Goal: Task Accomplishment & Management: Use online tool/utility

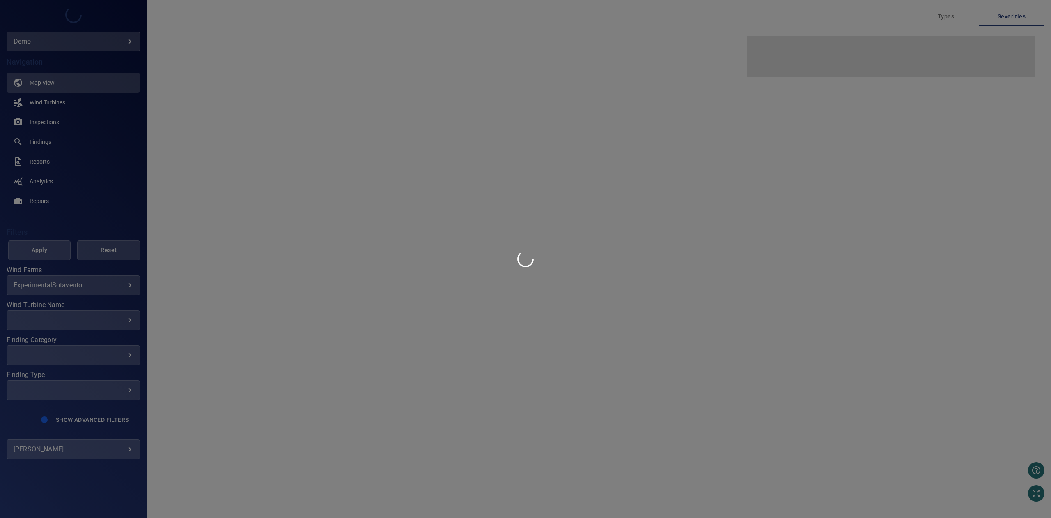
click at [97, 451] on div at bounding box center [525, 259] width 1051 height 518
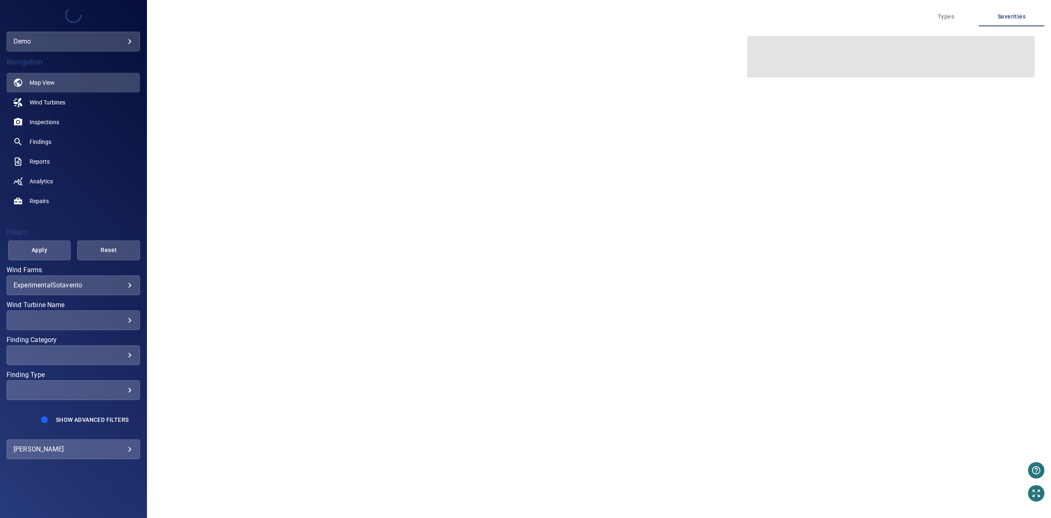
click at [123, 453] on body "**********" at bounding box center [525, 259] width 1051 height 518
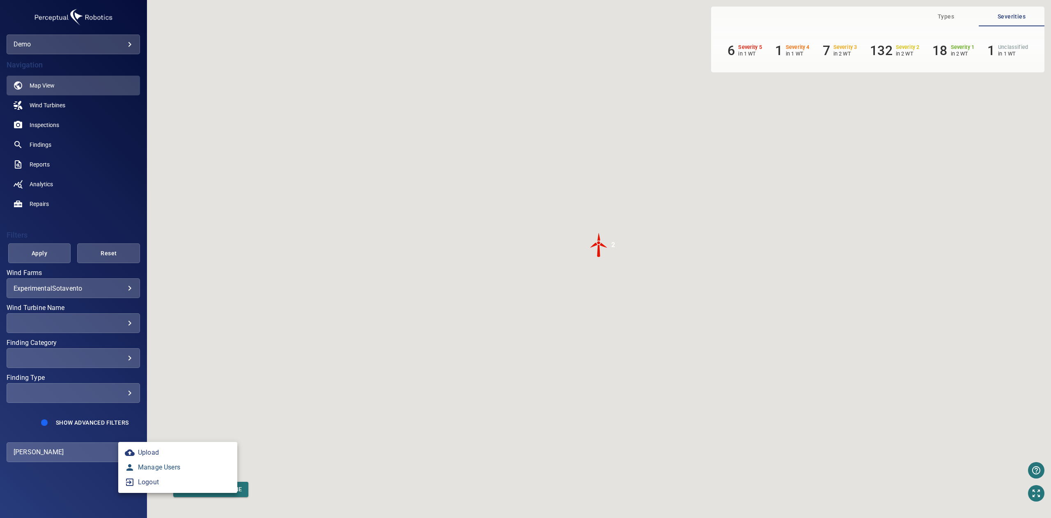
click at [156, 465] on link "Manage Users" at bounding box center [177, 467] width 119 height 15
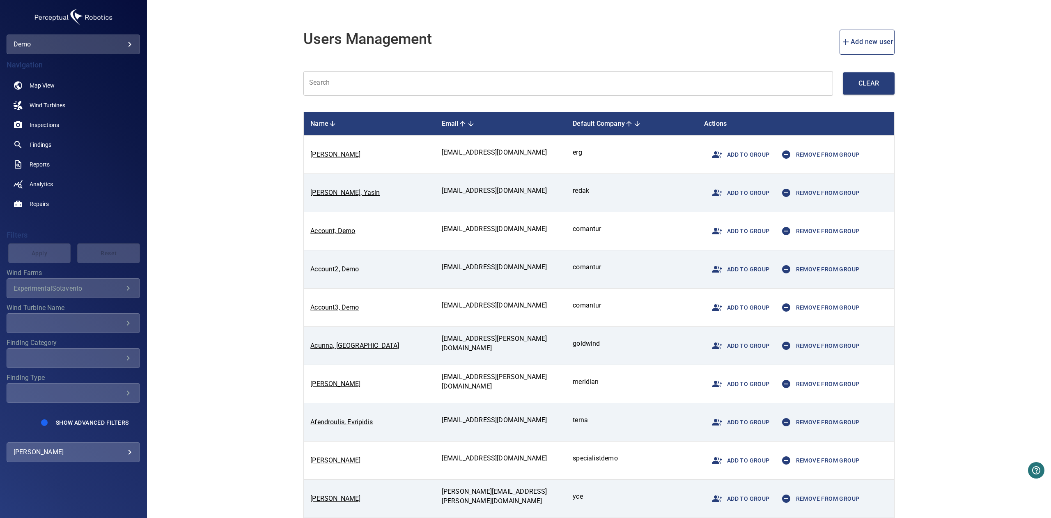
click at [365, 86] on input "text" at bounding box center [569, 83] width 530 height 25
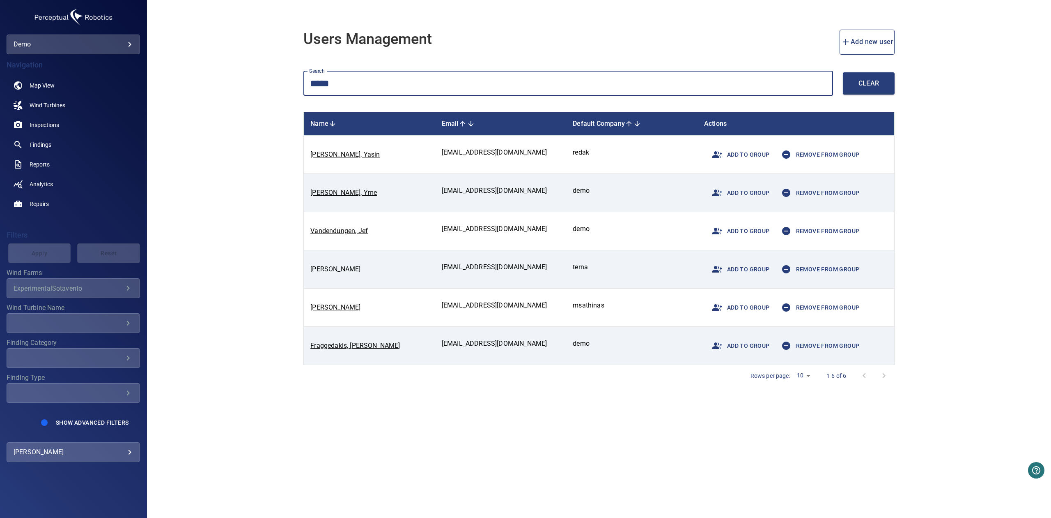
type input "*****"
click at [750, 189] on span "Add to group" at bounding box center [739, 193] width 62 height 20
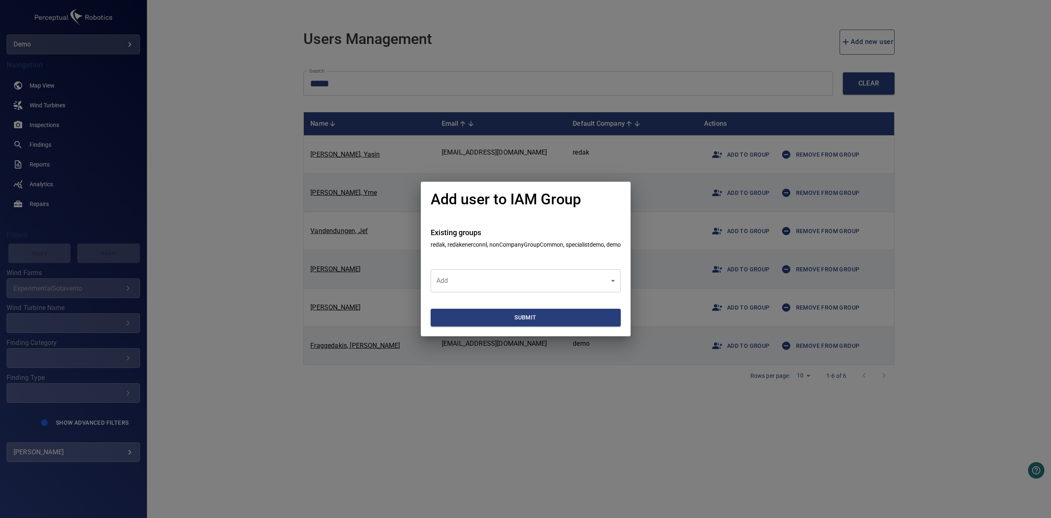
click at [504, 272] on body "**********" at bounding box center [525, 259] width 1051 height 518
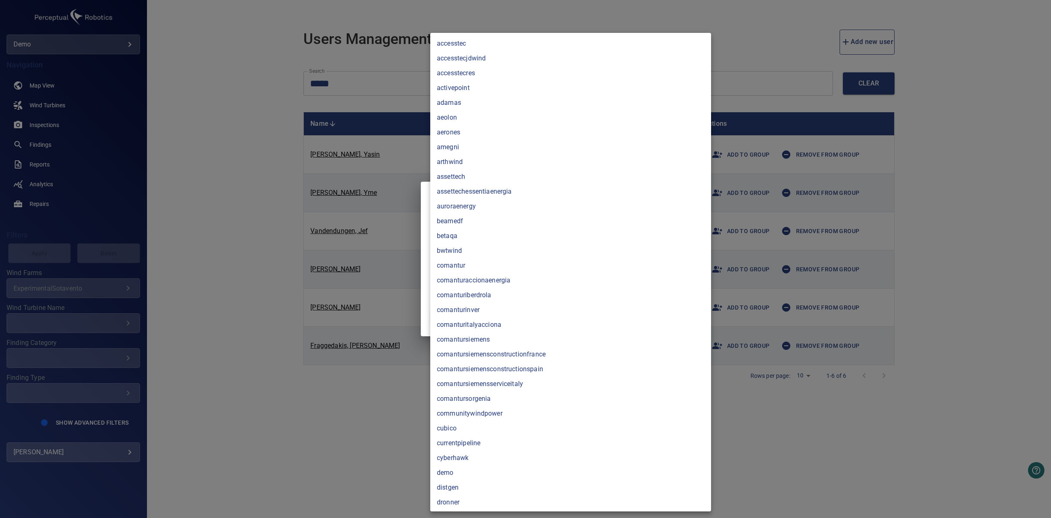
scroll to position [2167, 0]
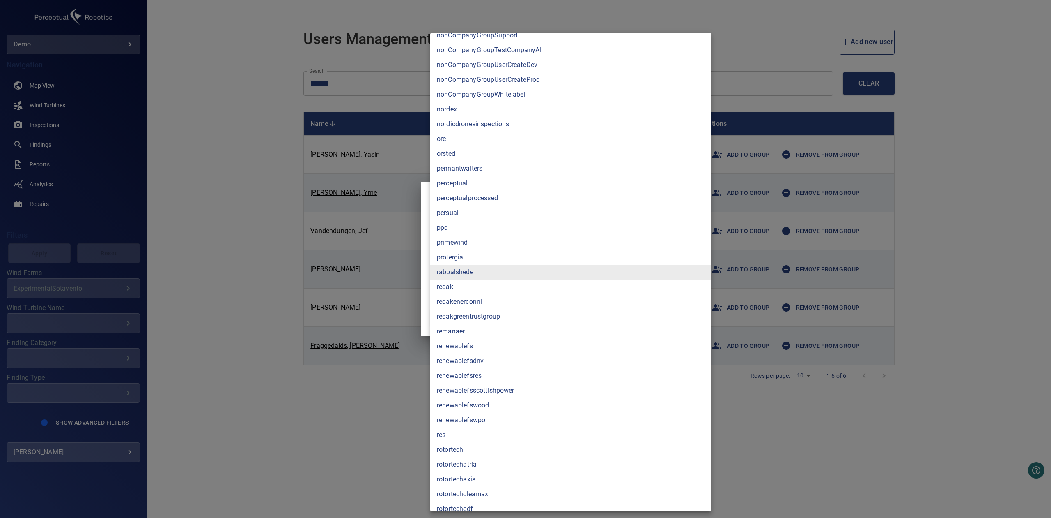
click at [499, 314] on li "redakgreentrustgroup" at bounding box center [570, 316] width 281 height 15
type input "**********"
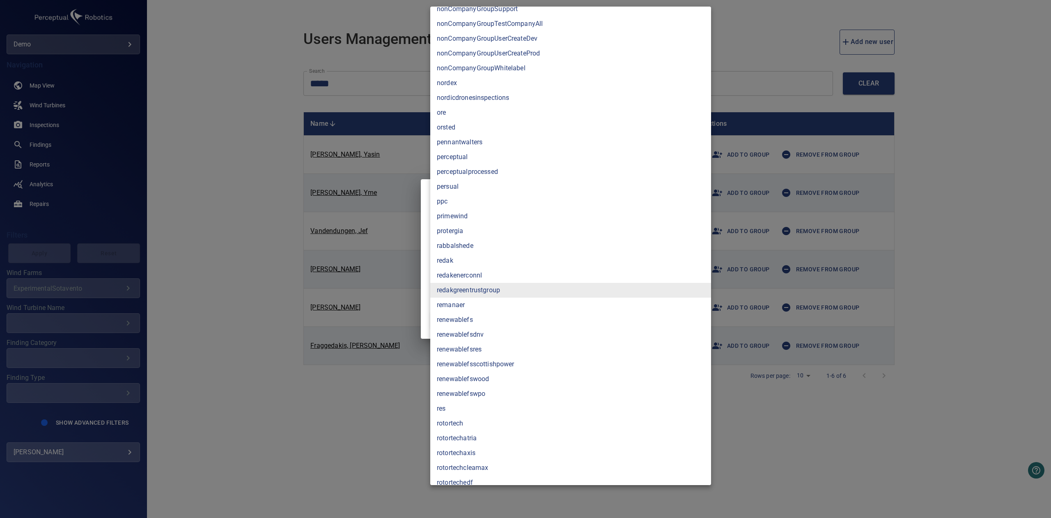
click at [255, 254] on div at bounding box center [525, 259] width 1051 height 518
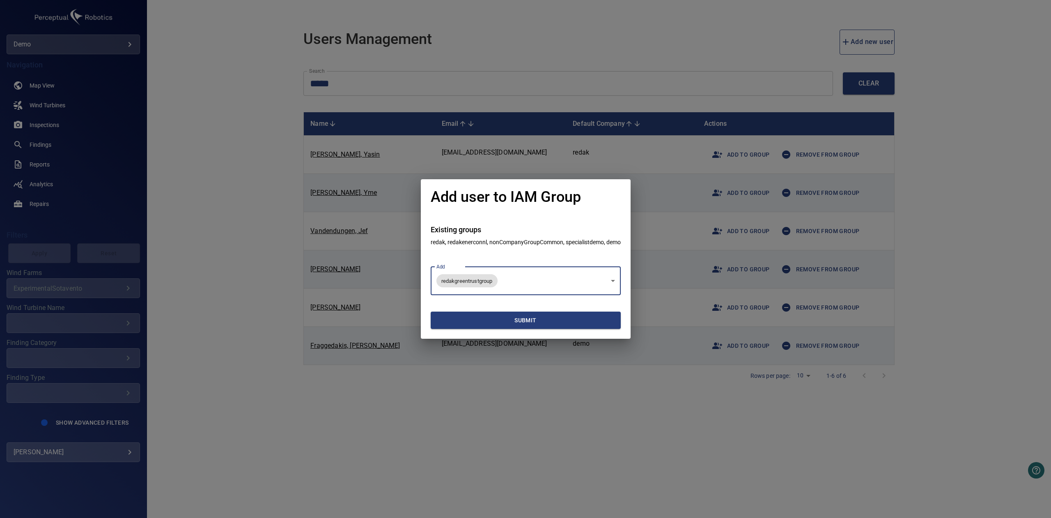
click at [524, 321] on span "Submit" at bounding box center [526, 320] width 184 height 10
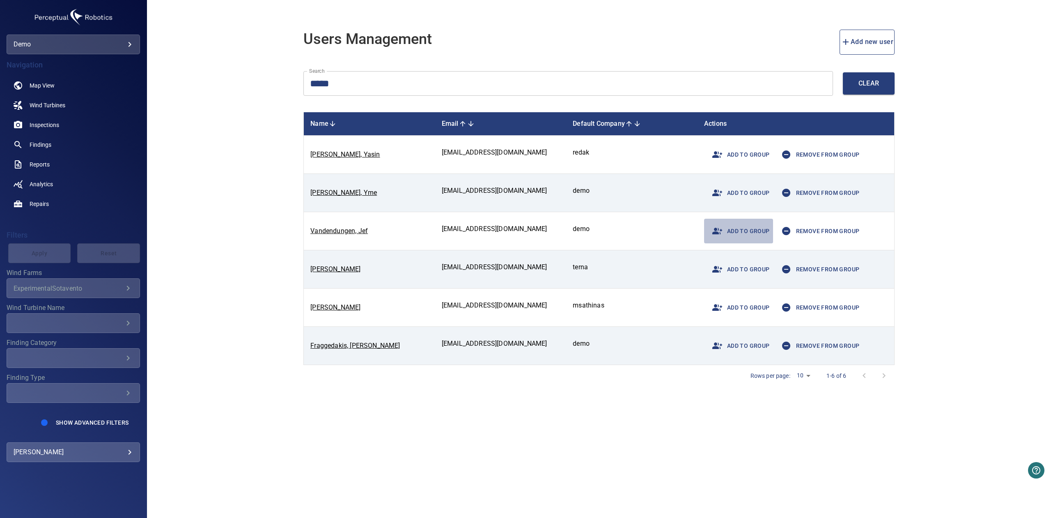
click at [729, 228] on span "Add to group" at bounding box center [739, 231] width 62 height 20
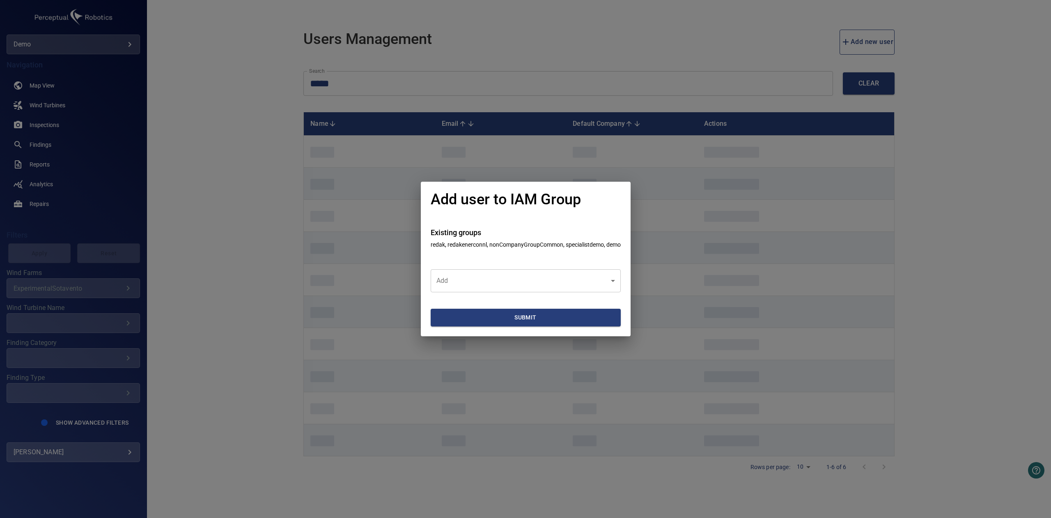
click at [514, 290] on body "**********" at bounding box center [525, 259] width 1051 height 518
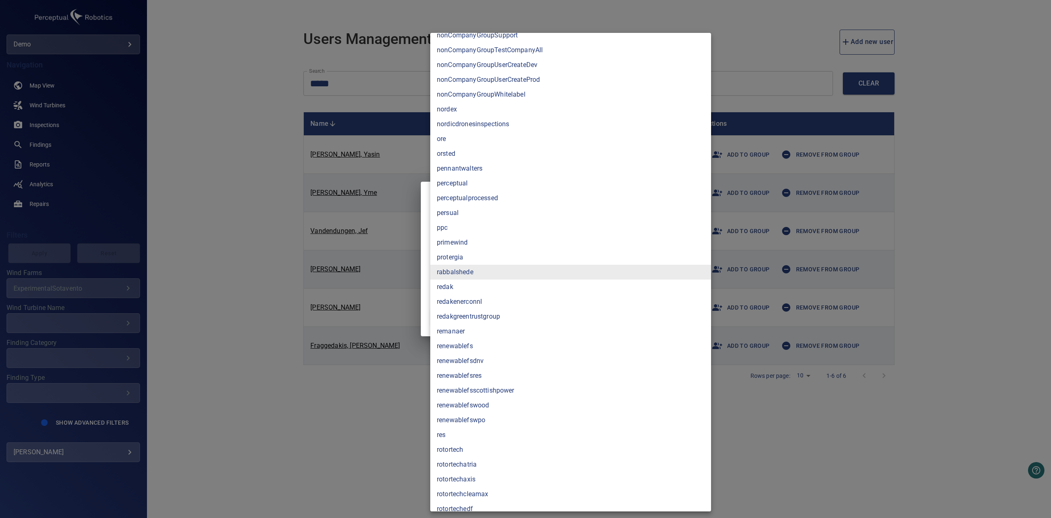
click at [506, 317] on li "redakgreentrustgroup" at bounding box center [570, 316] width 281 height 15
type input "**********"
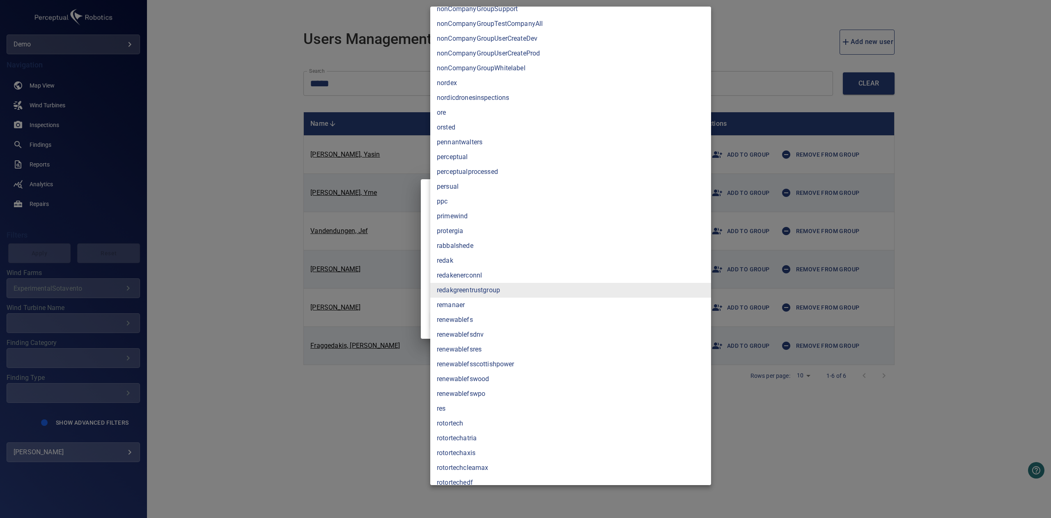
click at [311, 393] on div at bounding box center [525, 259] width 1051 height 518
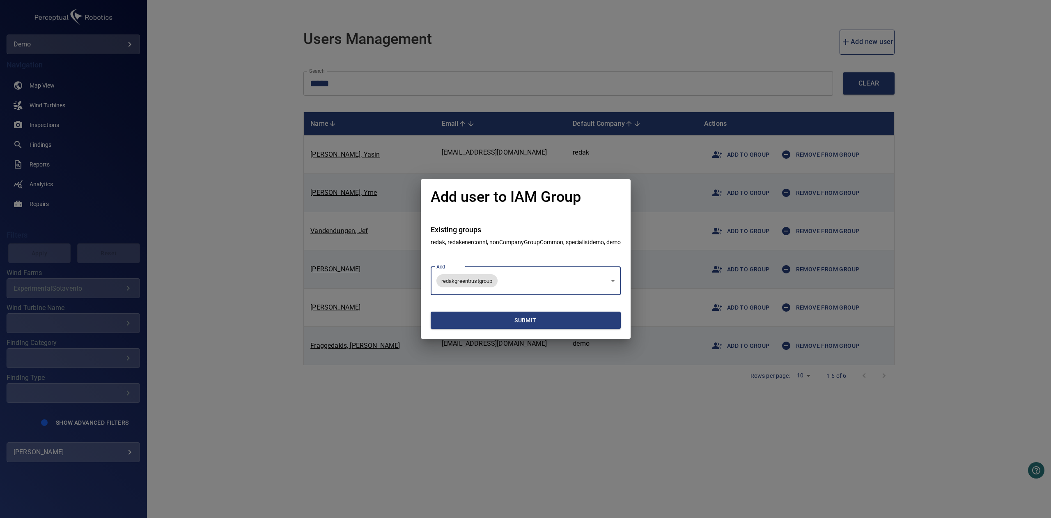
click at [441, 329] on section "Submit" at bounding box center [526, 317] width 190 height 44
click at [443, 328] on button "Submit" at bounding box center [526, 320] width 190 height 18
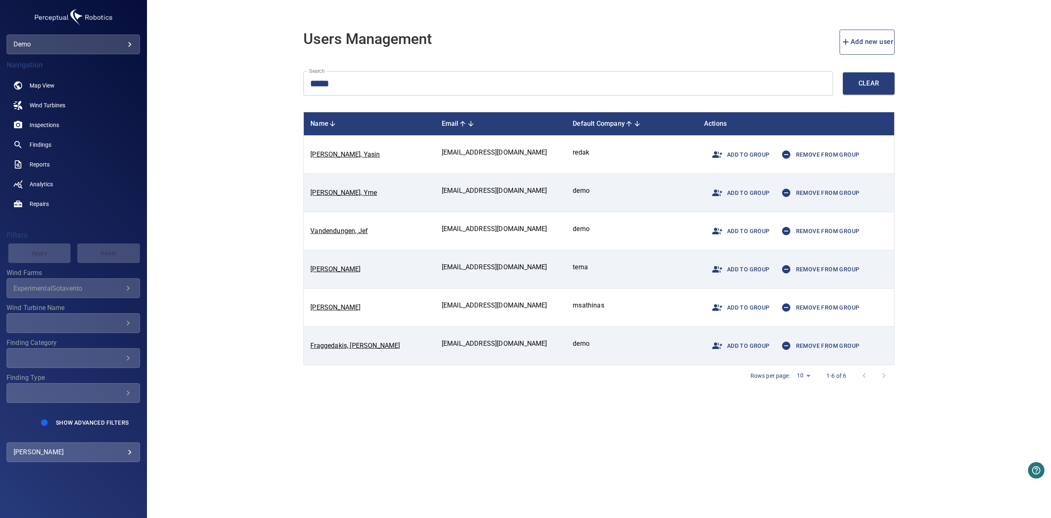
click at [718, 150] on icon "button" at bounding box center [718, 155] width 10 height 10
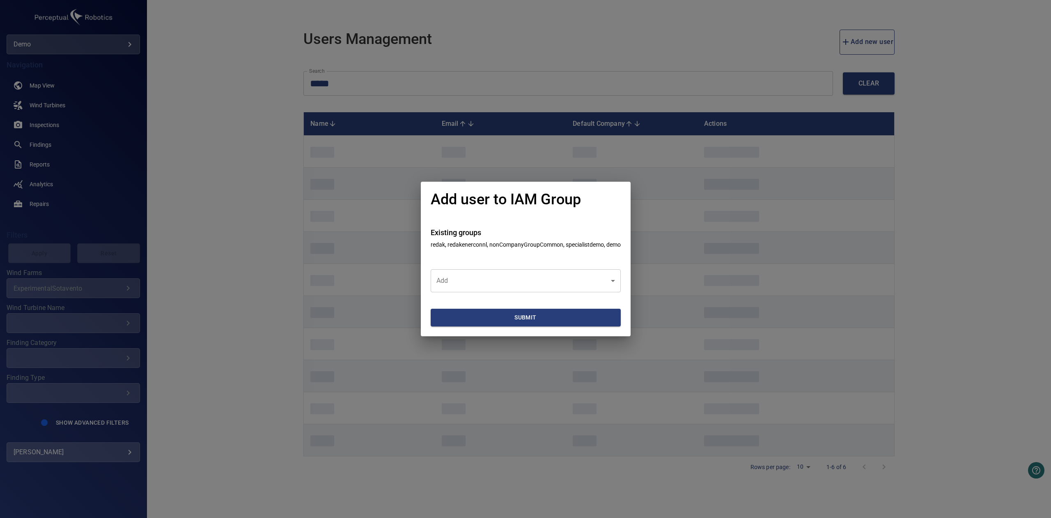
click at [550, 280] on body "**********" at bounding box center [525, 259] width 1051 height 518
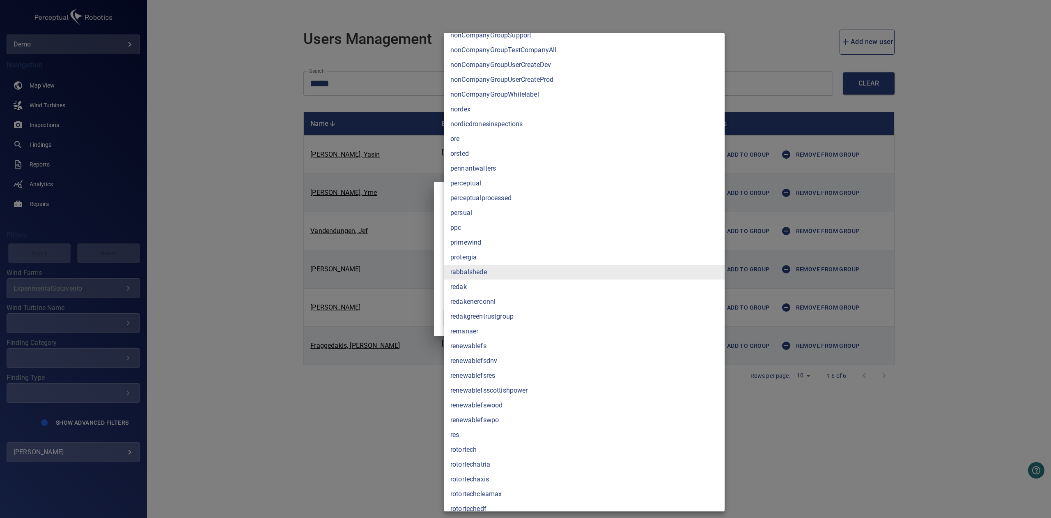
click at [506, 314] on li "redakgreentrustgroup" at bounding box center [584, 316] width 281 height 15
type input "**********"
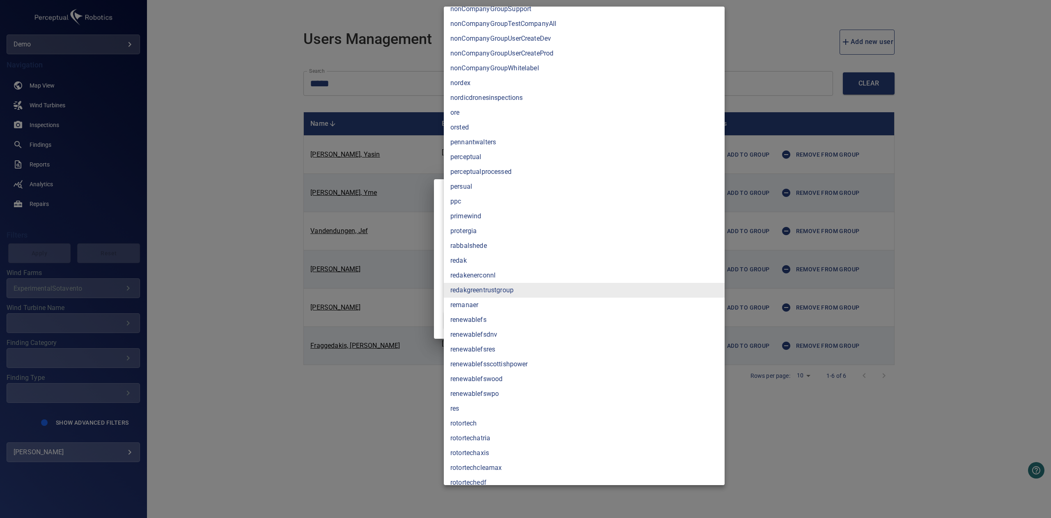
click at [245, 202] on div at bounding box center [525, 259] width 1051 height 518
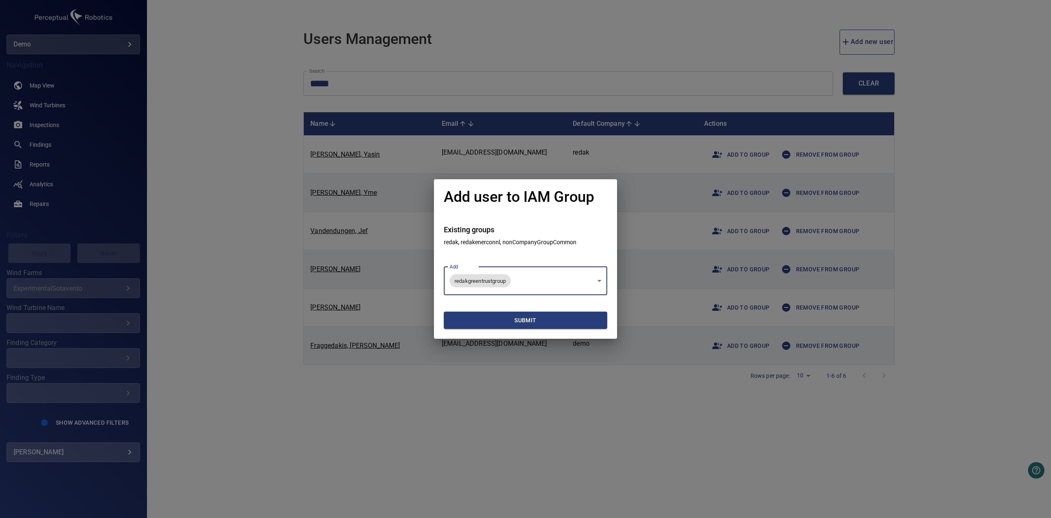
click at [506, 322] on span "Submit" at bounding box center [525, 320] width 157 height 10
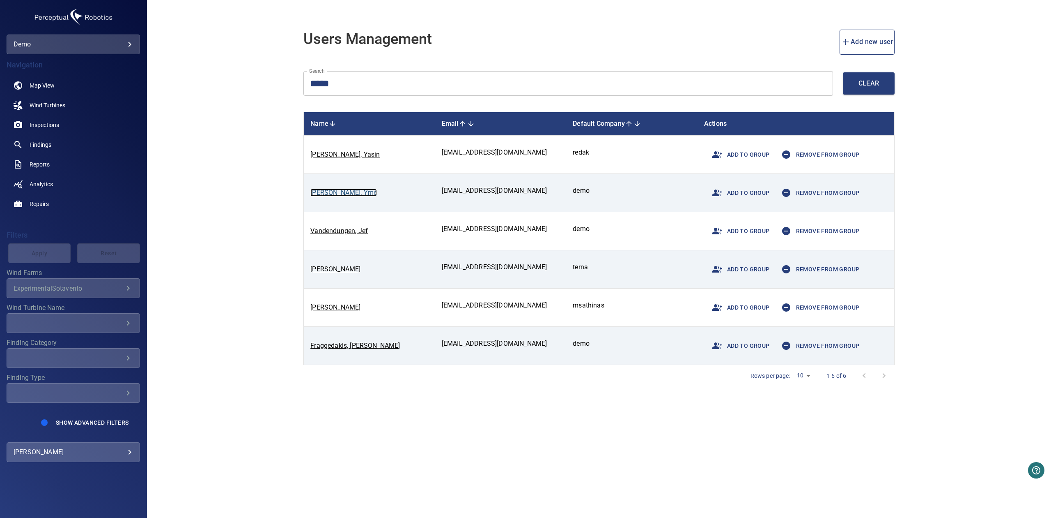
click at [336, 191] on link "Geldhoff, Yme" at bounding box center [344, 193] width 67 height 8
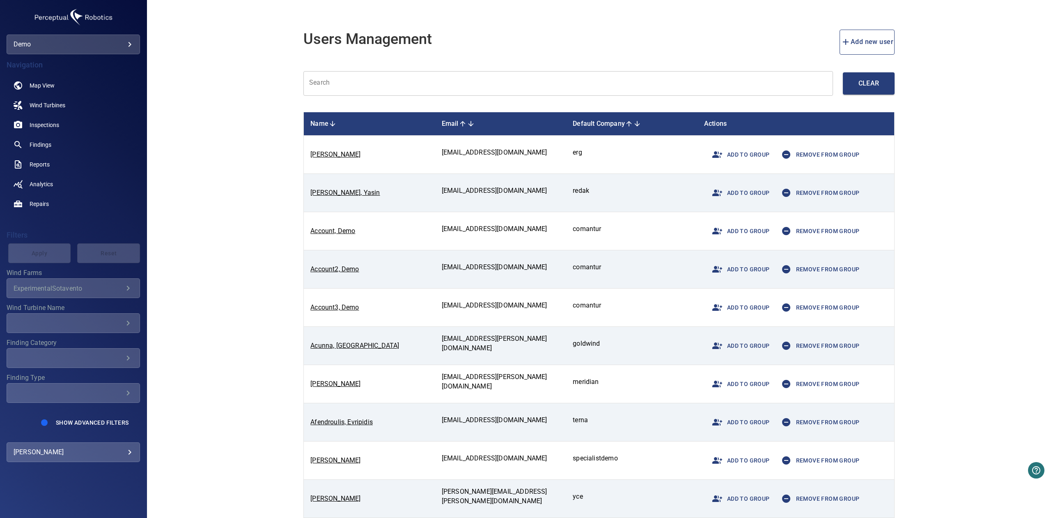
click at [462, 88] on input "text" at bounding box center [569, 83] width 530 height 25
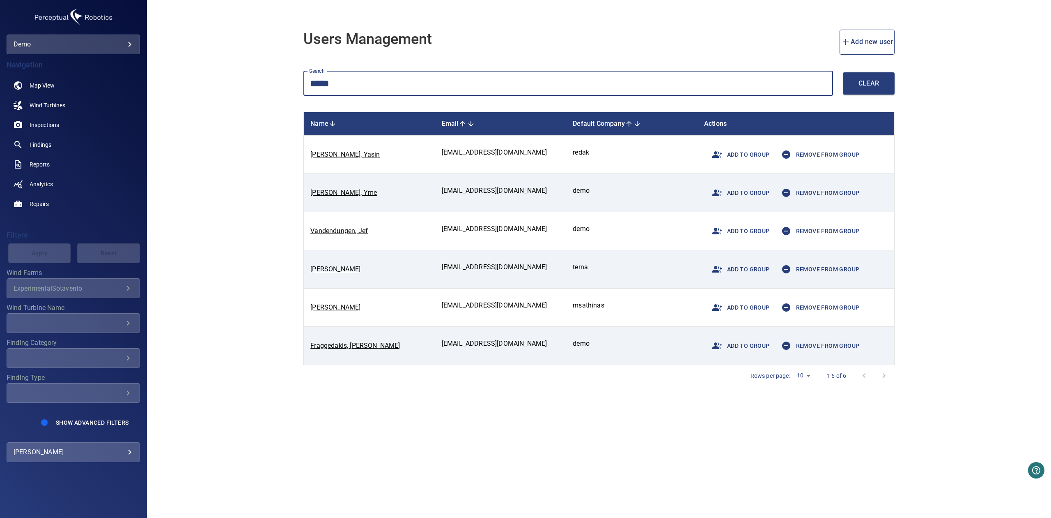
type input "*****"
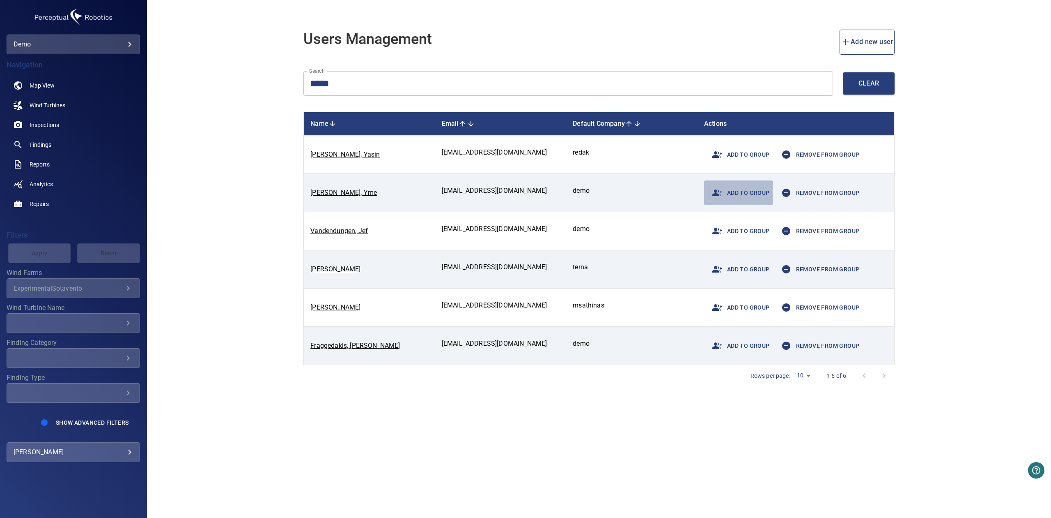
click at [735, 193] on span "Add to group" at bounding box center [739, 193] width 62 height 20
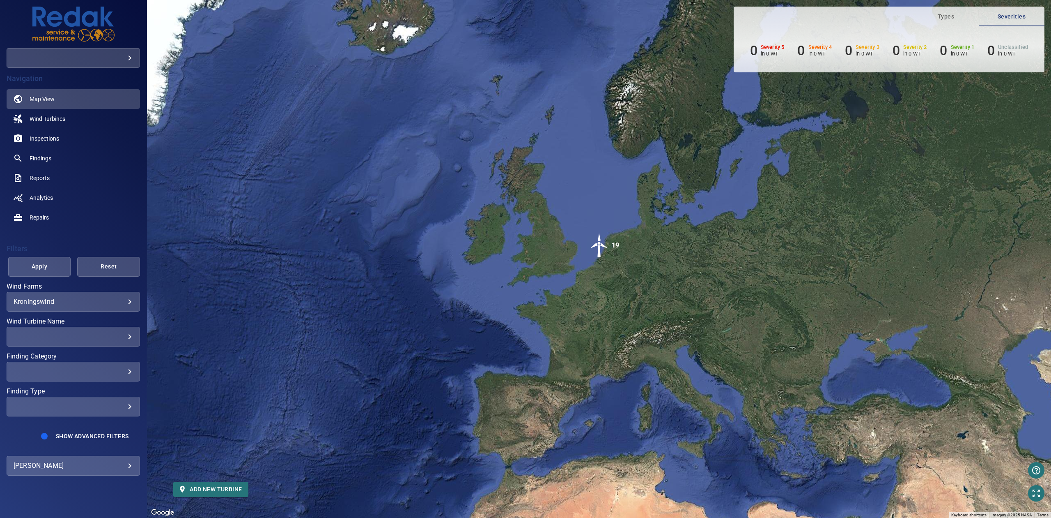
click at [63, 467] on body "**********" at bounding box center [525, 259] width 1051 height 518
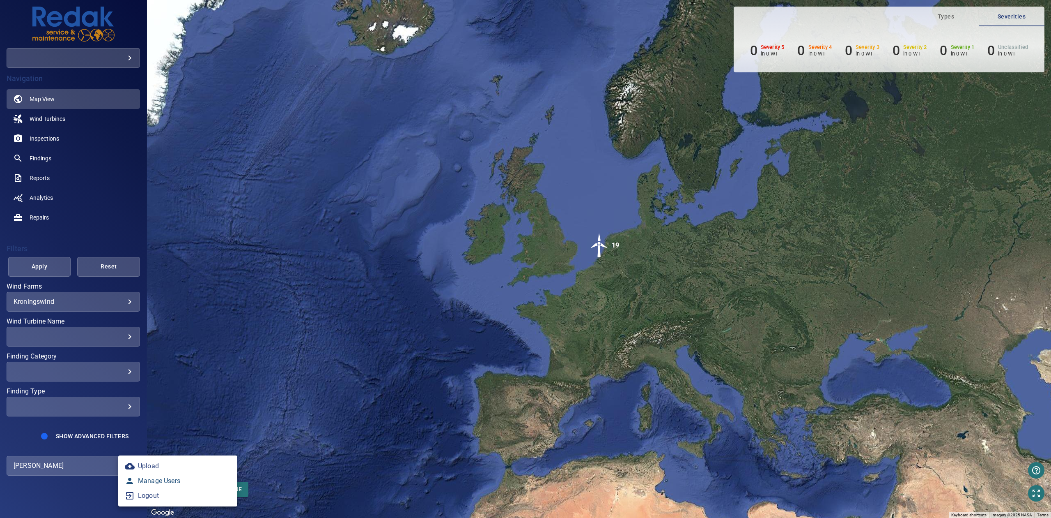
click at [154, 480] on link "Manage Users" at bounding box center [177, 480] width 119 height 15
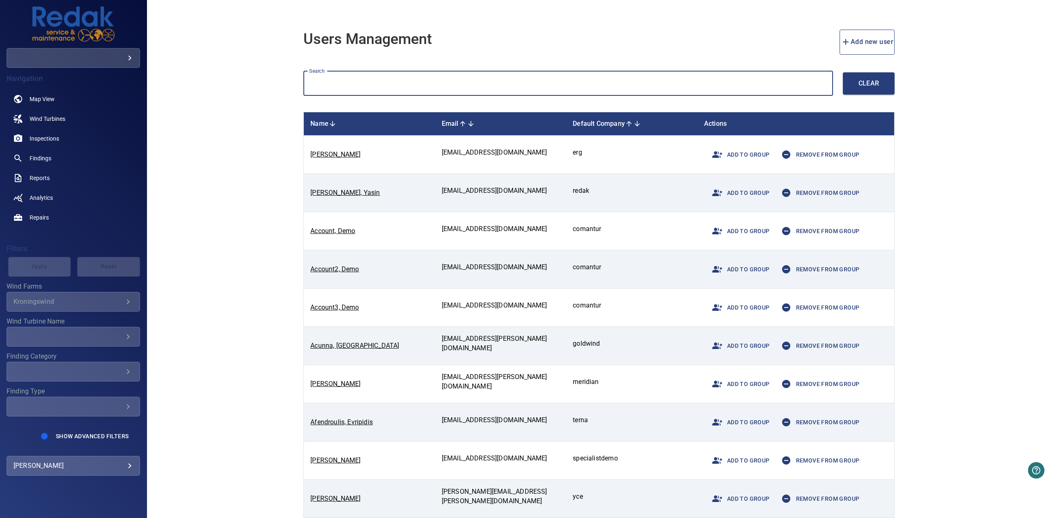
click at [395, 78] on input "text" at bounding box center [569, 83] width 530 height 25
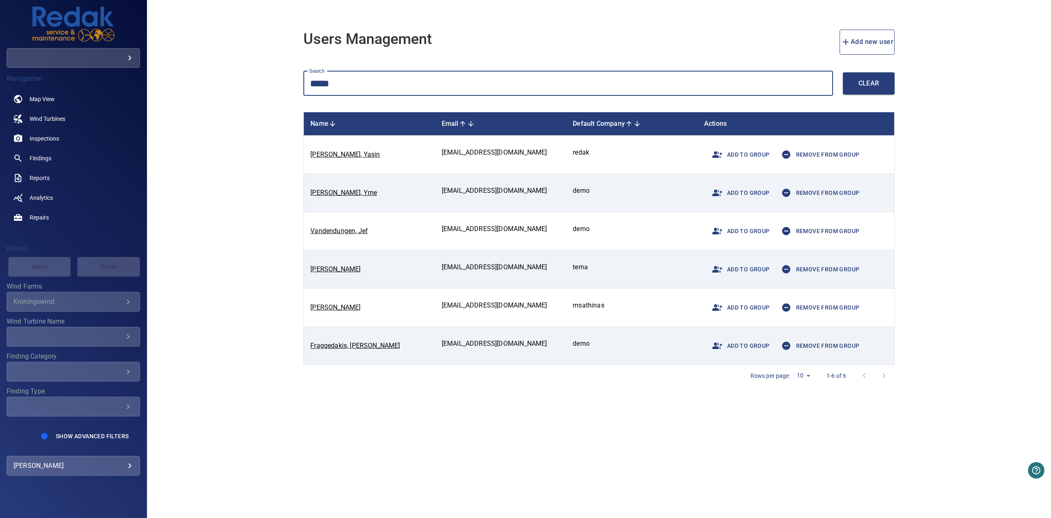
type input "*****"
click at [761, 190] on span "Add to group" at bounding box center [739, 193] width 62 height 20
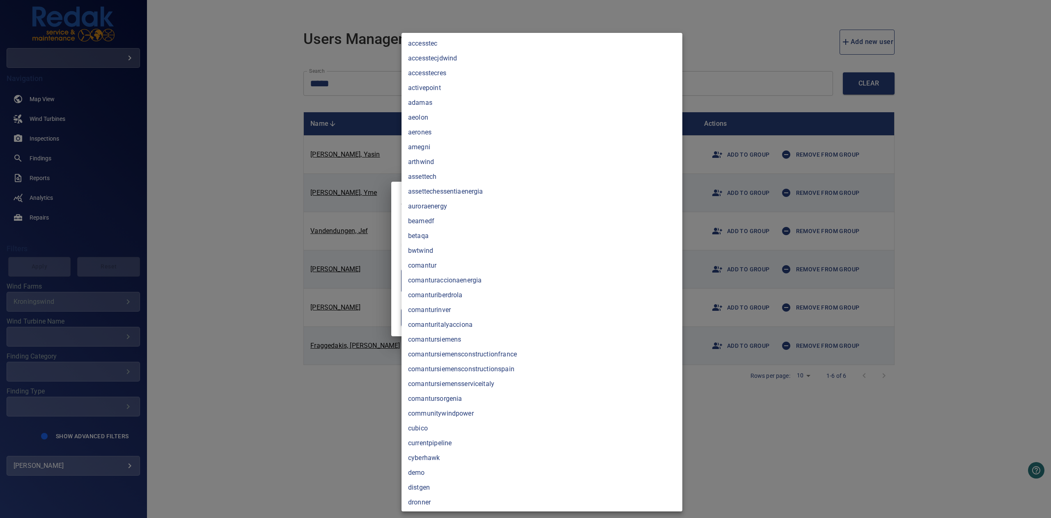
click at [617, 271] on body "**********" at bounding box center [525, 259] width 1051 height 518
click at [174, 56] on div at bounding box center [525, 259] width 1051 height 518
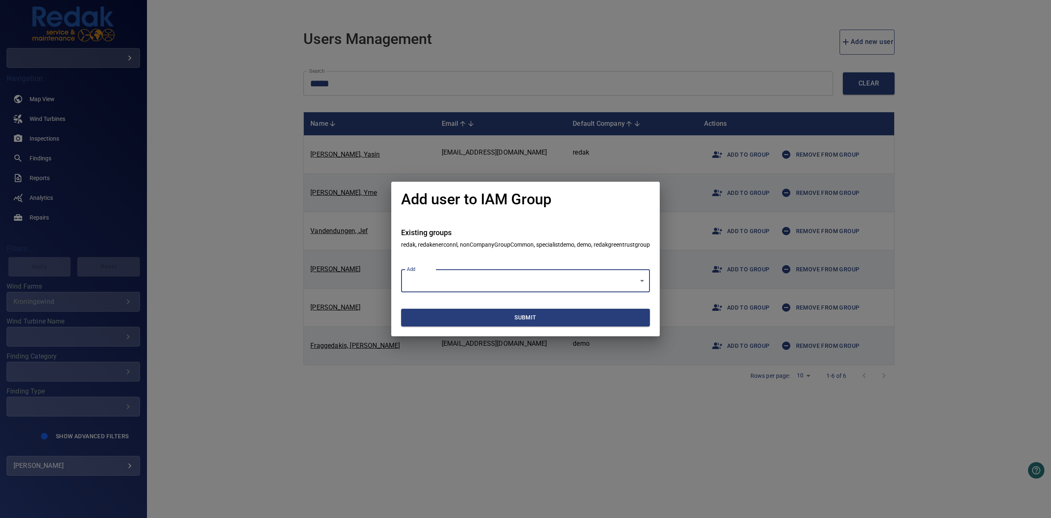
drag, startPoint x: 589, startPoint y: 35, endPoint x: 600, endPoint y: 26, distance: 14.0
click at [590, 33] on div "Add user to IAM Group Existing groups redak, redakenerconnl, nonCompanyGroupCom…" at bounding box center [525, 259] width 1051 height 518
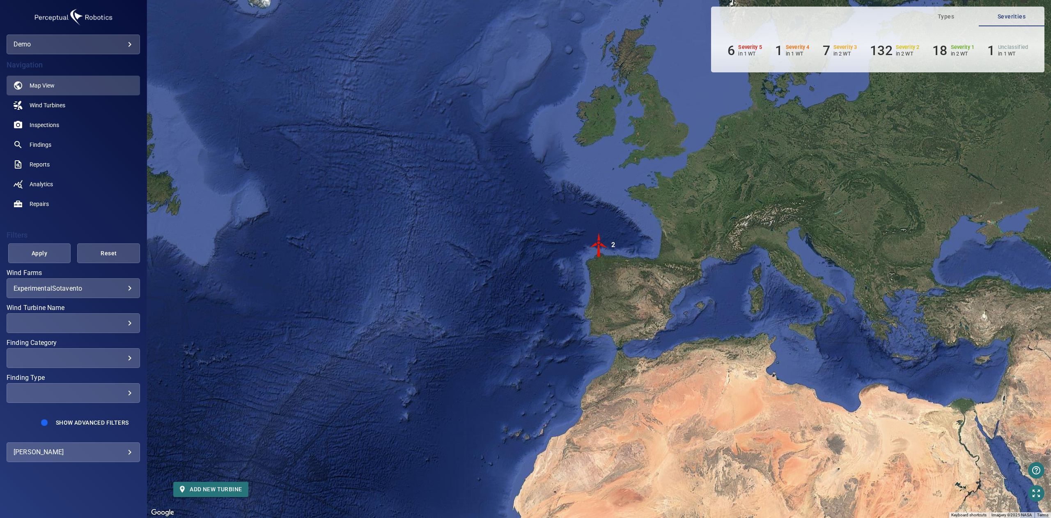
click at [101, 445] on div "**********" at bounding box center [73, 452] width 133 height 20
click at [129, 453] on body "**********" at bounding box center [525, 259] width 1051 height 518
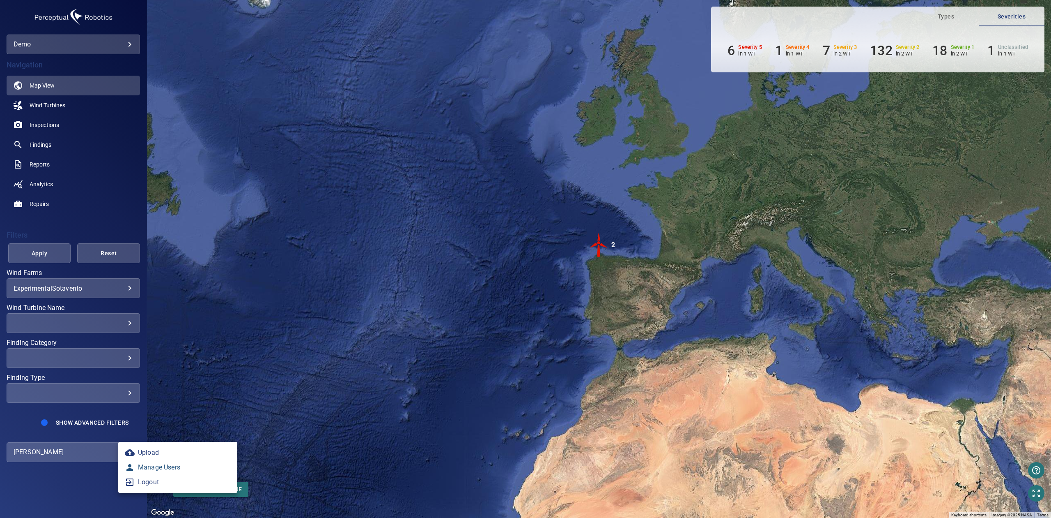
click at [157, 467] on link "Manage Users" at bounding box center [177, 467] width 119 height 15
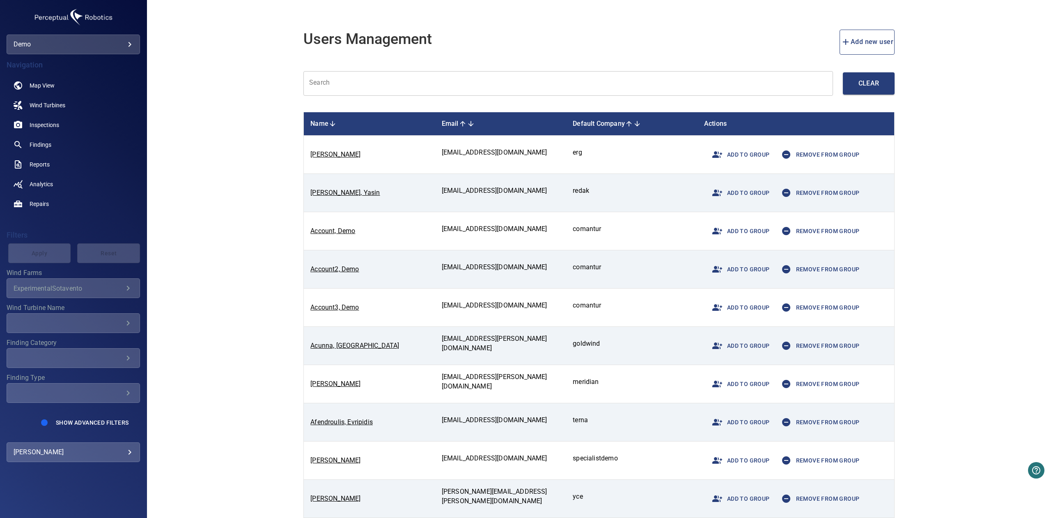
click at [393, 79] on input "text" at bounding box center [569, 83] width 530 height 25
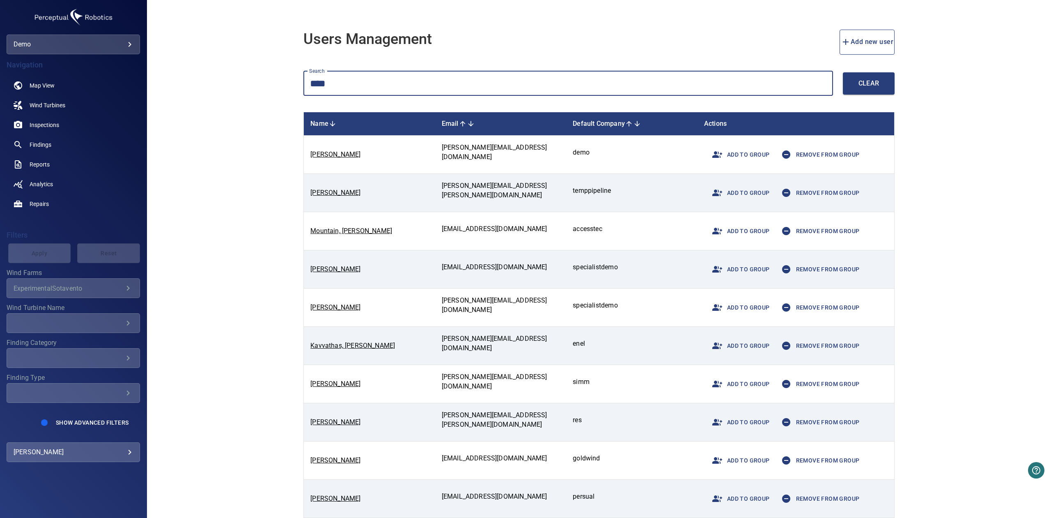
type input "****"
click at [815, 268] on span "Remove from group" at bounding box center [818, 269] width 83 height 20
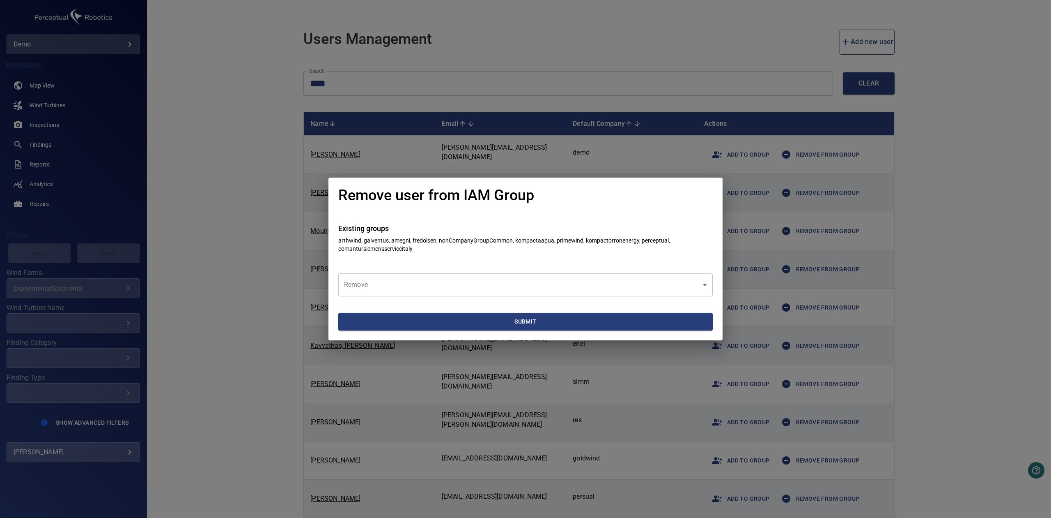
click at [499, 287] on body "**********" at bounding box center [525, 259] width 1051 height 518
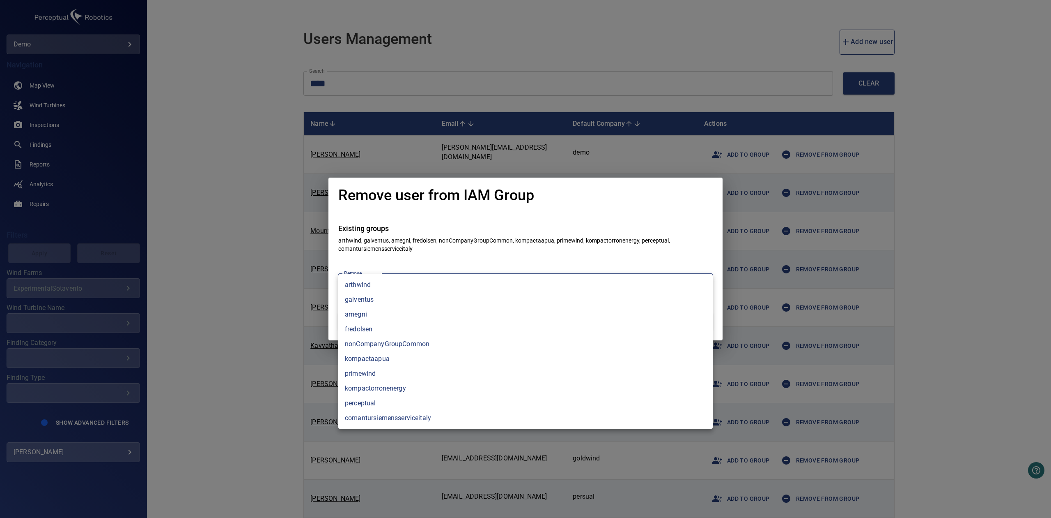
click at [367, 374] on li "primewind" at bounding box center [525, 373] width 375 height 15
type input "*********"
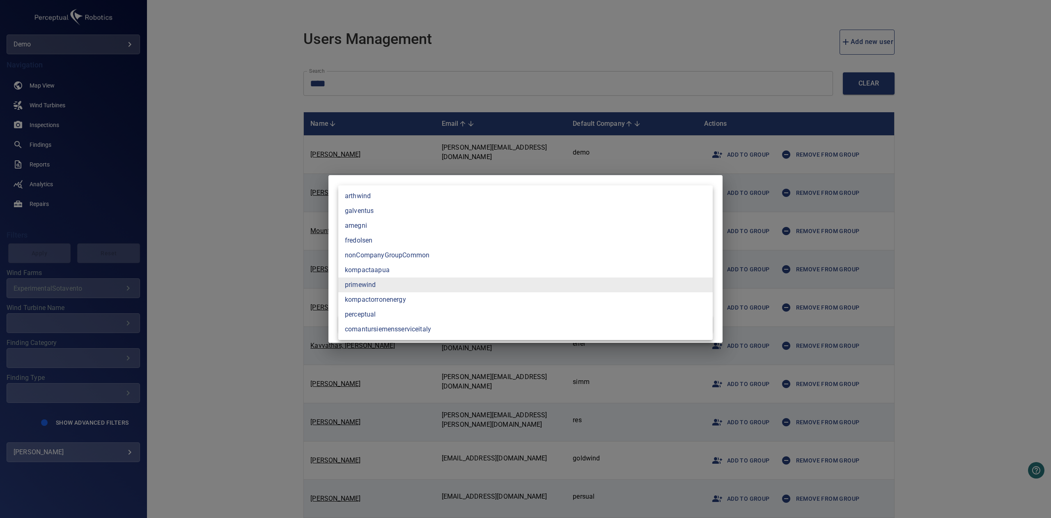
click at [648, 55] on div at bounding box center [525, 259] width 1051 height 518
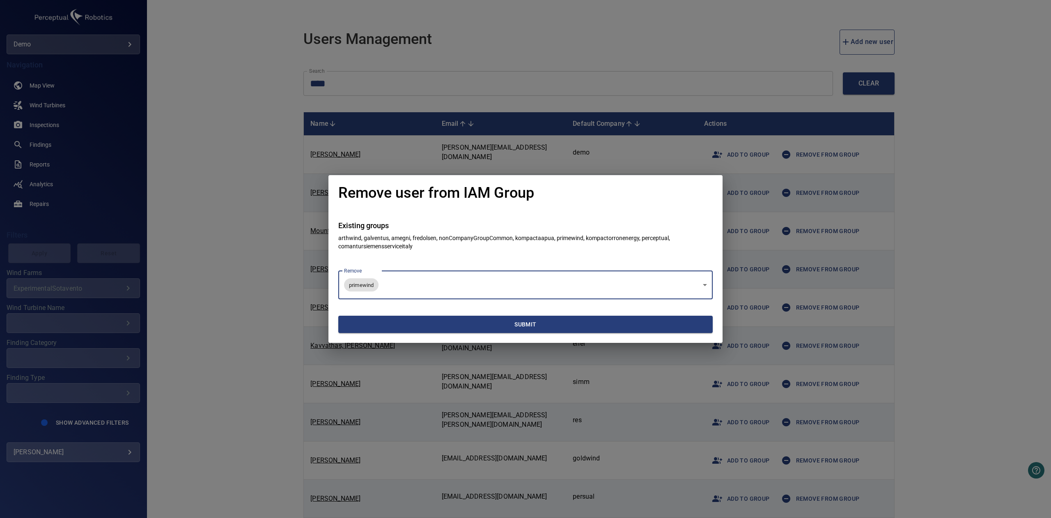
click at [510, 332] on section "Submit" at bounding box center [525, 321] width 375 height 44
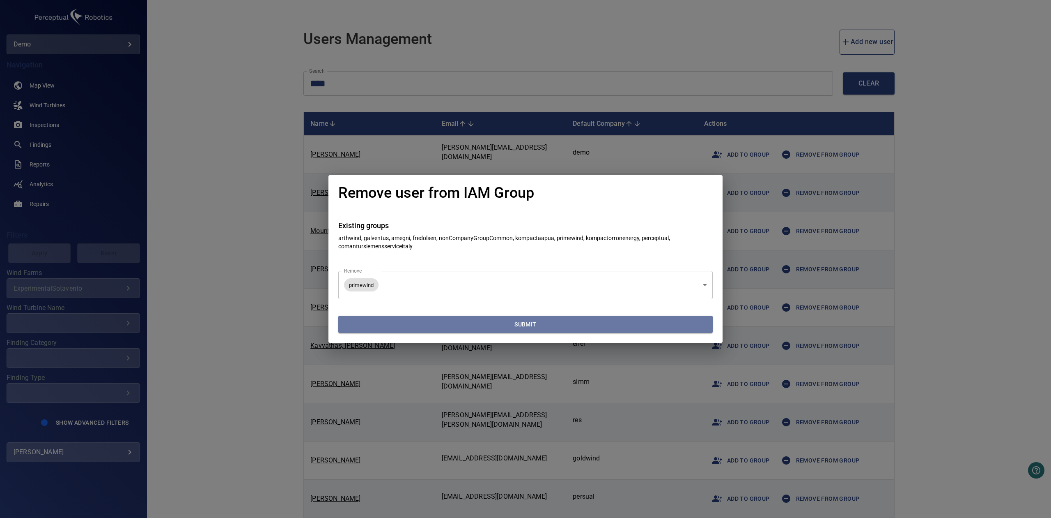
click at [508, 329] on span "Submit" at bounding box center [526, 324] width 368 height 10
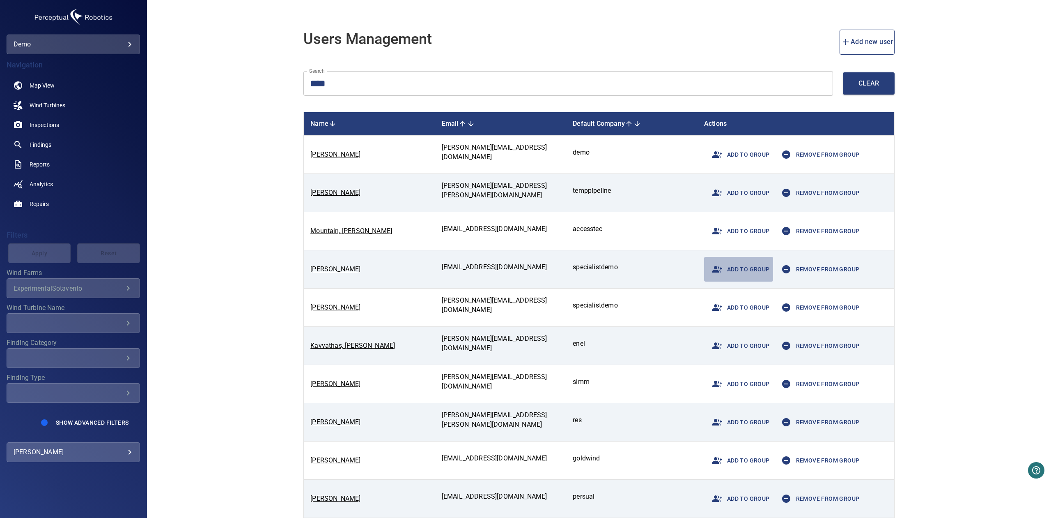
click at [757, 272] on span "Add to group" at bounding box center [739, 269] width 62 height 20
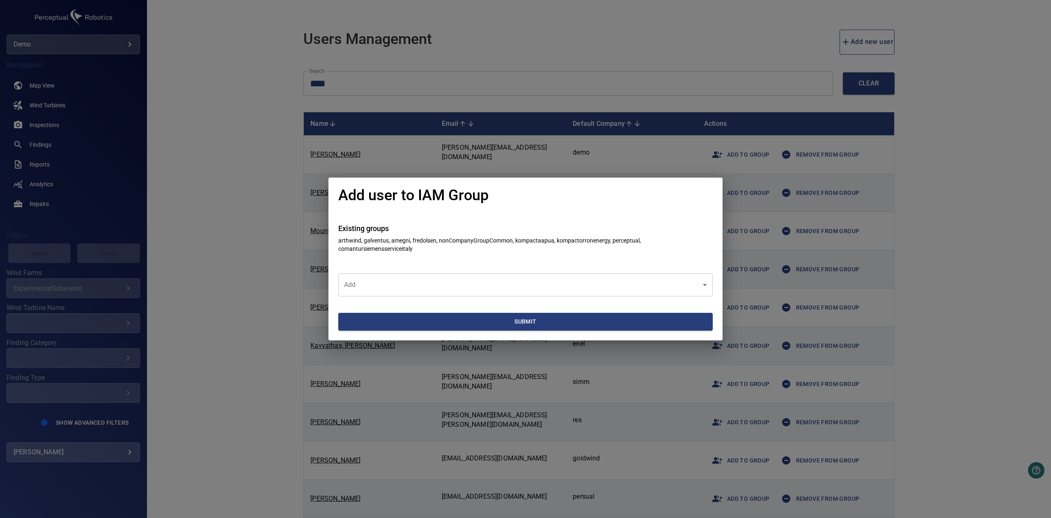
click at [454, 291] on body "**********" at bounding box center [525, 259] width 1051 height 518
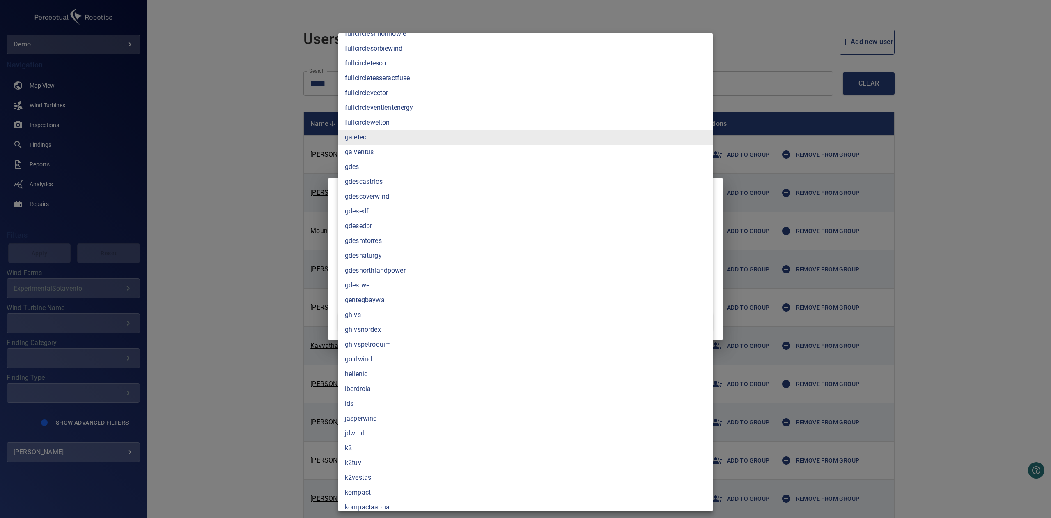
scroll to position [1129, 0]
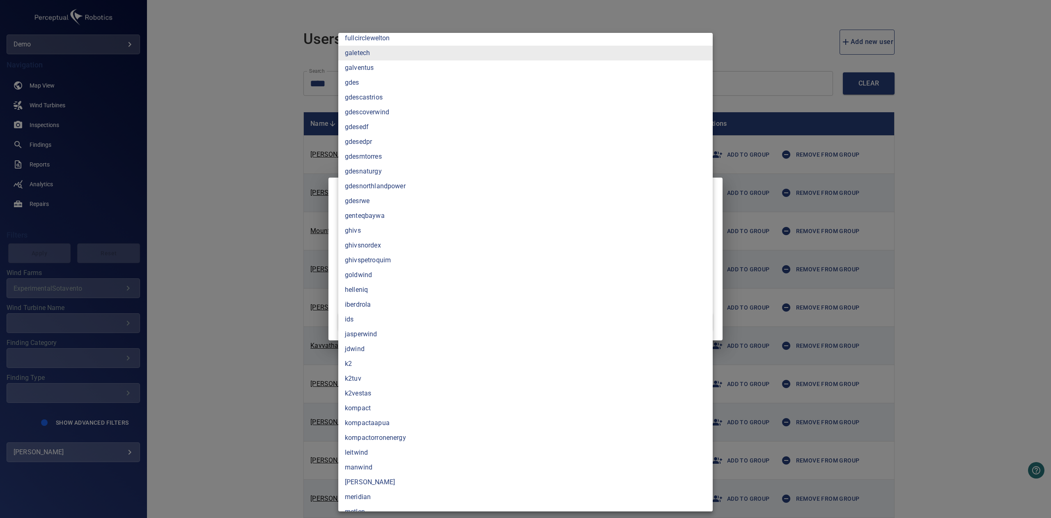
click at [376, 271] on li "goldwind" at bounding box center [525, 274] width 375 height 15
type input "********"
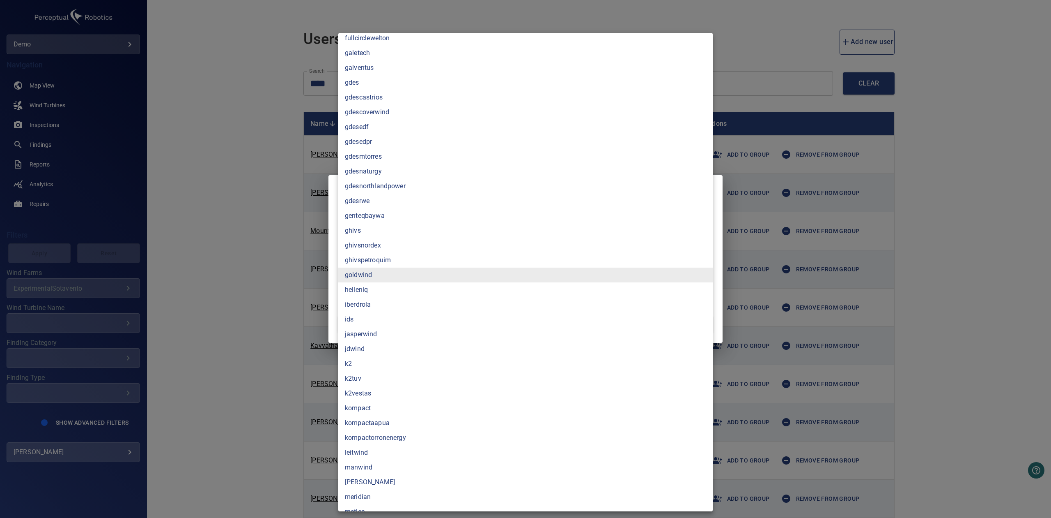
click at [219, 238] on div at bounding box center [525, 259] width 1051 height 518
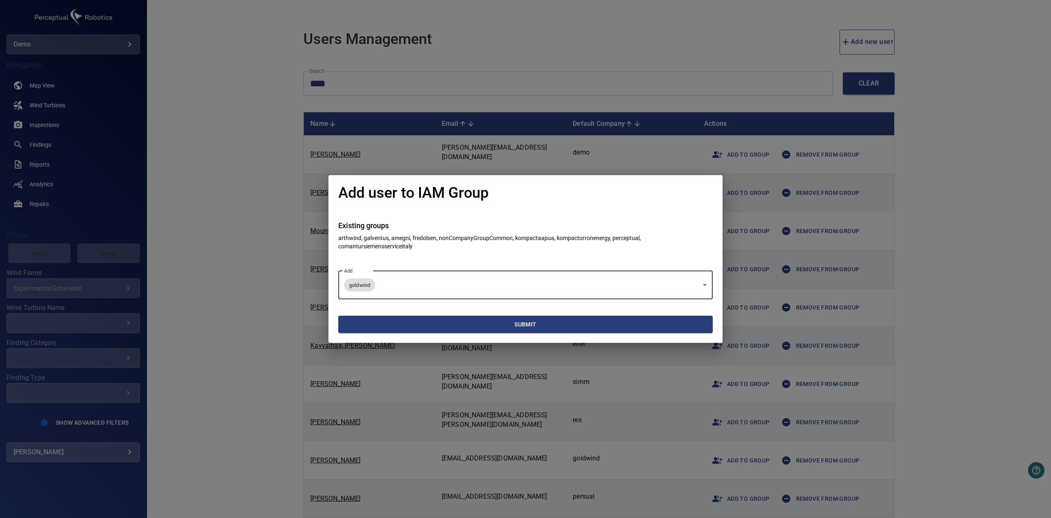
click at [438, 327] on span "Submit" at bounding box center [526, 324] width 368 height 10
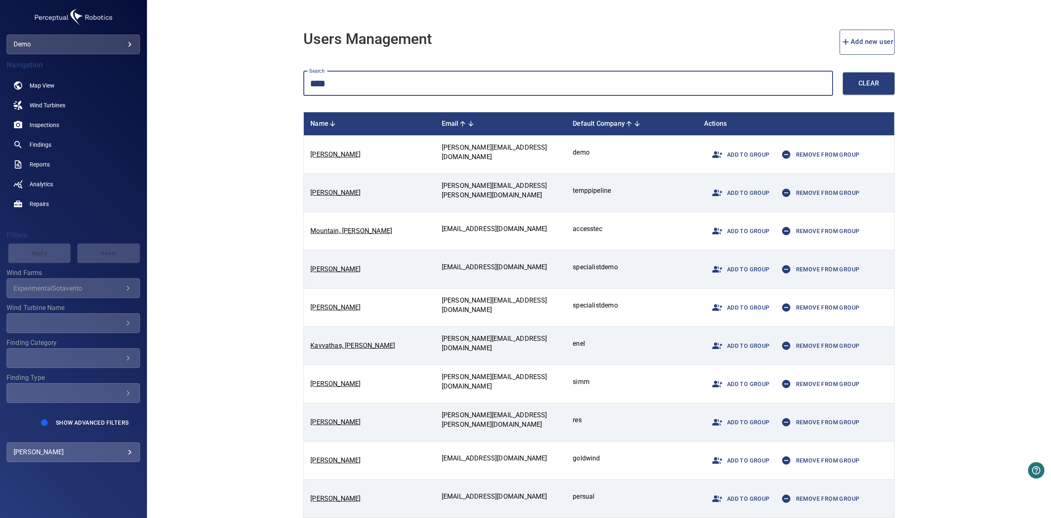
drag, startPoint x: 375, startPoint y: 74, endPoint x: 291, endPoint y: 71, distance: 83.9
click at [291, 71] on div "Users Management Add new user Search **** Search Clear Name Email Default Compa…" at bounding box center [599, 259] width 904 height 518
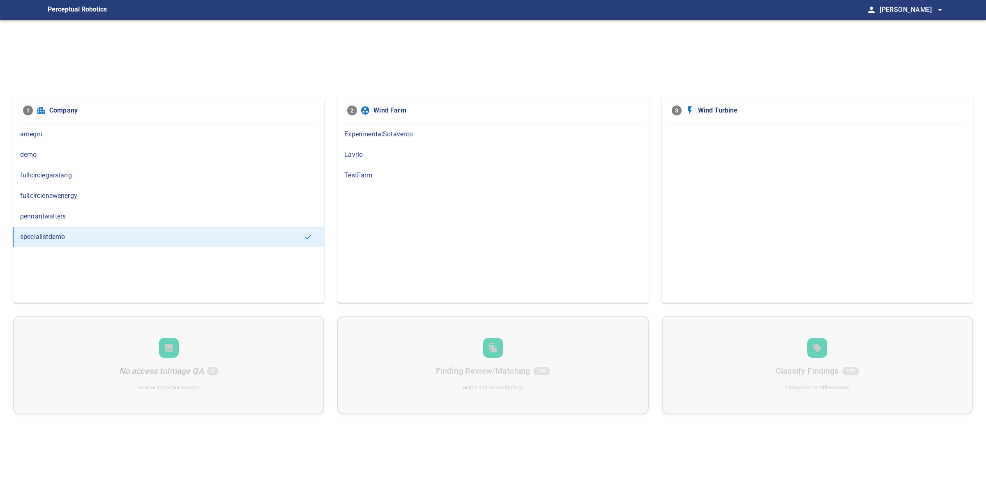
click at [79, 143] on div "amegni" at bounding box center [168, 134] width 311 height 21
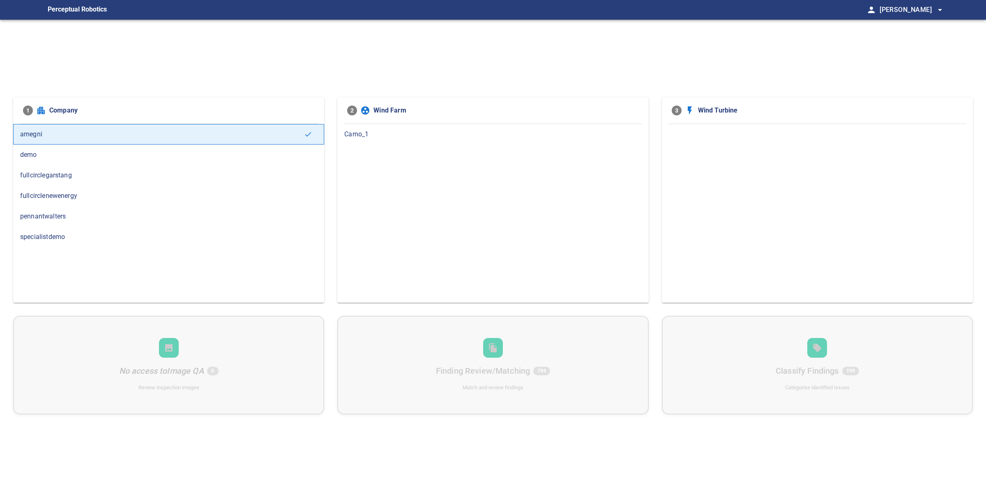
click at [410, 132] on span "Carno_1" at bounding box center [492, 134] width 297 height 10
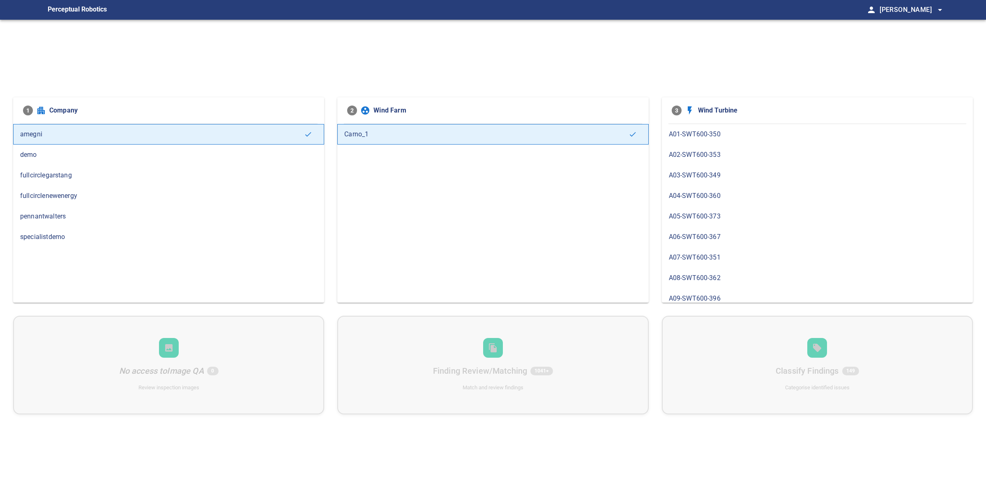
scroll to position [377, 0]
click at [685, 226] on div "A24-SWT600-375" at bounding box center [817, 230] width 311 height 21
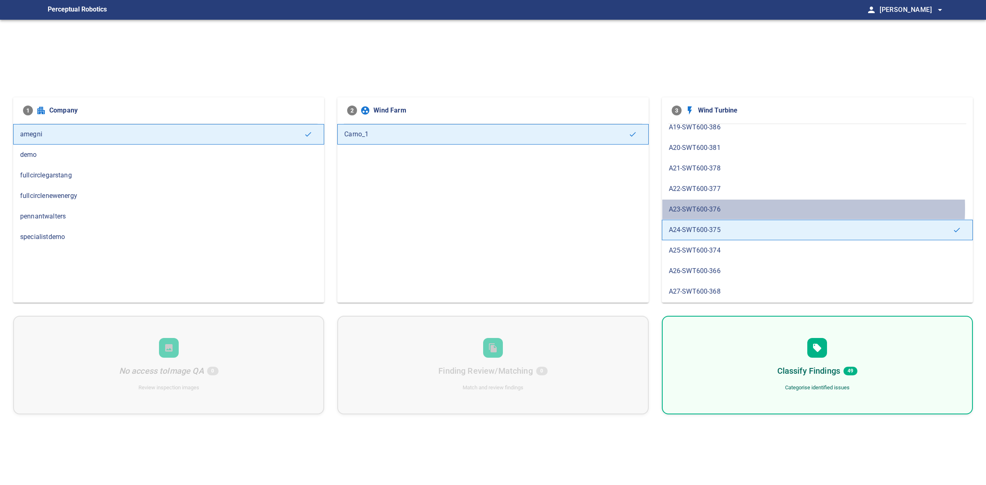
click at [715, 212] on span "A23-SWT600-376" at bounding box center [817, 210] width 297 height 10
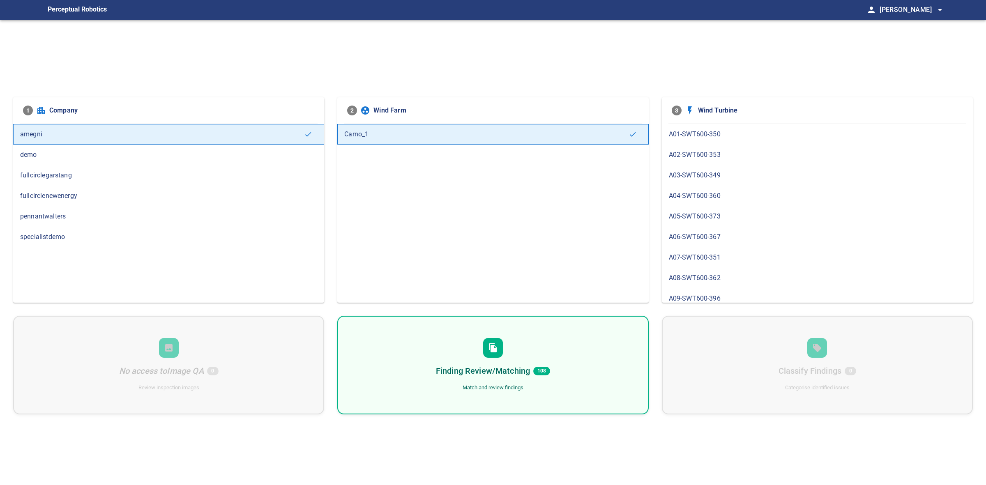
click at [522, 347] on div "Finding Review/Matching 108 Match and review findings" at bounding box center [492, 365] width 311 height 99
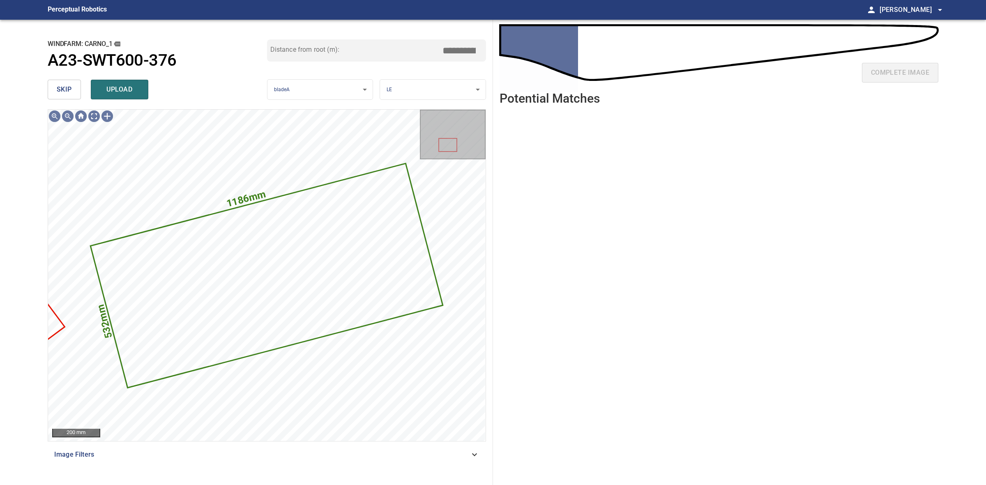
click at [56, 97] on button "skip" at bounding box center [64, 90] width 33 height 20
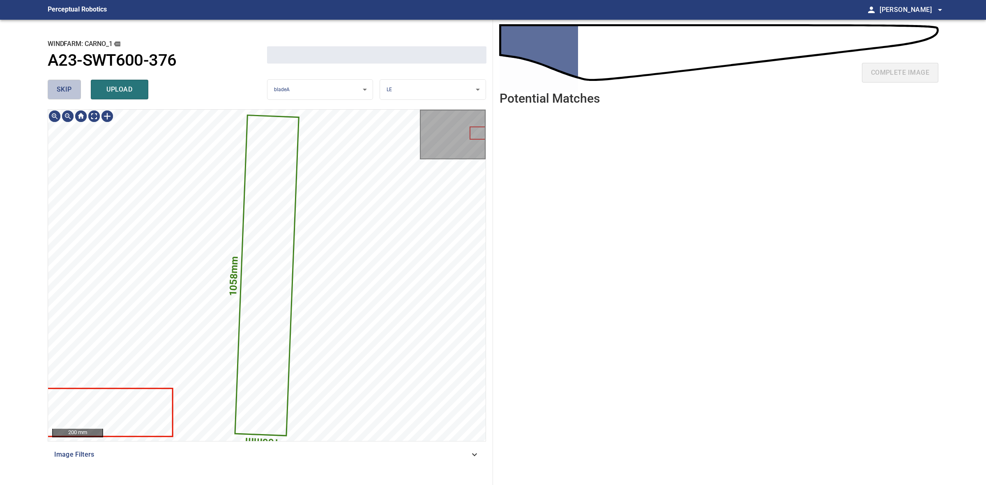
click at [56, 97] on button "skip" at bounding box center [64, 90] width 33 height 20
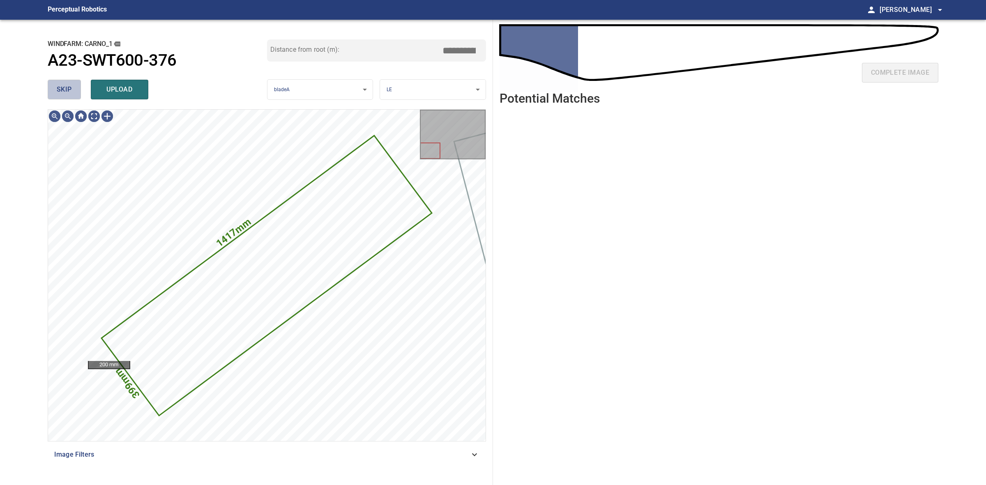
click at [56, 97] on button "skip" at bounding box center [64, 90] width 33 height 20
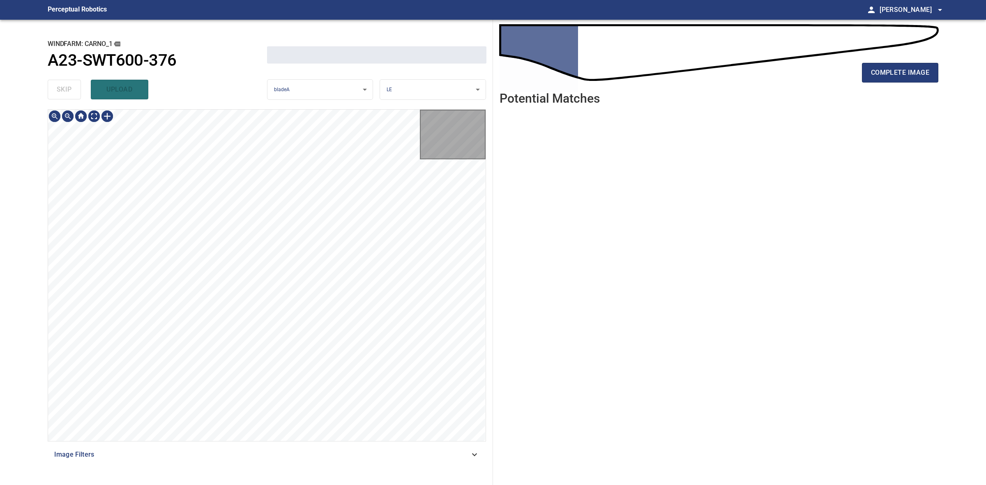
click at [56, 97] on div "skip upload" at bounding box center [157, 89] width 219 height 26
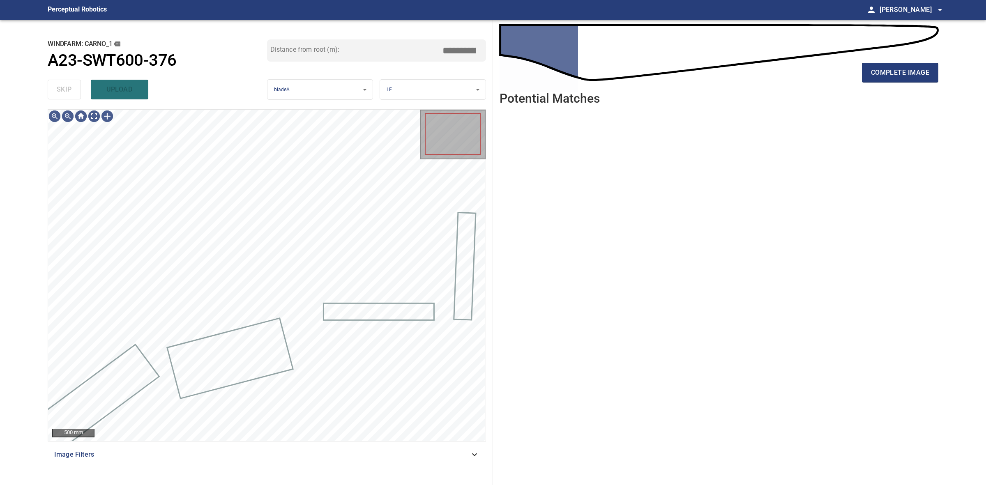
click at [56, 97] on div "skip upload" at bounding box center [157, 89] width 219 height 26
click at [788, 70] on span "complete image" at bounding box center [900, 73] width 58 height 12
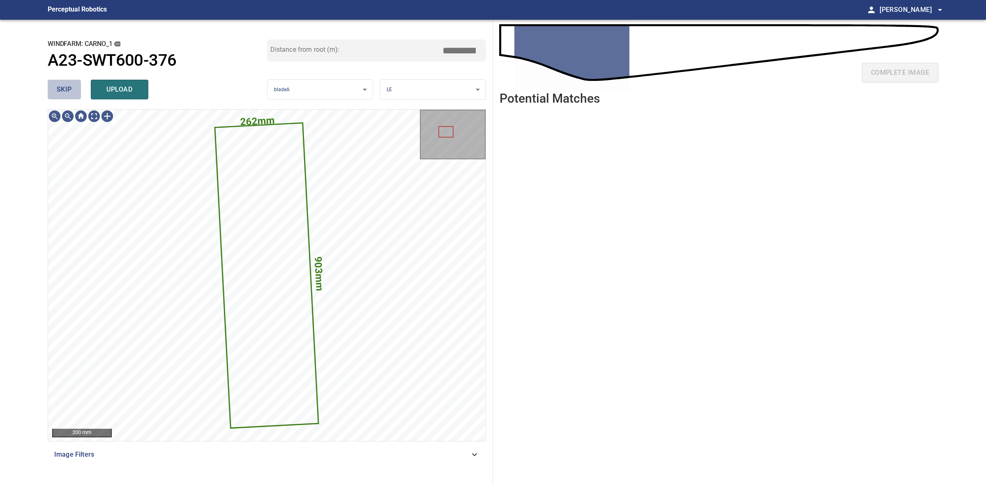
click at [68, 92] on span "skip" at bounding box center [64, 90] width 15 height 12
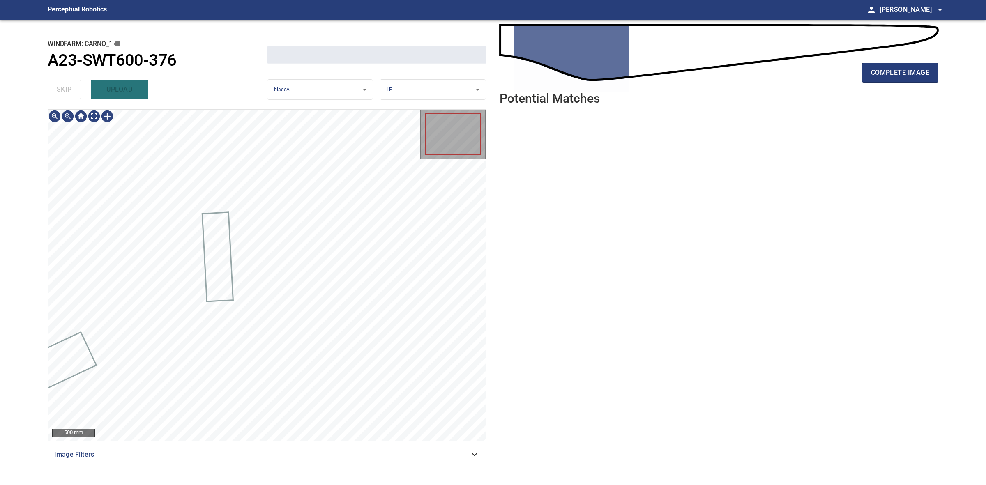
click at [68, 92] on div "skip upload" at bounding box center [157, 89] width 219 height 26
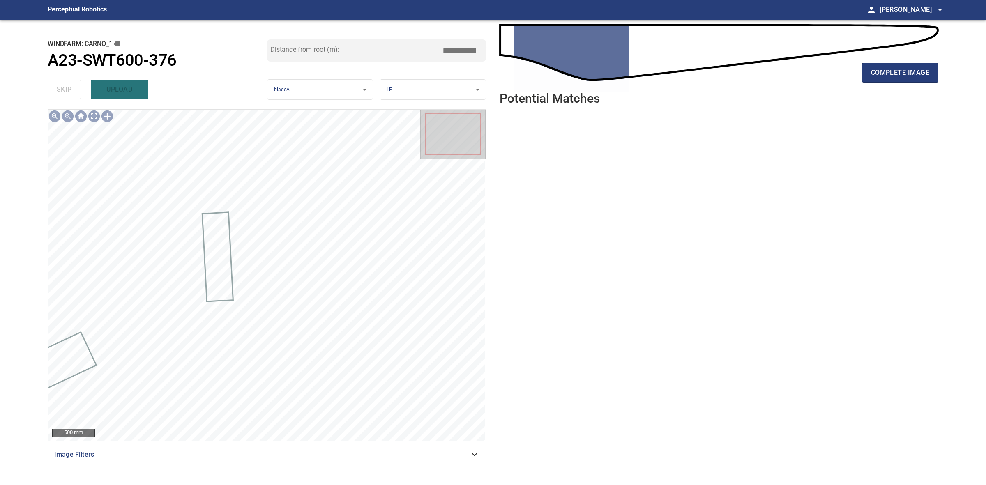
click at [788, 57] on div "complete image" at bounding box center [718, 55] width 439 height 59
click at [788, 74] on span "complete image" at bounding box center [900, 73] width 58 height 12
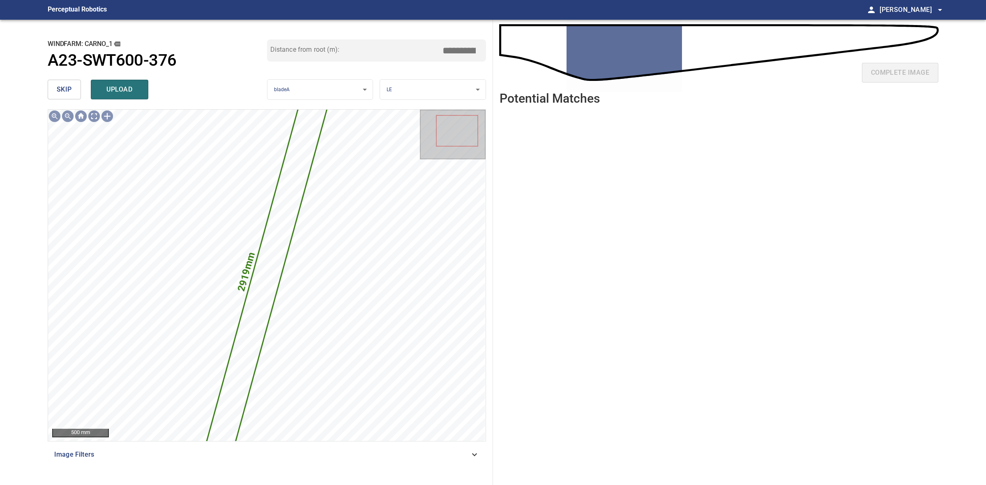
click at [58, 78] on div "skip upload" at bounding box center [157, 89] width 219 height 26
click at [59, 79] on div "skip upload" at bounding box center [157, 89] width 219 height 26
click at [58, 85] on span "skip" at bounding box center [64, 90] width 15 height 12
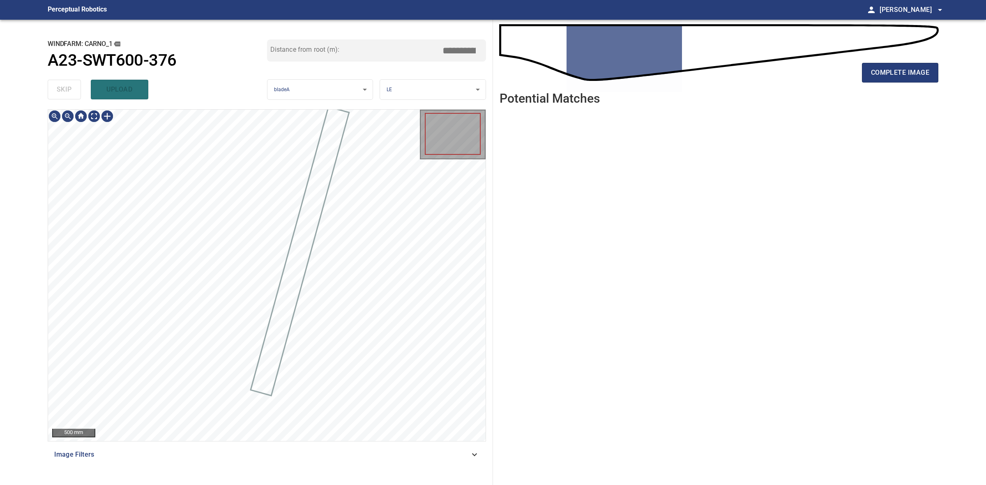
click at [58, 85] on div "skip upload" at bounding box center [157, 89] width 219 height 26
drag, startPoint x: 58, startPoint y: 85, endPoint x: 362, endPoint y: 97, distance: 303.7
click at [66, 85] on div "skip upload" at bounding box center [157, 89] width 219 height 26
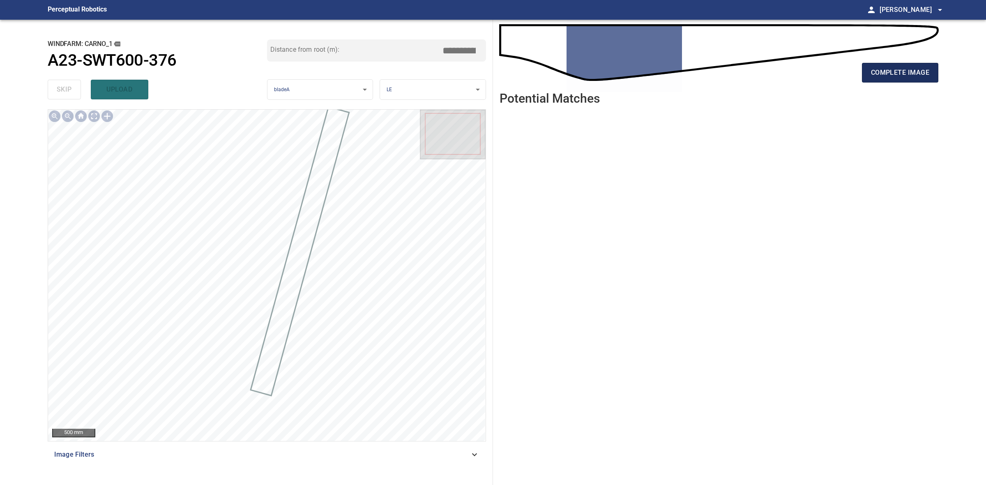
click at [788, 71] on button "complete image" at bounding box center [900, 73] width 76 height 20
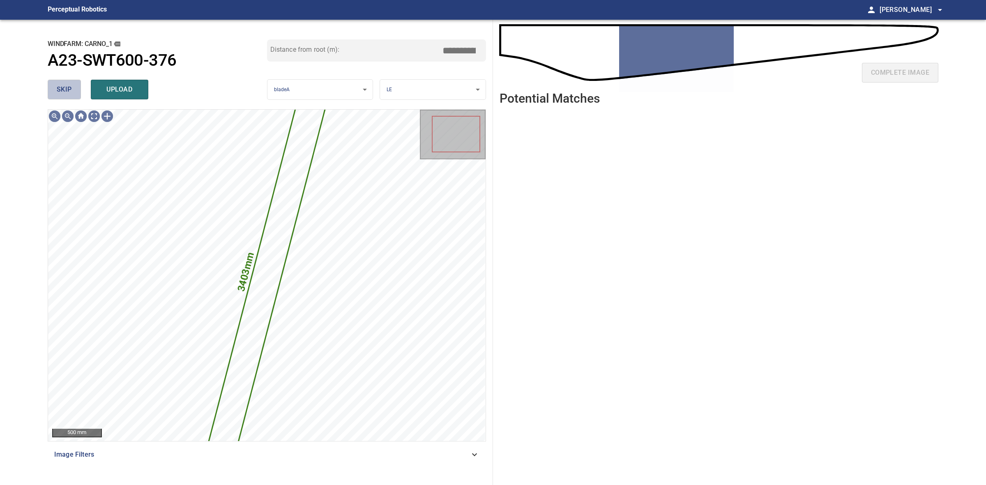
click at [70, 83] on button "skip" at bounding box center [64, 90] width 33 height 20
click at [70, 83] on div "skip upload" at bounding box center [157, 89] width 219 height 26
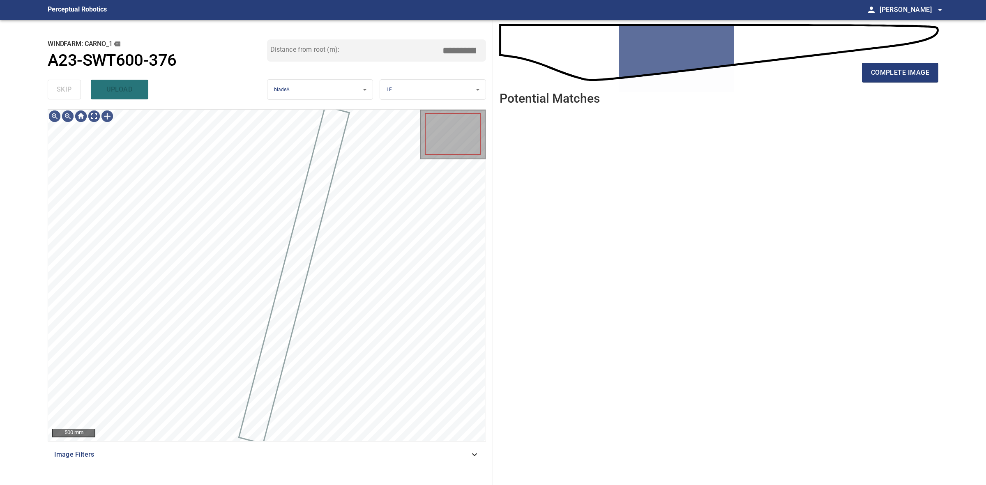
click at [70, 83] on div "skip upload" at bounding box center [157, 89] width 219 height 26
click at [788, 67] on button "complete image" at bounding box center [900, 73] width 76 height 20
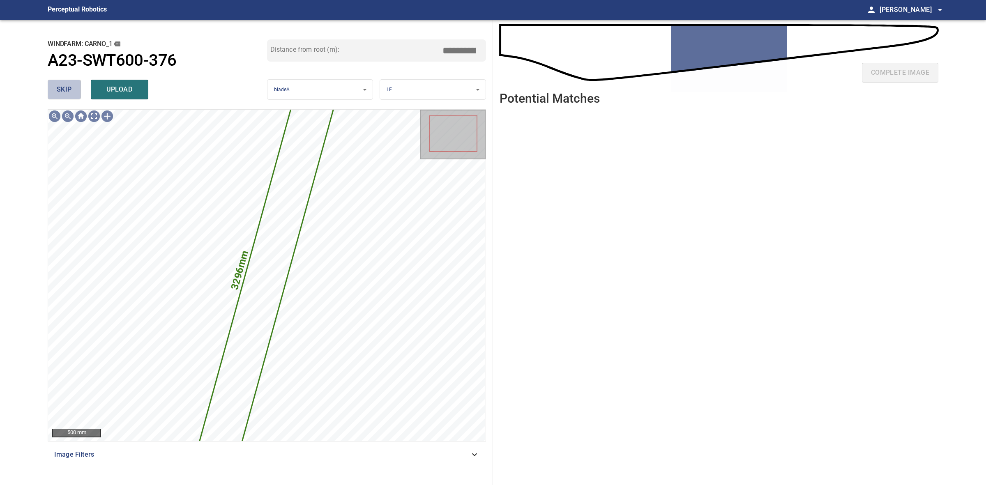
click at [60, 87] on span "skip" at bounding box center [64, 90] width 15 height 12
click at [60, 87] on div "skip upload" at bounding box center [157, 89] width 219 height 26
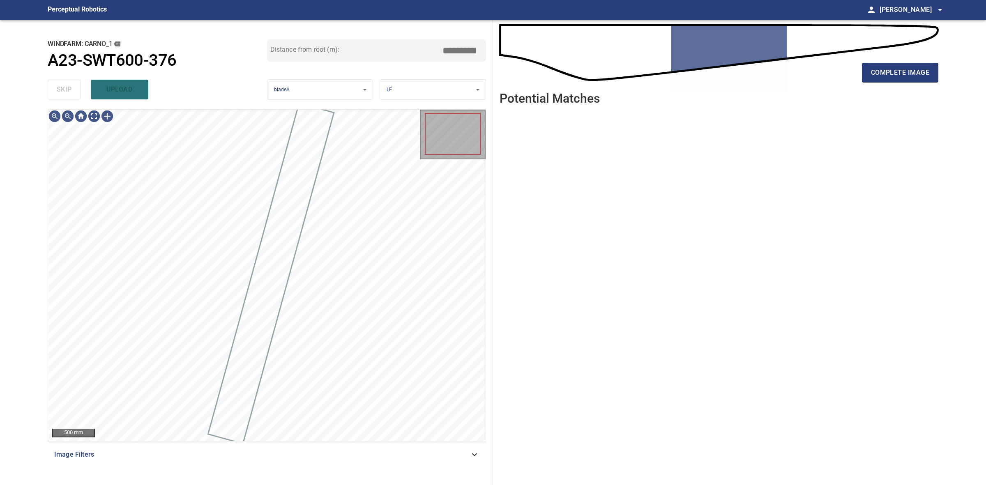
click at [60, 87] on div "skip upload" at bounding box center [157, 89] width 219 height 26
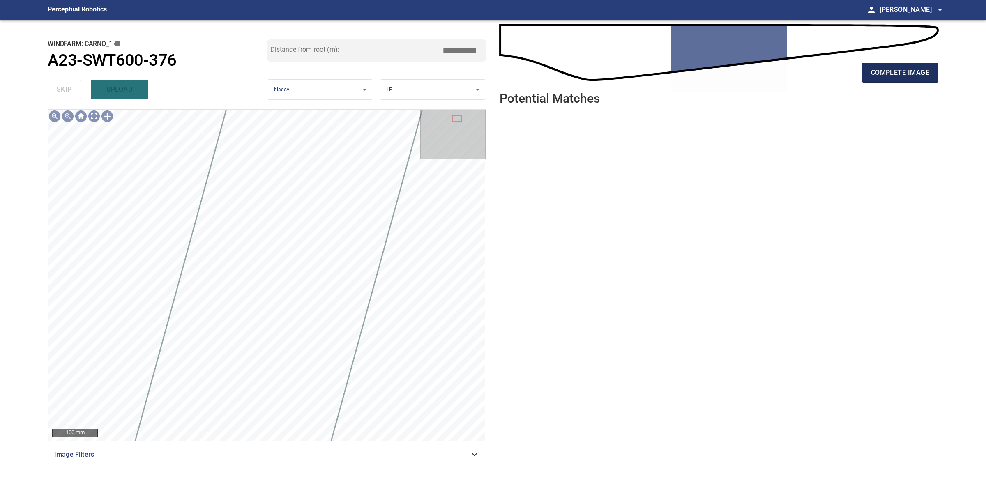
click at [788, 82] on button "complete image" at bounding box center [900, 73] width 76 height 20
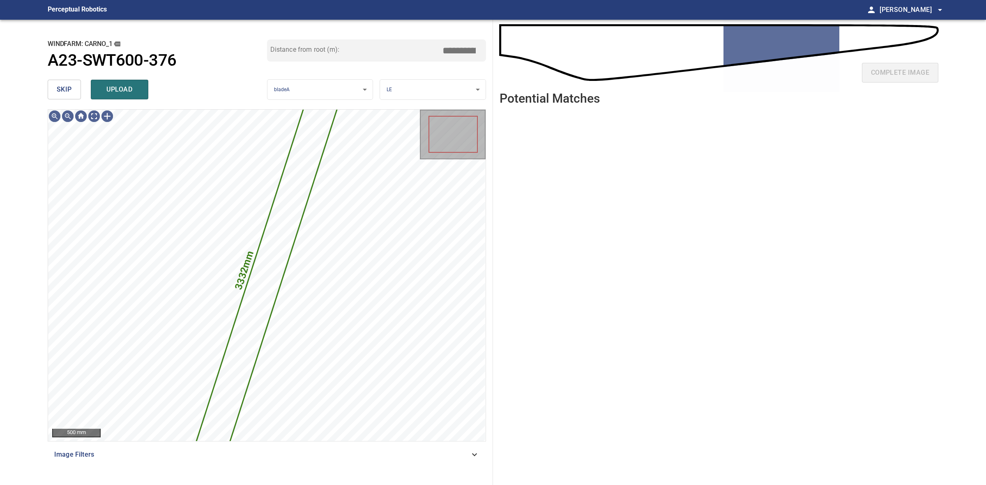
click at [57, 81] on button "skip" at bounding box center [64, 90] width 33 height 20
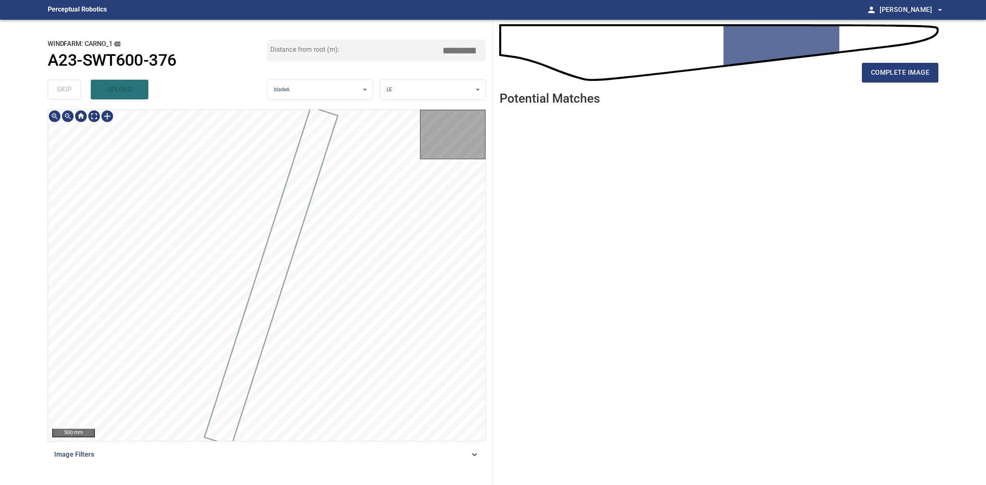
click at [57, 81] on div "skip upload" at bounding box center [157, 89] width 219 height 26
drag, startPoint x: 57, startPoint y: 81, endPoint x: 317, endPoint y: 89, distance: 260.5
click at [60, 85] on div "skip upload" at bounding box center [157, 89] width 219 height 26
click at [788, 83] on div "complete image" at bounding box center [718, 76] width 439 height 33
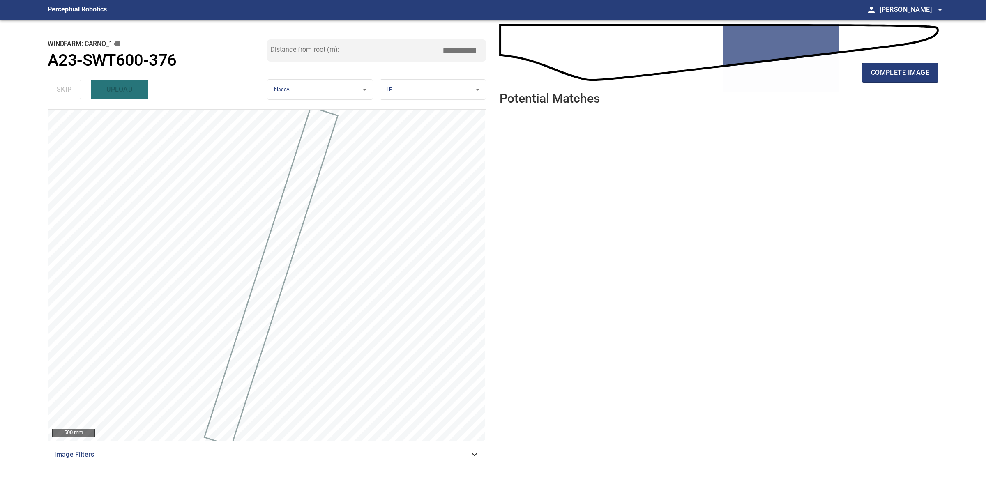
click at [788, 83] on div "complete image" at bounding box center [718, 76] width 439 height 33
click at [788, 78] on button "complete image" at bounding box center [900, 73] width 76 height 20
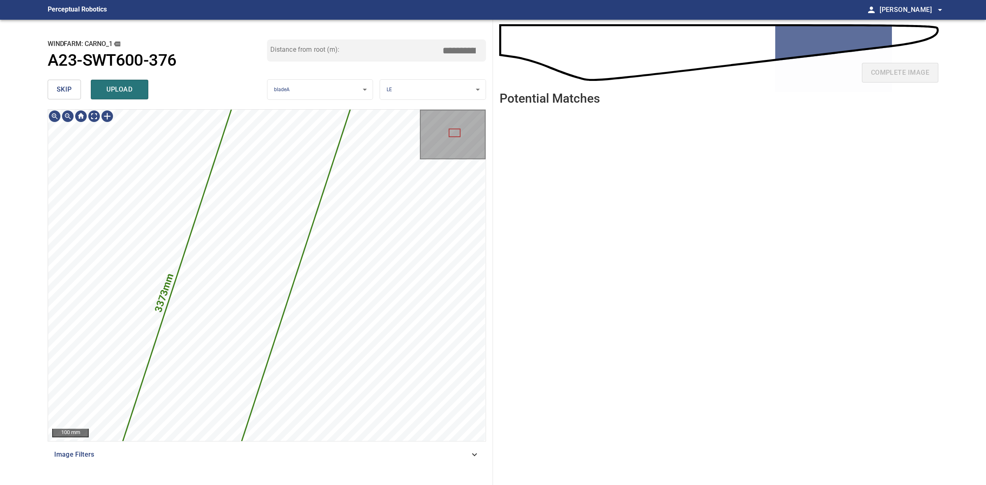
click at [67, 92] on span "skip" at bounding box center [64, 90] width 15 height 12
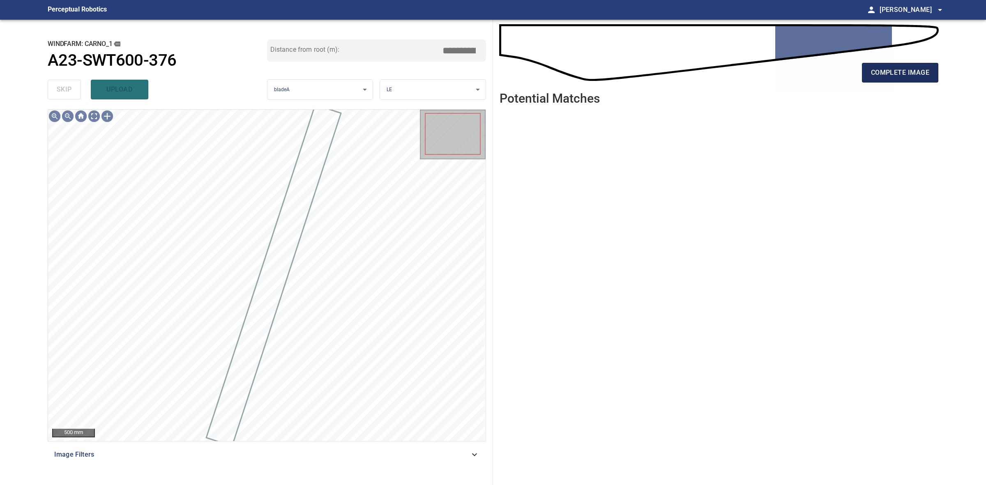
click at [788, 66] on button "complete image" at bounding box center [900, 73] width 76 height 20
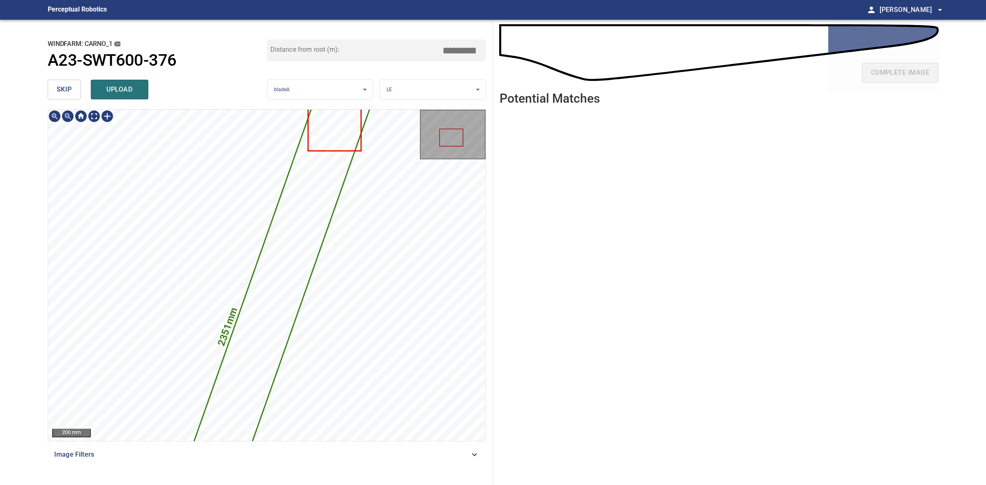
click at [309, 374] on div "2351mm 237mm 200 mm Image Filters" at bounding box center [267, 293] width 438 height 369
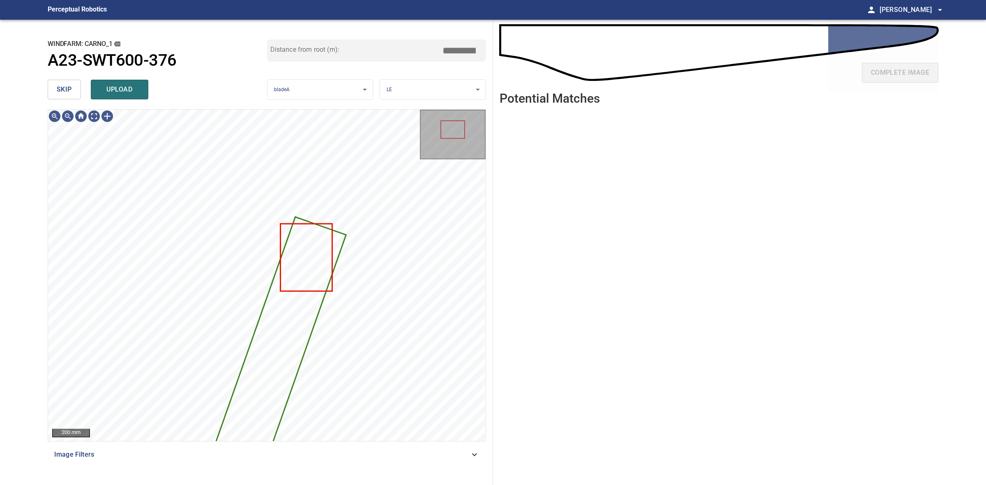
click at [49, 91] on button "skip" at bounding box center [64, 90] width 33 height 20
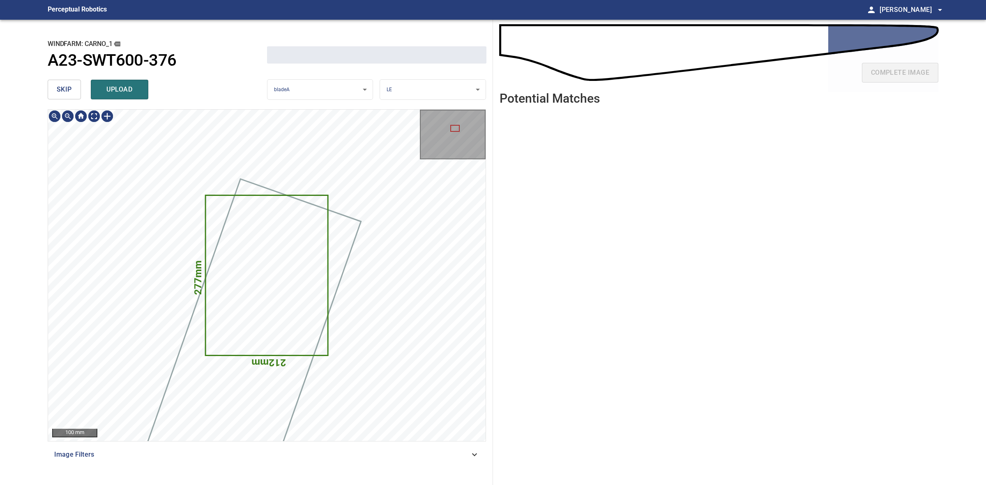
click at [49, 91] on button "skip" at bounding box center [64, 90] width 33 height 20
click at [49, 91] on div "skip upload" at bounding box center [157, 89] width 219 height 26
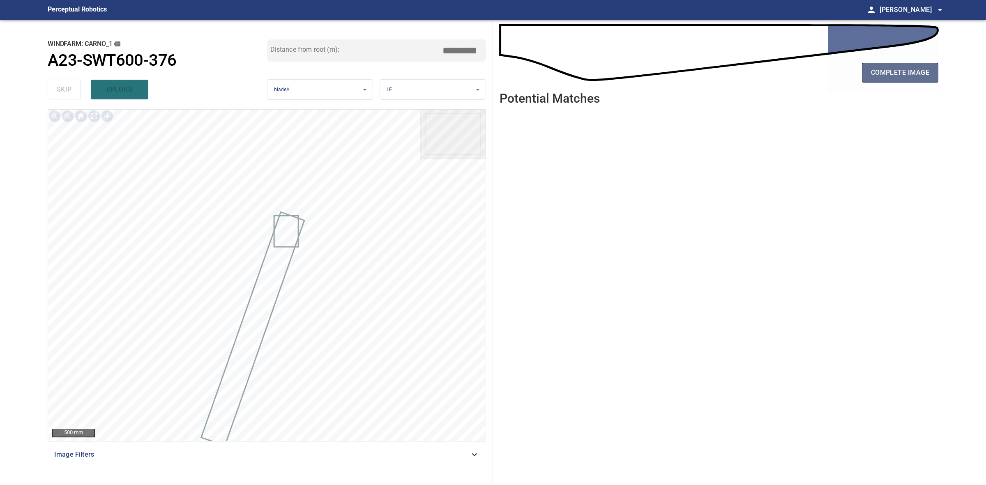
click at [788, 77] on span "complete image" at bounding box center [900, 73] width 58 height 12
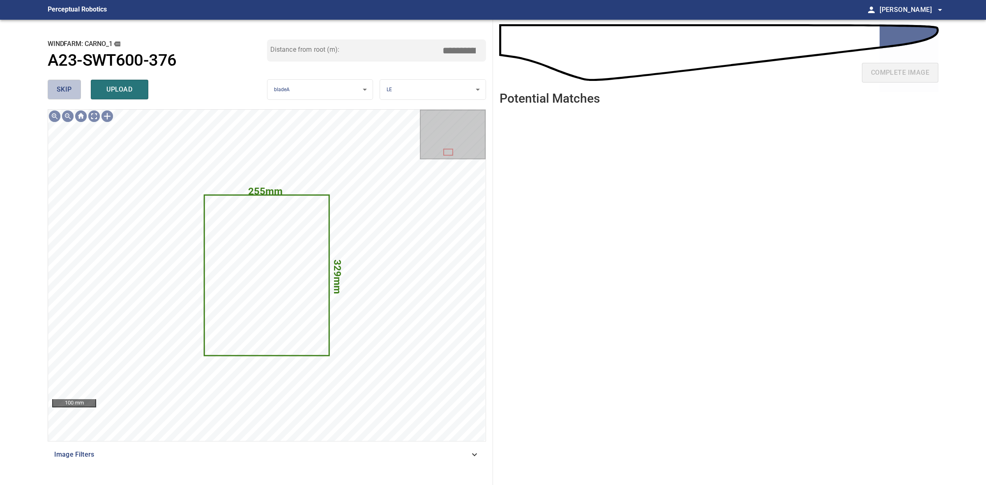
click at [62, 89] on span "skip" at bounding box center [64, 90] width 15 height 12
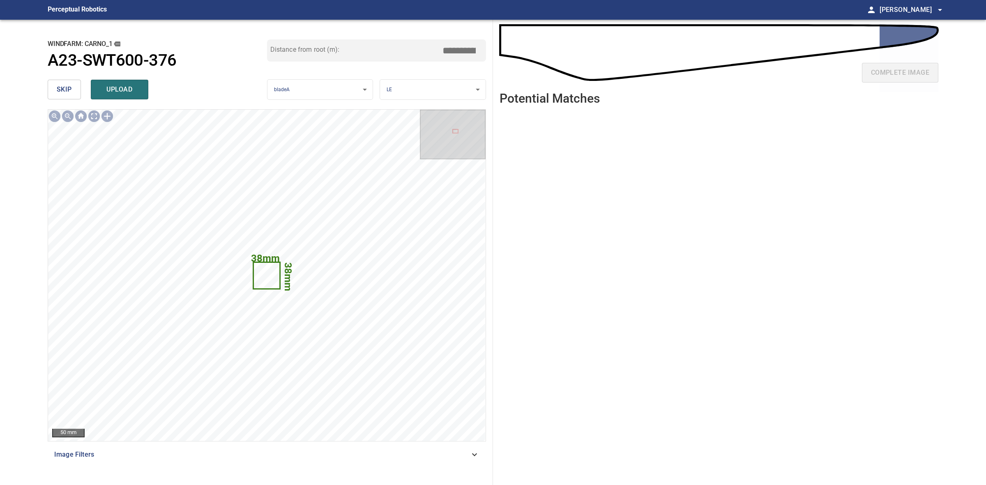
click at [62, 86] on span "skip" at bounding box center [64, 90] width 15 height 12
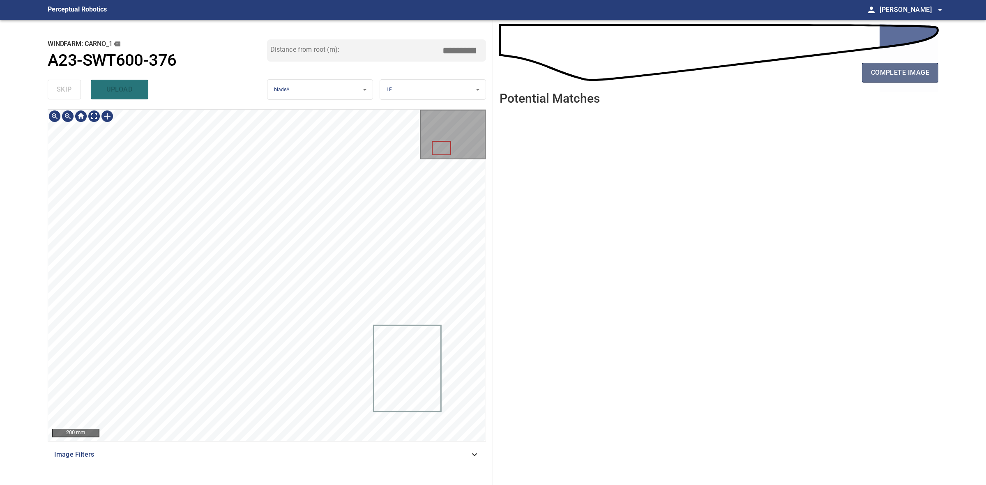
click at [788, 70] on button "complete image" at bounding box center [900, 73] width 76 height 20
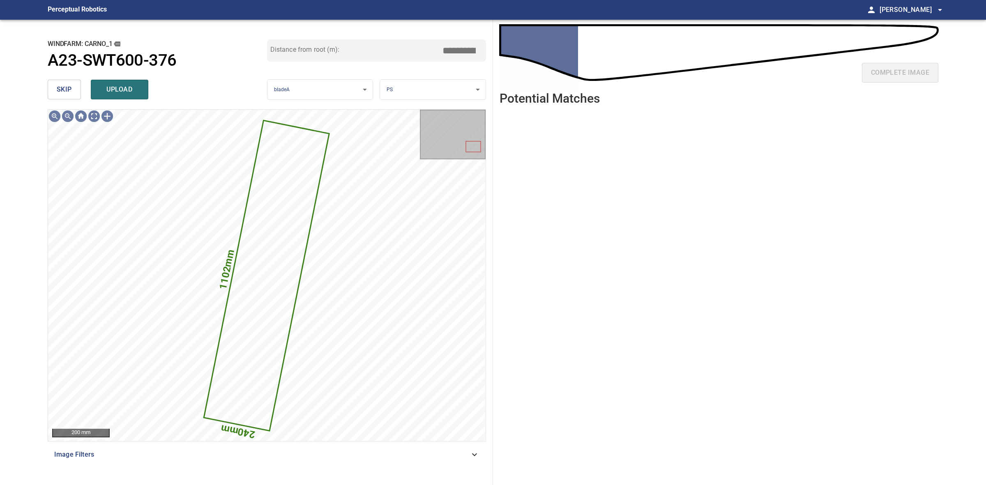
click at [57, 94] on span "skip" at bounding box center [64, 90] width 15 height 12
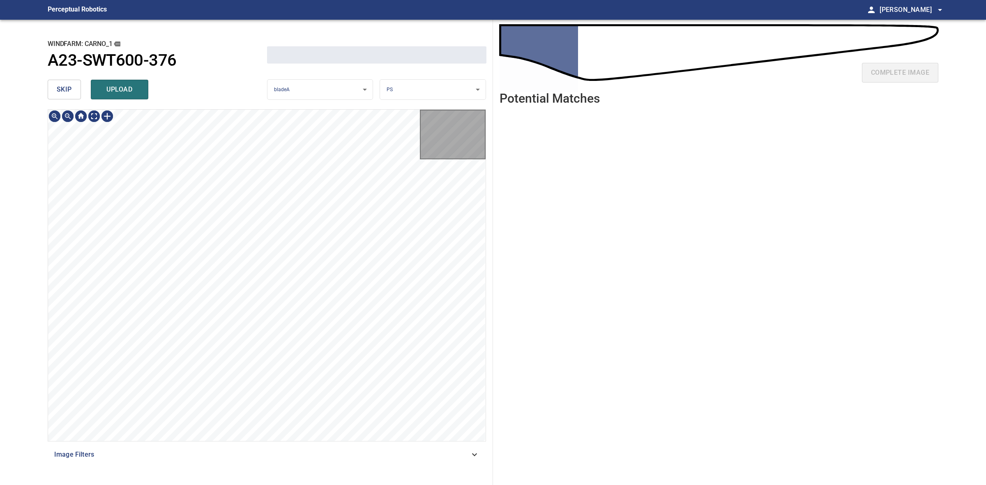
click at [58, 94] on span "skip" at bounding box center [64, 90] width 15 height 12
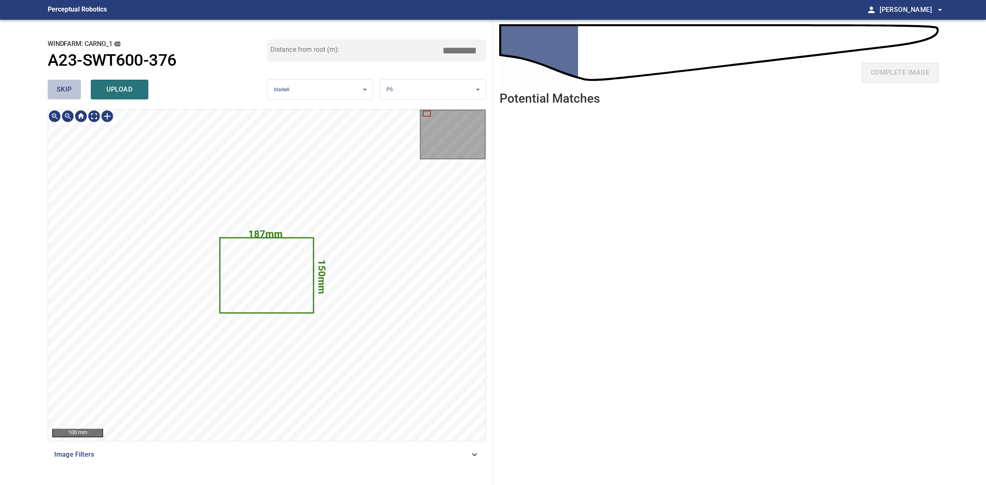
drag, startPoint x: 58, startPoint y: 94, endPoint x: 74, endPoint y: 92, distance: 16.9
click at [58, 93] on span "skip" at bounding box center [64, 90] width 15 height 12
click at [65, 93] on span "skip" at bounding box center [64, 90] width 15 height 12
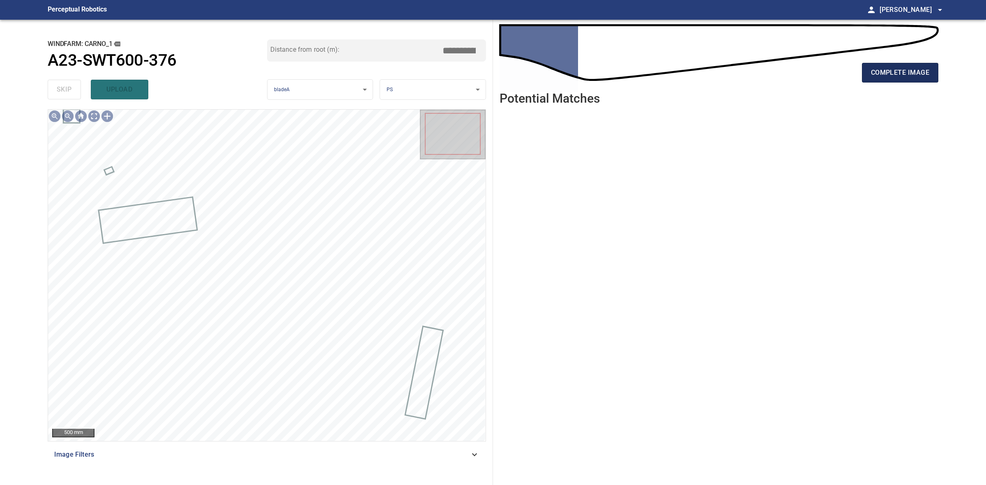
click at [788, 63] on button "complete image" at bounding box center [900, 73] width 76 height 20
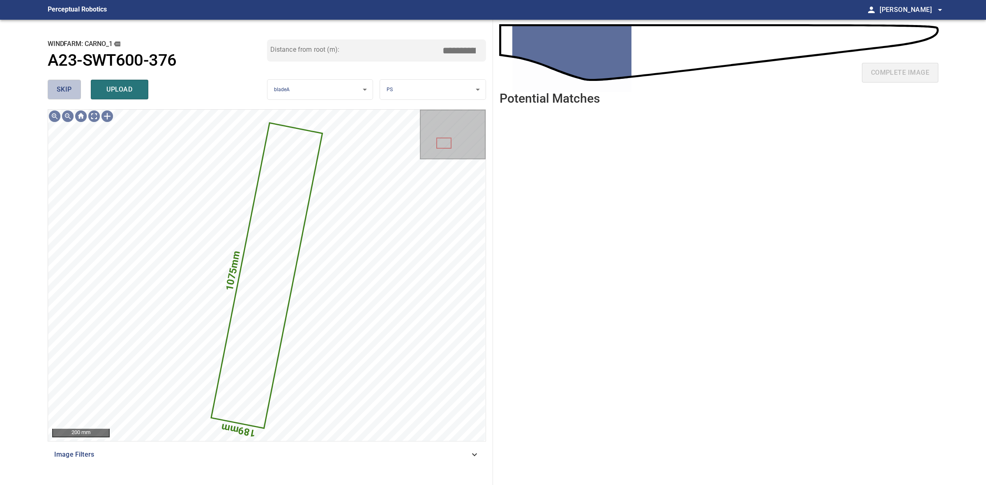
click at [62, 94] on span "skip" at bounding box center [64, 90] width 15 height 12
click at [62, 94] on div "skip upload" at bounding box center [157, 89] width 219 height 26
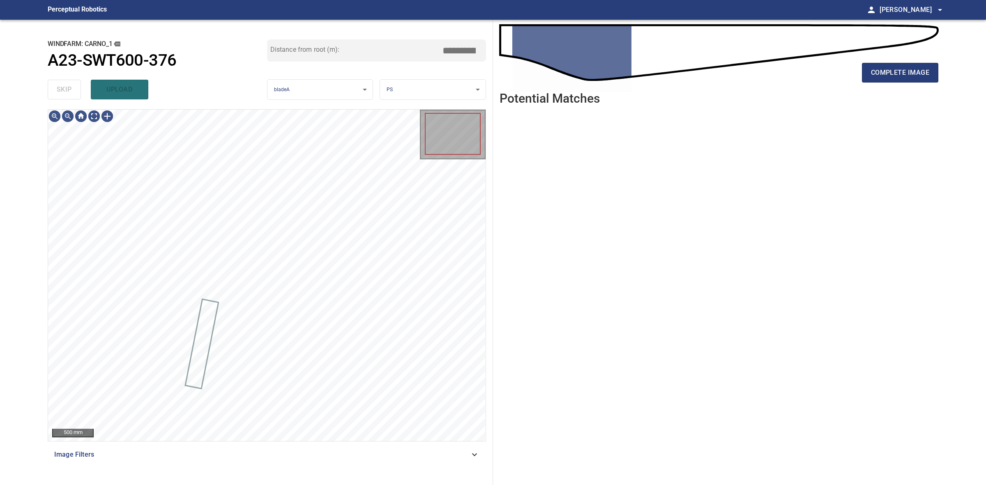
click at [62, 94] on div "skip upload" at bounding box center [157, 89] width 219 height 26
drag, startPoint x: 62, startPoint y: 94, endPoint x: 607, endPoint y: 94, distance: 544.6
click at [66, 94] on div "skip upload" at bounding box center [157, 89] width 219 height 26
click at [788, 73] on button "complete image" at bounding box center [900, 73] width 76 height 20
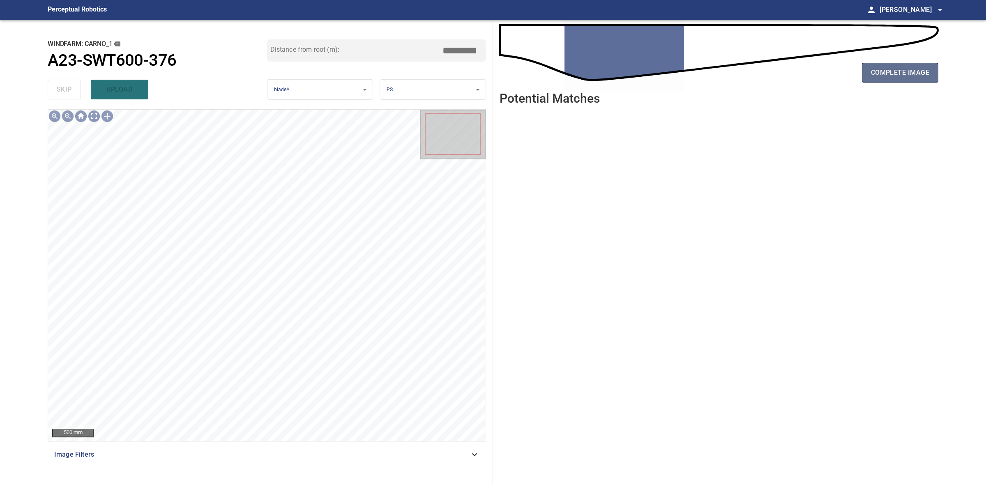
click at [788, 77] on span "complete image" at bounding box center [900, 73] width 58 height 12
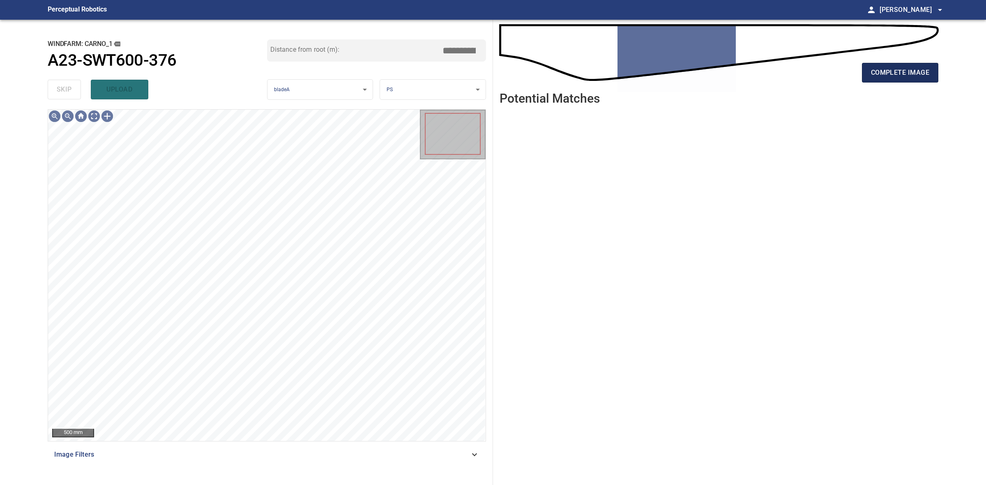
click at [788, 77] on span "complete image" at bounding box center [900, 73] width 58 height 12
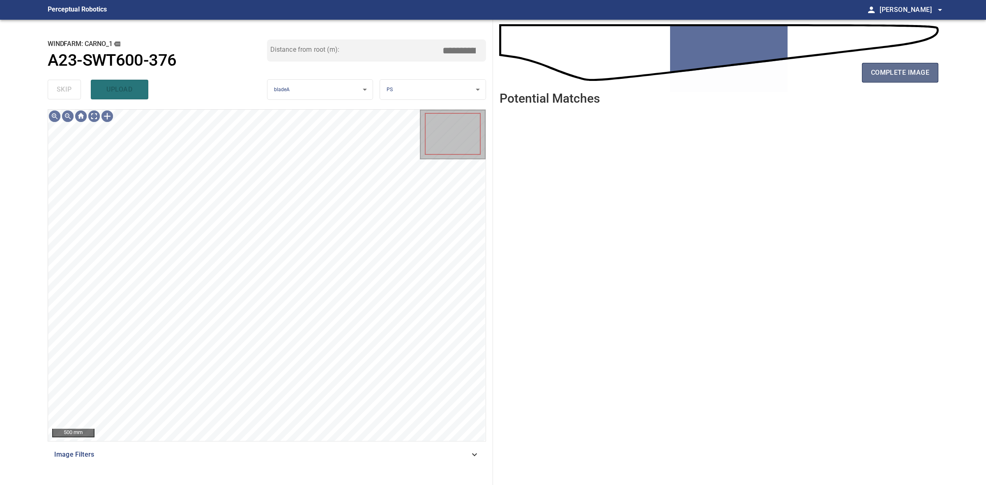
click at [788, 82] on button "complete image" at bounding box center [900, 73] width 76 height 20
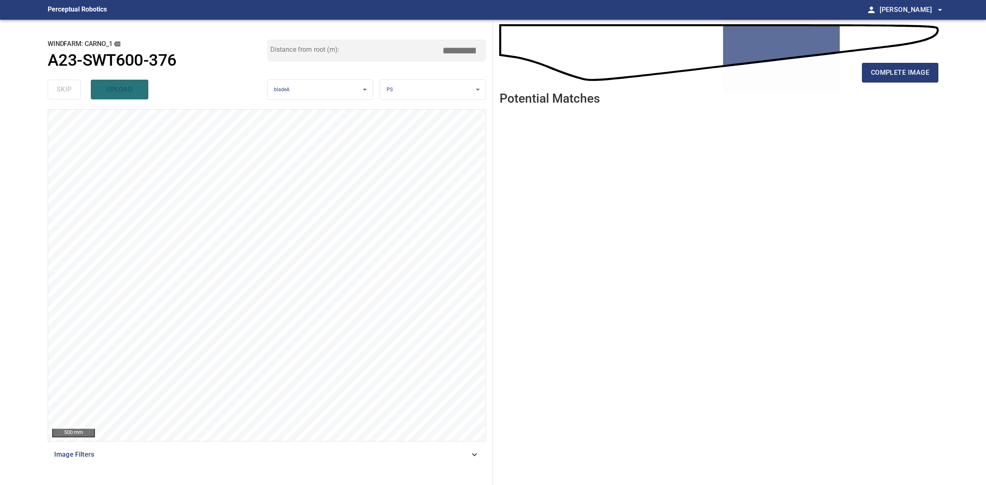
click at [788, 85] on div "complete image" at bounding box center [718, 76] width 439 height 33
click at [788, 81] on button "complete image" at bounding box center [900, 73] width 76 height 20
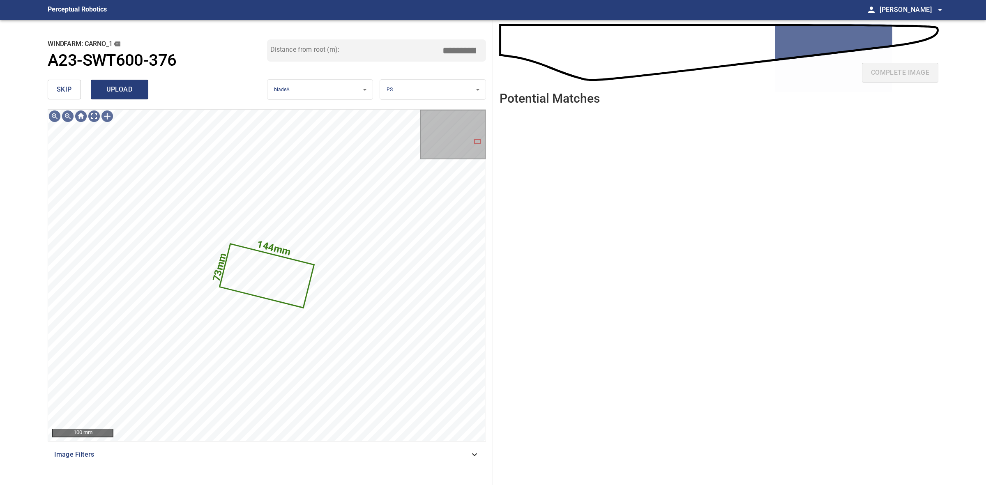
click at [133, 85] on span "upload" at bounding box center [119, 90] width 39 height 12
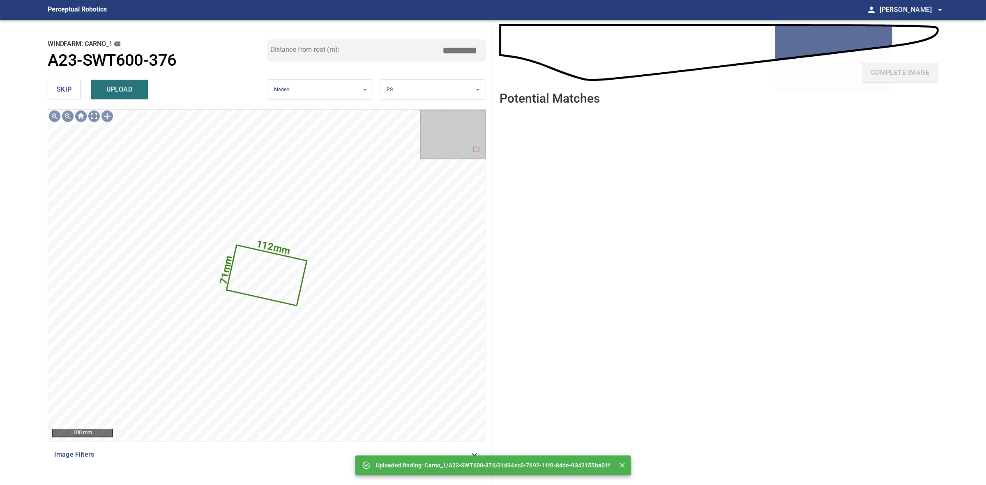
click at [417, 93] on body "**********" at bounding box center [493, 242] width 986 height 485
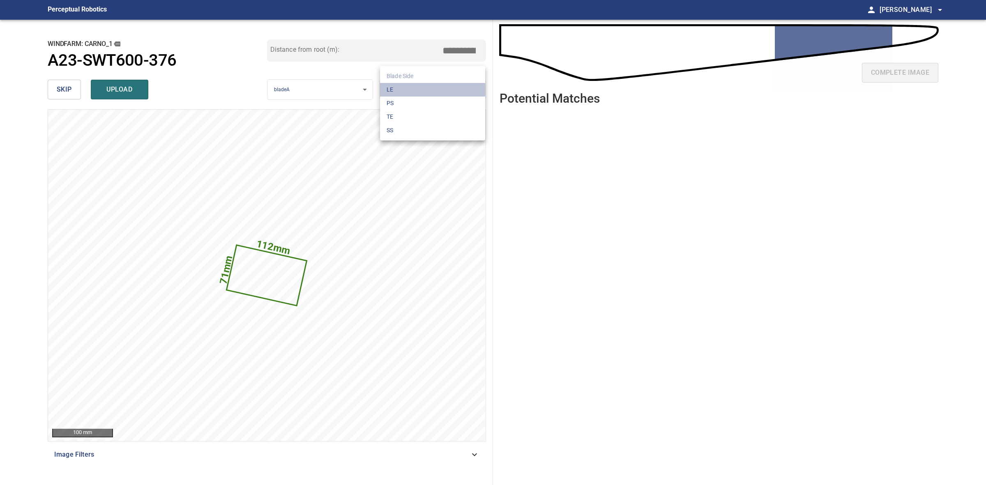
click at [411, 92] on li "LE" at bounding box center [432, 90] width 105 height 14
click at [114, 83] on button "upload" at bounding box center [120, 90] width 58 height 20
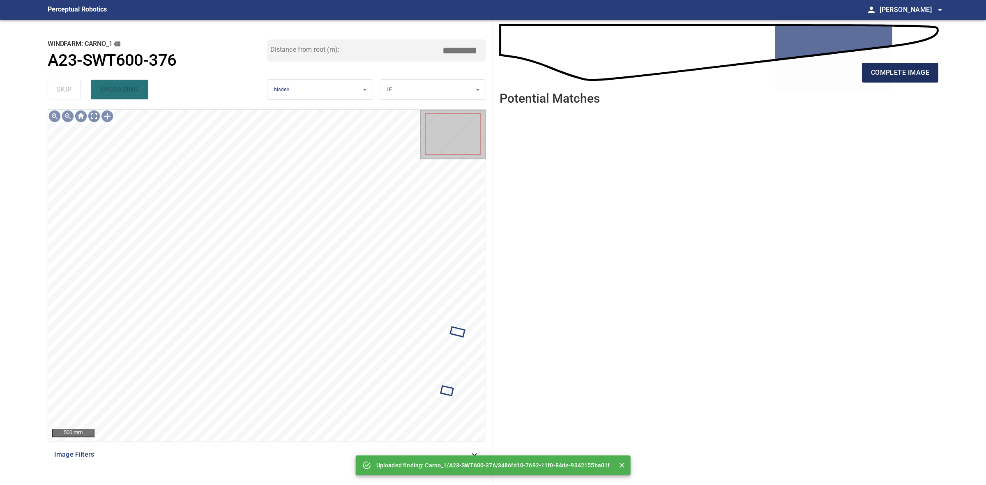
click at [788, 64] on button "complete image" at bounding box center [900, 73] width 76 height 20
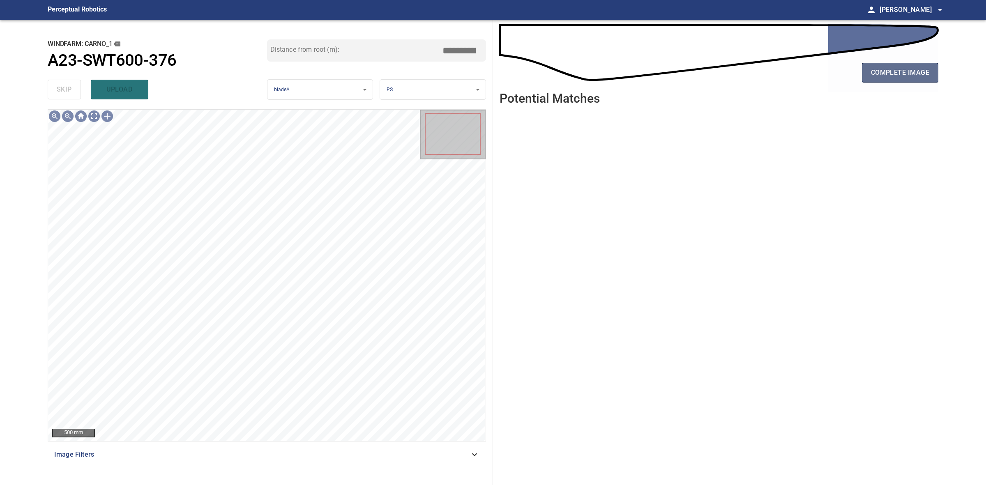
click at [788, 66] on button "complete image" at bounding box center [900, 73] width 76 height 20
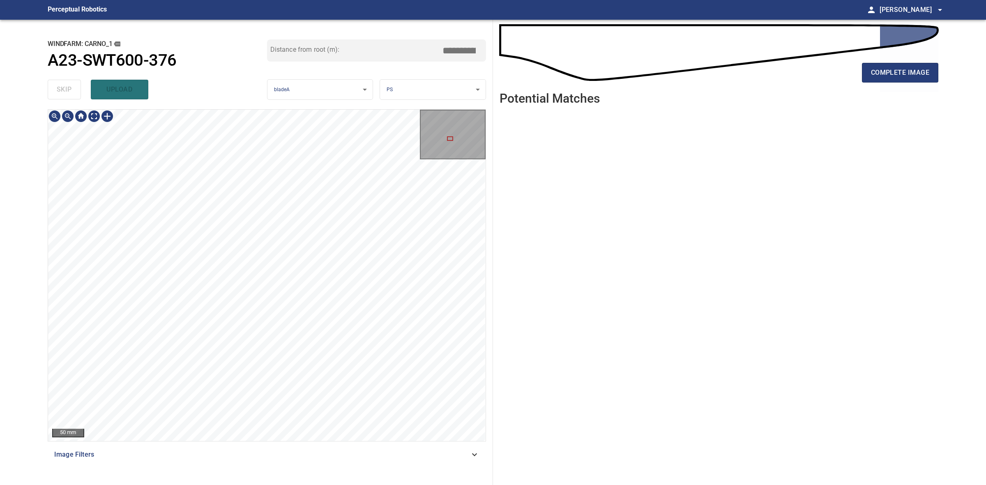
click at [722, 253] on div "**********" at bounding box center [493, 252] width 904 height 465
click at [788, 70] on span "complete image" at bounding box center [900, 73] width 58 height 12
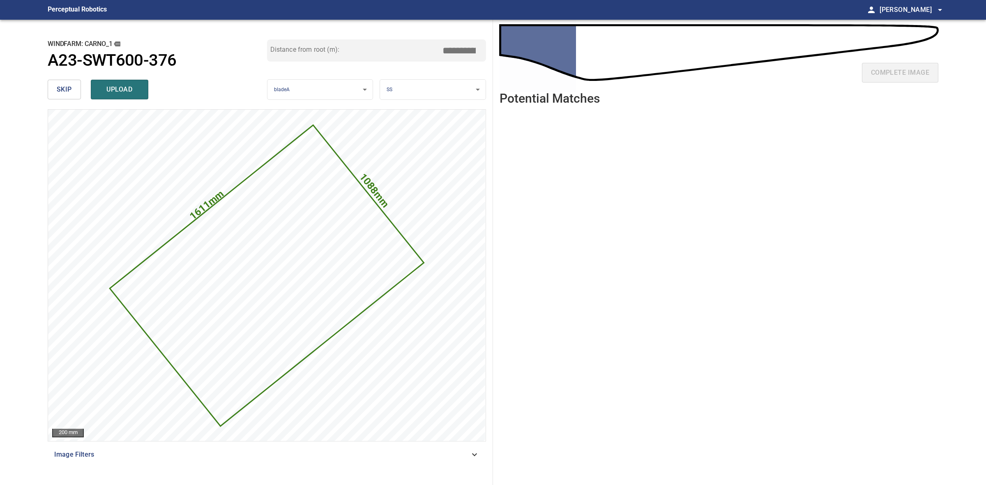
click at [66, 85] on span "skip" at bounding box center [64, 90] width 15 height 12
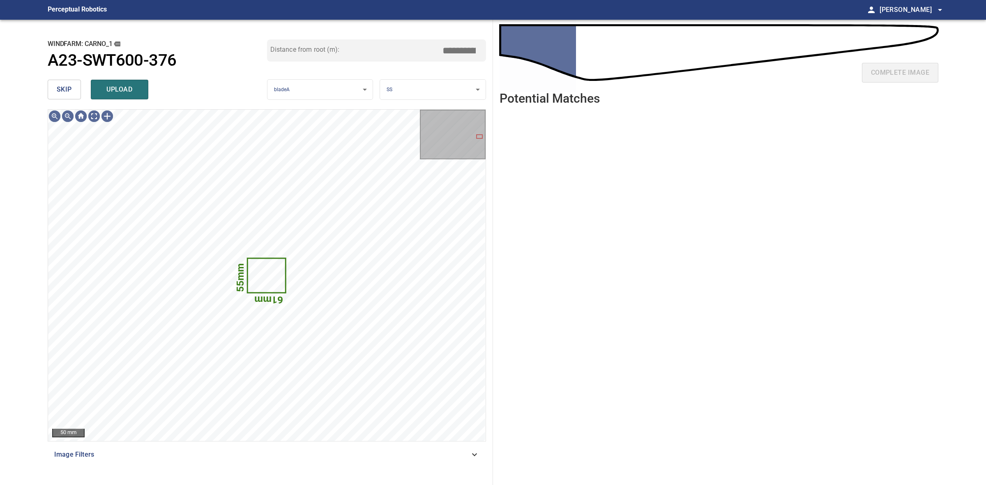
click at [66, 85] on span "skip" at bounding box center [64, 90] width 15 height 12
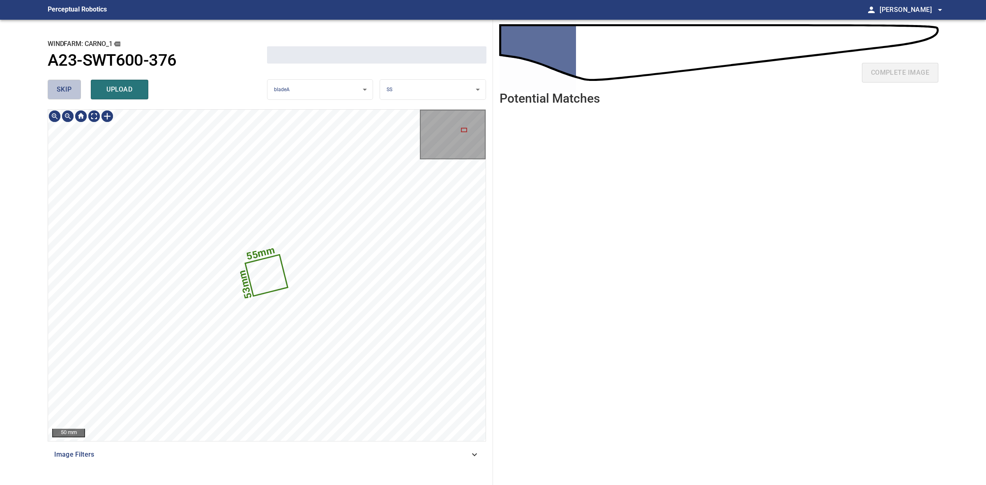
click at [66, 85] on span "skip" at bounding box center [64, 90] width 15 height 12
click at [66, 85] on div "skip upload" at bounding box center [157, 89] width 219 height 26
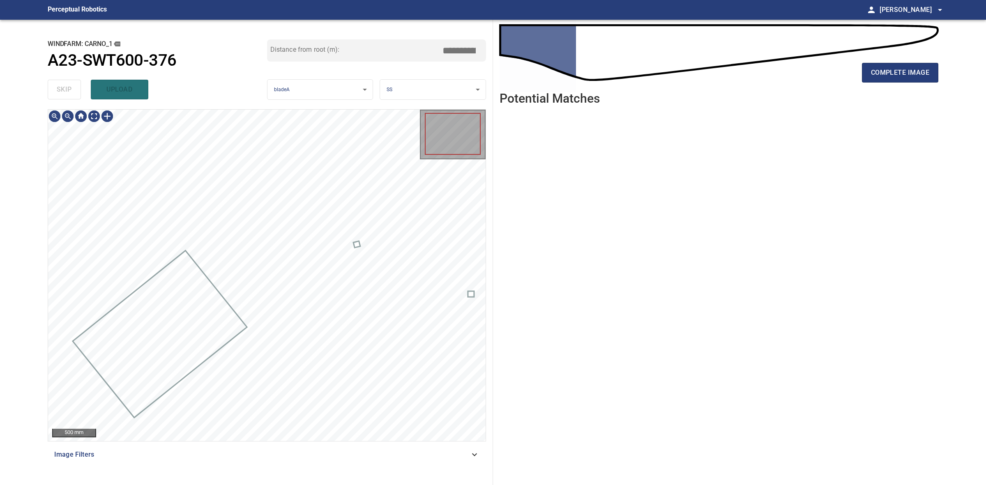
click at [66, 85] on div "skip upload" at bounding box center [157, 89] width 219 height 26
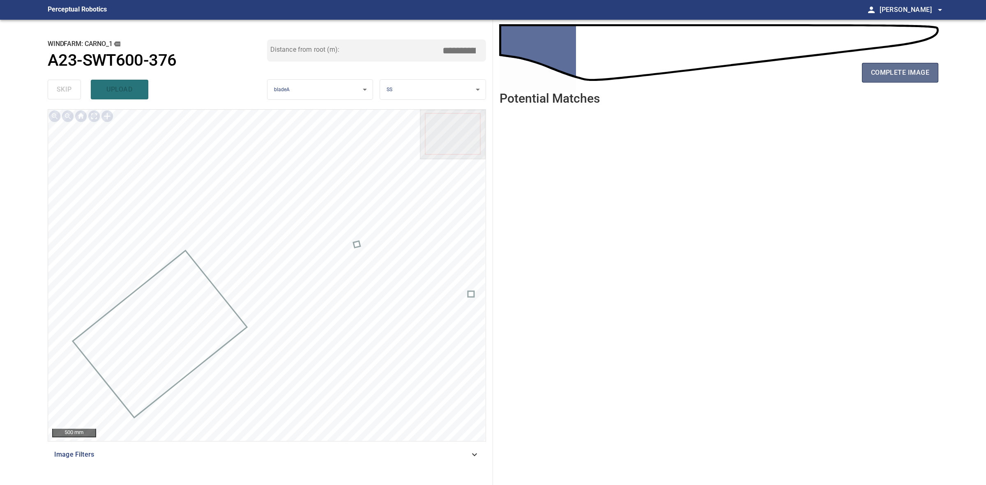
click at [788, 74] on span "complete image" at bounding box center [900, 73] width 58 height 12
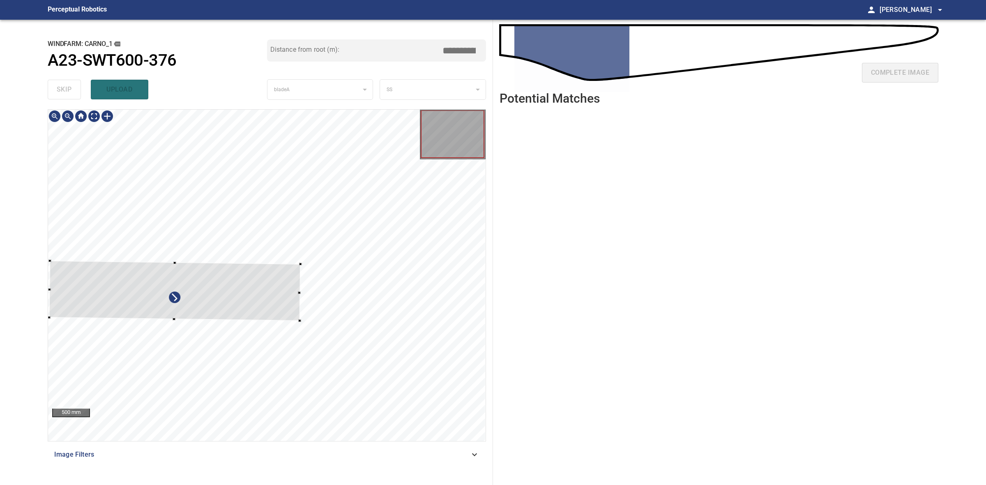
click at [173, 315] on div at bounding box center [174, 290] width 251 height 60
click at [255, 299] on div at bounding box center [175, 298] width 251 height 60
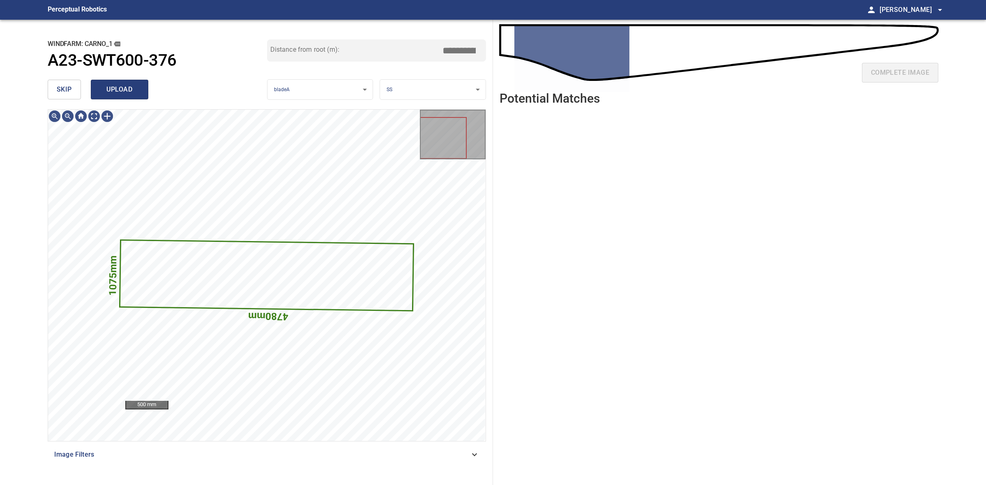
click at [121, 83] on button "upload" at bounding box center [120, 90] width 58 height 20
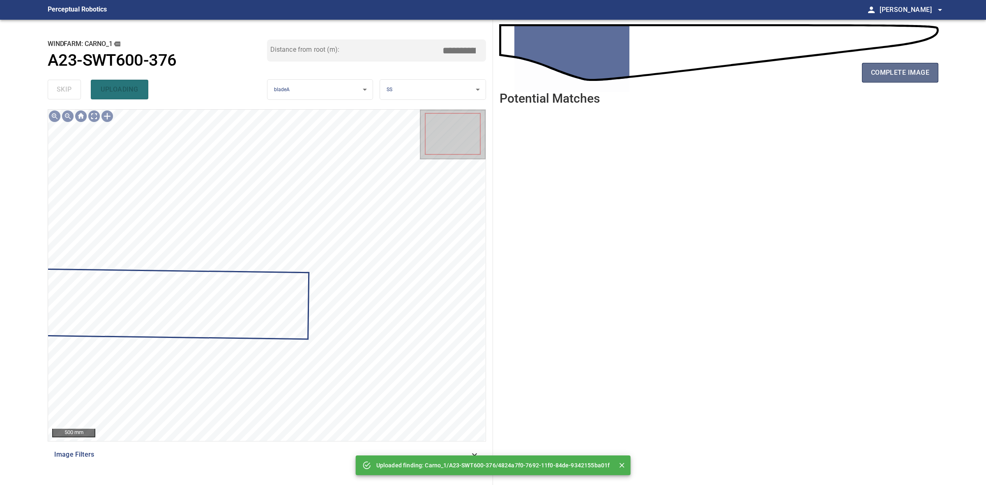
click at [788, 71] on span "complete image" at bounding box center [900, 73] width 58 height 12
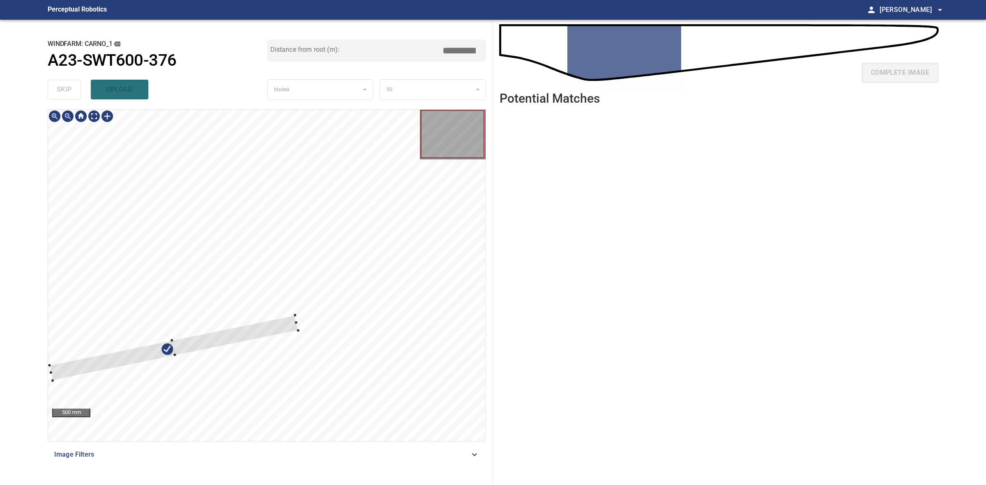
click at [294, 315] on div at bounding box center [295, 315] width 3 height 3
click at [263, 331] on div at bounding box center [159, 355] width 216 height 52
click at [239, 319] on div at bounding box center [163, 335] width 219 height 50
click at [228, 329] on div at bounding box center [163, 336] width 220 height 39
click at [130, 343] on div at bounding box center [200, 331] width 147 height 28
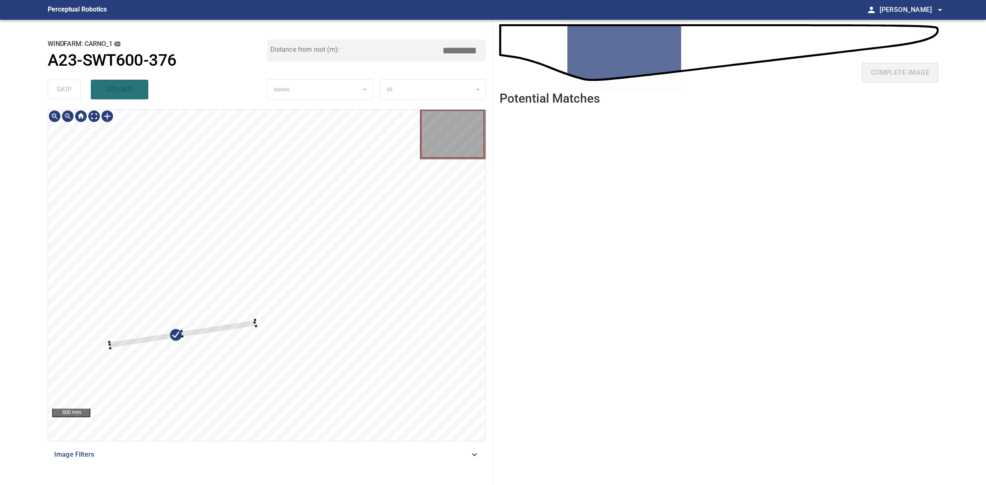
click at [125, 343] on div at bounding box center [182, 334] width 147 height 28
click at [130, 342] on div at bounding box center [191, 332] width 128 height 25
click at [124, 343] on div at bounding box center [176, 335] width 128 height 25
click at [151, 339] on div at bounding box center [175, 334] width 128 height 25
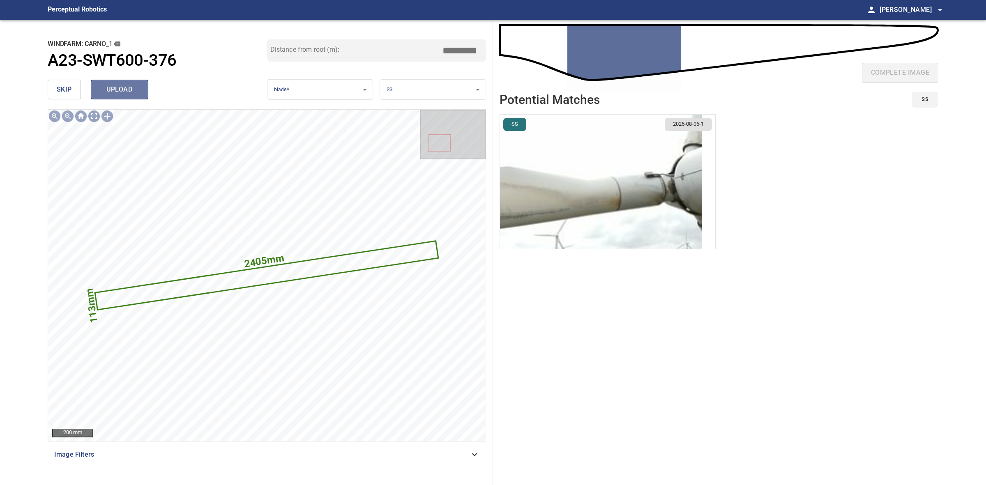
click at [123, 97] on button "upload" at bounding box center [120, 90] width 58 height 20
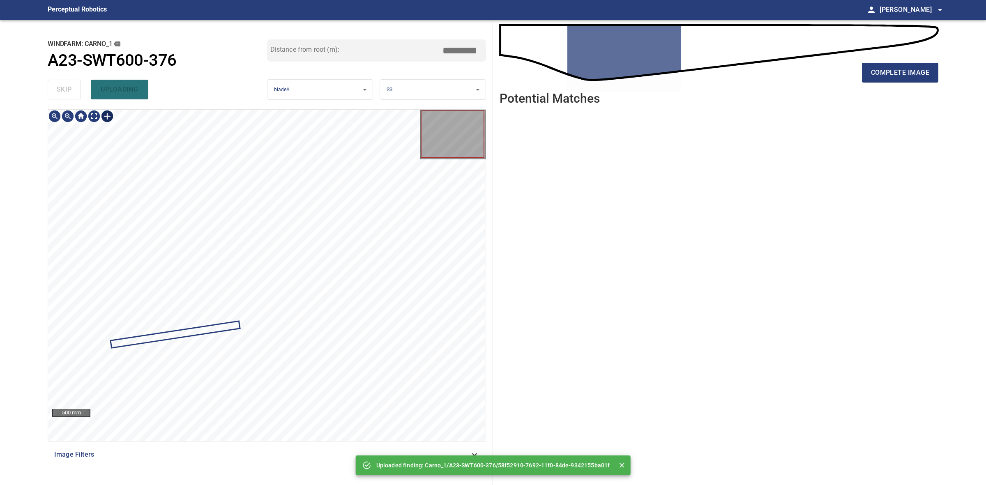
click at [111, 120] on div at bounding box center [107, 116] width 13 height 13
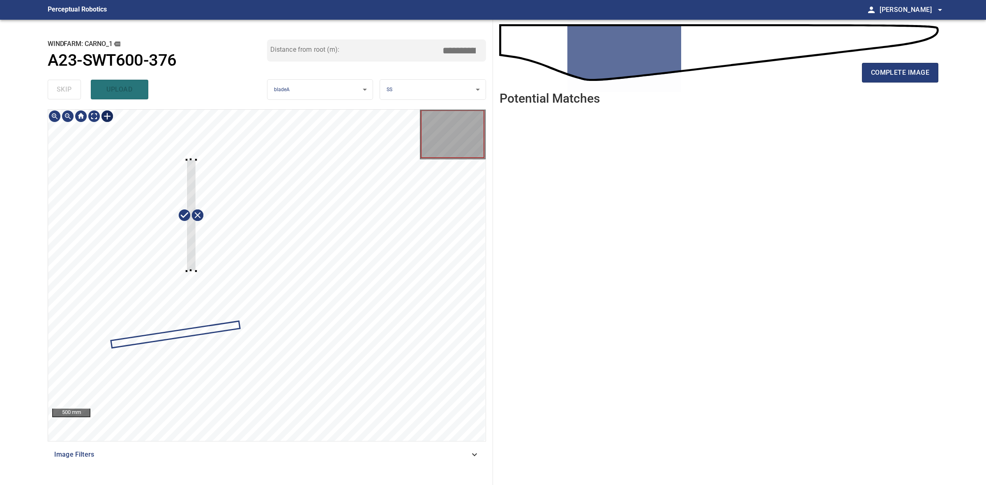
click at [196, 271] on div at bounding box center [266, 275] width 437 height 331
click at [157, 352] on div at bounding box center [266, 275] width 437 height 331
click at [325, 329] on div at bounding box center [266, 275] width 437 height 331
click at [55, 360] on div at bounding box center [266, 275] width 437 height 331
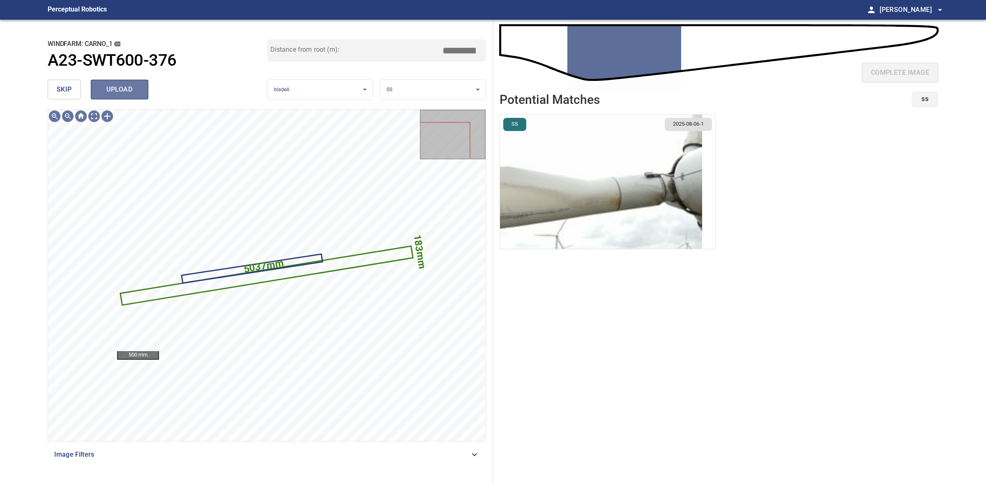
click at [142, 89] on button "upload" at bounding box center [120, 90] width 58 height 20
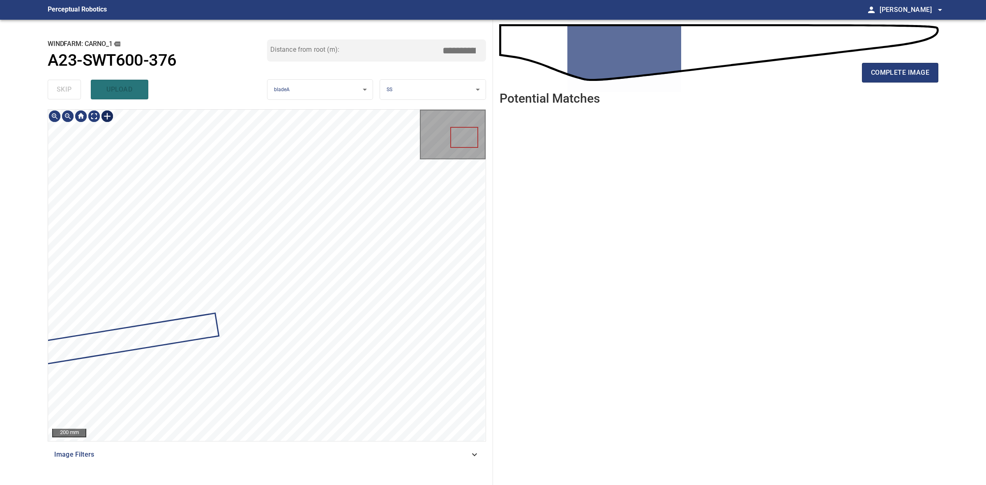
click at [109, 118] on div at bounding box center [107, 116] width 13 height 13
click at [379, 298] on div at bounding box center [266, 275] width 437 height 331
click at [356, 288] on div at bounding box center [329, 290] width 79 height 26
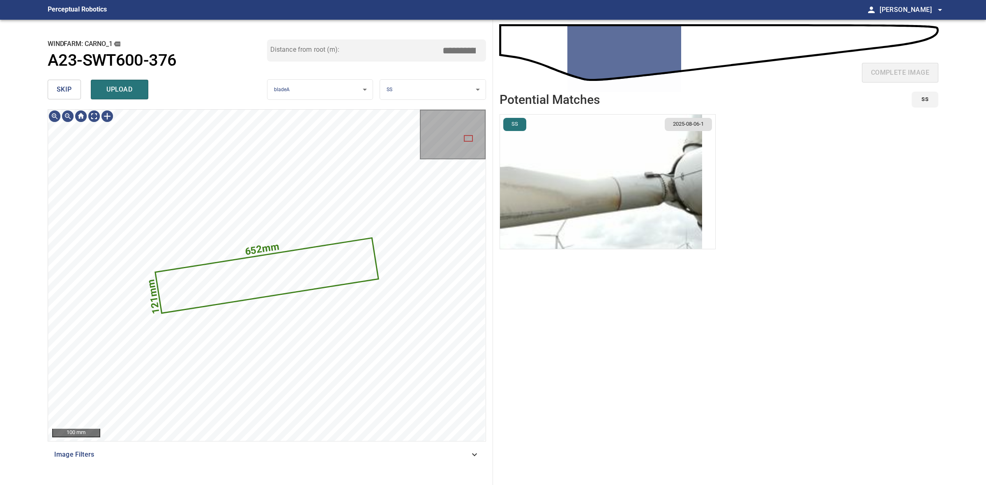
click at [589, 208] on img "button" at bounding box center [601, 182] width 202 height 134
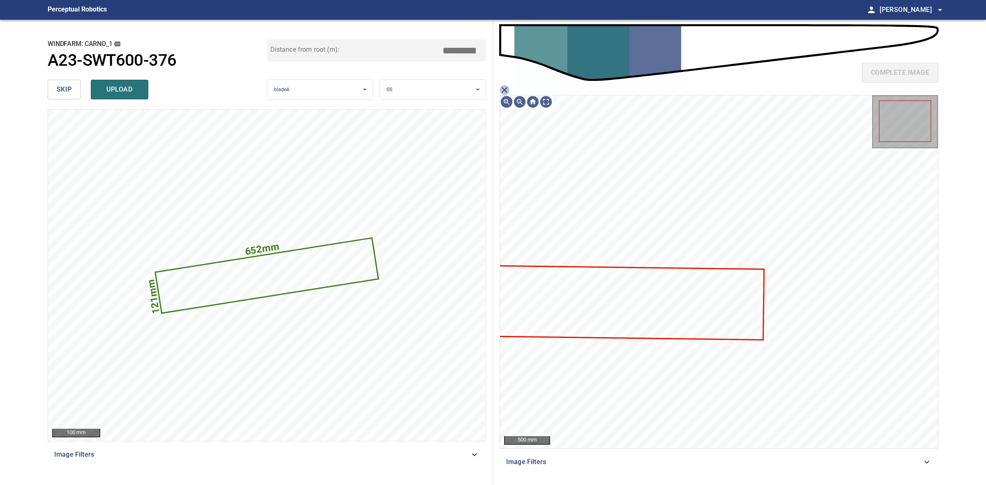
click at [506, 87] on icon "close matching imageResolution:" at bounding box center [504, 90] width 10 height 10
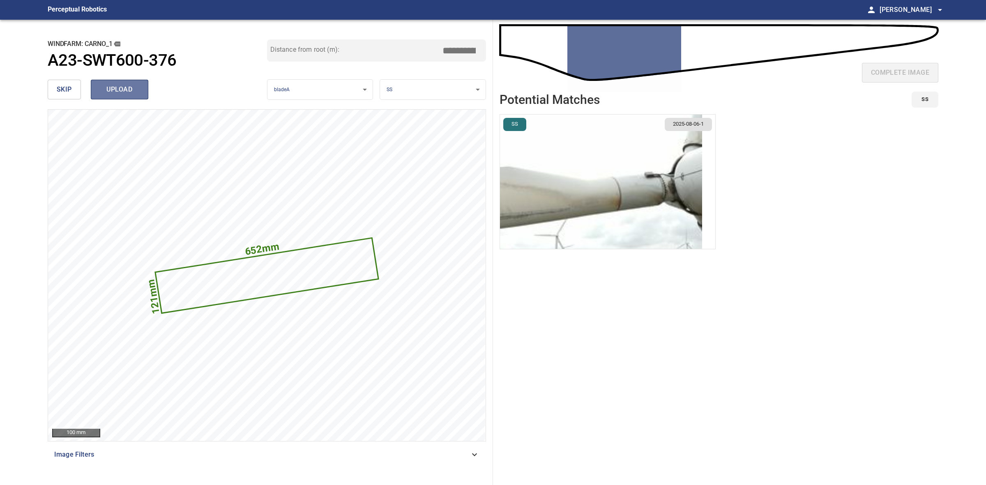
click at [136, 84] on span "upload" at bounding box center [119, 90] width 39 height 12
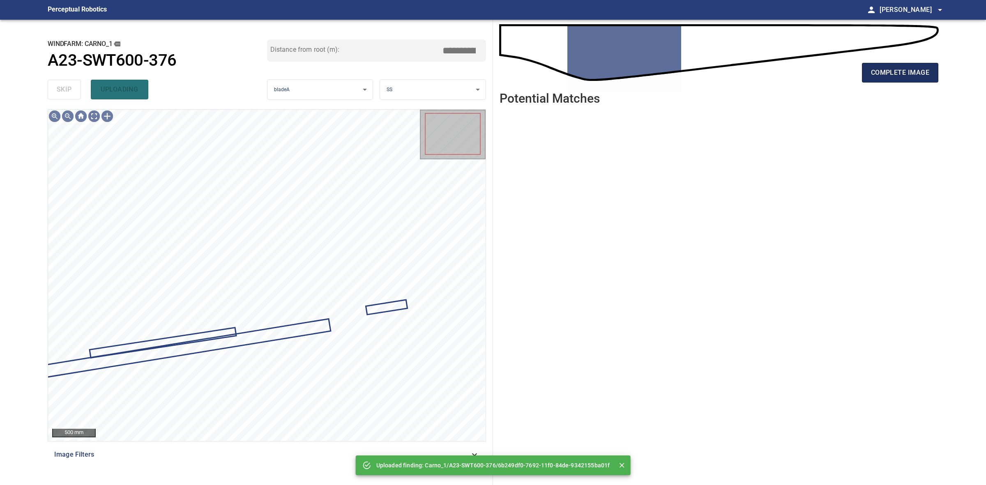
click at [788, 67] on span "complete image" at bounding box center [900, 73] width 58 height 12
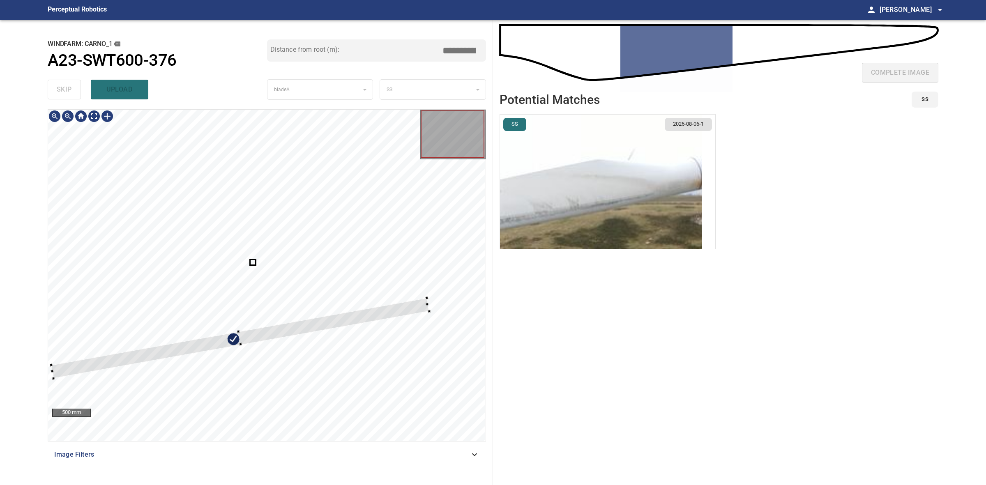
click at [238, 336] on div at bounding box center [240, 338] width 378 height 81
click at [119, 346] on div at bounding box center [234, 333] width 379 height 67
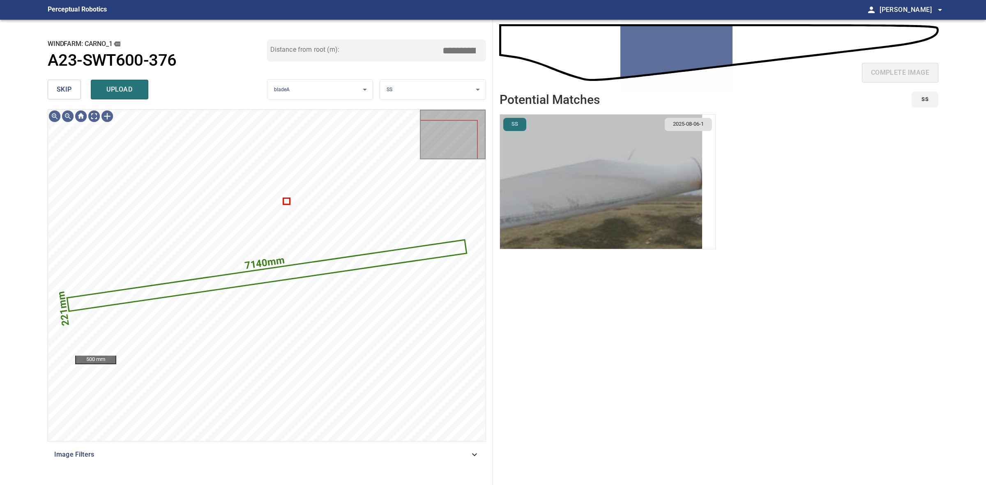
drag, startPoint x: 572, startPoint y: 193, endPoint x: 578, endPoint y: 195, distance: 6.0
click at [573, 193] on img "button" at bounding box center [601, 182] width 202 height 134
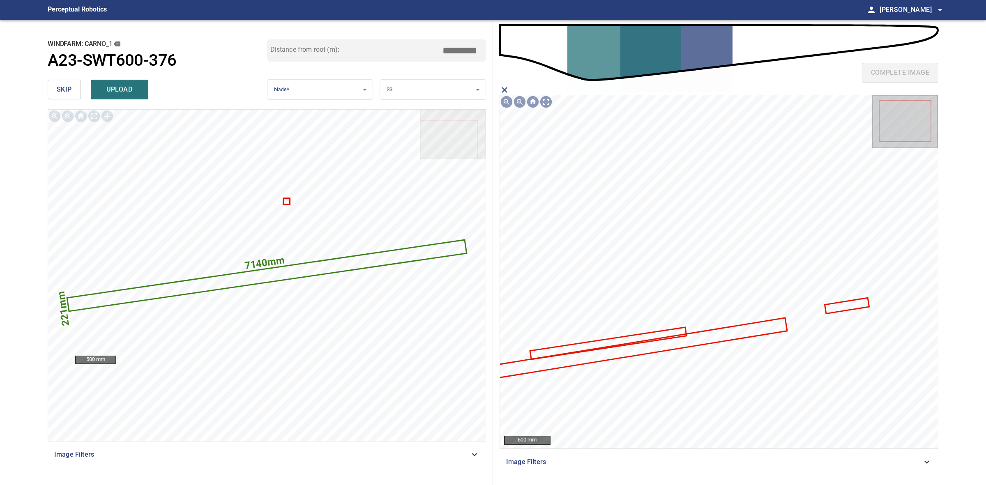
click at [692, 345] on icon at bounding box center [625, 351] width 324 height 64
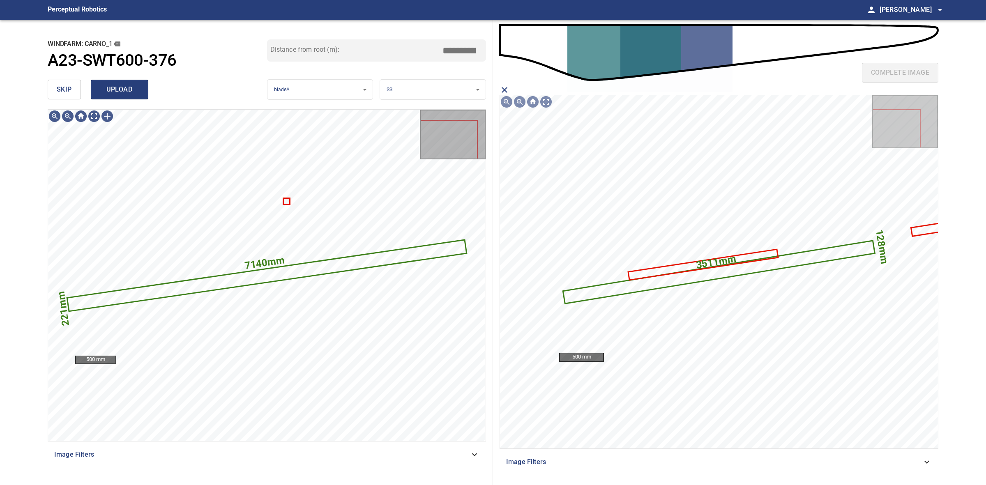
click at [129, 85] on span "upload" at bounding box center [119, 90] width 39 height 12
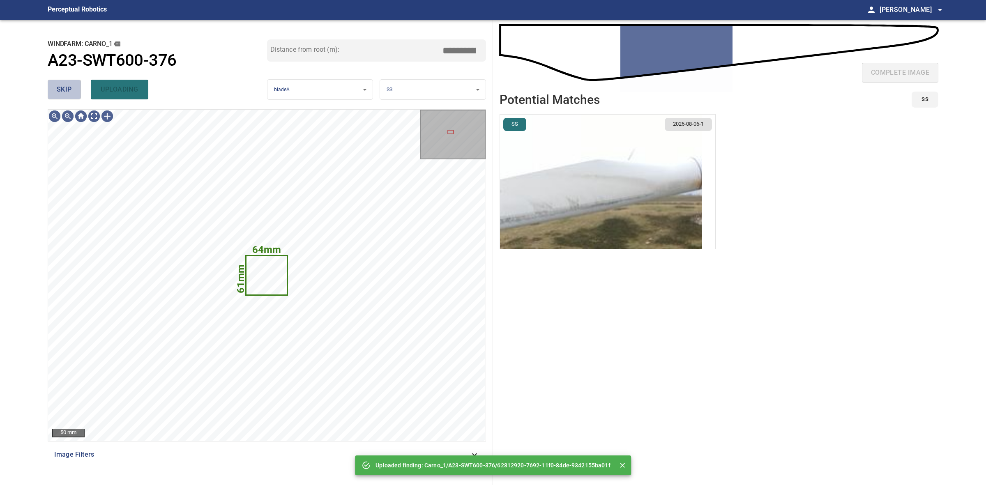
click at [69, 89] on span "skip" at bounding box center [64, 90] width 15 height 12
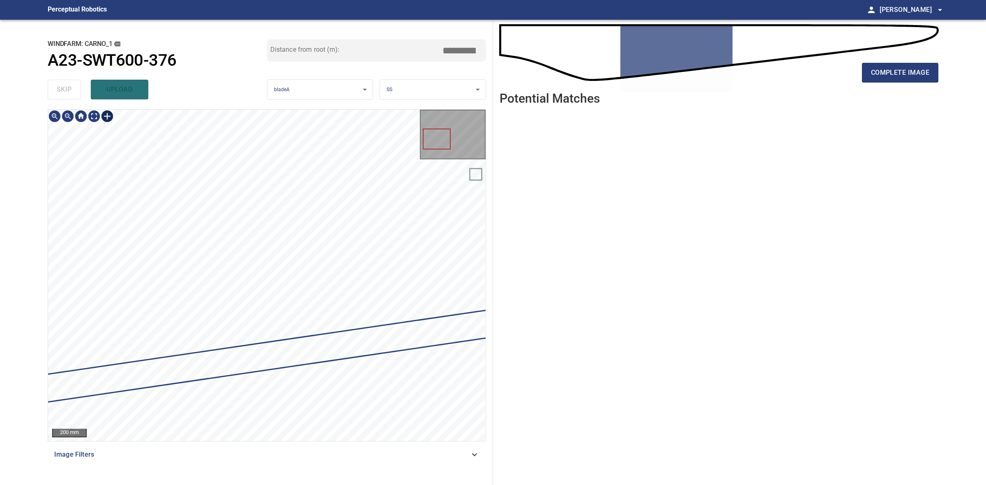
click at [110, 117] on div at bounding box center [107, 116] width 13 height 13
click at [256, 230] on div at bounding box center [266, 275] width 437 height 331
click at [220, 347] on div at bounding box center [266, 275] width 437 height 331
click at [290, 323] on div at bounding box center [266, 275] width 437 height 331
click at [259, 332] on div at bounding box center [182, 345] width 199 height 44
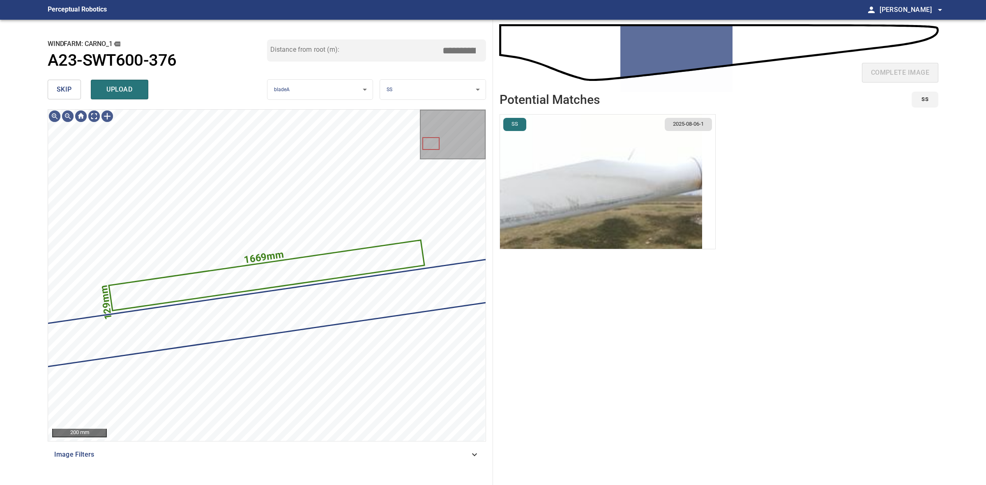
click at [598, 202] on img "button" at bounding box center [601, 182] width 202 height 134
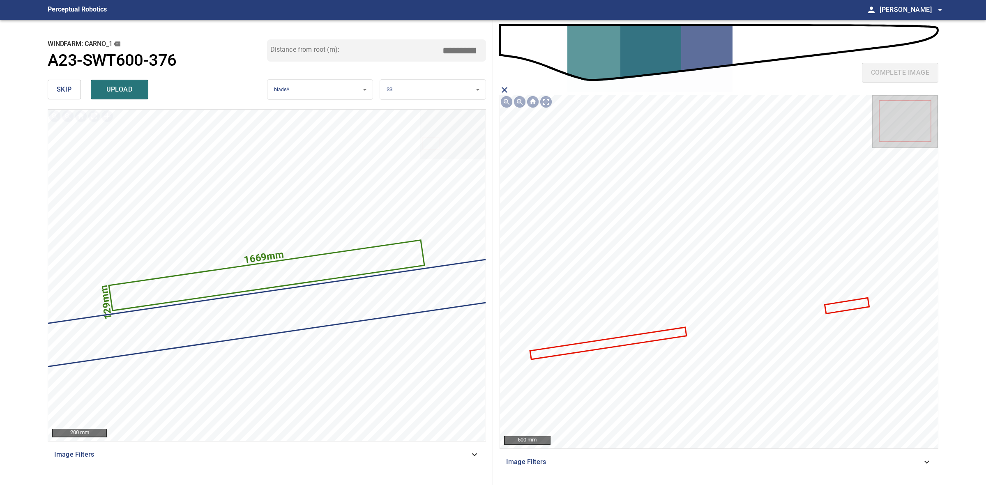
click at [612, 342] on icon at bounding box center [608, 343] width 155 height 30
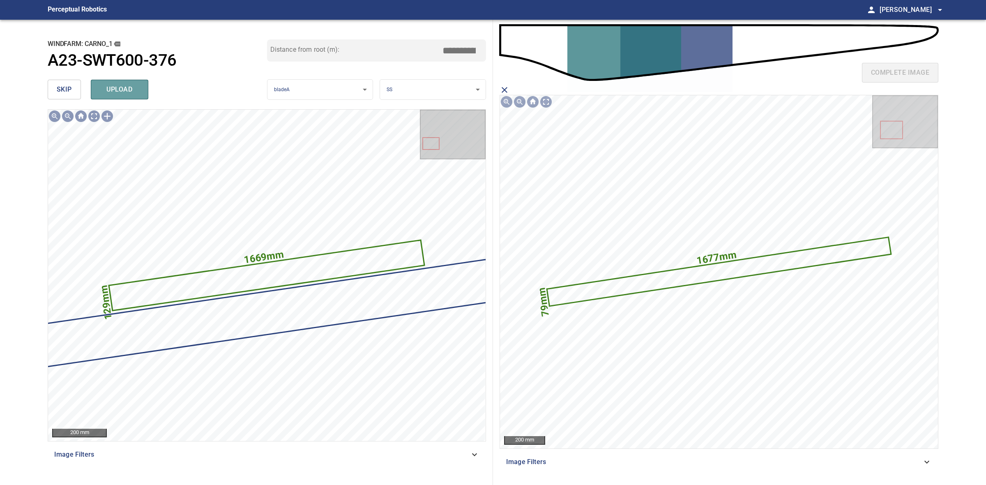
drag, startPoint x: 146, startPoint y: 83, endPoint x: 131, endPoint y: 86, distance: 15.5
click at [145, 83] on button "upload" at bounding box center [120, 90] width 58 height 20
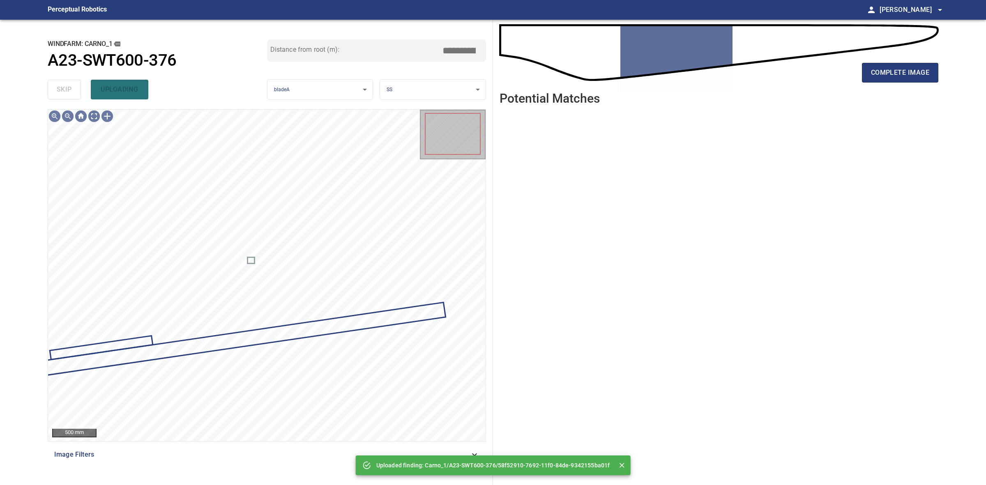
click at [66, 83] on div "skip uploading" at bounding box center [157, 89] width 219 height 26
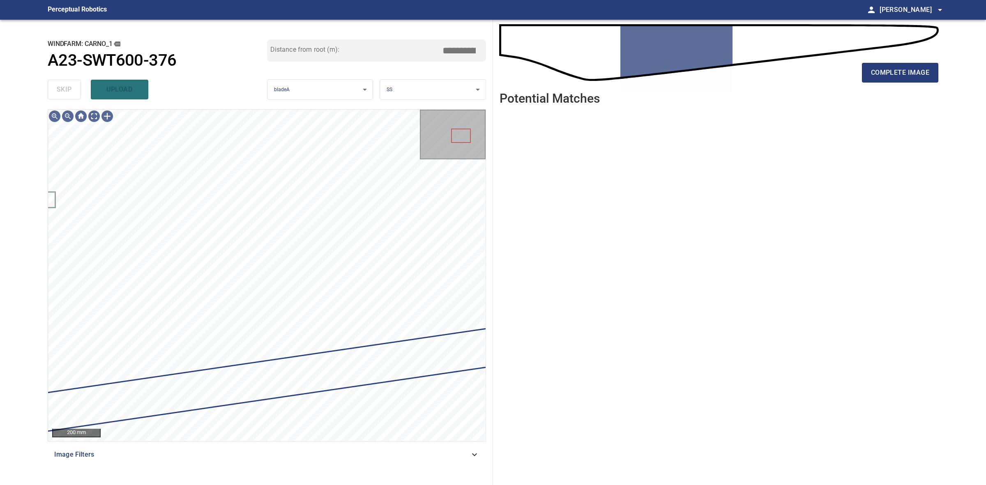
click at [788, 85] on div "complete image" at bounding box center [718, 76] width 439 height 33
click at [788, 80] on button "complete image" at bounding box center [900, 73] width 76 height 20
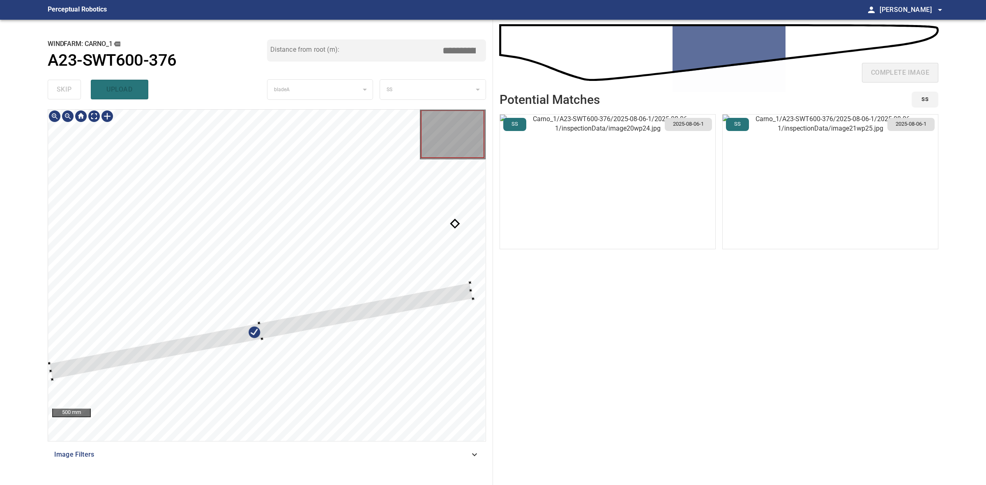
click at [274, 323] on div at bounding box center [261, 331] width 424 height 97
click at [246, 341] on div at bounding box center [356, 313] width 232 height 60
click at [248, 331] on div at bounding box center [247, 331] width 3 height 3
click at [76, 362] on div at bounding box center [271, 330] width 401 height 90
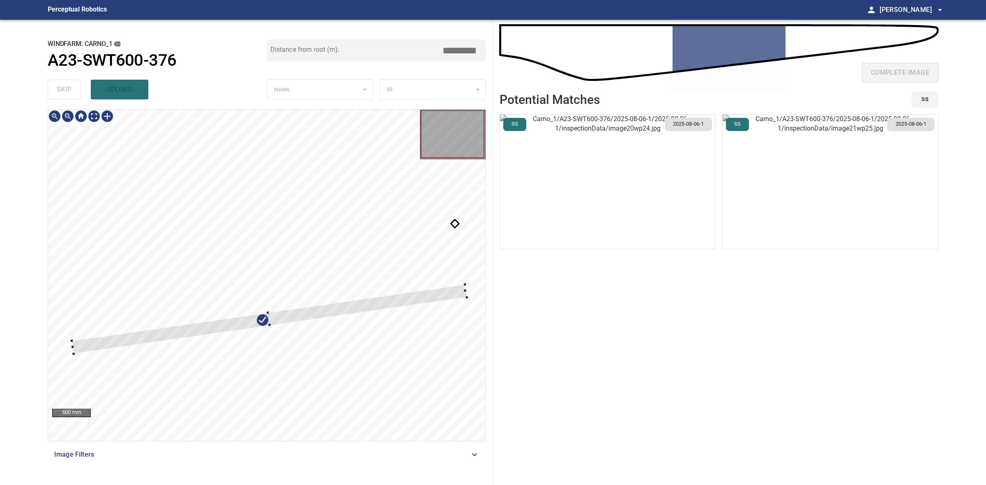
click at [144, 334] on div at bounding box center [269, 319] width 395 height 69
click at [270, 334] on div at bounding box center [266, 275] width 437 height 331
click at [54, 352] on div at bounding box center [266, 275] width 437 height 331
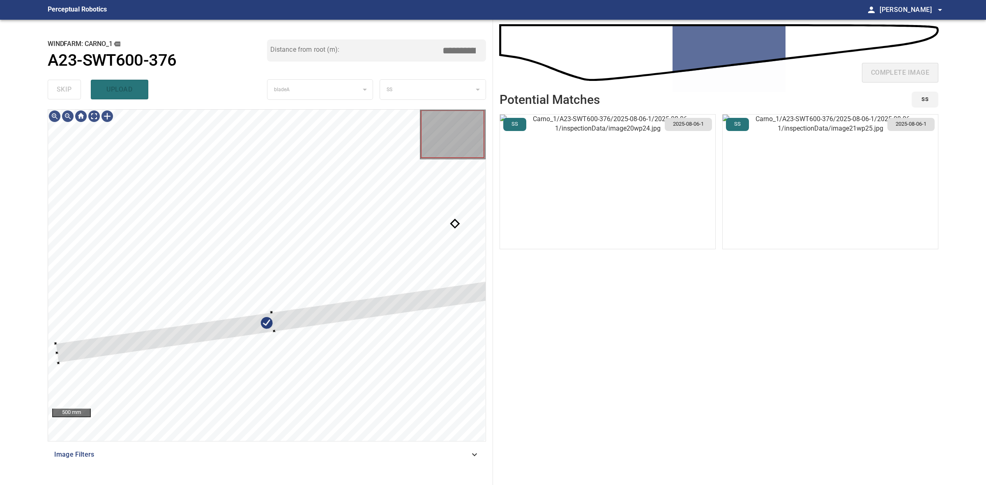
click at [490, 290] on div "**********" at bounding box center [267, 252] width 452 height 465
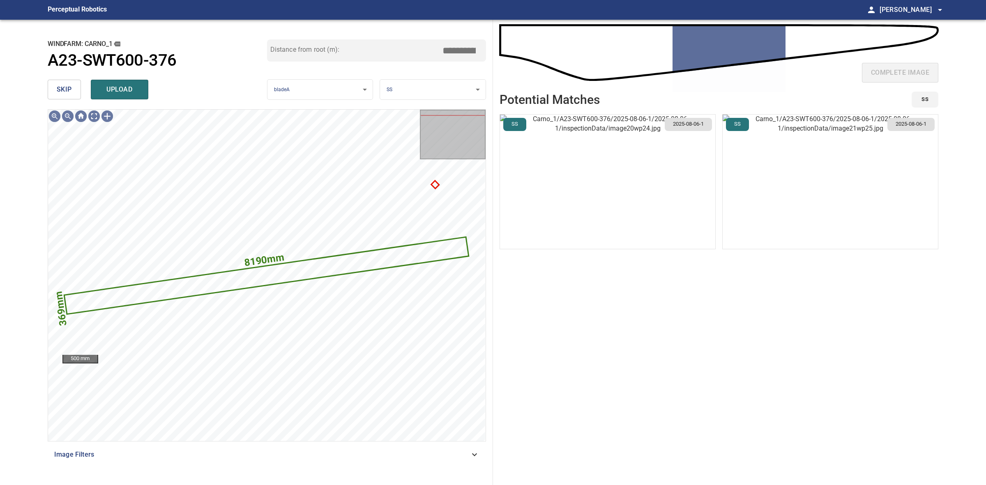
click at [788, 229] on img "button" at bounding box center [829, 182] width 215 height 134
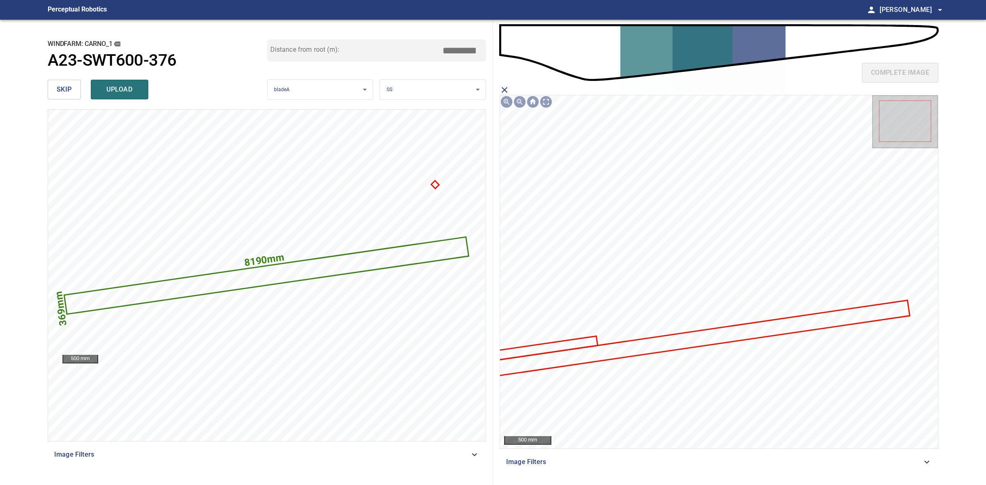
click at [642, 349] on icon at bounding box center [679, 341] width 459 height 81
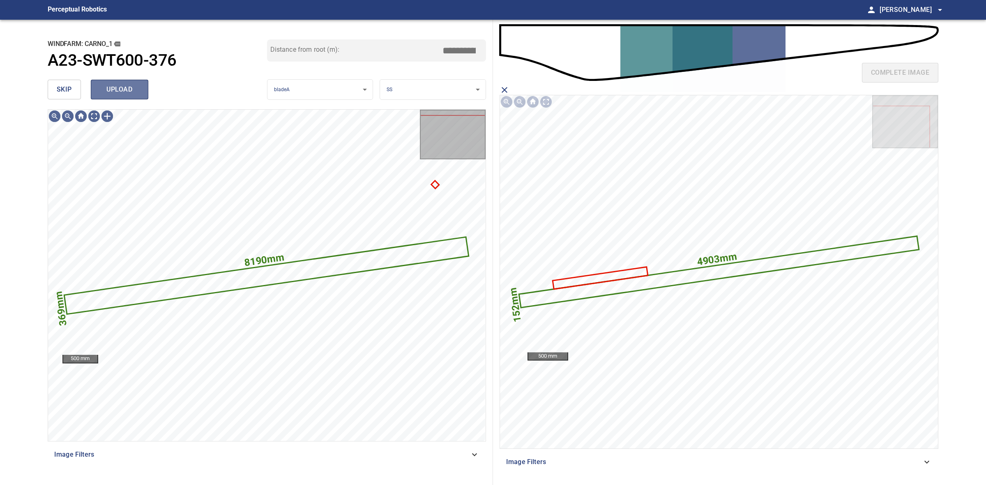
click at [114, 95] on span "upload" at bounding box center [119, 90] width 39 height 12
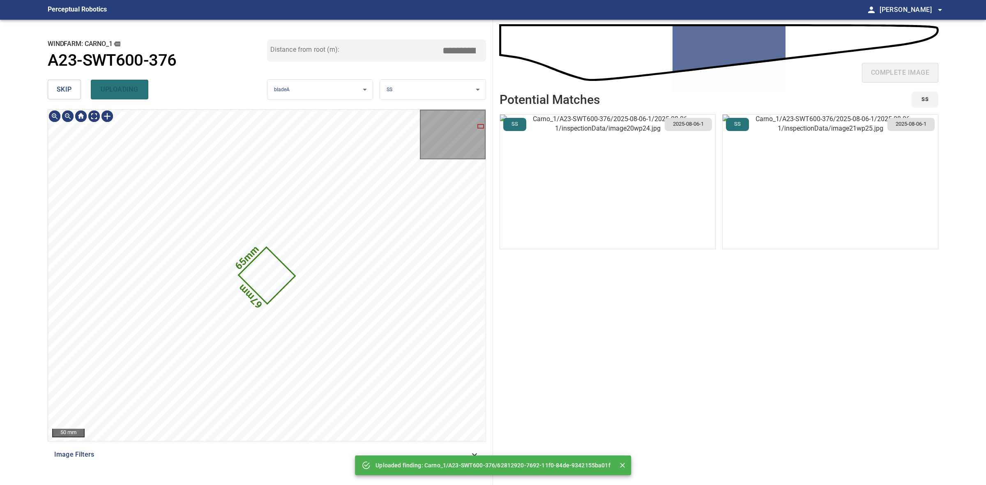
click at [67, 89] on span "skip" at bounding box center [64, 90] width 15 height 12
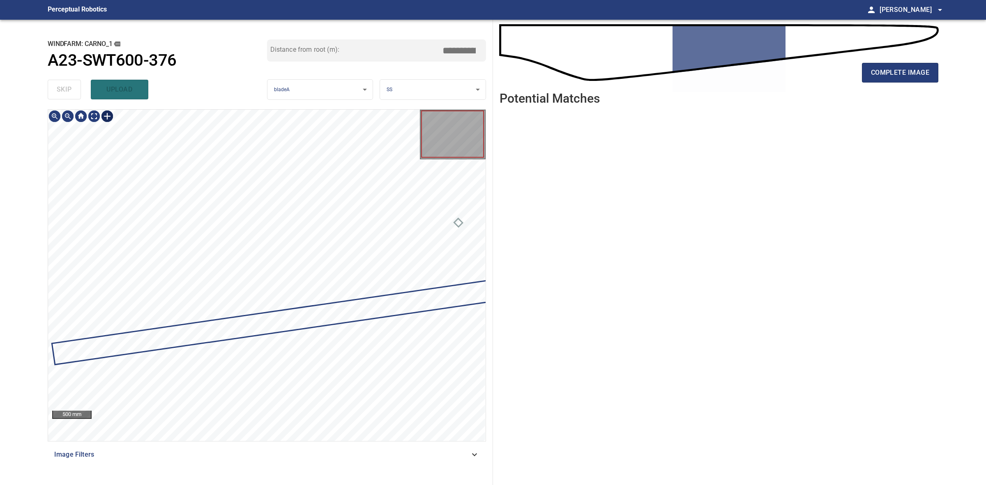
click at [107, 116] on div at bounding box center [107, 116] width 13 height 13
click at [428, 189] on div at bounding box center [266, 275] width 437 height 331
click at [374, 299] on div at bounding box center [266, 275] width 437 height 331
click at [385, 282] on div at bounding box center [384, 283] width 3 height 3
click at [419, 285] on div at bounding box center [266, 275] width 437 height 331
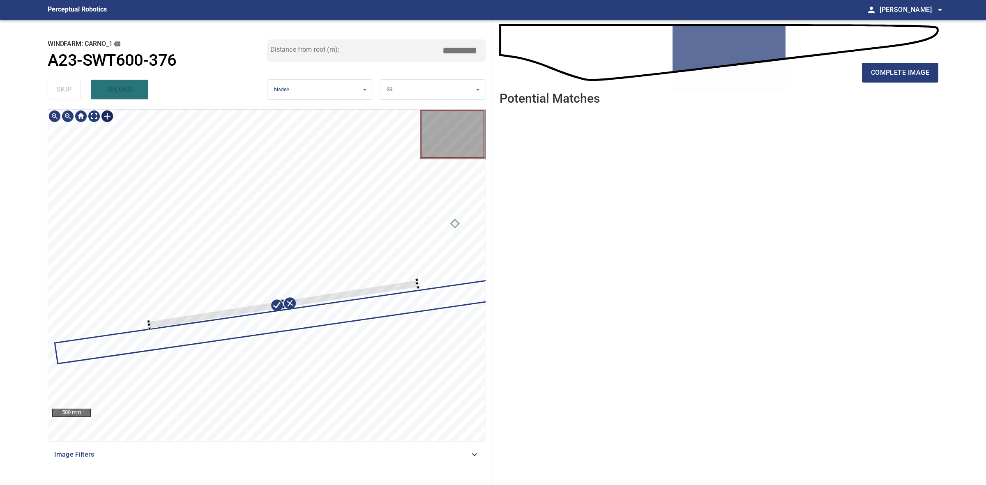
click at [401, 286] on div at bounding box center [282, 304] width 269 height 49
click at [457, 283] on div at bounding box center [302, 302] width 309 height 52
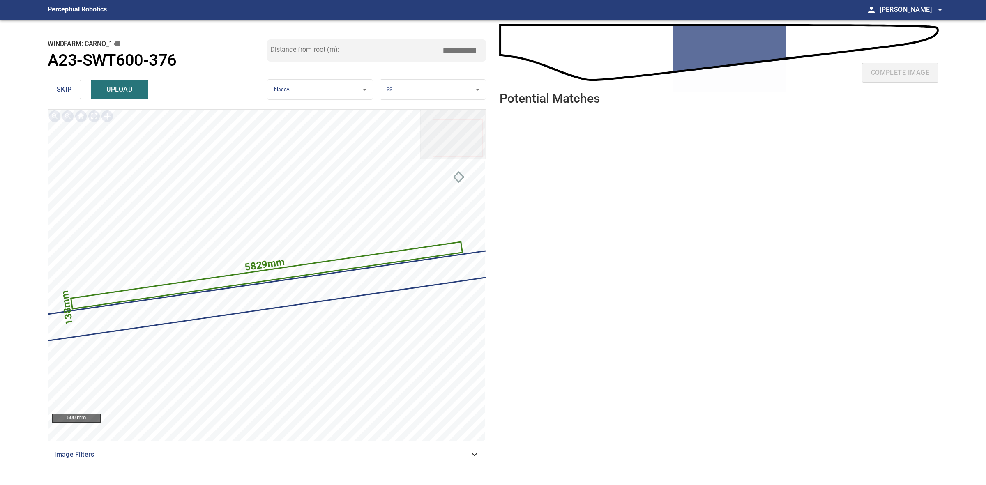
drag, startPoint x: 460, startPoint y: 50, endPoint x: 446, endPoint y: 50, distance: 13.6
click at [446, 50] on input "*****" at bounding box center [462, 51] width 41 height 16
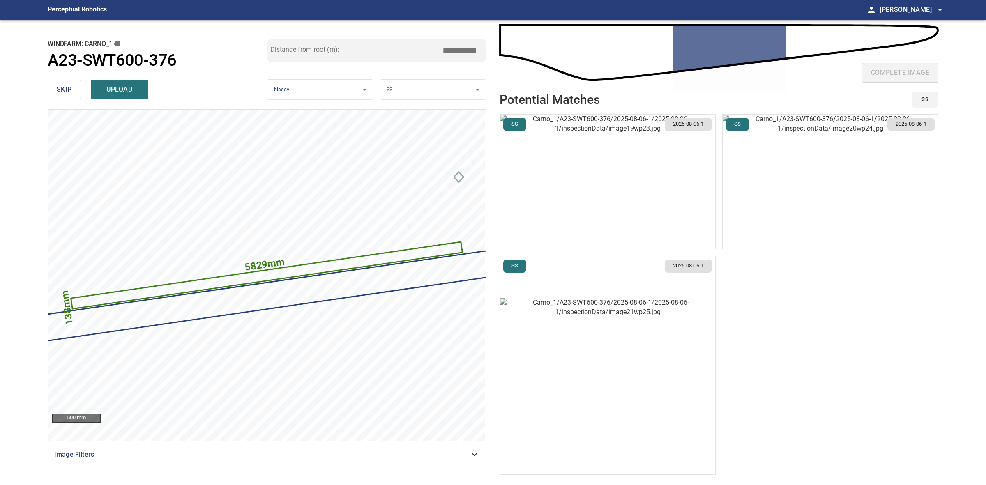
type input "****"
click at [583, 374] on button "button" at bounding box center [607, 365] width 215 height 218
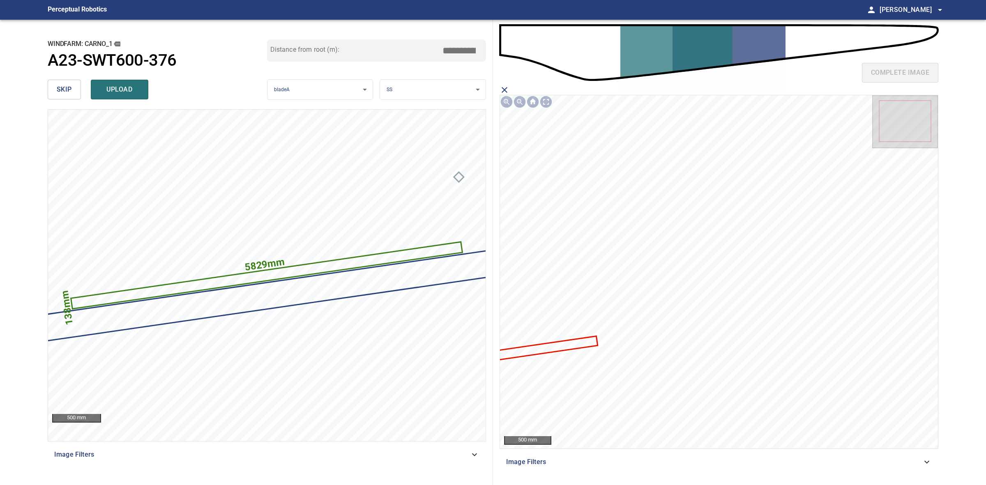
click at [568, 343] on icon at bounding box center [543, 349] width 108 height 24
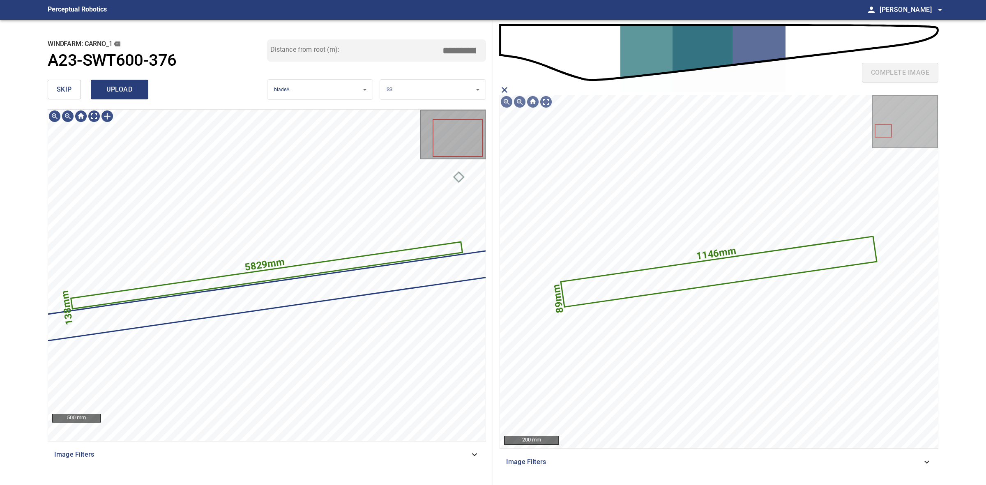
click at [131, 87] on span "upload" at bounding box center [119, 90] width 39 height 12
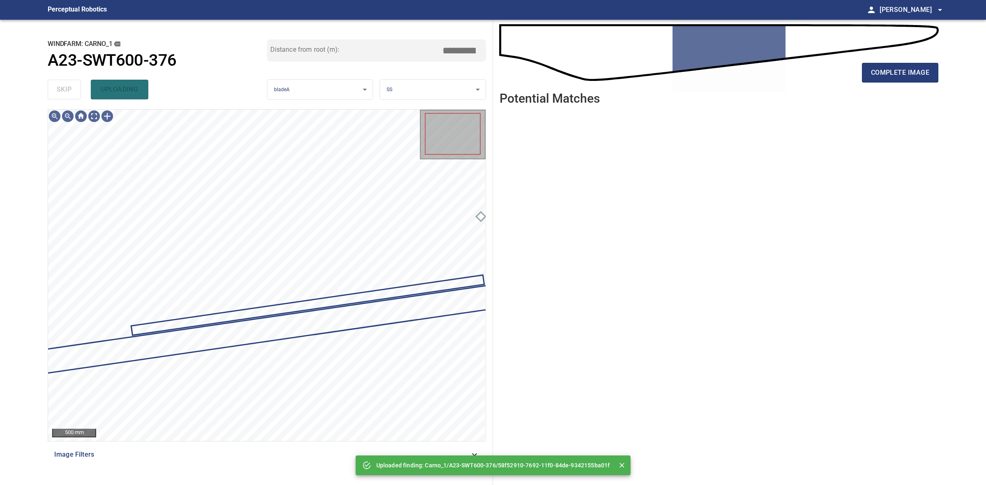
click at [64, 86] on div "skip uploading" at bounding box center [157, 89] width 219 height 26
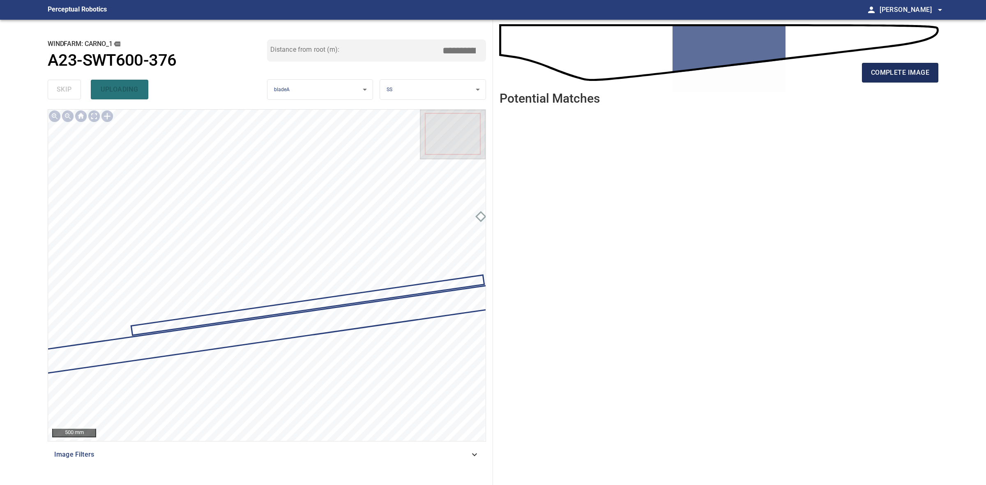
click at [788, 79] on button "complete image" at bounding box center [900, 73] width 76 height 20
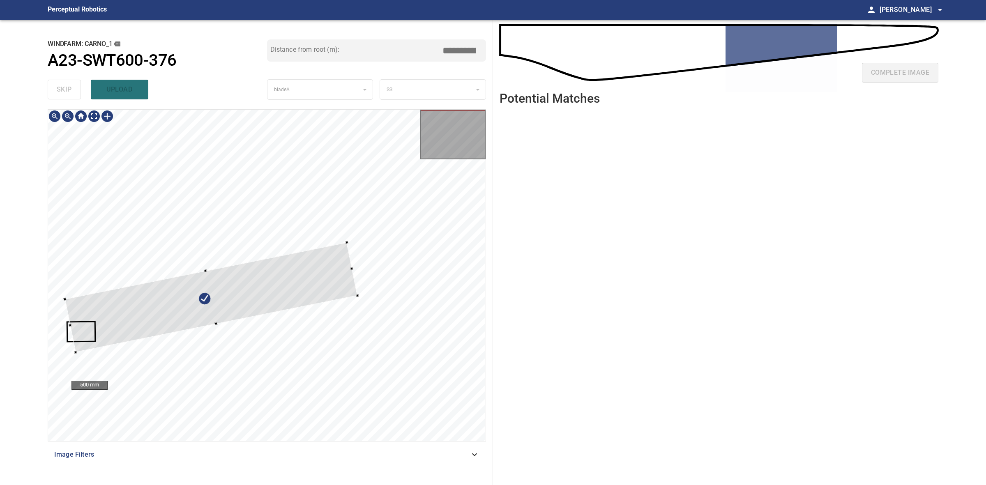
click at [339, 246] on div at bounding box center [211, 297] width 292 height 110
click at [239, 274] on div at bounding box center [210, 291] width 292 height 110
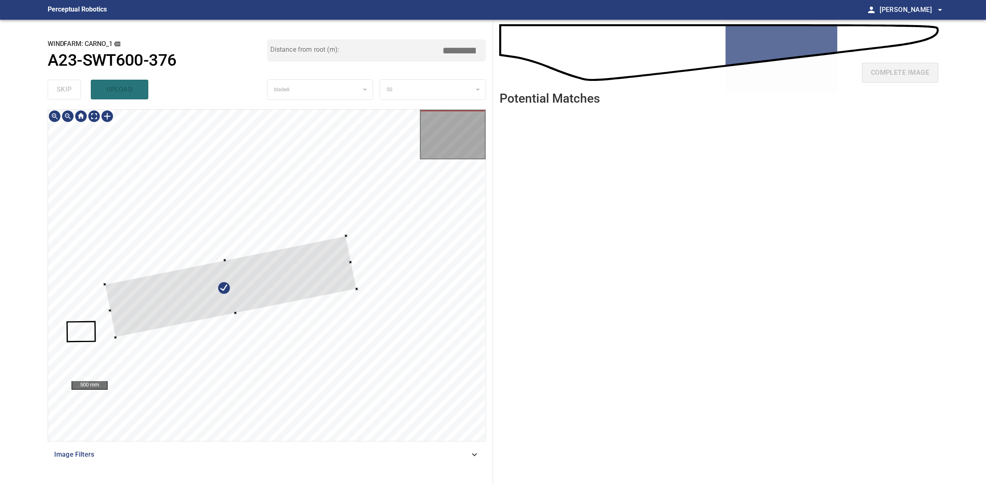
click at [113, 311] on div at bounding box center [231, 287] width 252 height 102
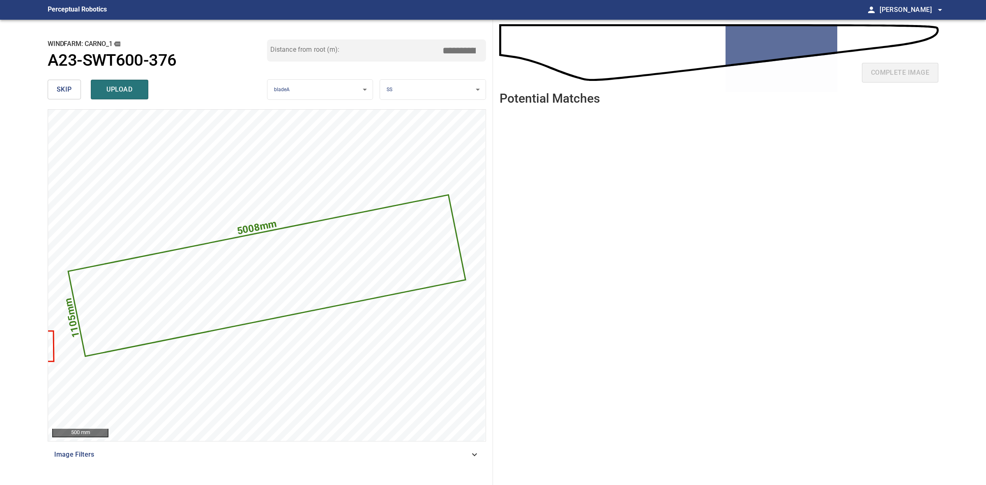
drag, startPoint x: 462, startPoint y: 49, endPoint x: 456, endPoint y: 51, distance: 6.5
click at [456, 51] on input "*****" at bounding box center [462, 51] width 41 height 16
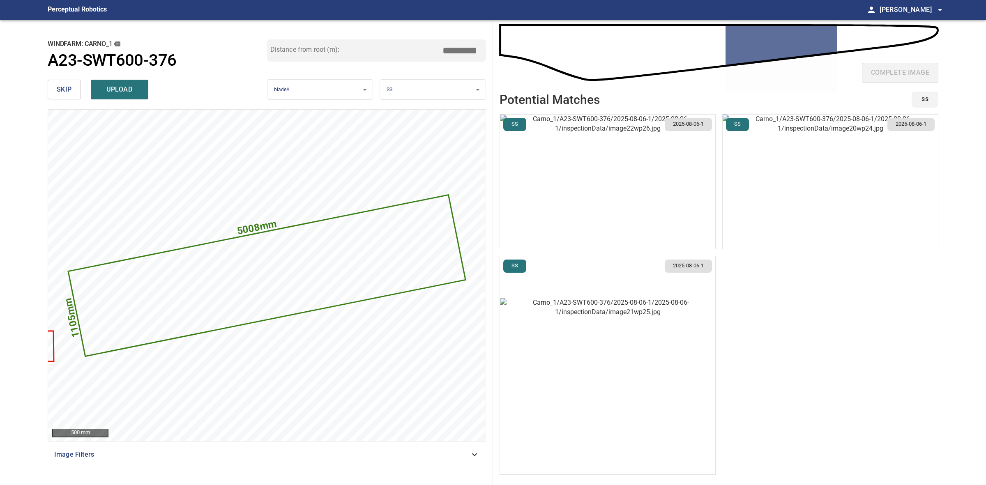
type input "*****"
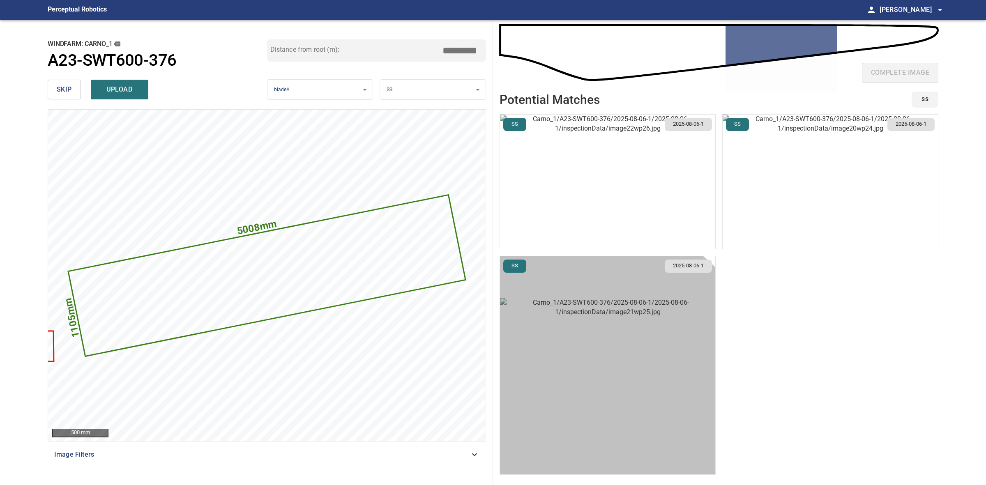
click at [590, 374] on img "button" at bounding box center [607, 365] width 215 height 134
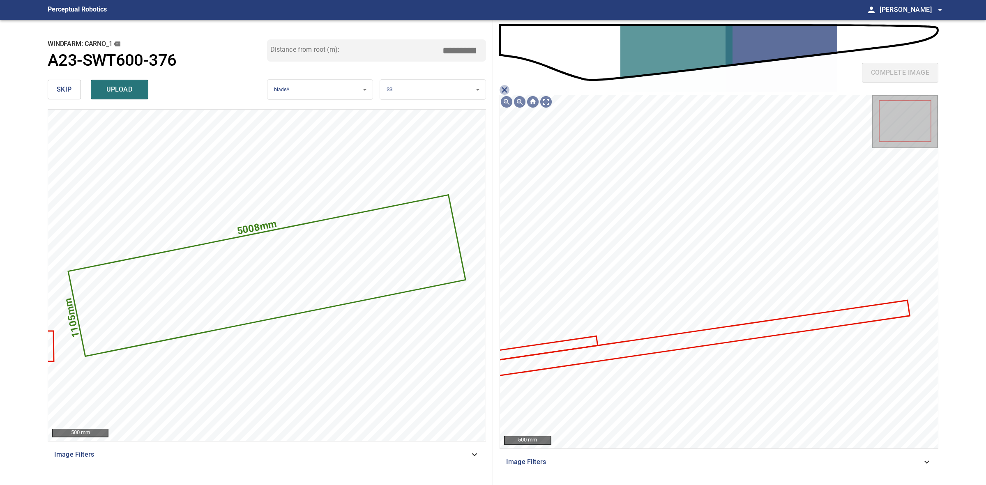
click at [501, 85] on icon "close matching imageResolution:" at bounding box center [504, 90] width 10 height 10
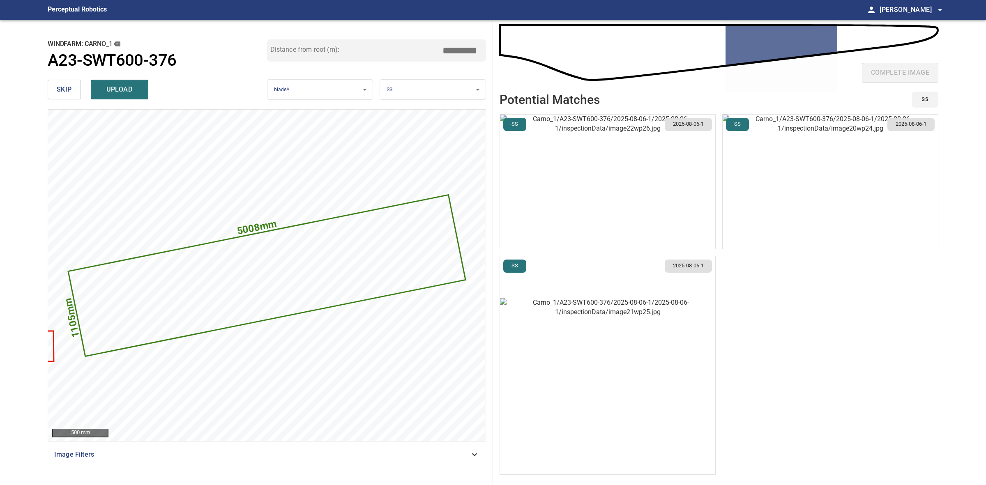
click at [568, 184] on img "button" at bounding box center [607, 182] width 215 height 134
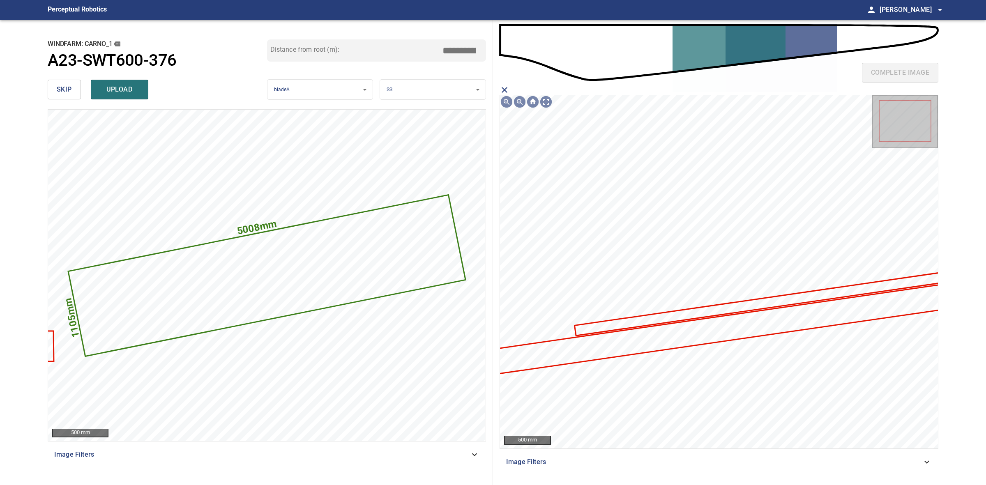
click at [572, 357] on icon at bounding box center [727, 327] width 528 height 99
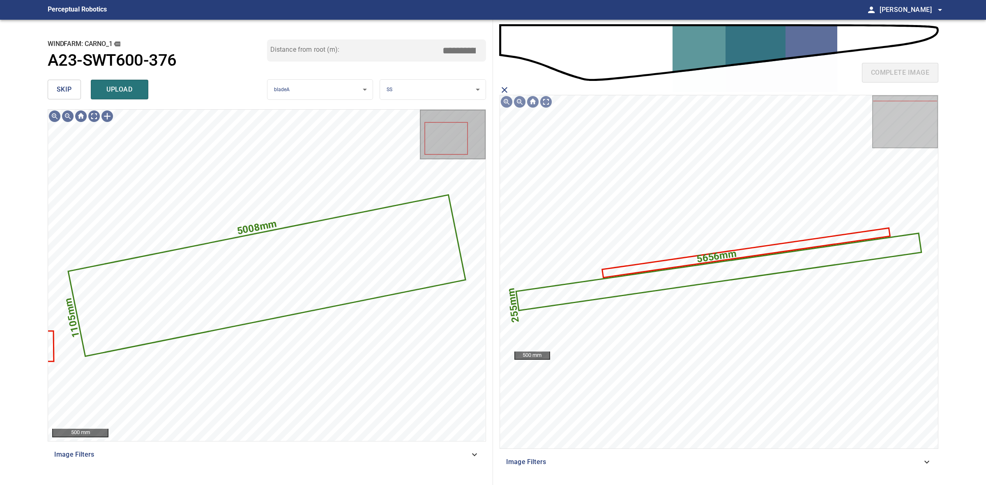
drag, startPoint x: 147, startPoint y: 95, endPoint x: 114, endPoint y: 90, distance: 32.8
click at [145, 95] on button "upload" at bounding box center [120, 90] width 58 height 20
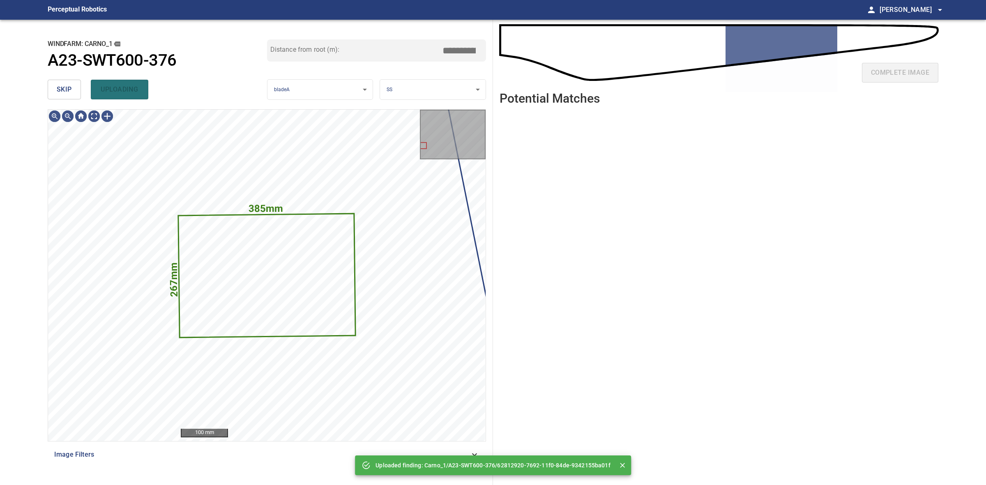
click at [64, 89] on span "skip" at bounding box center [64, 90] width 15 height 12
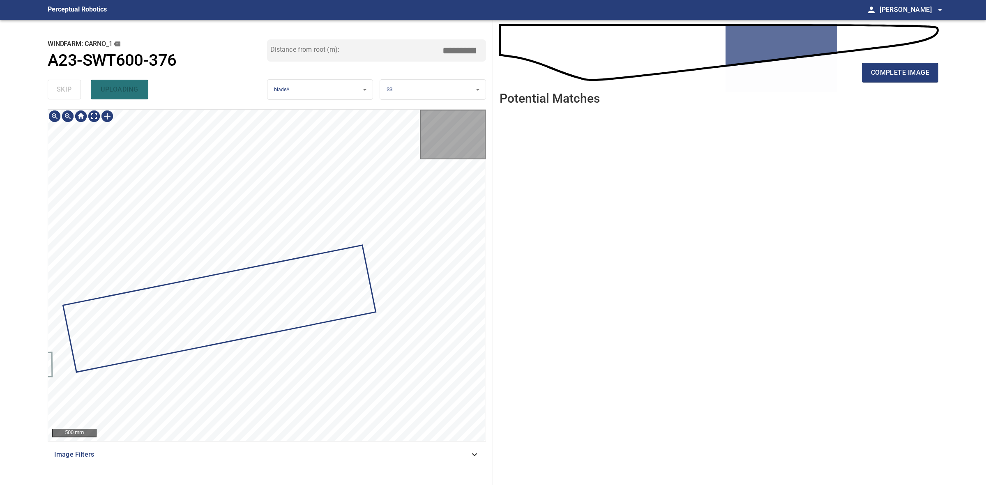
click at [64, 89] on div "skip uploading" at bounding box center [157, 89] width 219 height 26
drag, startPoint x: 64, startPoint y: 89, endPoint x: 171, endPoint y: 85, distance: 106.4
click at [74, 87] on div "skip uploading" at bounding box center [157, 89] width 219 height 26
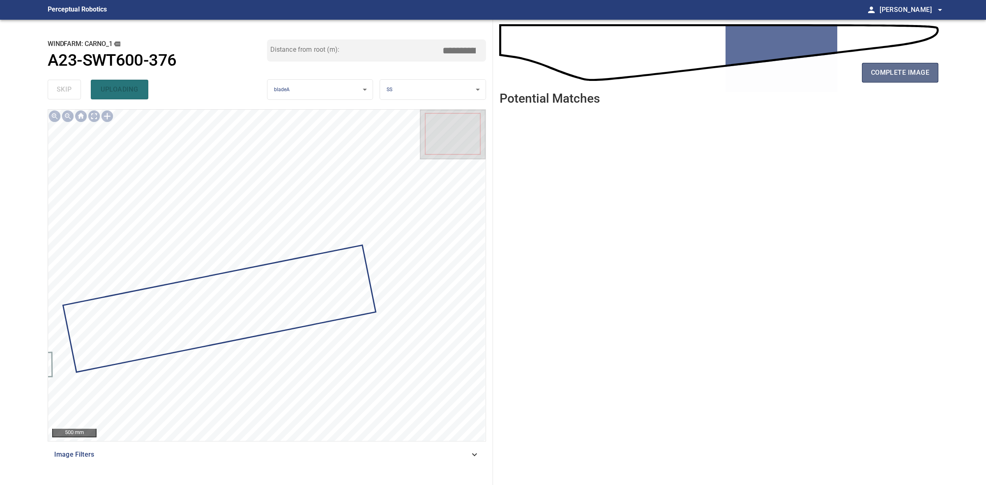
click at [788, 67] on span "complete image" at bounding box center [900, 73] width 58 height 12
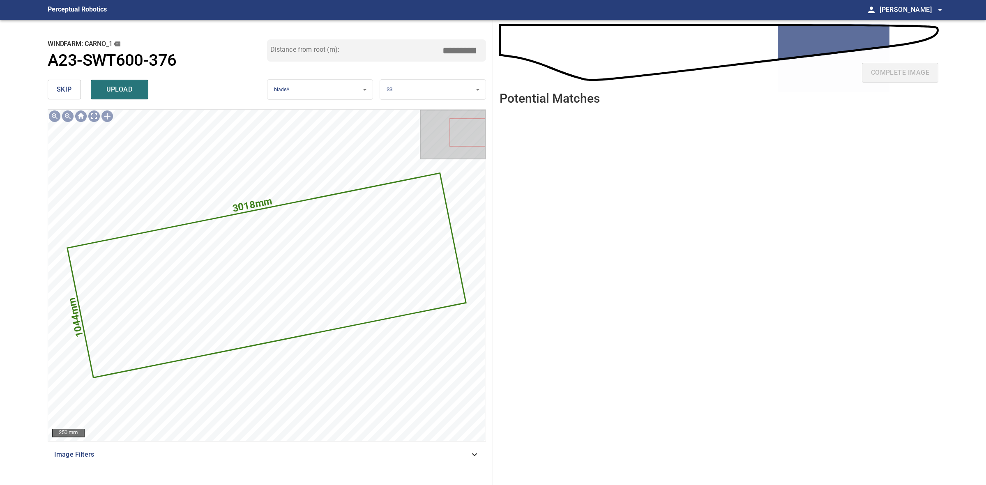
click at [70, 91] on span "skip" at bounding box center [64, 90] width 15 height 12
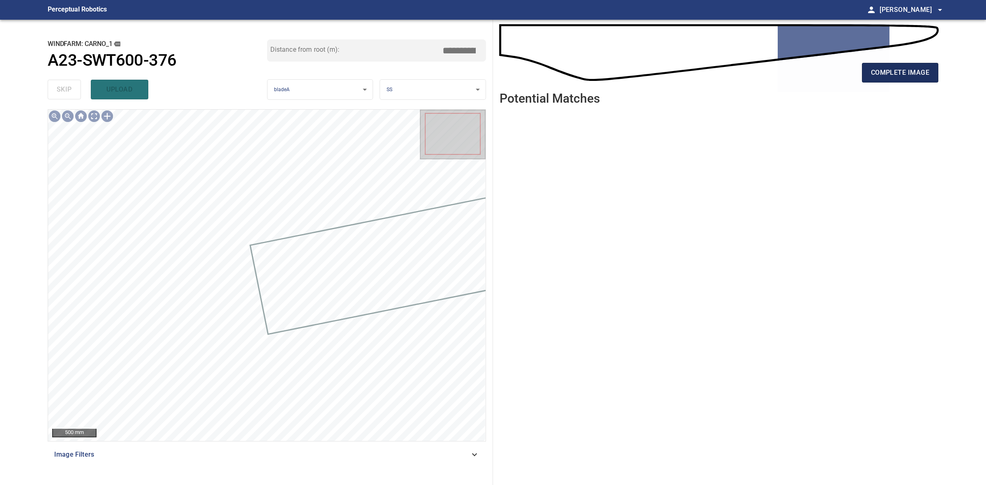
click at [788, 76] on span "complete image" at bounding box center [900, 73] width 58 height 12
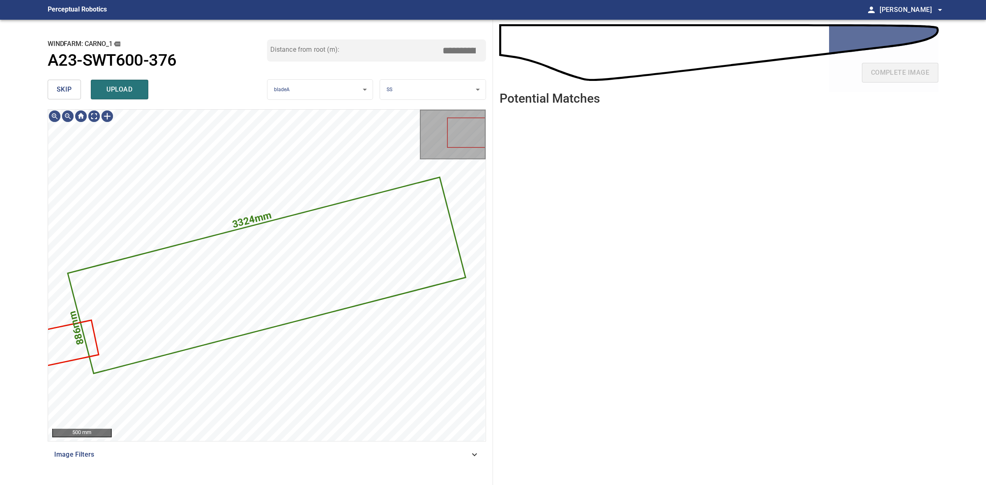
click at [118, 77] on div "skip upload" at bounding box center [157, 89] width 219 height 26
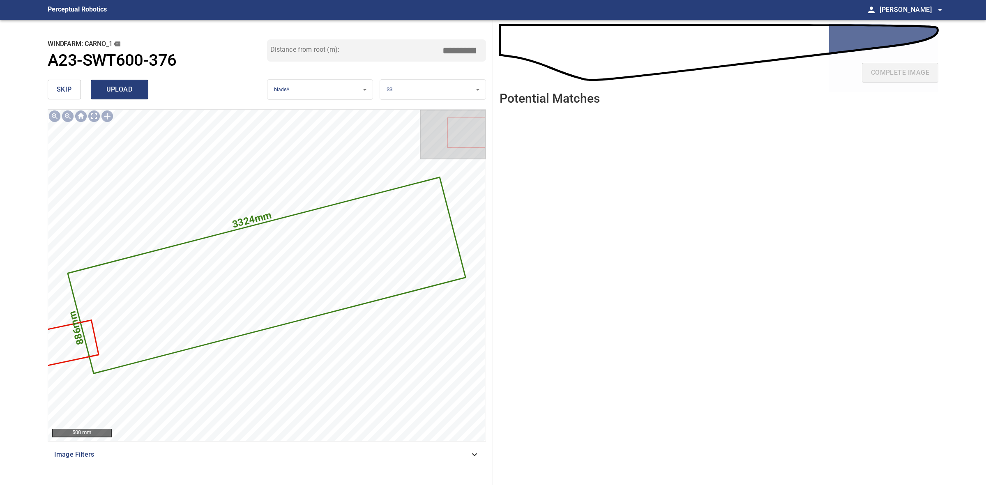
click at [131, 89] on span "upload" at bounding box center [119, 90] width 39 height 12
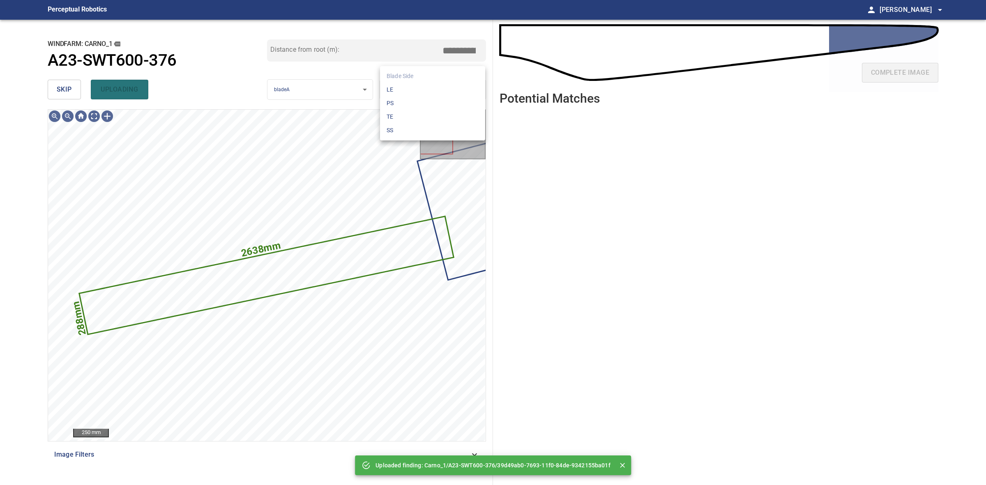
click at [416, 89] on body "**********" at bounding box center [493, 242] width 986 height 485
click at [416, 89] on li "LE" at bounding box center [432, 90] width 105 height 14
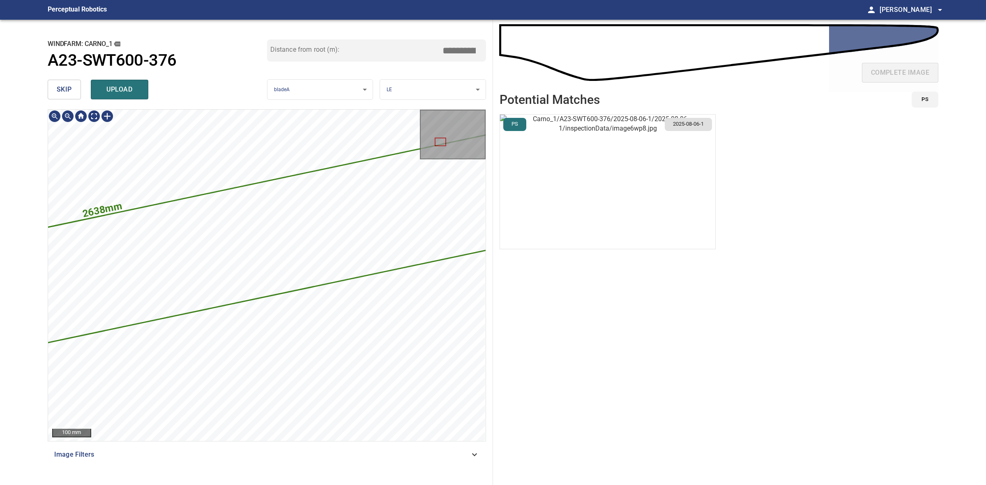
click at [543, 204] on img "button" at bounding box center [607, 182] width 215 height 134
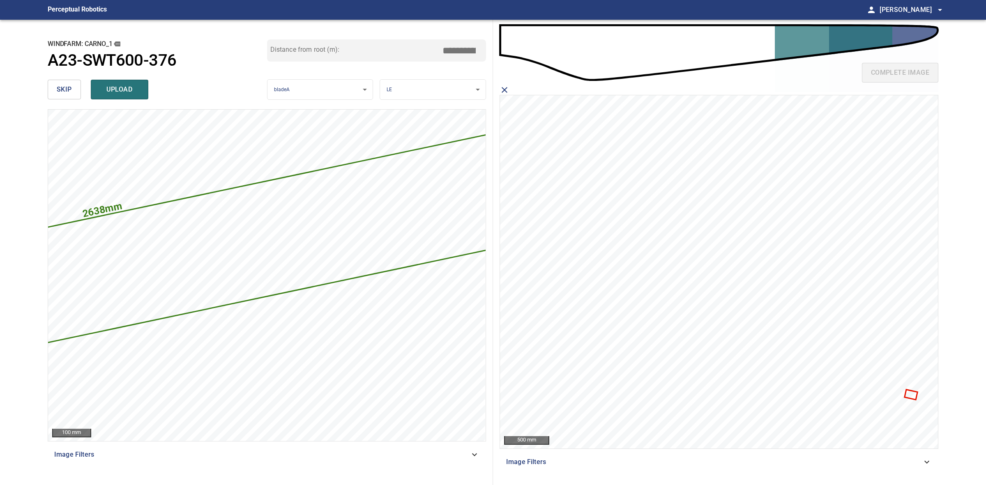
click at [788, 374] on icon at bounding box center [911, 395] width 12 height 9
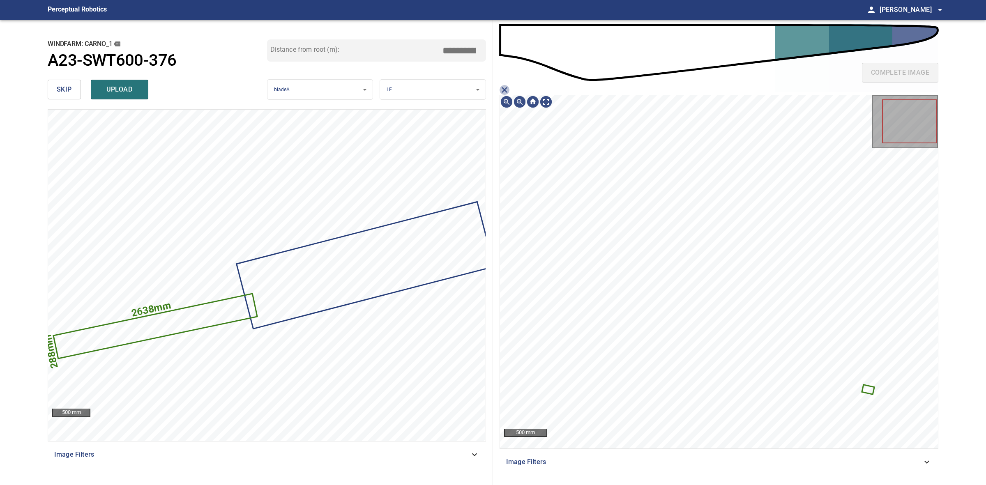
click at [502, 88] on icon "close matching imageResolution:" at bounding box center [504, 90] width 6 height 6
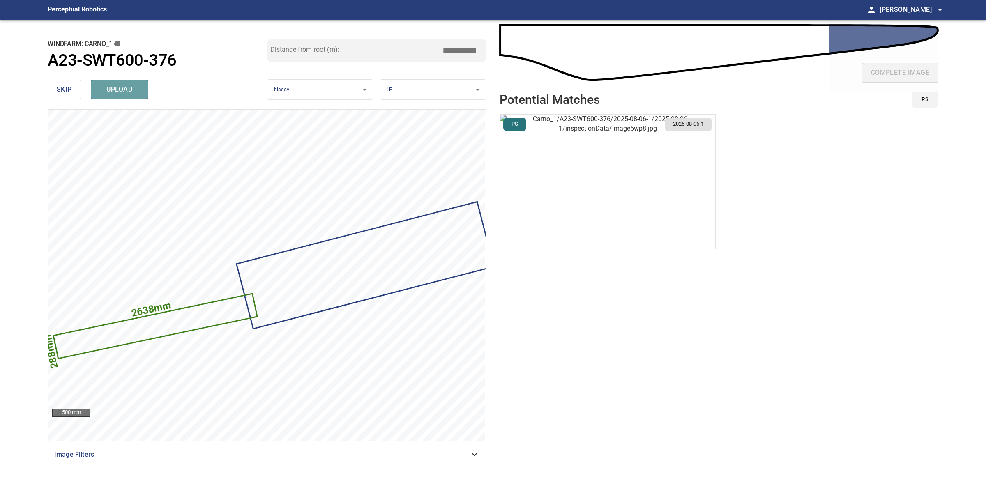
click at [109, 90] on span "upload" at bounding box center [119, 90] width 39 height 12
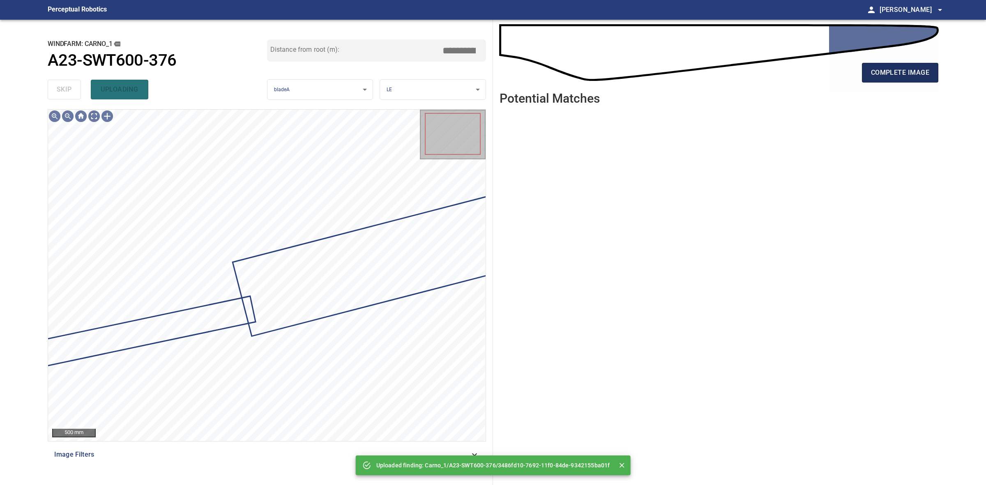
click at [788, 67] on button "complete image" at bounding box center [900, 73] width 76 height 20
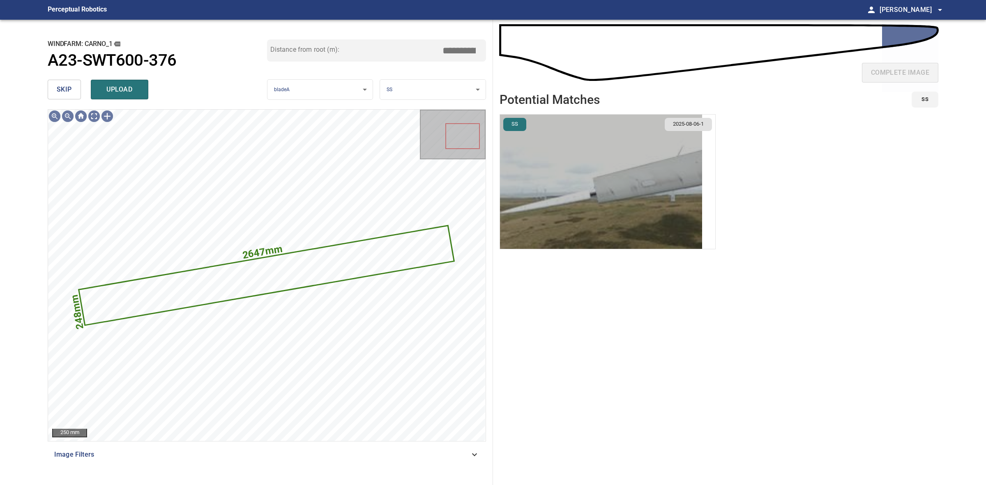
click at [598, 204] on img "button" at bounding box center [601, 182] width 202 height 134
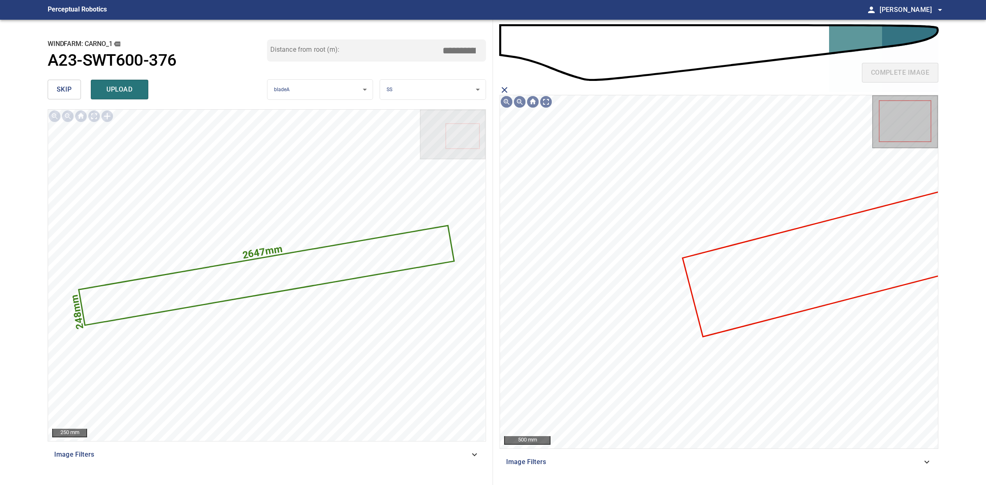
click at [741, 272] on icon at bounding box center [838, 259] width 310 height 152
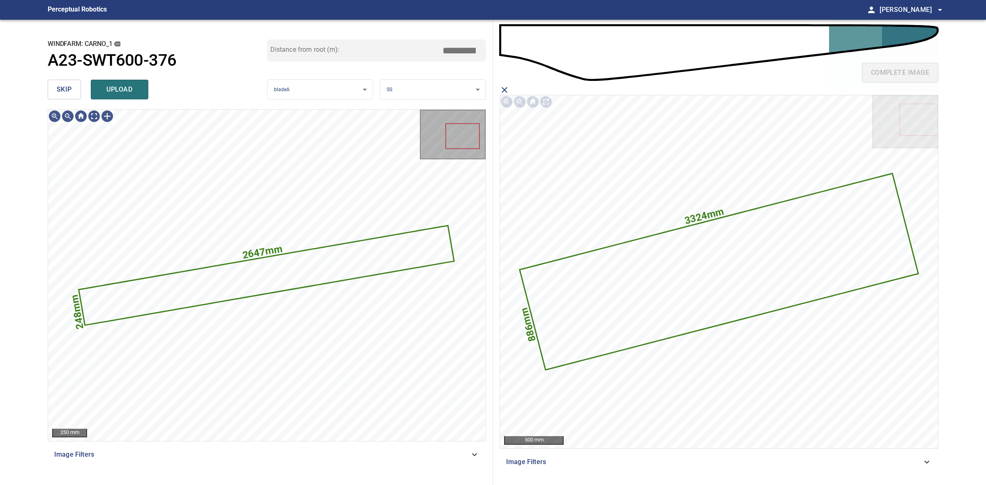
click at [480, 93] on body "**********" at bounding box center [493, 242] width 986 height 485
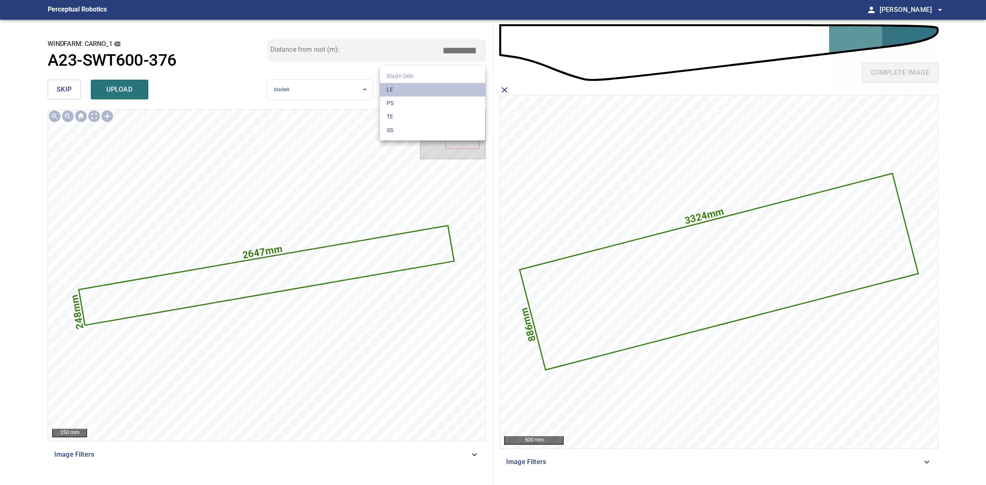
click at [419, 92] on li "LE" at bounding box center [432, 90] width 105 height 14
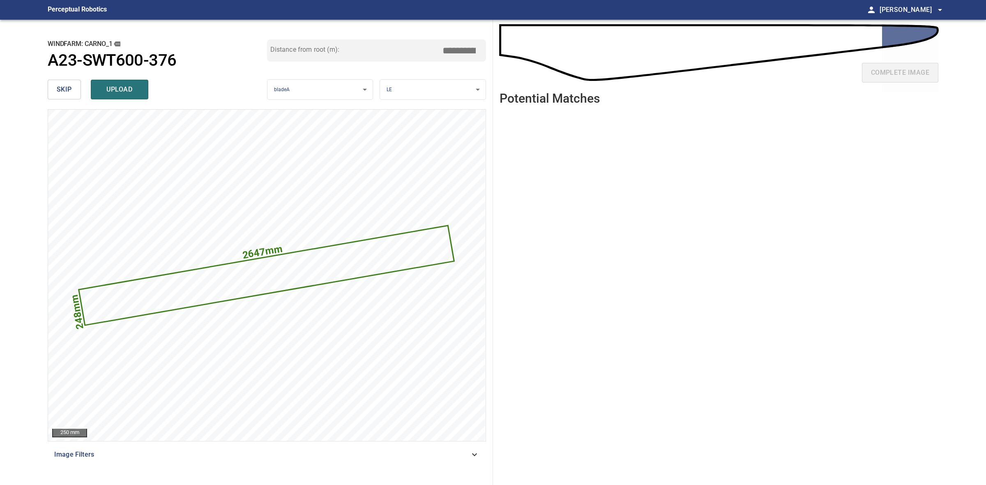
click at [455, 51] on input "*****" at bounding box center [462, 51] width 41 height 16
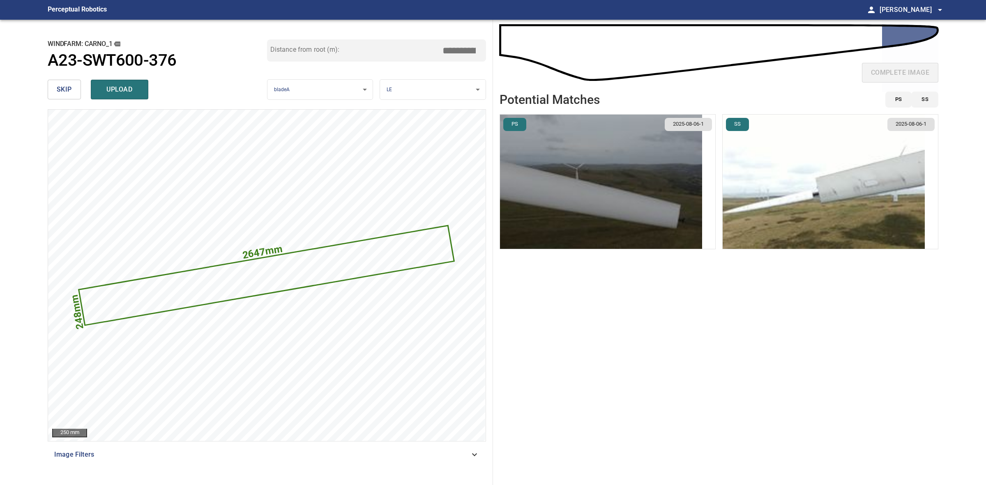
type input "*****"
click at [718, 190] on ul "PS 2025-08-06-1 SS 2025-08-06-1" at bounding box center [718, 294] width 439 height 361
click at [724, 194] on img "button" at bounding box center [823, 182] width 202 height 134
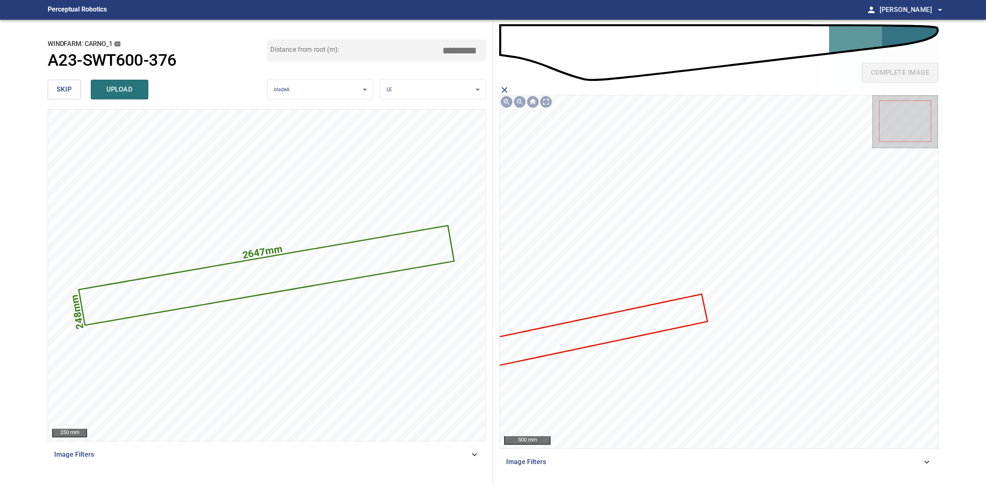
click at [598, 337] on icon at bounding box center [583, 333] width 245 height 77
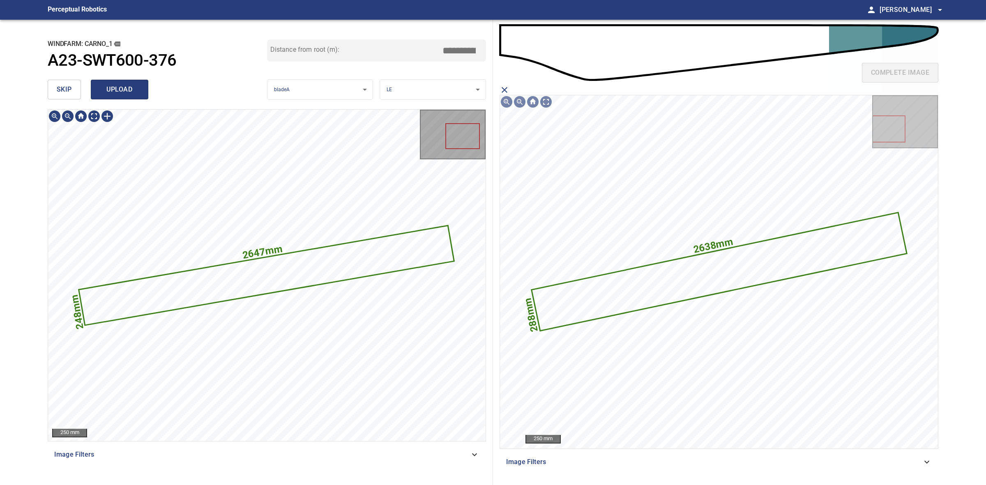
click at [120, 92] on span "upload" at bounding box center [119, 90] width 39 height 12
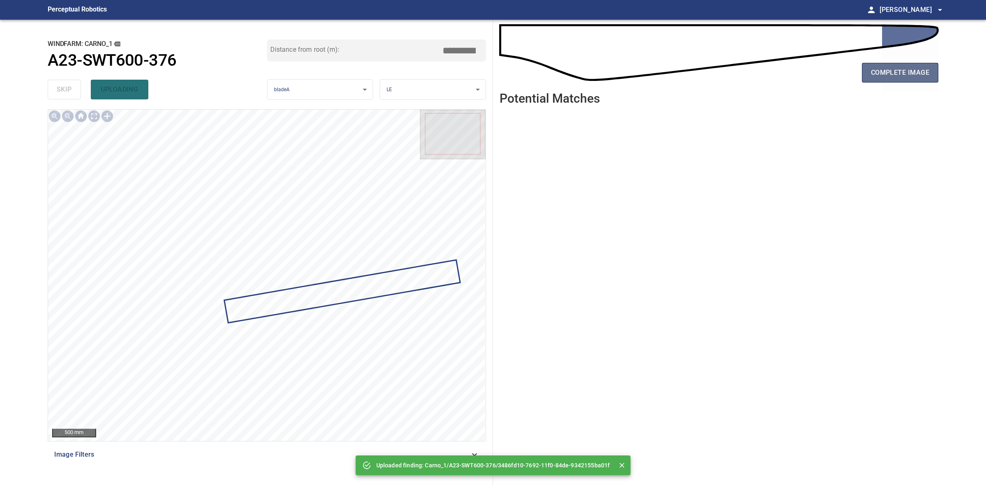
click at [788, 65] on button "complete image" at bounding box center [900, 73] width 76 height 20
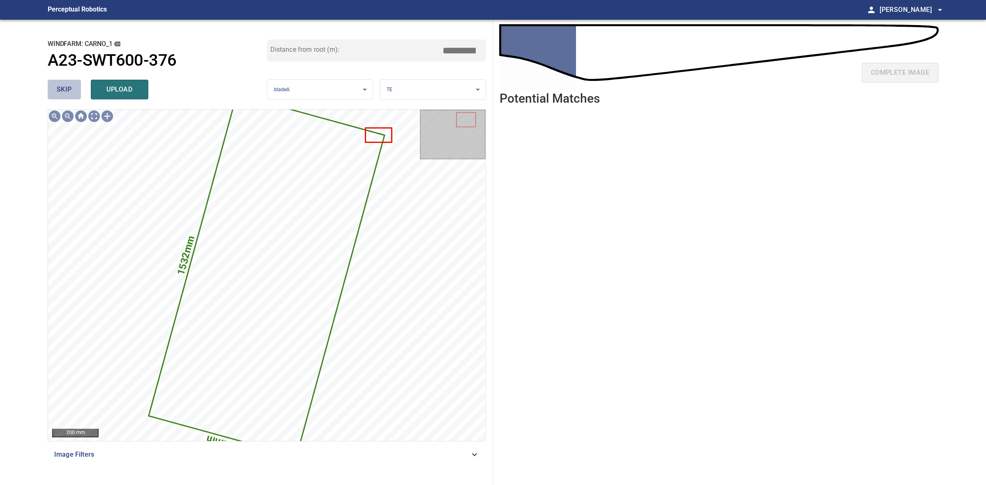
click at [67, 94] on span "skip" at bounding box center [64, 90] width 15 height 12
click at [67, 93] on span "skip" at bounding box center [64, 90] width 15 height 12
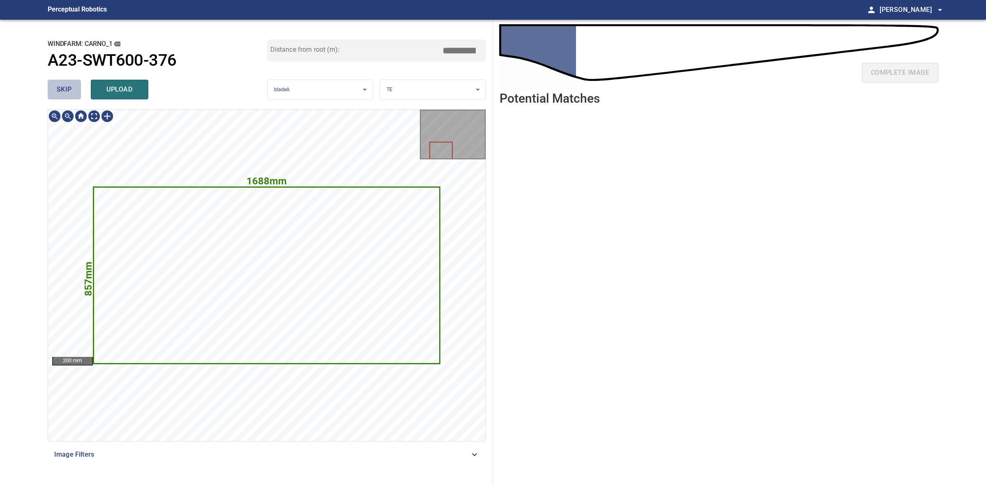
click at [67, 93] on span "skip" at bounding box center [64, 90] width 15 height 12
click at [66, 92] on span "skip" at bounding box center [64, 90] width 15 height 12
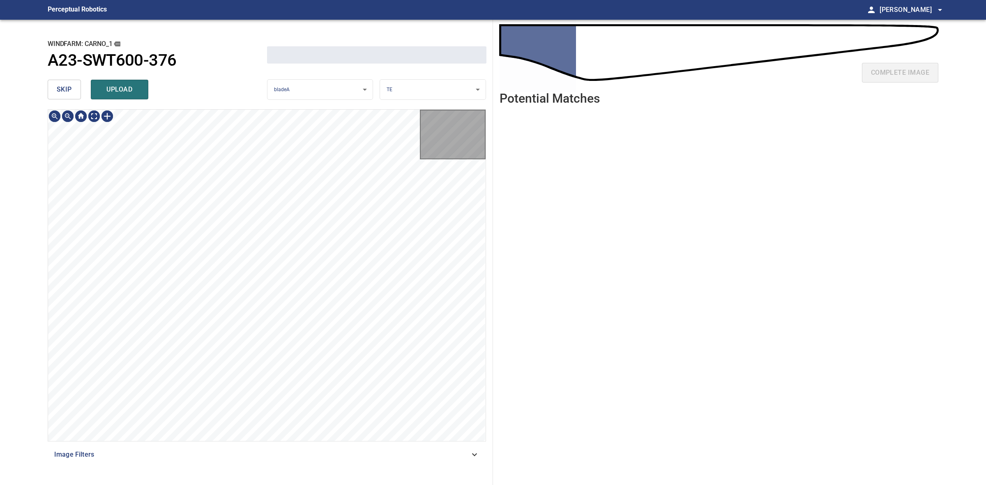
click at [64, 88] on span "skip" at bounding box center [64, 90] width 15 height 12
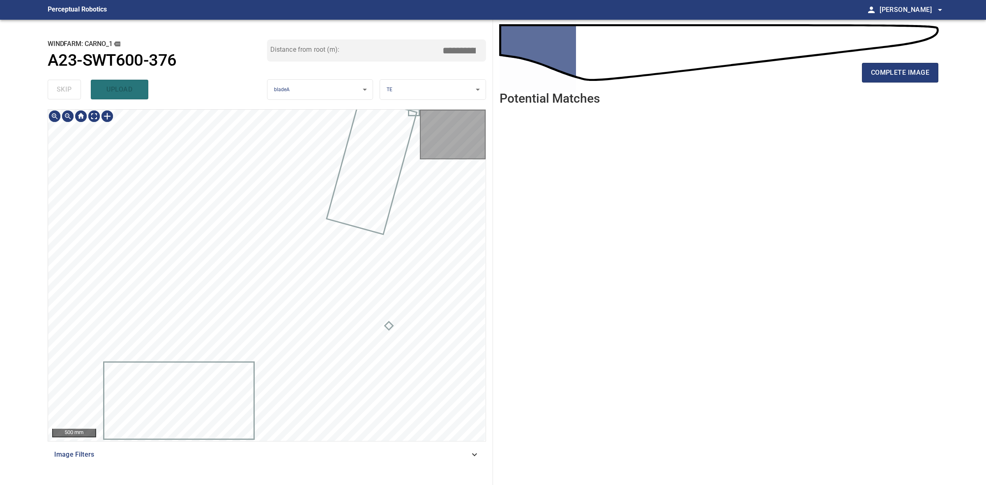
click at [62, 86] on div "skip upload" at bounding box center [157, 89] width 219 height 26
click at [788, 104] on header "Potential Matches" at bounding box center [718, 102] width 439 height 20
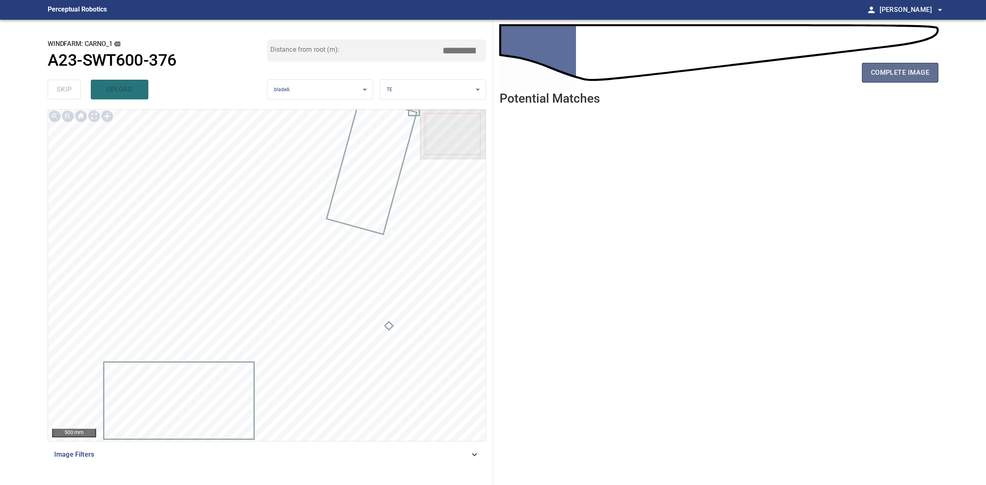
click at [788, 77] on button "complete image" at bounding box center [900, 73] width 76 height 20
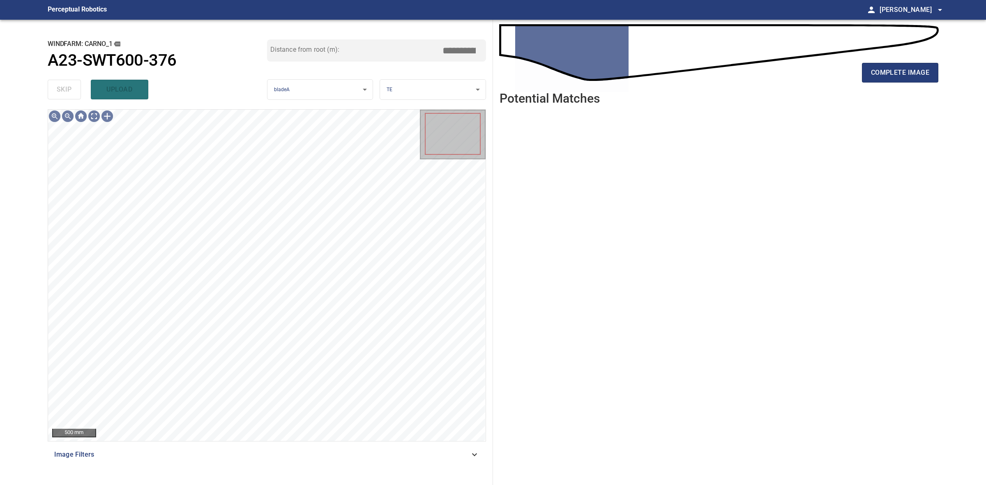
click at [788, 58] on div "complete image" at bounding box center [718, 55] width 439 height 59
click at [788, 64] on button "complete image" at bounding box center [900, 73] width 76 height 20
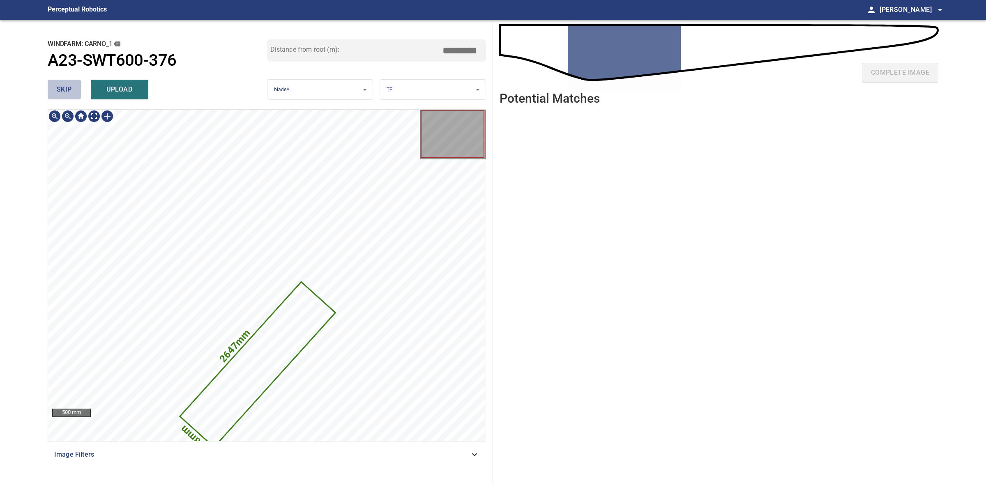
click at [60, 86] on span "skip" at bounding box center [64, 90] width 15 height 12
click at [60, 86] on div "skip upload" at bounding box center [157, 89] width 219 height 26
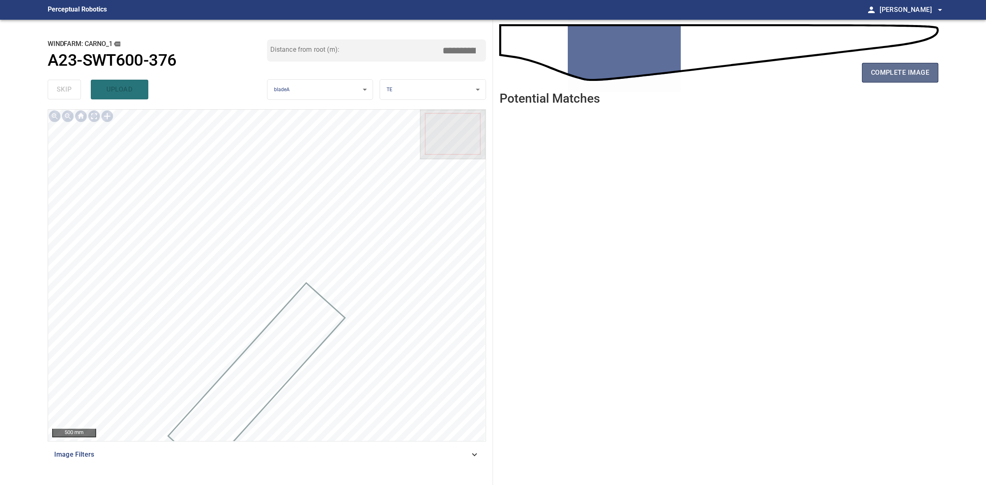
click at [788, 69] on span "complete image" at bounding box center [900, 73] width 58 height 12
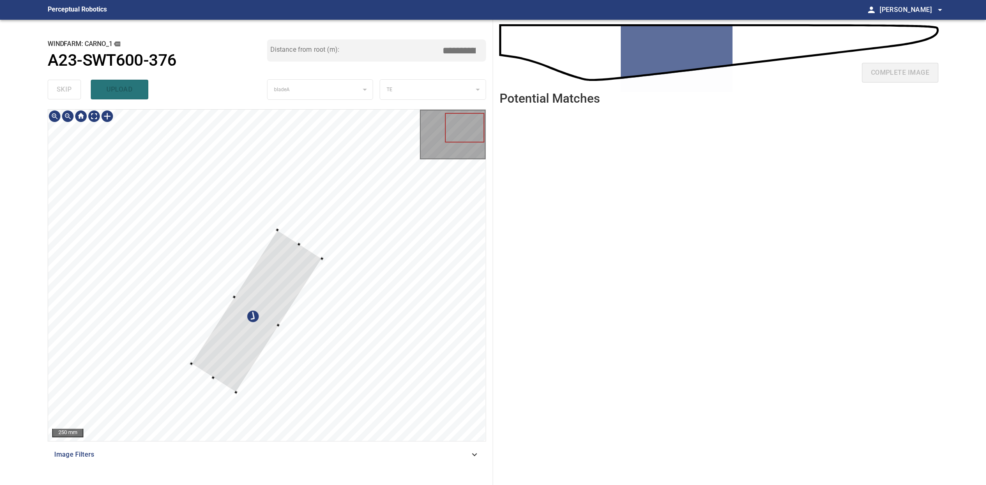
click at [289, 221] on div at bounding box center [266, 275] width 437 height 331
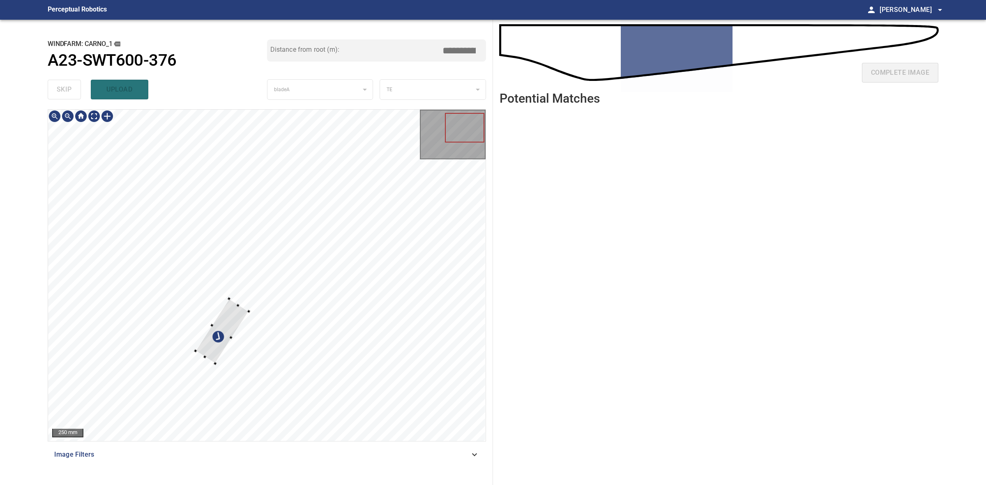
click at [239, 326] on div at bounding box center [222, 331] width 53 height 64
click at [272, 280] on div at bounding box center [272, 295] width 46 height 54
click at [274, 290] on div at bounding box center [265, 291] width 44 height 46
click at [279, 288] on div at bounding box center [271, 289] width 44 height 46
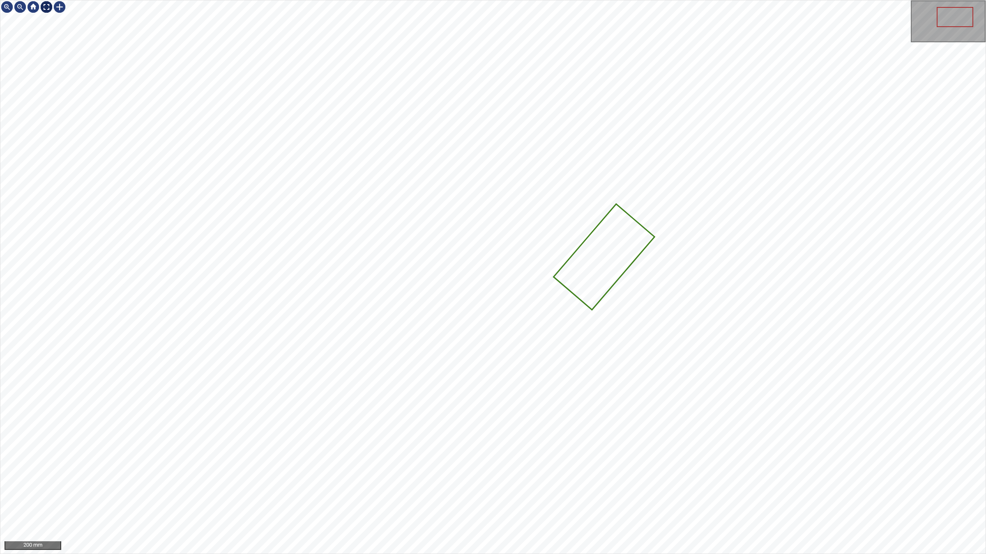
click at [48, 9] on div at bounding box center [46, 6] width 13 height 13
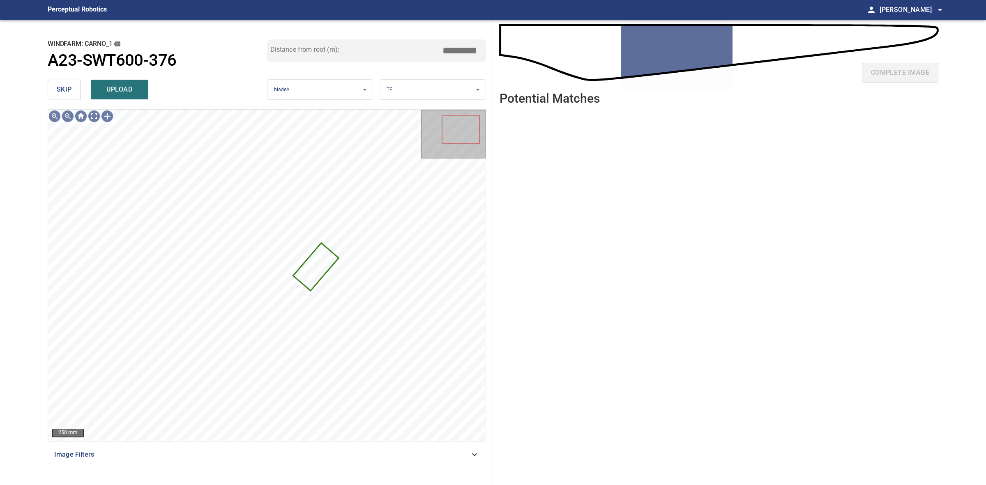
click at [107, 78] on div "skip upload" at bounding box center [157, 89] width 219 height 26
click at [109, 81] on button "upload" at bounding box center [120, 90] width 58 height 20
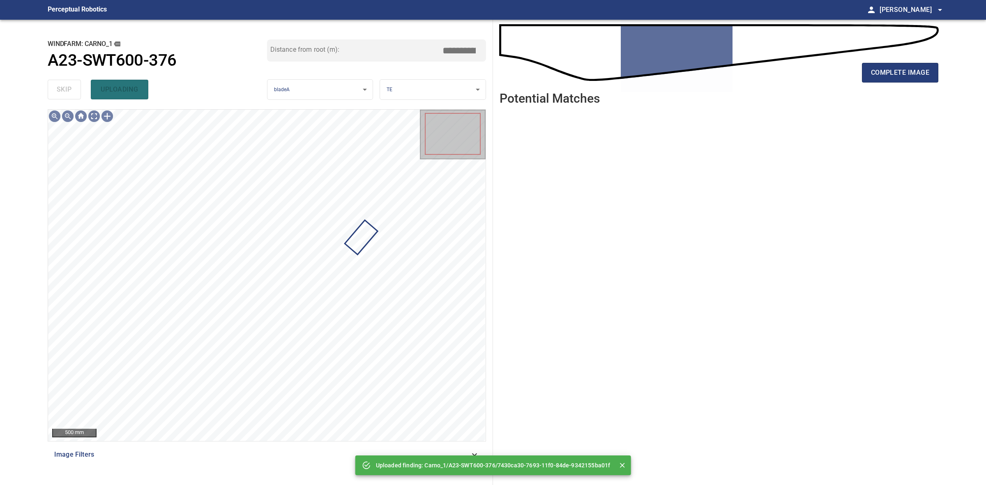
click at [788, 85] on div "complete image" at bounding box center [718, 76] width 439 height 33
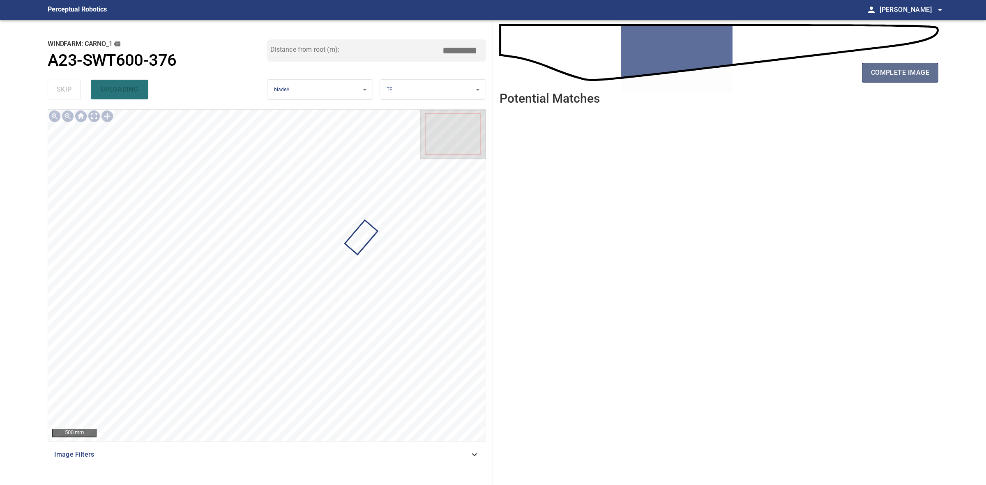
click at [788, 75] on span "complete image" at bounding box center [900, 73] width 58 height 12
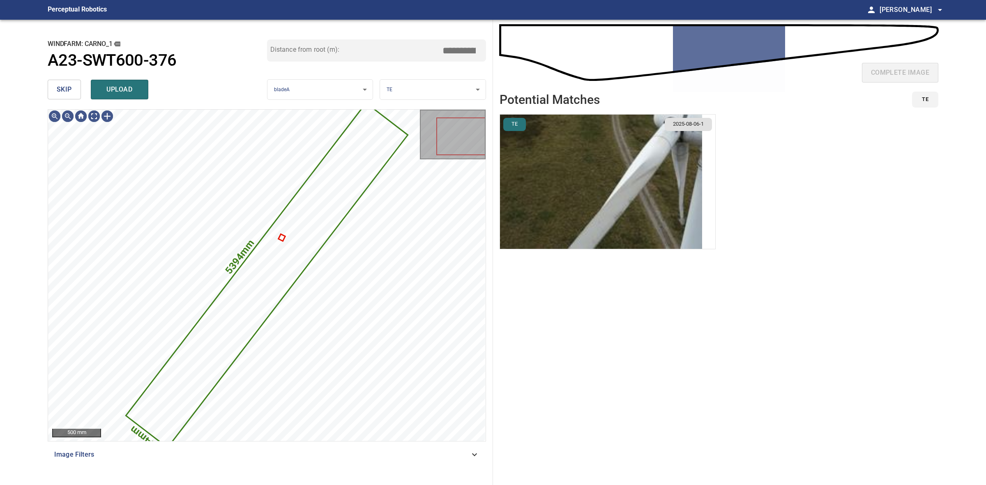
click at [64, 90] on span "skip" at bounding box center [64, 90] width 15 height 12
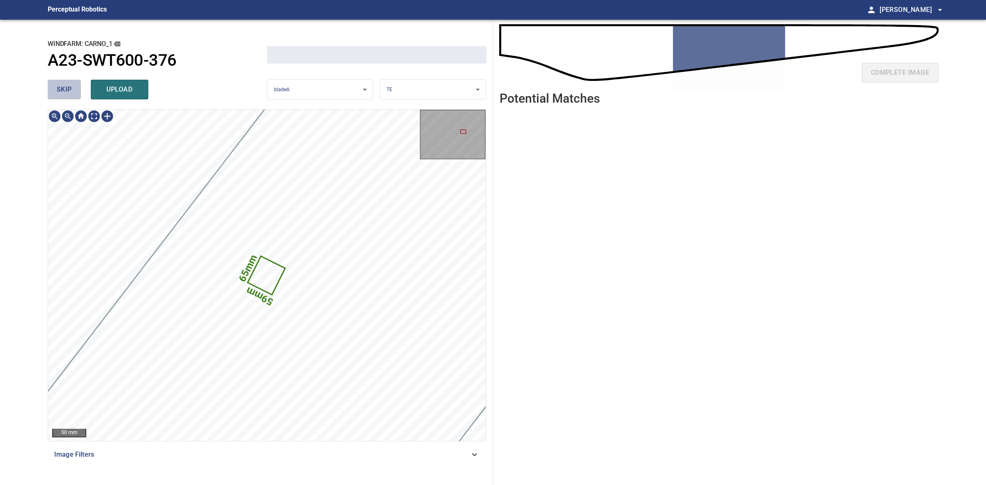
click at [64, 90] on span "skip" at bounding box center [64, 90] width 15 height 12
click at [64, 90] on div "skip upload" at bounding box center [157, 89] width 219 height 26
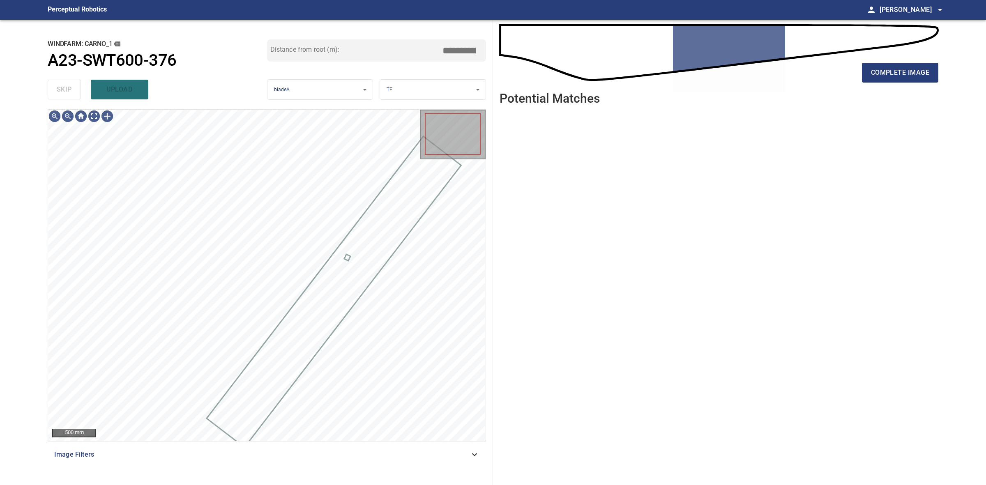
click at [64, 90] on div "skip upload" at bounding box center [157, 89] width 219 height 26
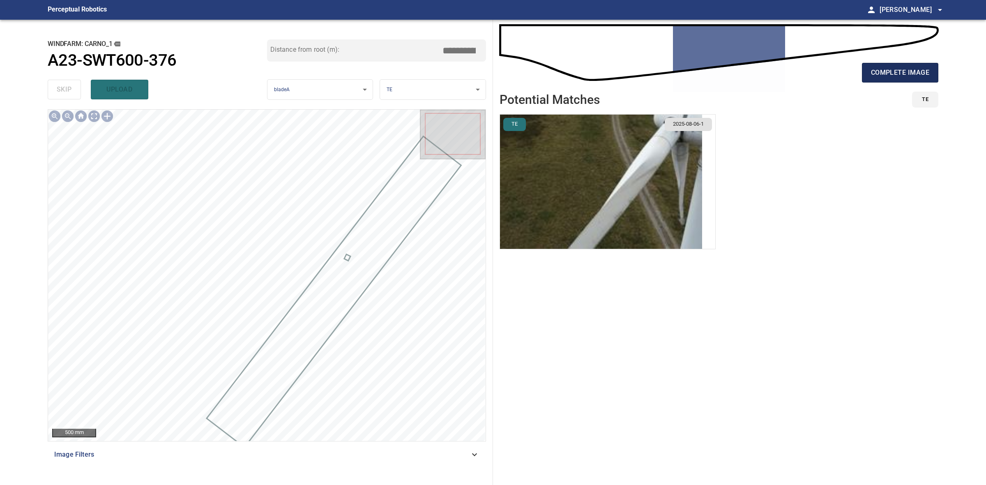
click at [788, 72] on span "complete image" at bounding box center [900, 73] width 58 height 12
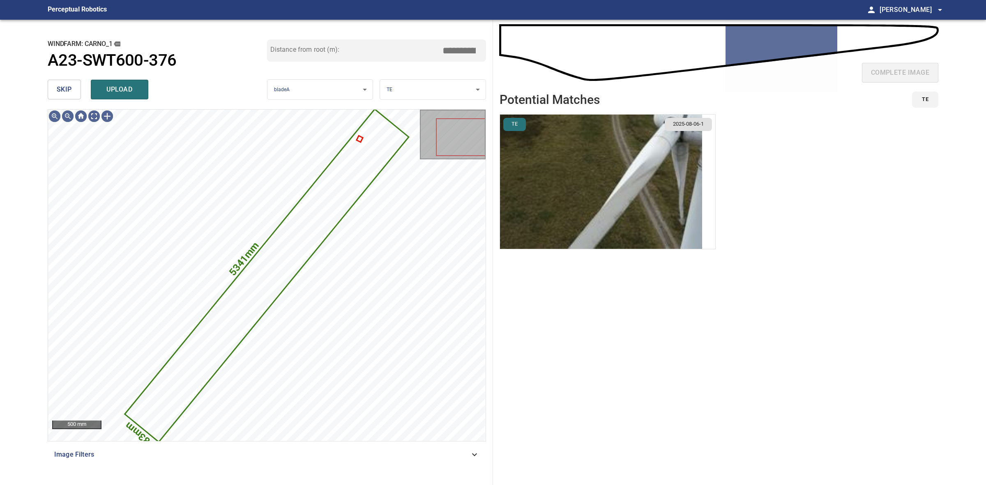
click at [54, 90] on button "skip" at bounding box center [64, 90] width 33 height 20
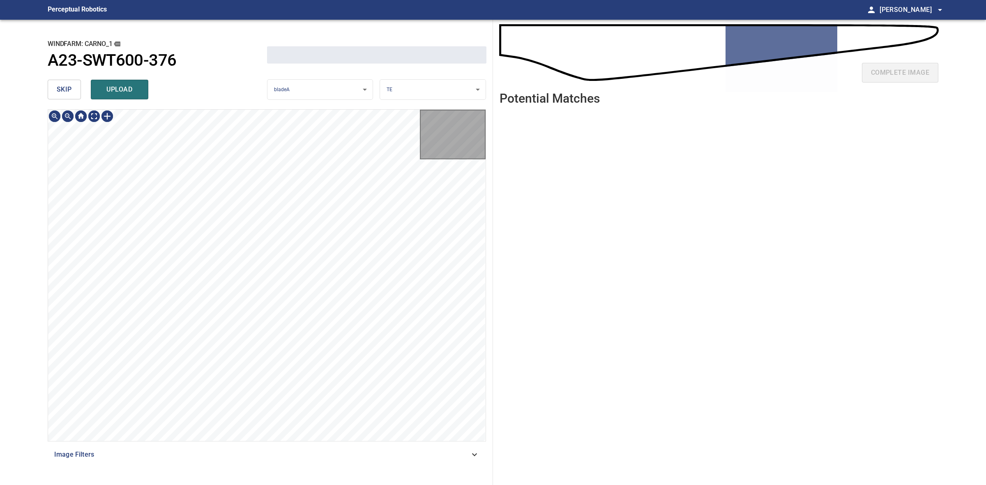
click at [54, 90] on button "skip" at bounding box center [64, 90] width 33 height 20
click at [54, 89] on div "skip upload" at bounding box center [157, 89] width 219 height 26
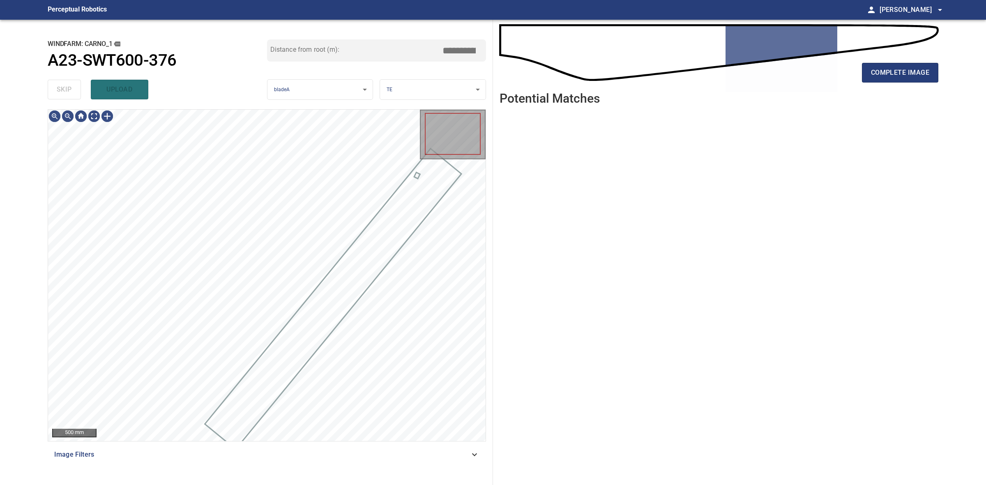
click at [54, 89] on div "skip upload" at bounding box center [157, 89] width 219 height 26
drag, startPoint x: 54, startPoint y: 89, endPoint x: 62, endPoint y: 87, distance: 8.4
click at [58, 87] on div "skip upload" at bounding box center [157, 89] width 219 height 26
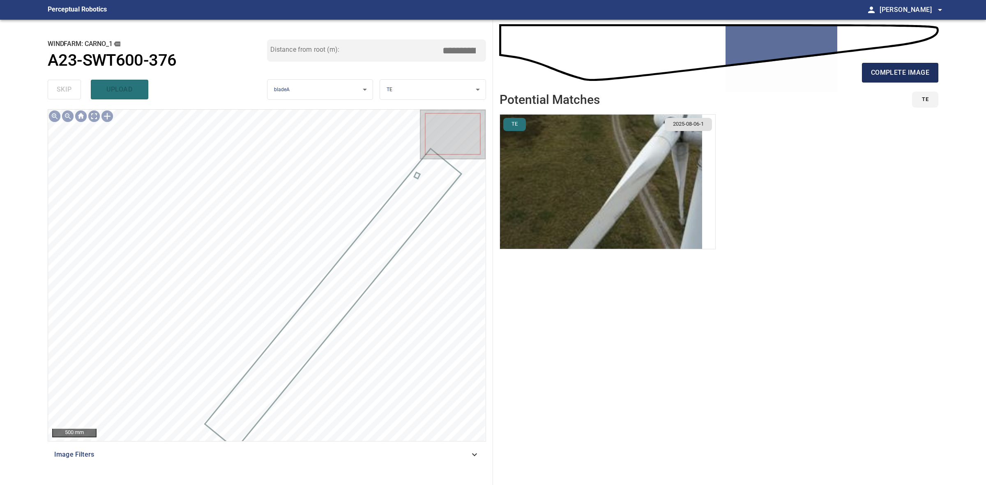
click at [788, 69] on span "complete image" at bounding box center [900, 73] width 58 height 12
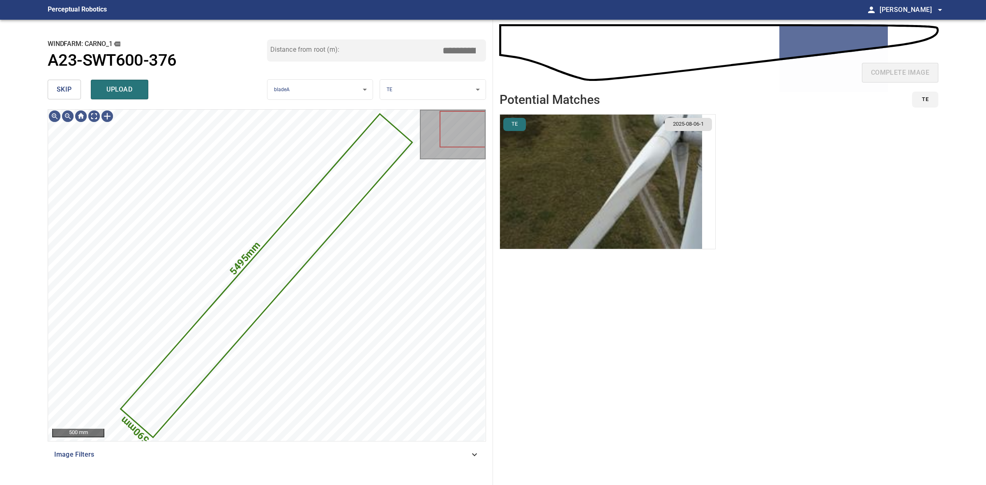
click at [68, 81] on button "skip" at bounding box center [64, 90] width 33 height 20
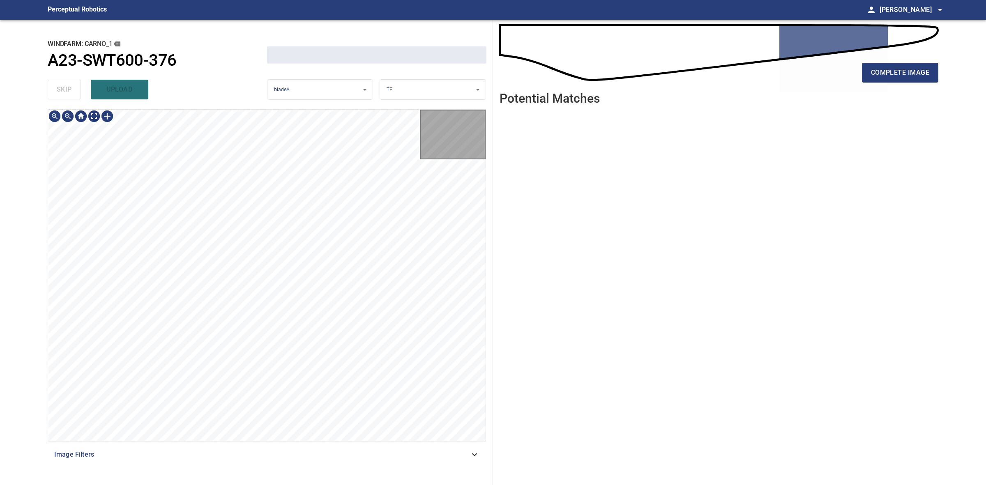
click at [68, 81] on div "skip upload" at bounding box center [157, 89] width 219 height 26
drag, startPoint x: 68, startPoint y: 81, endPoint x: 76, endPoint y: 79, distance: 8.3
click at [72, 80] on div "skip upload" at bounding box center [157, 89] width 219 height 26
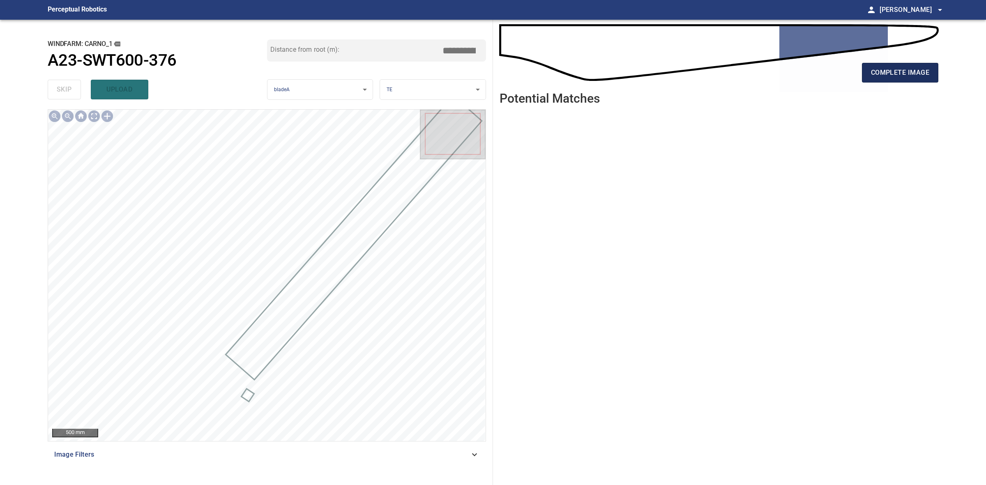
click at [788, 68] on span "complete image" at bounding box center [900, 73] width 58 height 12
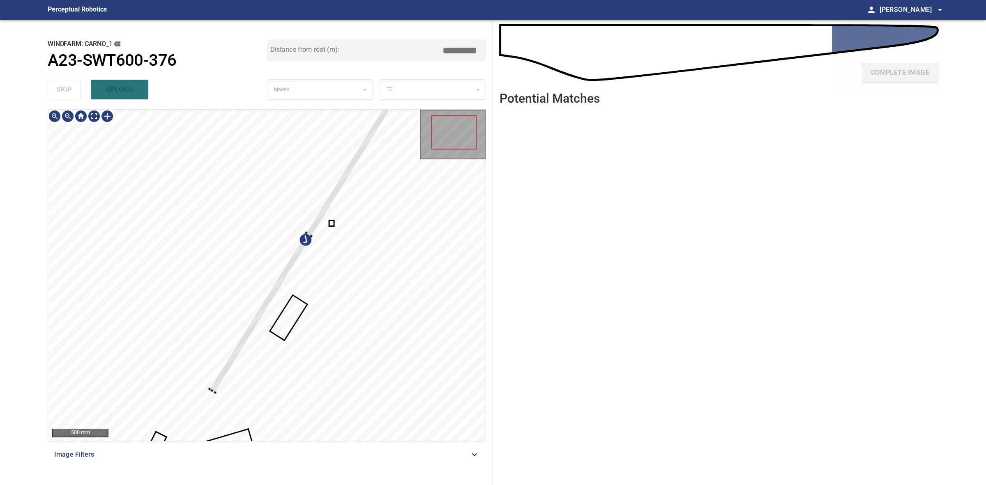
click at [309, 234] on div at bounding box center [308, 234] width 199 height 317
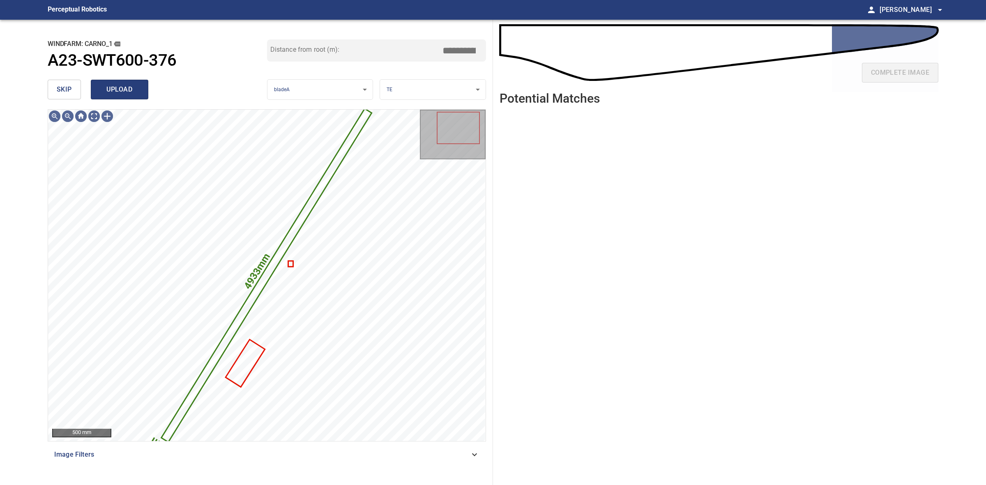
click at [129, 96] on button "upload" at bounding box center [120, 90] width 58 height 20
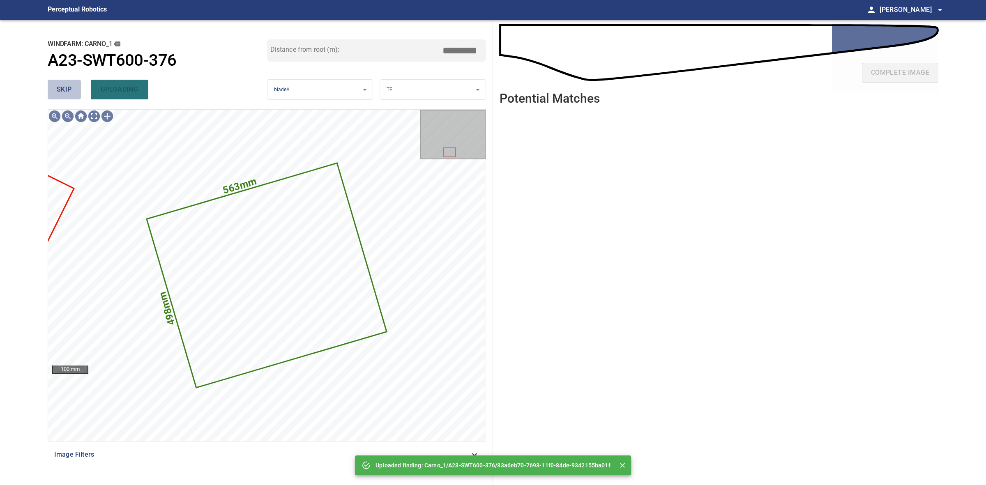
click at [56, 81] on button "skip" at bounding box center [64, 90] width 33 height 20
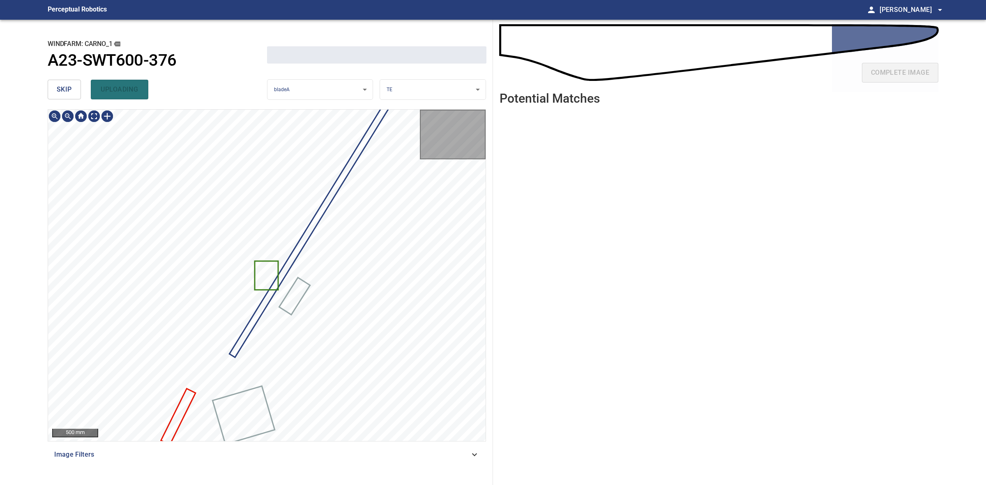
click at [56, 81] on button "skip" at bounding box center [64, 90] width 33 height 20
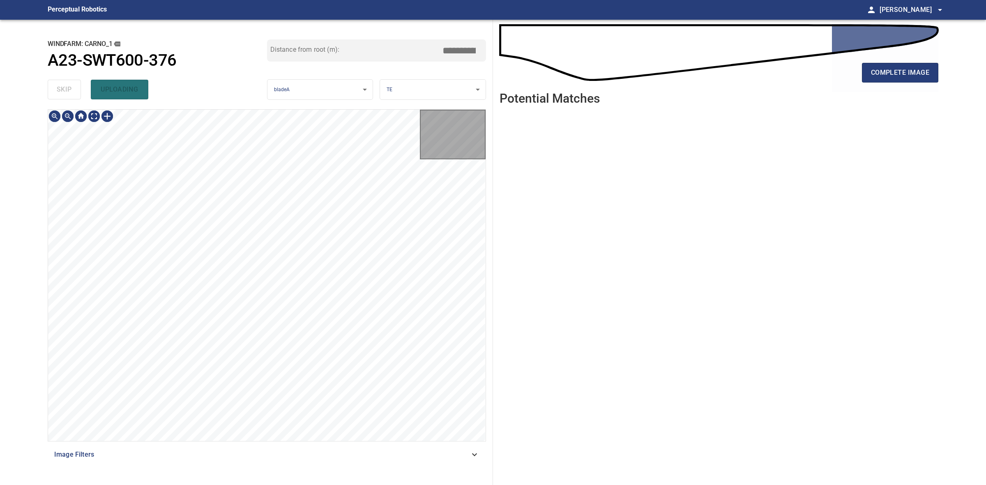
click at [56, 81] on div "skip uploading" at bounding box center [157, 89] width 219 height 26
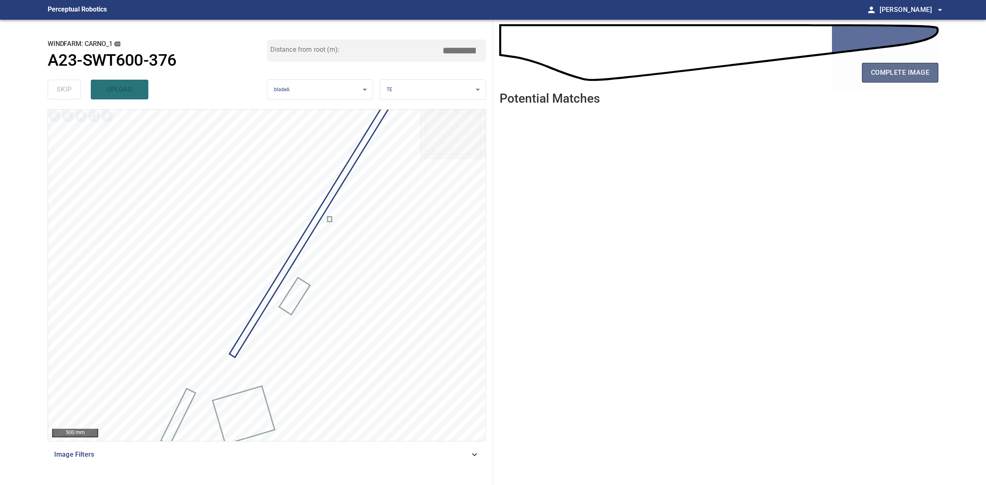
click at [913, 66] on button "complete image" at bounding box center [900, 73] width 76 height 20
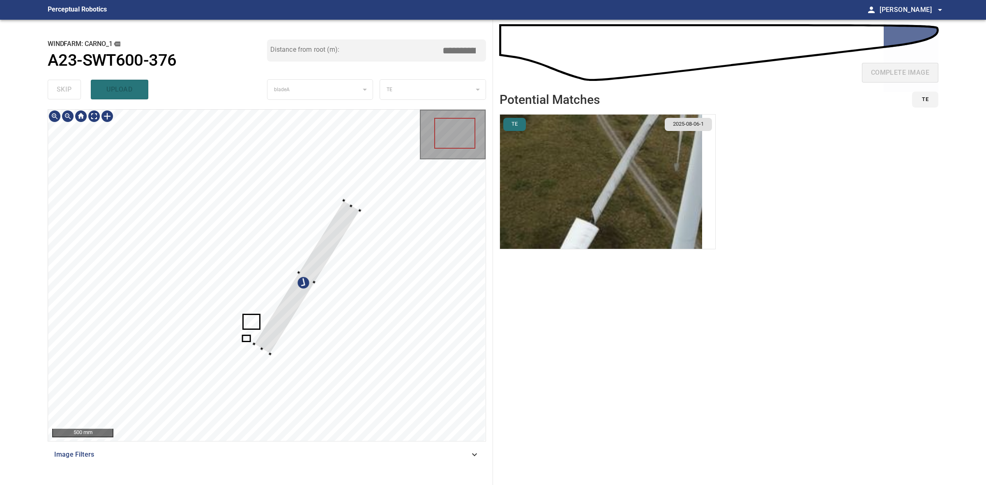
click at [305, 266] on div at bounding box center [307, 277] width 106 height 154
click at [283, 312] on div at bounding box center [310, 275] width 114 height 143
click at [303, 286] on div at bounding box center [311, 275] width 114 height 143
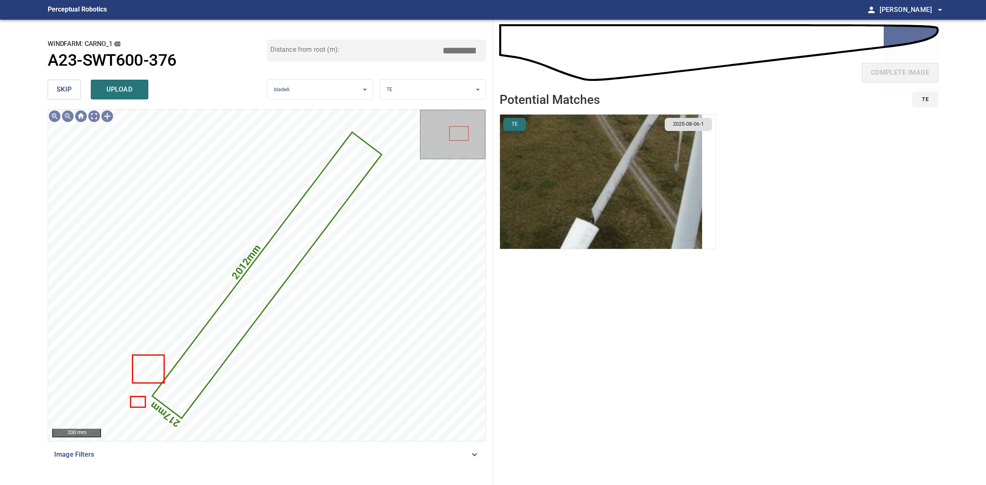
click at [465, 88] on body "**********" at bounding box center [493, 242] width 986 height 485
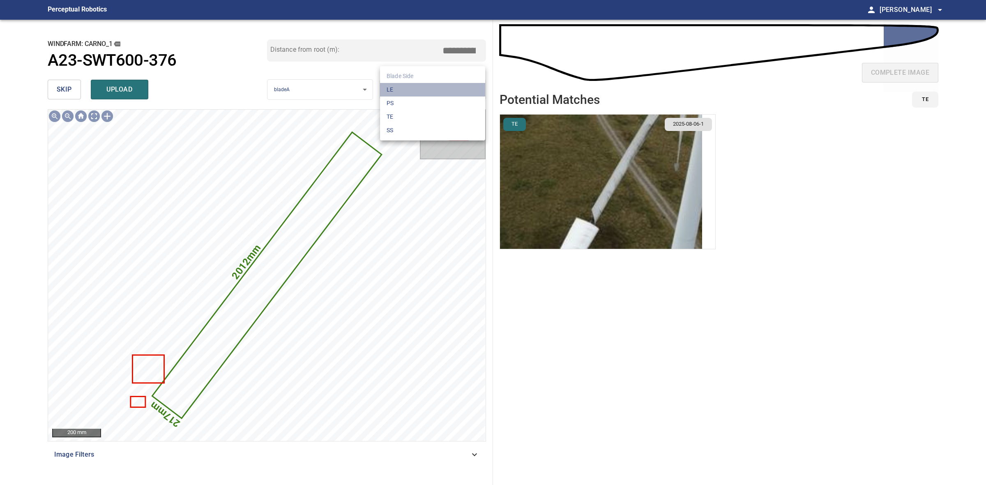
click at [465, 88] on li "LE" at bounding box center [432, 90] width 105 height 14
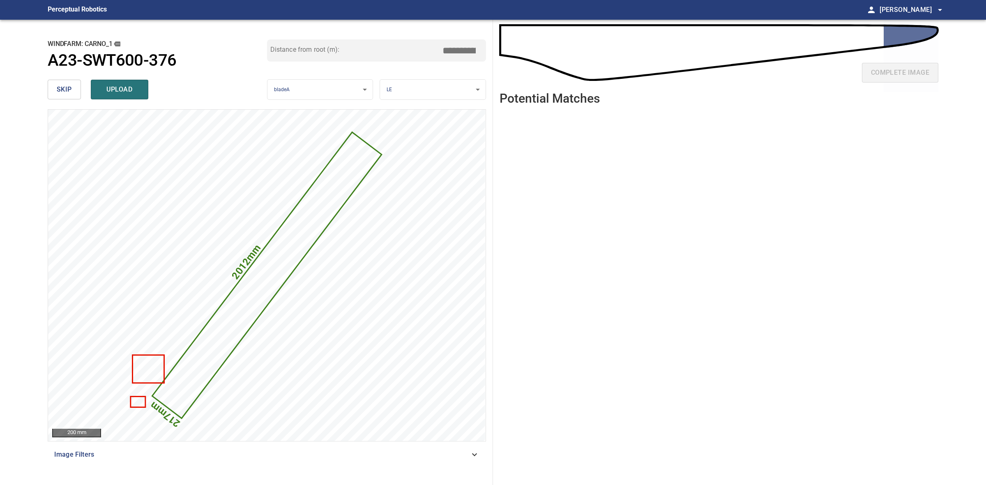
drag, startPoint x: 460, startPoint y: 51, endPoint x: 450, endPoint y: 50, distance: 10.3
click at [450, 50] on input "*****" at bounding box center [462, 51] width 41 height 16
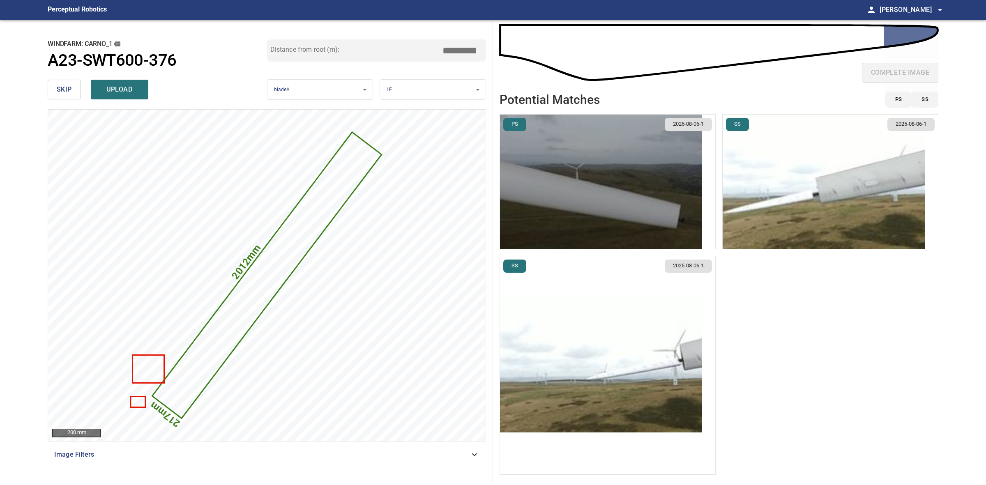
type input "*****"
click at [637, 343] on img "button" at bounding box center [601, 365] width 202 height 134
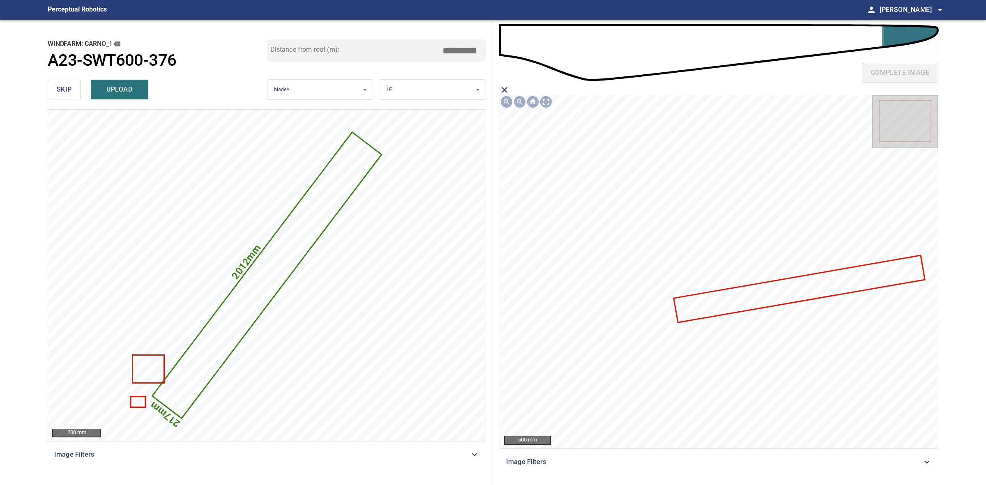
click at [725, 311] on icon at bounding box center [799, 289] width 250 height 66
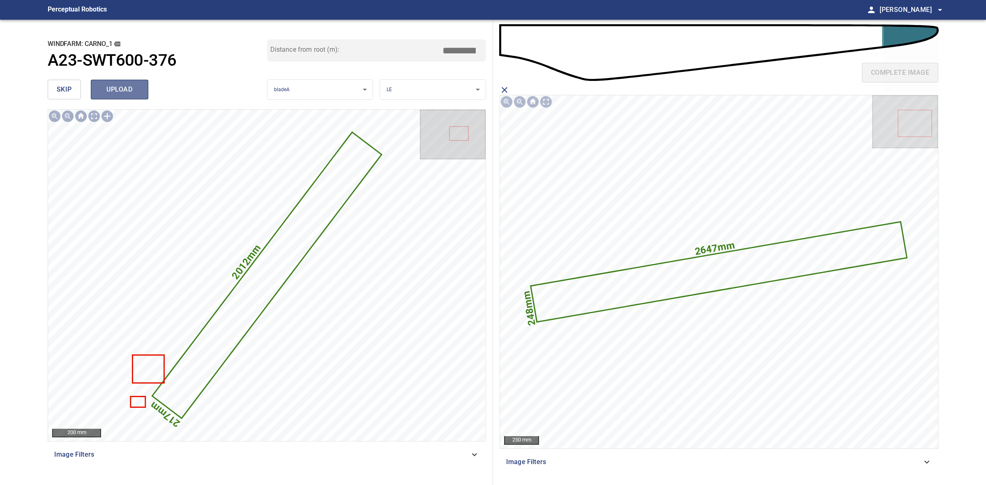
click at [125, 90] on span "upload" at bounding box center [119, 90] width 39 height 12
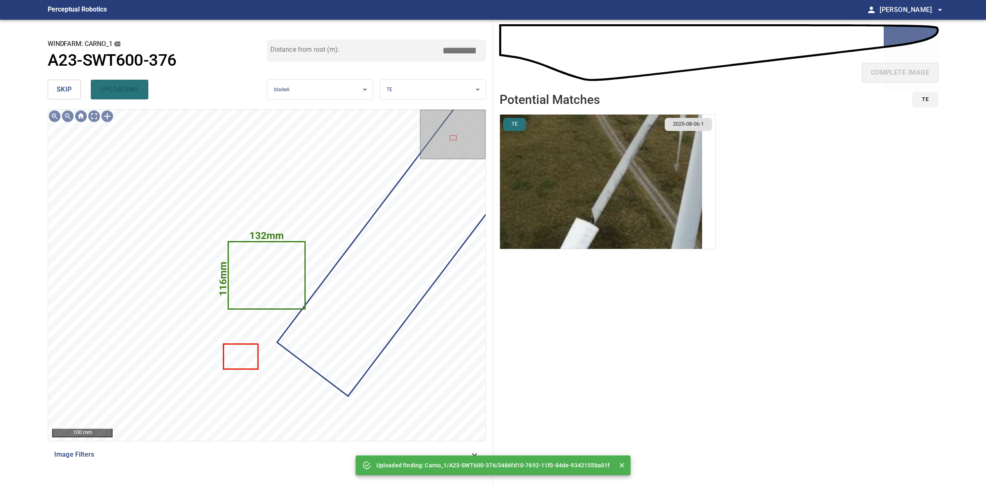
click at [62, 85] on span "skip" at bounding box center [64, 90] width 15 height 12
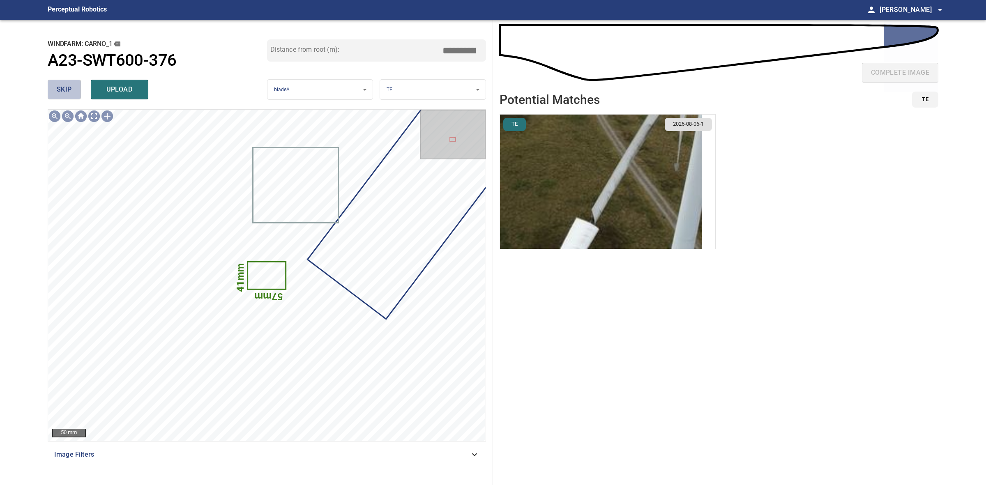
click at [62, 85] on span "skip" at bounding box center [64, 90] width 15 height 12
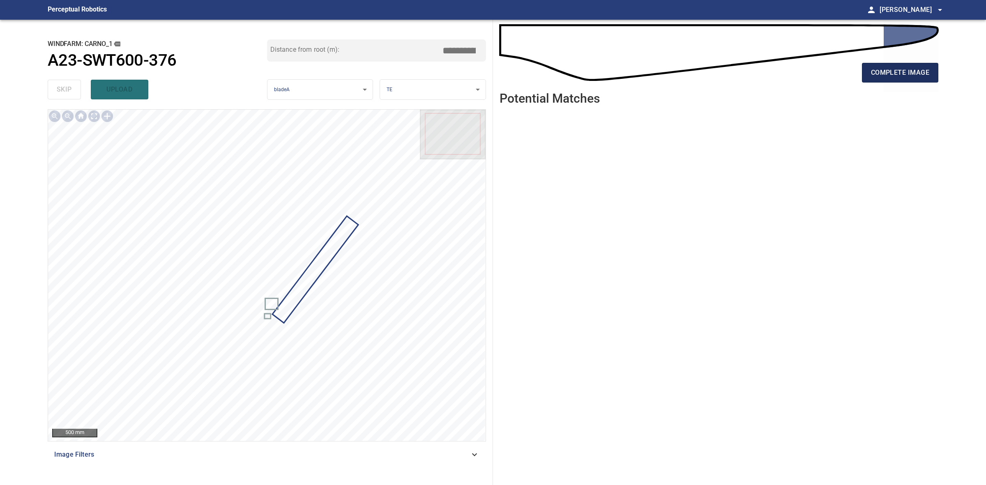
click at [864, 72] on button "complete image" at bounding box center [900, 73] width 76 height 20
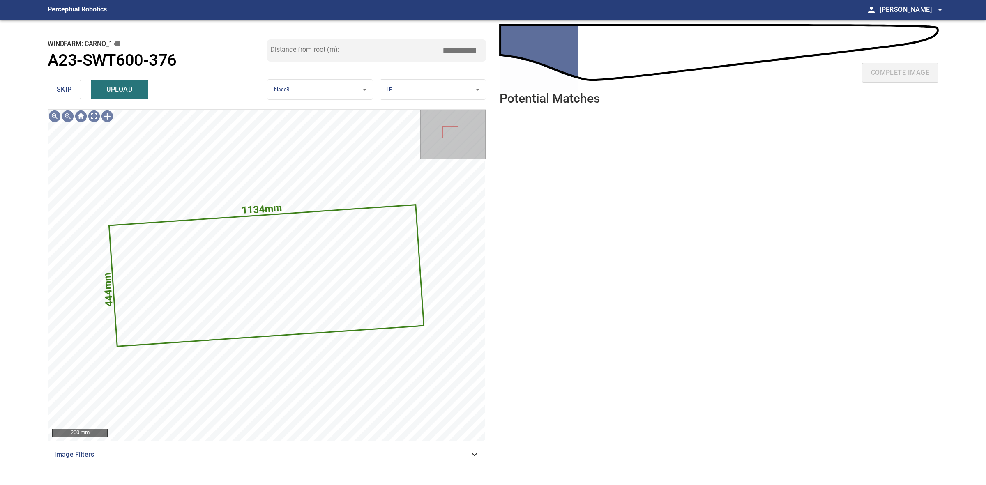
click at [55, 82] on button "skip" at bounding box center [64, 90] width 33 height 20
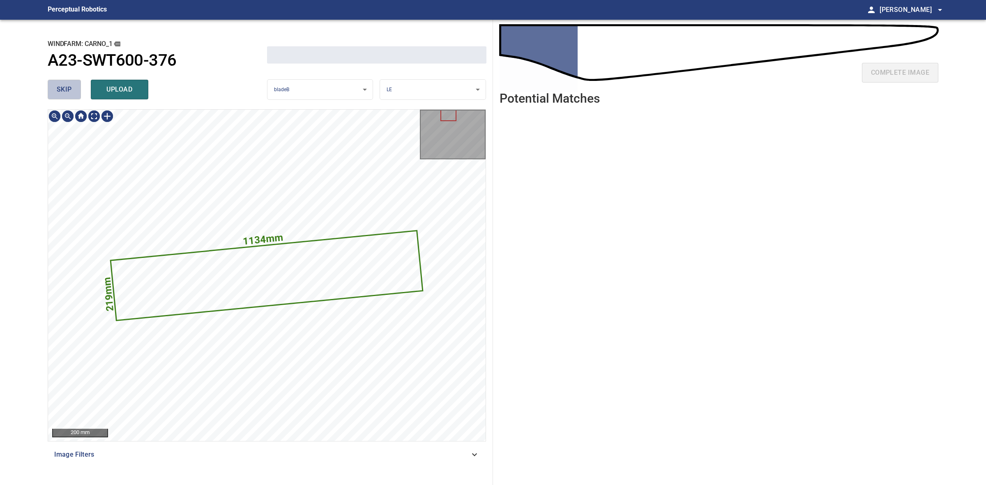
click at [55, 82] on button "skip" at bounding box center [64, 90] width 33 height 20
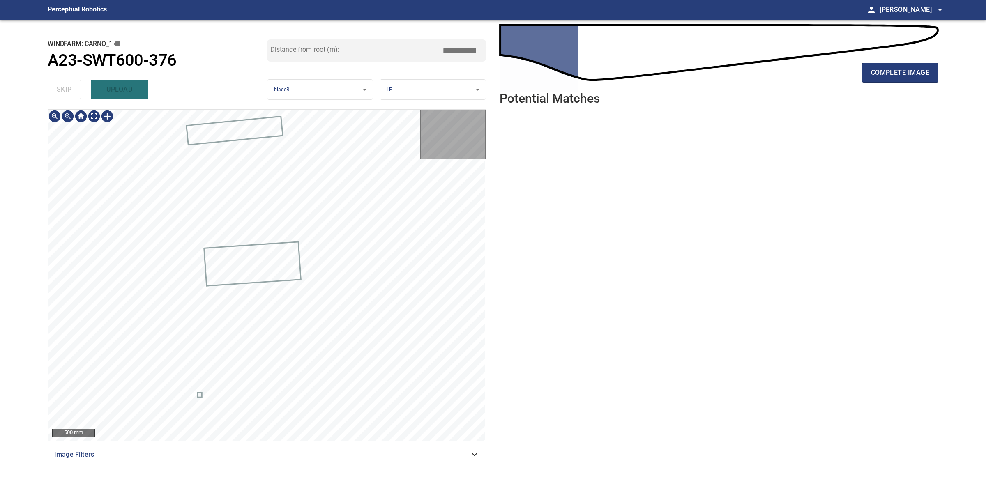
click at [55, 82] on div "skip upload" at bounding box center [157, 89] width 219 height 26
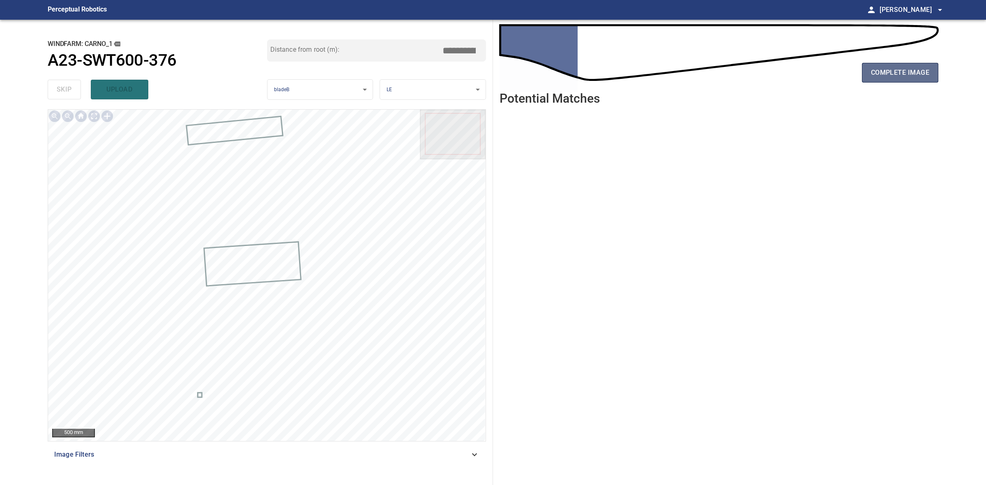
click at [894, 77] on span "complete image" at bounding box center [900, 73] width 58 height 12
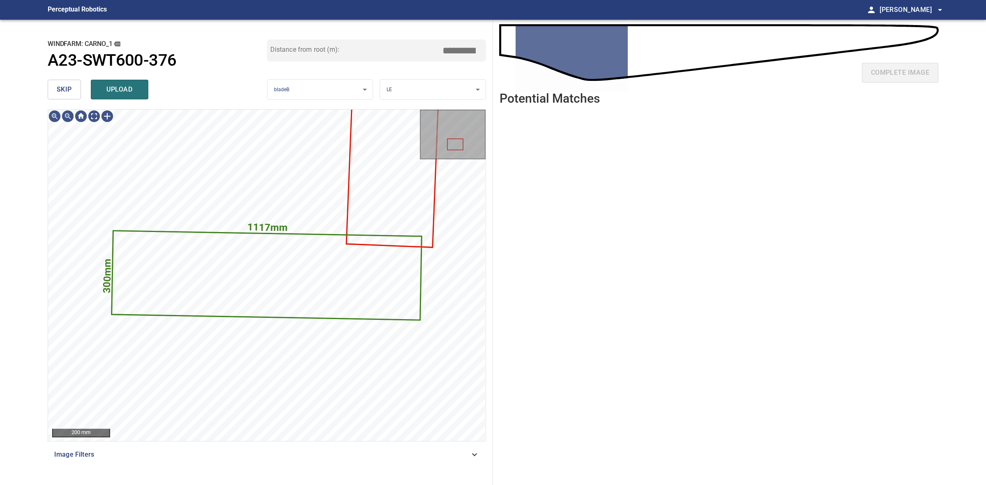
click at [71, 82] on button "skip" at bounding box center [64, 90] width 33 height 20
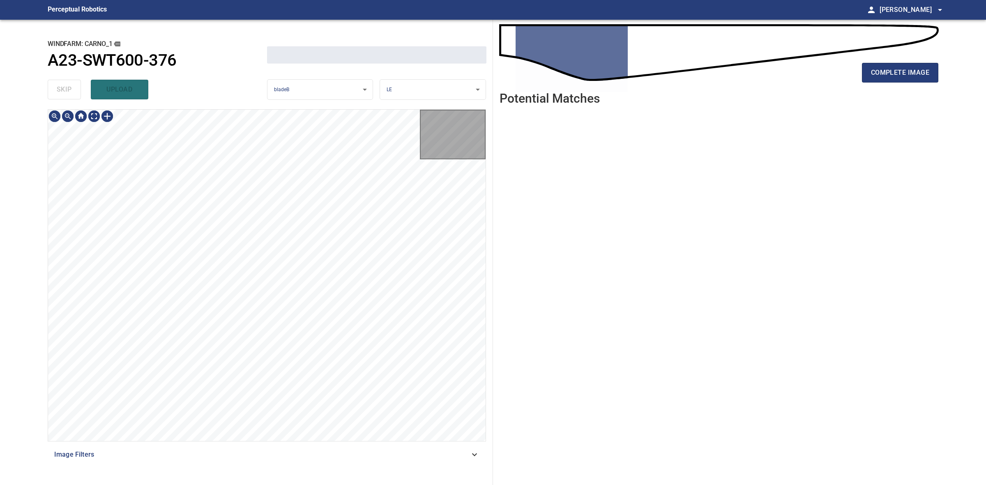
click at [71, 82] on div "skip upload" at bounding box center [157, 89] width 219 height 26
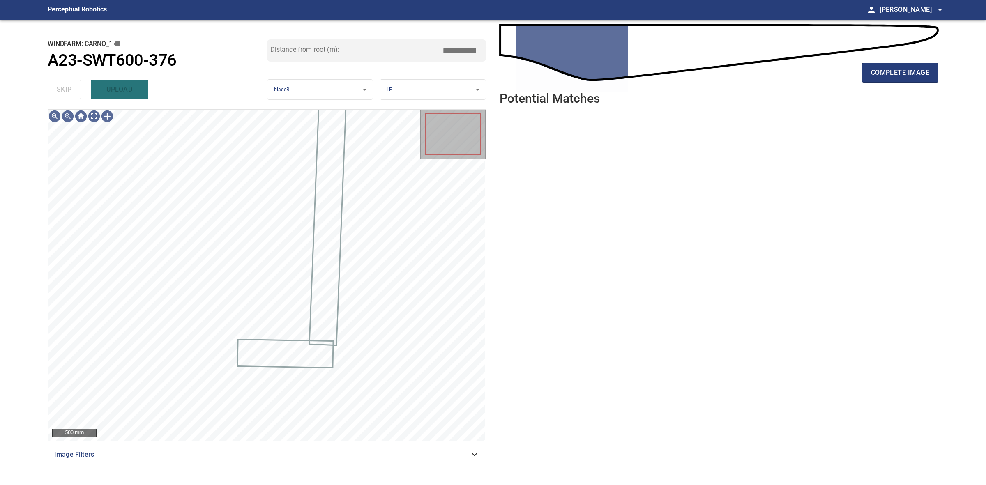
click at [71, 82] on div "skip upload" at bounding box center [157, 89] width 219 height 26
drag, startPoint x: 71, startPoint y: 82, endPoint x: 205, endPoint y: 82, distance: 134.7
click at [72, 82] on div "skip upload" at bounding box center [157, 89] width 219 height 26
click at [897, 62] on div "complete image" at bounding box center [718, 76] width 439 height 33
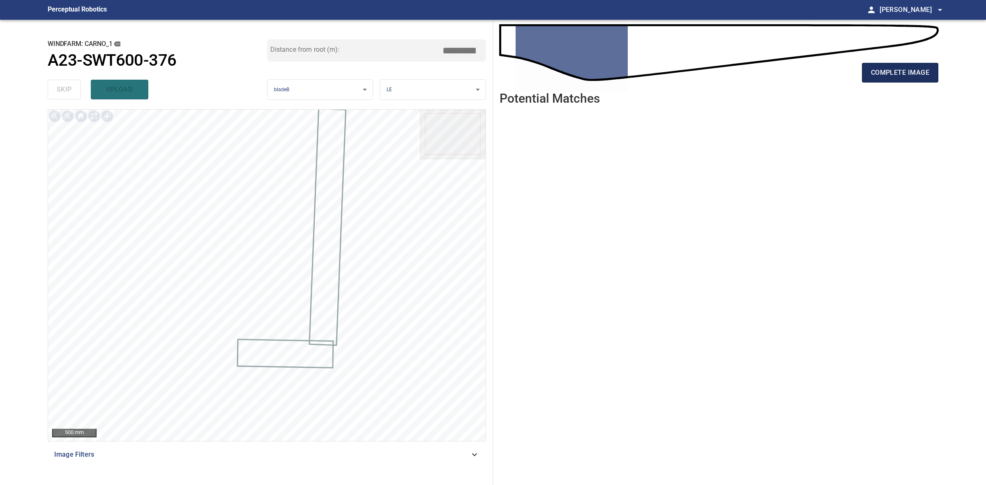
click at [897, 64] on button "complete image" at bounding box center [900, 73] width 76 height 20
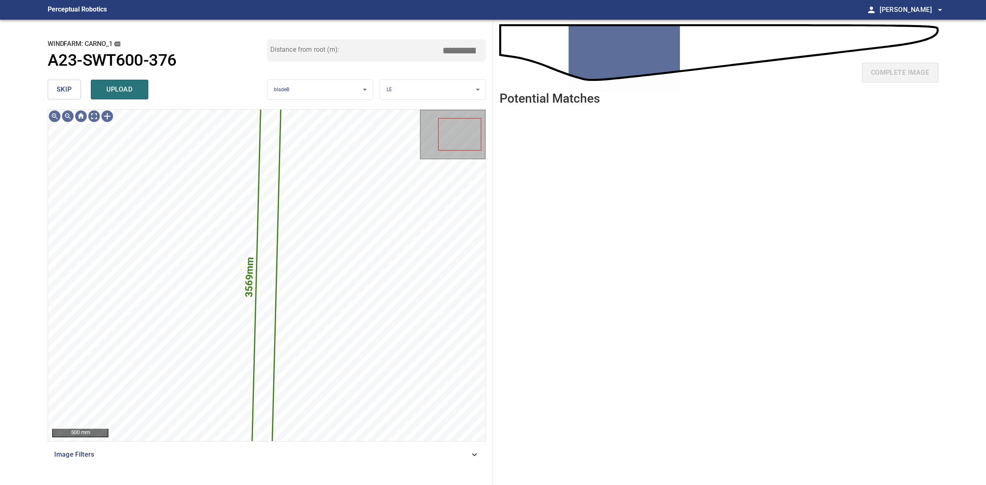
click at [75, 81] on button "skip" at bounding box center [64, 90] width 33 height 20
click at [75, 81] on div "skip upload" at bounding box center [157, 89] width 219 height 26
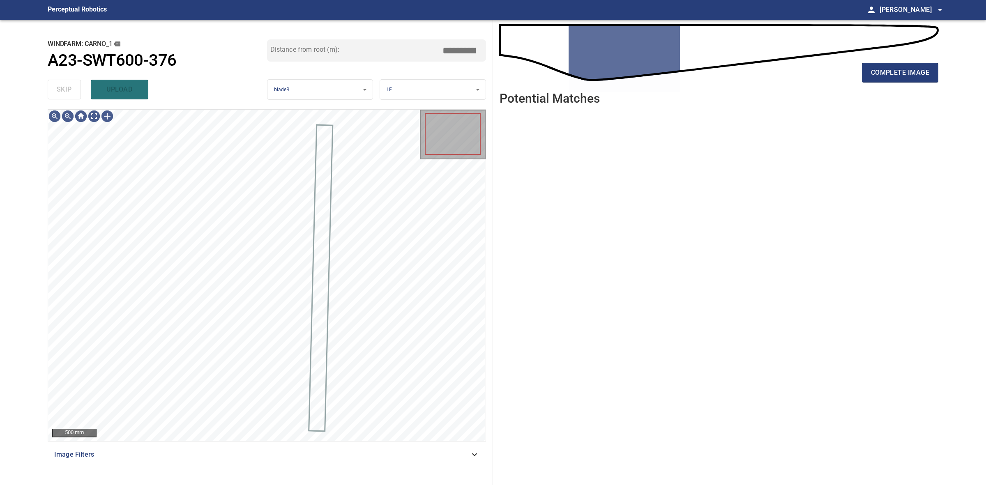
click at [75, 81] on div "skip upload" at bounding box center [157, 89] width 219 height 26
drag, startPoint x: 75, startPoint y: 81, endPoint x: 580, endPoint y: 91, distance: 505.7
click at [76, 81] on div "skip upload" at bounding box center [157, 89] width 219 height 26
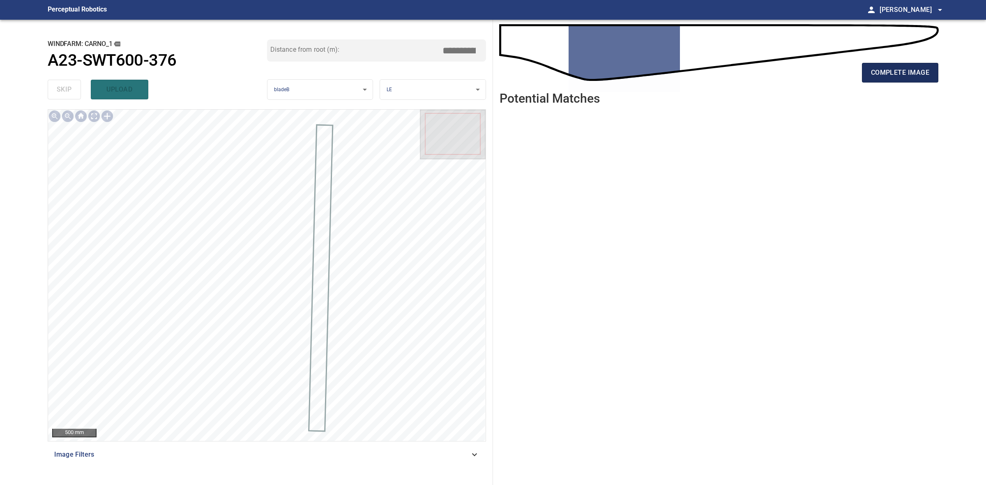
click at [894, 78] on button "complete image" at bounding box center [900, 73] width 76 height 20
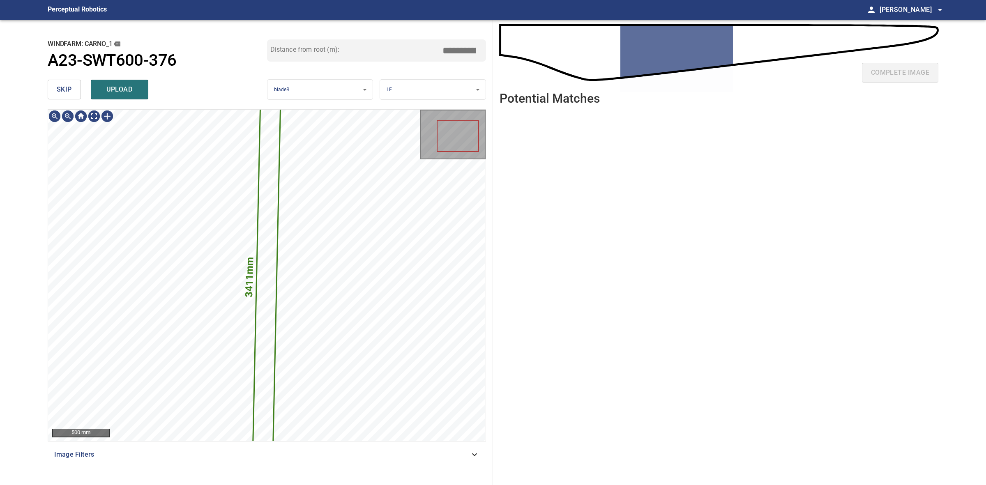
click at [75, 85] on button "skip" at bounding box center [64, 90] width 33 height 20
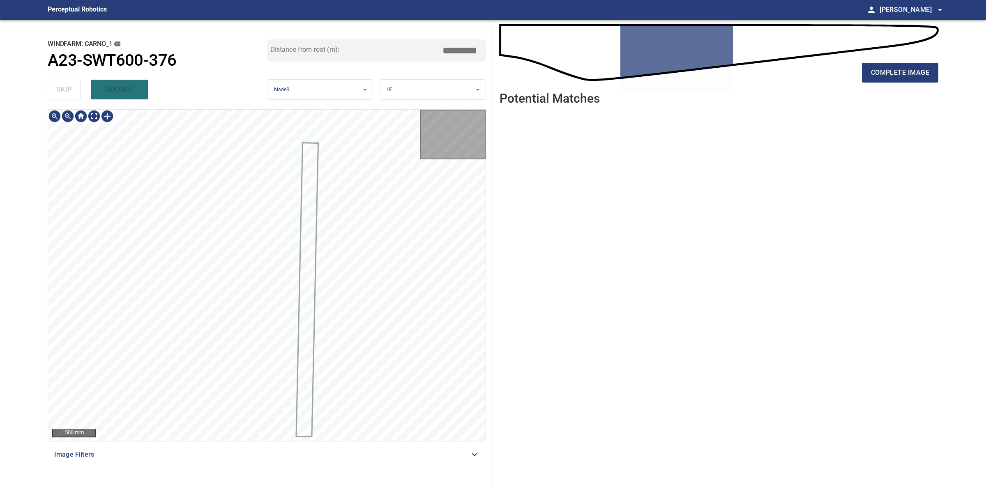
click at [75, 85] on div "skip upload" at bounding box center [157, 89] width 219 height 26
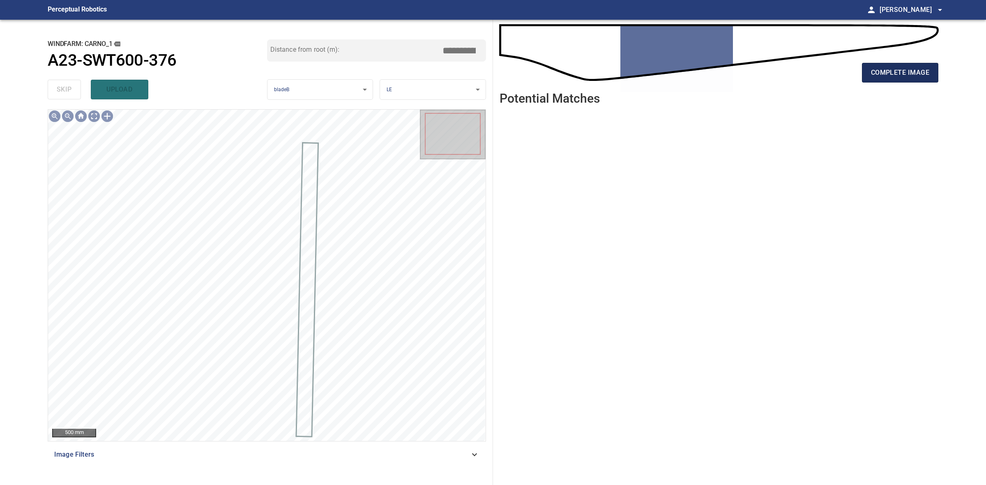
click at [890, 77] on span "complete image" at bounding box center [900, 73] width 58 height 12
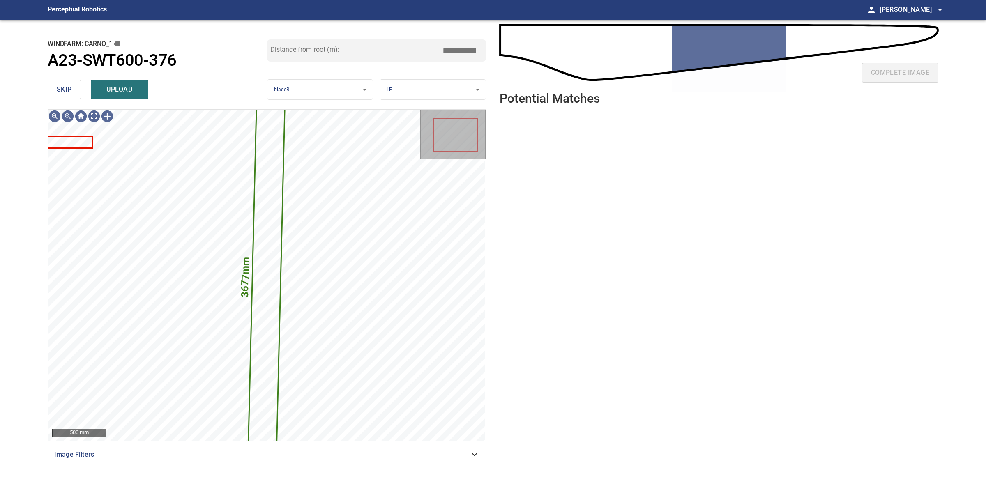
click at [52, 87] on button "skip" at bounding box center [64, 90] width 33 height 20
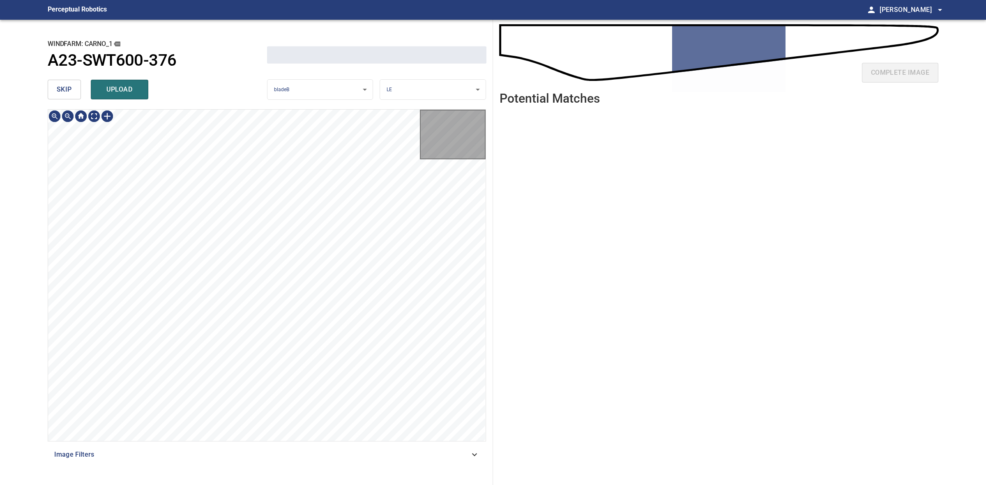
click at [52, 87] on button "skip" at bounding box center [64, 90] width 33 height 20
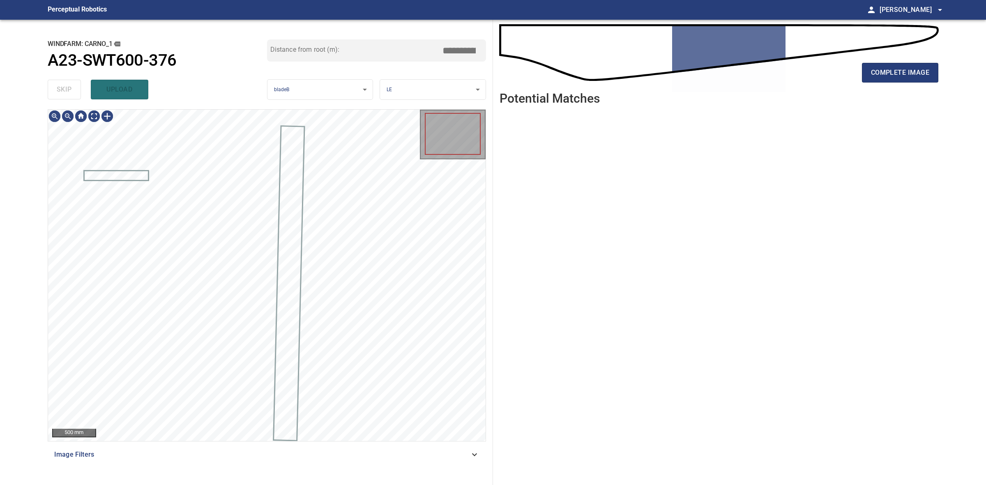
click at [52, 87] on div "skip upload" at bounding box center [157, 89] width 219 height 26
click at [927, 79] on button "complete image" at bounding box center [900, 73] width 76 height 20
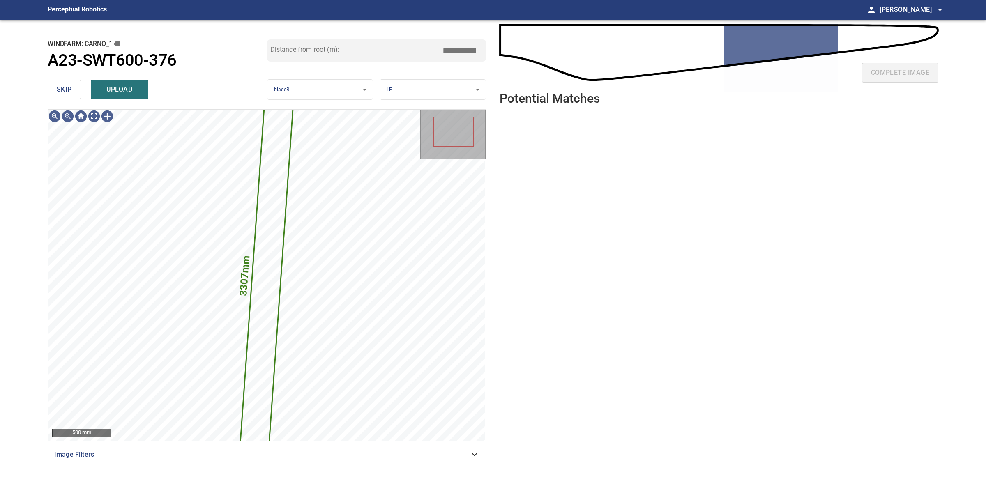
click at [73, 87] on button "skip" at bounding box center [64, 90] width 33 height 20
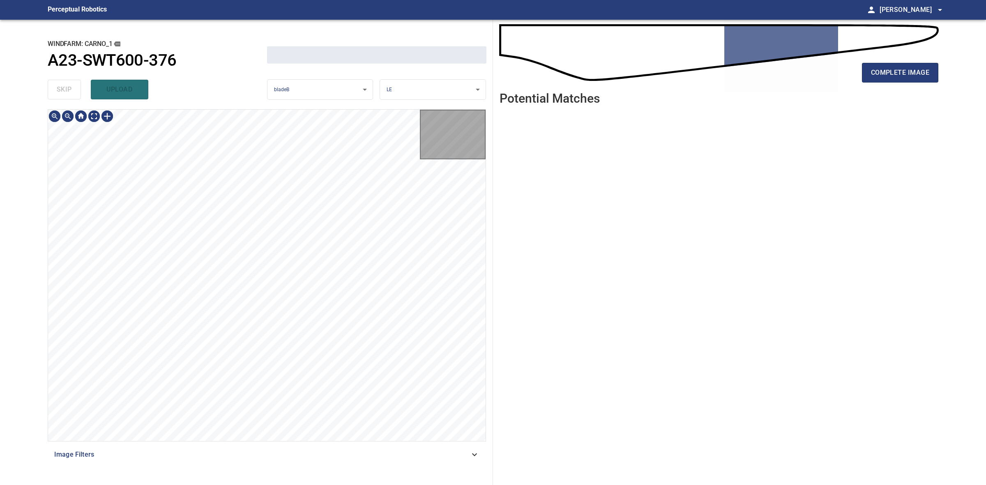
click at [73, 87] on div "skip upload" at bounding box center [157, 89] width 219 height 26
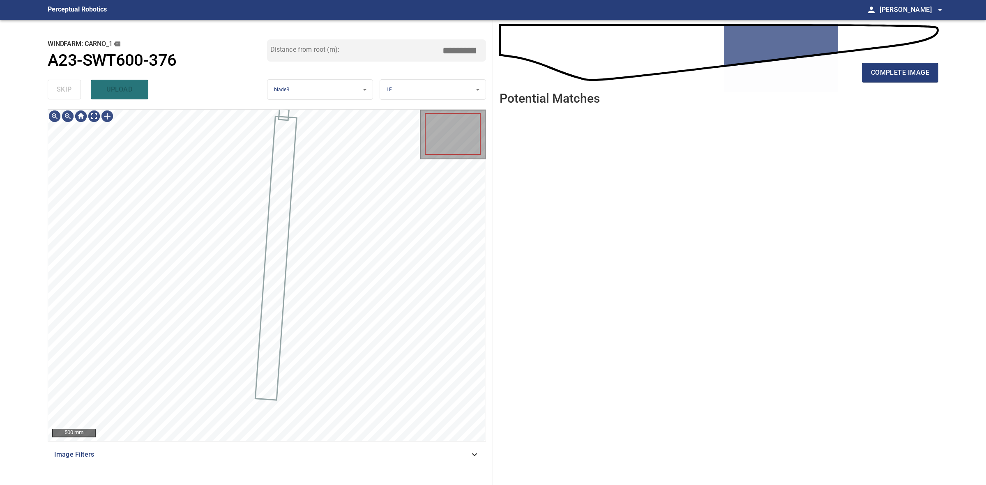
click at [73, 87] on div "skip upload" at bounding box center [157, 89] width 219 height 26
drag, startPoint x: 73, startPoint y: 87, endPoint x: 450, endPoint y: 91, distance: 377.1
click at [80, 87] on div "skip upload" at bounding box center [157, 89] width 219 height 26
click at [900, 72] on span "complete image" at bounding box center [900, 73] width 58 height 12
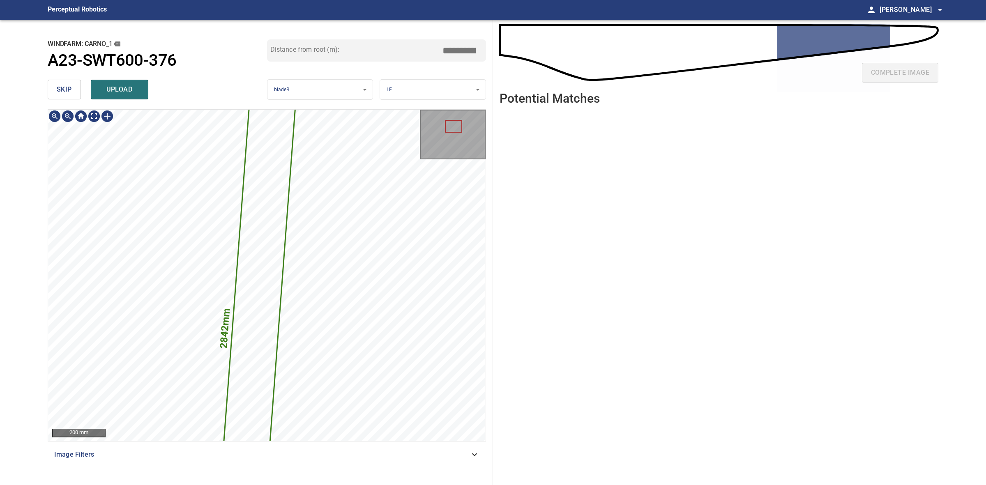
click at [359, 462] on div "2842mm 175mm 200 mm Image Filters" at bounding box center [267, 293] width 438 height 369
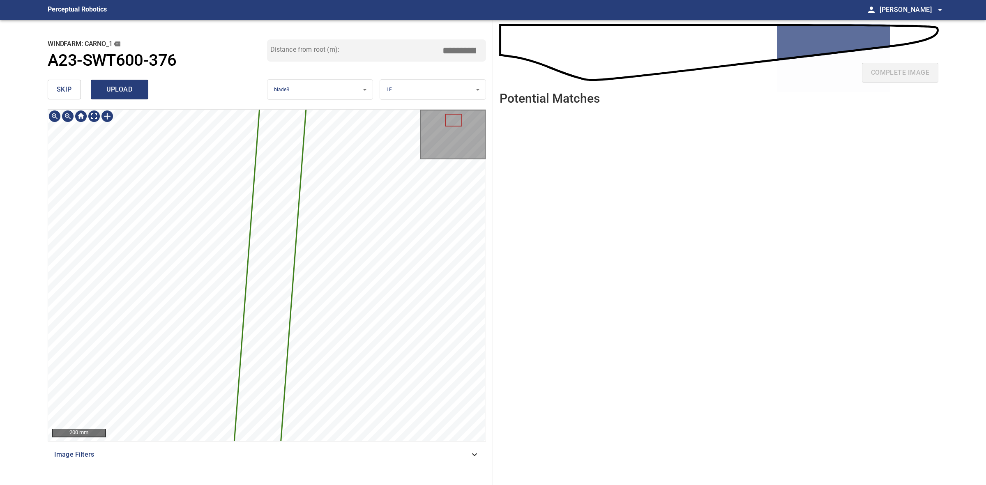
click at [127, 85] on span "upload" at bounding box center [119, 90] width 39 height 12
click at [48, 89] on div "skip uploading" at bounding box center [157, 89] width 219 height 26
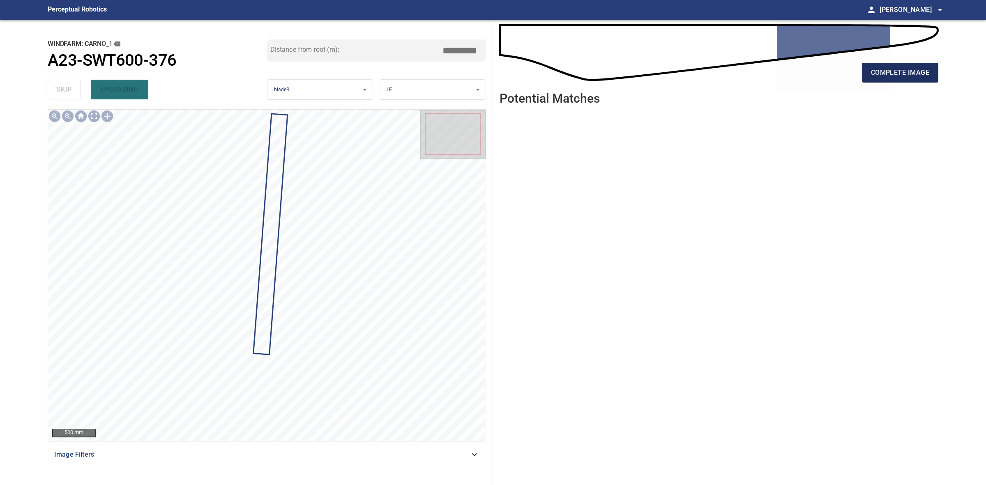
click at [937, 77] on button "complete image" at bounding box center [900, 73] width 76 height 20
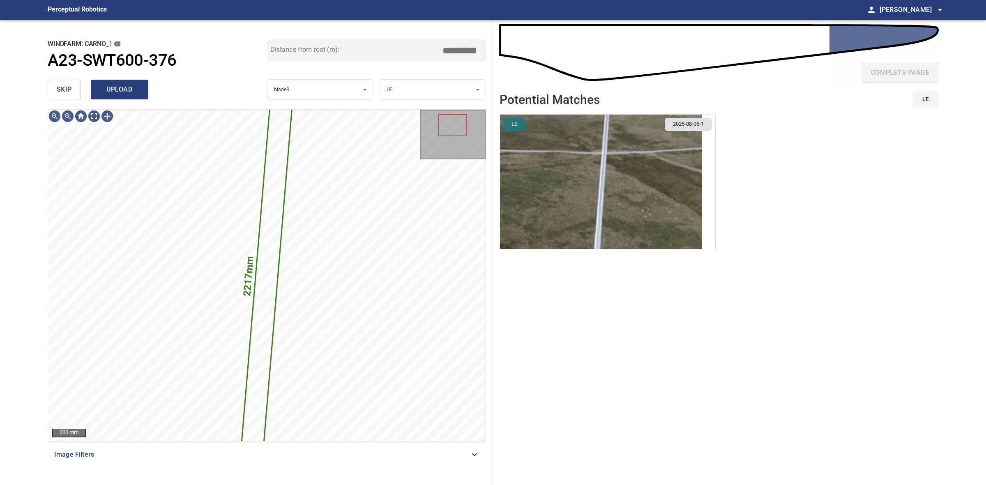
click at [132, 91] on span "upload" at bounding box center [119, 90] width 39 height 12
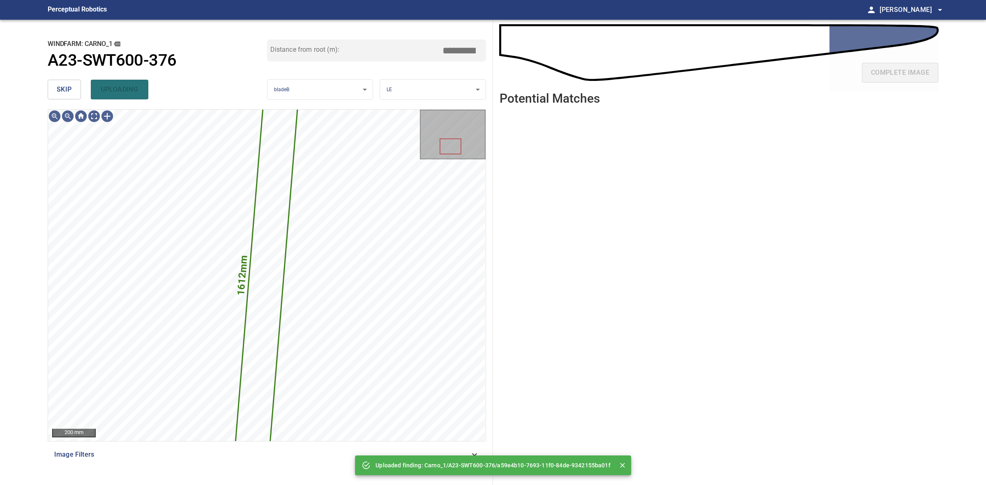
click at [72, 90] on button "skip" at bounding box center [64, 90] width 33 height 20
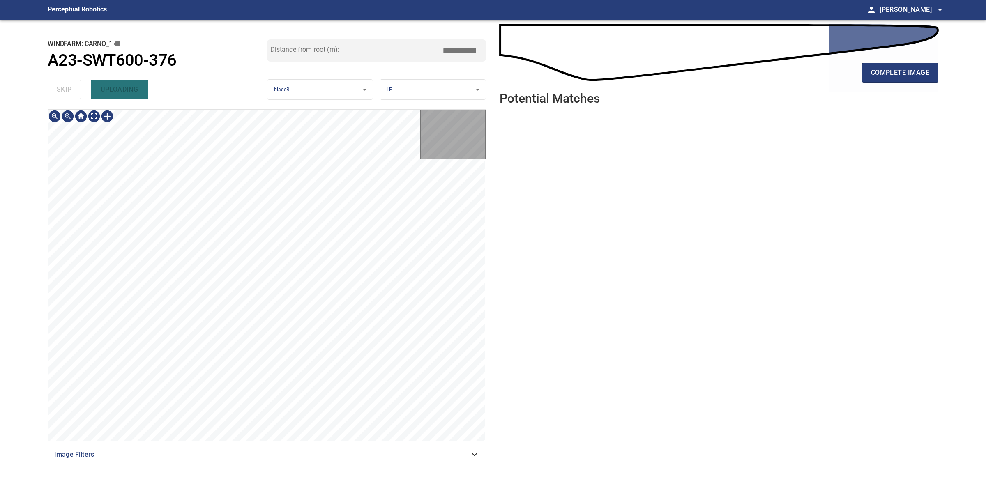
click at [72, 90] on div "skip uploading" at bounding box center [157, 89] width 219 height 26
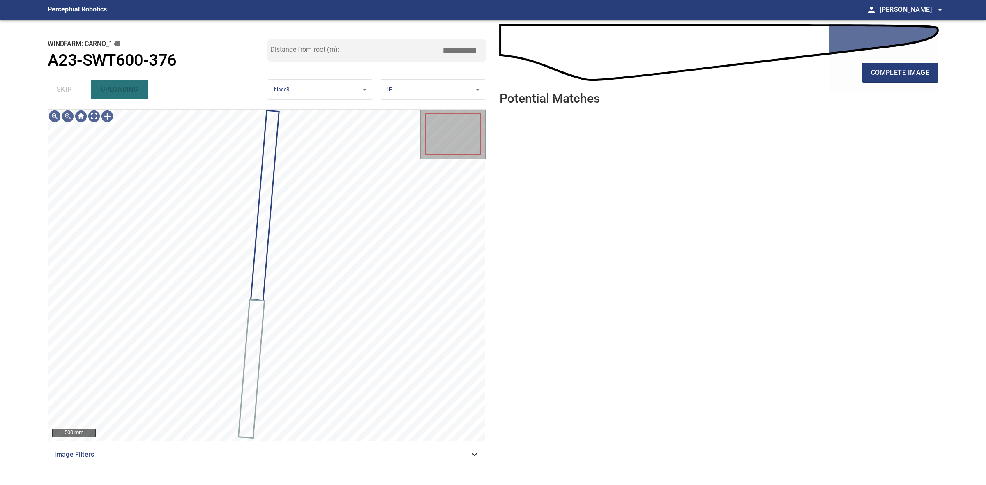
drag, startPoint x: 72, startPoint y: 90, endPoint x: 85, endPoint y: 93, distance: 12.8
click at [80, 92] on div "skip uploading" at bounding box center [157, 89] width 219 height 26
click at [922, 72] on span "complete image" at bounding box center [900, 73] width 58 height 12
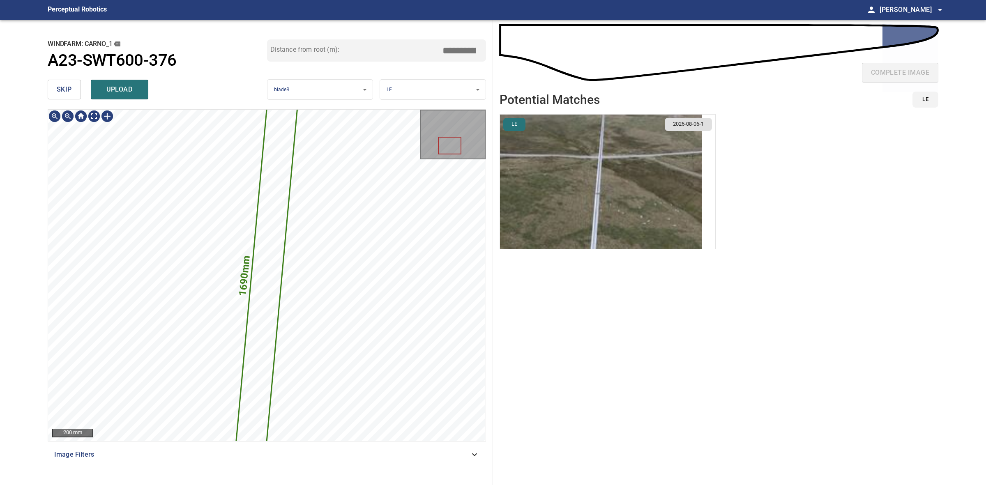
click at [551, 188] on img "button" at bounding box center [601, 182] width 202 height 134
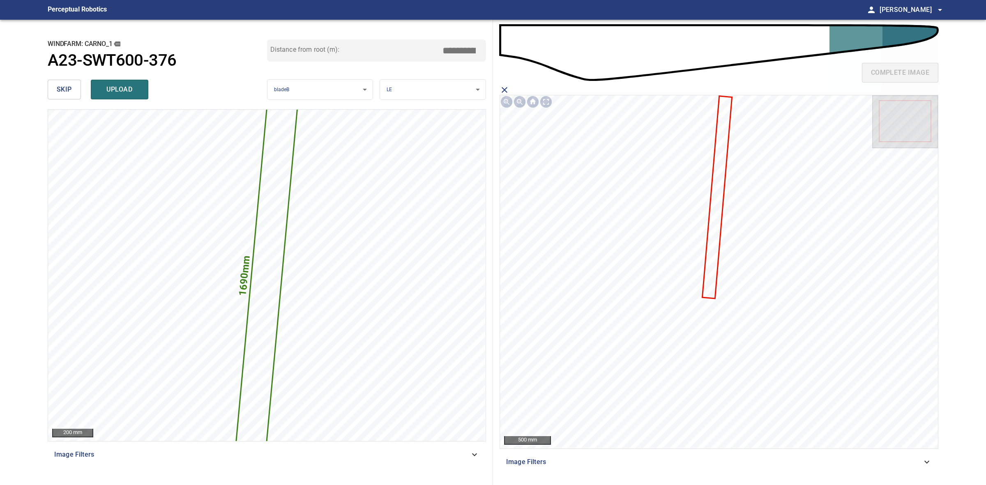
click at [713, 232] on icon at bounding box center [717, 197] width 28 height 201
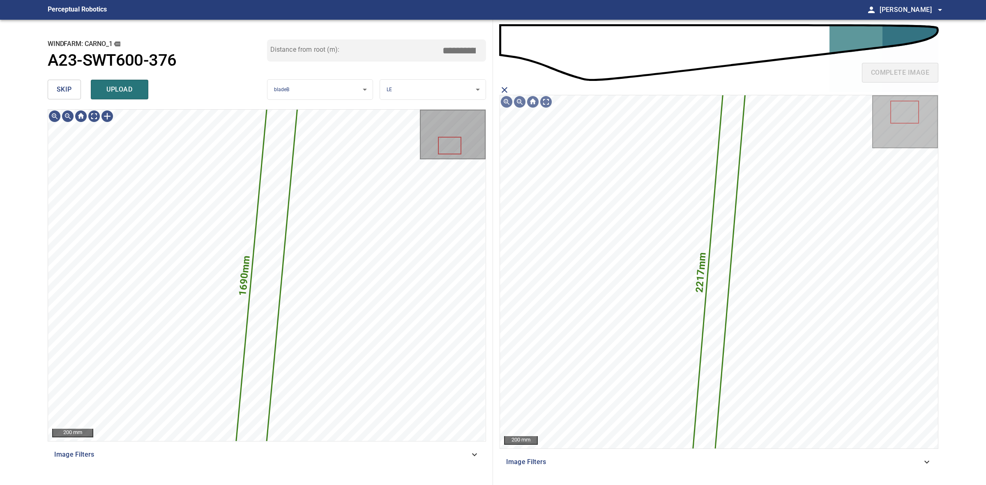
click at [152, 91] on div "skip upload" at bounding box center [157, 89] width 219 height 26
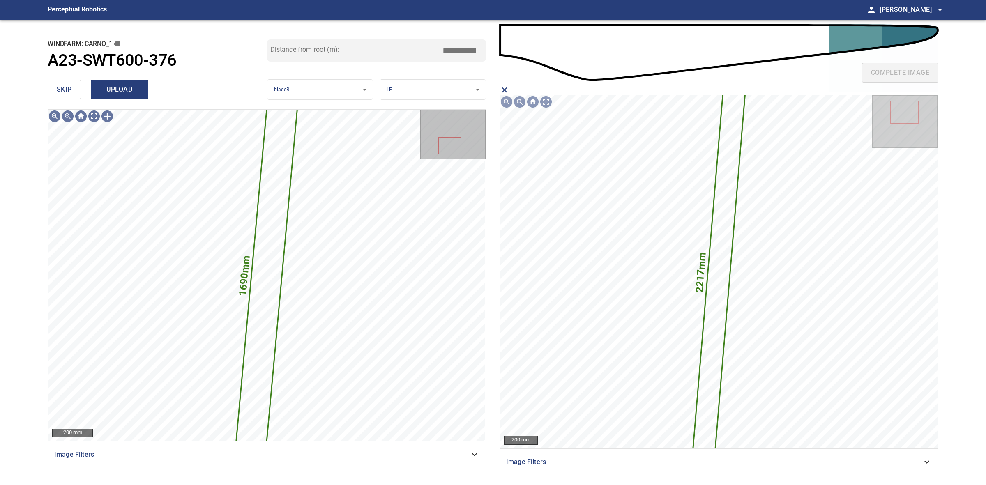
click at [142, 91] on button "upload" at bounding box center [120, 90] width 58 height 20
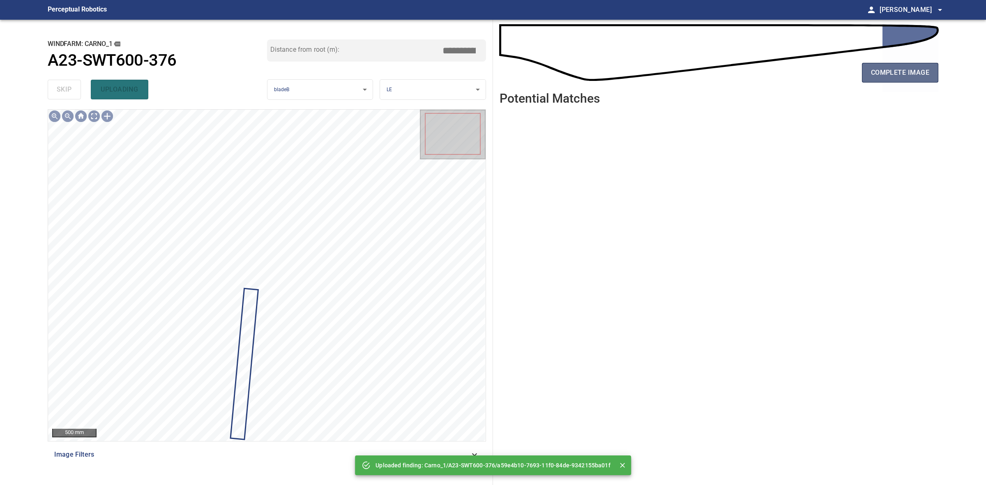
click at [878, 68] on span "complete image" at bounding box center [900, 73] width 58 height 12
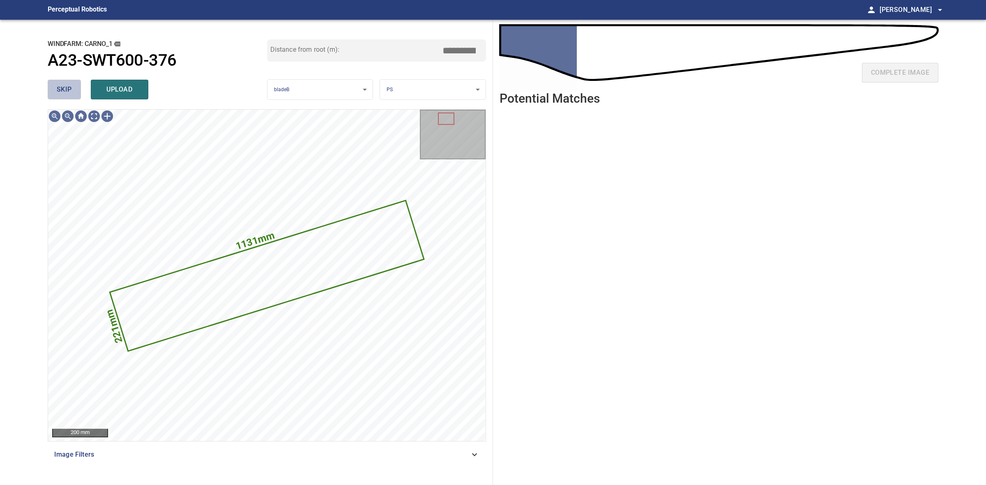
click at [66, 94] on span "skip" at bounding box center [64, 90] width 15 height 12
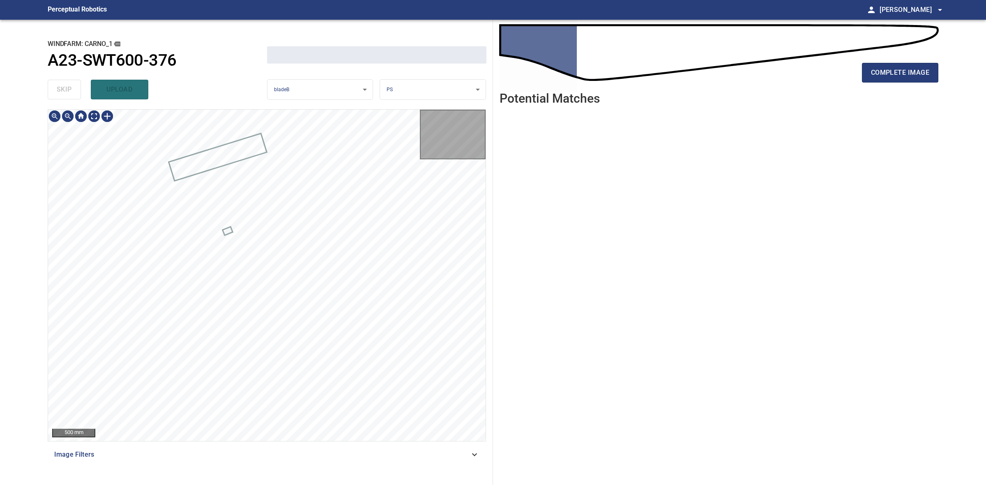
click at [66, 94] on div "skip upload" at bounding box center [157, 89] width 219 height 26
click at [66, 93] on div "skip upload" at bounding box center [157, 89] width 219 height 26
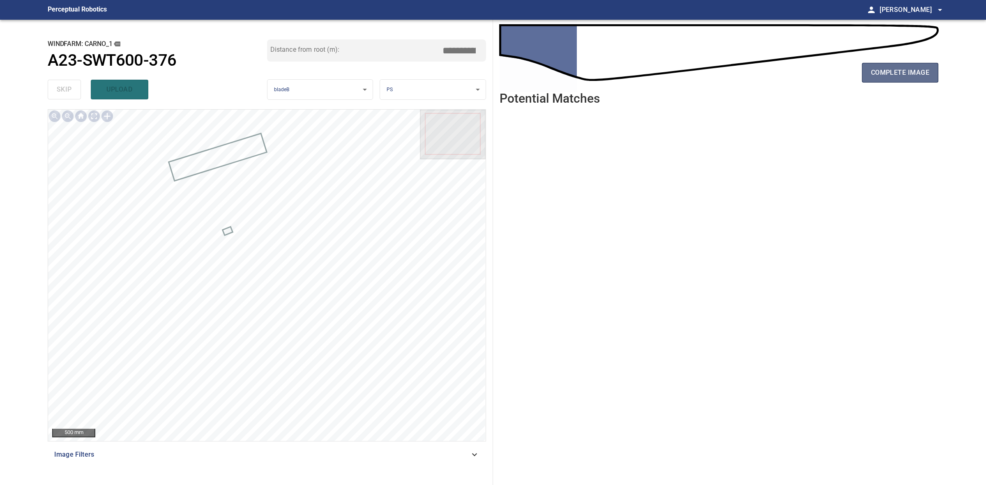
click at [907, 74] on span "complete image" at bounding box center [900, 73] width 58 height 12
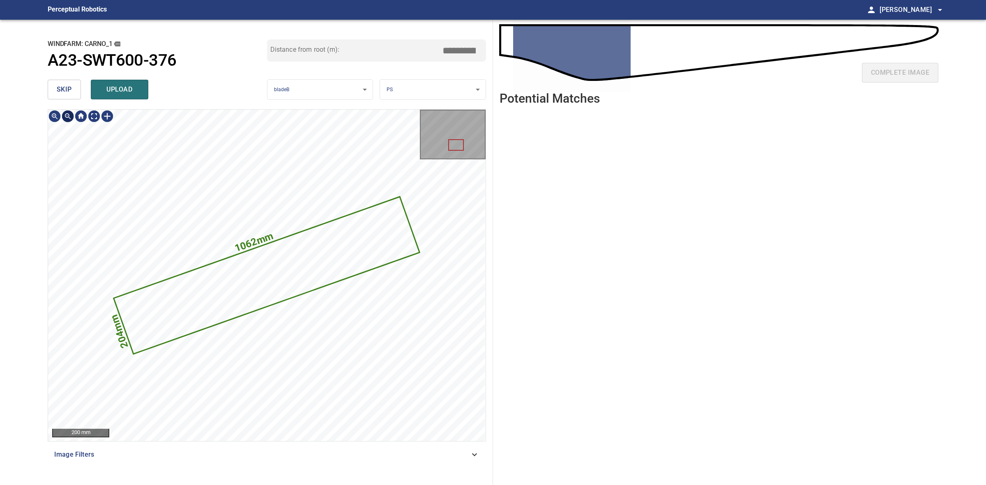
click at [62, 87] on span "skip" at bounding box center [64, 90] width 15 height 12
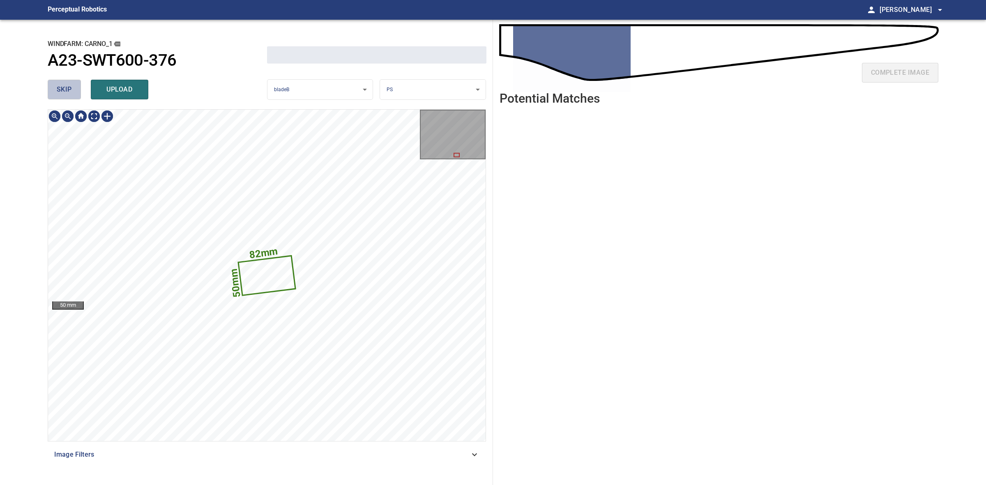
click at [62, 87] on span "skip" at bounding box center [64, 90] width 15 height 12
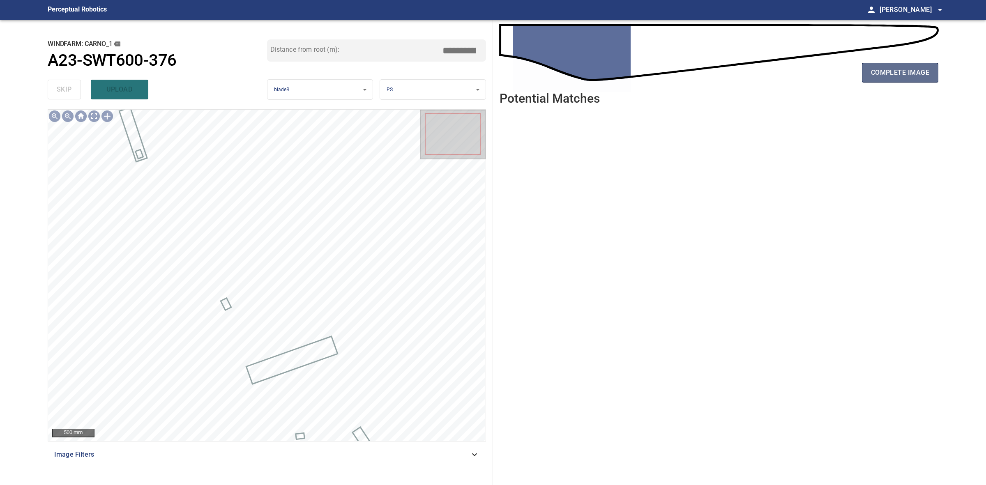
click at [914, 69] on span "complete image" at bounding box center [900, 73] width 58 height 12
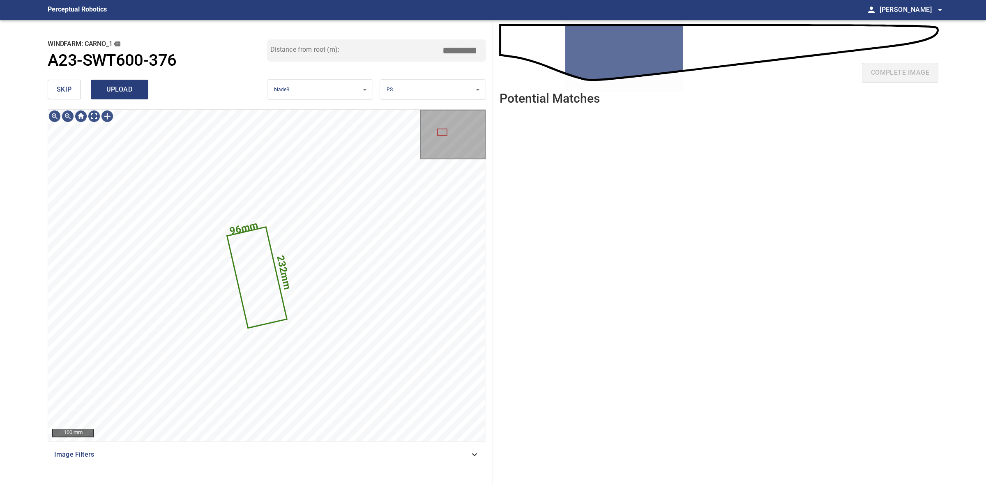
click at [109, 89] on span "upload" at bounding box center [119, 90] width 39 height 12
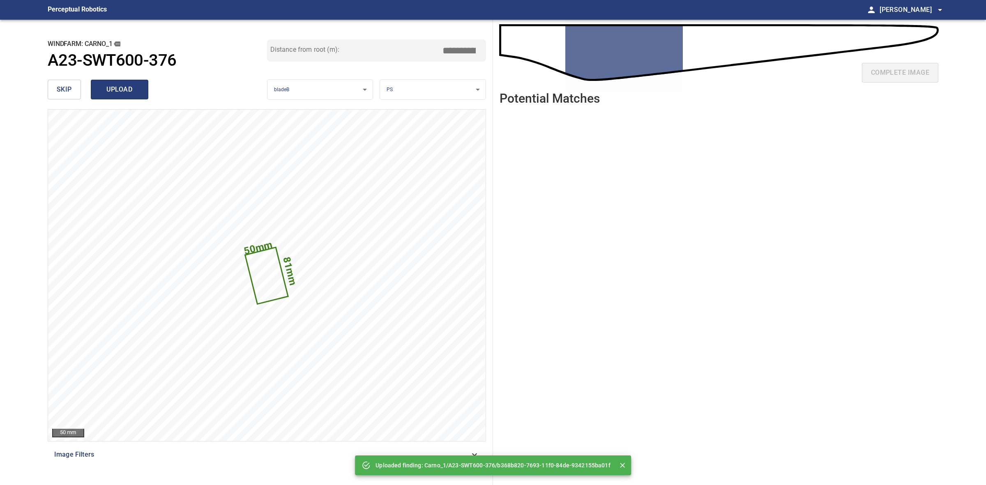
click at [103, 86] on span "upload" at bounding box center [119, 90] width 39 height 12
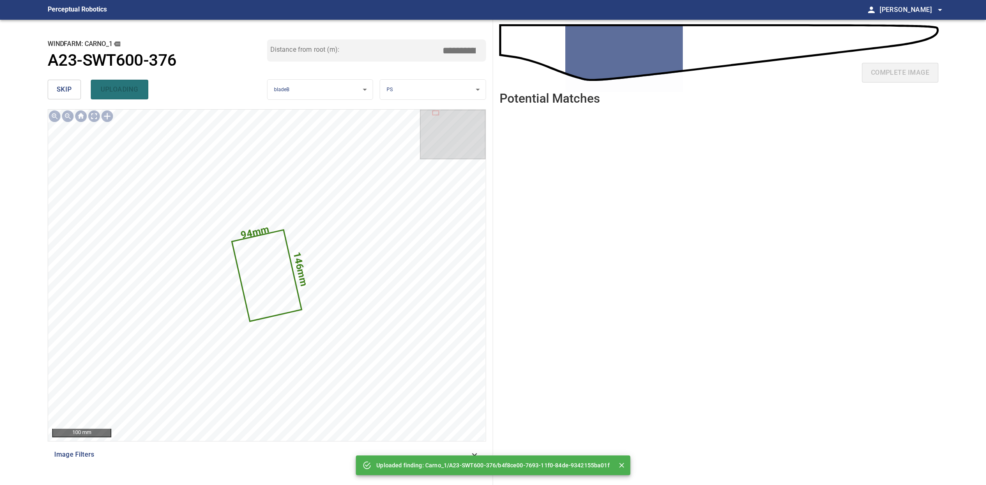
click at [41, 85] on div "**********" at bounding box center [267, 252] width 452 height 465
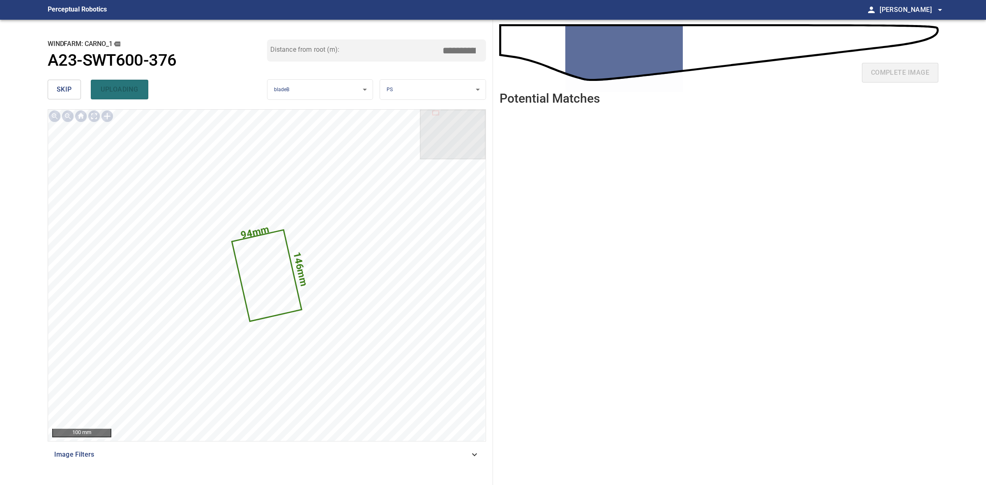
drag, startPoint x: 51, startPoint y: 87, endPoint x: 56, endPoint y: 88, distance: 4.8
click at [52, 87] on button "skip" at bounding box center [64, 90] width 33 height 20
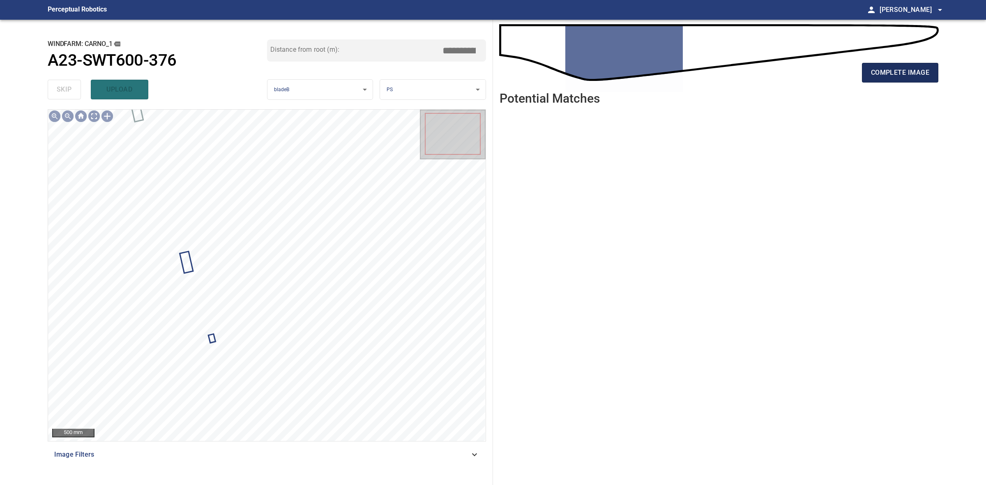
click at [871, 77] on span "complete image" at bounding box center [900, 73] width 58 height 12
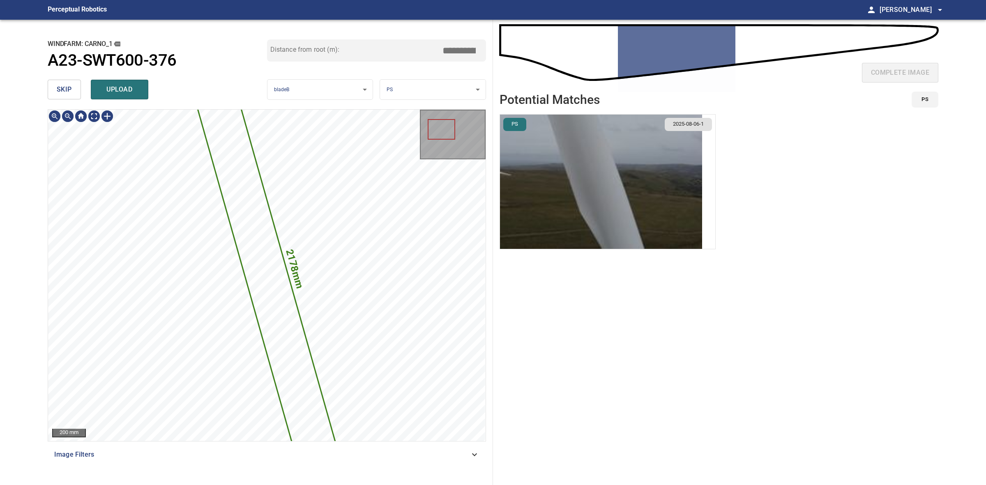
click at [645, 157] on img "button" at bounding box center [601, 182] width 202 height 134
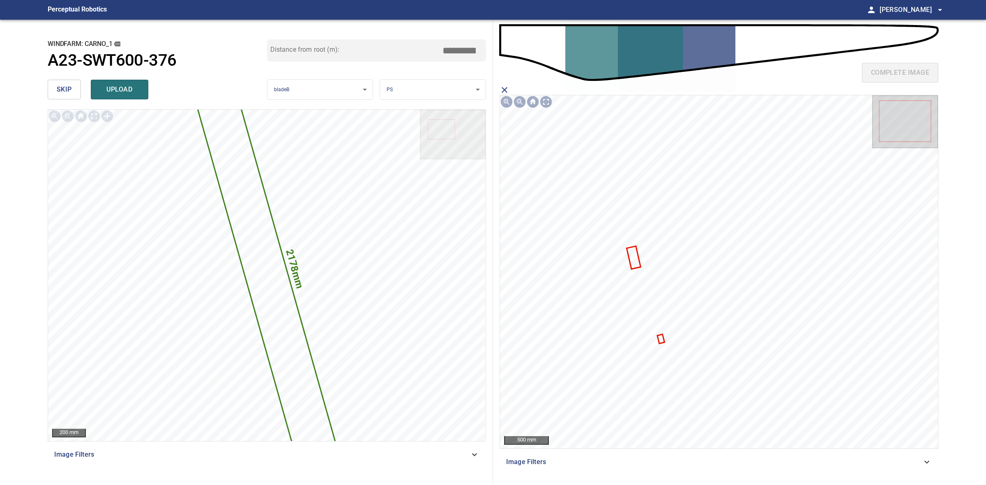
click at [637, 262] on icon at bounding box center [633, 257] width 12 height 21
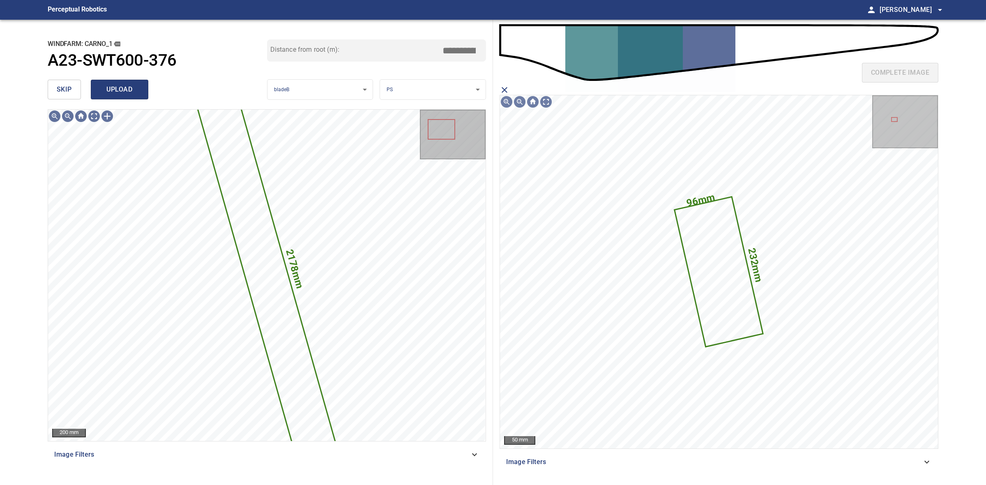
click at [113, 84] on span "upload" at bounding box center [119, 90] width 39 height 12
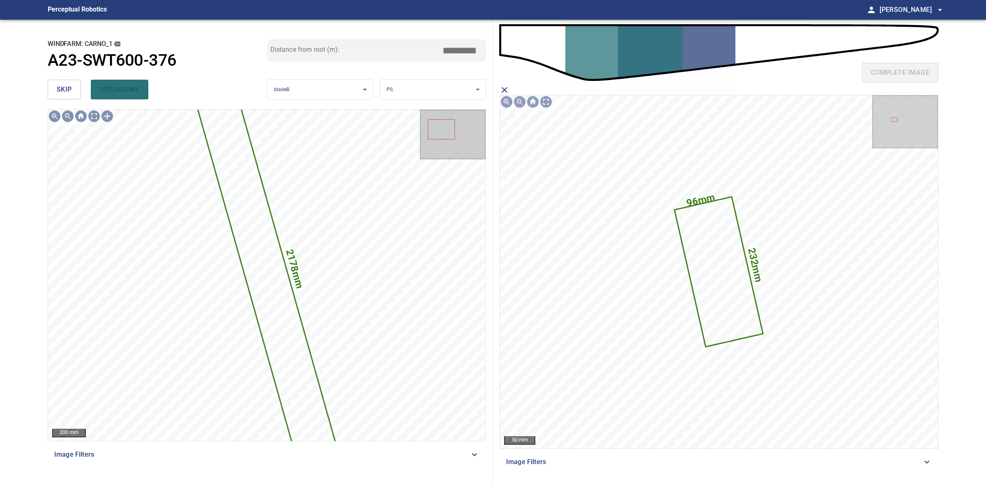
click at [60, 87] on div "skip uploading" at bounding box center [157, 89] width 219 height 26
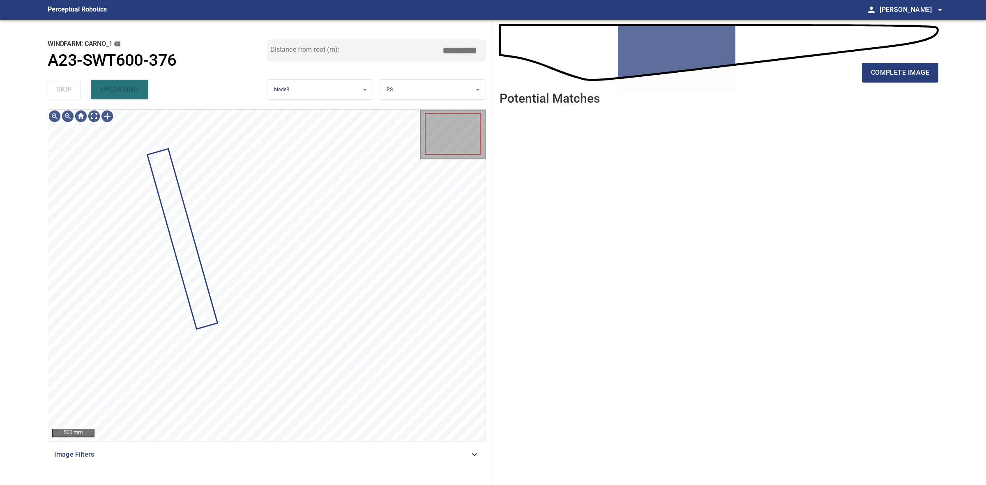
click at [60, 87] on div "skip uploading" at bounding box center [157, 89] width 219 height 26
click at [901, 81] on button "complete image" at bounding box center [900, 73] width 76 height 20
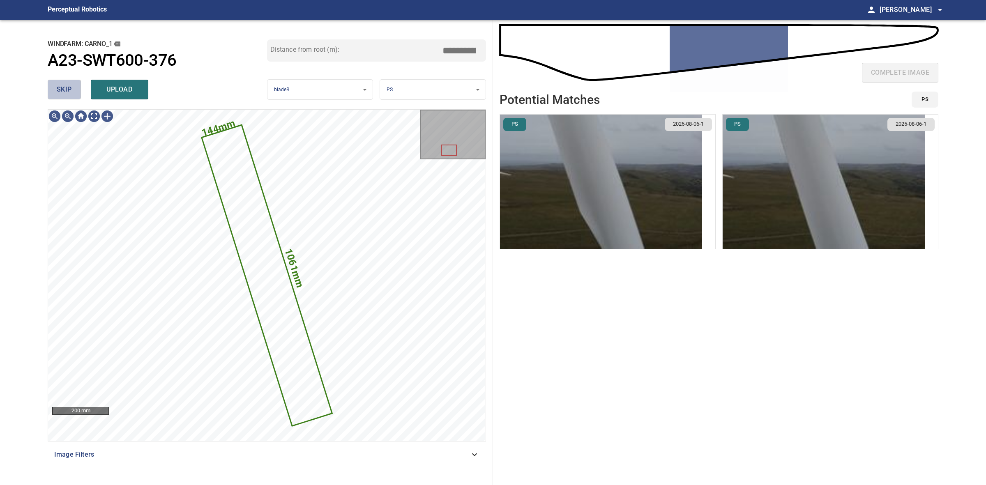
click at [75, 89] on button "skip" at bounding box center [64, 90] width 33 height 20
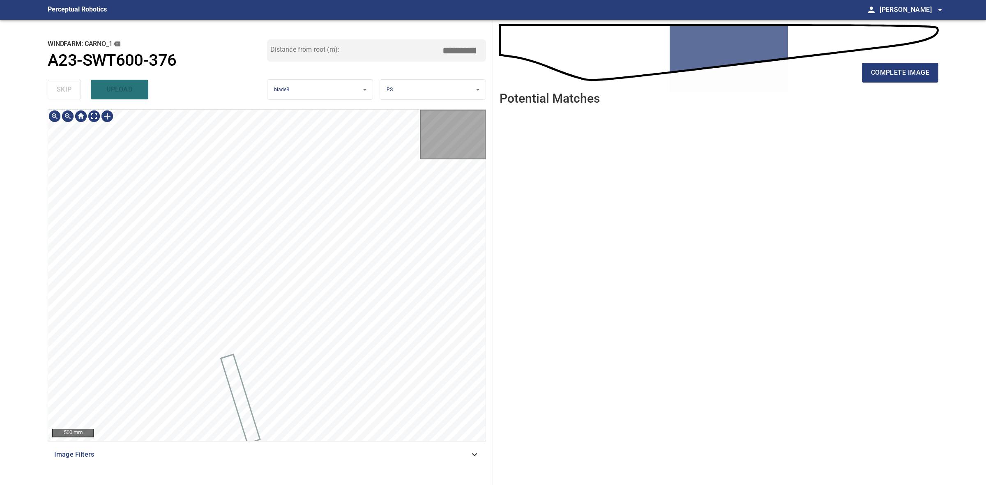
drag, startPoint x: 75, startPoint y: 89, endPoint x: 611, endPoint y: 84, distance: 536.4
click at [75, 88] on div "skip upload" at bounding box center [157, 89] width 219 height 26
click at [902, 66] on button "complete image" at bounding box center [900, 73] width 76 height 20
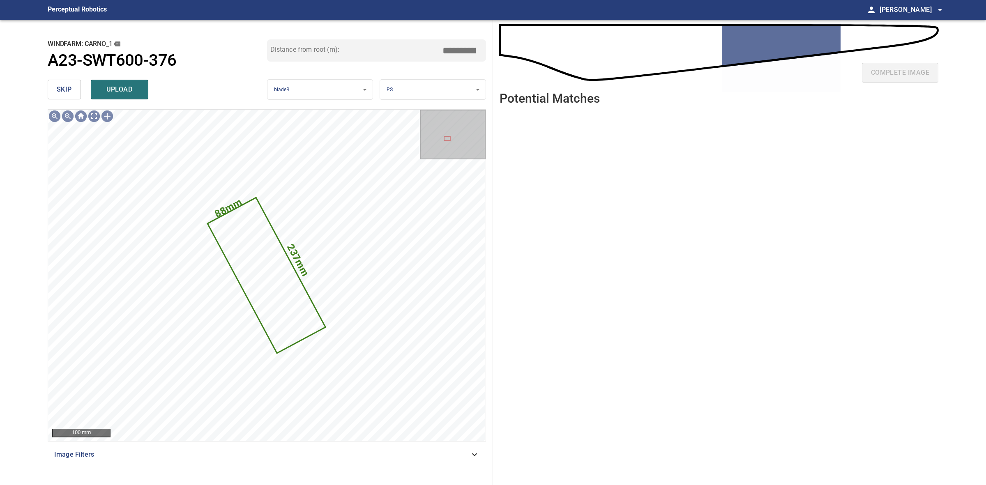
click at [64, 77] on div "skip upload" at bounding box center [157, 89] width 219 height 26
click at [68, 94] on span "skip" at bounding box center [64, 90] width 15 height 12
drag, startPoint x: 68, startPoint y: 94, endPoint x: 298, endPoint y: 95, distance: 230.4
click at [68, 95] on div "skip upload" at bounding box center [157, 89] width 219 height 26
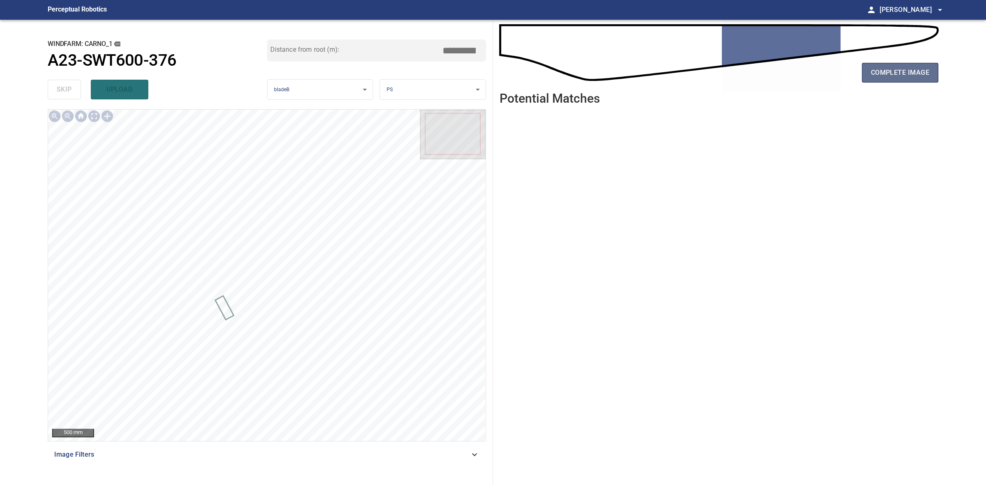
click at [926, 78] on span "complete image" at bounding box center [900, 73] width 58 height 12
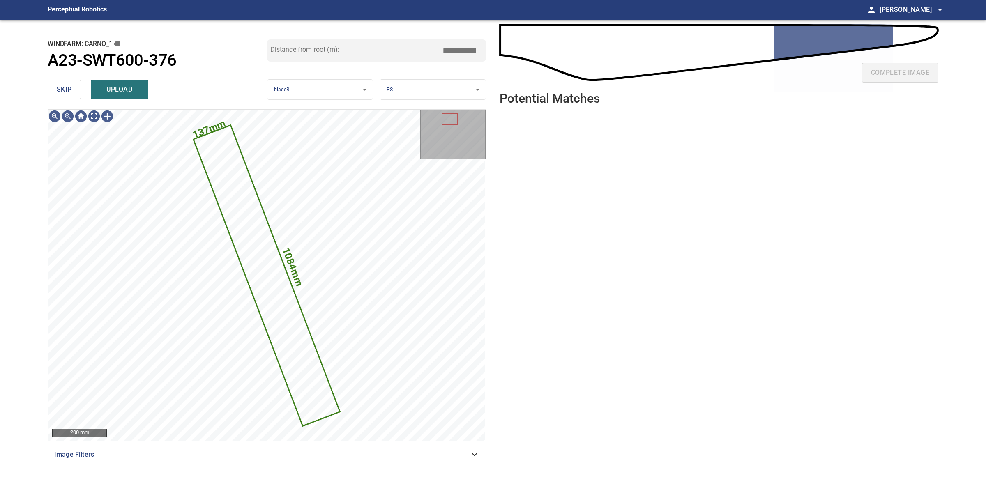
click at [438, 87] on body "**********" at bounding box center [493, 242] width 986 height 485
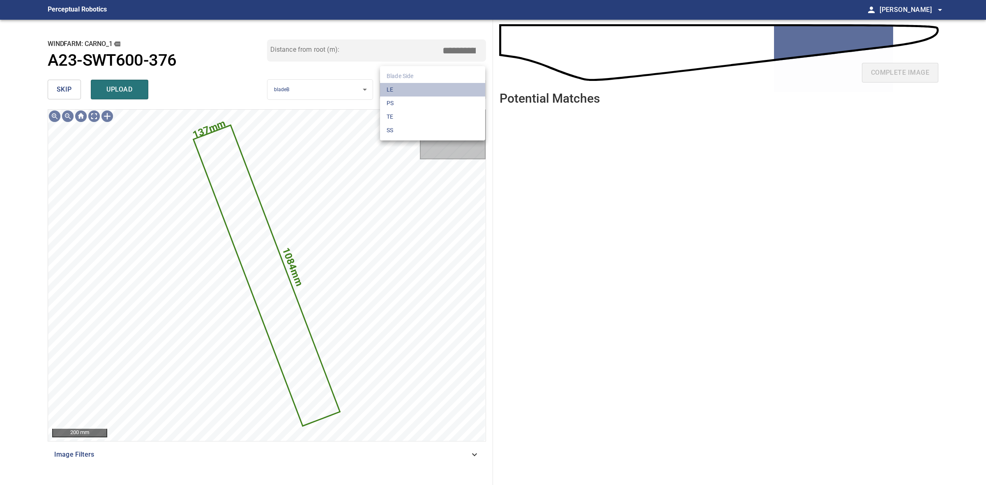
click at [438, 87] on li "LE" at bounding box center [432, 90] width 105 height 14
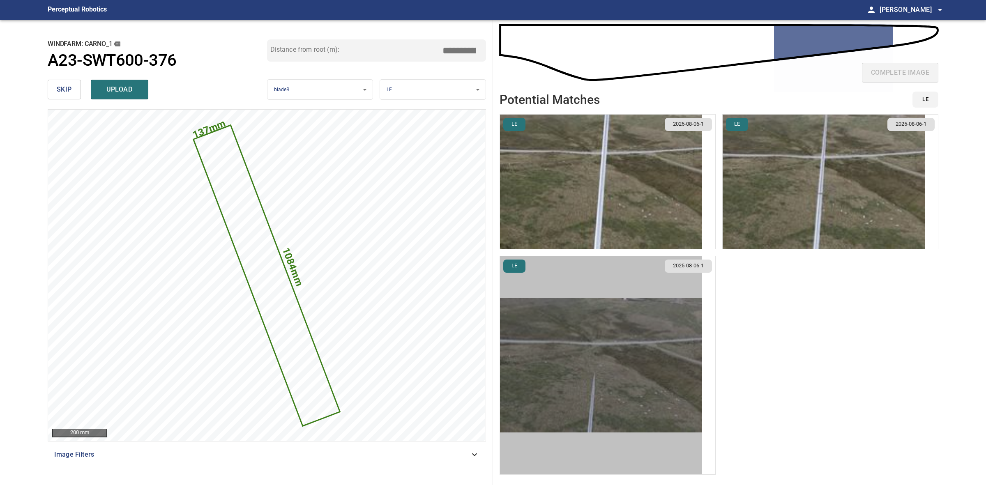
click at [635, 329] on img "button" at bounding box center [601, 365] width 202 height 134
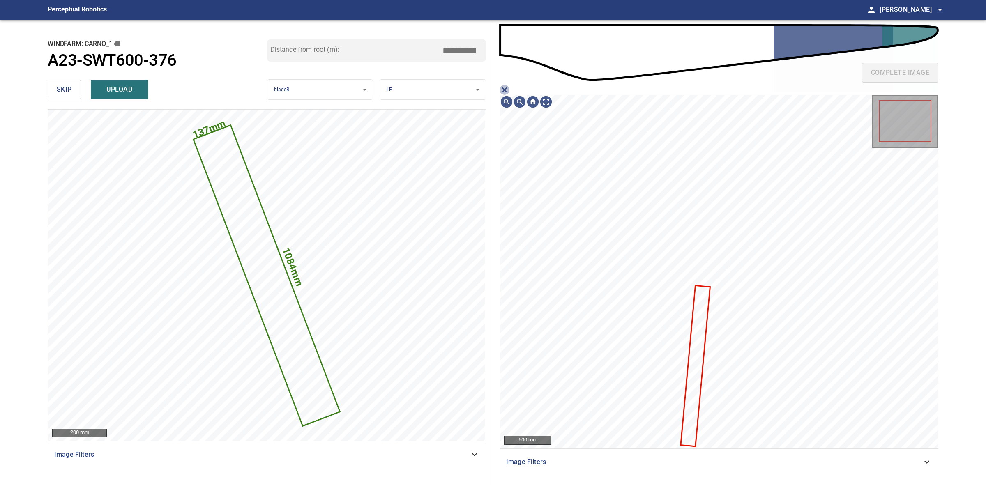
click at [501, 85] on icon "close matching imageResolution:" at bounding box center [504, 90] width 10 height 10
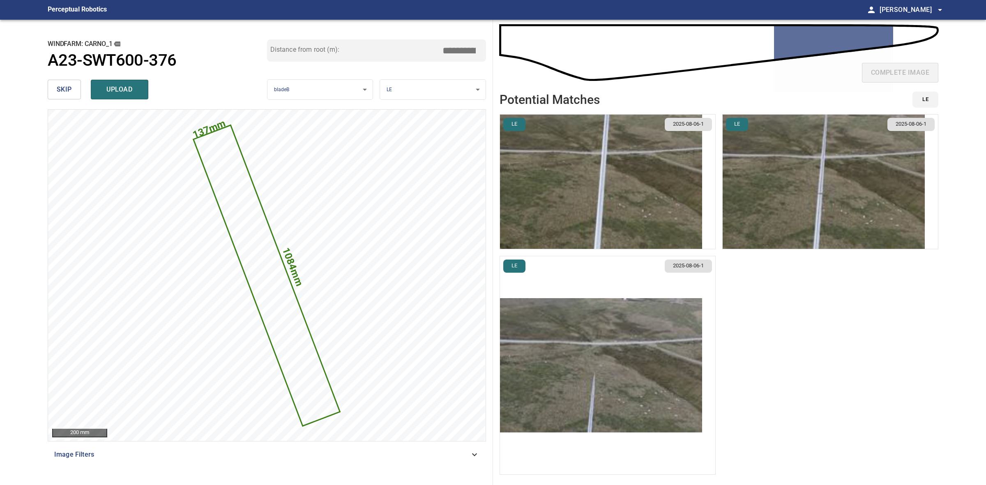
click at [549, 167] on img "button" at bounding box center [601, 182] width 202 height 134
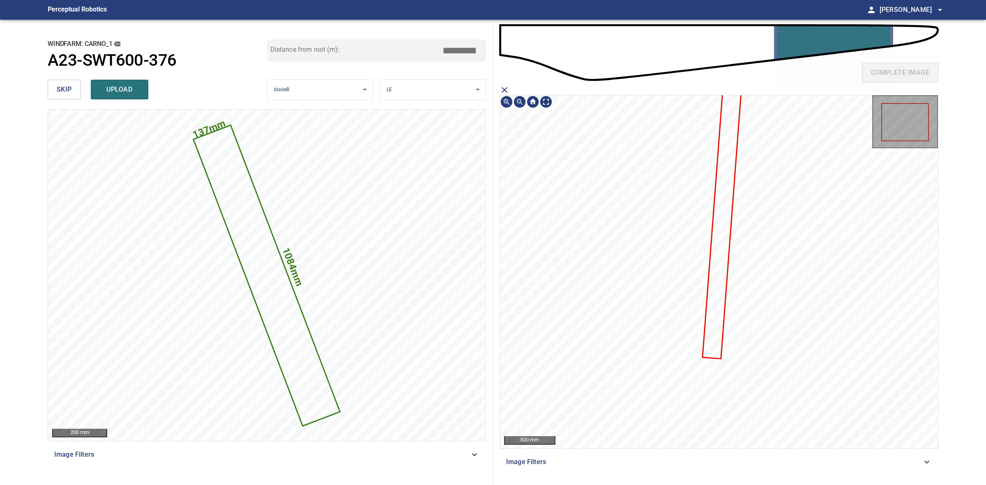
click at [718, 321] on icon at bounding box center [722, 217] width 38 height 281
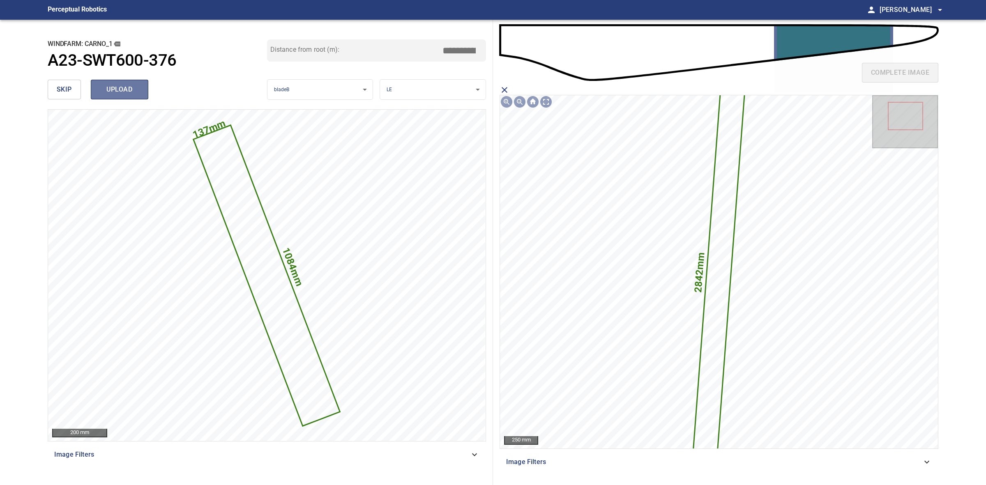
click at [120, 93] on span "upload" at bounding box center [119, 90] width 39 height 12
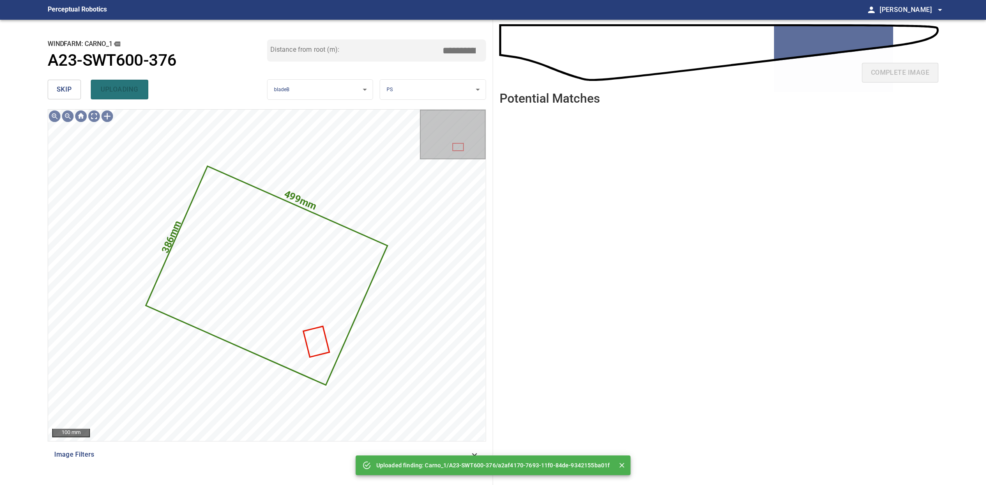
click at [44, 89] on div "**********" at bounding box center [267, 252] width 452 height 465
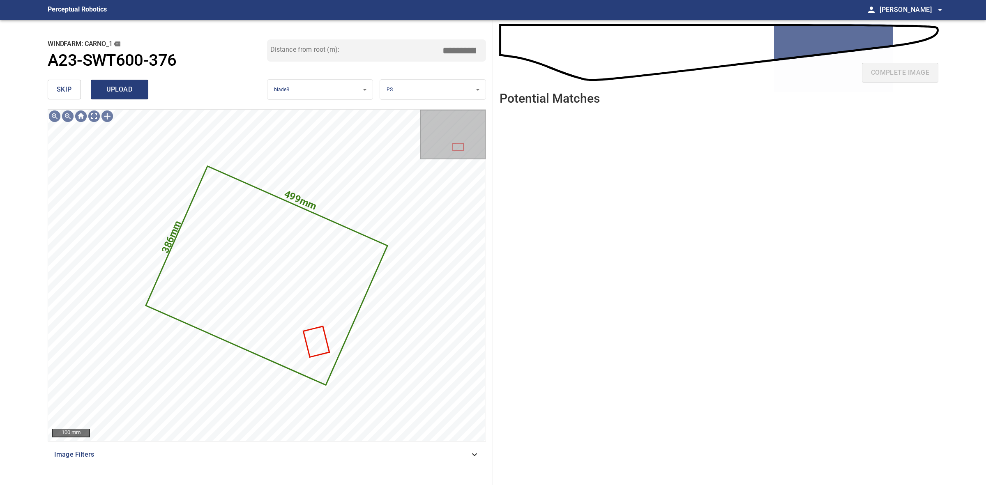
click at [124, 95] on button "upload" at bounding box center [120, 90] width 58 height 20
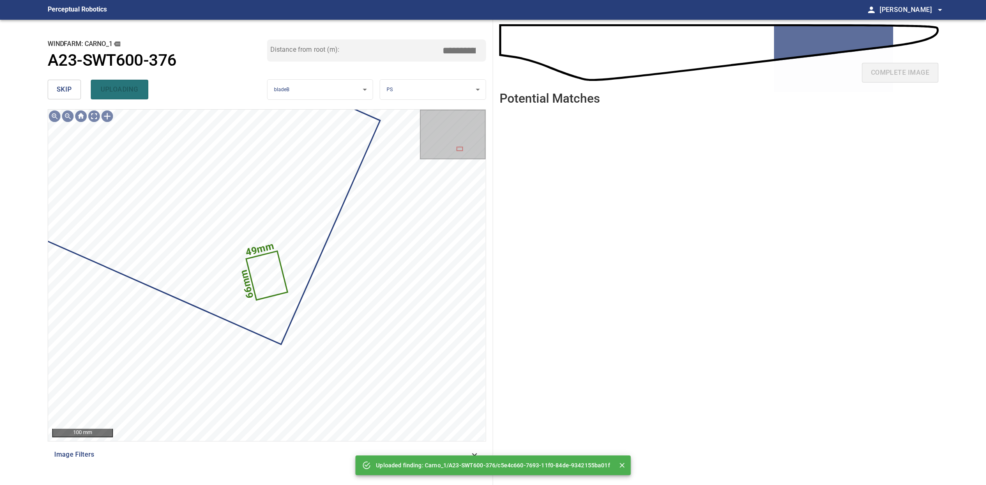
click at [82, 93] on div "skip uploading" at bounding box center [157, 89] width 219 height 26
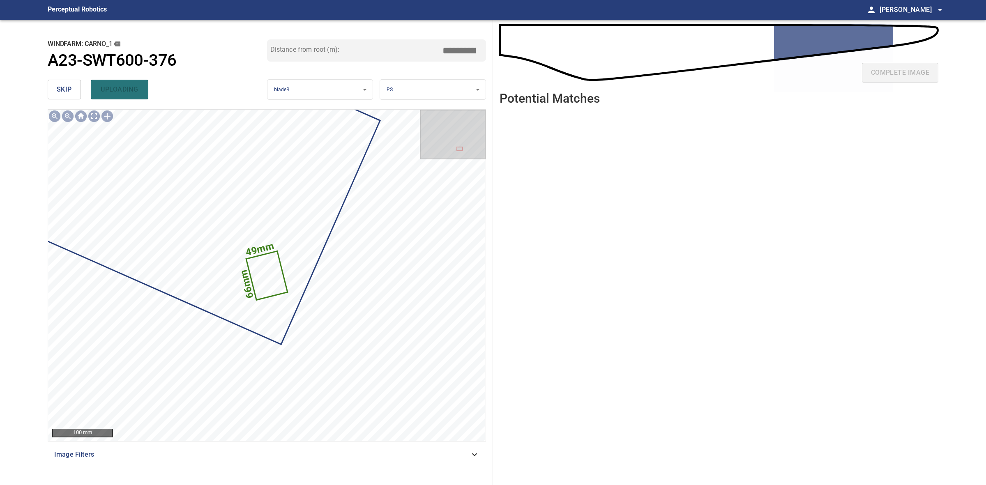
click at [82, 93] on div "skip uploading" at bounding box center [157, 89] width 219 height 26
click at [44, 87] on div "**********" at bounding box center [267, 252] width 452 height 465
drag, startPoint x: 44, startPoint y: 87, endPoint x: 52, endPoint y: 89, distance: 7.5
click at [47, 88] on div "**********" at bounding box center [267, 252] width 452 height 465
click at [54, 89] on button "skip" at bounding box center [64, 90] width 33 height 20
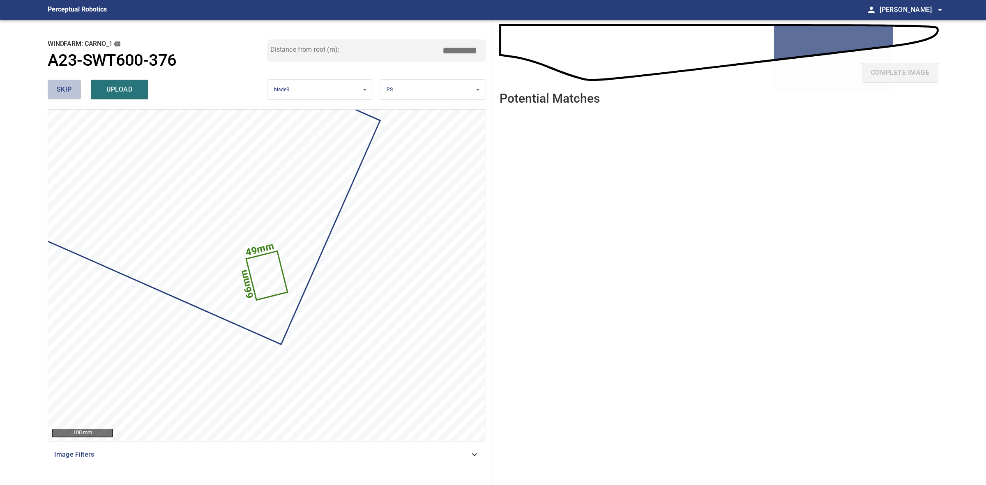
click at [54, 89] on div "skip upload" at bounding box center [157, 89] width 219 height 26
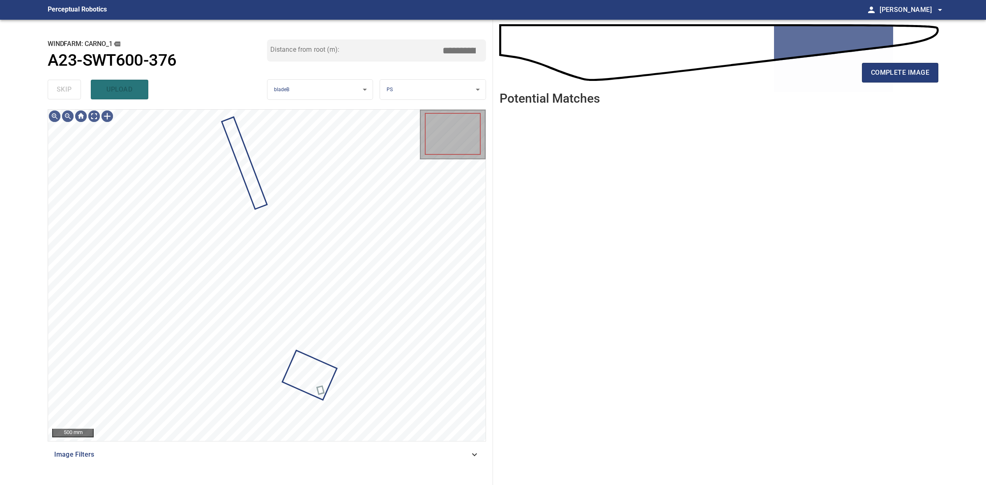
drag, startPoint x: 54, startPoint y: 89, endPoint x: 261, endPoint y: 89, distance: 207.0
click at [55, 89] on div "skip upload" at bounding box center [157, 89] width 219 height 26
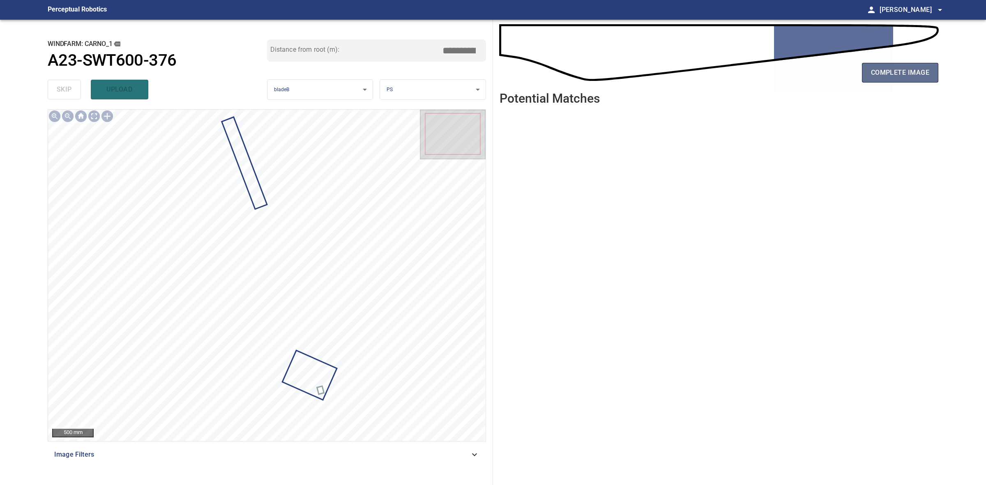
click at [872, 73] on span "complete image" at bounding box center [900, 73] width 58 height 12
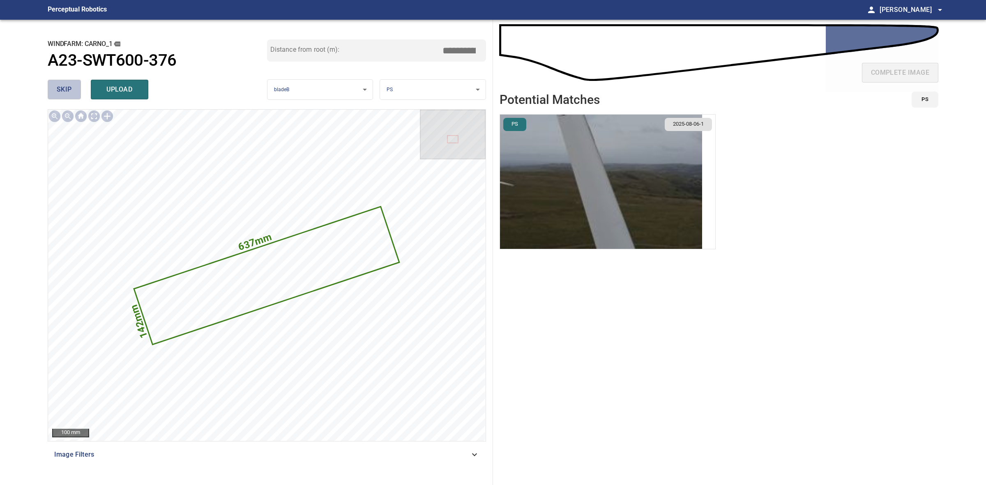
click at [70, 90] on span "skip" at bounding box center [64, 90] width 15 height 12
click at [70, 90] on div "skip upload" at bounding box center [157, 89] width 219 height 26
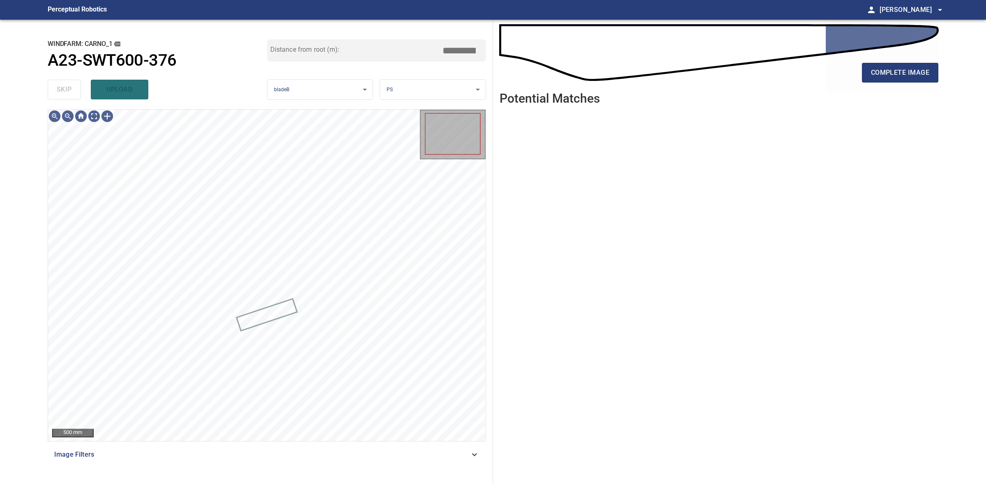
click at [70, 90] on div "skip upload" at bounding box center [157, 89] width 219 height 26
click at [916, 78] on span "complete image" at bounding box center [900, 73] width 58 height 12
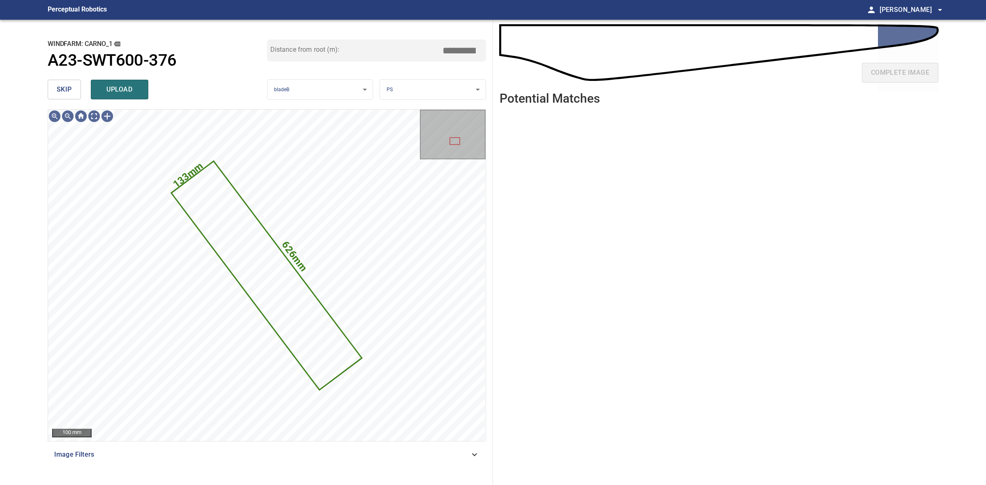
click at [401, 97] on body "**********" at bounding box center [493, 242] width 986 height 485
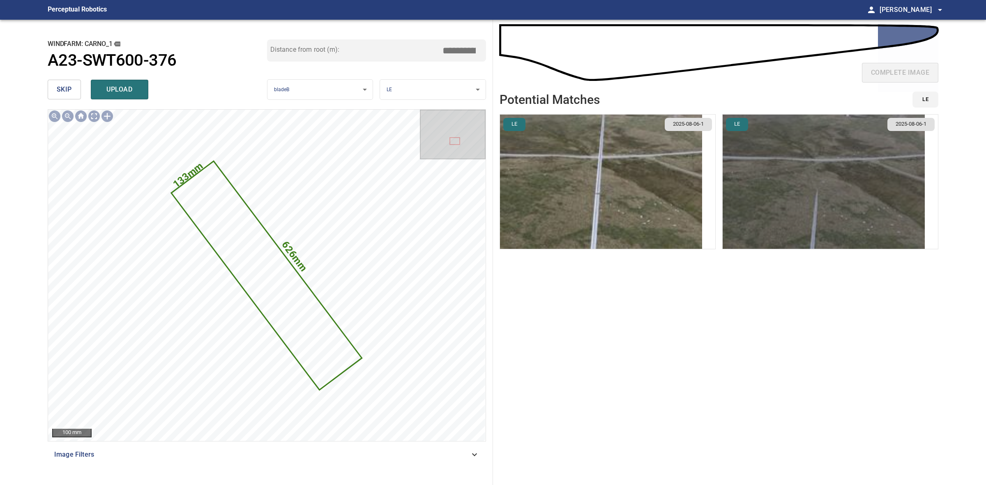
click at [781, 187] on img "button" at bounding box center [823, 182] width 202 height 134
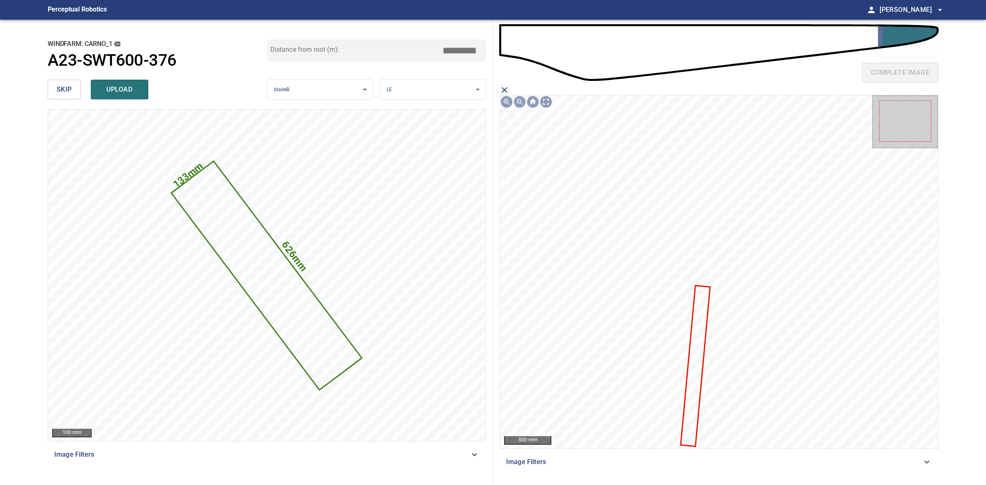
click at [696, 317] on icon at bounding box center [695, 365] width 28 height 159
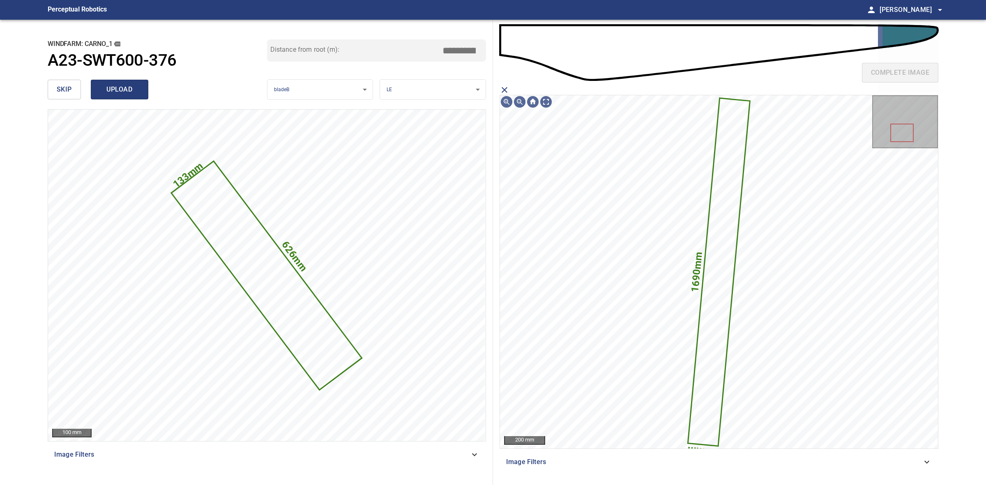
click at [128, 95] on button "upload" at bounding box center [120, 90] width 58 height 20
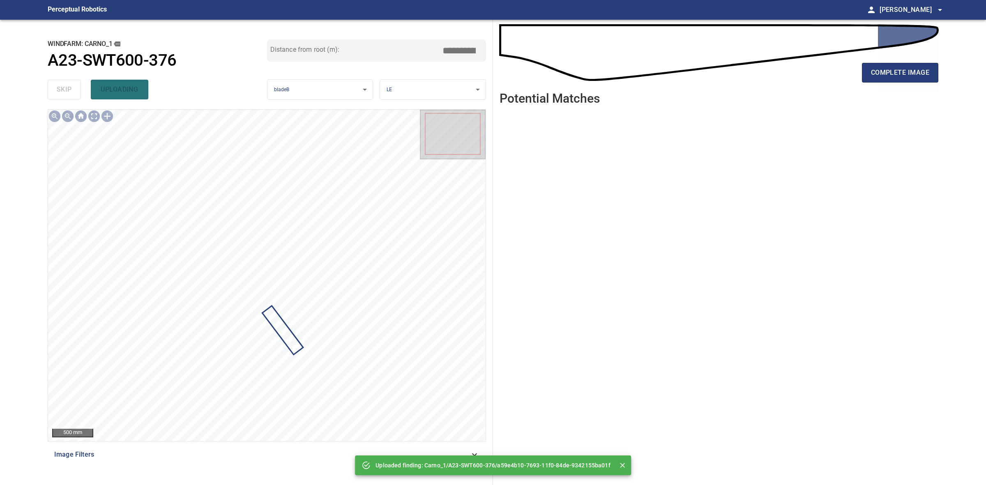
click at [899, 83] on div "complete image" at bounding box center [718, 76] width 439 height 33
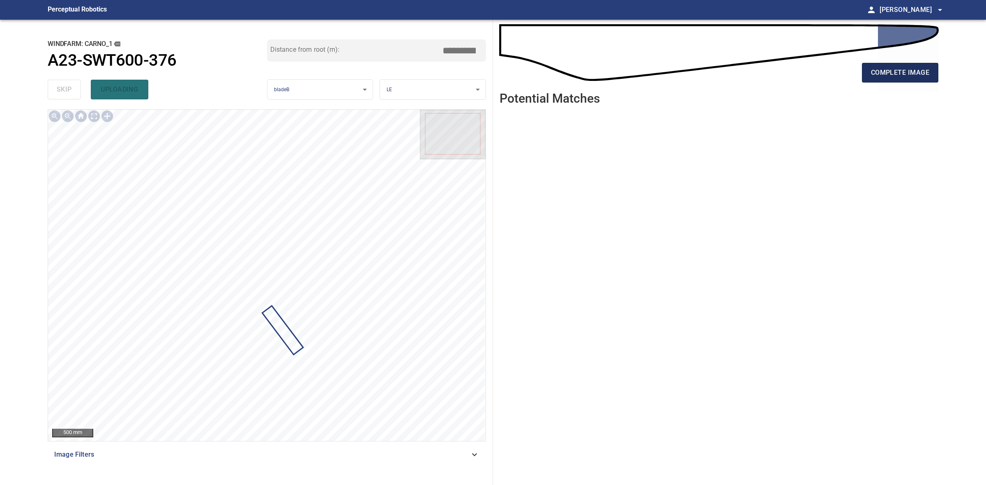
click at [899, 81] on button "complete image" at bounding box center [900, 73] width 76 height 20
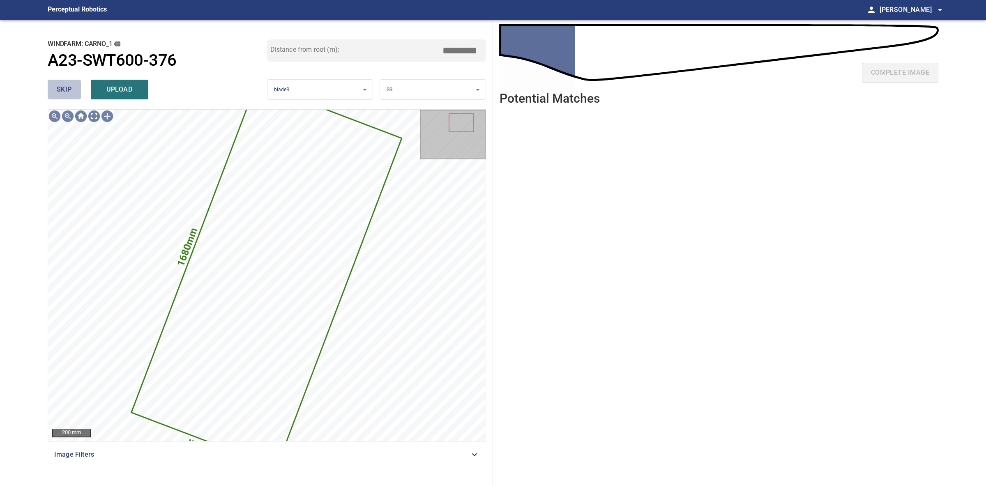
click at [69, 85] on span "skip" at bounding box center [64, 90] width 15 height 12
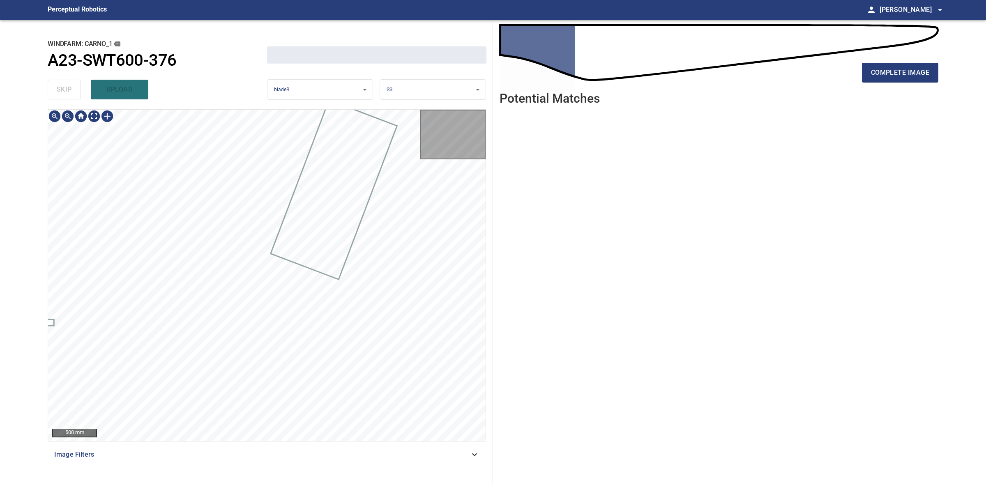
click at [69, 85] on div "skip upload" at bounding box center [157, 89] width 219 height 26
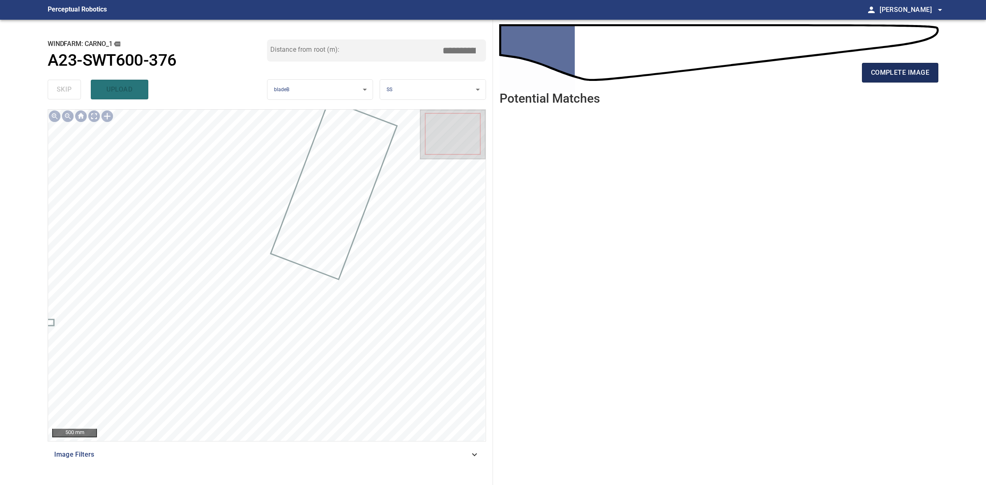
click at [888, 69] on span "complete image" at bounding box center [900, 73] width 58 height 12
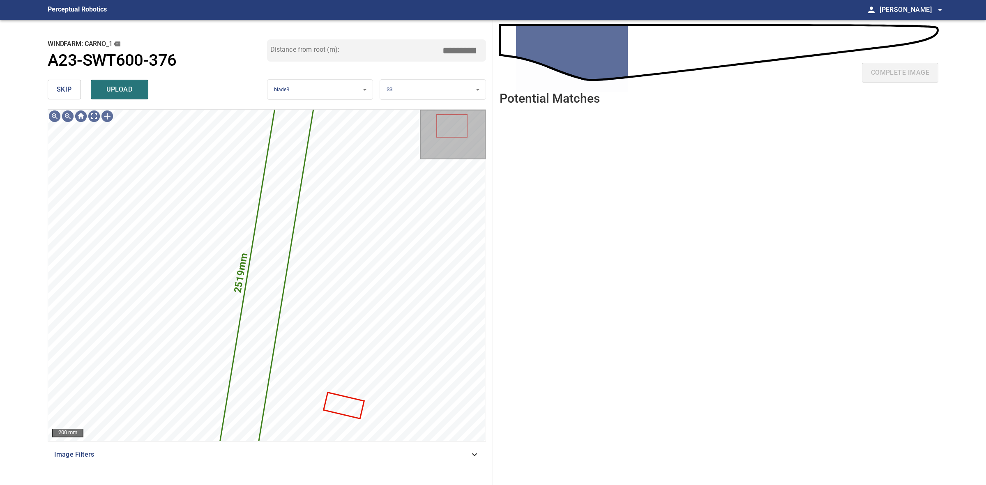
click at [75, 87] on button "skip" at bounding box center [64, 90] width 33 height 20
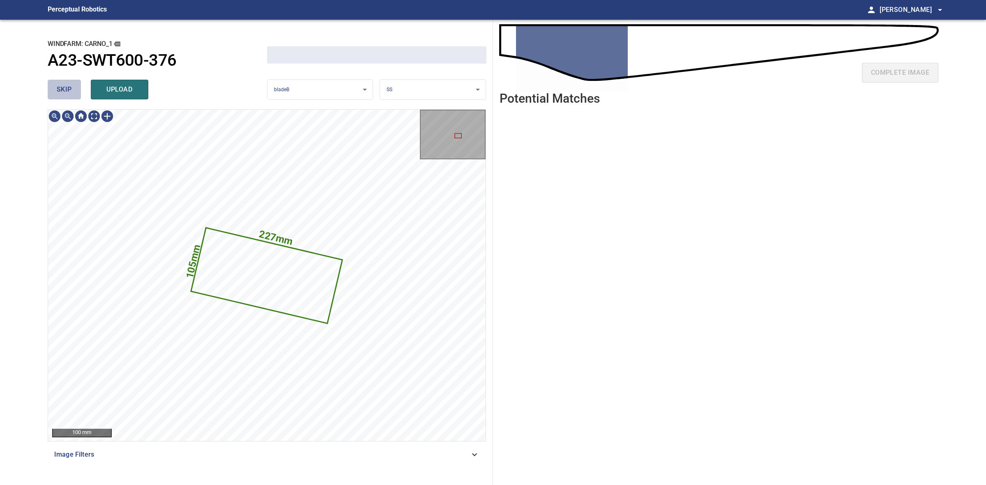
click at [75, 87] on button "skip" at bounding box center [64, 90] width 33 height 20
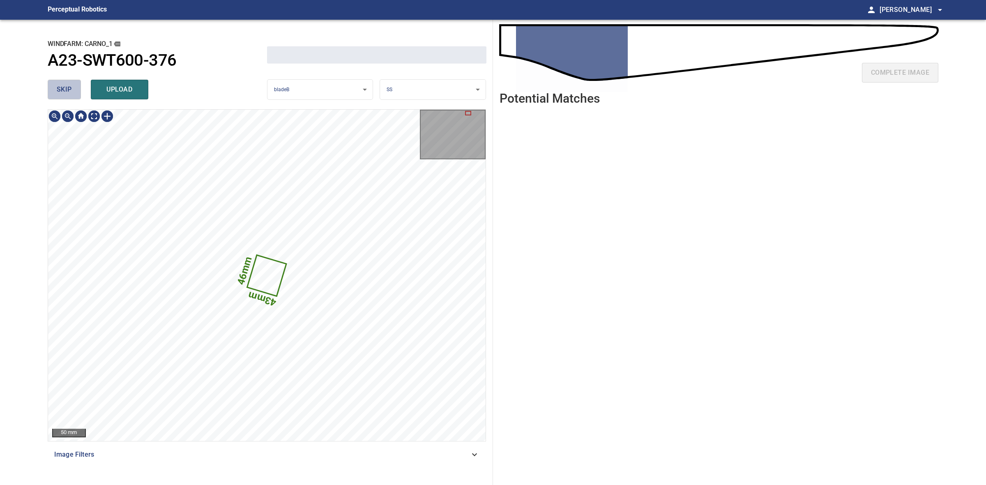
click at [75, 87] on button "skip" at bounding box center [64, 90] width 33 height 20
click at [75, 87] on div "skip upload" at bounding box center [157, 89] width 219 height 26
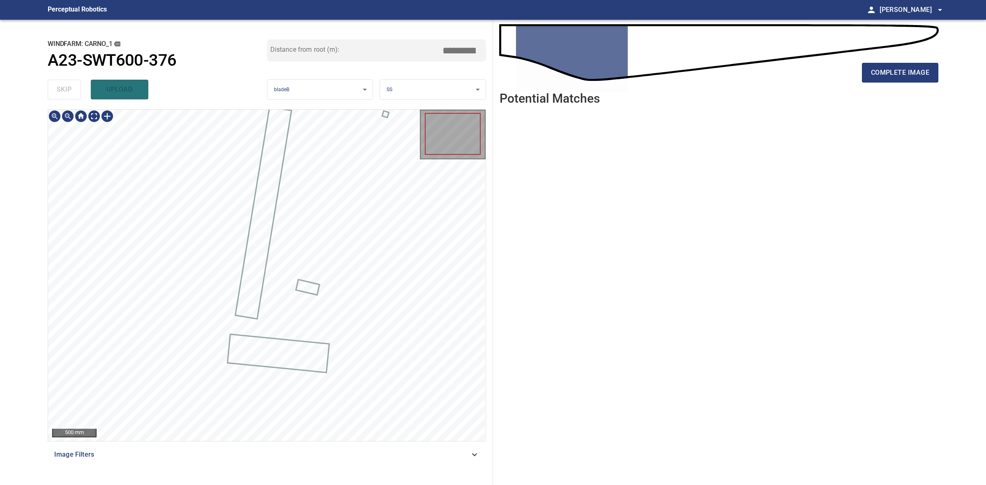
click at [313, 286] on div at bounding box center [266, 275] width 437 height 331
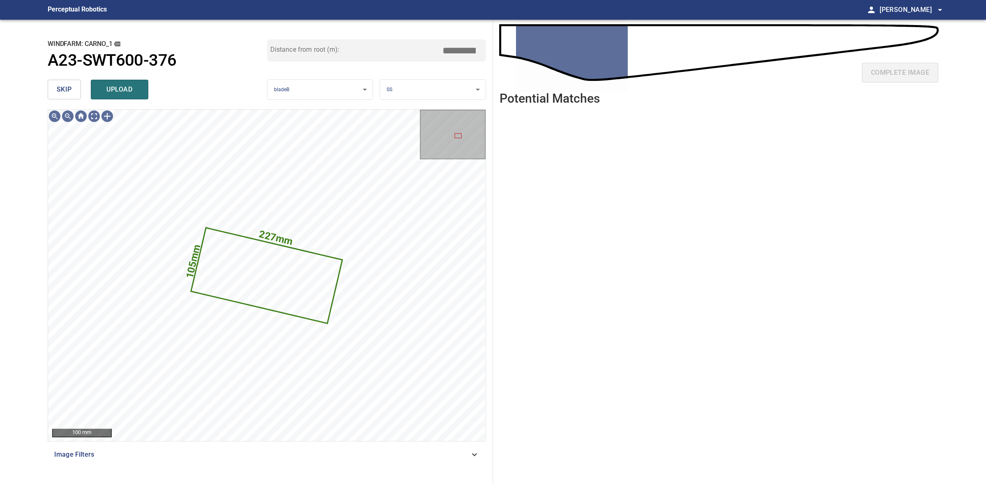
click at [442, 90] on body "**********" at bounding box center [493, 242] width 986 height 485
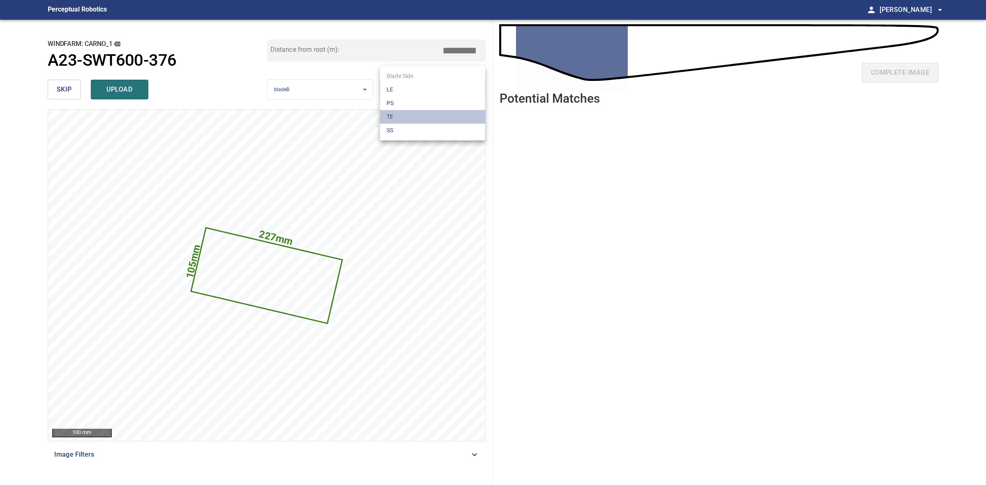
click at [423, 121] on li "TE" at bounding box center [432, 117] width 105 height 14
click at [93, 97] on button "upload" at bounding box center [120, 90] width 58 height 20
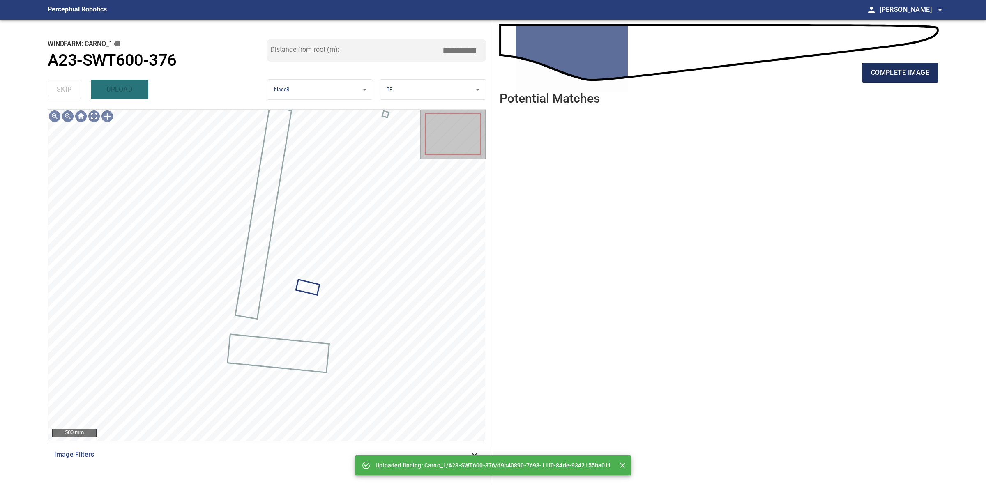
click at [879, 75] on span "complete image" at bounding box center [900, 73] width 58 height 12
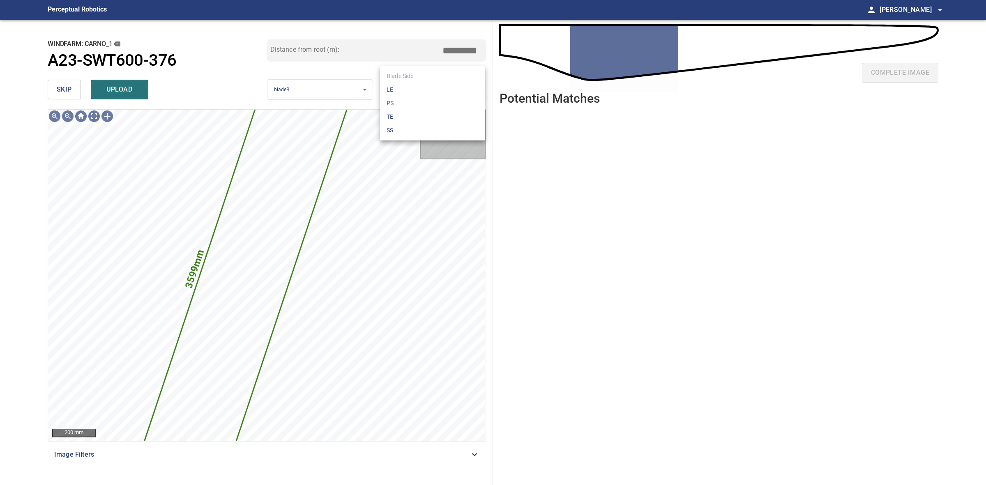
drag, startPoint x: 469, startPoint y: 81, endPoint x: 458, endPoint y: 90, distance: 14.3
click at [468, 81] on body "**********" at bounding box center [493, 242] width 986 height 485
click at [405, 127] on li "SS" at bounding box center [432, 131] width 105 height 14
click at [146, 89] on button "upload" at bounding box center [120, 90] width 58 height 20
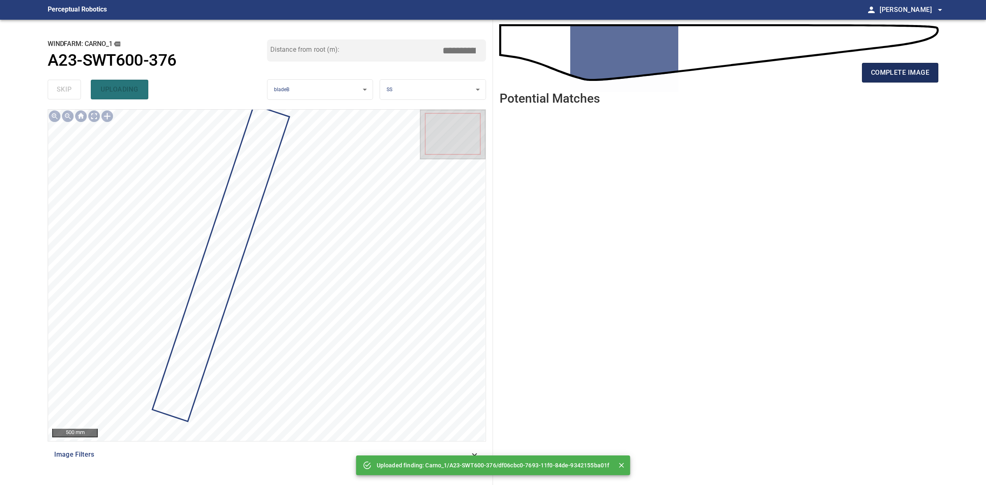
click at [919, 77] on span "complete image" at bounding box center [900, 73] width 58 height 12
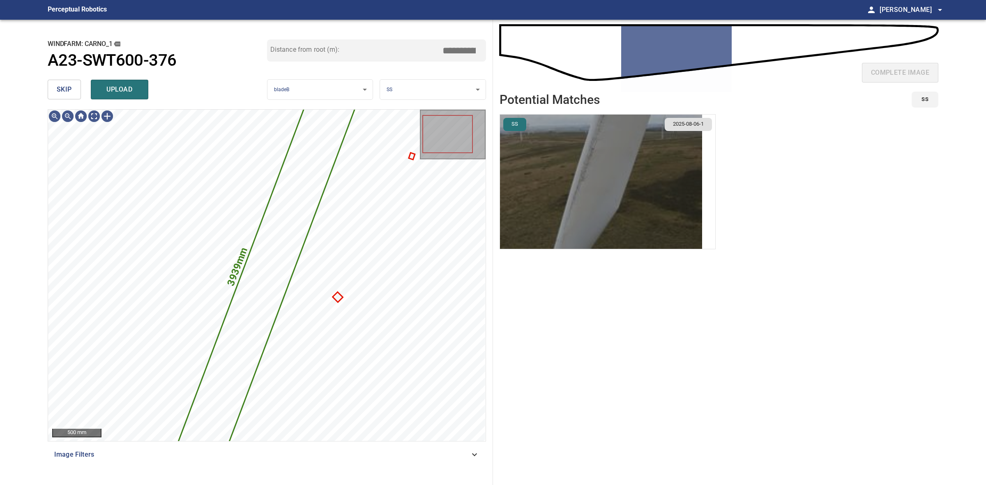
click at [568, 173] on img "button" at bounding box center [601, 182] width 202 height 134
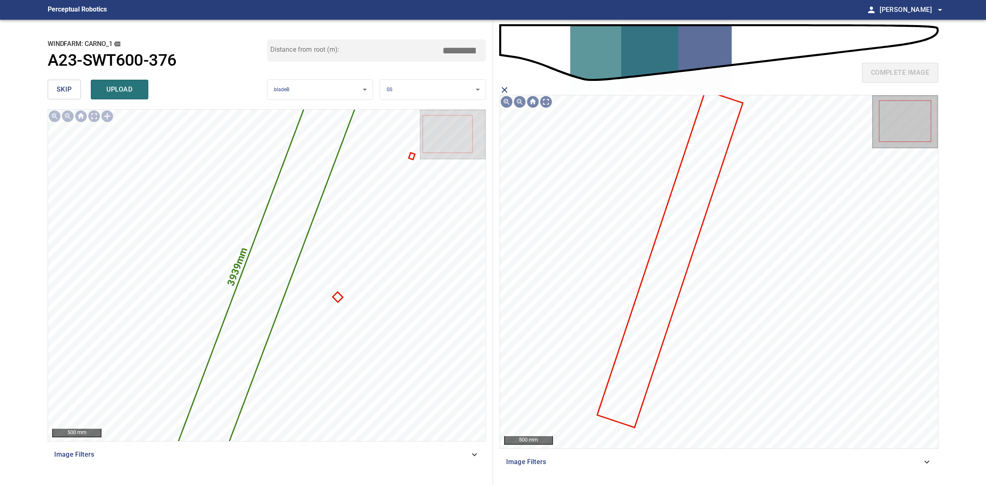
click at [671, 269] on icon at bounding box center [670, 259] width 144 height 336
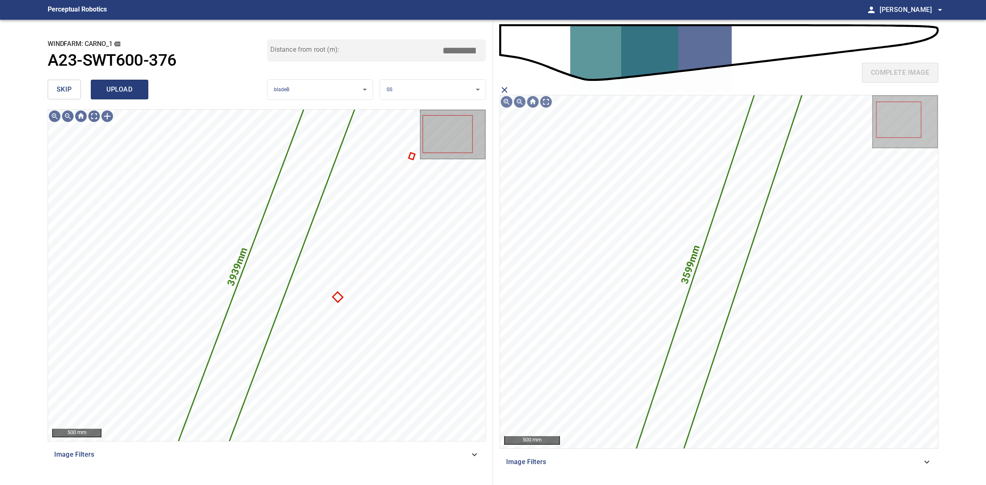
click at [106, 92] on span "upload" at bounding box center [119, 90] width 39 height 12
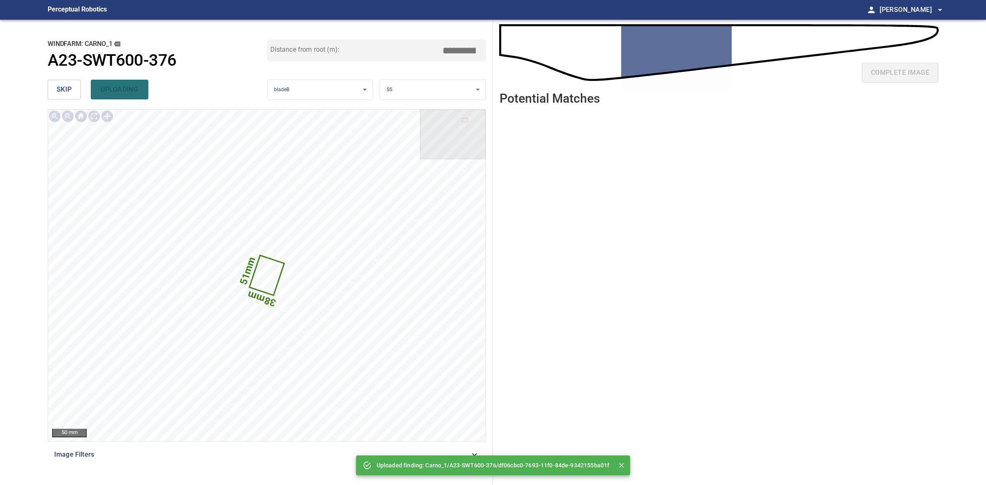
click at [44, 85] on div "**********" at bounding box center [267, 252] width 452 height 465
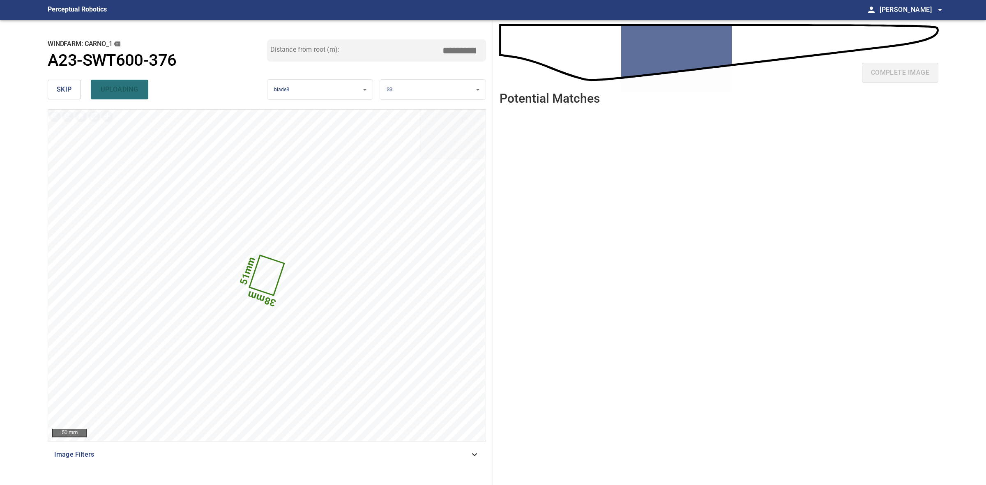
drag, startPoint x: 44, startPoint y: 85, endPoint x: 50, endPoint y: 85, distance: 5.3
click at [46, 85] on div "**********" at bounding box center [267, 252] width 452 height 465
click at [50, 85] on button "skip" at bounding box center [64, 90] width 33 height 20
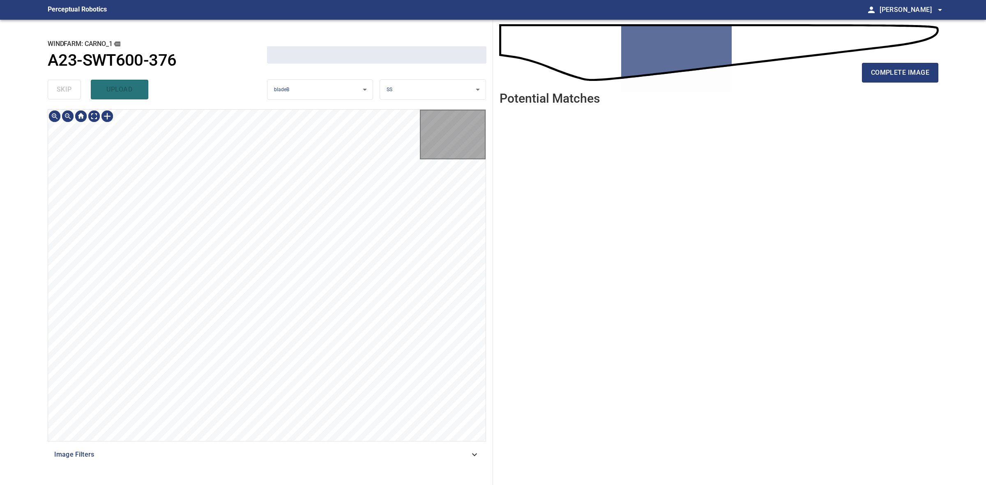
drag, startPoint x: 50, startPoint y: 85, endPoint x: 728, endPoint y: 85, distance: 677.7
click at [56, 85] on div "skip upload" at bounding box center [157, 89] width 219 height 26
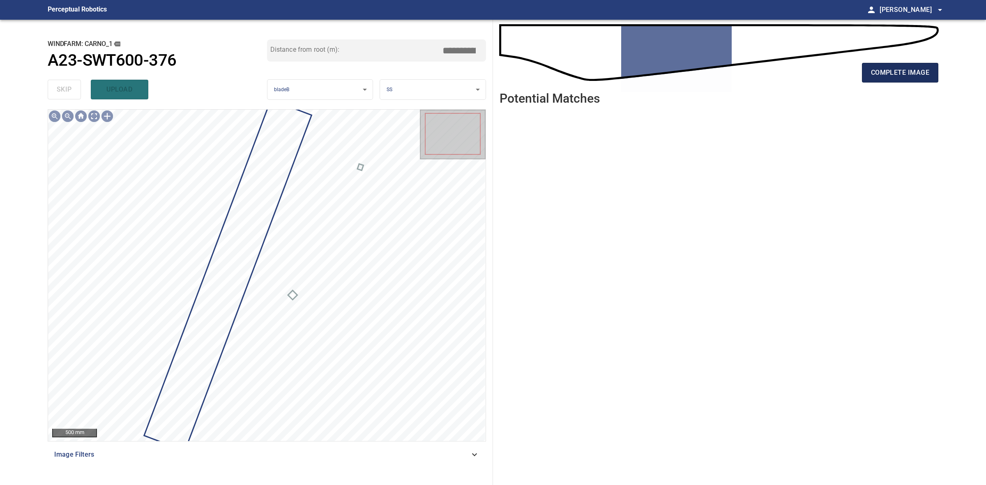
click at [902, 81] on button "complete image" at bounding box center [900, 73] width 76 height 20
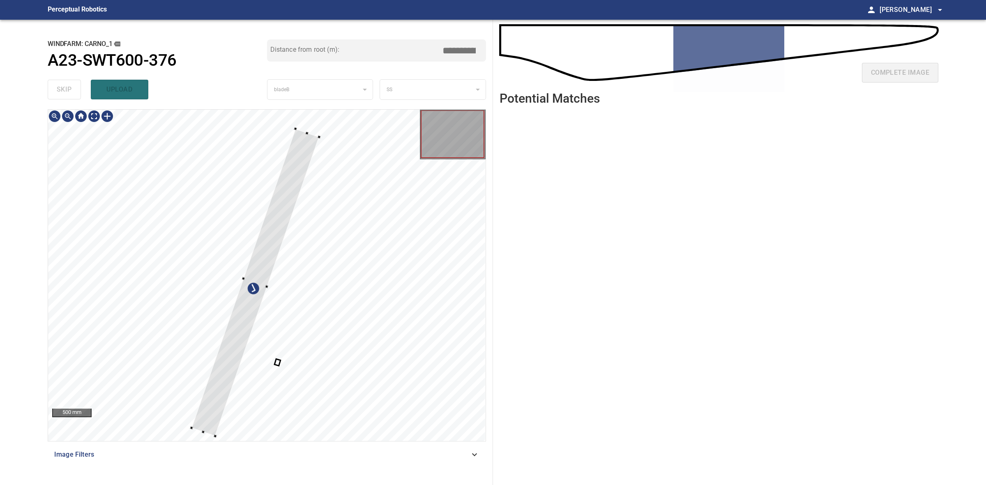
click at [298, 130] on div at bounding box center [255, 283] width 128 height 308
click at [296, 168] on div at bounding box center [249, 298] width 117 height 277
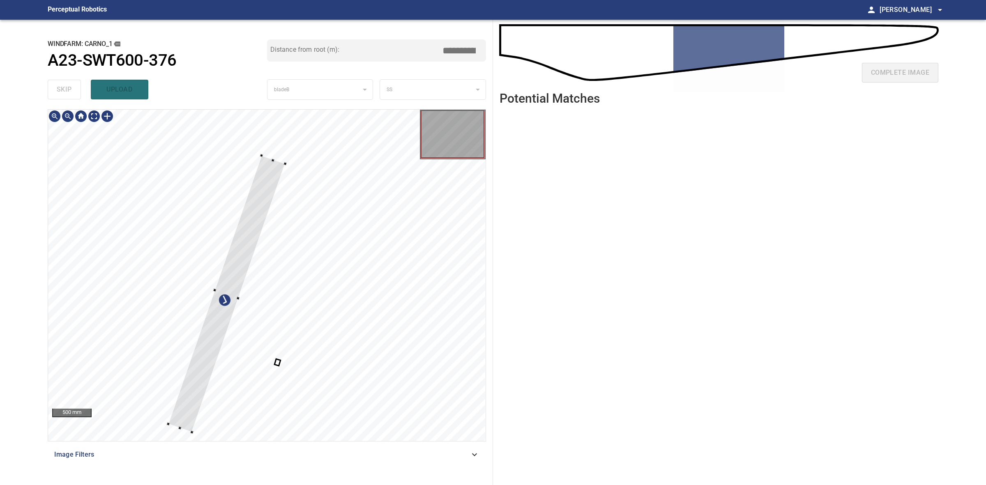
click at [267, 176] on div at bounding box center [226, 294] width 117 height 277
click at [278, 158] on div at bounding box center [235, 297] width 109 height 278
click at [268, 169] on div at bounding box center [227, 297] width 109 height 278
click at [263, 204] on div at bounding box center [219, 315] width 108 height 231
click at [218, 312] on div at bounding box center [221, 316] width 103 height 230
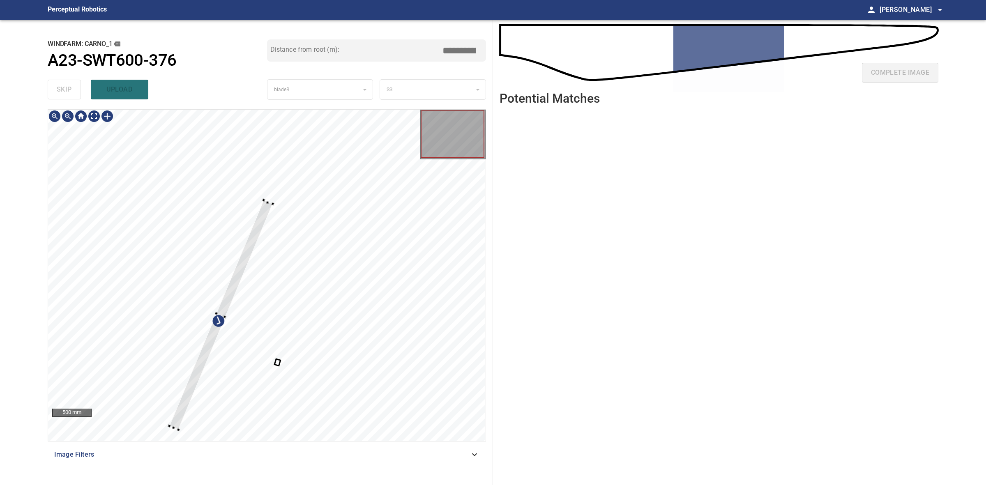
click at [221, 309] on div at bounding box center [220, 315] width 103 height 230
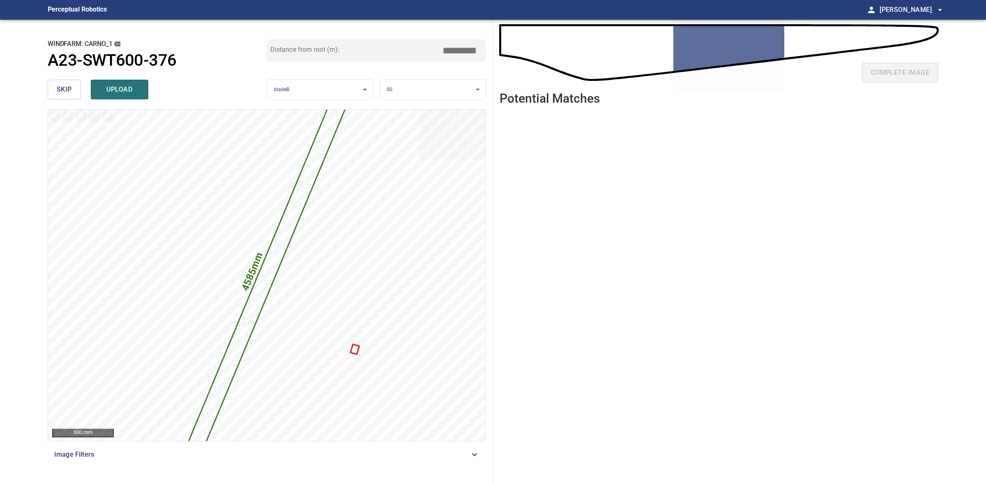
drag, startPoint x: 460, startPoint y: 48, endPoint x: 442, endPoint y: 49, distance: 17.7
click at [442, 49] on input "*****" at bounding box center [462, 51] width 41 height 16
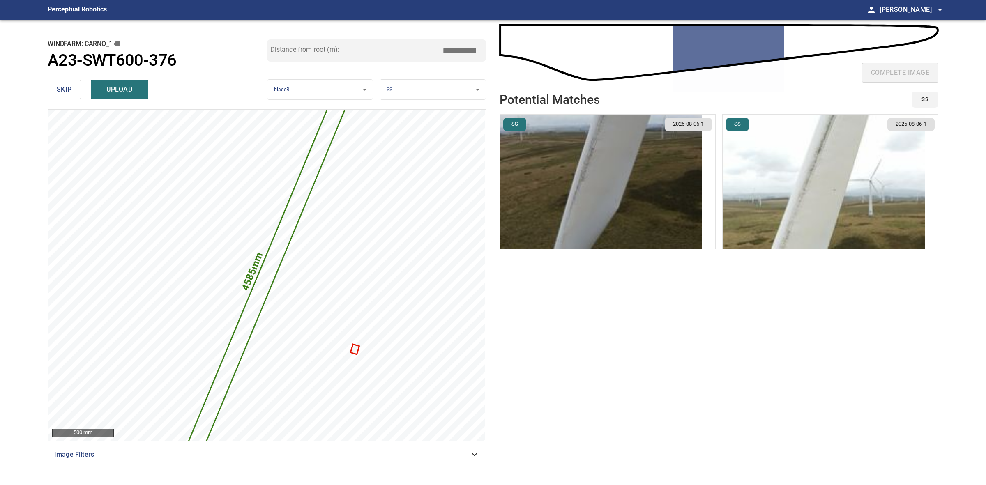
type input "****"
click at [873, 197] on img "button" at bounding box center [823, 182] width 202 height 134
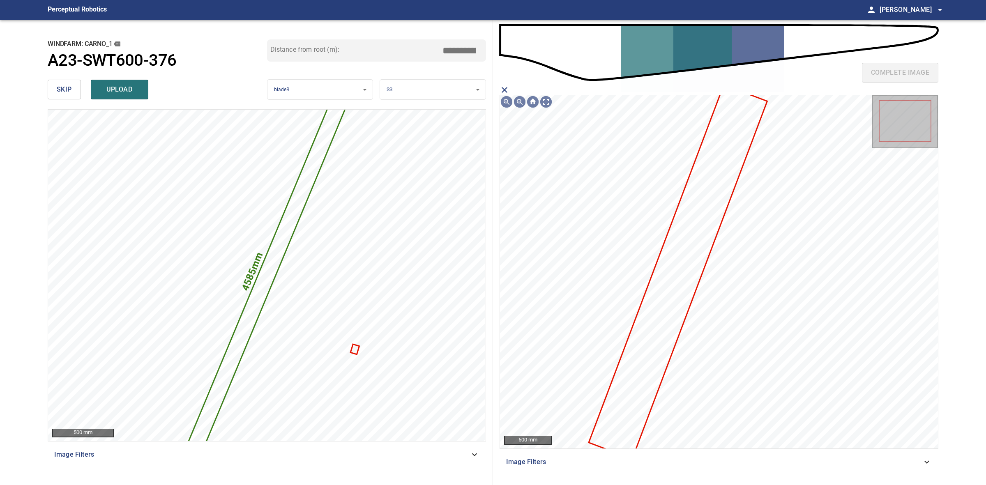
click at [639, 325] on icon at bounding box center [677, 271] width 177 height 373
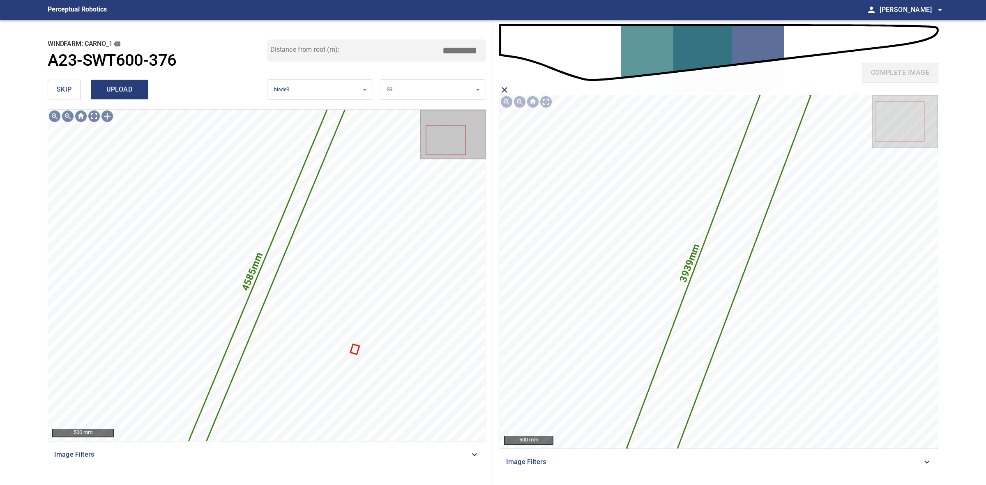
click at [125, 86] on span "upload" at bounding box center [119, 90] width 39 height 12
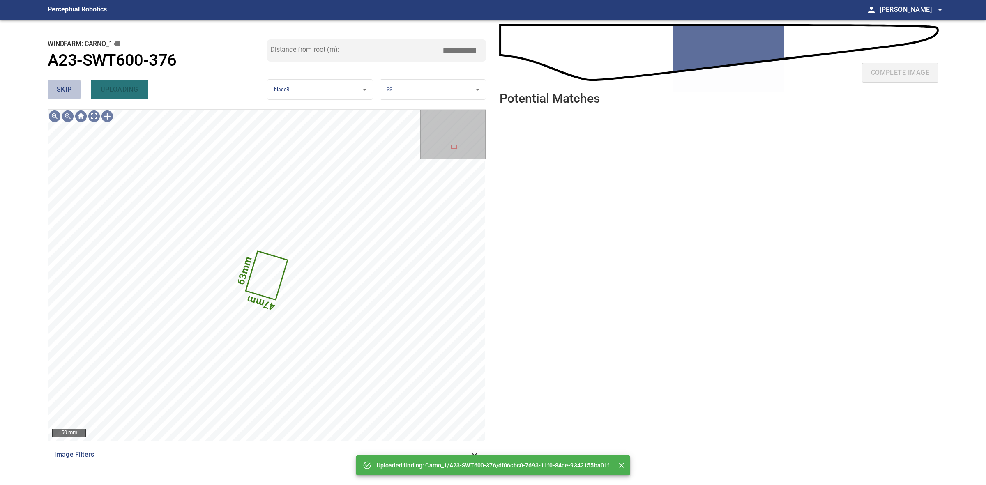
click at [62, 84] on span "skip" at bounding box center [64, 90] width 15 height 12
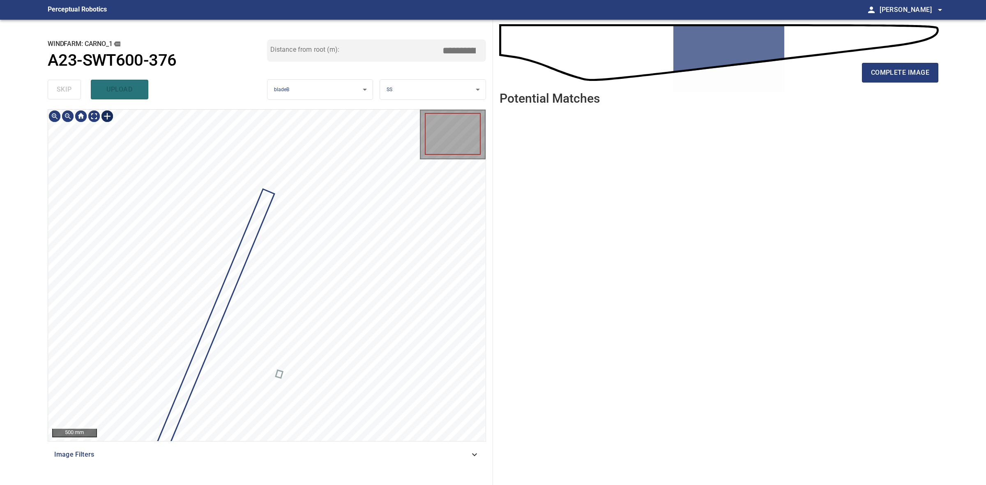
click at [109, 117] on div at bounding box center [107, 116] width 13 height 13
click at [178, 347] on div at bounding box center [266, 275] width 437 height 331
click at [212, 286] on div at bounding box center [243, 211] width 90 height 203
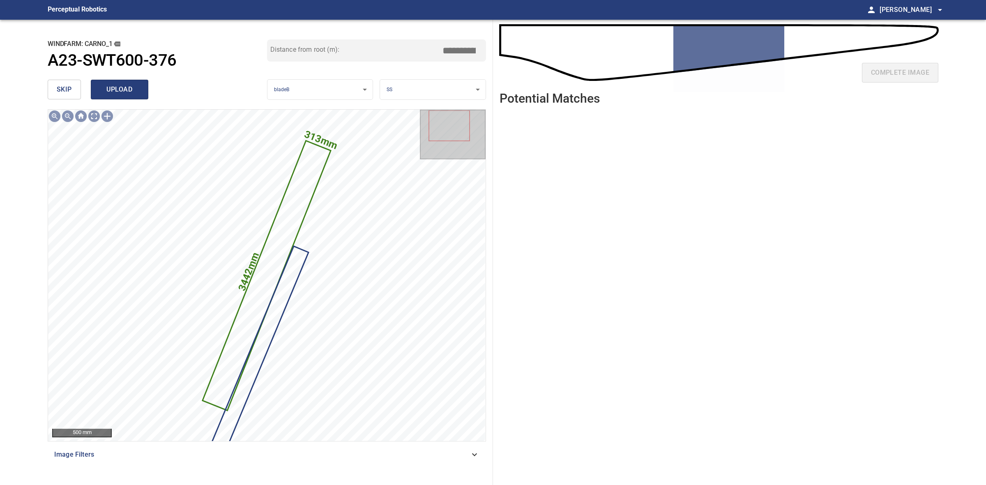
click at [126, 87] on span "upload" at bounding box center [119, 90] width 39 height 12
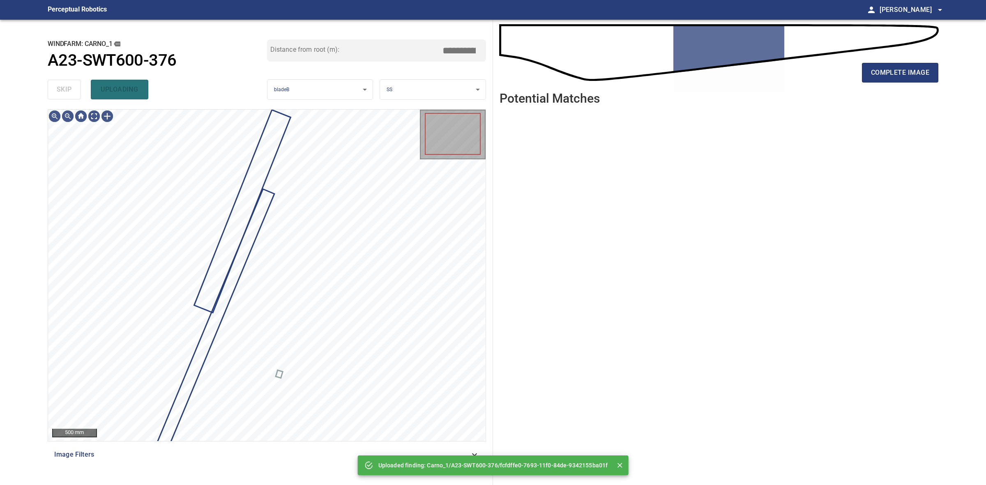
click at [65, 89] on div "skip uploading" at bounding box center [157, 89] width 219 height 26
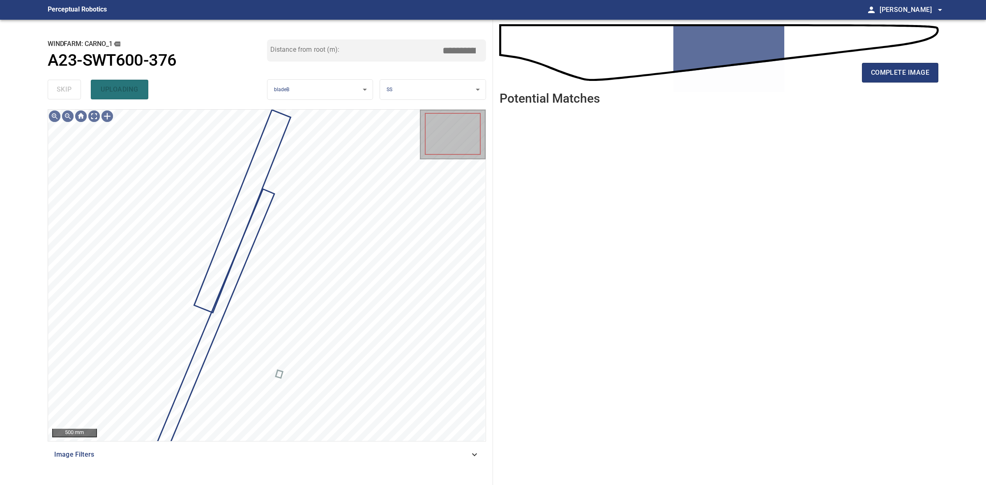
drag, startPoint x: 65, startPoint y: 89, endPoint x: 593, endPoint y: 91, distance: 528.6
click at [65, 89] on div "skip uploading" at bounding box center [157, 89] width 219 height 26
click at [861, 69] on div "complete image" at bounding box center [718, 76] width 439 height 33
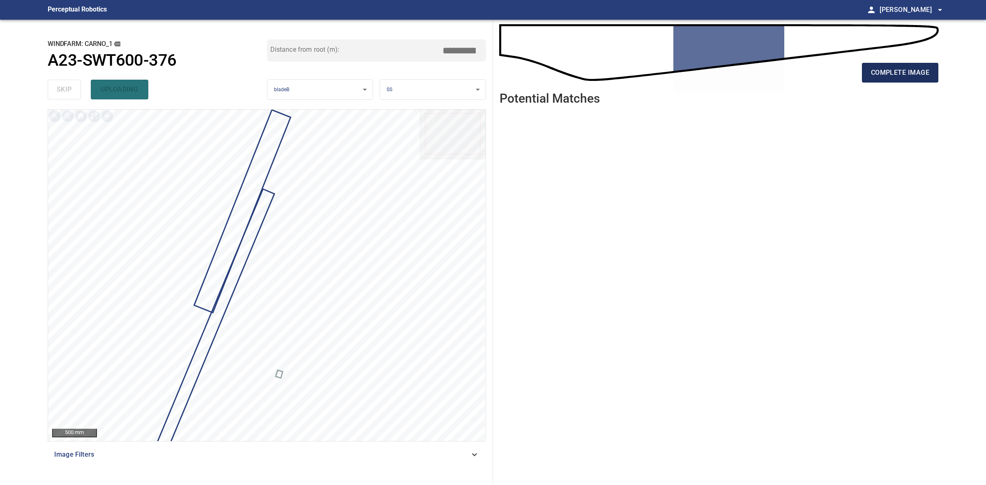
click at [871, 71] on span "complete image" at bounding box center [900, 73] width 58 height 12
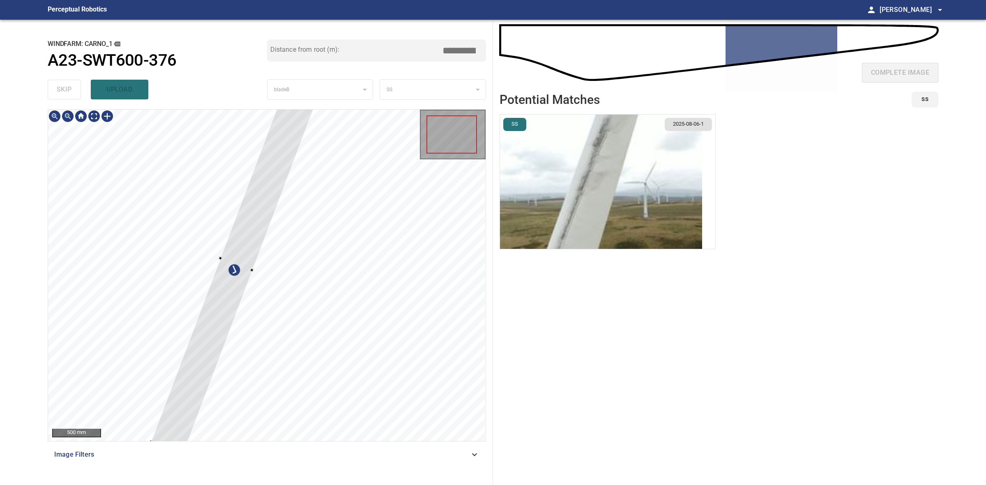
click at [245, 280] on div at bounding box center [236, 264] width 171 height 380
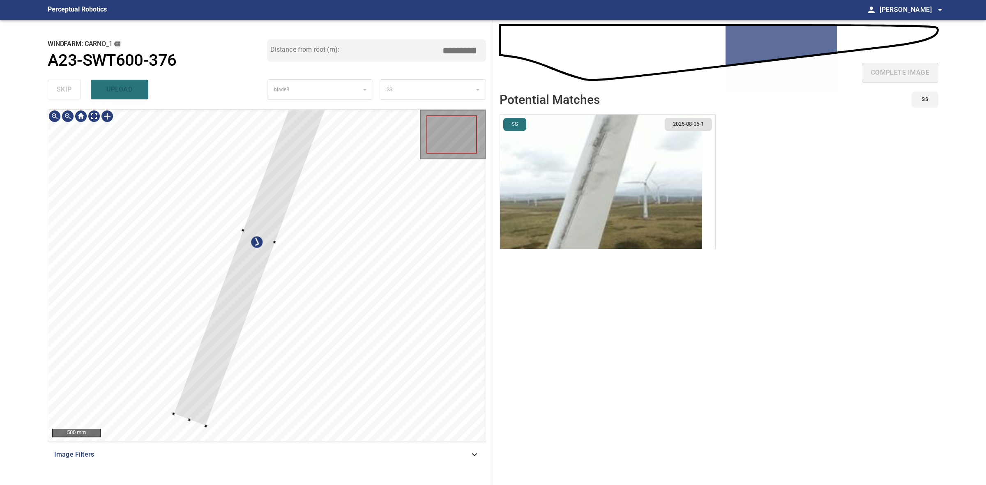
click at [242, 285] on div at bounding box center [259, 236] width 171 height 380
click at [247, 275] on div at bounding box center [258, 238] width 173 height 375
click at [261, 238] on div at bounding box center [258, 239] width 170 height 376
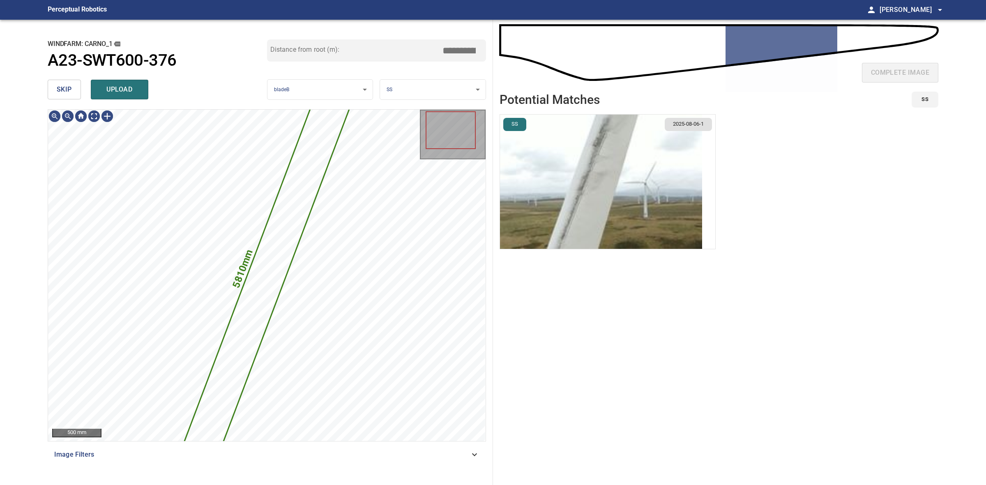
click at [644, 196] on img "button" at bounding box center [601, 182] width 202 height 134
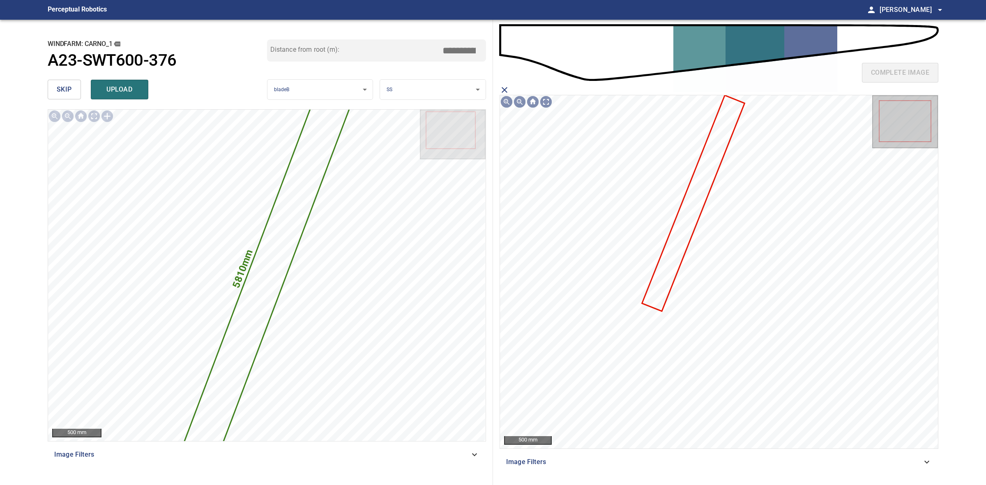
click at [672, 249] on icon at bounding box center [692, 203] width 101 height 214
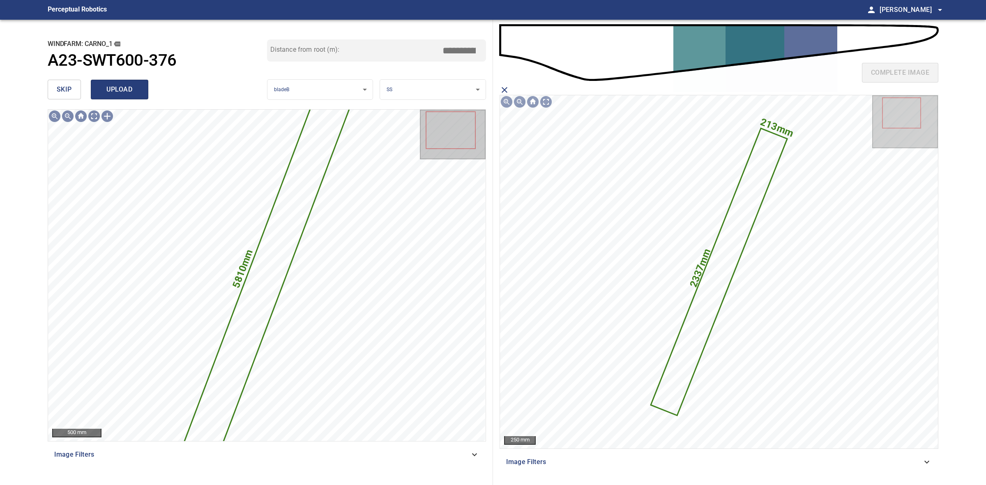
click at [145, 88] on button "upload" at bounding box center [120, 90] width 58 height 20
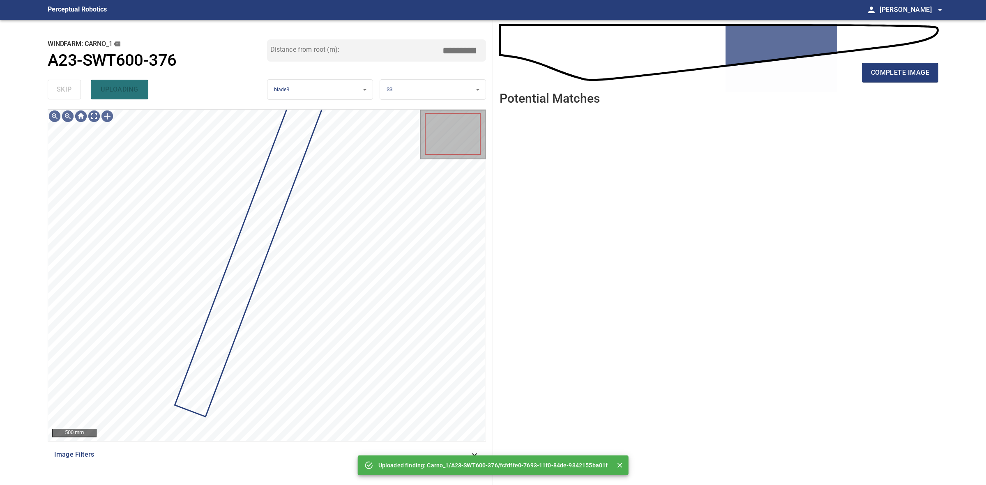
click at [76, 90] on div "skip uploading" at bounding box center [157, 89] width 219 height 26
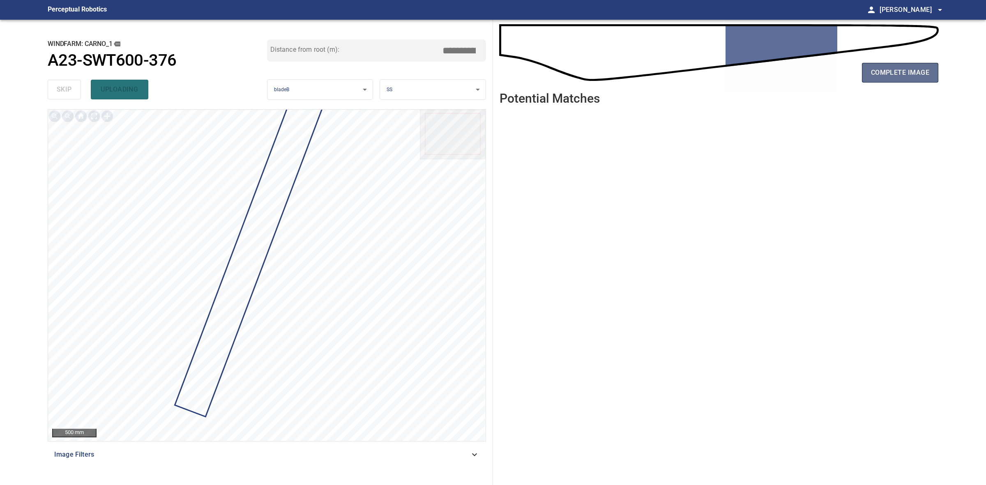
click at [907, 82] on button "complete image" at bounding box center [900, 73] width 76 height 20
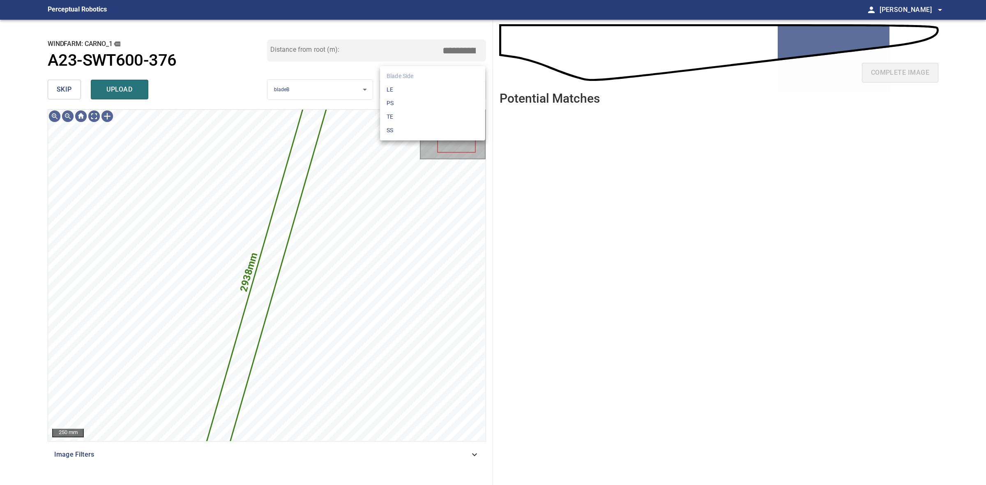
click at [434, 89] on body "**********" at bounding box center [493, 242] width 986 height 485
click at [432, 115] on li "TE" at bounding box center [432, 117] width 105 height 14
click at [109, 87] on span "upload" at bounding box center [119, 90] width 39 height 12
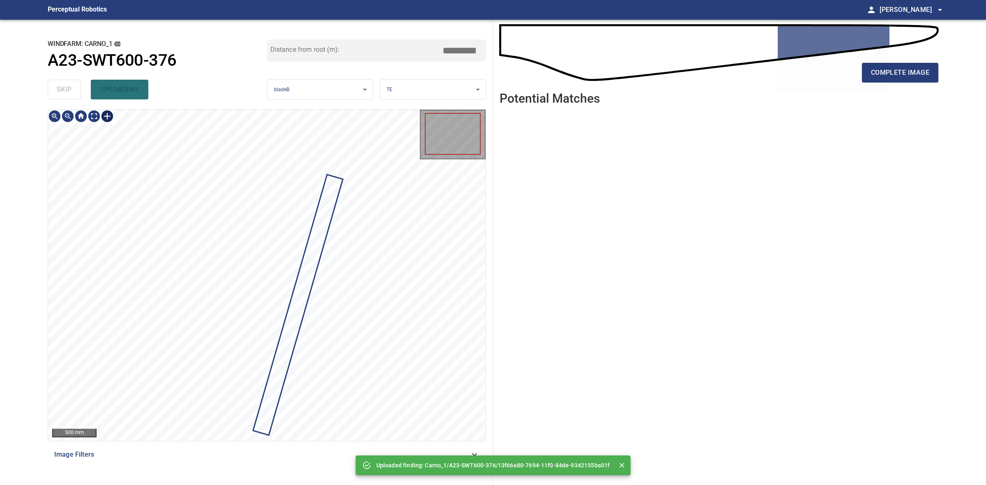
click at [107, 121] on div at bounding box center [107, 116] width 13 height 13
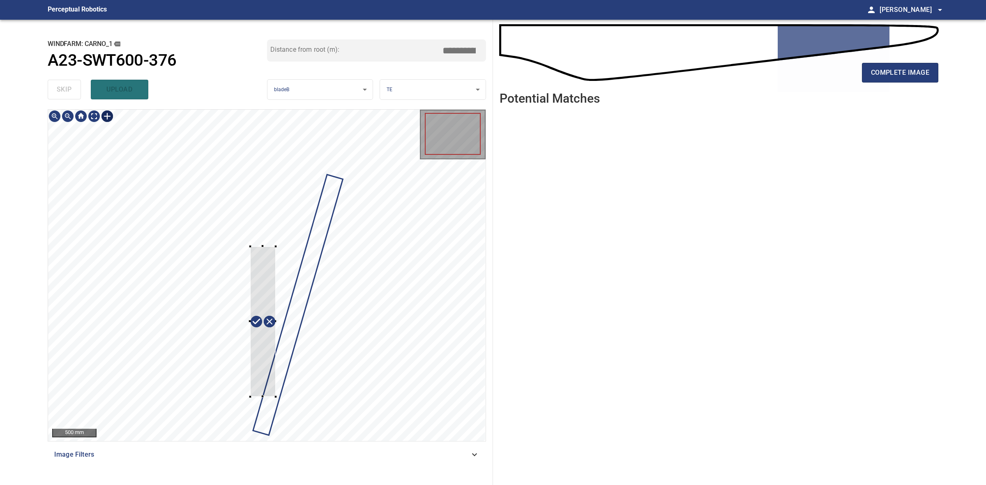
click at [276, 397] on div at bounding box center [266, 275] width 437 height 331
click at [235, 387] on div at bounding box center [248, 323] width 26 height 150
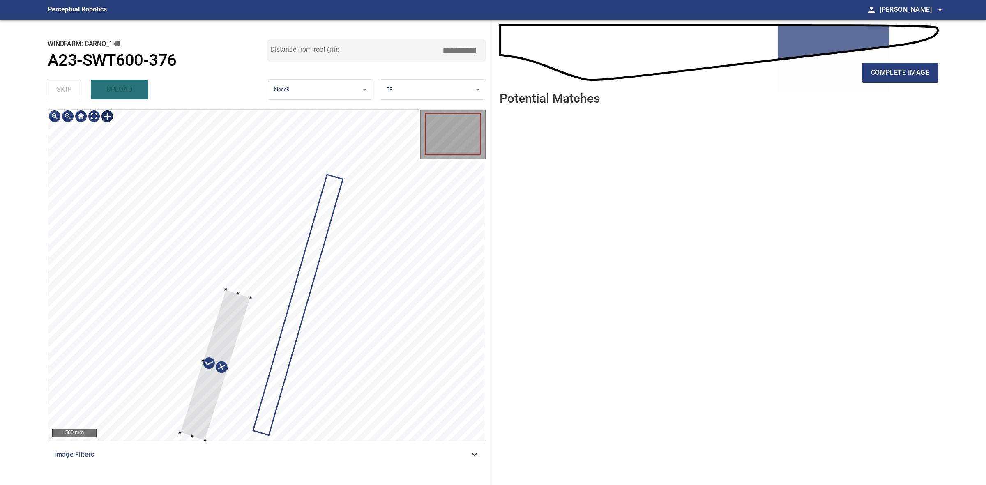
click at [204, 417] on div at bounding box center [215, 365] width 71 height 151
click at [280, 206] on div at bounding box center [266, 275] width 437 height 331
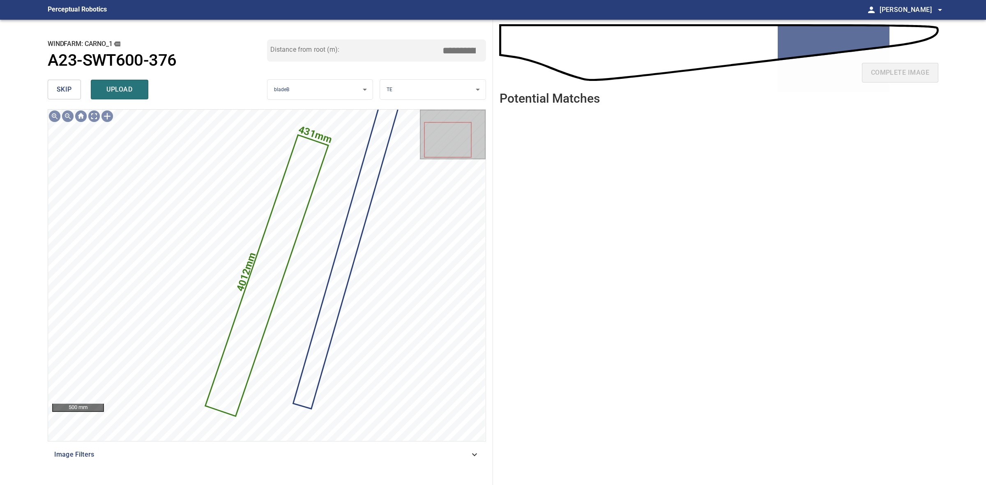
click at [459, 90] on body "**********" at bounding box center [493, 242] width 986 height 485
click at [395, 126] on li "SS" at bounding box center [432, 131] width 105 height 14
click at [459, 50] on input "*****" at bounding box center [462, 51] width 41 height 16
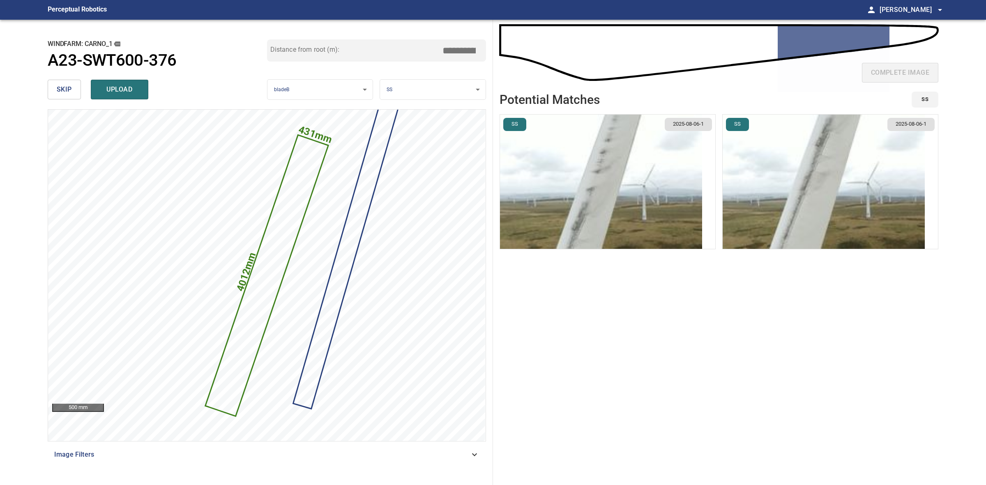
type input "*****"
click at [665, 179] on img "button" at bounding box center [601, 182] width 202 height 134
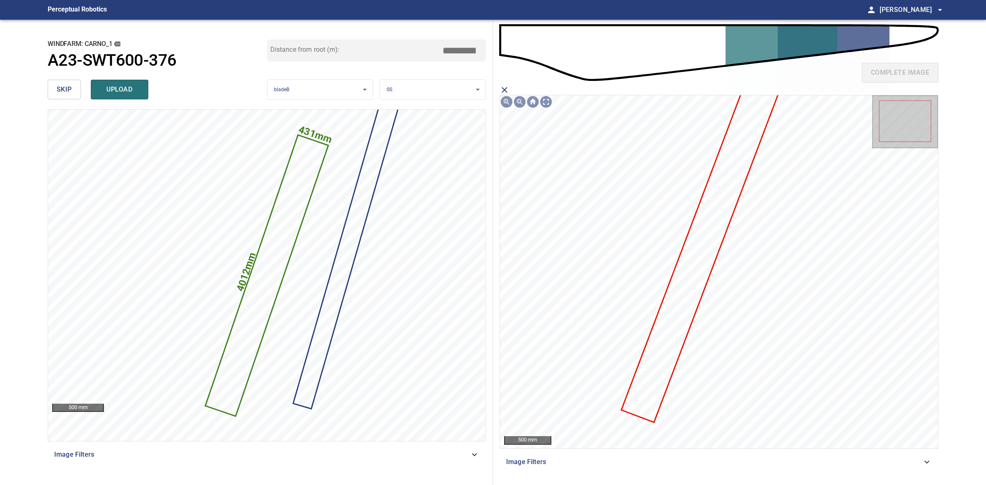
click at [720, 223] on icon at bounding box center [704, 239] width 165 height 363
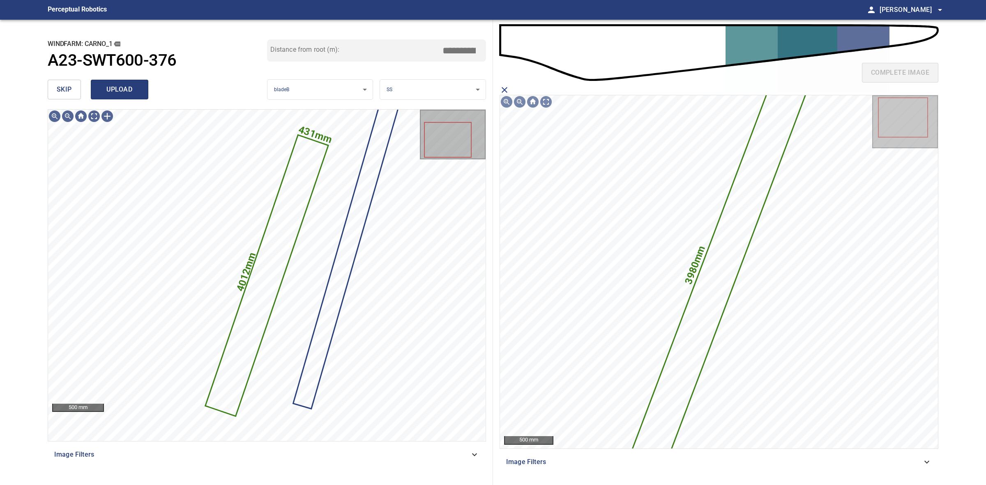
click at [140, 87] on button "upload" at bounding box center [120, 90] width 58 height 20
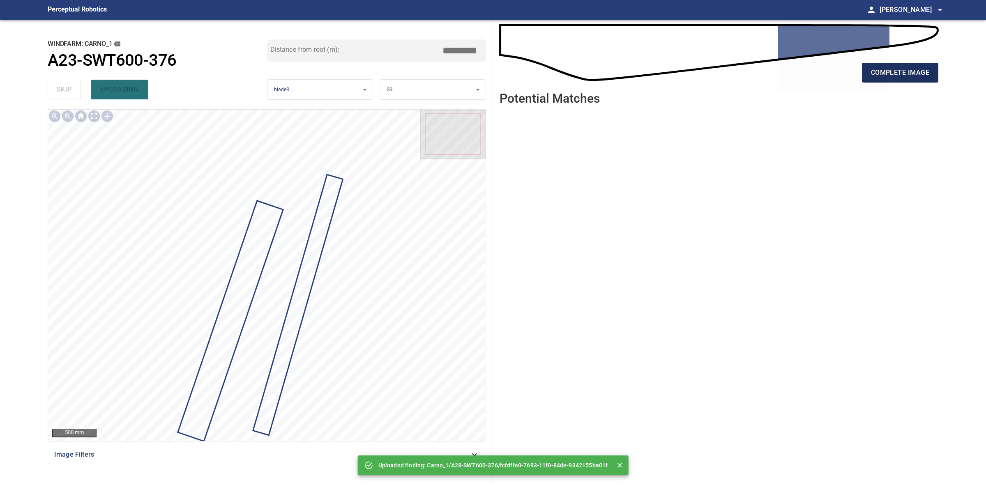
click at [910, 69] on span "complete image" at bounding box center [900, 73] width 58 height 12
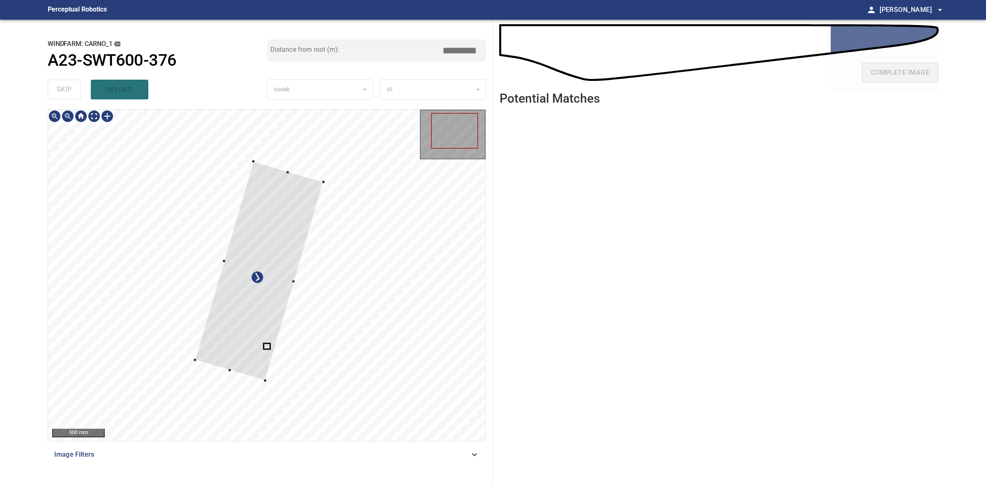
click at [288, 184] on div at bounding box center [259, 271] width 128 height 219
click at [271, 175] on div at bounding box center [266, 275] width 437 height 331
click at [281, 209] on div at bounding box center [263, 277] width 108 height 205
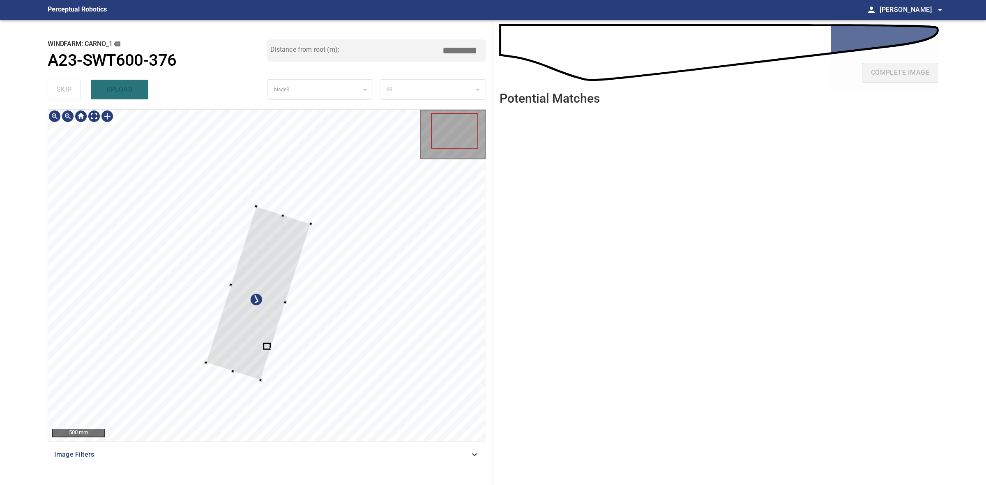
click at [276, 218] on div at bounding box center [258, 294] width 105 height 174
click at [267, 239] on div at bounding box center [258, 294] width 105 height 173
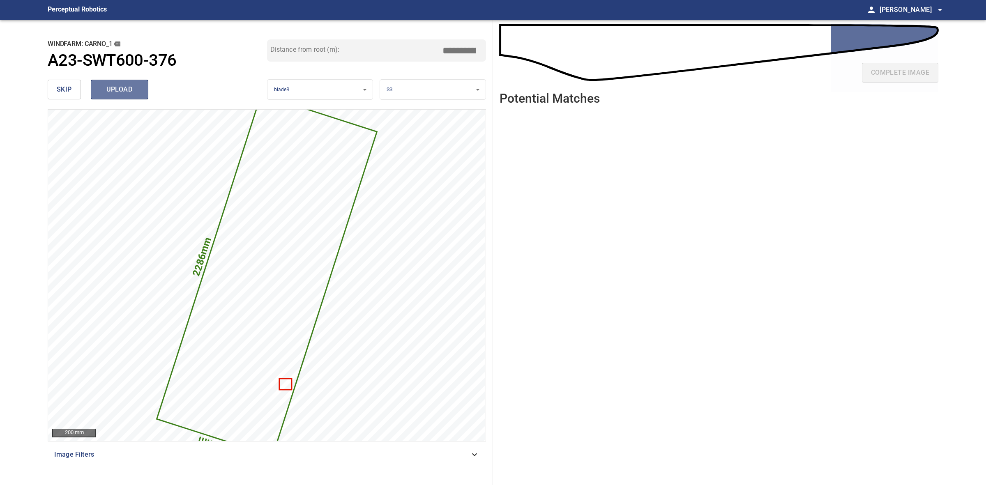
click at [117, 85] on span "upload" at bounding box center [119, 90] width 39 height 12
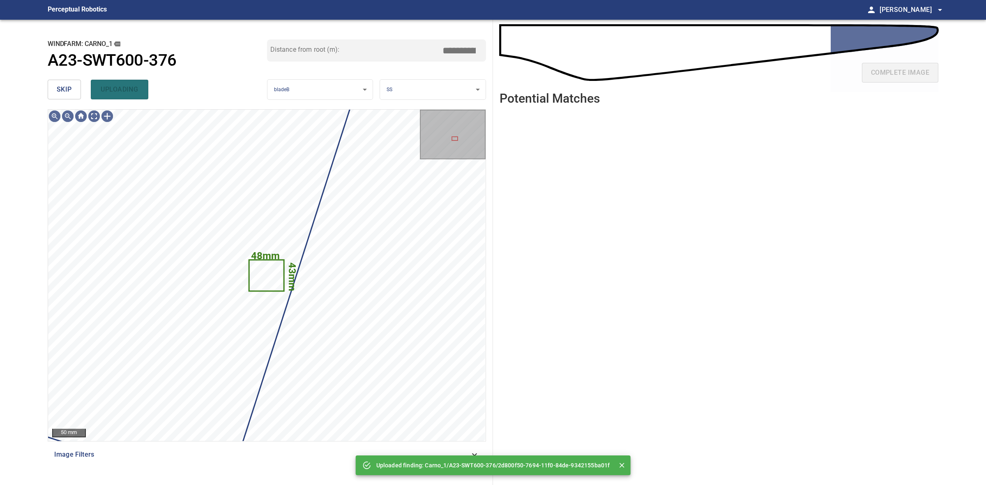
click at [64, 89] on span "skip" at bounding box center [64, 90] width 15 height 12
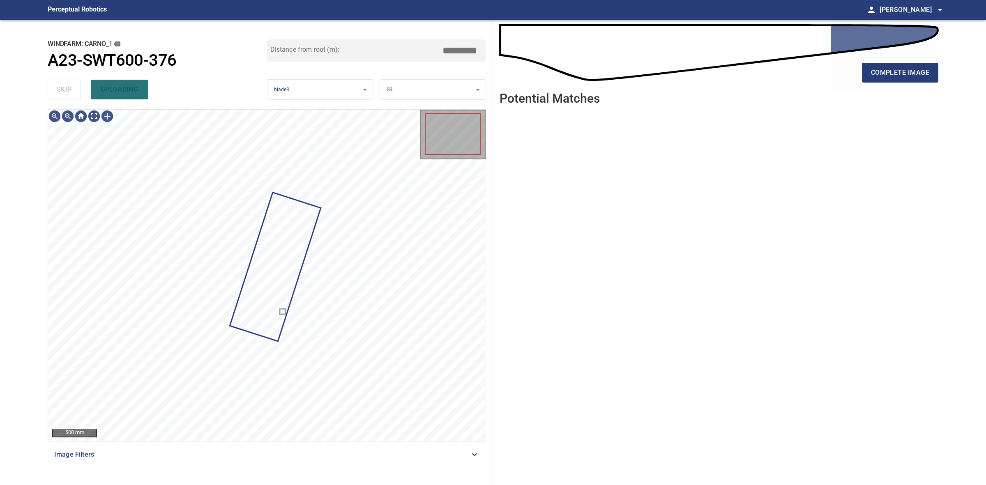
click at [64, 89] on div "skip uploading" at bounding box center [157, 89] width 219 height 26
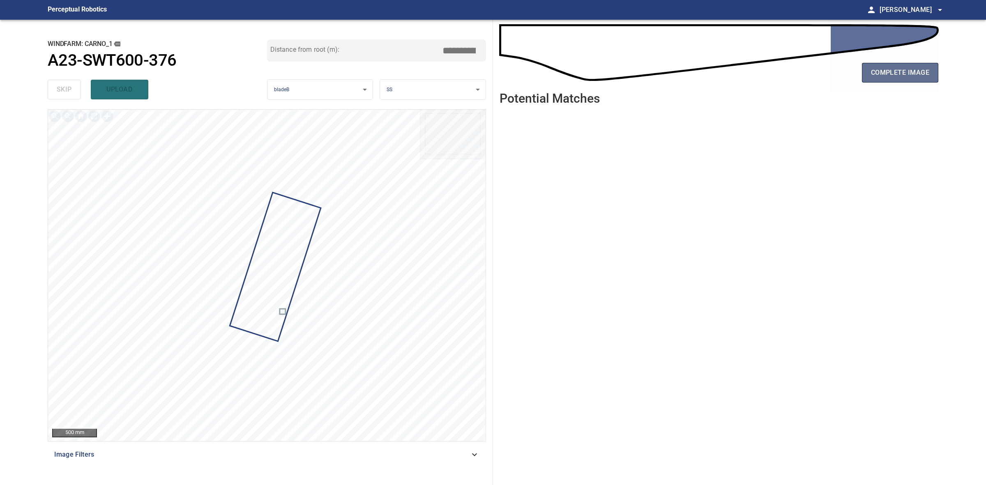
click at [916, 72] on span "complete image" at bounding box center [900, 73] width 58 height 12
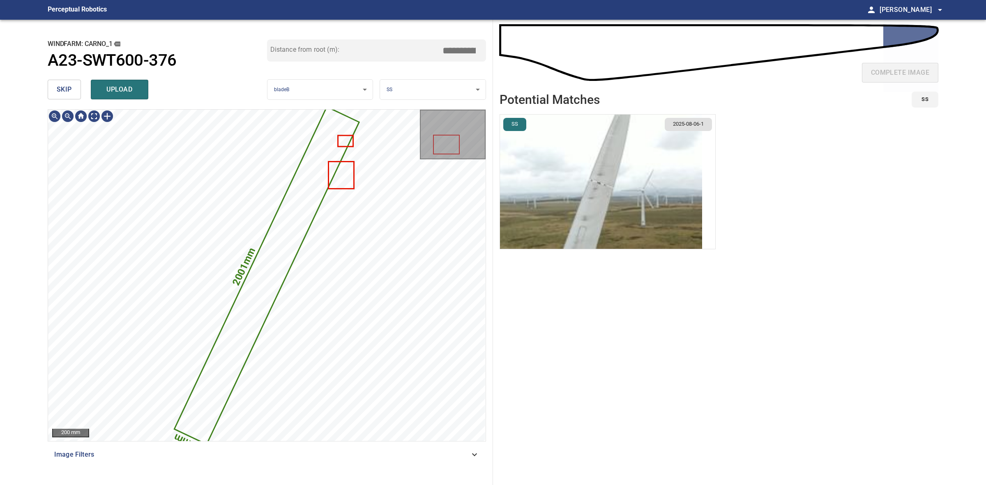
click at [405, 93] on body "**********" at bounding box center [493, 242] width 986 height 485
click at [405, 93] on li "LE" at bounding box center [432, 90] width 105 height 14
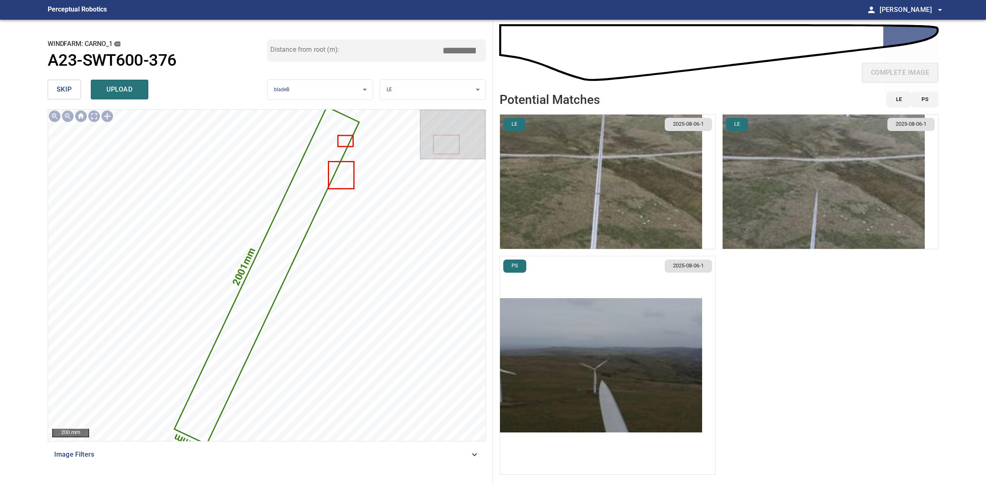
click at [819, 187] on img "button" at bounding box center [823, 182] width 202 height 134
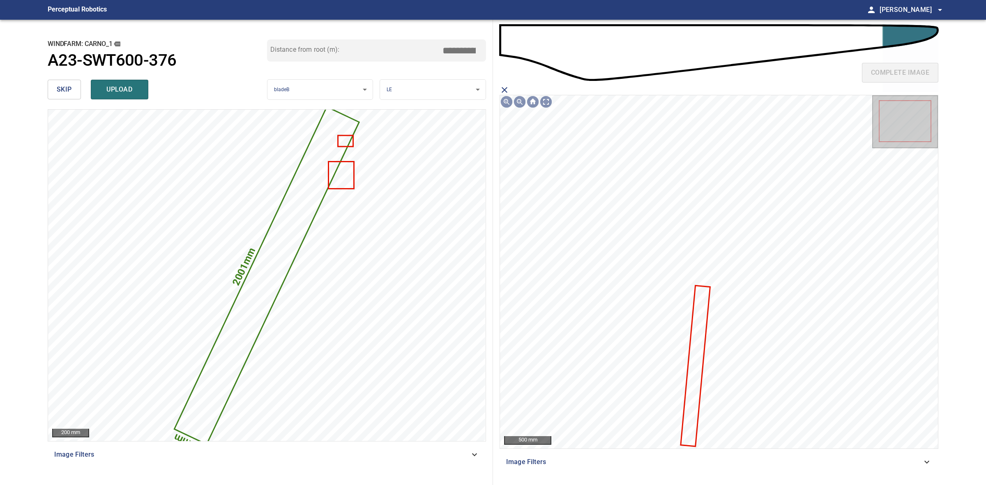
click at [693, 319] on icon at bounding box center [695, 365] width 28 height 159
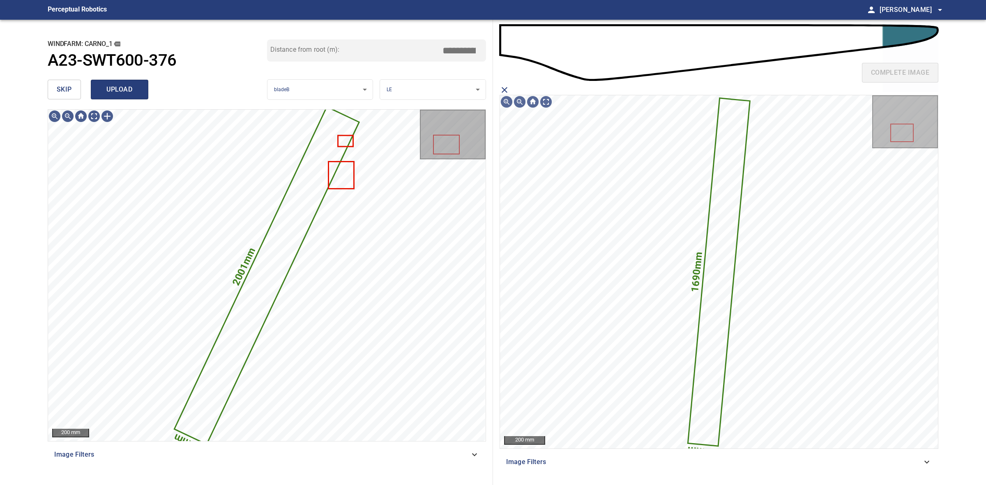
click at [110, 95] on span "upload" at bounding box center [119, 90] width 39 height 12
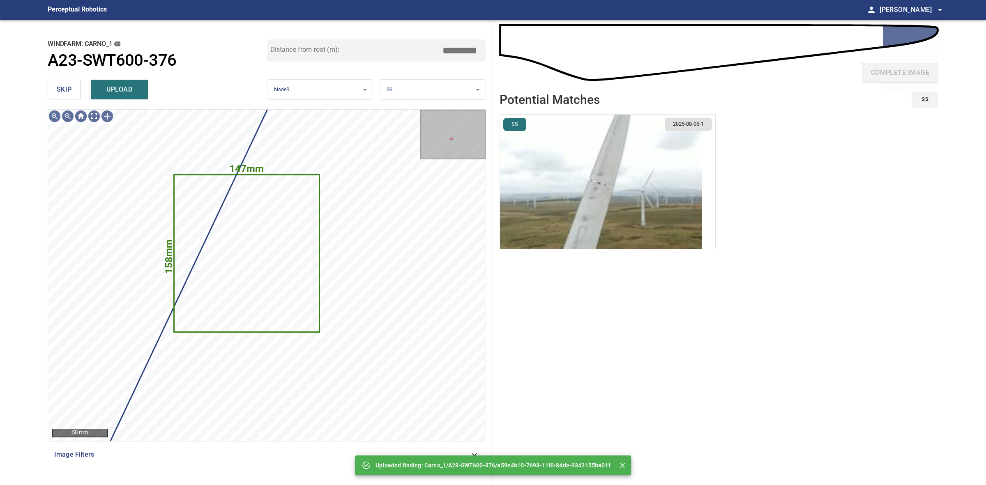
click at [62, 90] on span "skip" at bounding box center [64, 90] width 15 height 12
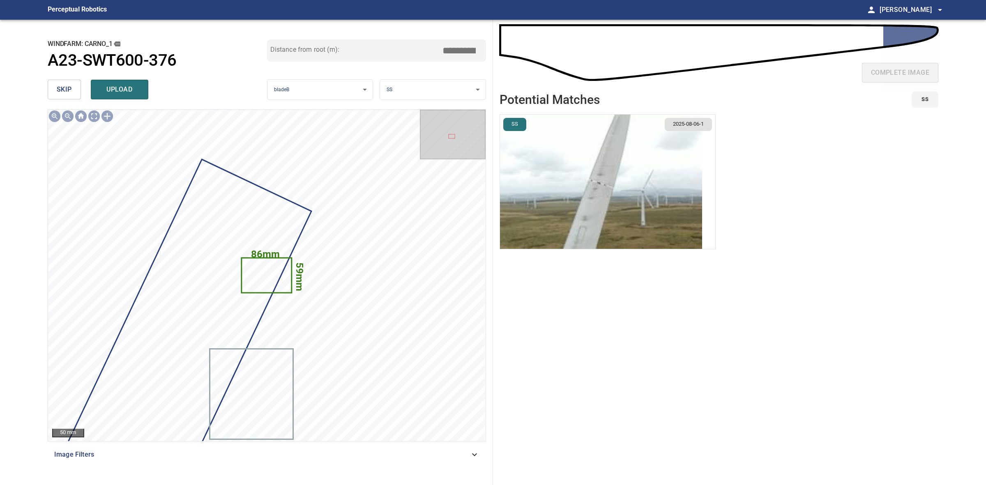
click at [62, 90] on span "skip" at bounding box center [64, 90] width 15 height 12
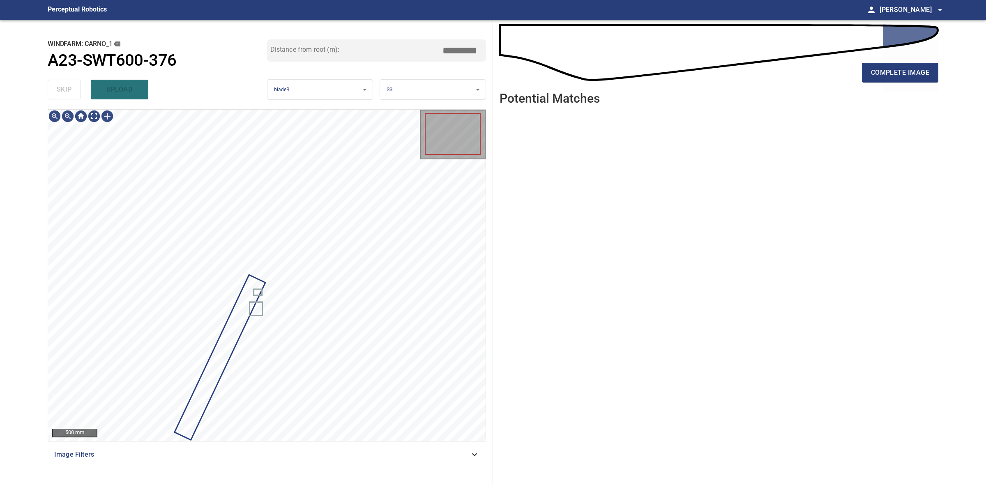
click at [62, 90] on div "skip upload" at bounding box center [157, 89] width 219 height 26
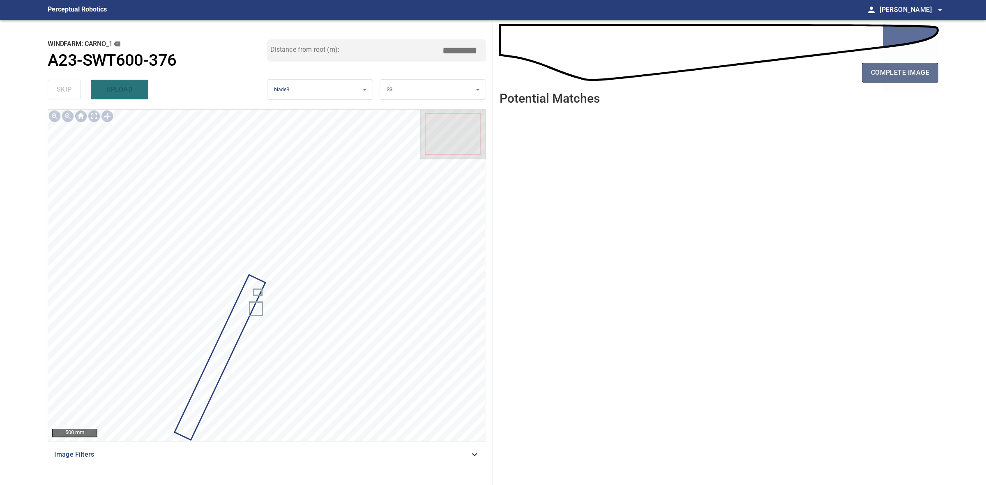
click at [917, 73] on span "complete image" at bounding box center [900, 73] width 58 height 12
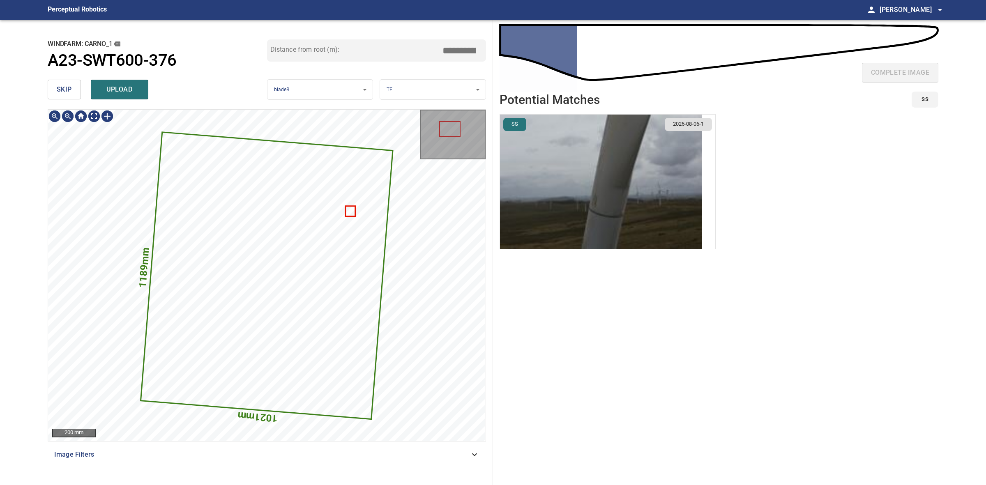
click at [62, 91] on span "skip" at bounding box center [64, 90] width 15 height 12
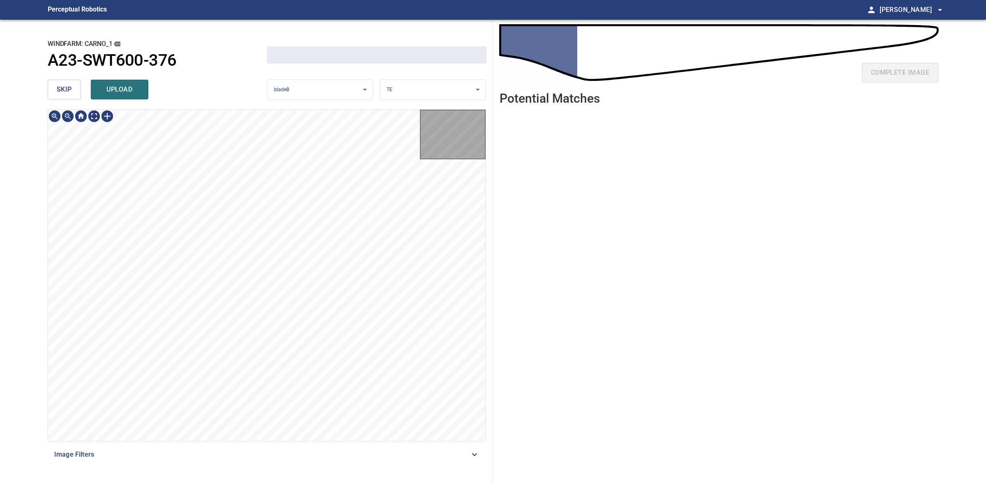
click at [62, 91] on span "skip" at bounding box center [64, 90] width 15 height 12
click at [62, 91] on div "skip upload" at bounding box center [157, 89] width 219 height 26
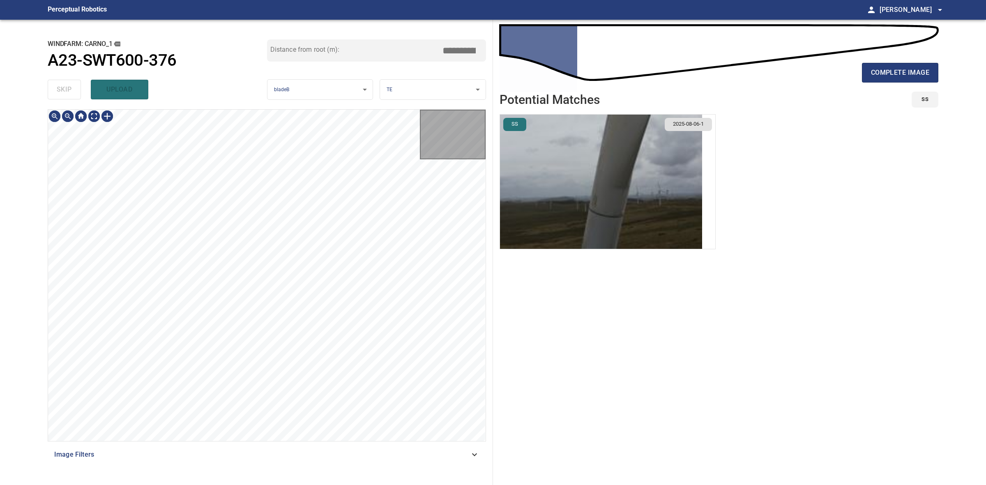
click at [62, 91] on div "skip upload" at bounding box center [157, 89] width 219 height 26
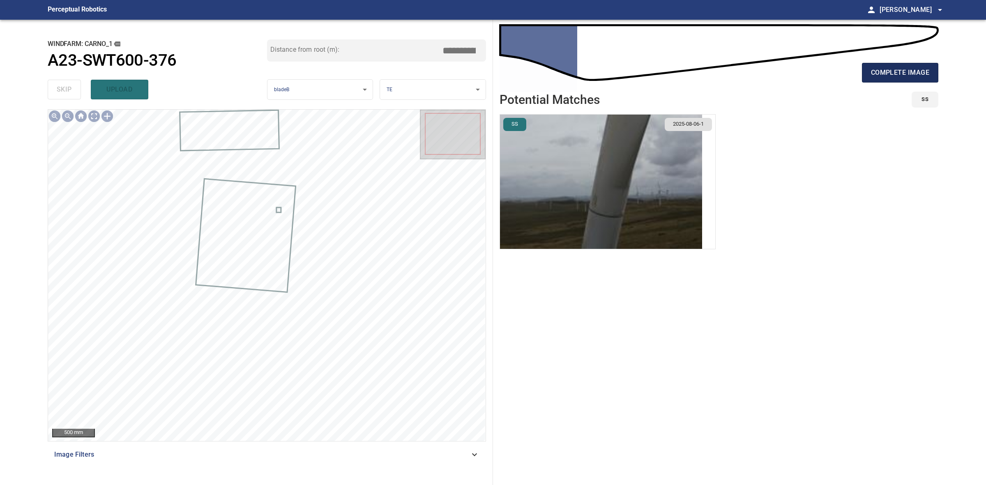
click at [900, 72] on span "complete image" at bounding box center [900, 73] width 58 height 12
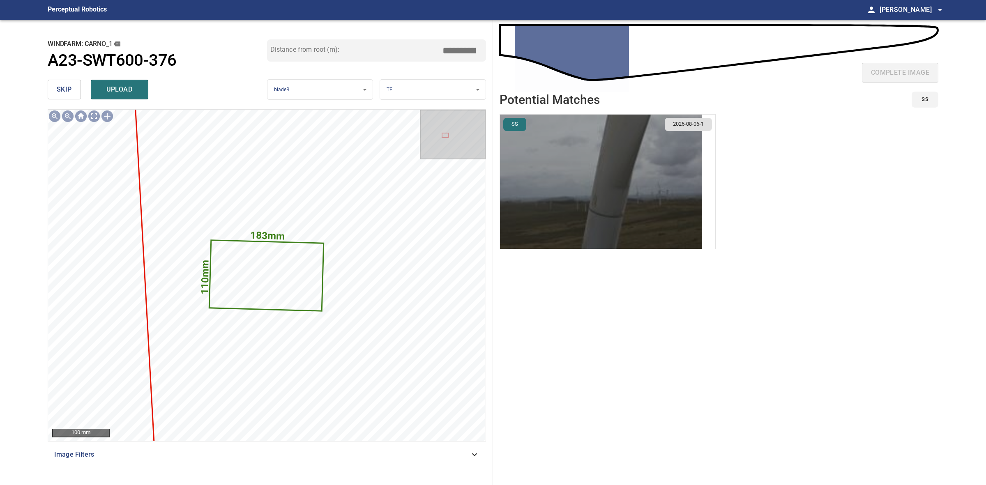
click at [643, 178] on img "button" at bounding box center [601, 182] width 202 height 134
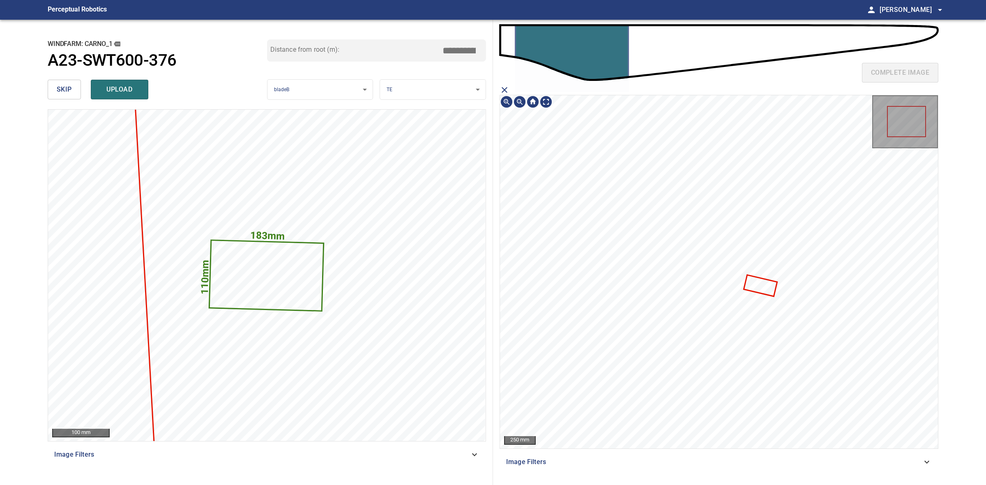
click at [764, 287] on icon at bounding box center [760, 286] width 32 height 20
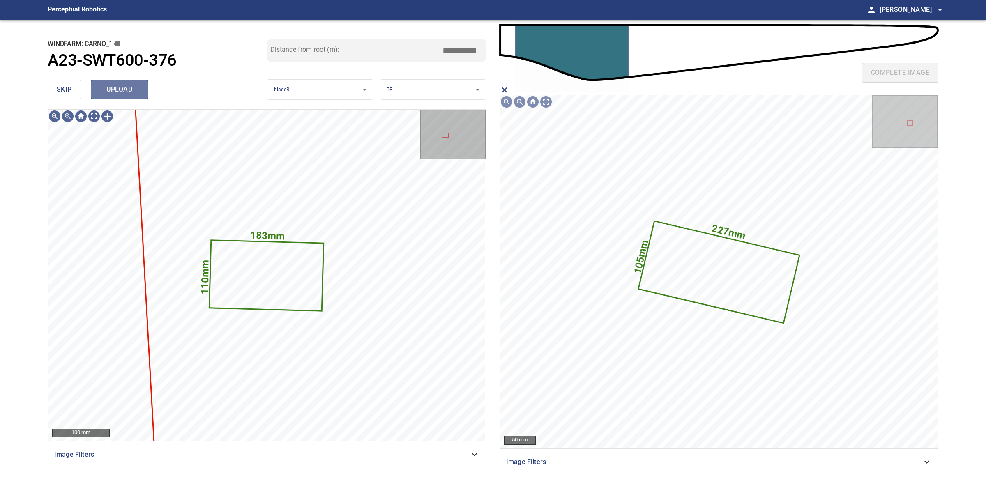
click at [120, 85] on span "upload" at bounding box center [119, 90] width 39 height 12
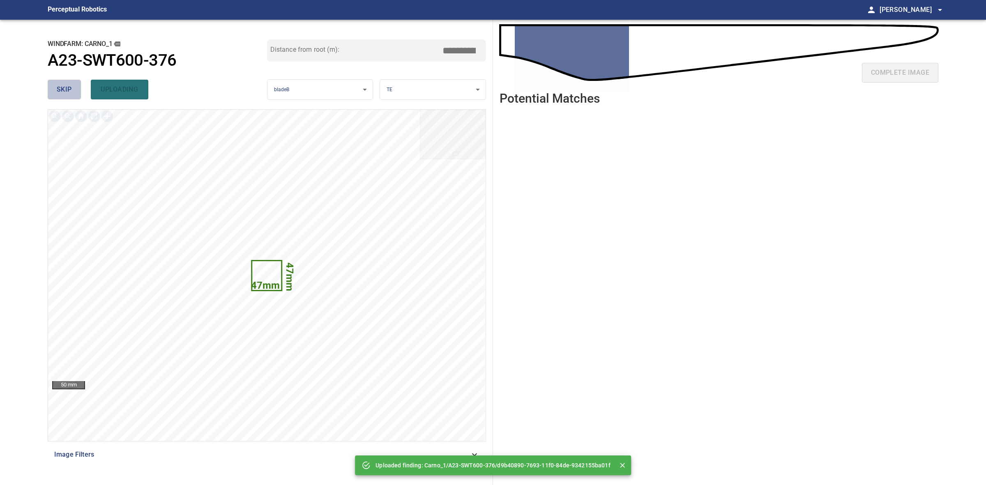
click at [58, 89] on span "skip" at bounding box center [64, 90] width 15 height 12
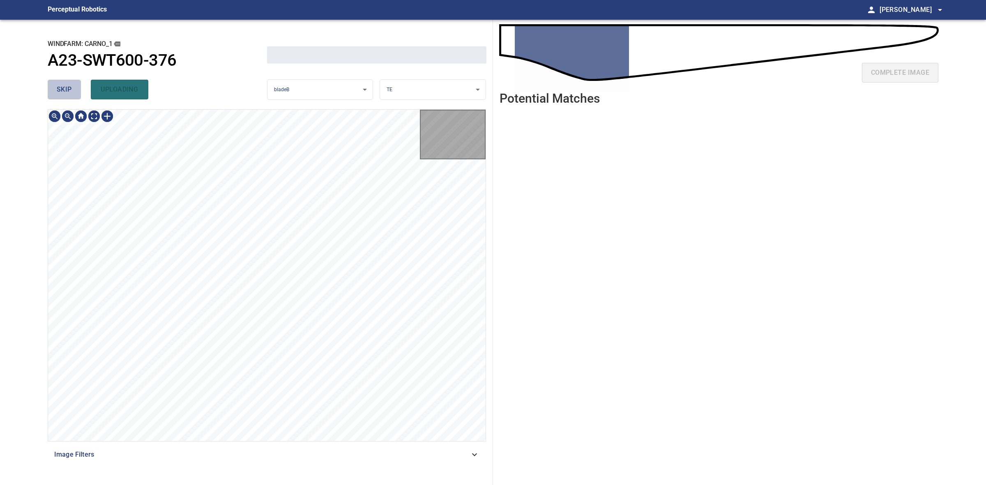
click at [58, 89] on span "skip" at bounding box center [64, 90] width 15 height 12
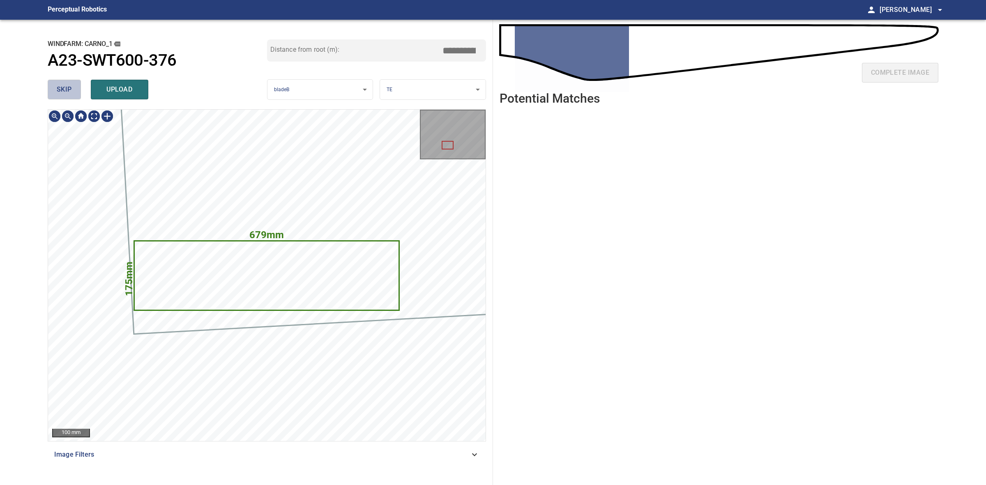
click at [58, 89] on span "skip" at bounding box center [64, 90] width 15 height 12
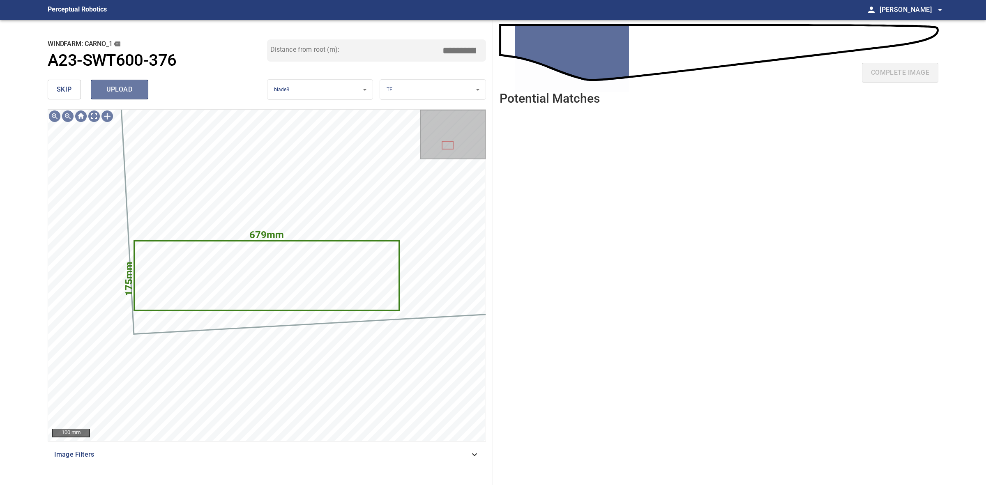
click at [146, 90] on button "upload" at bounding box center [120, 90] width 58 height 20
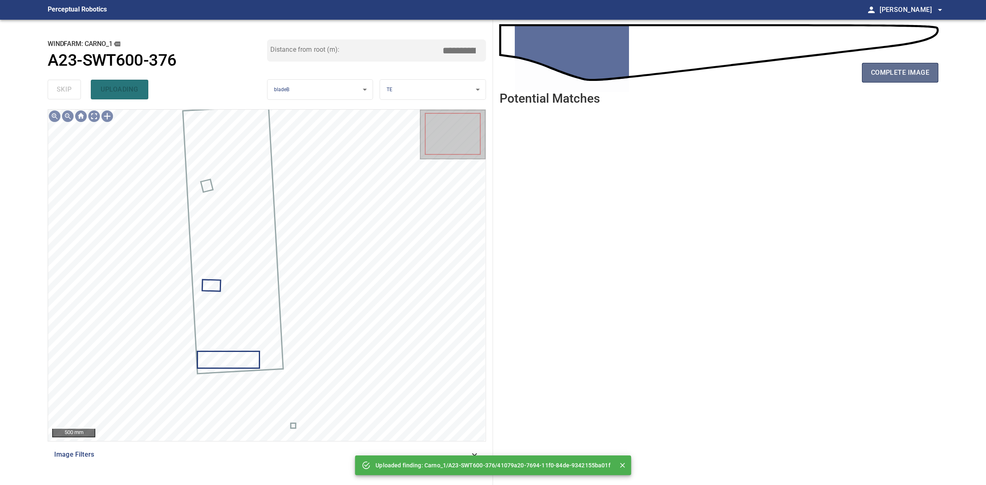
click at [913, 77] on span "complete image" at bounding box center [900, 73] width 58 height 12
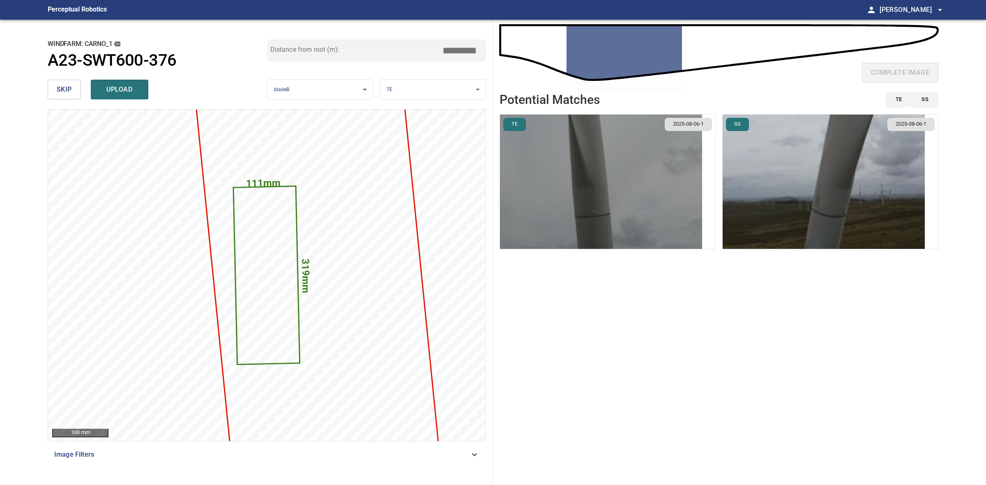
click at [637, 179] on img "button" at bounding box center [601, 182] width 202 height 134
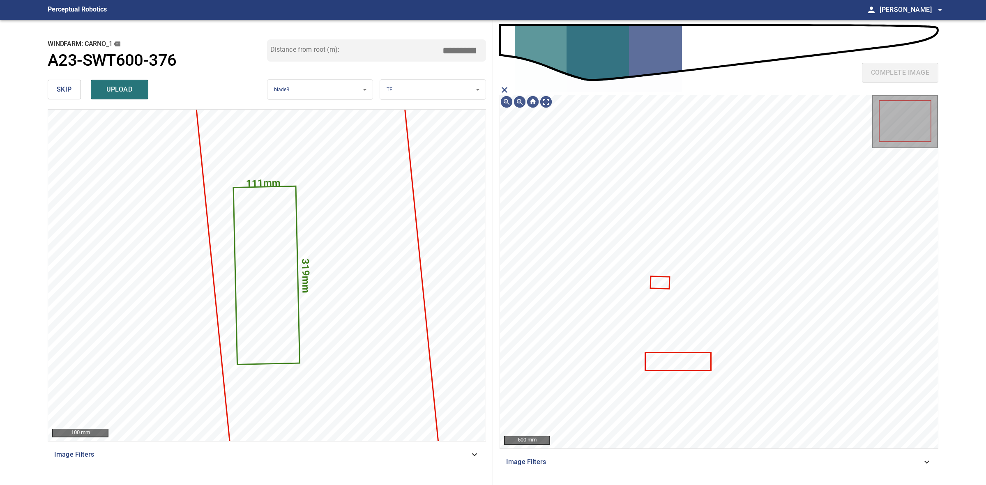
click at [506, 86] on icon "close matching imageResolution:" at bounding box center [504, 90] width 10 height 10
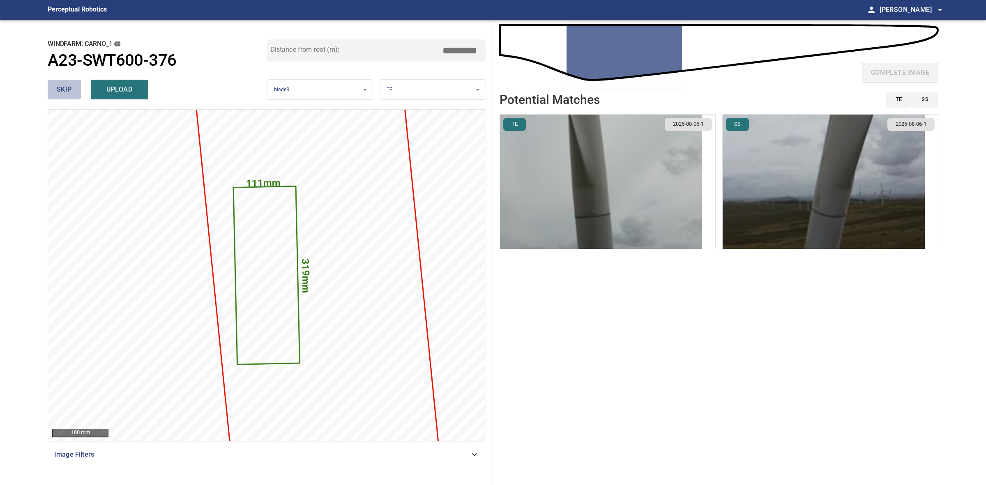
click at [58, 90] on span "skip" at bounding box center [64, 90] width 15 height 12
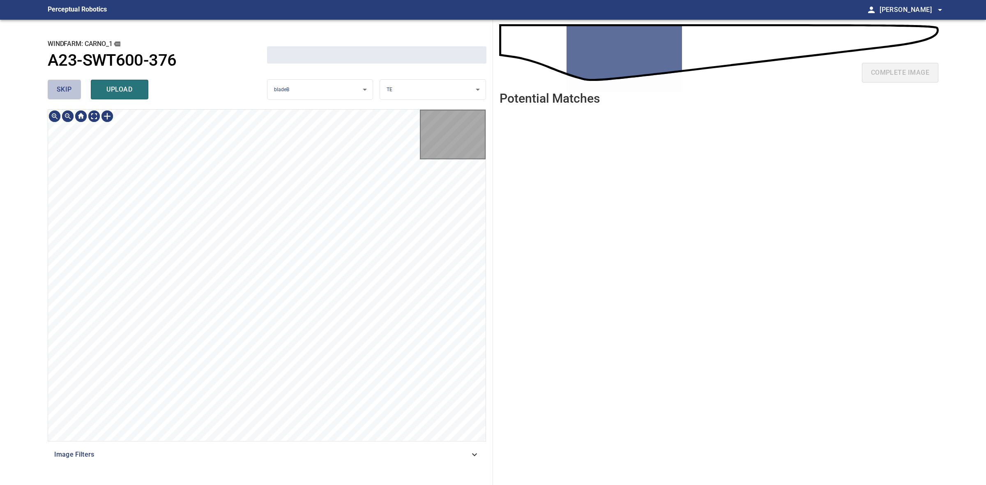
click at [58, 90] on span "skip" at bounding box center [64, 90] width 15 height 12
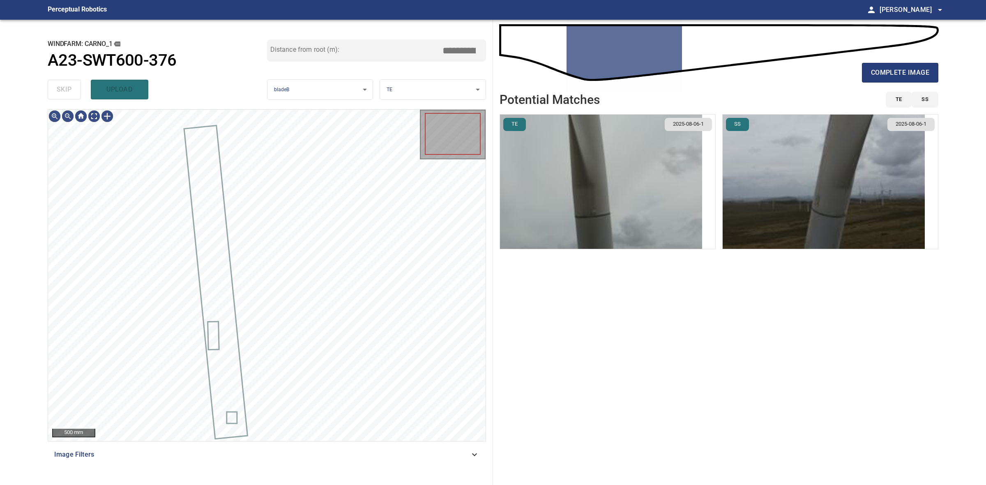
click at [58, 90] on div "skip upload" at bounding box center [157, 89] width 219 height 26
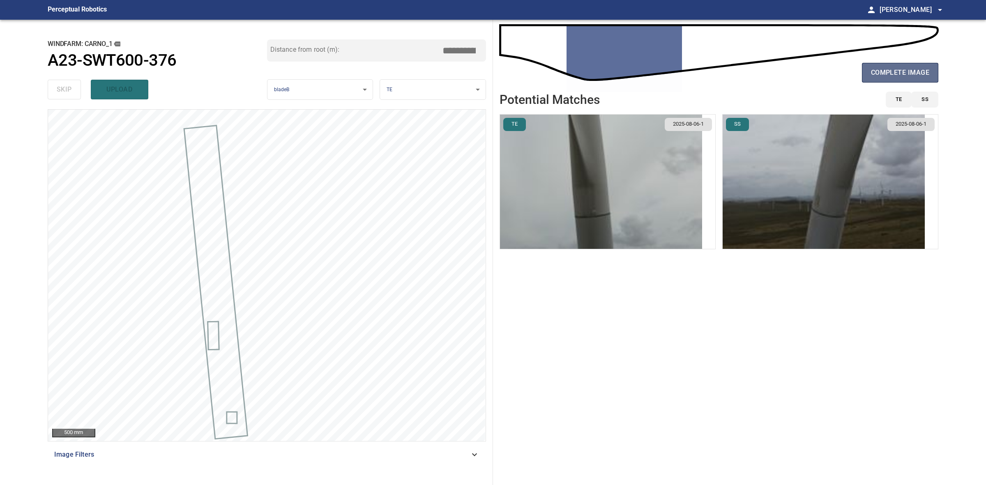
click at [920, 69] on span "complete image" at bounding box center [900, 73] width 58 height 12
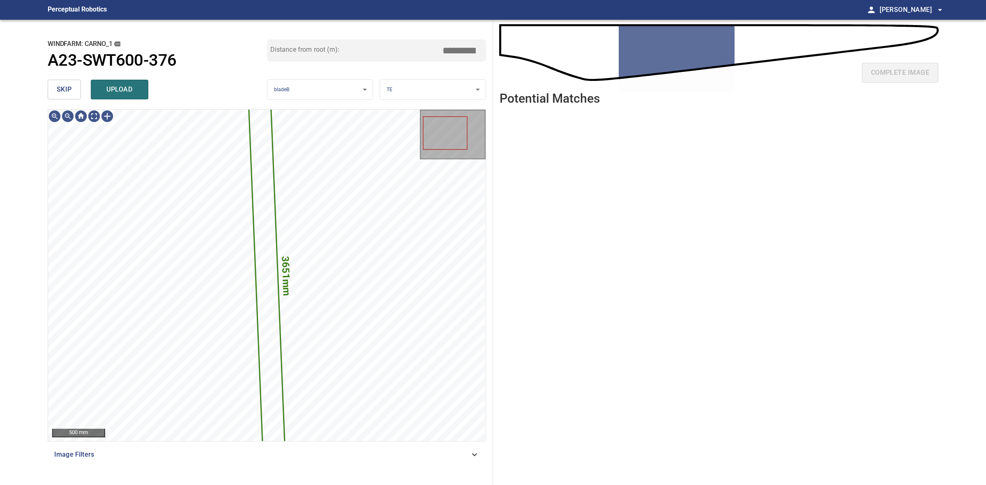
click at [65, 92] on span "skip" at bounding box center [64, 90] width 15 height 12
click at [65, 92] on div "skip upload" at bounding box center [157, 89] width 219 height 26
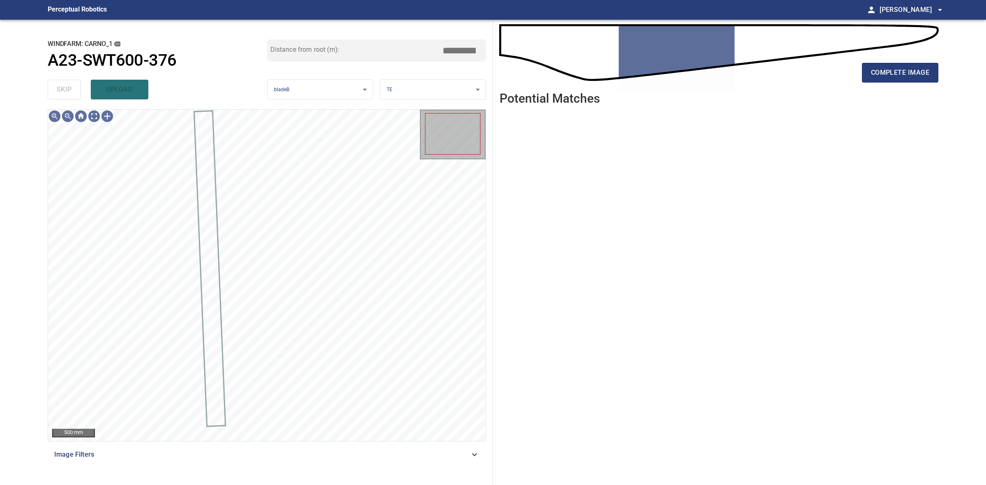
click at [65, 92] on div "skip upload" at bounding box center [157, 89] width 219 height 26
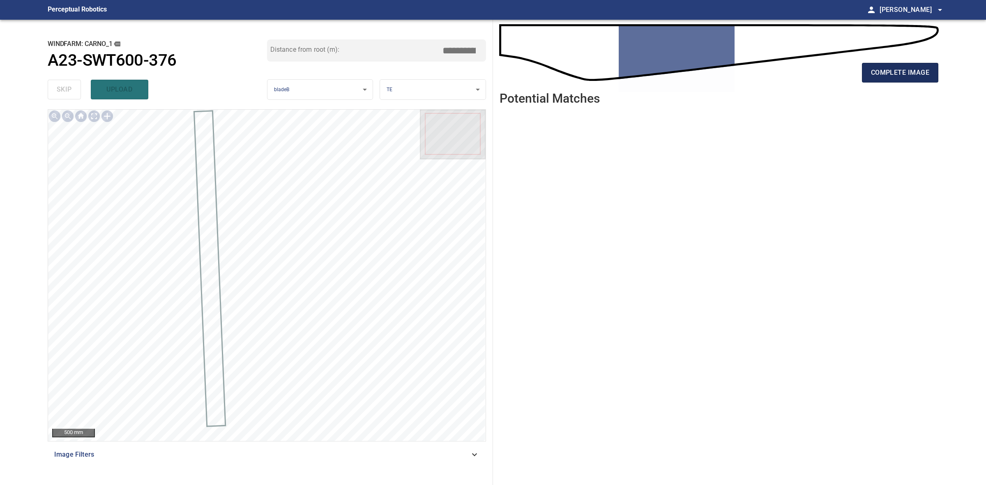
click at [884, 70] on span "complete image" at bounding box center [900, 73] width 58 height 12
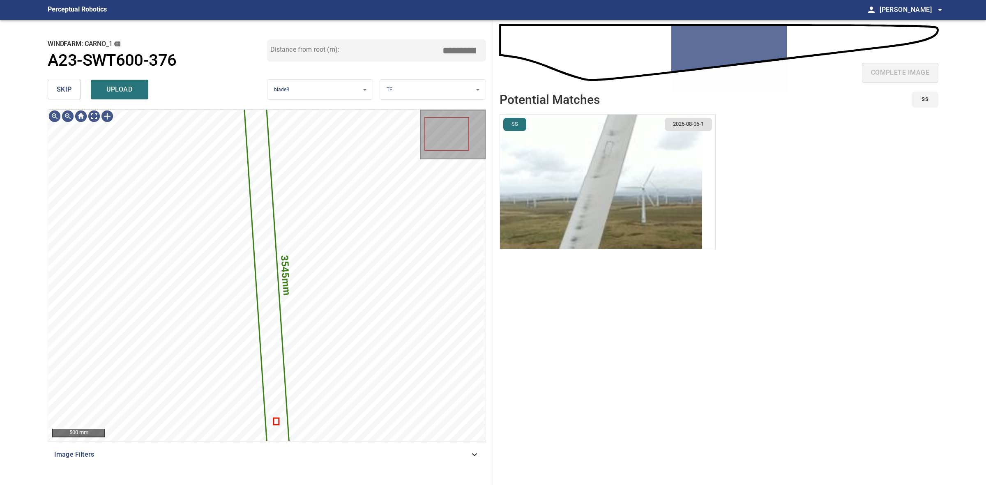
click at [76, 92] on button "skip" at bounding box center [64, 90] width 33 height 20
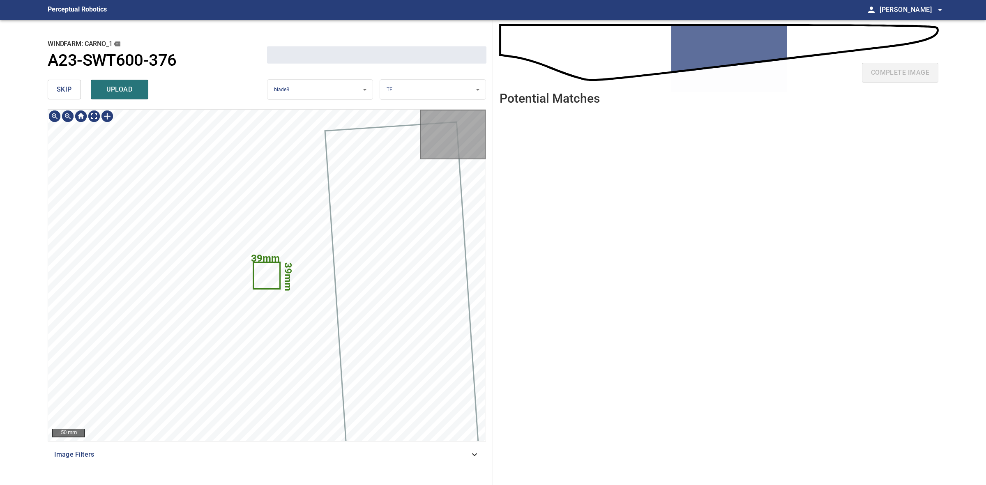
click at [76, 92] on button "skip" at bounding box center [64, 90] width 33 height 20
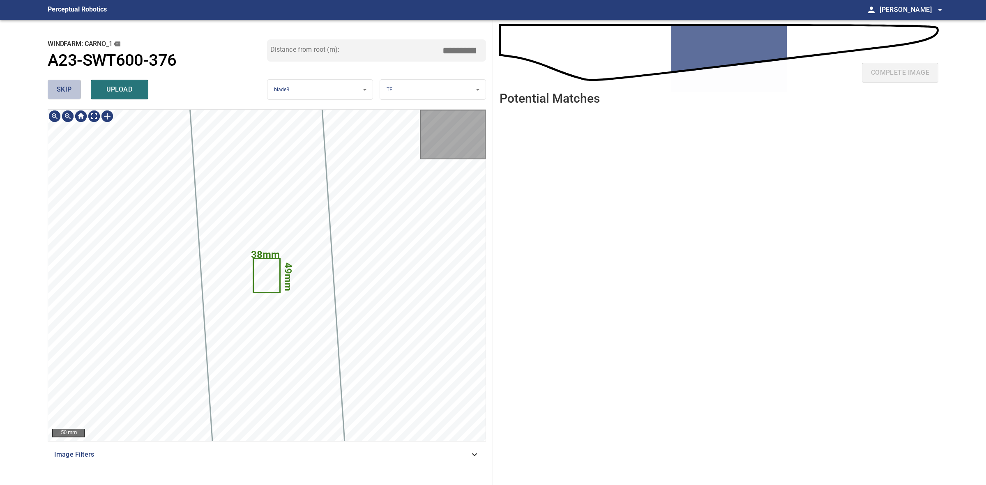
click at [76, 92] on button "skip" at bounding box center [64, 90] width 33 height 20
click at [76, 92] on div "skip upload" at bounding box center [157, 89] width 219 height 26
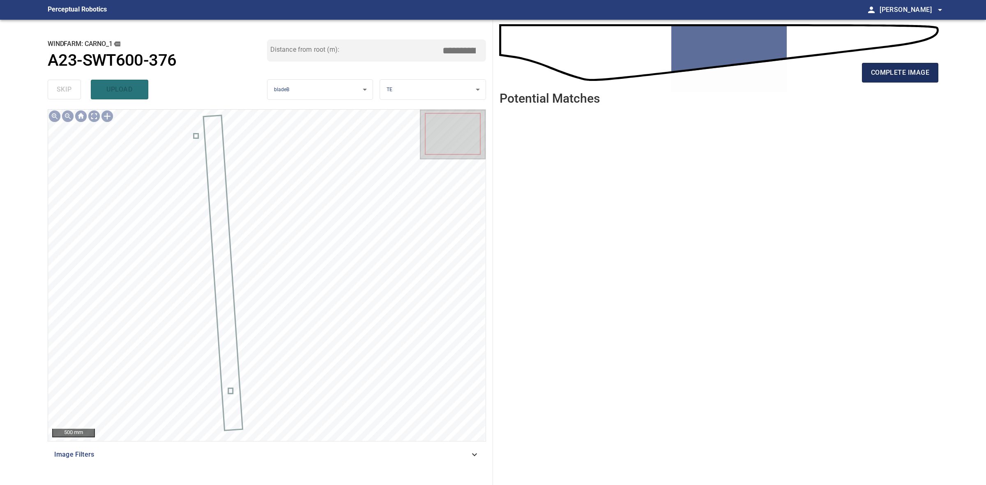
click at [923, 75] on span "complete image" at bounding box center [900, 73] width 58 height 12
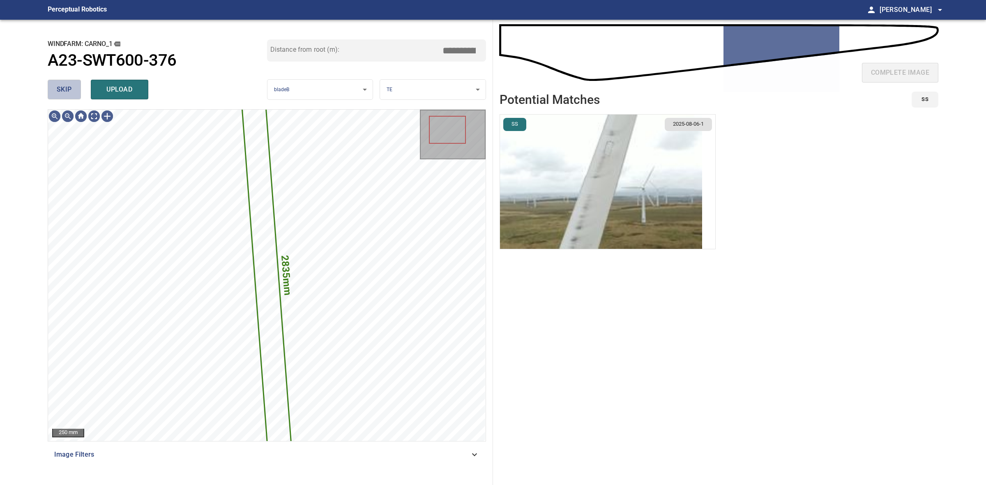
click at [70, 82] on button "skip" at bounding box center [64, 90] width 33 height 20
click at [70, 82] on div "skip upload" at bounding box center [157, 89] width 219 height 26
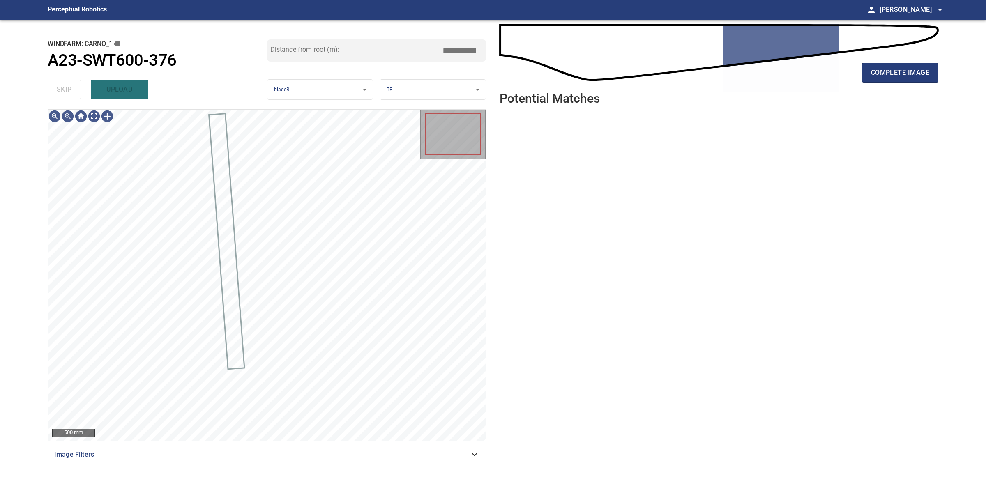
click at [70, 82] on div "skip upload" at bounding box center [157, 89] width 219 height 26
drag, startPoint x: 70, startPoint y: 82, endPoint x: 491, endPoint y: 84, distance: 421.4
click at [87, 87] on div "skip upload" at bounding box center [157, 89] width 219 height 26
click at [861, 78] on div "complete image" at bounding box center [718, 76] width 439 height 33
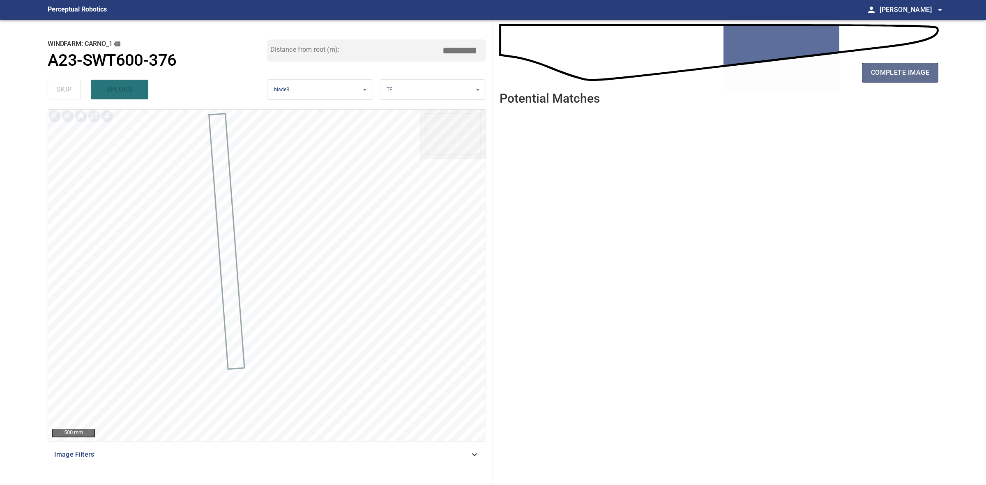
click at [862, 78] on button "complete image" at bounding box center [900, 73] width 76 height 20
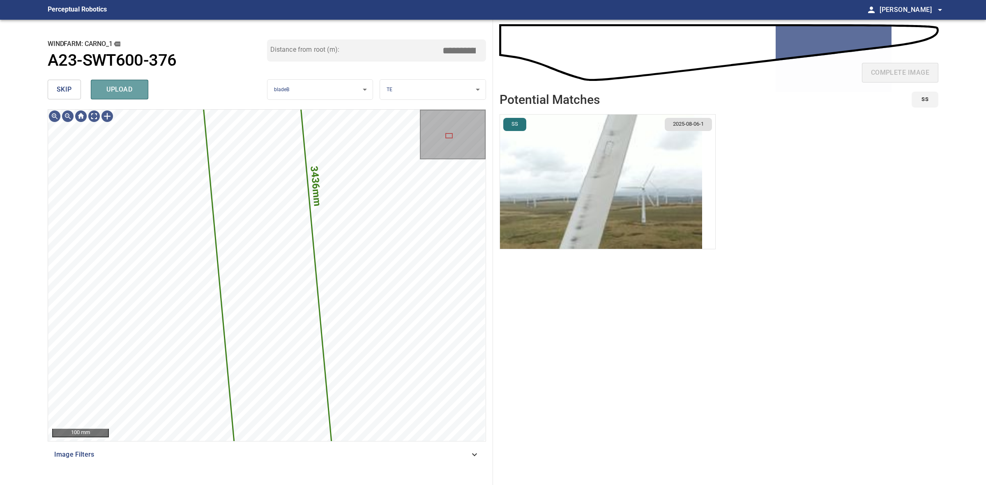
drag, startPoint x: 120, startPoint y: 91, endPoint x: 99, endPoint y: 85, distance: 22.0
click at [120, 90] on span "upload" at bounding box center [119, 90] width 39 height 12
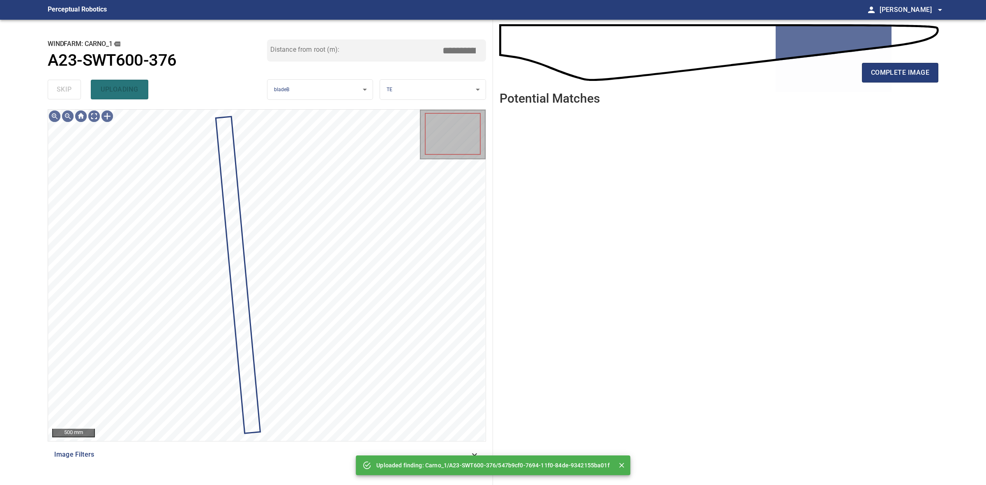
click at [63, 84] on div "skip uploading" at bounding box center [157, 89] width 219 height 26
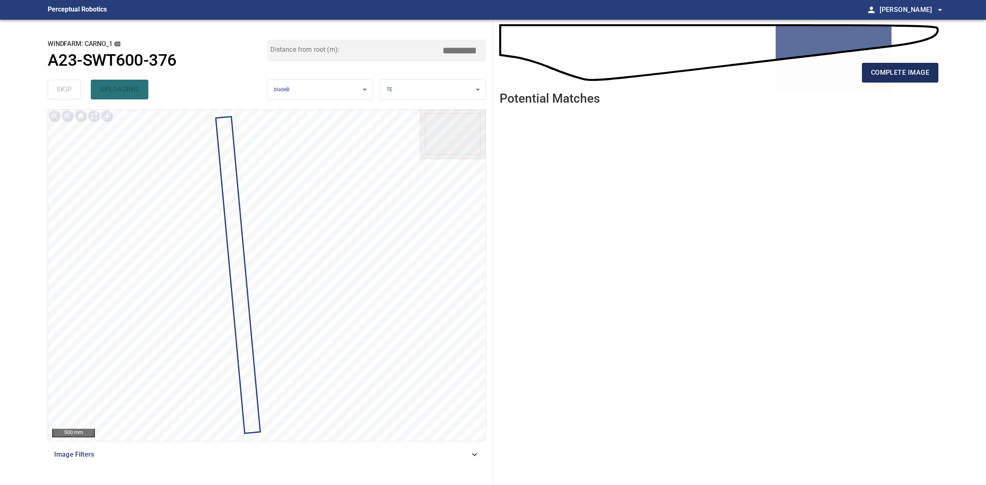
drag, startPoint x: 972, startPoint y: 72, endPoint x: 908, endPoint y: 81, distance: 64.7
click at [971, 72] on main "**********" at bounding box center [493, 242] width 986 height 485
click at [907, 81] on button "complete image" at bounding box center [900, 73] width 76 height 20
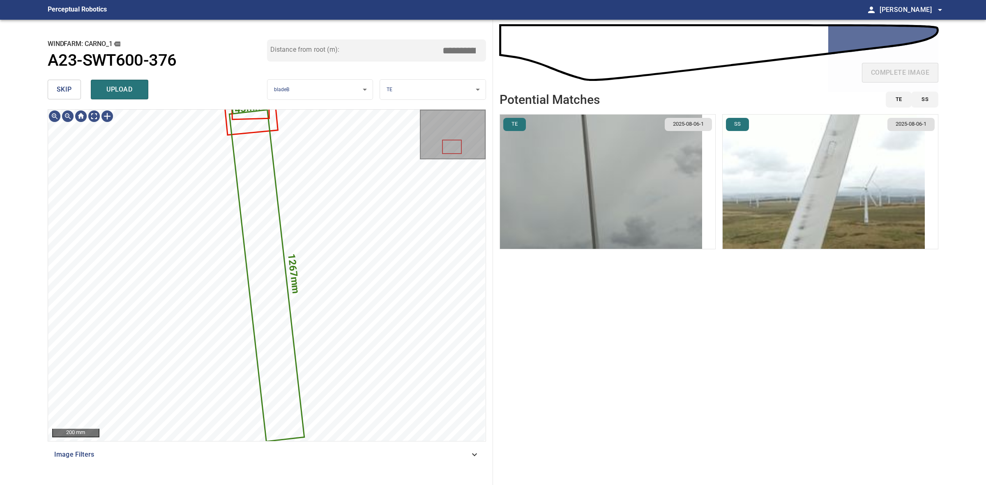
drag, startPoint x: 546, startPoint y: 151, endPoint x: 554, endPoint y: 152, distance: 7.4
click at [547, 152] on img "button" at bounding box center [601, 182] width 202 height 134
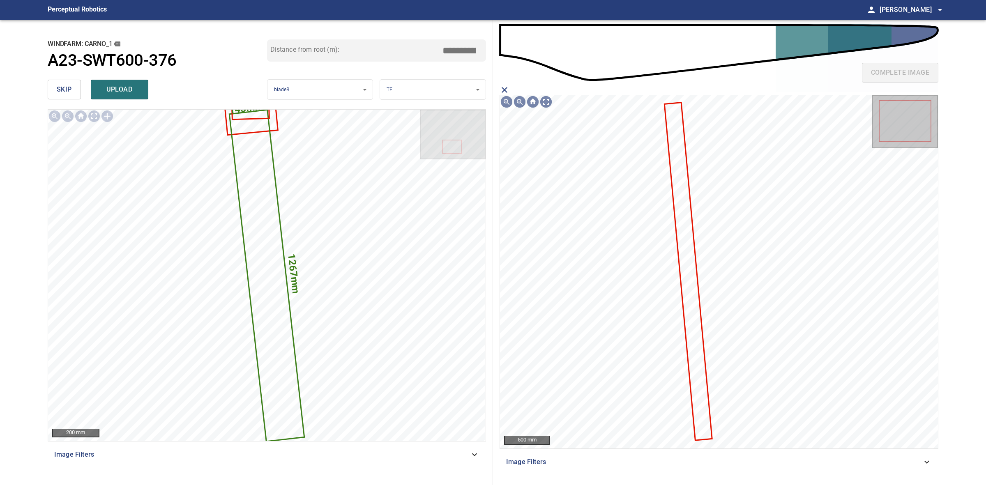
click at [684, 249] on icon at bounding box center [688, 271] width 46 height 336
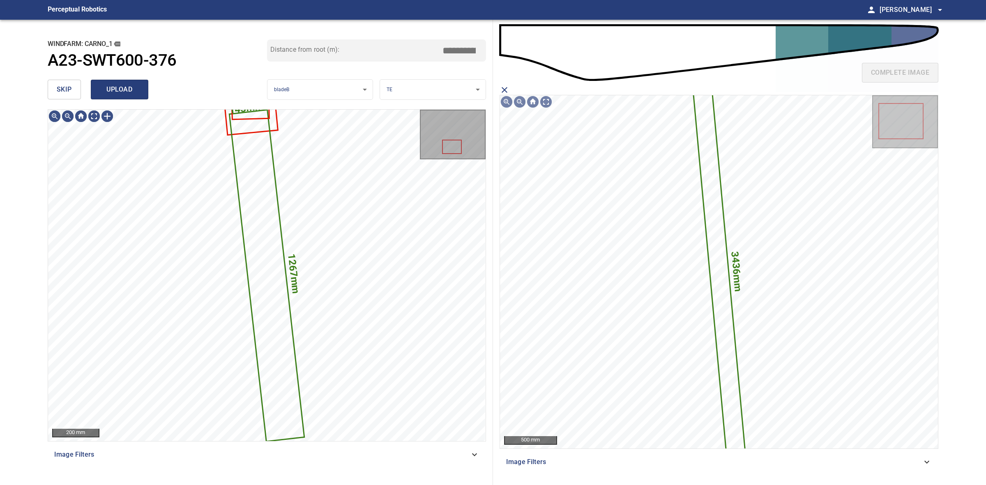
click at [113, 90] on span "upload" at bounding box center [119, 90] width 39 height 12
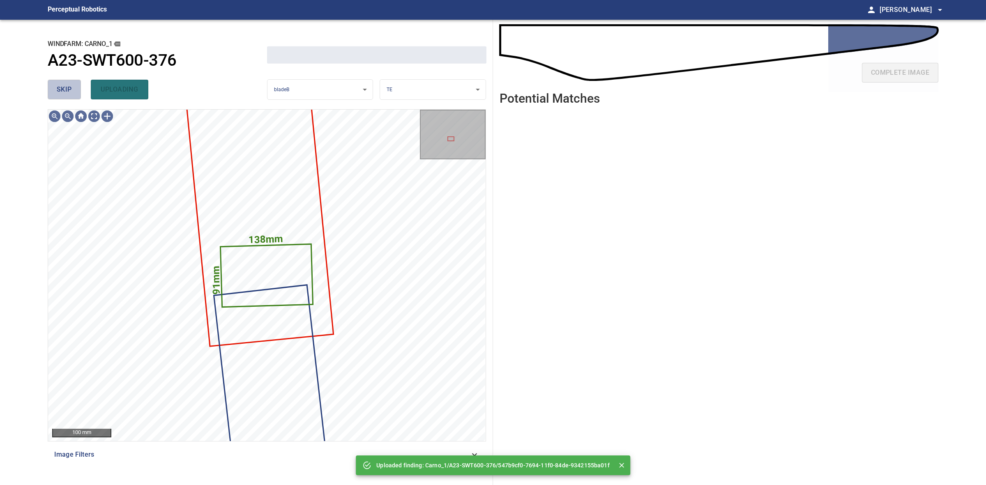
click at [63, 90] on span "skip" at bounding box center [64, 90] width 15 height 12
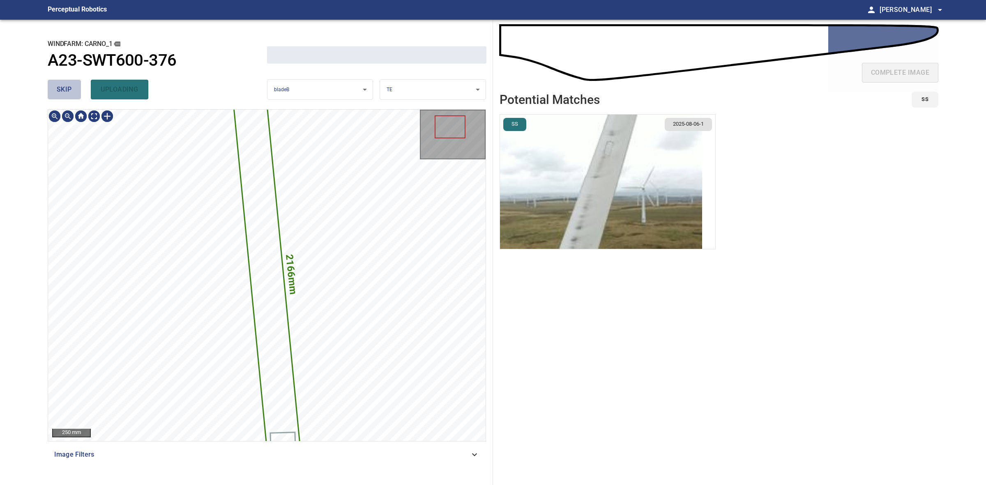
click at [63, 90] on span "skip" at bounding box center [64, 90] width 15 height 12
click at [63, 90] on div "skip uploading" at bounding box center [157, 89] width 219 height 26
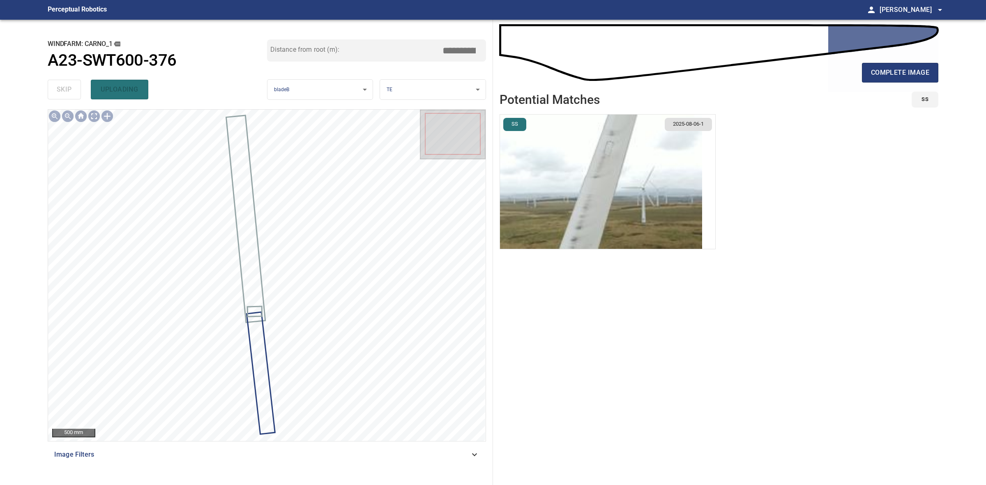
click at [911, 83] on div "complete image" at bounding box center [718, 76] width 439 height 33
click at [906, 78] on button "complete image" at bounding box center [900, 73] width 76 height 20
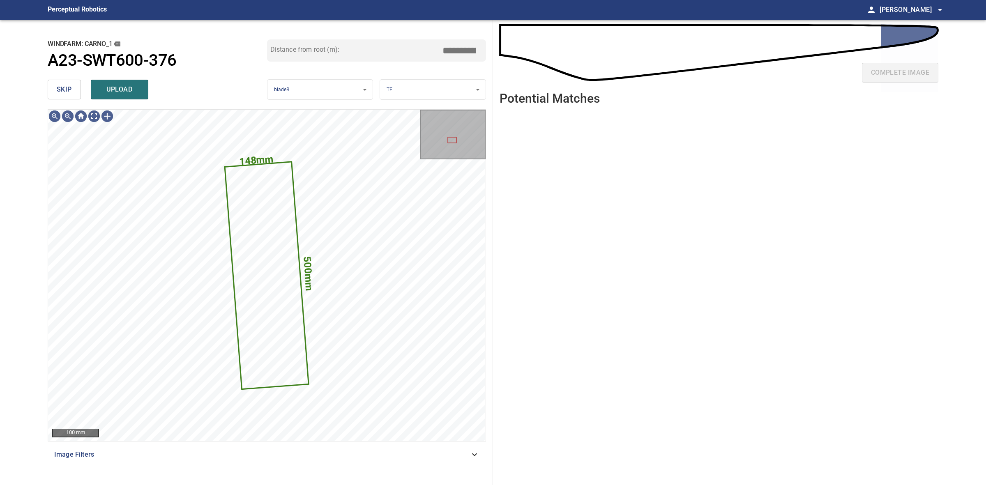
click at [72, 99] on div "skip upload" at bounding box center [157, 89] width 219 height 26
click at [72, 97] on button "skip" at bounding box center [64, 90] width 33 height 20
click at [72, 97] on div "skip upload" at bounding box center [157, 89] width 219 height 26
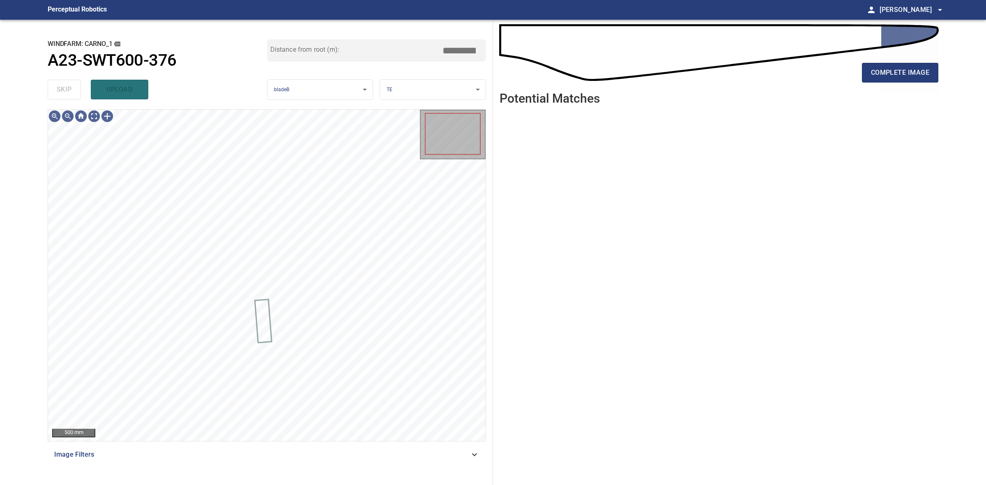
click at [72, 97] on div "skip upload" at bounding box center [157, 89] width 219 height 26
click at [926, 66] on button "complete image" at bounding box center [900, 73] width 76 height 20
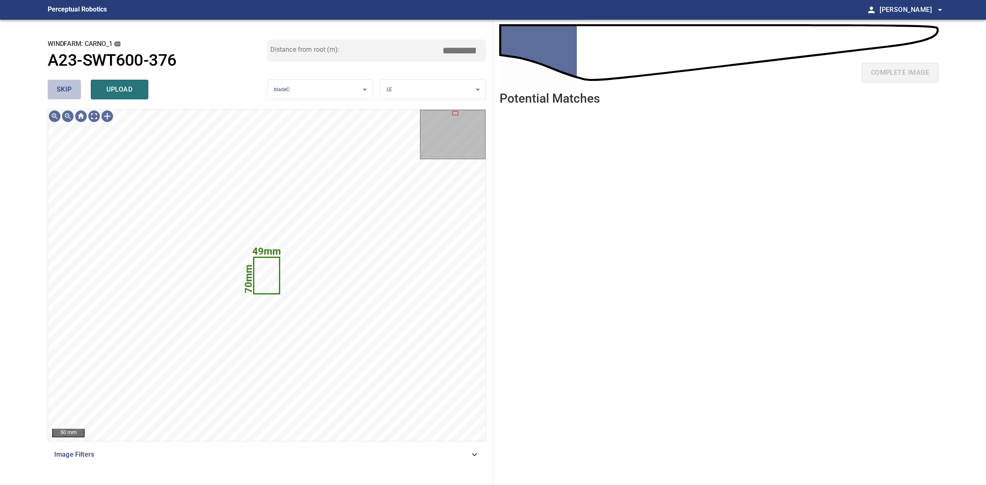
click at [53, 95] on button "skip" at bounding box center [64, 90] width 33 height 20
click at [53, 95] on div "skip upload" at bounding box center [157, 89] width 219 height 26
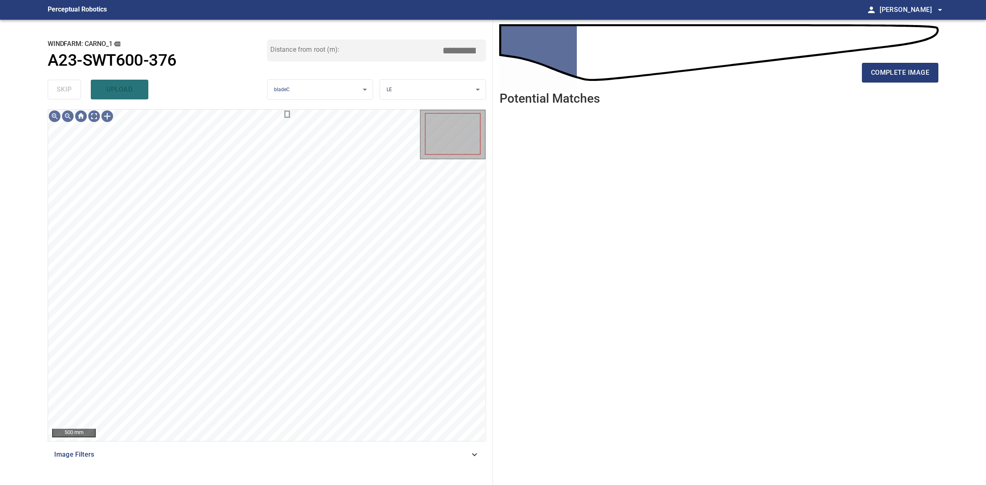
click at [53, 94] on div "skip upload" at bounding box center [157, 89] width 219 height 26
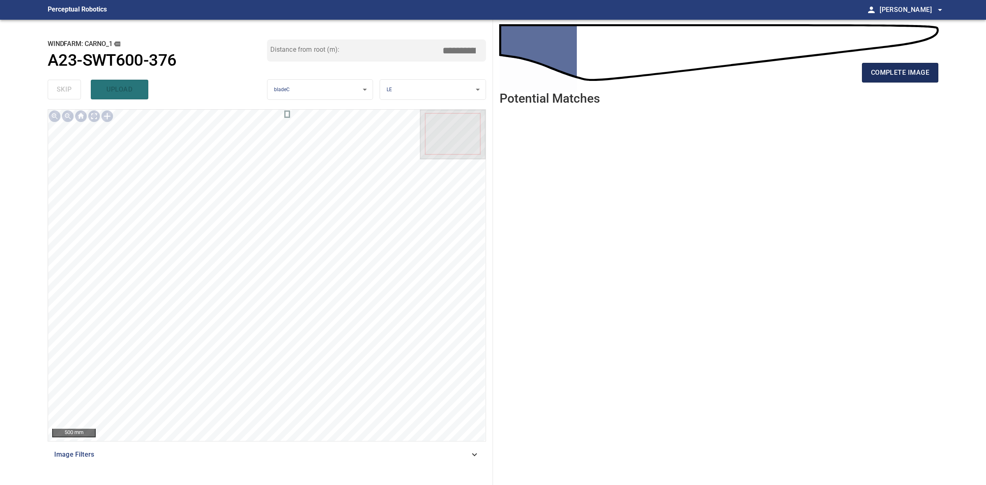
click at [881, 72] on span "complete image" at bounding box center [900, 73] width 58 height 12
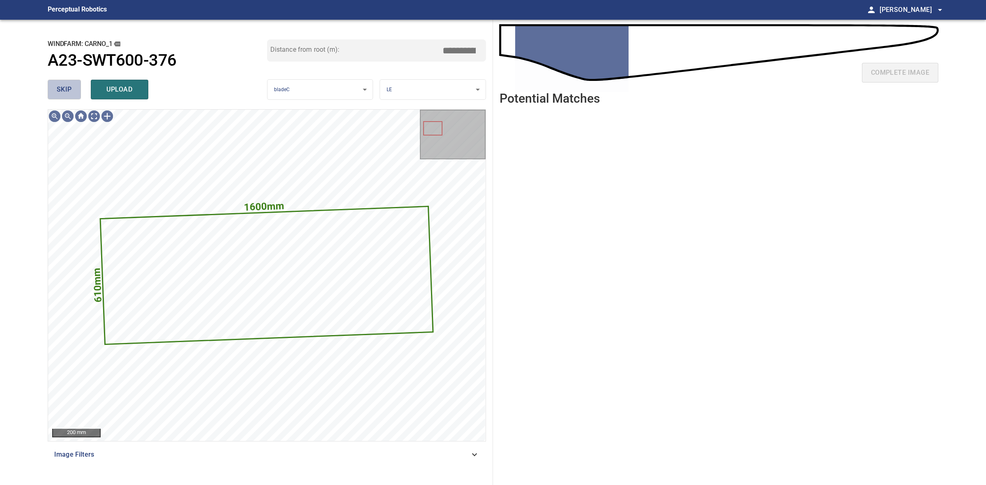
click at [66, 84] on span "skip" at bounding box center [64, 90] width 15 height 12
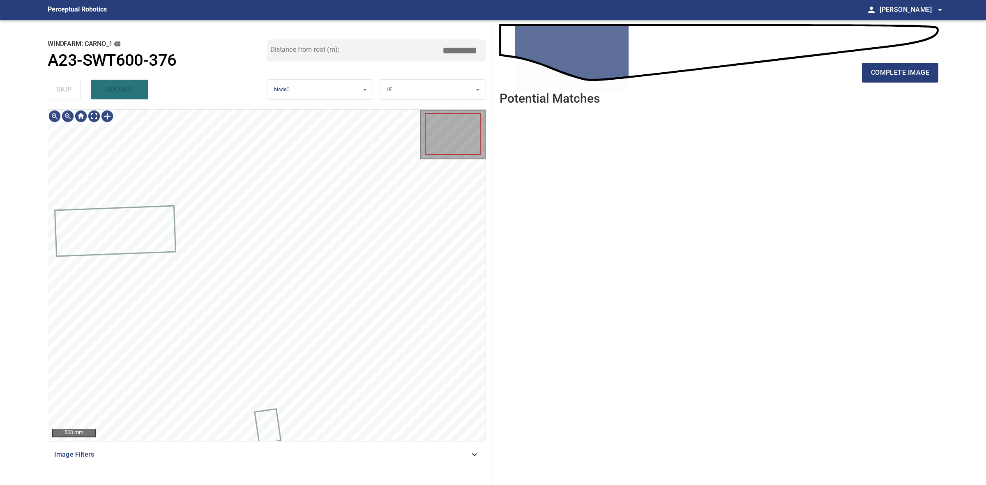
click at [66, 83] on div "skip upload" at bounding box center [157, 89] width 219 height 26
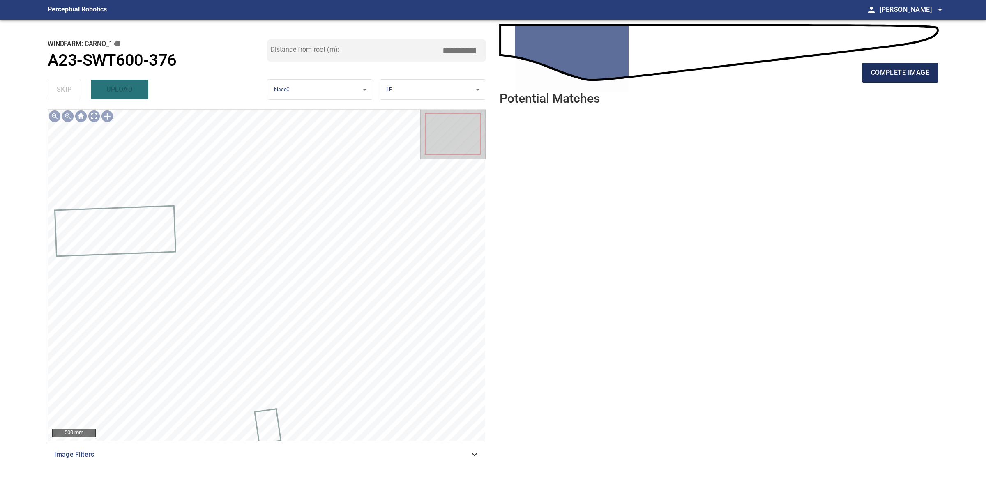
click at [922, 74] on span "complete image" at bounding box center [900, 73] width 58 height 12
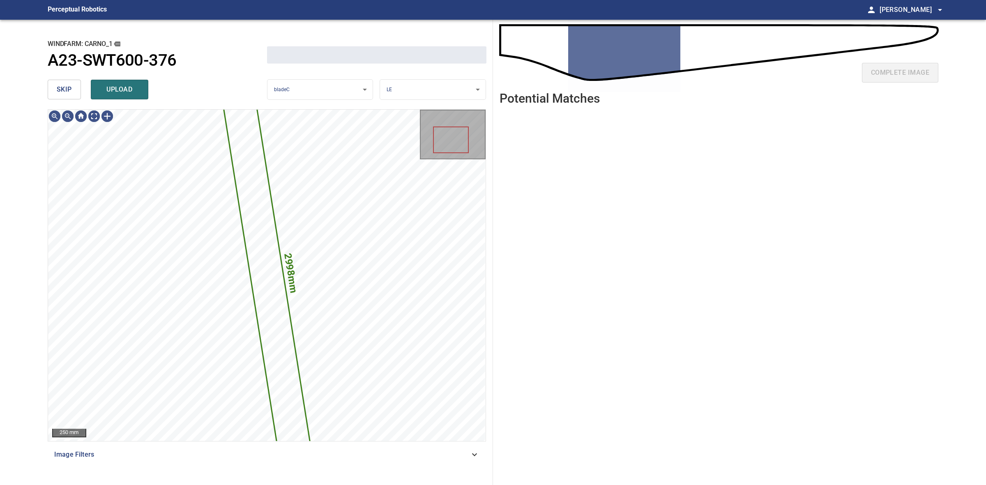
click at [79, 84] on button "skip" at bounding box center [64, 90] width 33 height 20
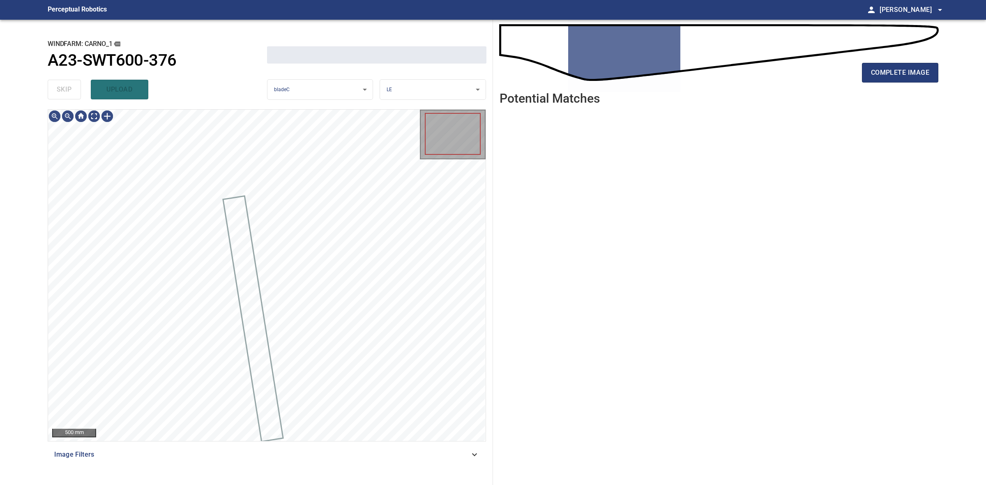
click at [79, 84] on div "skip upload" at bounding box center [157, 89] width 219 height 26
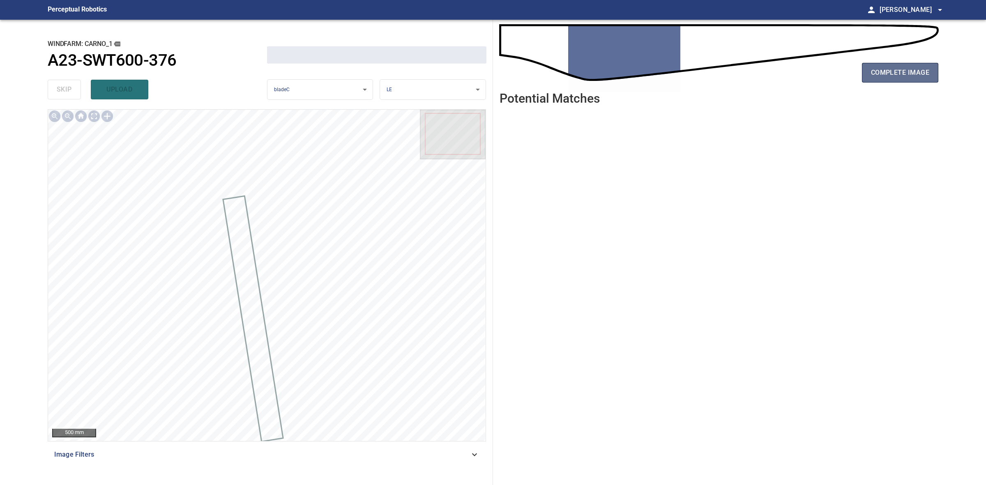
click at [896, 74] on span "complete image" at bounding box center [900, 73] width 58 height 12
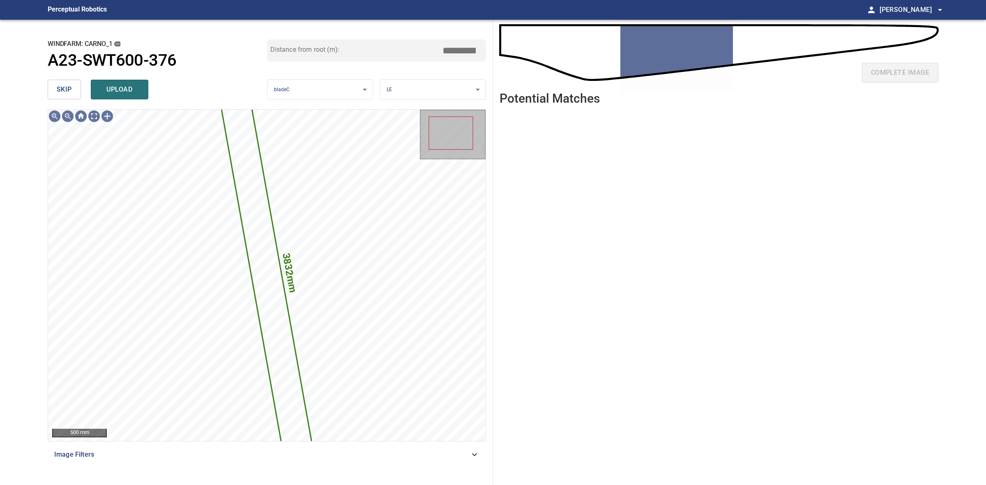
click at [70, 94] on span "skip" at bounding box center [64, 90] width 15 height 12
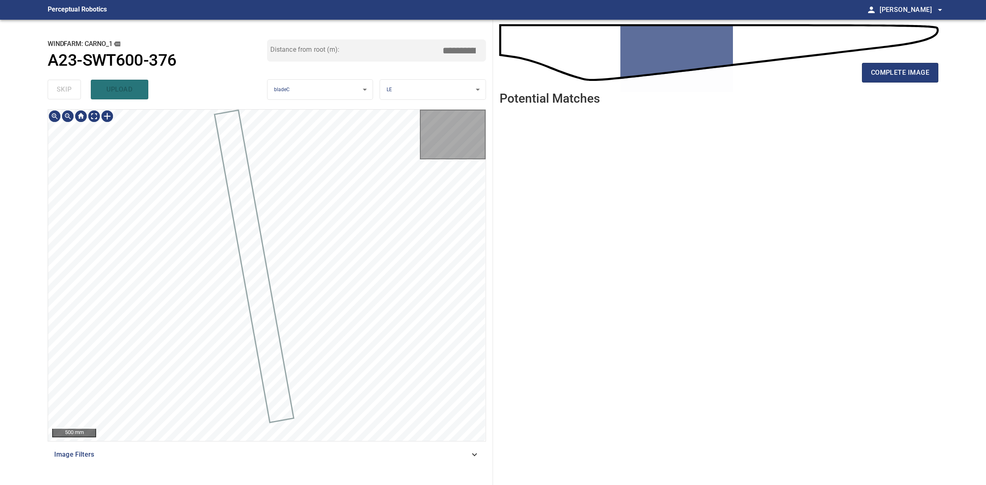
click at [70, 94] on div "skip upload" at bounding box center [157, 89] width 219 height 26
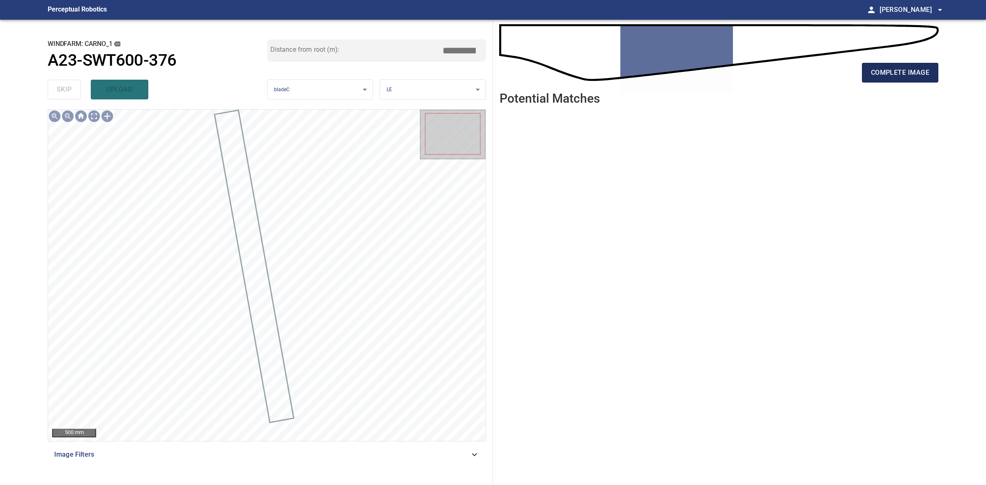
click at [876, 73] on span "complete image" at bounding box center [900, 73] width 58 height 12
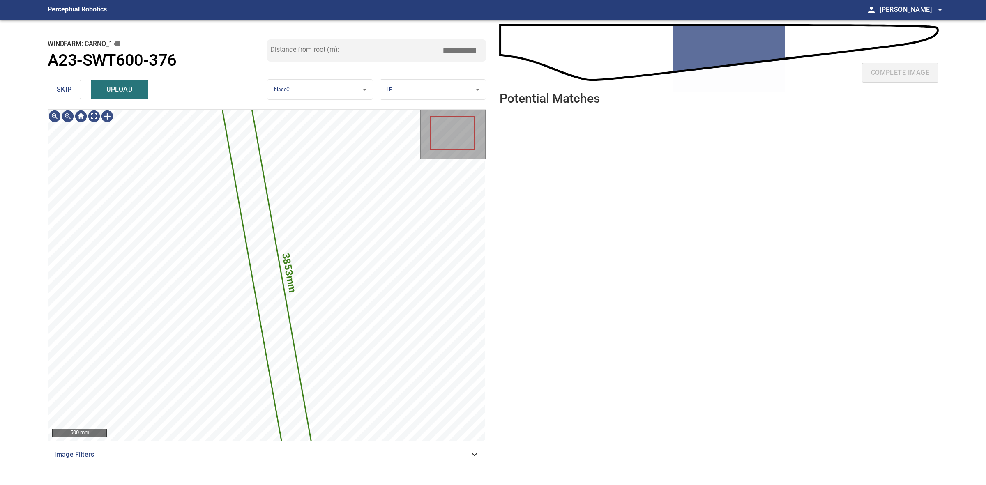
click at [77, 92] on button "skip" at bounding box center [64, 90] width 33 height 20
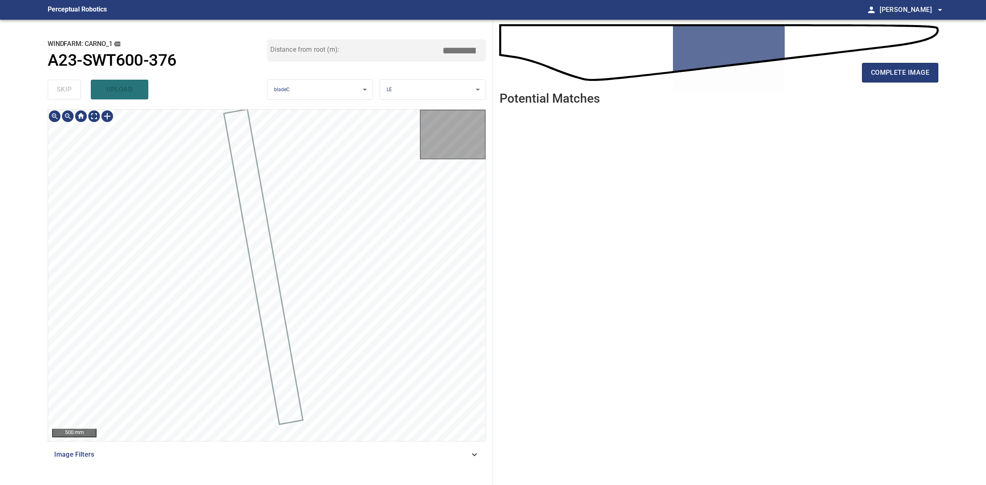
click at [77, 92] on div "skip upload" at bounding box center [157, 89] width 219 height 26
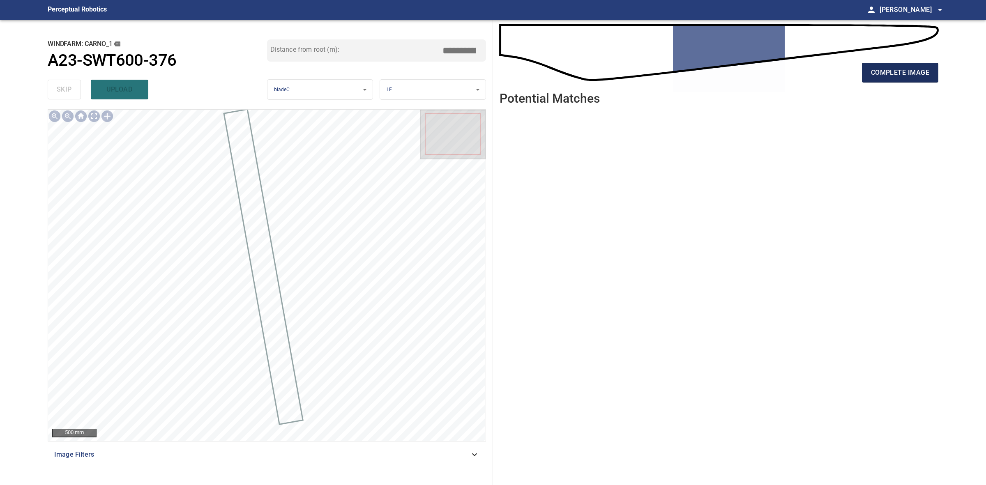
click at [920, 76] on span "complete image" at bounding box center [900, 73] width 58 height 12
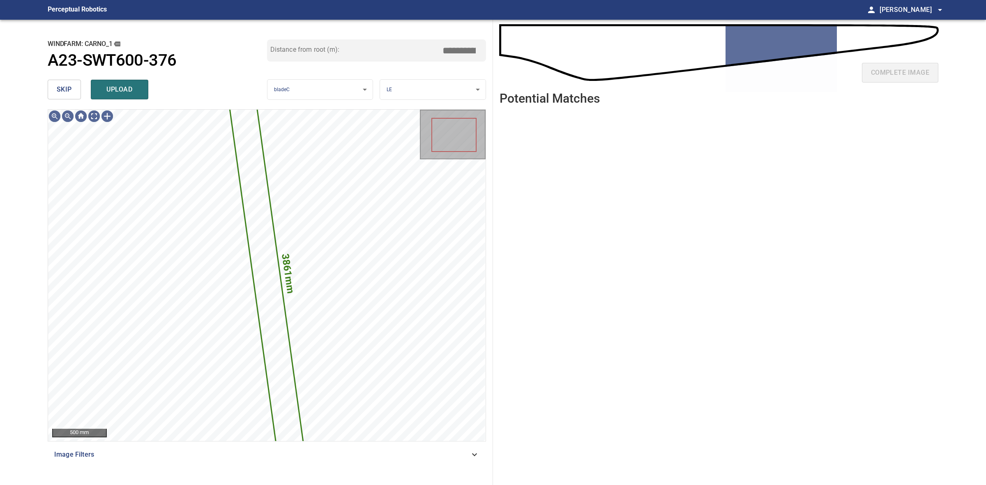
click at [79, 89] on button "skip" at bounding box center [64, 90] width 33 height 20
click at [79, 89] on div "skip upload" at bounding box center [157, 89] width 219 height 26
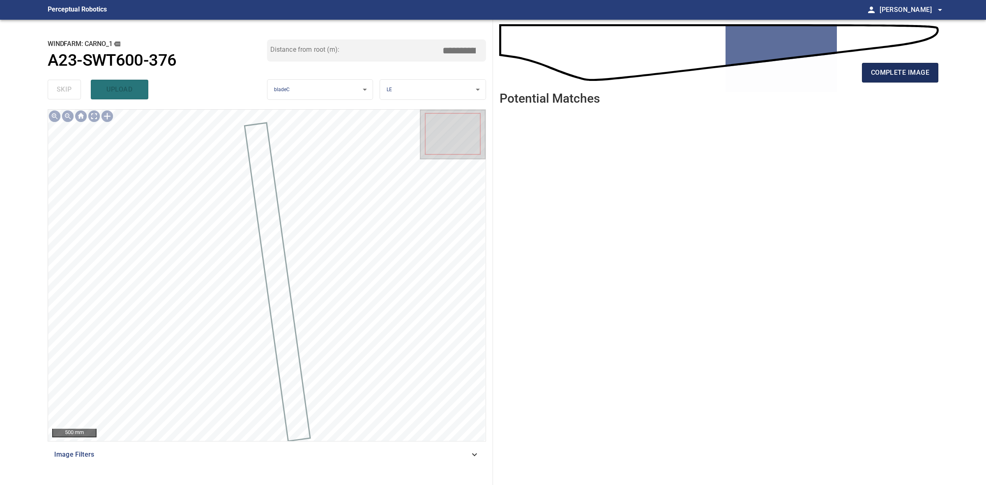
click at [914, 63] on button "complete image" at bounding box center [900, 73] width 76 height 20
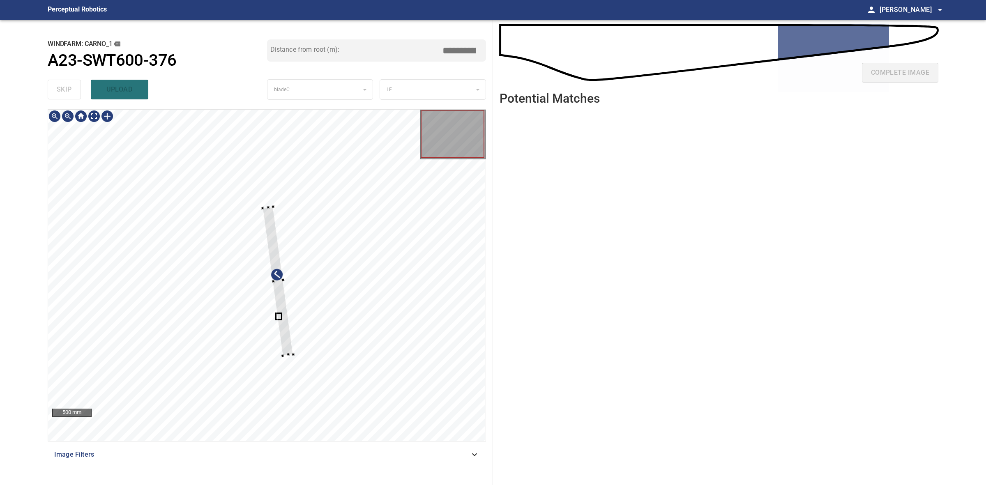
click at [265, 211] on div at bounding box center [277, 281] width 30 height 149
click at [274, 267] on div at bounding box center [280, 318] width 30 height 149
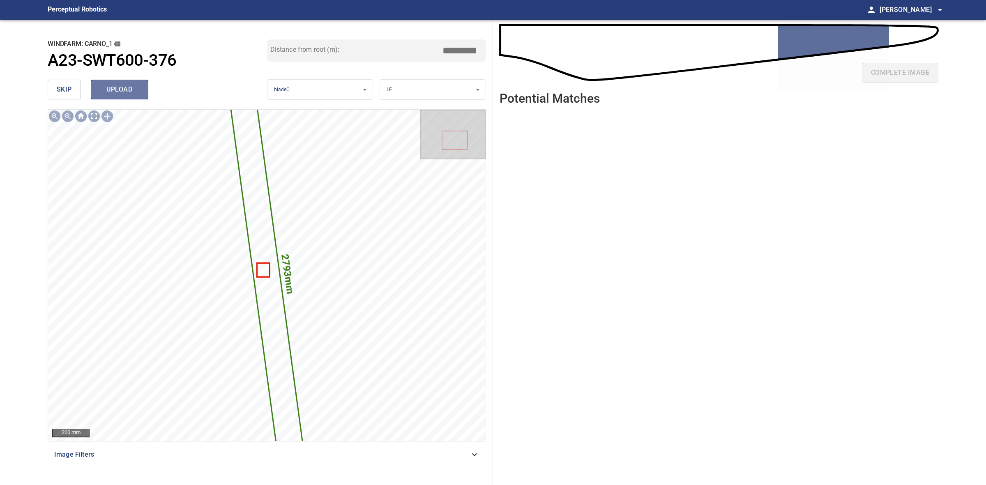
click at [122, 91] on span "upload" at bounding box center [119, 90] width 39 height 12
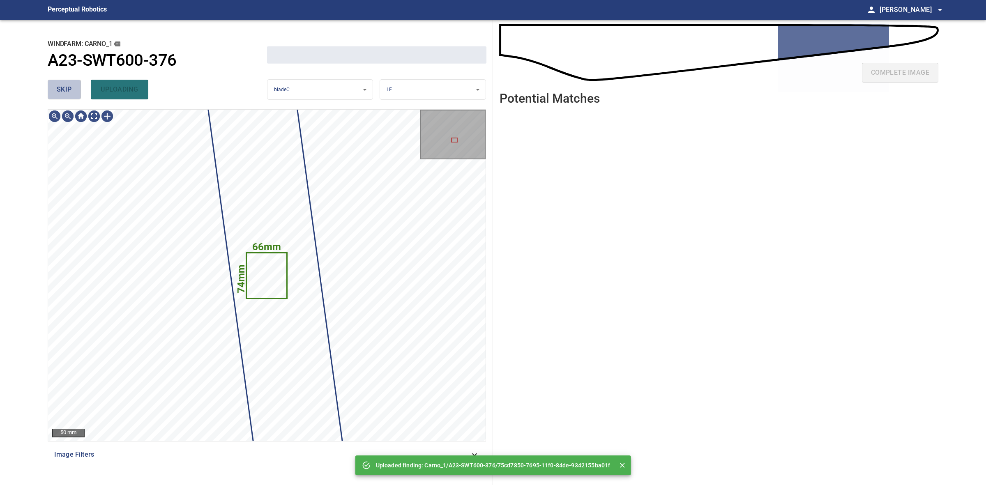
click at [68, 91] on span "skip" at bounding box center [64, 90] width 15 height 12
drag, startPoint x: 68, startPoint y: 91, endPoint x: 73, endPoint y: 89, distance: 5.3
click at [67, 91] on div "skip uploading" at bounding box center [157, 89] width 219 height 26
click at [67, 90] on div "skip uploading" at bounding box center [157, 89] width 219 height 26
click at [70, 89] on div "skip uploading" at bounding box center [157, 89] width 219 height 26
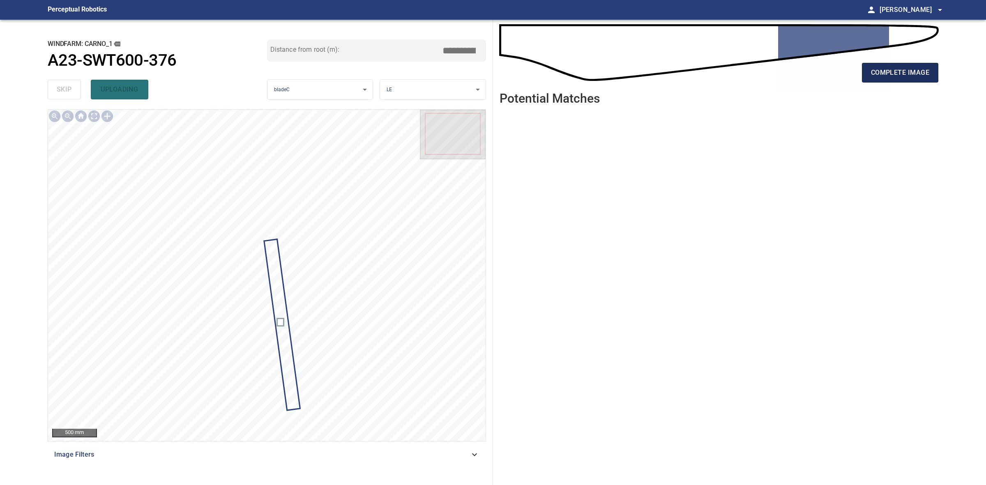
click at [875, 74] on span "complete image" at bounding box center [900, 73] width 58 height 12
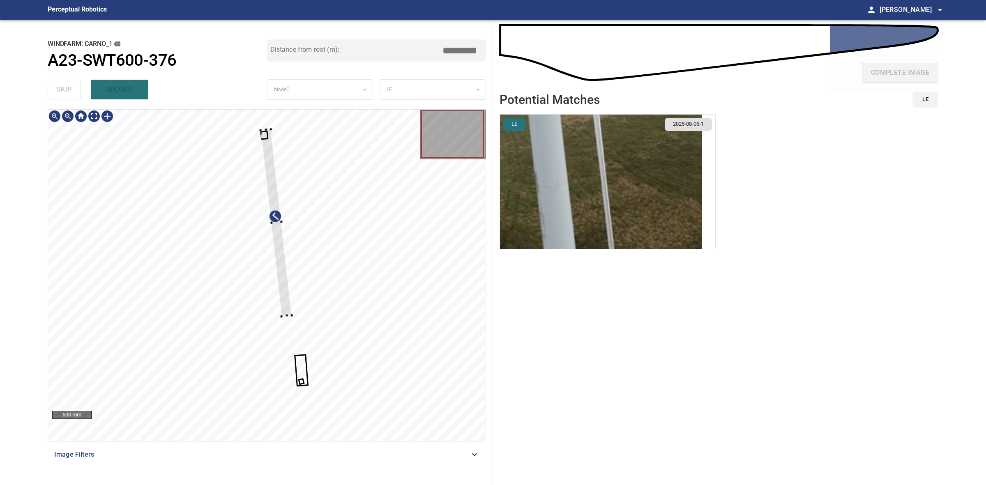
click at [281, 304] on div at bounding box center [275, 222] width 31 height 187
click at [279, 304] on div at bounding box center [273, 222] width 31 height 187
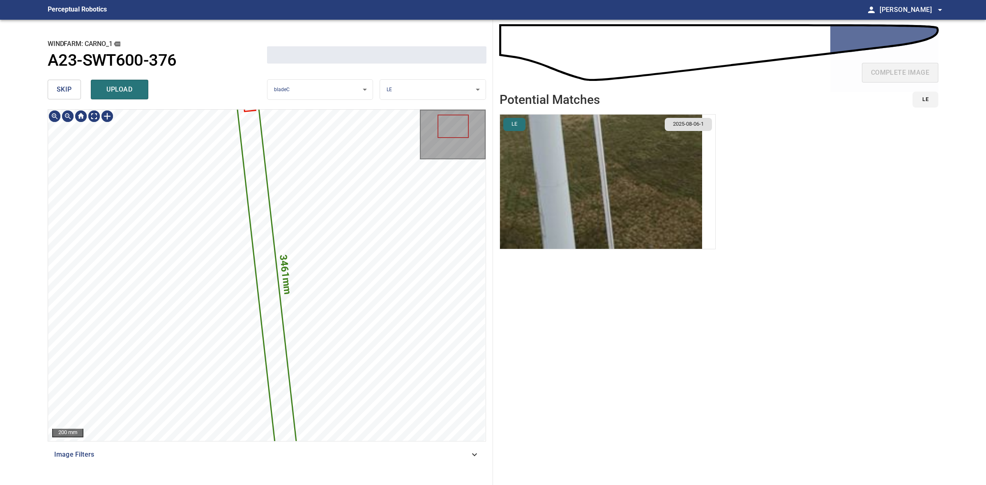
click at [693, 200] on img "button" at bounding box center [601, 182] width 202 height 134
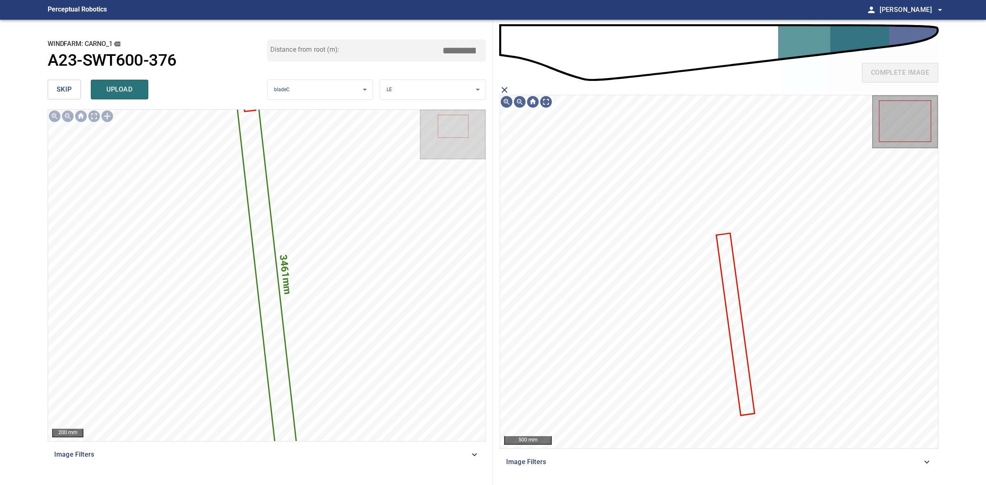
click at [728, 263] on icon at bounding box center [735, 324] width 37 height 181
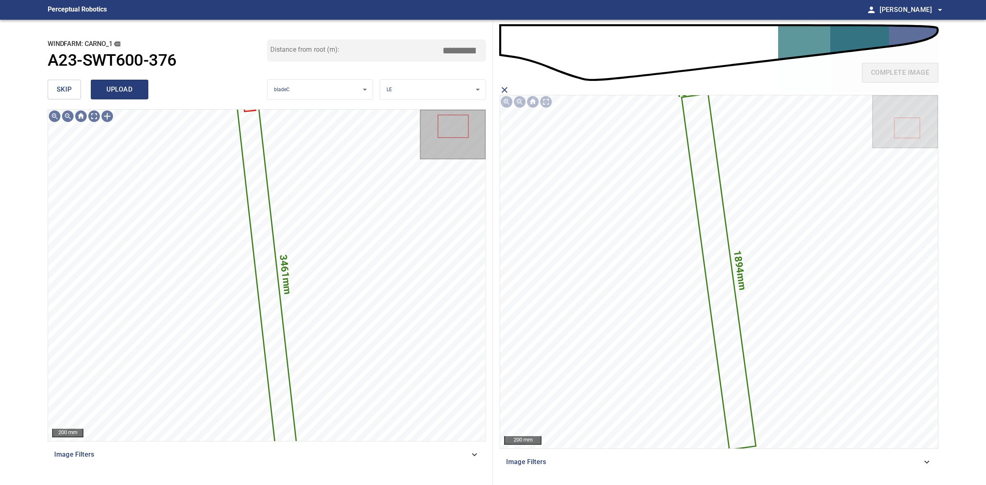
click at [124, 97] on button "upload" at bounding box center [120, 90] width 58 height 20
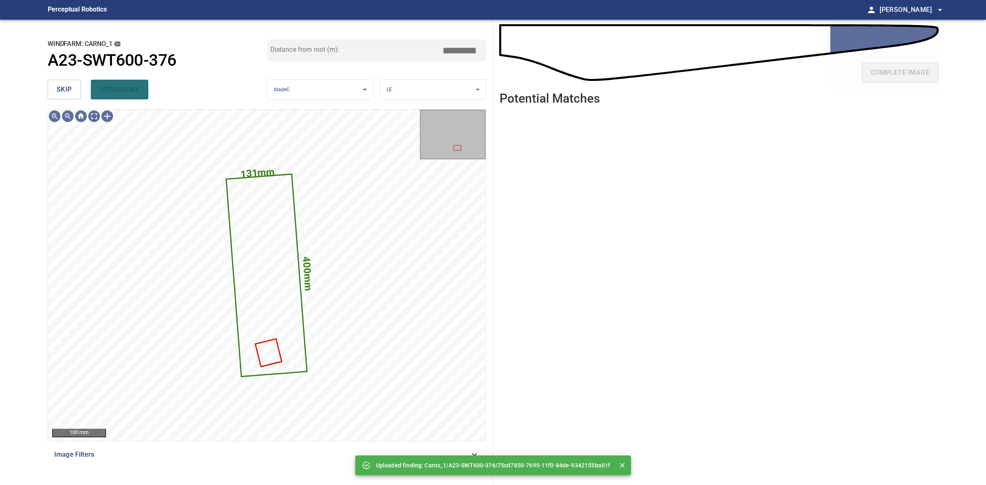
click at [58, 91] on span "skip" at bounding box center [64, 90] width 15 height 12
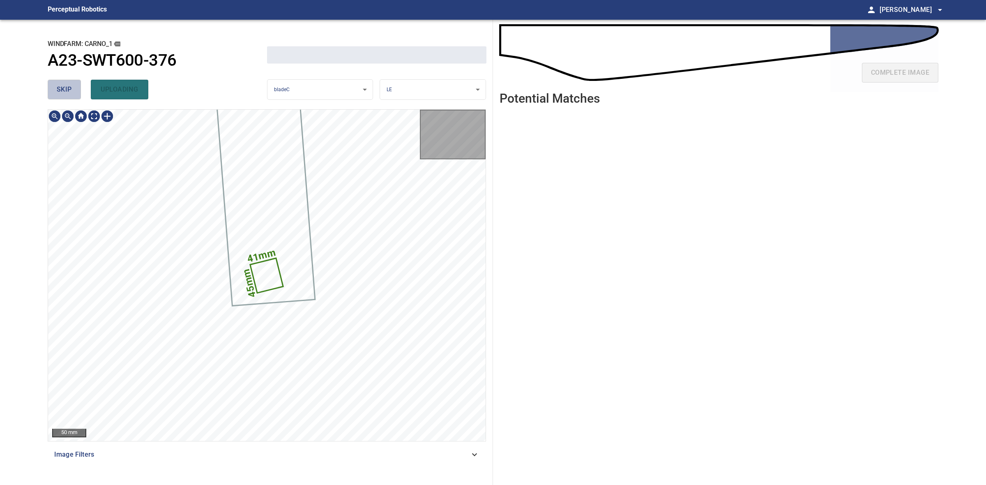
click at [58, 91] on span "skip" at bounding box center [64, 90] width 15 height 12
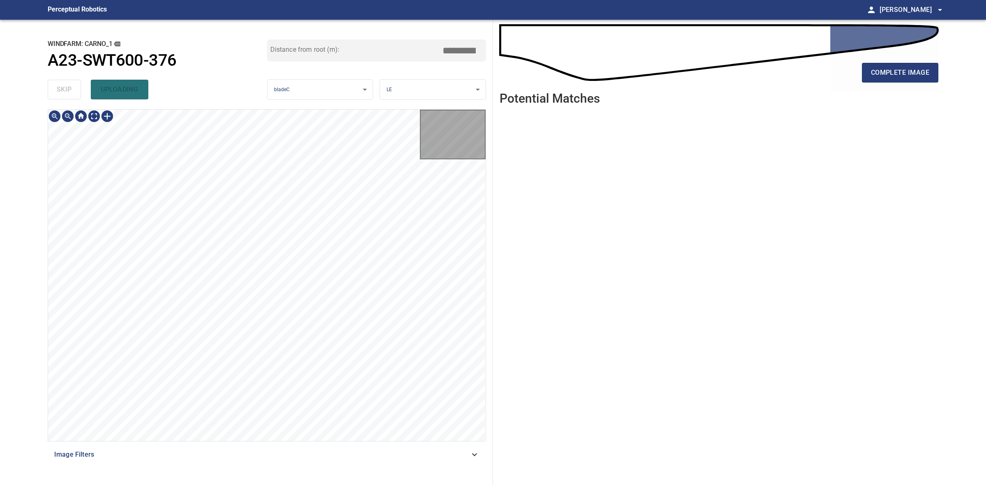
click at [58, 91] on div "skip uploading" at bounding box center [157, 89] width 219 height 26
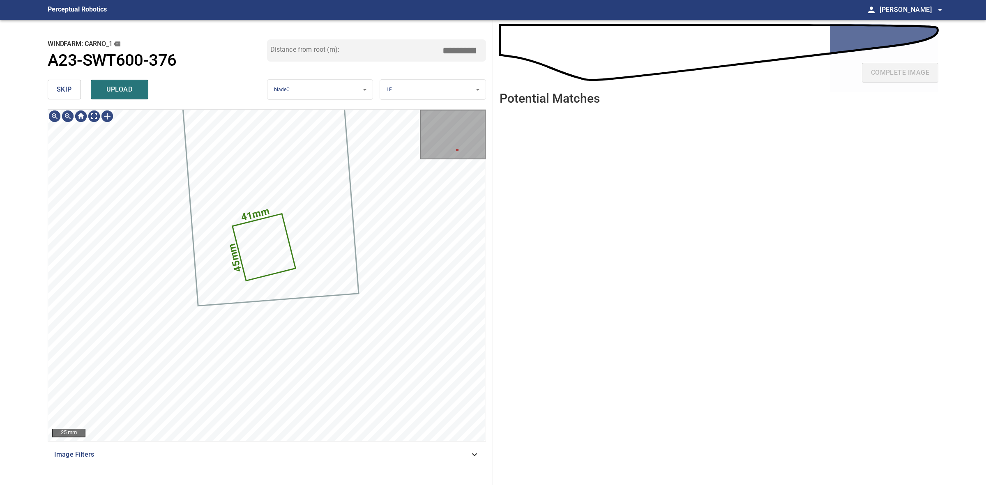
drag, startPoint x: 73, startPoint y: 93, endPoint x: 69, endPoint y: 89, distance: 5.5
click at [73, 93] on button "skip" at bounding box center [64, 90] width 33 height 20
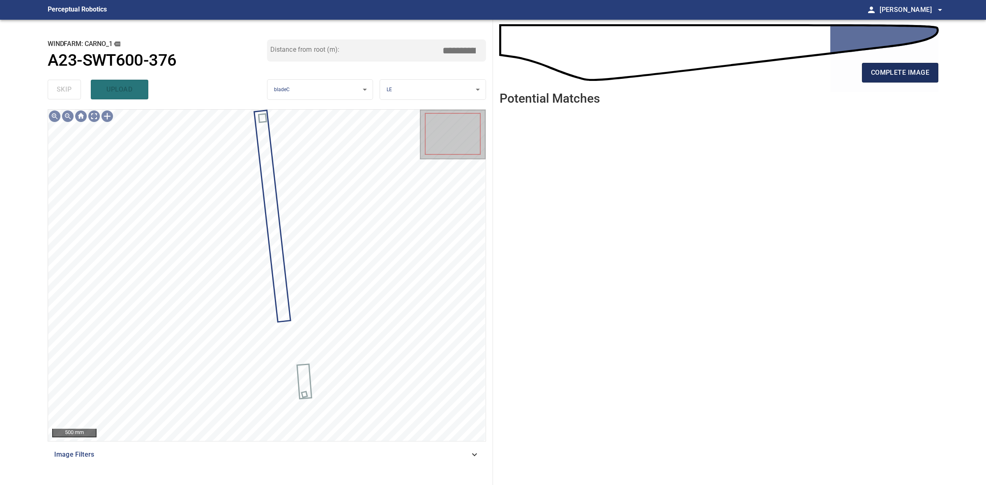
click at [883, 67] on span "complete image" at bounding box center [900, 73] width 58 height 12
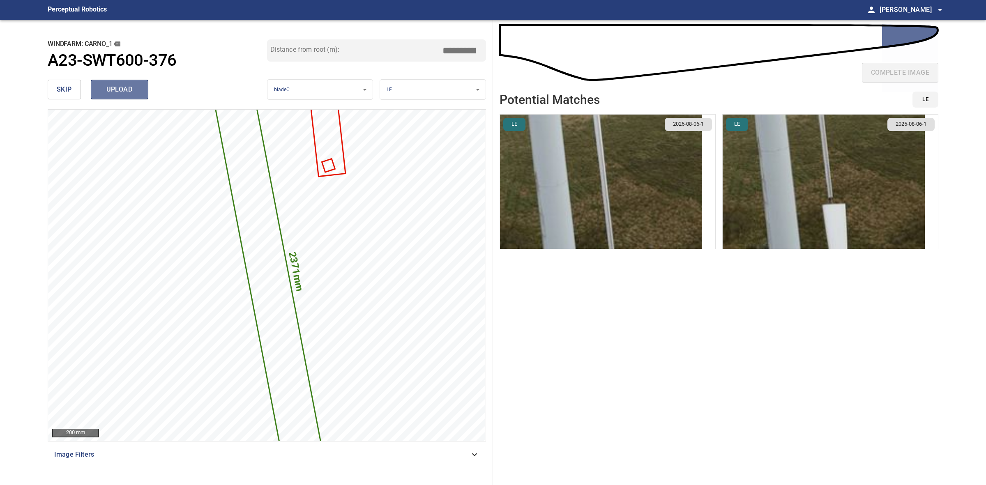
click at [134, 89] on span "upload" at bounding box center [119, 90] width 39 height 12
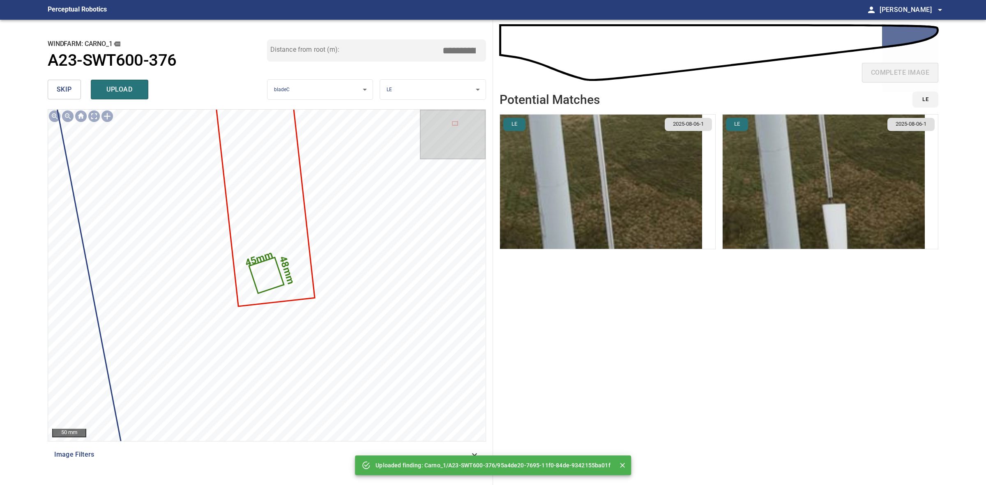
click at [419, 85] on body "**********" at bounding box center [493, 242] width 986 height 485
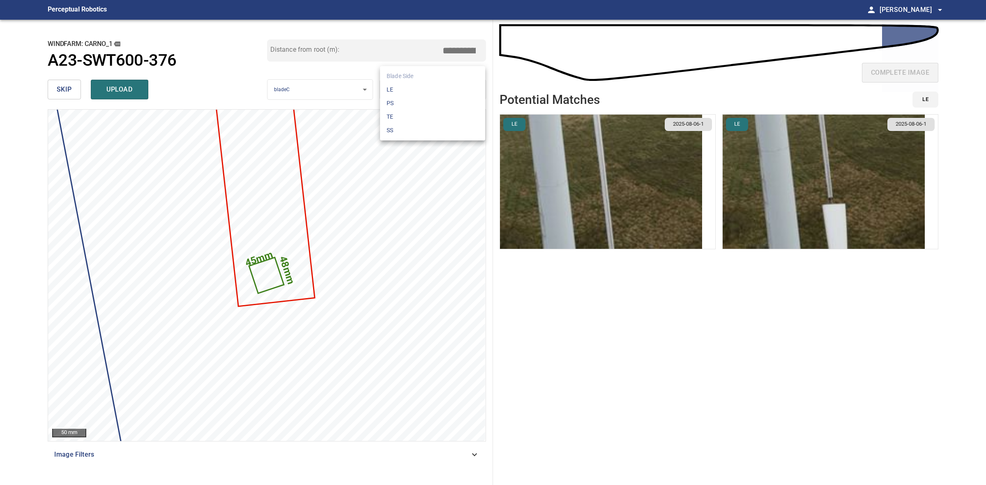
click at [411, 132] on li "SS" at bounding box center [432, 131] width 105 height 14
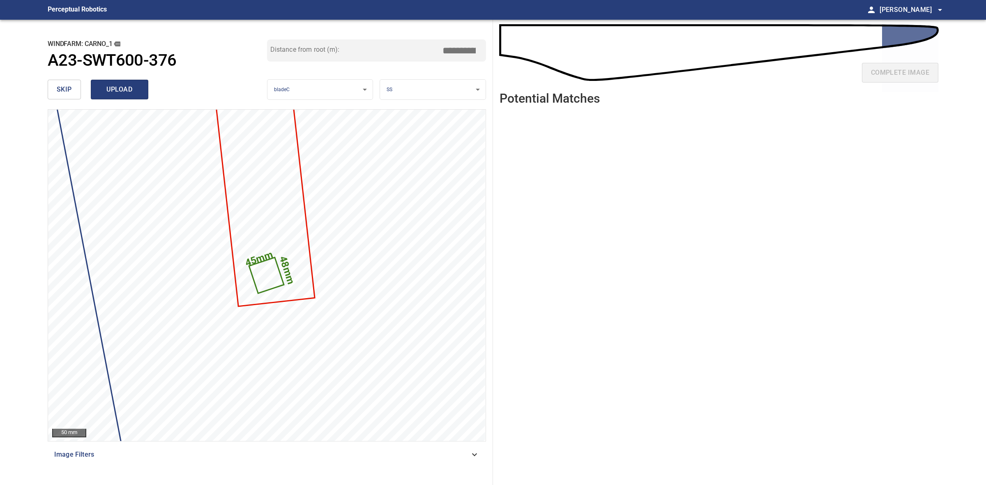
click at [114, 87] on span "upload" at bounding box center [119, 90] width 39 height 12
click at [66, 85] on span "skip" at bounding box center [64, 90] width 15 height 12
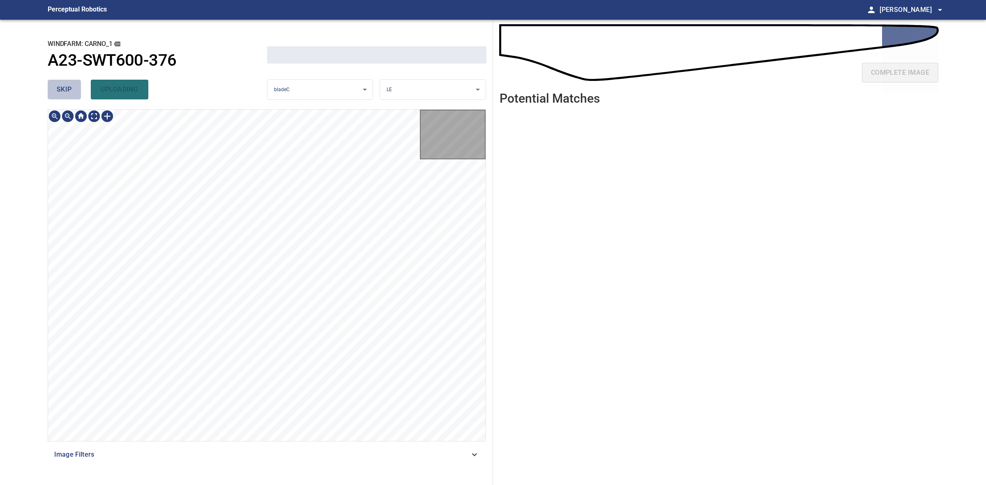
click at [66, 85] on span "skip" at bounding box center [64, 90] width 15 height 12
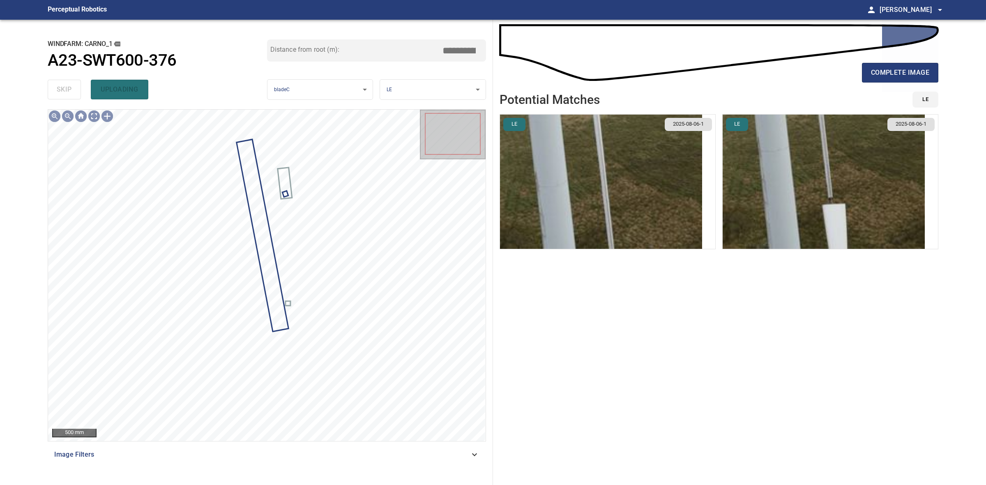
click at [871, 83] on div "complete image" at bounding box center [718, 76] width 439 height 33
click at [877, 79] on button "complete image" at bounding box center [900, 73] width 76 height 20
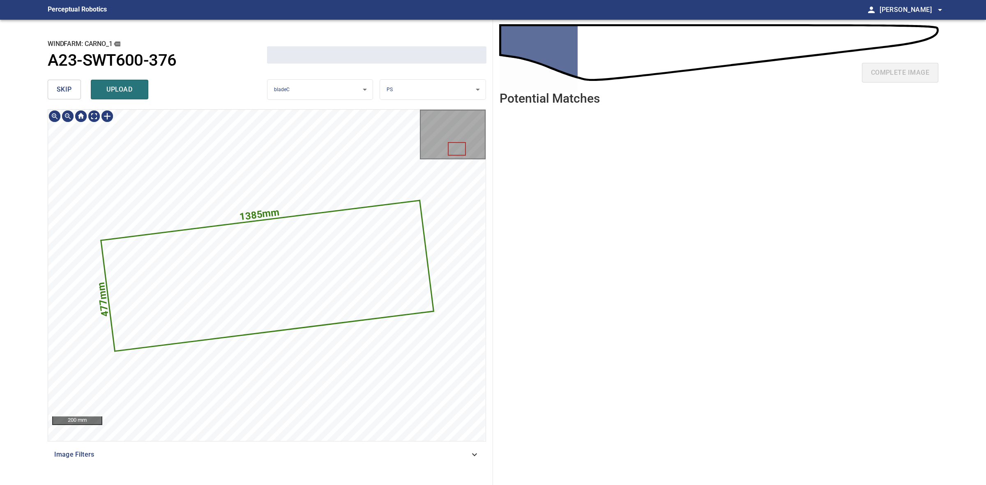
click at [282, 239] on div "1385mm 477mm" at bounding box center [266, 275] width 437 height 331
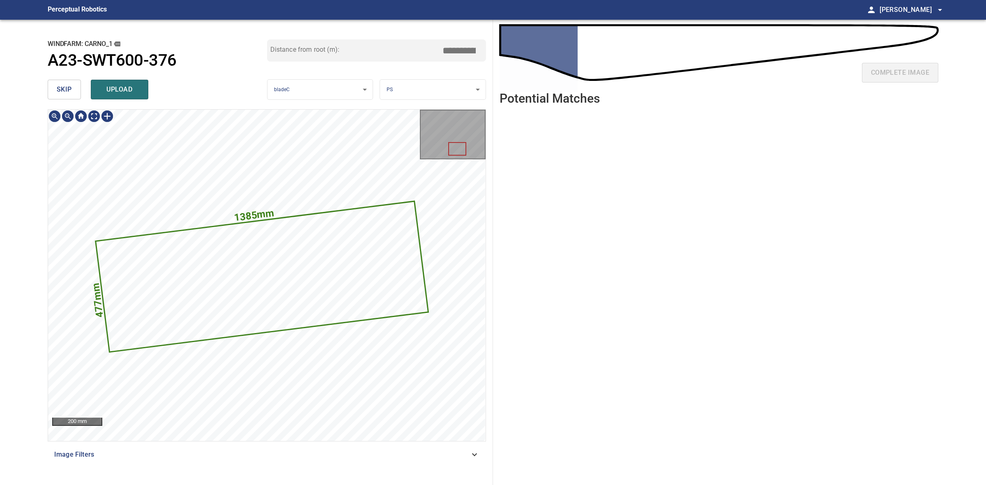
click at [91, 111] on div "1385mm 477mm 200 mm" at bounding box center [266, 275] width 437 height 331
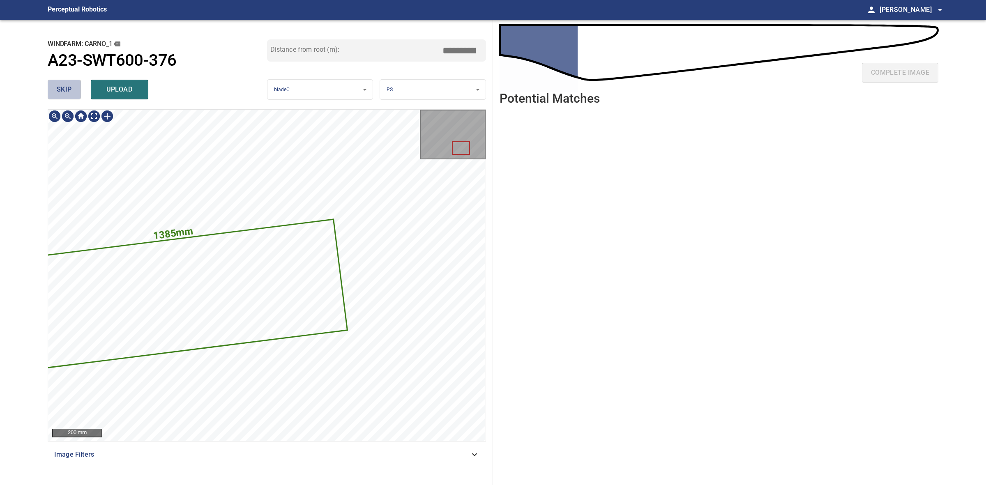
click at [68, 97] on button "skip" at bounding box center [64, 90] width 33 height 20
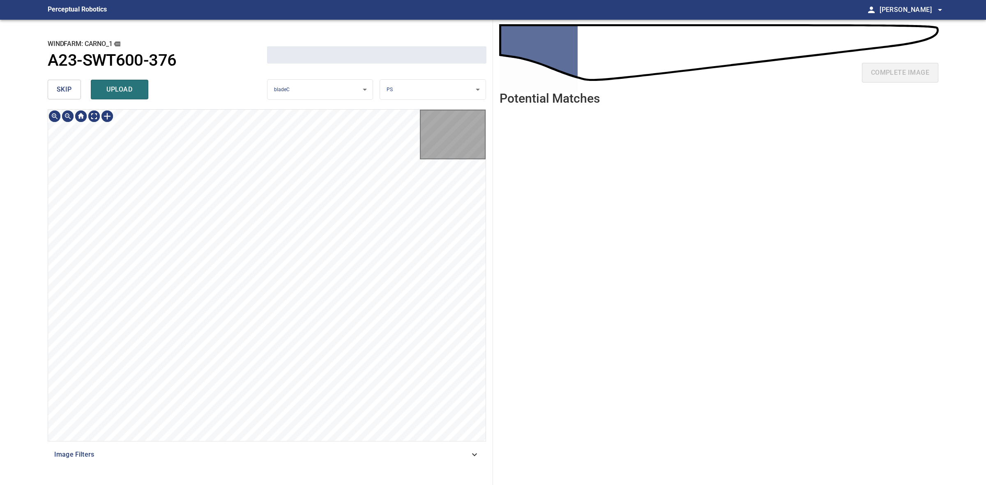
click at [68, 97] on button "skip" at bounding box center [64, 90] width 33 height 20
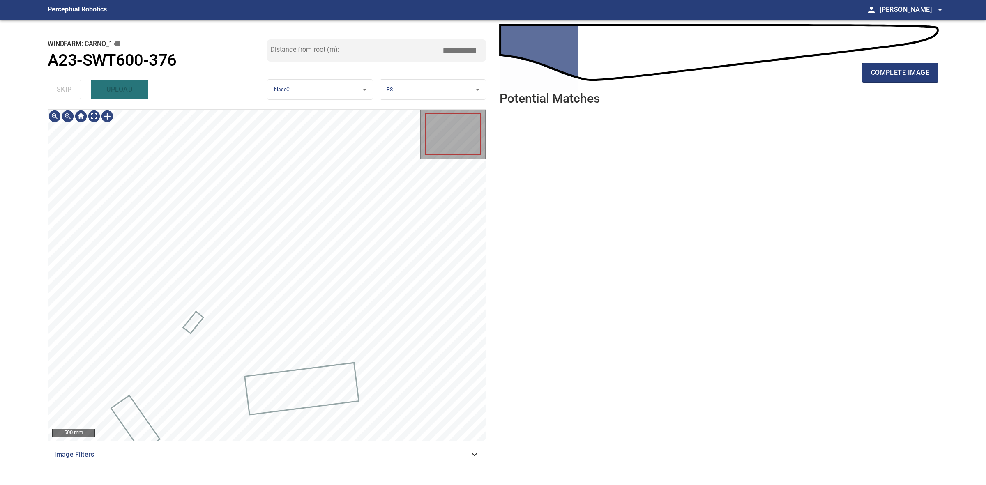
click at [68, 97] on div "skip upload" at bounding box center [157, 89] width 219 height 26
click at [895, 79] on button "complete image" at bounding box center [900, 73] width 76 height 20
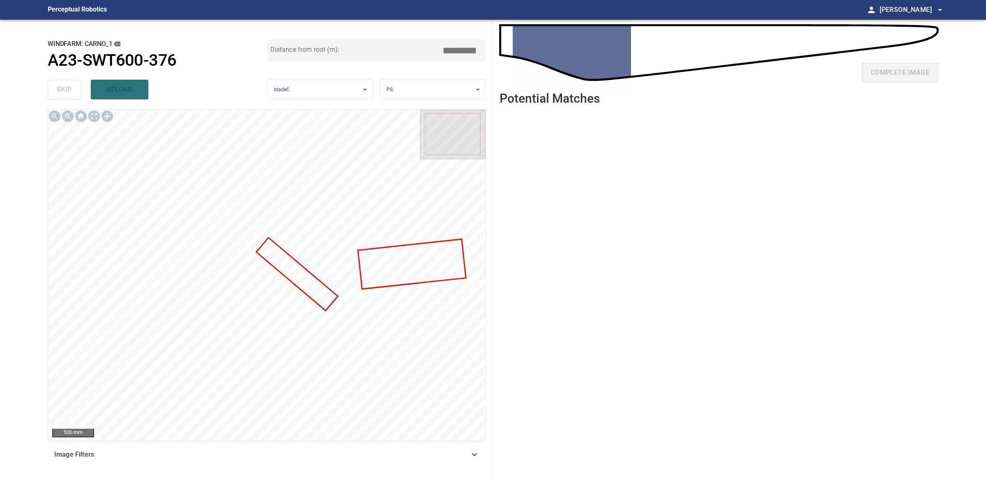
click at [895, 79] on div "complete image" at bounding box center [718, 76] width 439 height 33
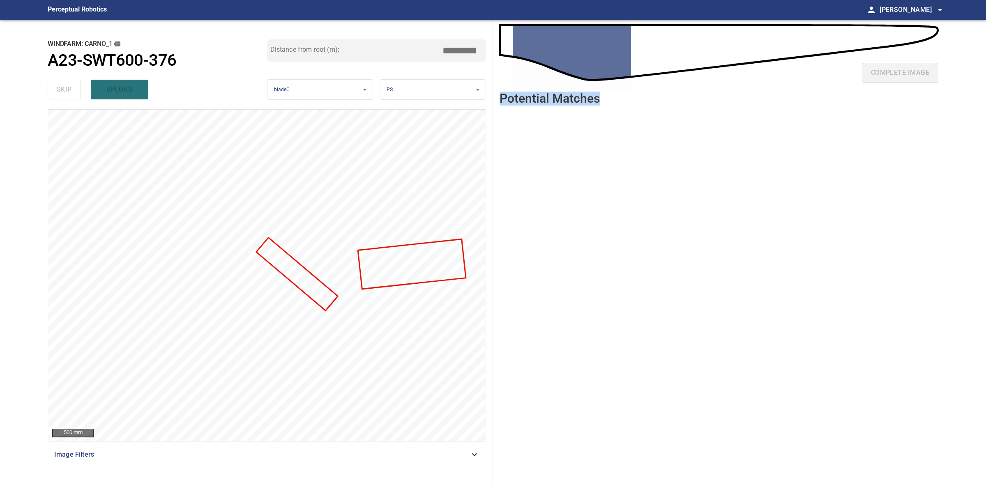
click at [895, 79] on div "complete image" at bounding box center [718, 76] width 439 height 33
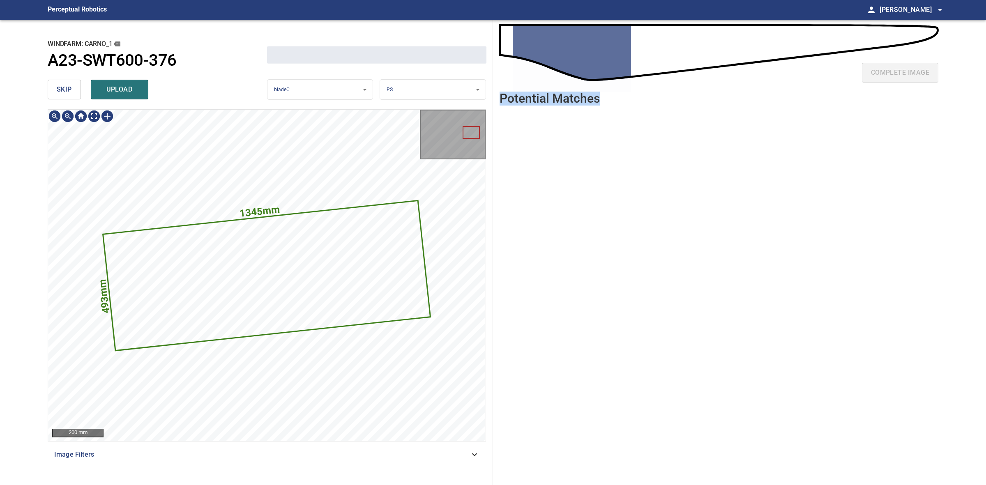
click at [343, 185] on div "1345mm 493mm" at bounding box center [266, 275] width 437 height 331
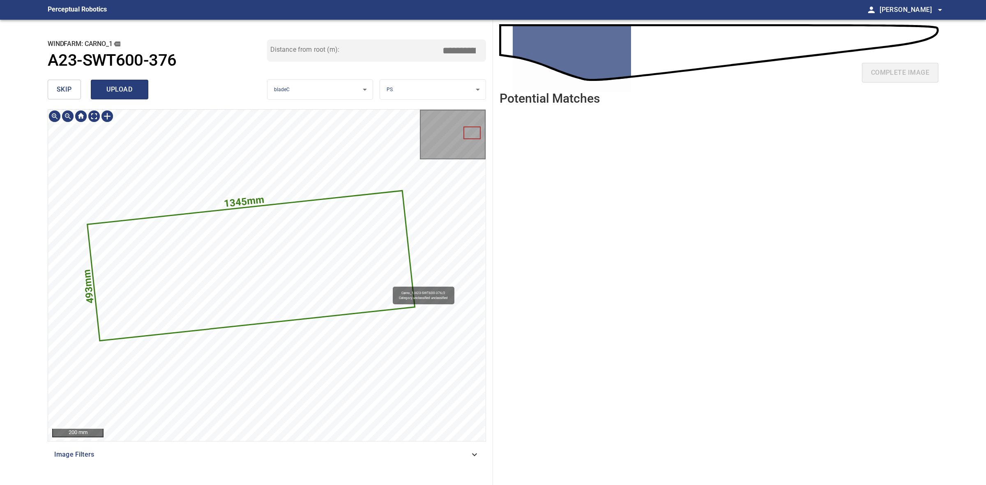
drag, startPoint x: 188, startPoint y: 92, endPoint x: 114, endPoint y: 81, distance: 75.3
click at [138, 81] on div "skip upload" at bounding box center [157, 89] width 219 height 26
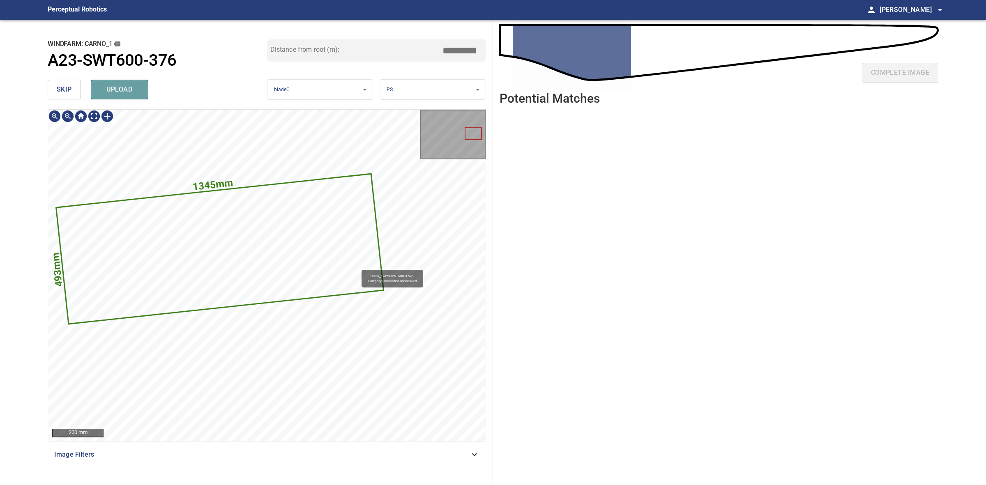
drag, startPoint x: 114, startPoint y: 81, endPoint x: 73, endPoint y: 93, distance: 42.9
click at [99, 85] on button "upload" at bounding box center [120, 90] width 58 height 20
click at [69, 94] on button "skip" at bounding box center [64, 90] width 33 height 20
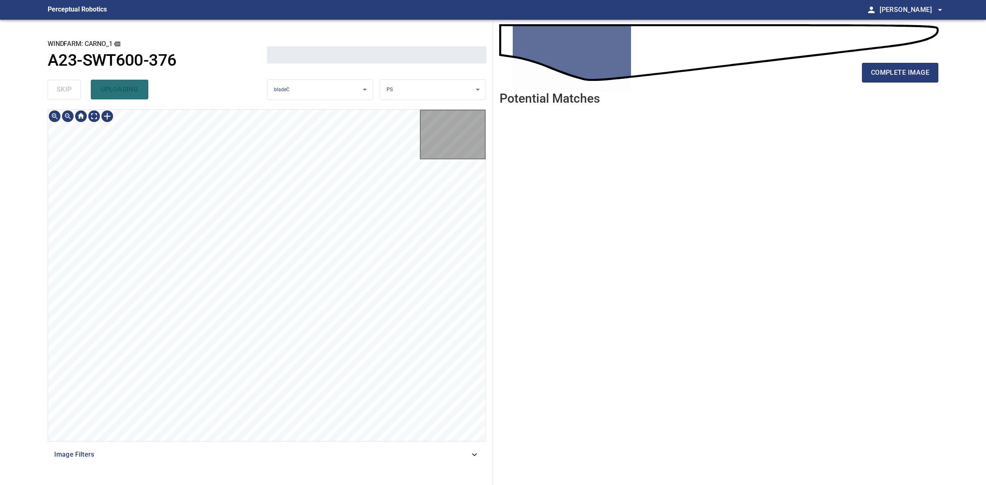
click at [69, 94] on div "skip uploading" at bounding box center [157, 89] width 219 height 26
click at [70, 94] on div "skip uploading" at bounding box center [157, 89] width 219 height 26
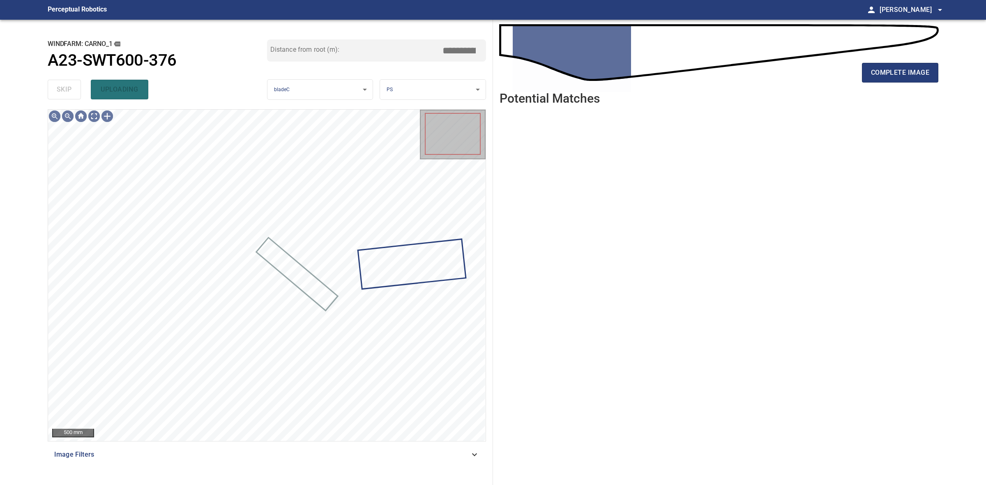
click at [71, 94] on div "skip uploading" at bounding box center [157, 89] width 219 height 26
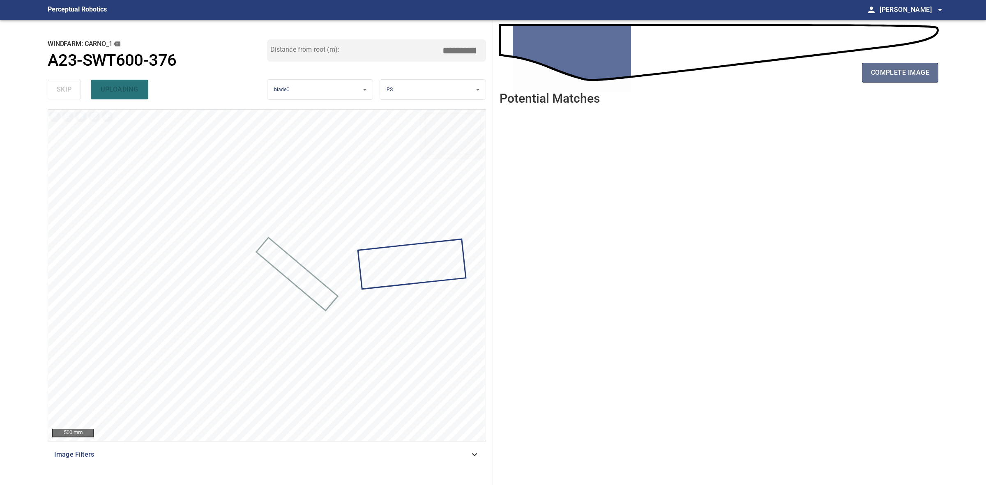
click at [917, 73] on span "complete image" at bounding box center [900, 73] width 58 height 12
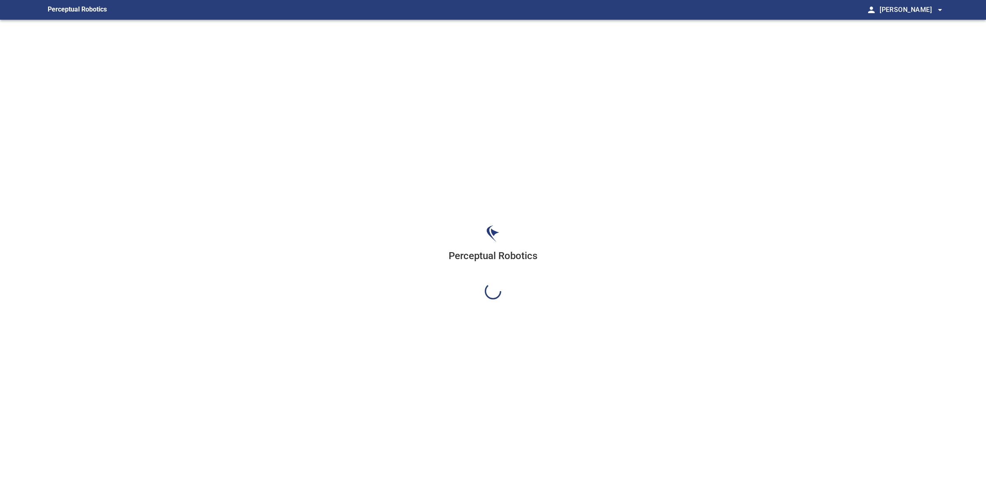
drag, startPoint x: 917, startPoint y: 73, endPoint x: 796, endPoint y: 73, distance: 120.8
click at [910, 74] on div "Perceptual Robotics" at bounding box center [493, 262] width 904 height 485
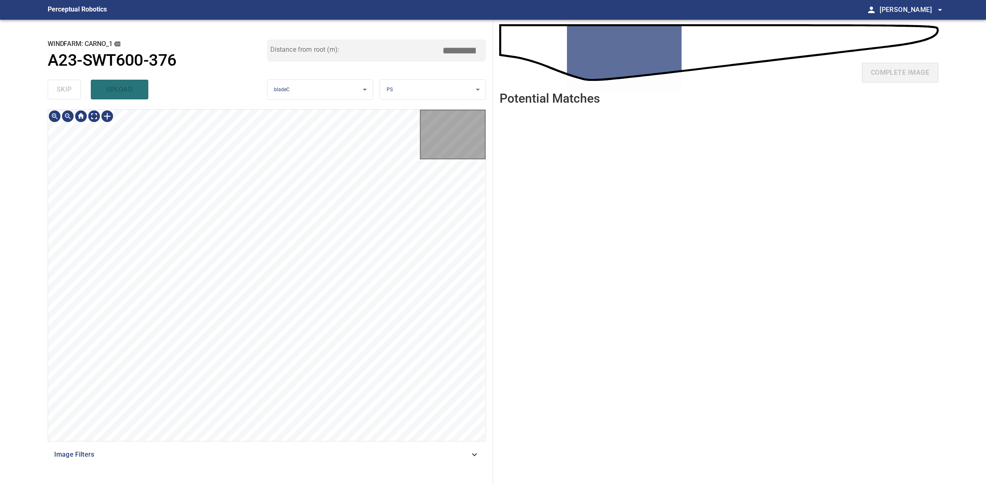
drag, startPoint x: 796, startPoint y: 73, endPoint x: 435, endPoint y: 142, distance: 367.9
click at [313, 366] on div at bounding box center [266, 275] width 437 height 331
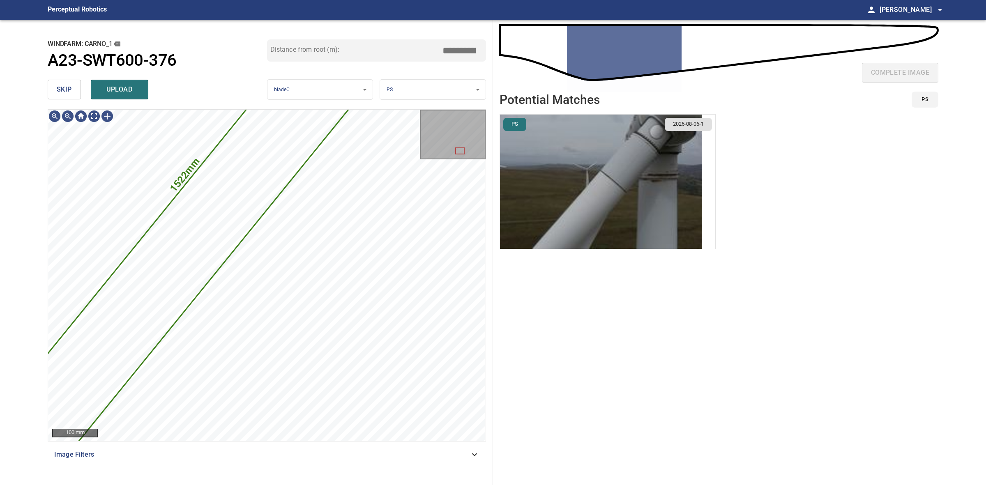
click at [616, 348] on ul "PS 2025-08-06-1" at bounding box center [718, 294] width 439 height 361
click at [615, 348] on ul "PS 2025-08-06-1" at bounding box center [718, 294] width 439 height 361
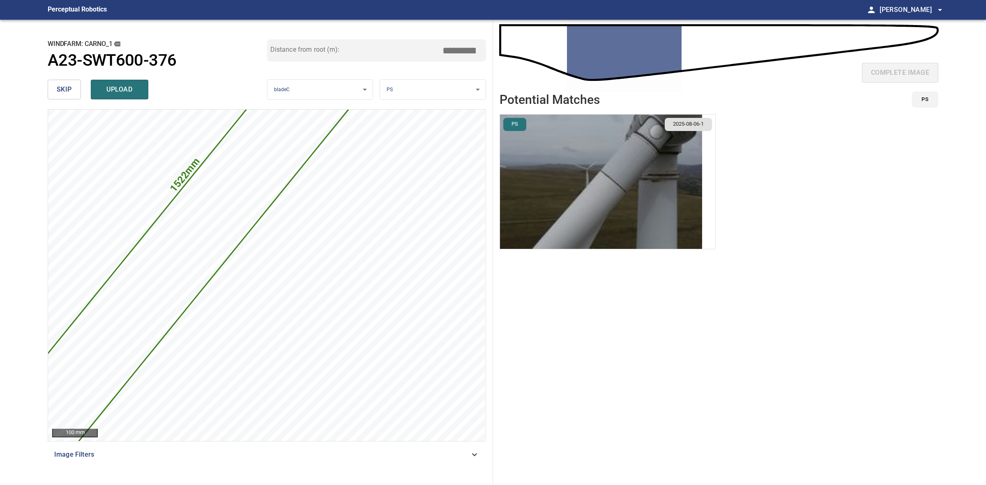
click at [615, 348] on ul "PS 2025-08-06-1" at bounding box center [718, 294] width 439 height 361
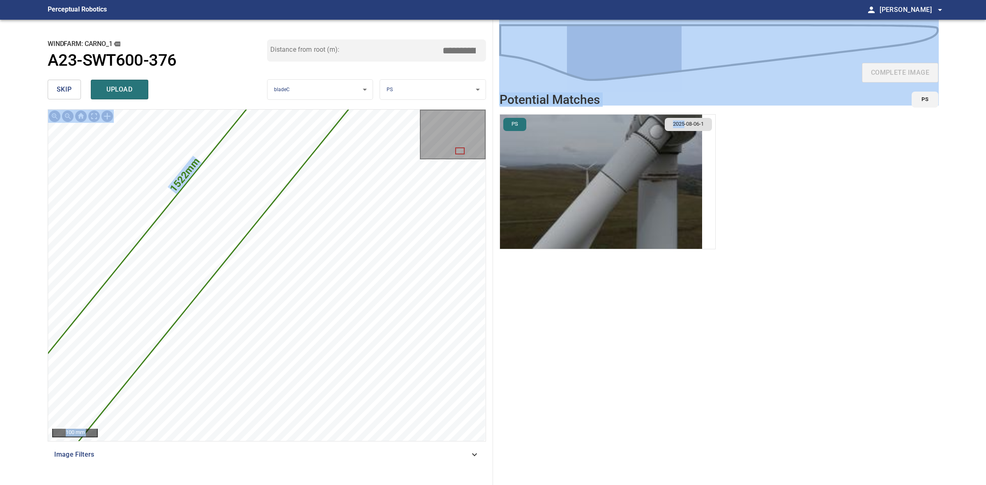
click at [403, 321] on div "**********" at bounding box center [493, 252] width 904 height 465
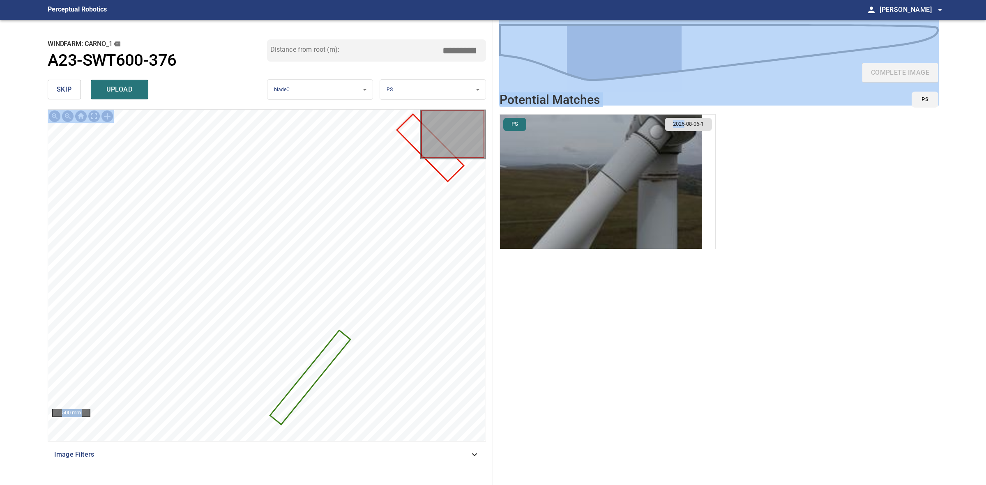
click at [598, 317] on ul "PS 2025-08-06-1" at bounding box center [718, 294] width 439 height 361
click at [779, 87] on div "complete image" at bounding box center [718, 76] width 439 height 33
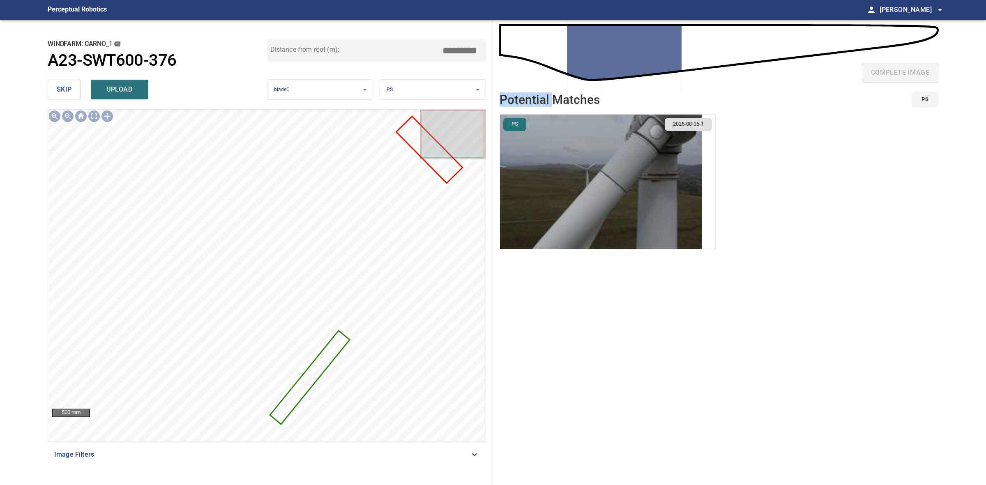
click at [779, 87] on div "complete image" at bounding box center [718, 76] width 439 height 33
drag, startPoint x: 779, startPoint y: 87, endPoint x: 342, endPoint y: 25, distance: 441.4
click at [616, 60] on div "complete image" at bounding box center [718, 76] width 439 height 33
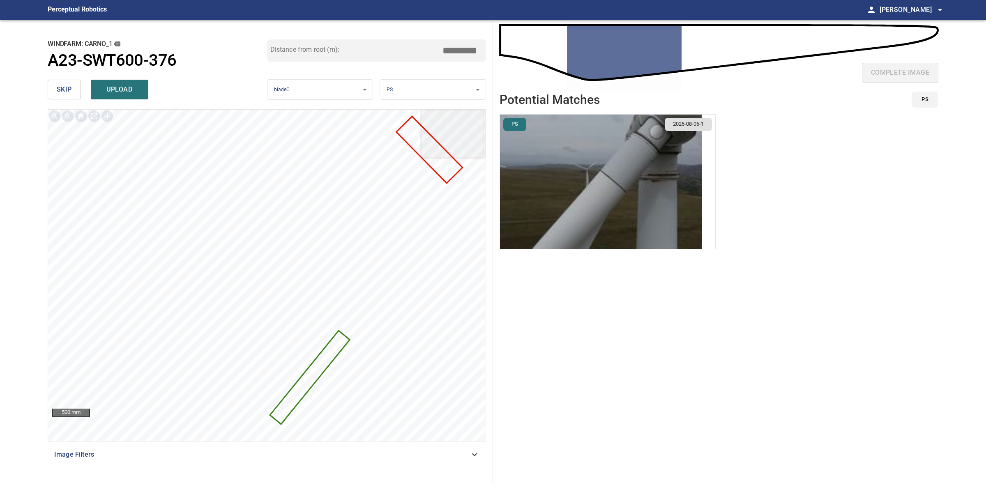
click at [133, 0] on html "**********" at bounding box center [493, 242] width 986 height 485
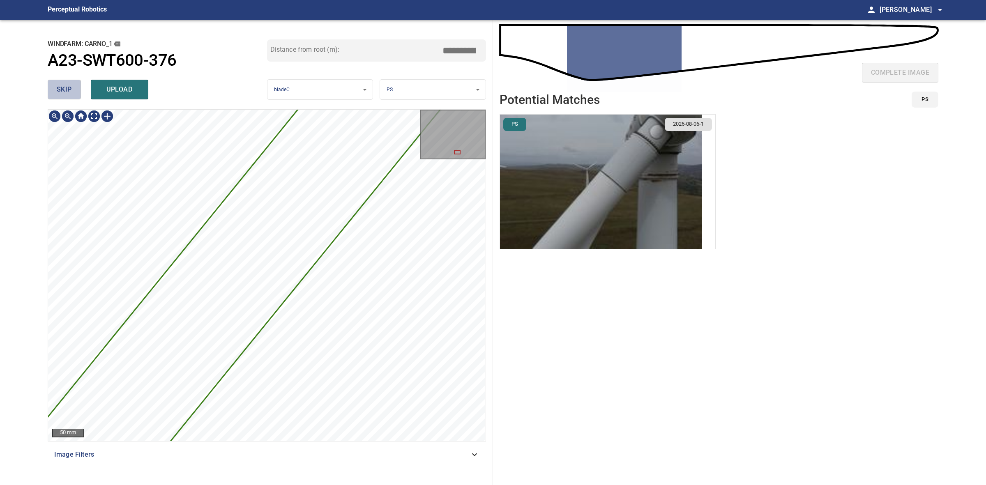
click at [70, 93] on span "skip" at bounding box center [64, 90] width 15 height 12
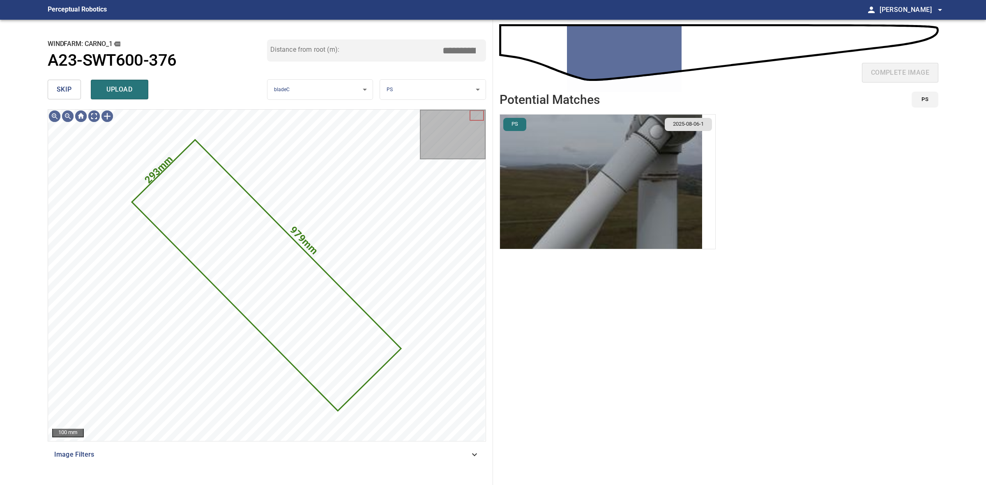
click at [44, 87] on div "**********" at bounding box center [267, 252] width 452 height 465
click at [44, 85] on div "**********" at bounding box center [267, 252] width 452 height 465
click at [64, 87] on span "skip" at bounding box center [64, 90] width 15 height 12
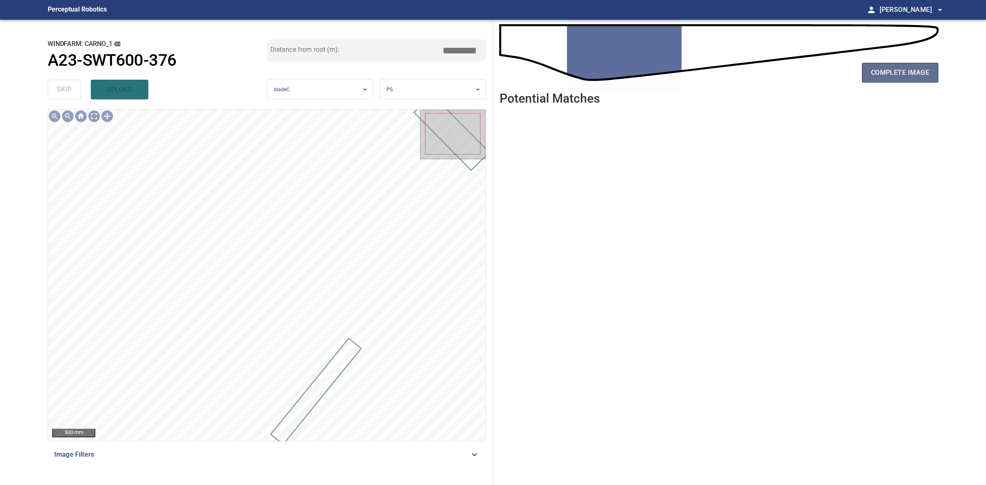
click at [879, 74] on span "complete image" at bounding box center [900, 73] width 58 height 12
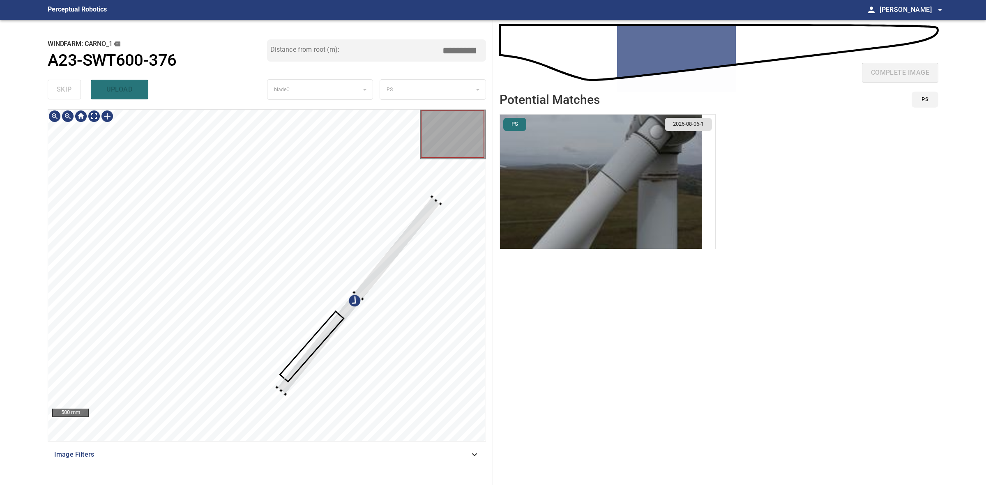
click at [263, 385] on div at bounding box center [266, 275] width 437 height 331
click at [410, 234] on div at bounding box center [354, 295] width 171 height 197
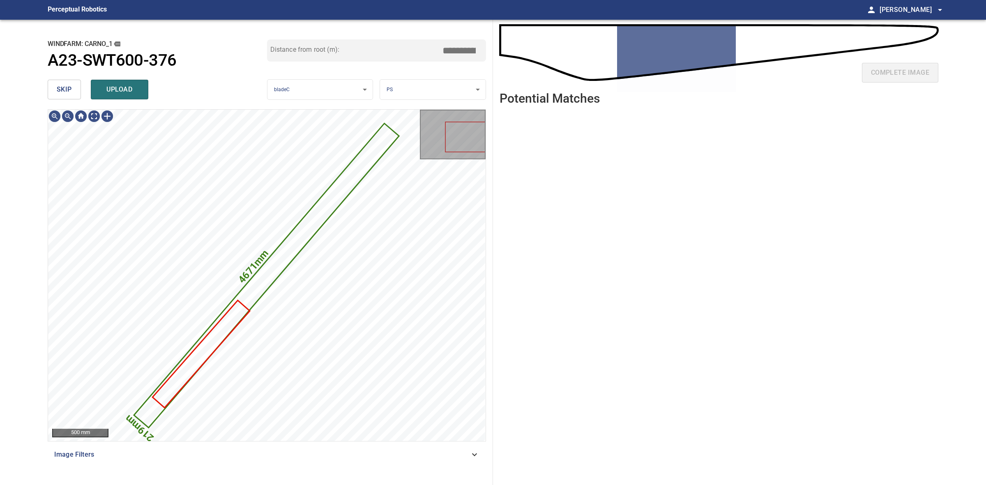
click at [116, 88] on span "upload" at bounding box center [119, 90] width 39 height 12
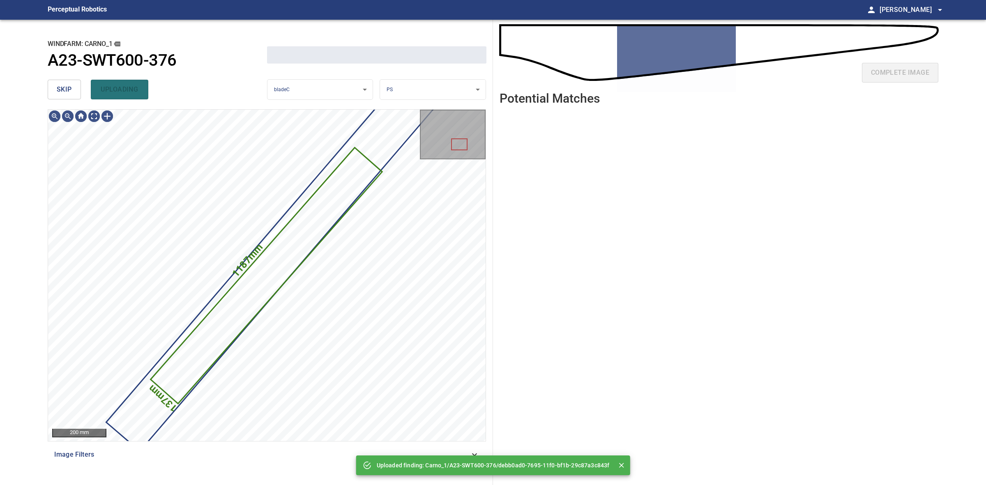
click at [59, 95] on button "skip" at bounding box center [64, 90] width 33 height 20
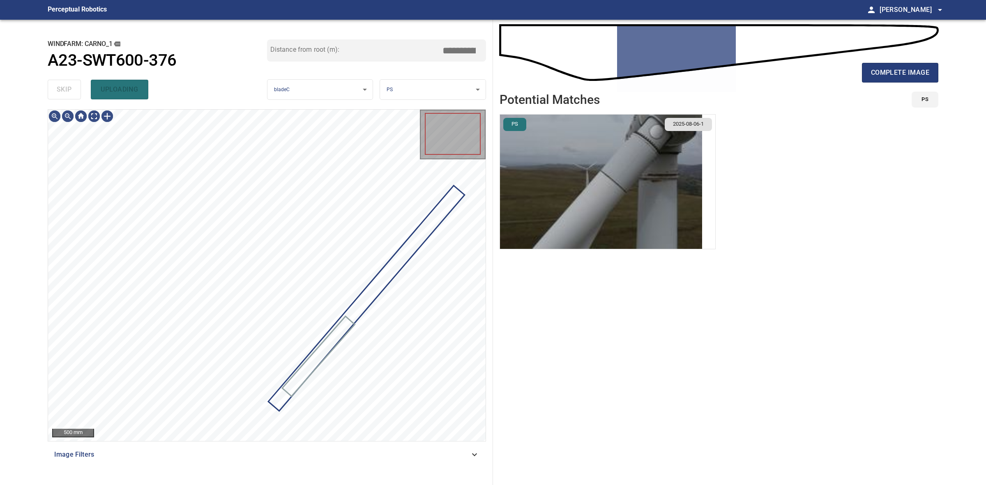
click at [59, 95] on div "skip uploading" at bounding box center [157, 89] width 219 height 26
click at [59, 94] on div "skip uploading" at bounding box center [157, 89] width 219 height 26
drag, startPoint x: 63, startPoint y: 93, endPoint x: 446, endPoint y: 77, distance: 383.1
click at [65, 93] on div "skip uploading" at bounding box center [157, 89] width 219 height 26
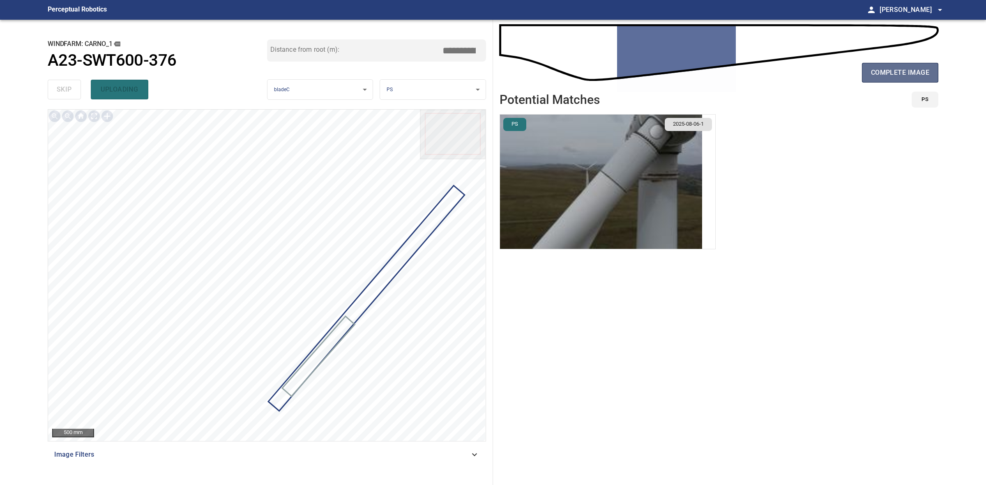
click at [896, 71] on span "complete image" at bounding box center [900, 73] width 58 height 12
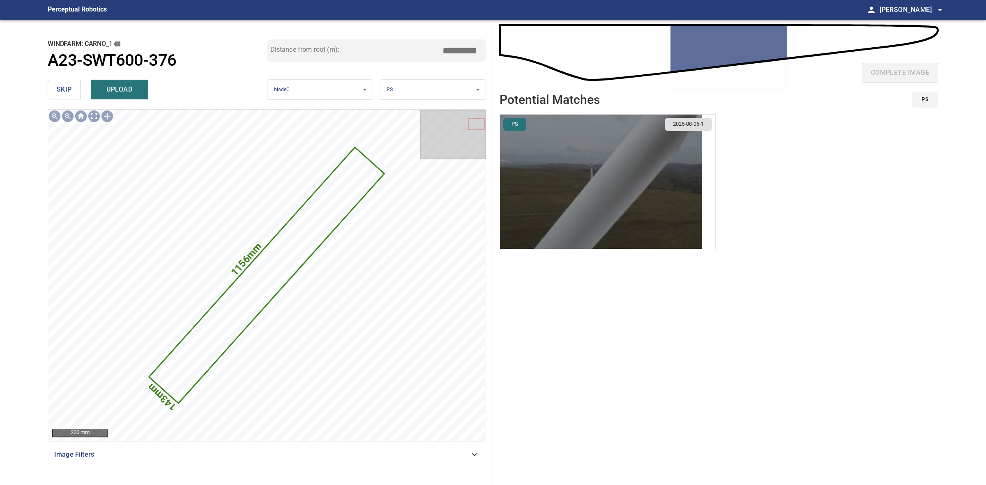
click at [610, 166] on img "button" at bounding box center [601, 182] width 202 height 134
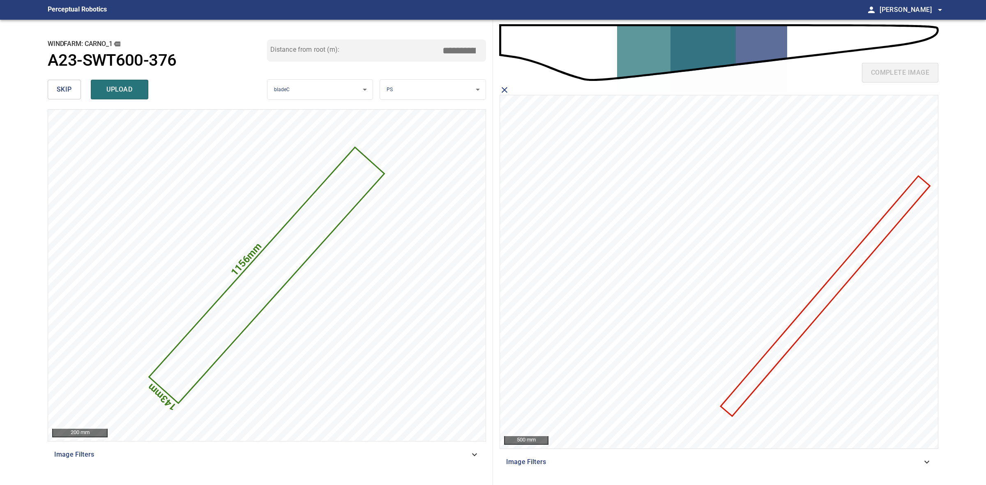
click at [812, 307] on icon at bounding box center [825, 296] width 207 height 239
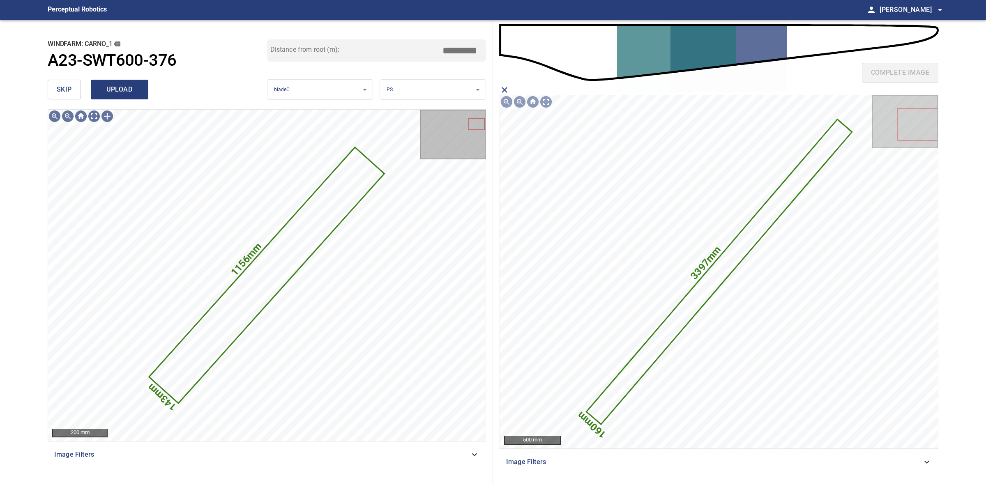
click at [145, 90] on button "upload" at bounding box center [120, 90] width 58 height 20
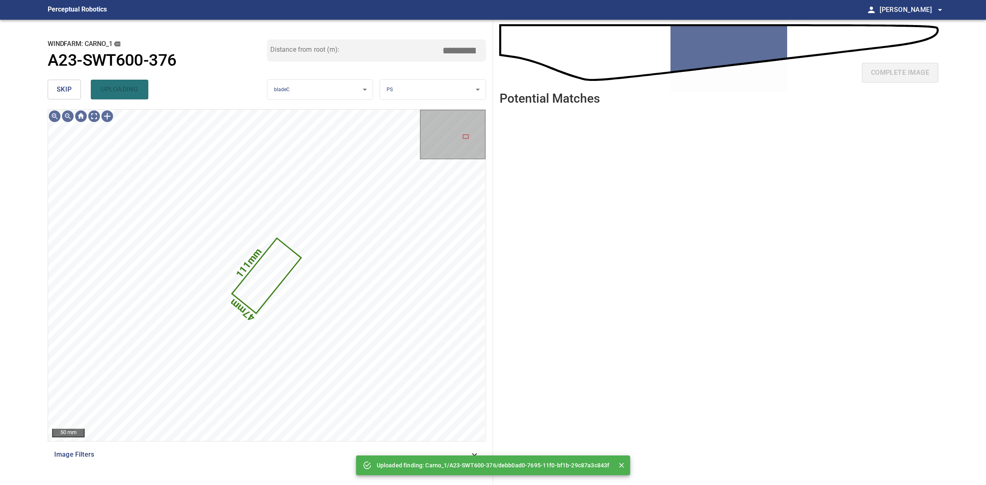
click at [69, 87] on span "skip" at bounding box center [64, 90] width 15 height 12
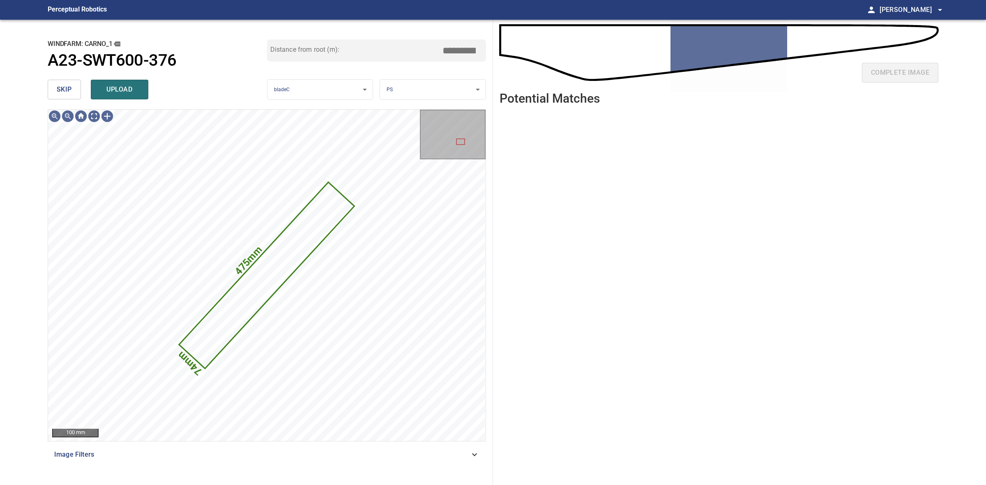
click at [69, 87] on span "skip" at bounding box center [64, 90] width 15 height 12
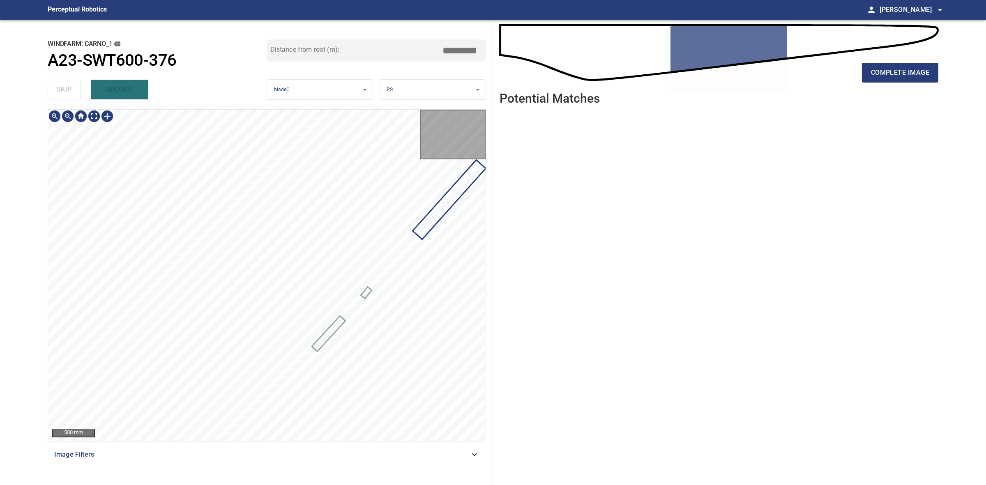
click at [69, 87] on div "skip upload" at bounding box center [157, 89] width 219 height 26
click at [906, 81] on button "complete image" at bounding box center [900, 73] width 76 height 20
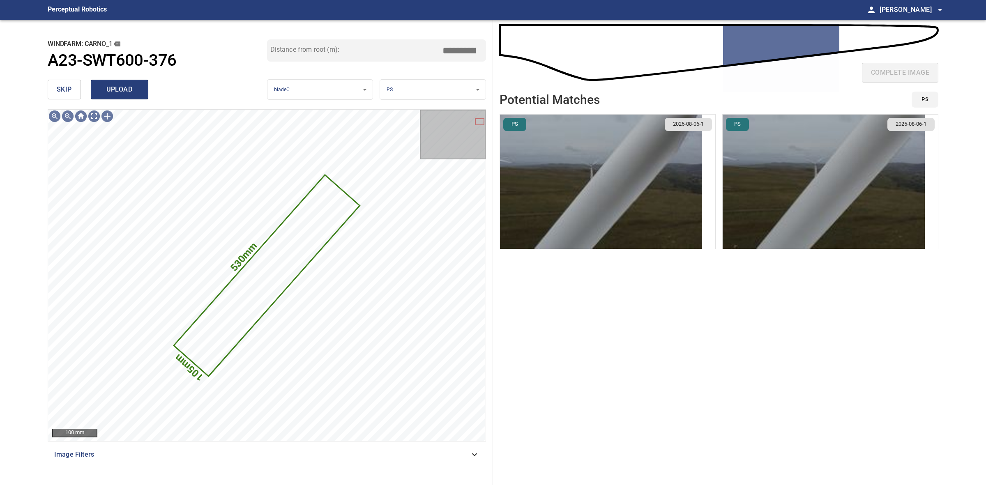
click at [131, 89] on span "upload" at bounding box center [119, 90] width 39 height 12
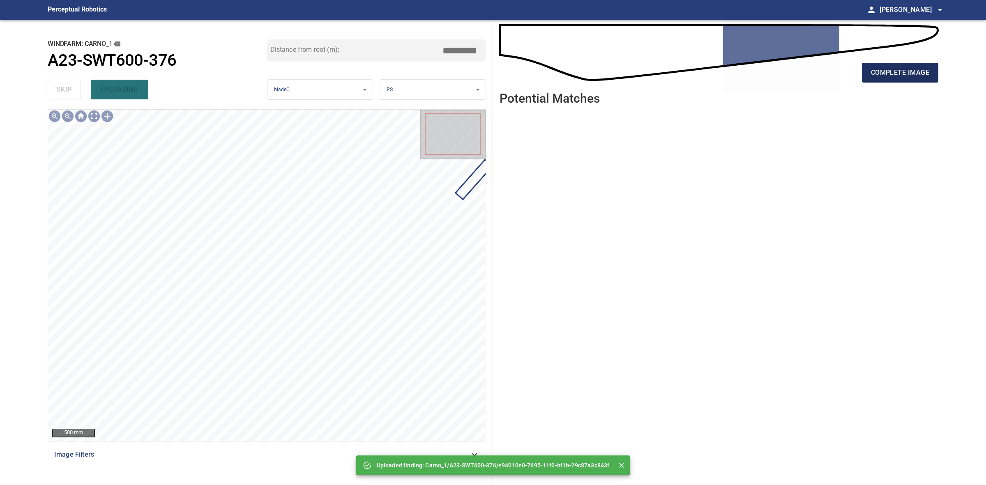
click at [933, 70] on button "complete image" at bounding box center [900, 73] width 76 height 20
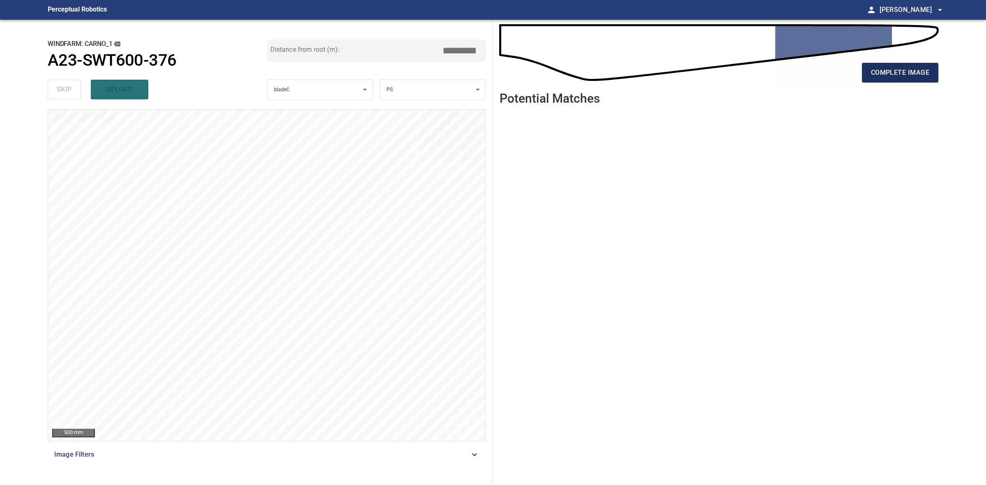
click at [890, 76] on span "complete image" at bounding box center [900, 73] width 58 height 12
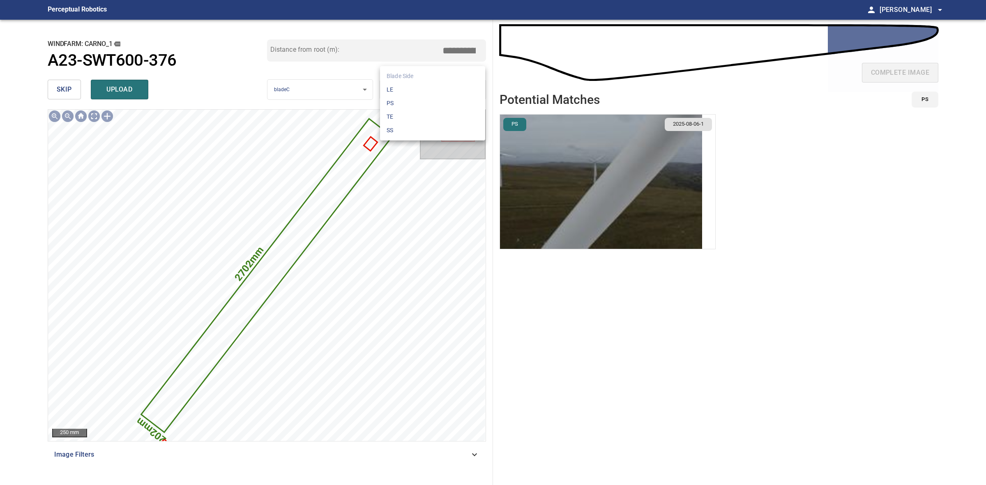
click at [422, 87] on body "**********" at bounding box center [493, 242] width 986 height 485
click at [422, 87] on li "LE" at bounding box center [432, 90] width 105 height 14
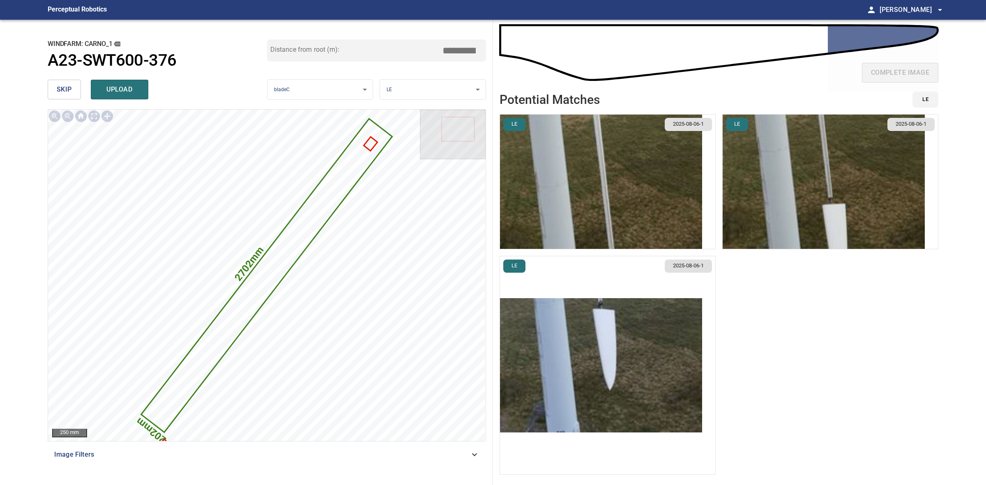
click at [651, 184] on img "button" at bounding box center [601, 182] width 202 height 134
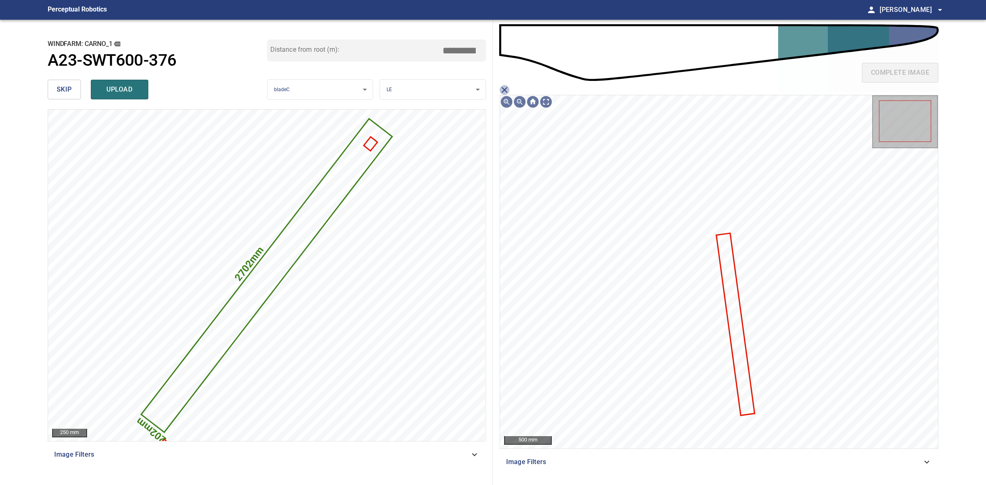
click at [504, 87] on icon "close matching imageResolution:" at bounding box center [504, 90] width 10 height 10
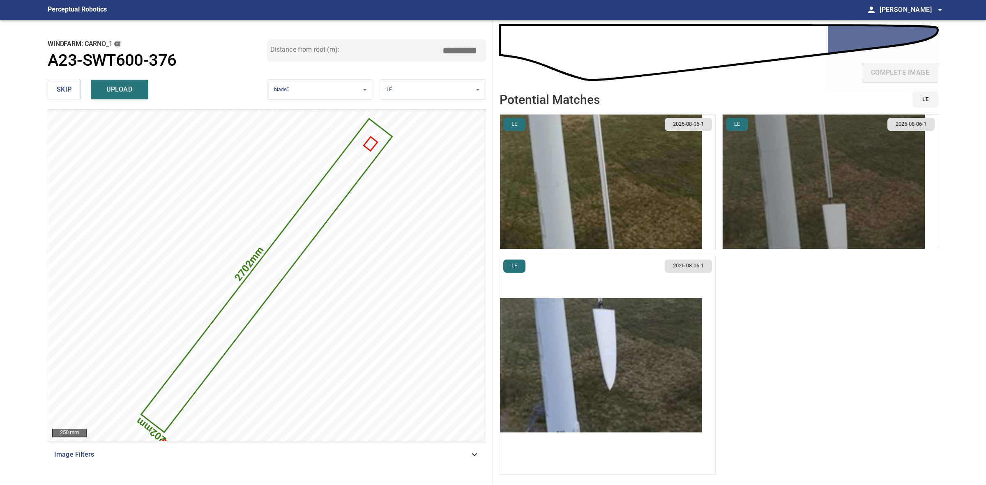
click at [764, 187] on img "button" at bounding box center [823, 182] width 202 height 134
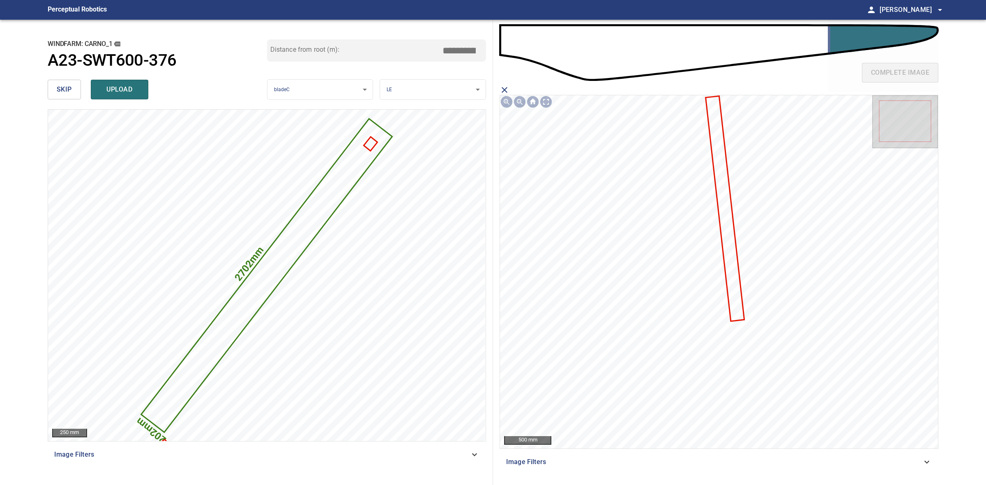
click at [726, 255] on icon at bounding box center [724, 209] width 37 height 224
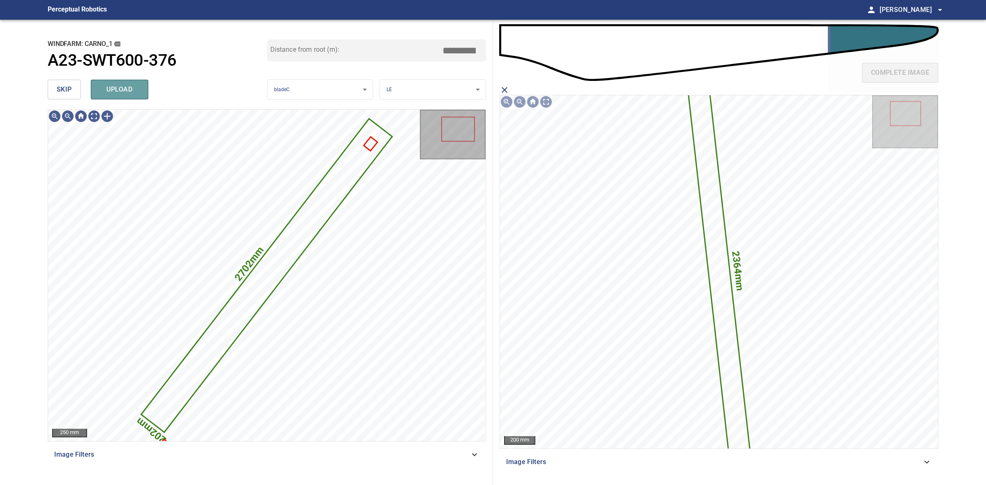
click at [139, 92] on button "upload" at bounding box center [120, 90] width 58 height 20
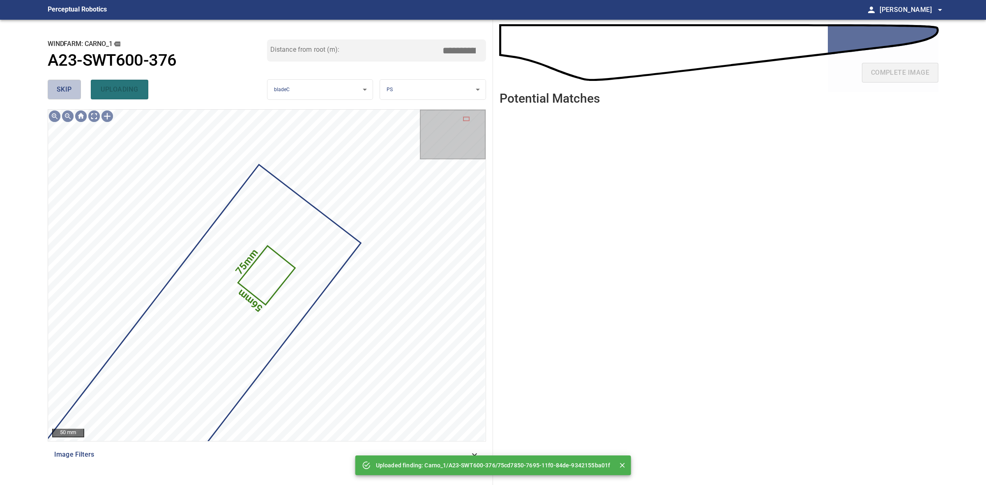
click at [64, 95] on button "skip" at bounding box center [64, 90] width 33 height 20
click at [64, 94] on span "skip" at bounding box center [64, 90] width 15 height 12
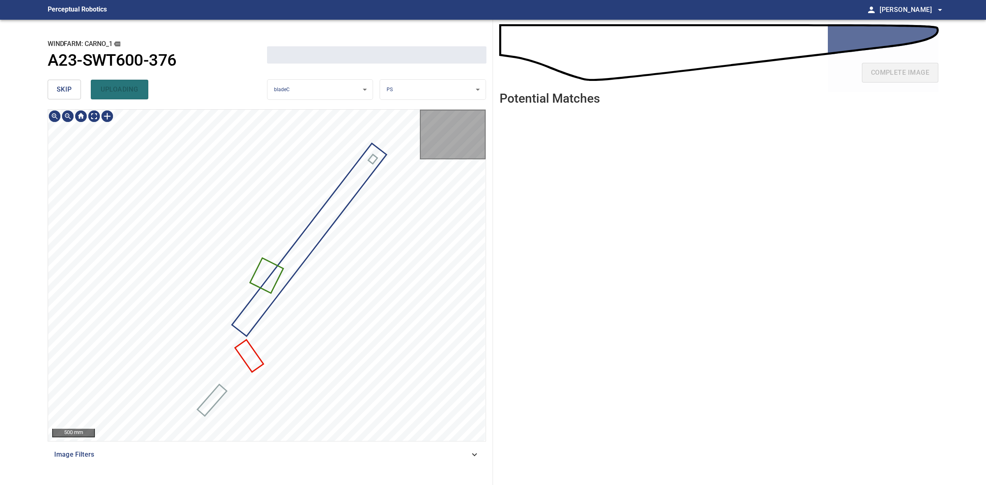
click at [64, 94] on span "skip" at bounding box center [64, 90] width 15 height 12
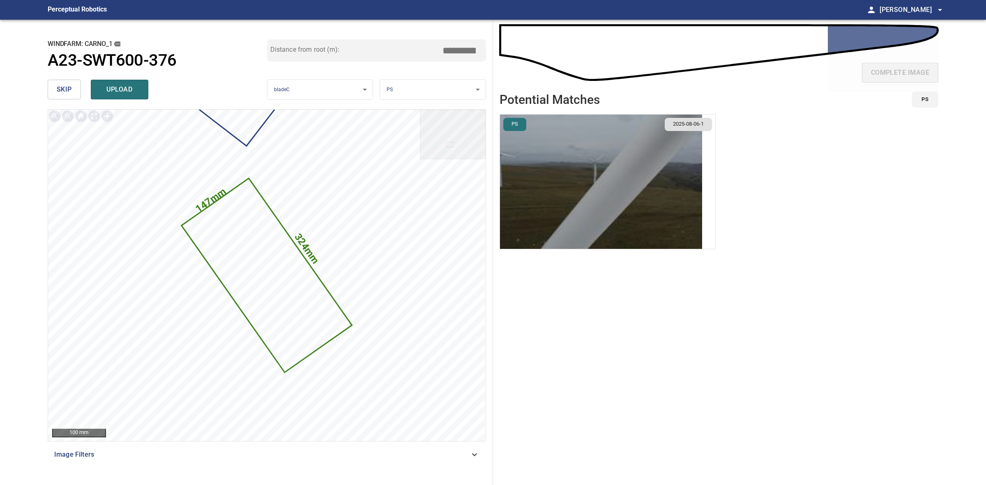
click at [69, 87] on span "skip" at bounding box center [64, 90] width 15 height 12
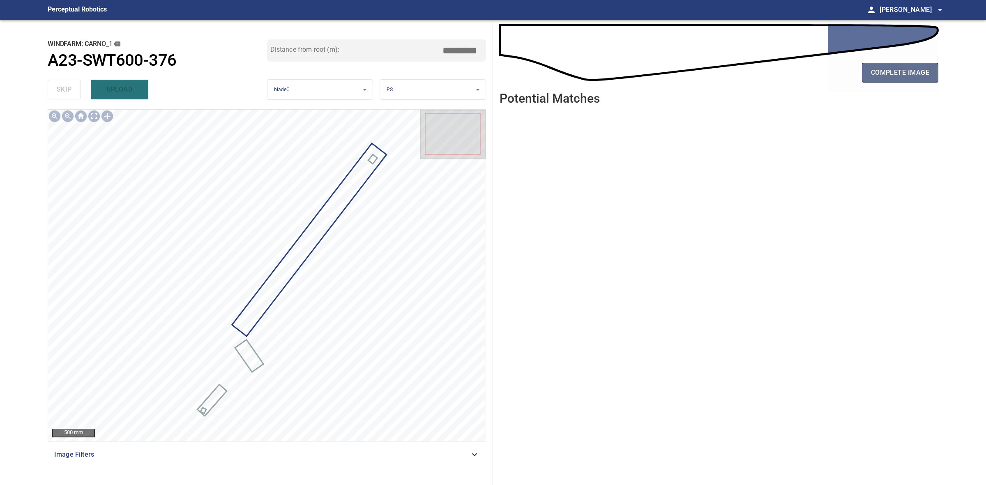
click at [916, 80] on button "complete image" at bounding box center [900, 73] width 76 height 20
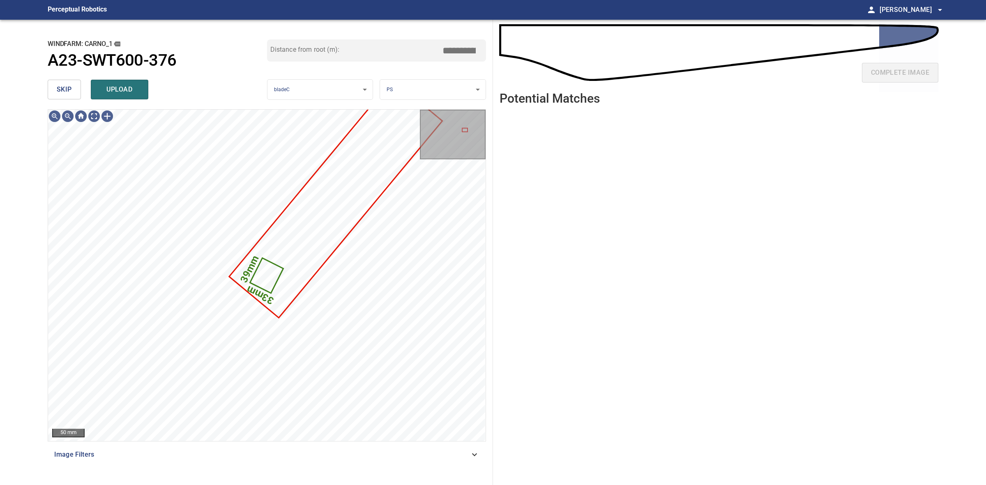
click at [422, 94] on body "**********" at bounding box center [493, 242] width 986 height 485
click at [227, 131] on div at bounding box center [493, 242] width 986 height 485
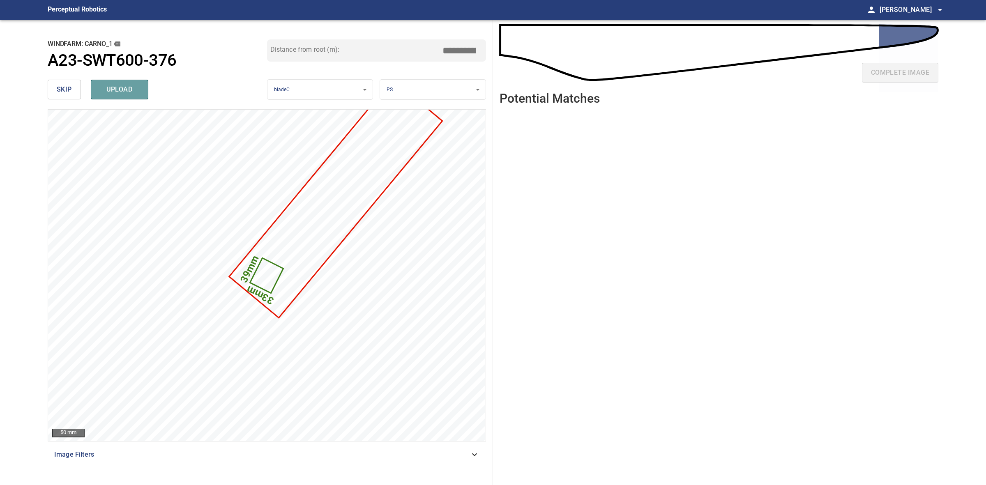
click at [133, 87] on span "upload" at bounding box center [119, 90] width 39 height 12
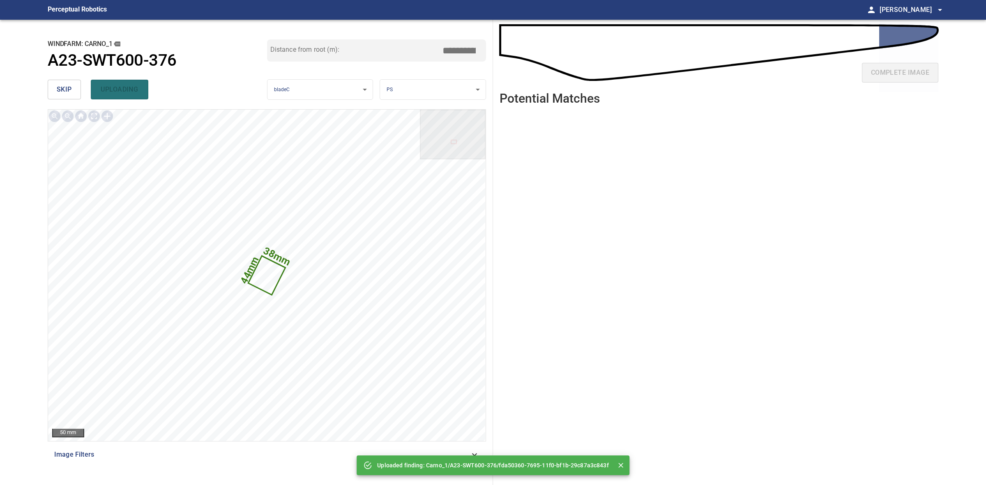
click at [54, 85] on button "skip" at bounding box center [64, 90] width 33 height 20
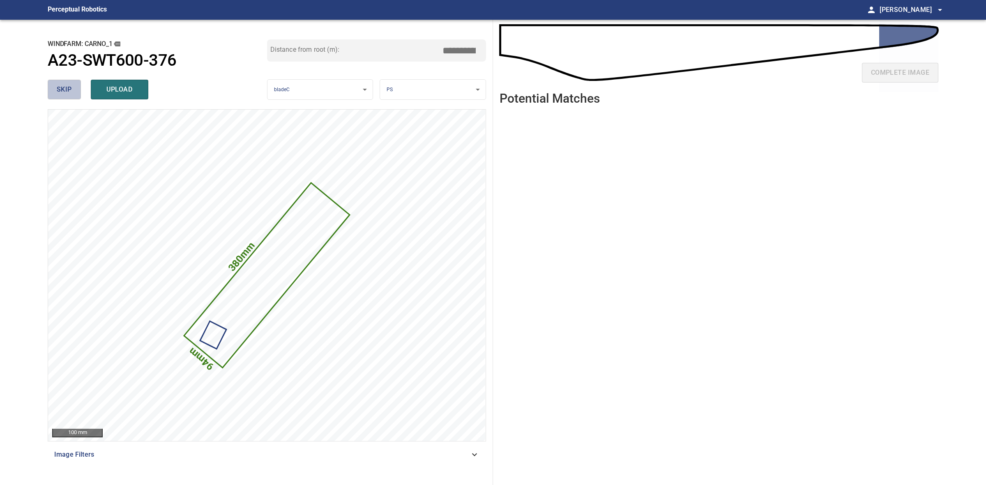
click at [71, 91] on span "skip" at bounding box center [64, 90] width 15 height 12
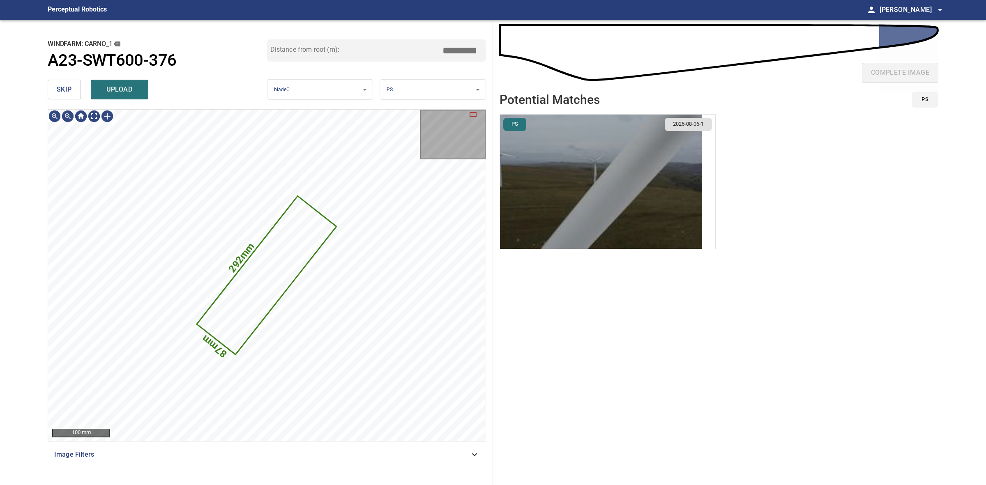
click at [58, 97] on button "skip" at bounding box center [64, 90] width 33 height 20
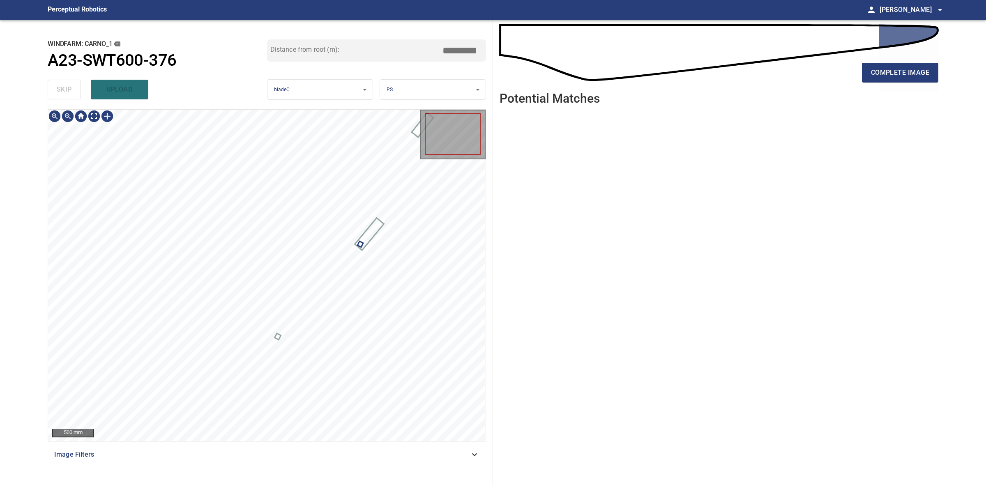
click at [58, 97] on div "skip upload" at bounding box center [157, 89] width 219 height 26
click at [911, 73] on span "complete image" at bounding box center [900, 73] width 58 height 12
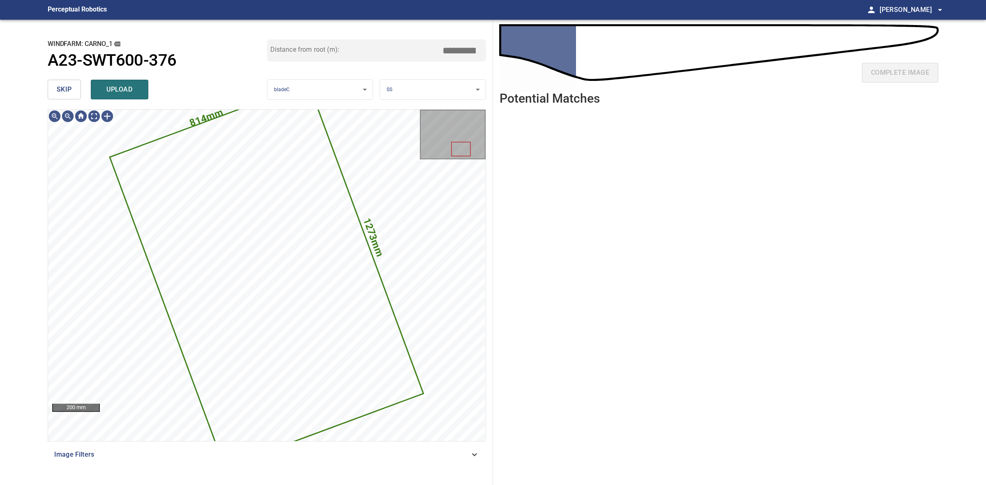
click at [78, 100] on div "skip upload" at bounding box center [157, 89] width 219 height 26
click at [77, 99] on div "skip upload" at bounding box center [157, 89] width 219 height 26
click at [74, 96] on button "skip" at bounding box center [64, 90] width 33 height 20
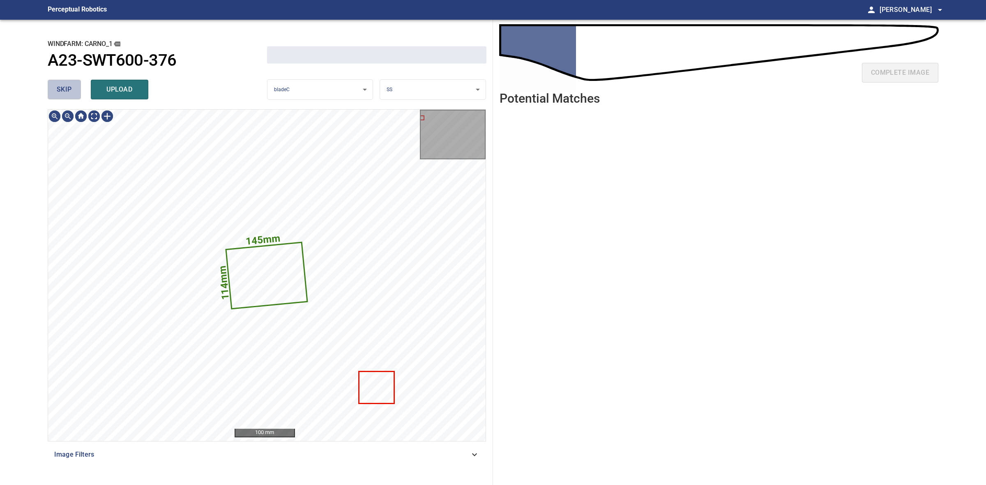
click at [74, 96] on button "skip" at bounding box center [64, 90] width 33 height 20
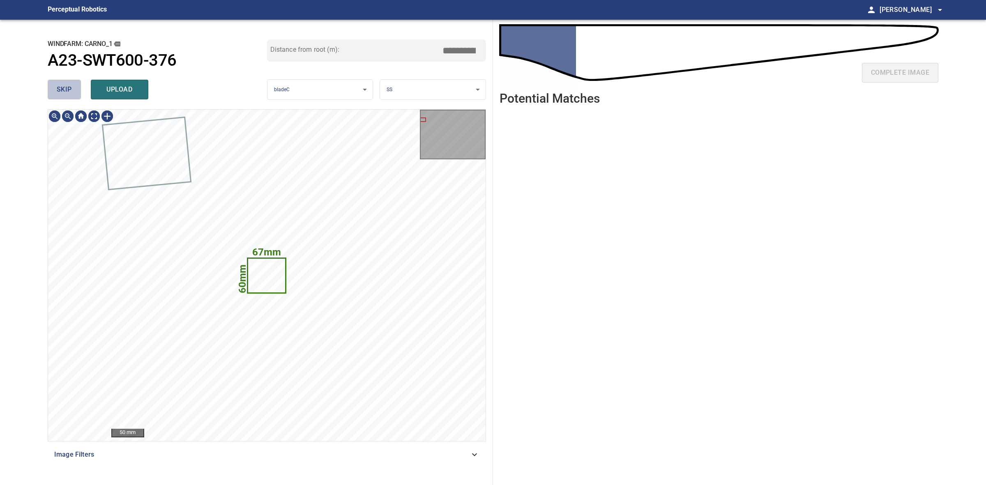
click at [74, 96] on button "skip" at bounding box center [64, 90] width 33 height 20
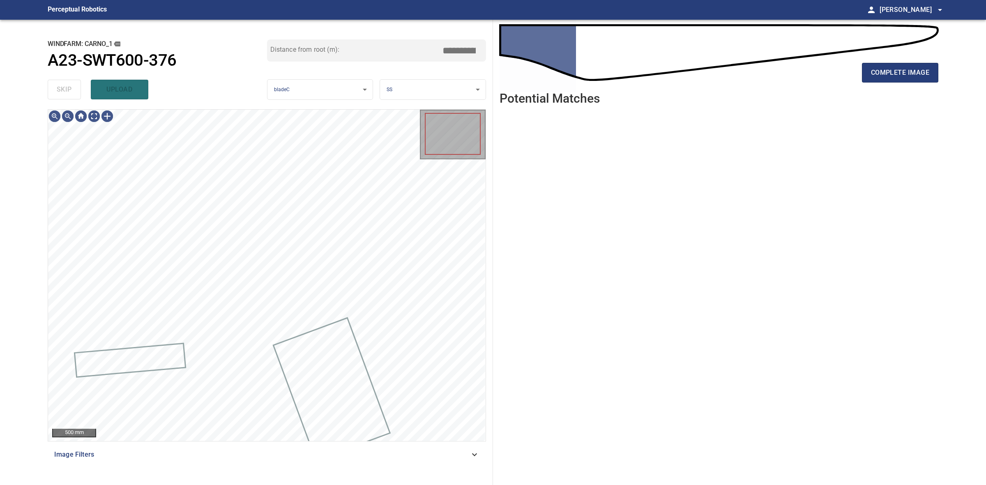
click at [74, 96] on div "skip upload" at bounding box center [157, 89] width 219 height 26
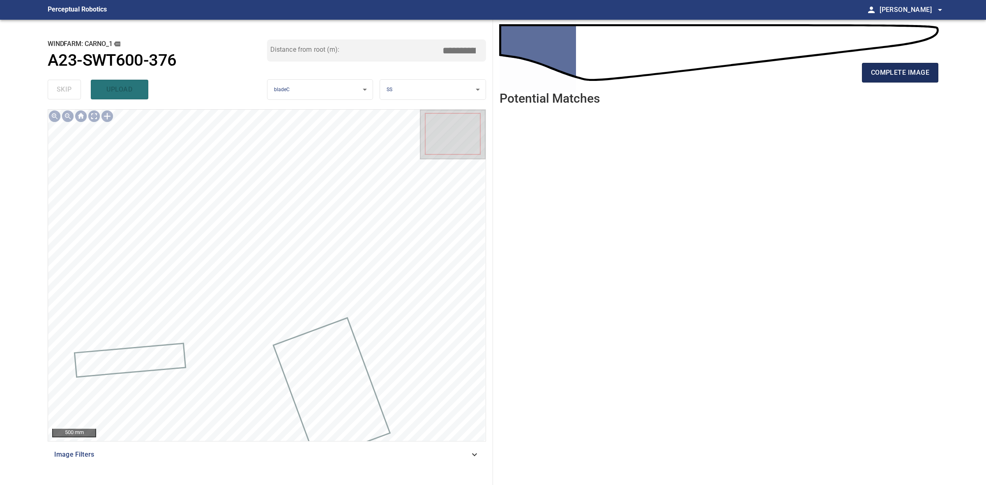
click at [877, 76] on span "complete image" at bounding box center [900, 73] width 58 height 12
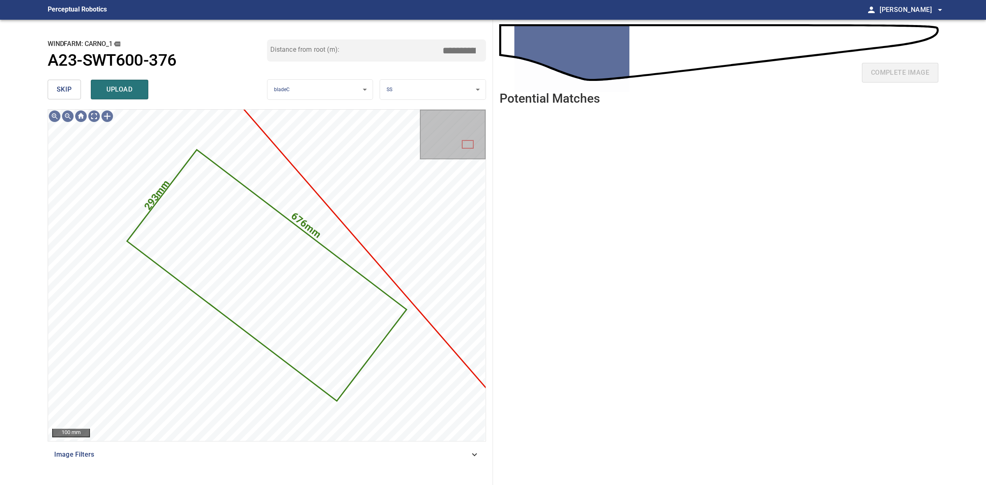
drag, startPoint x: 127, startPoint y: 97, endPoint x: 90, endPoint y: 90, distance: 37.6
click at [126, 97] on button "upload" at bounding box center [120, 90] width 58 height 20
click at [64, 90] on span "skip" at bounding box center [64, 90] width 15 height 12
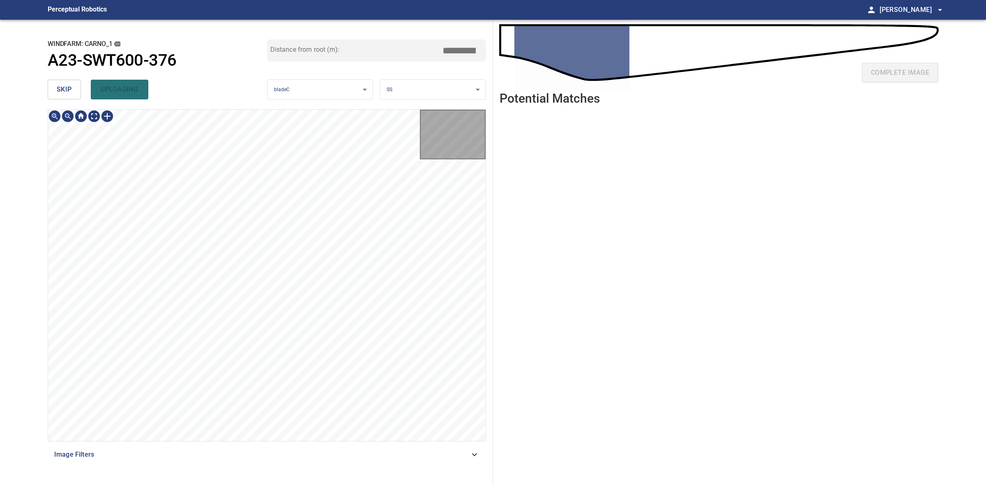
click at [64, 90] on span "skip" at bounding box center [64, 90] width 15 height 12
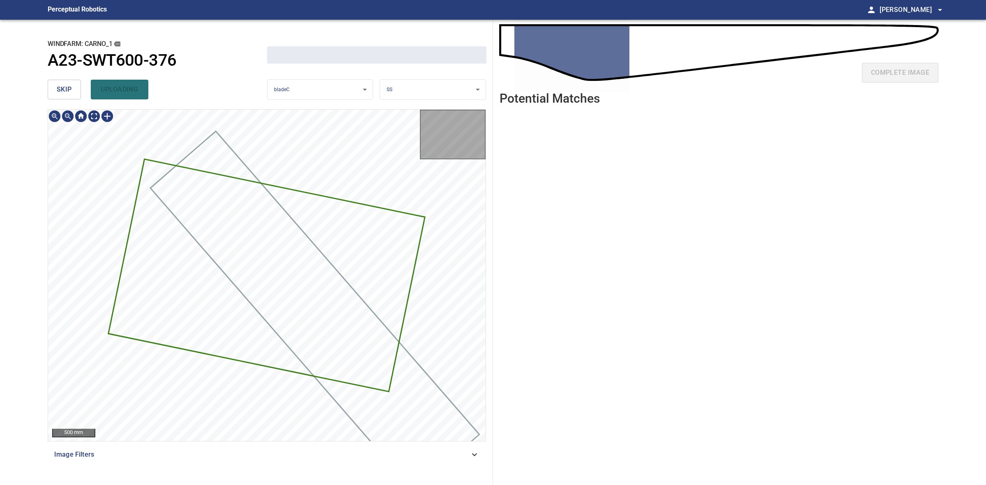
click at [64, 90] on span "skip" at bounding box center [64, 90] width 15 height 12
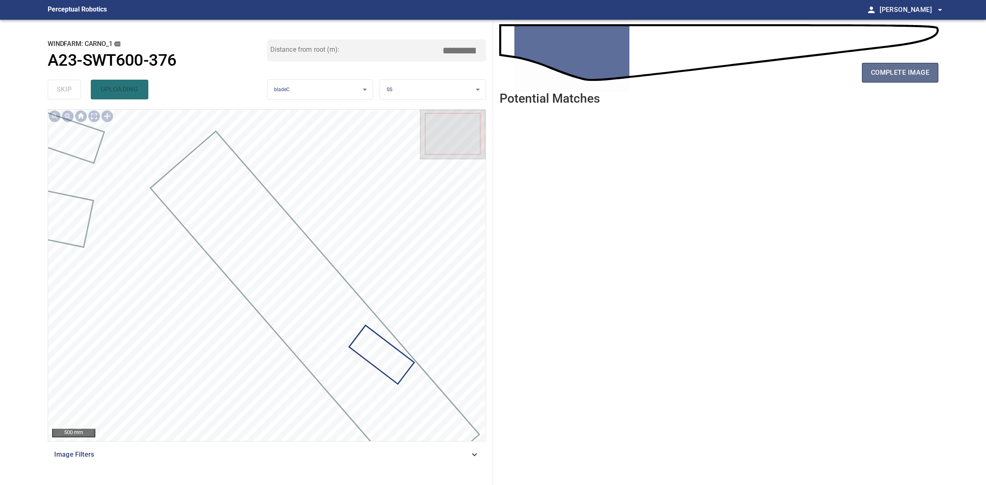
click at [890, 74] on span "complete image" at bounding box center [900, 73] width 58 height 12
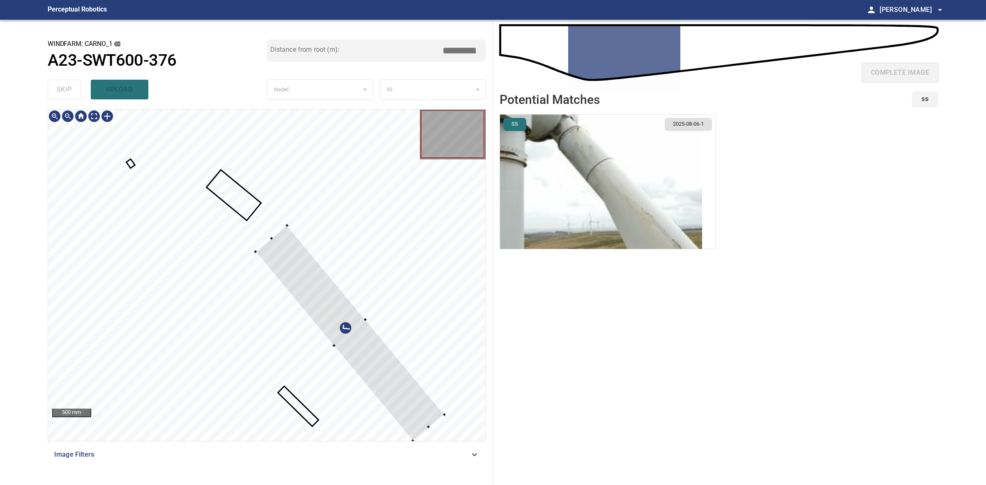
click at [280, 237] on div at bounding box center [349, 333] width 189 height 216
click at [260, 253] on div at bounding box center [260, 251] width 3 height 3
click at [277, 244] on div at bounding box center [266, 275] width 437 height 331
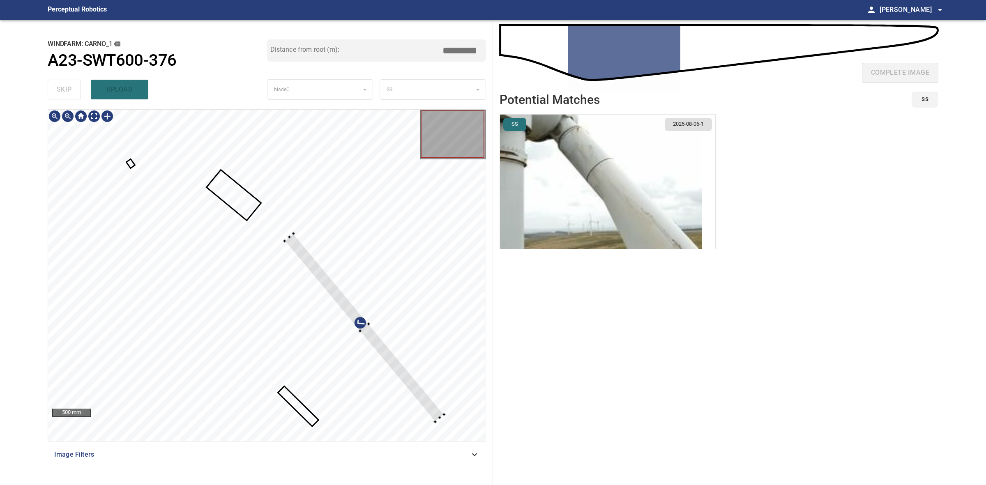
click at [286, 239] on div at bounding box center [365, 328] width 160 height 189
click at [281, 246] on div at bounding box center [347, 329] width 160 height 189
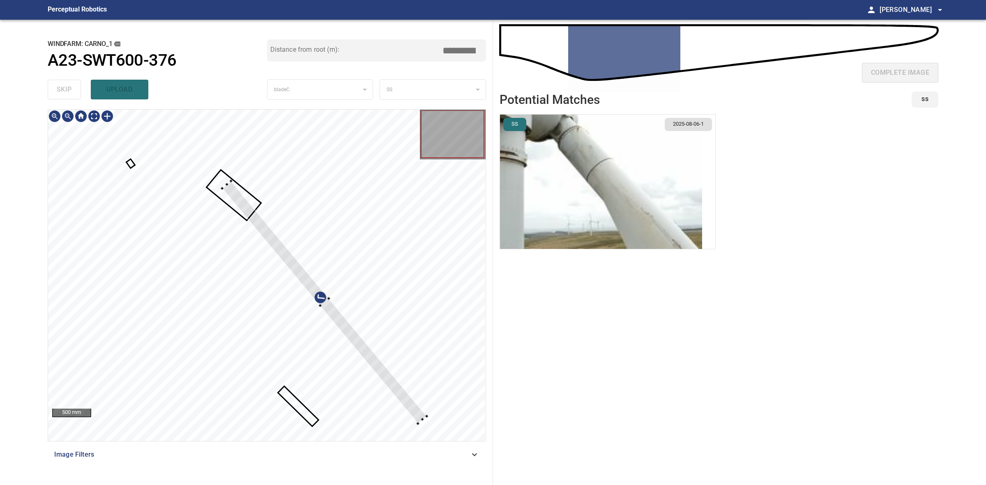
click at [233, 175] on div at bounding box center [266, 275] width 437 height 331
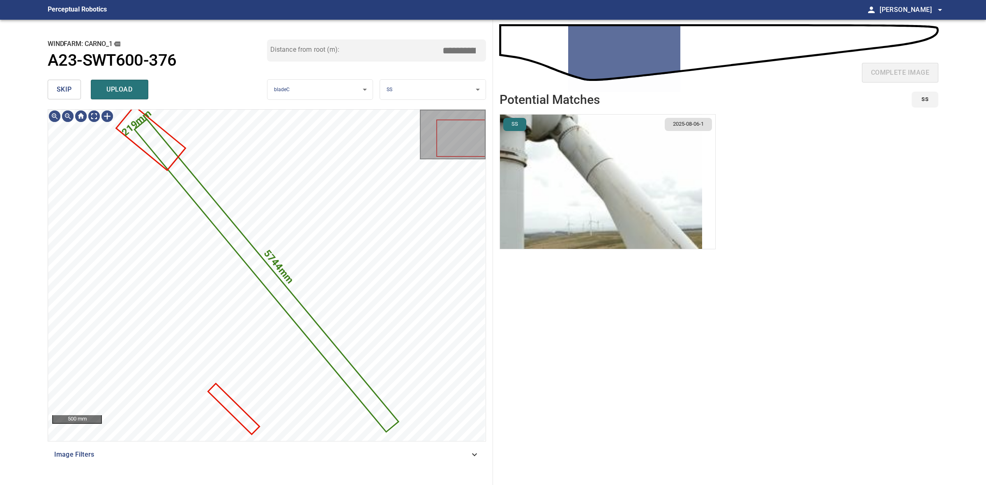
click at [564, 206] on img "button" at bounding box center [601, 182] width 202 height 134
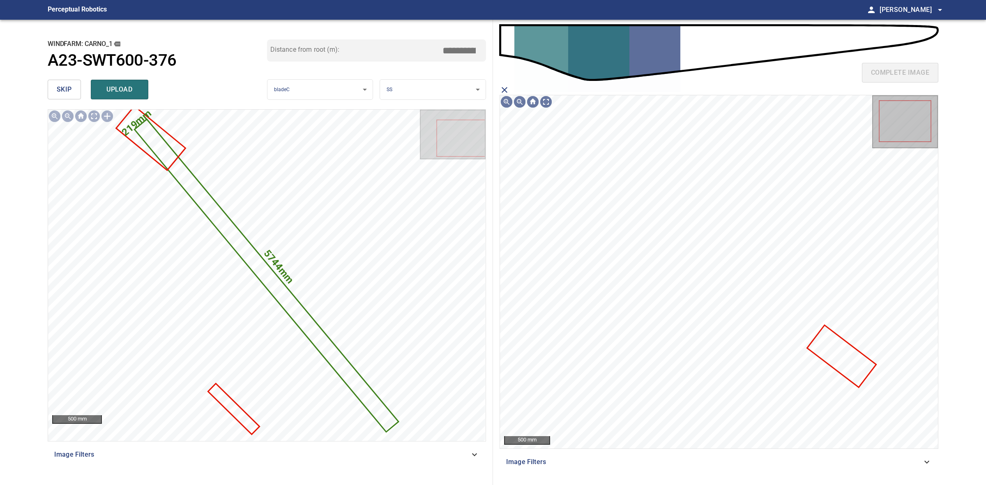
click at [858, 354] on icon at bounding box center [840, 356] width 67 height 60
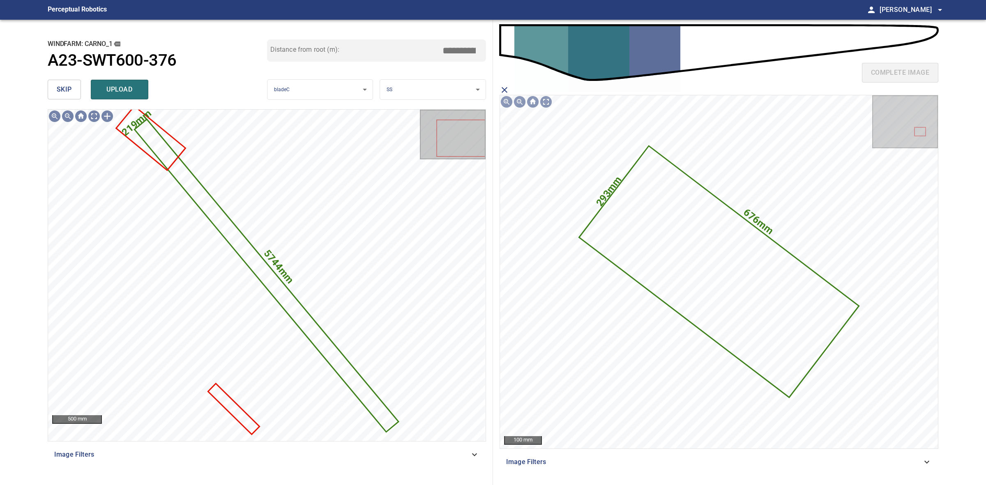
drag, startPoint x: 129, startPoint y: 88, endPoint x: 93, endPoint y: 89, distance: 35.7
click at [128, 88] on span "upload" at bounding box center [119, 90] width 39 height 12
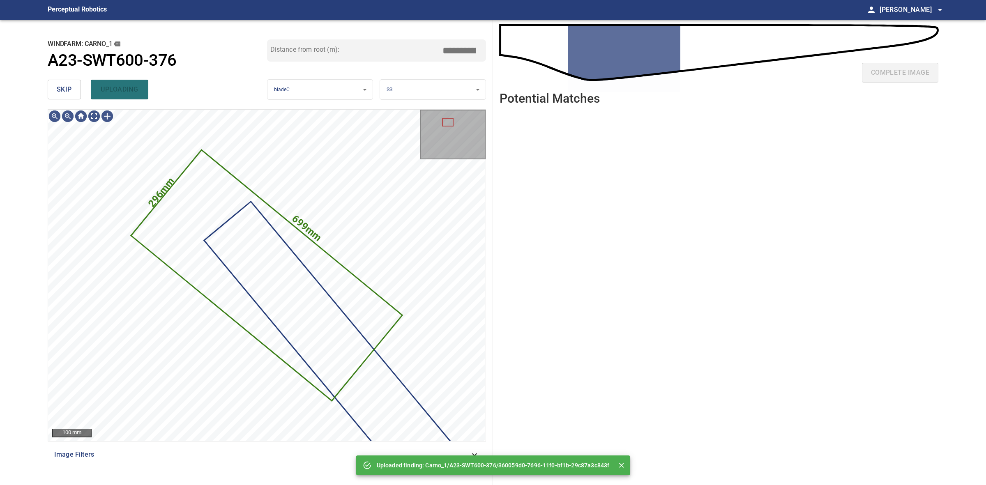
click at [73, 89] on button "skip" at bounding box center [64, 90] width 33 height 20
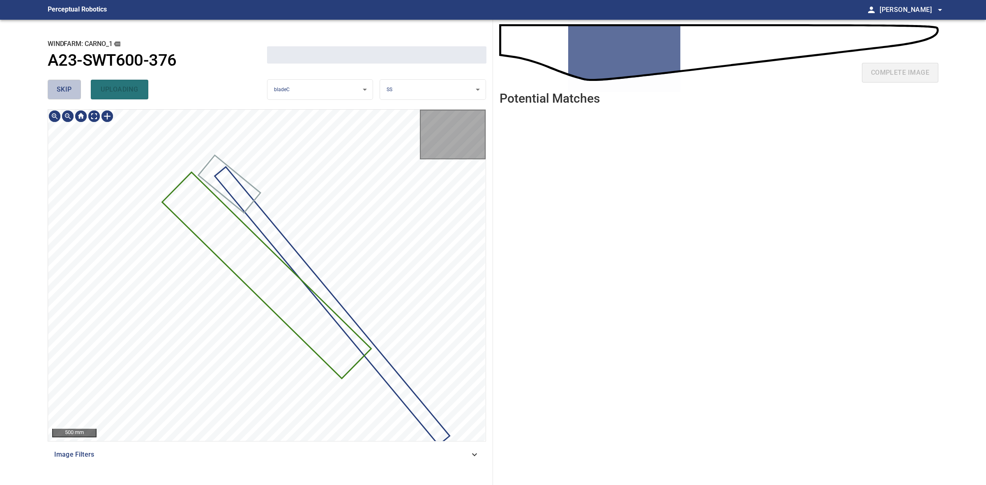
click at [73, 89] on button "skip" at bounding box center [64, 90] width 33 height 20
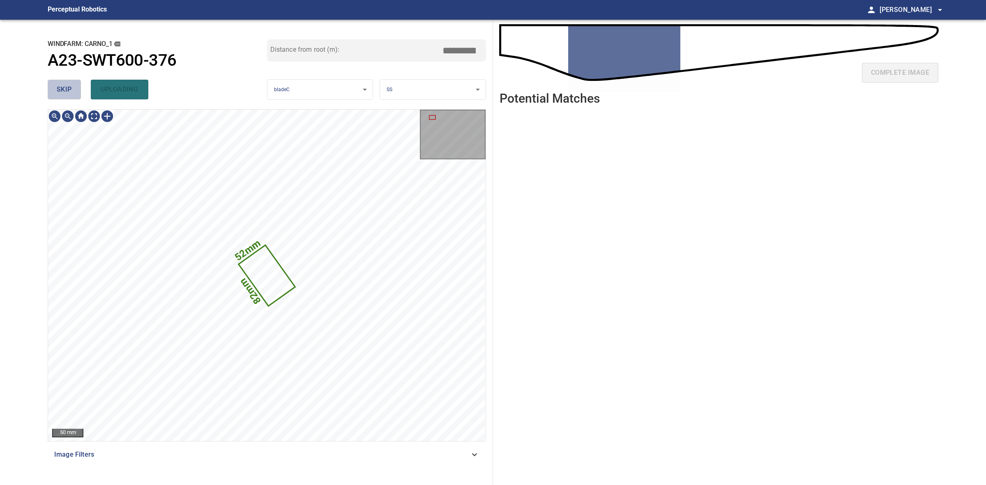
click at [73, 89] on button "skip" at bounding box center [64, 90] width 33 height 20
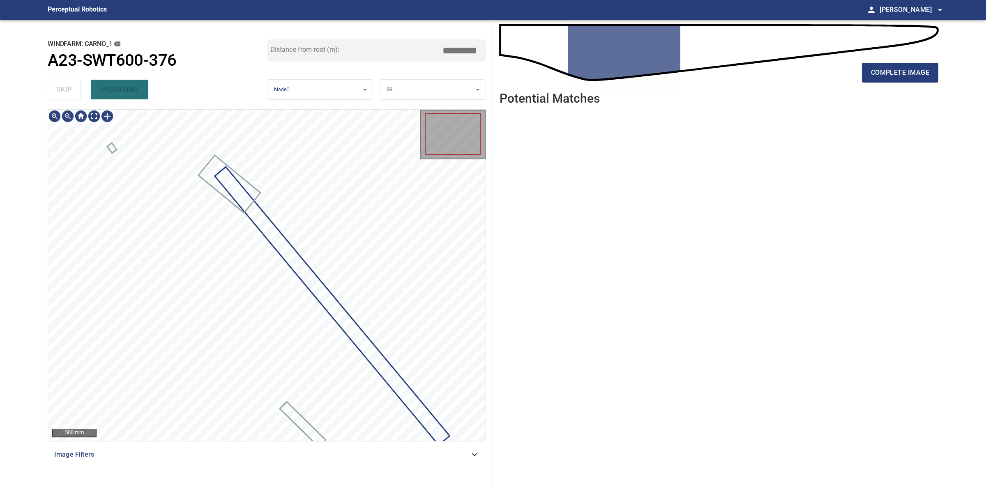
click at [73, 89] on div "skip uploading" at bounding box center [157, 89] width 219 height 26
drag, startPoint x: 73, startPoint y: 89, endPoint x: 263, endPoint y: 107, distance: 190.6
click at [80, 89] on div "skip uploading" at bounding box center [157, 89] width 219 height 26
click at [880, 73] on span "complete image" at bounding box center [900, 73] width 58 height 12
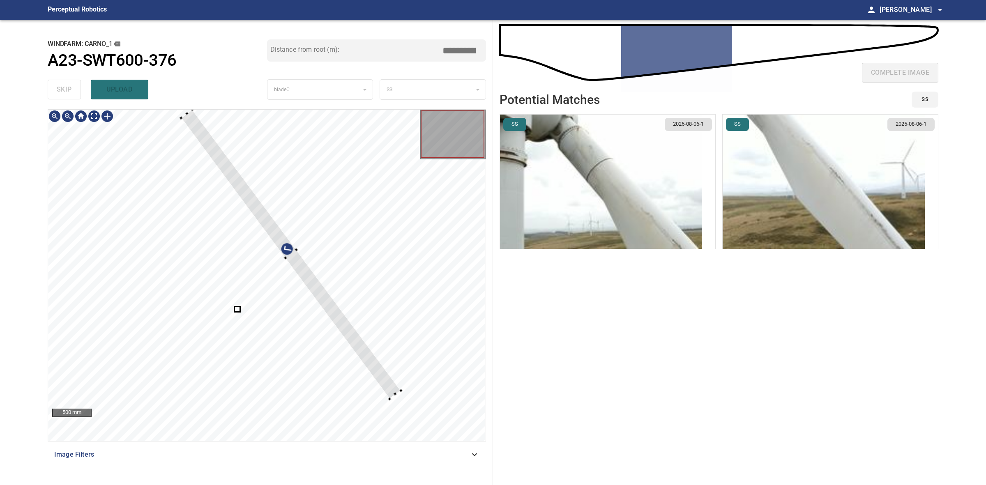
click at [391, 398] on div at bounding box center [291, 255] width 220 height 290
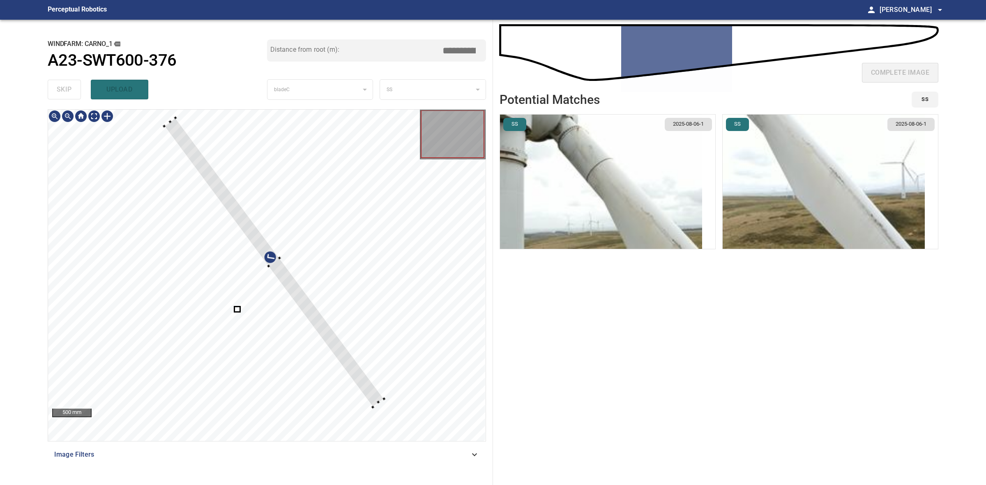
click at [370, 391] on div at bounding box center [274, 263] width 220 height 290
click at [383, 386] on div at bounding box center [285, 273] width 241 height 281
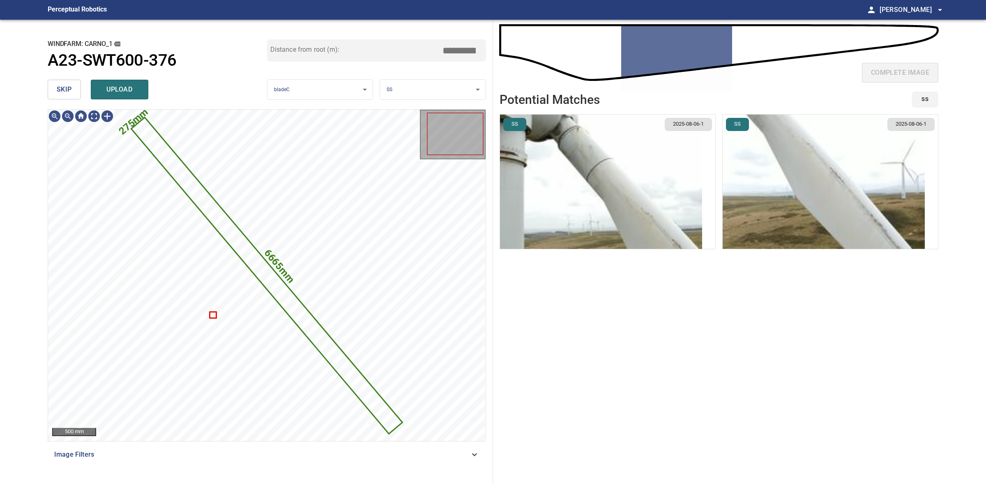
click at [672, 230] on img "button" at bounding box center [601, 182] width 202 height 134
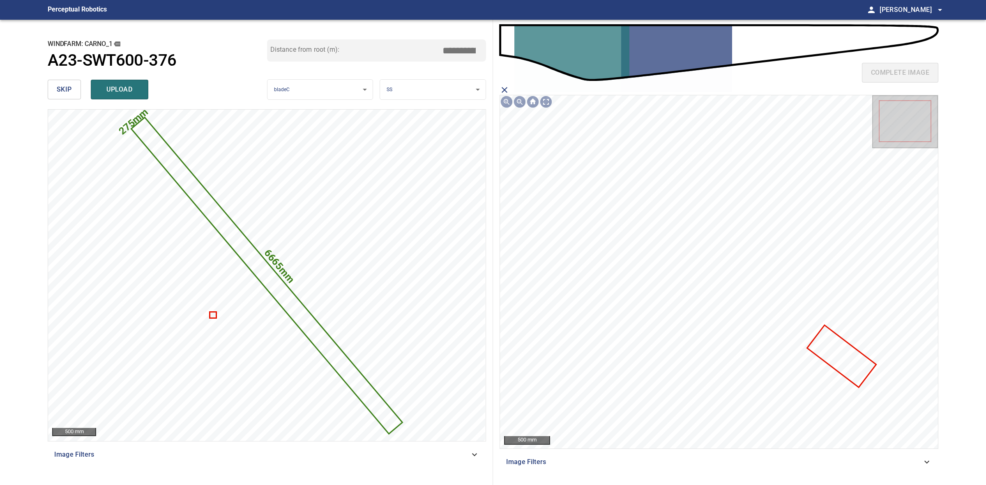
click at [504, 88] on icon "close matching imageResolution:" at bounding box center [504, 90] width 10 height 10
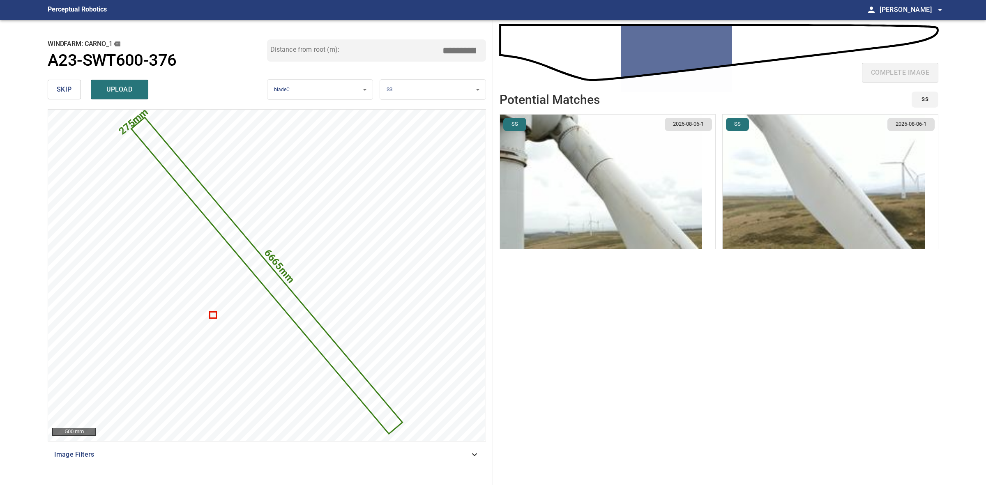
click at [824, 201] on img "button" at bounding box center [823, 182] width 202 height 134
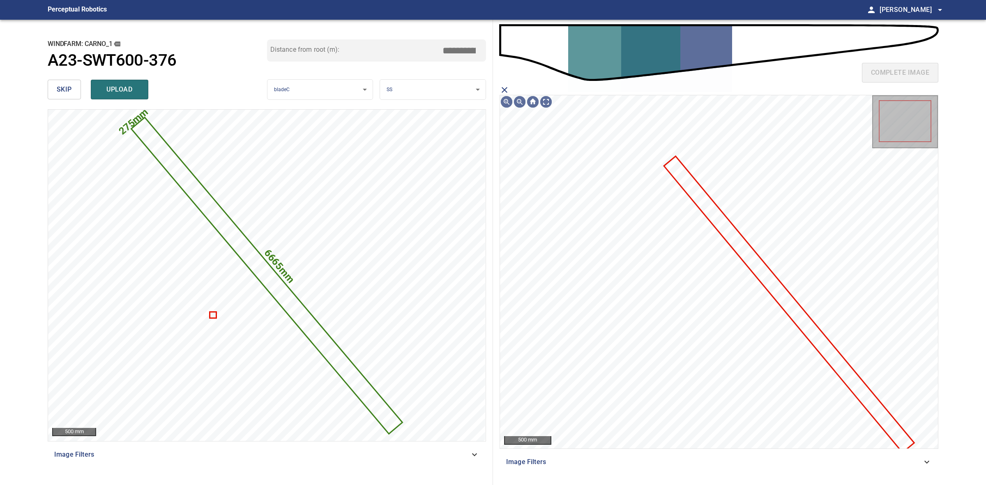
click at [810, 339] on icon at bounding box center [789, 304] width 248 height 295
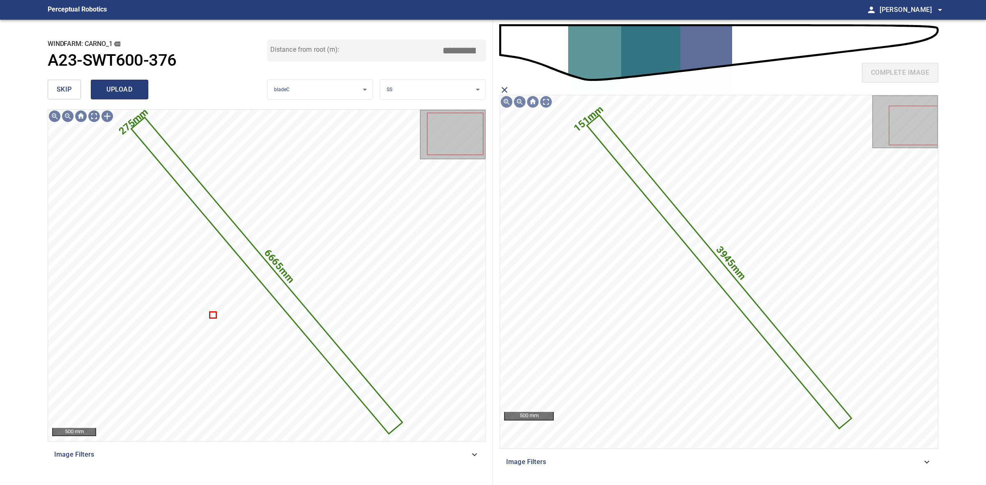
click at [124, 91] on span "upload" at bounding box center [119, 90] width 39 height 12
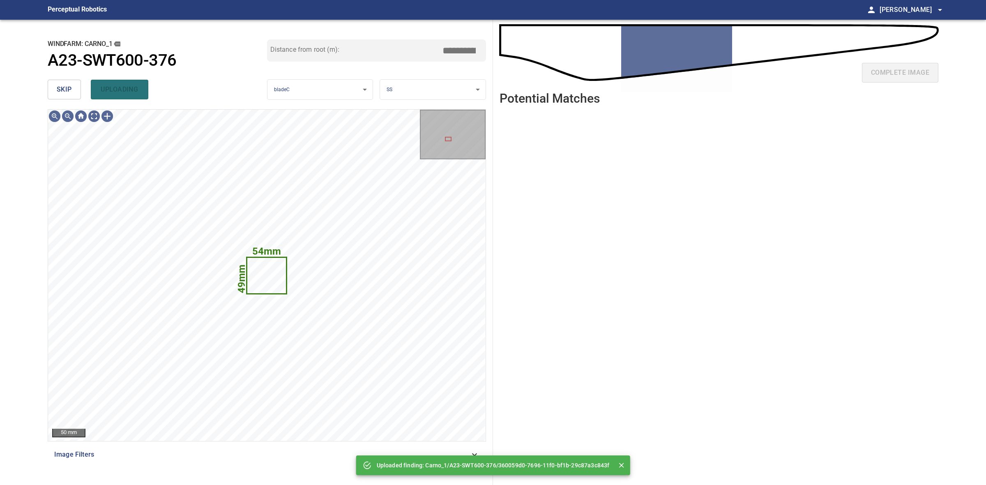
click at [81, 90] on button "skip" at bounding box center [64, 90] width 33 height 20
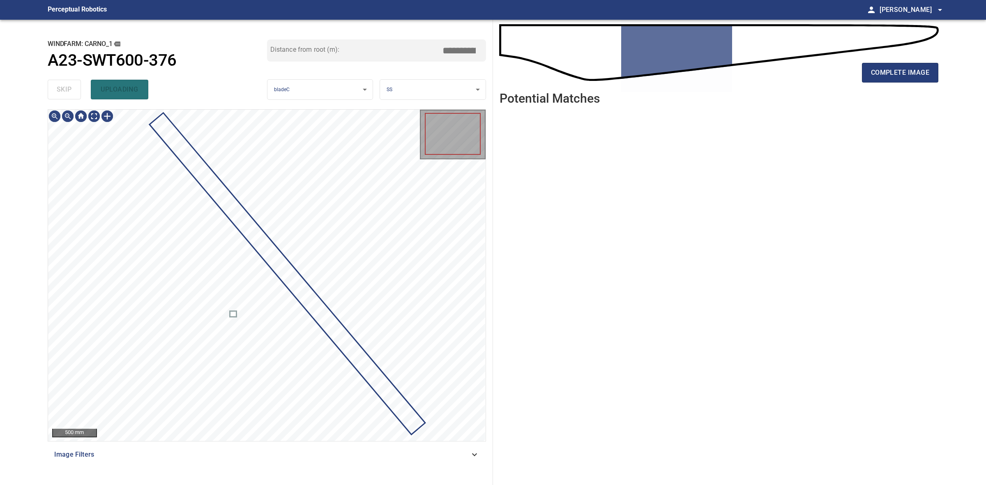
click at [81, 90] on div "skip uploading" at bounding box center [157, 89] width 219 height 26
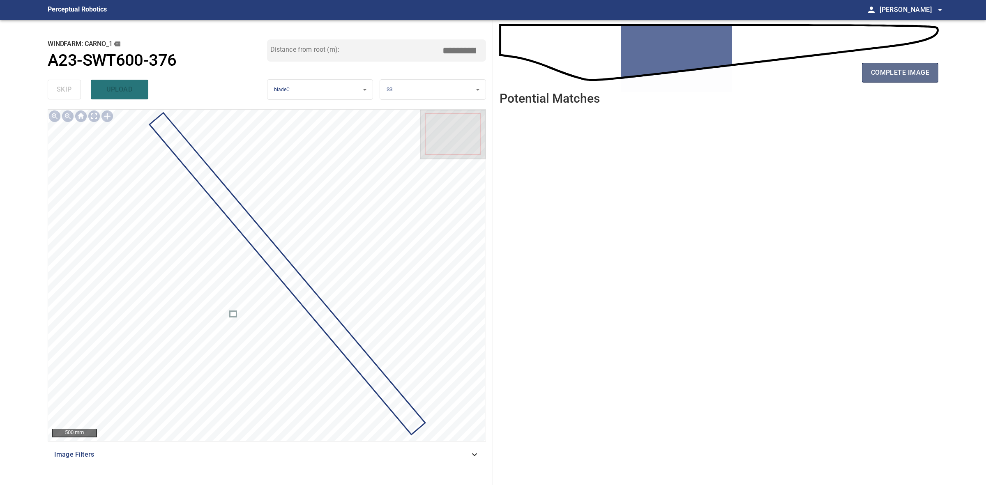
click at [885, 77] on span "complete image" at bounding box center [900, 73] width 58 height 12
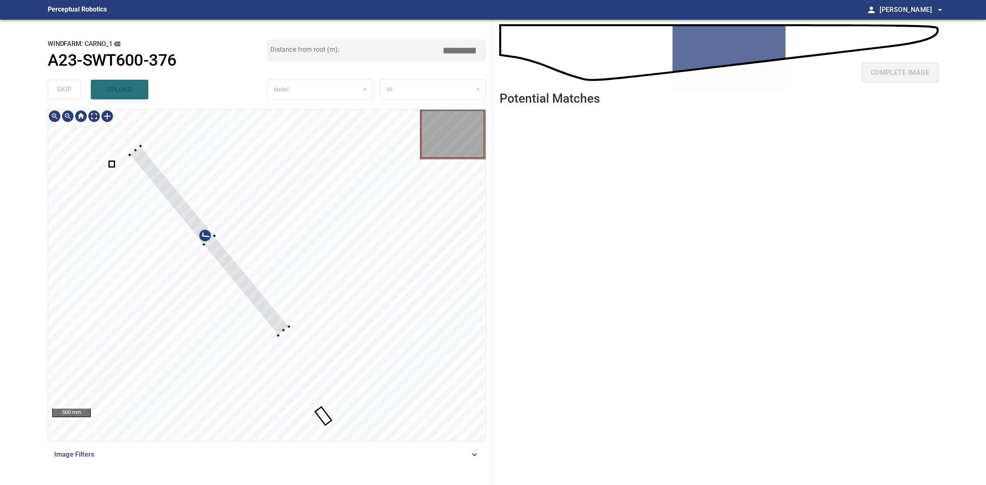
click at [288, 329] on div at bounding box center [266, 275] width 437 height 331
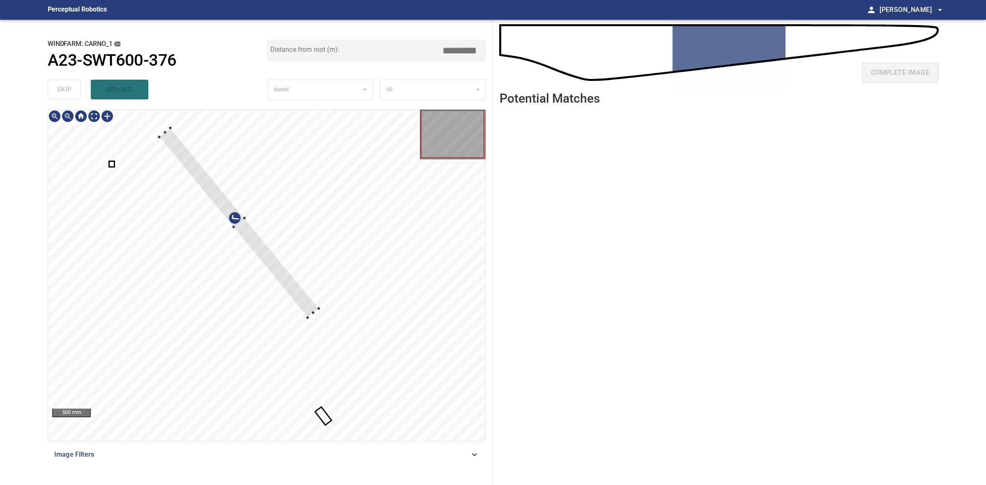
click at [298, 304] on div at bounding box center [239, 223] width 160 height 190
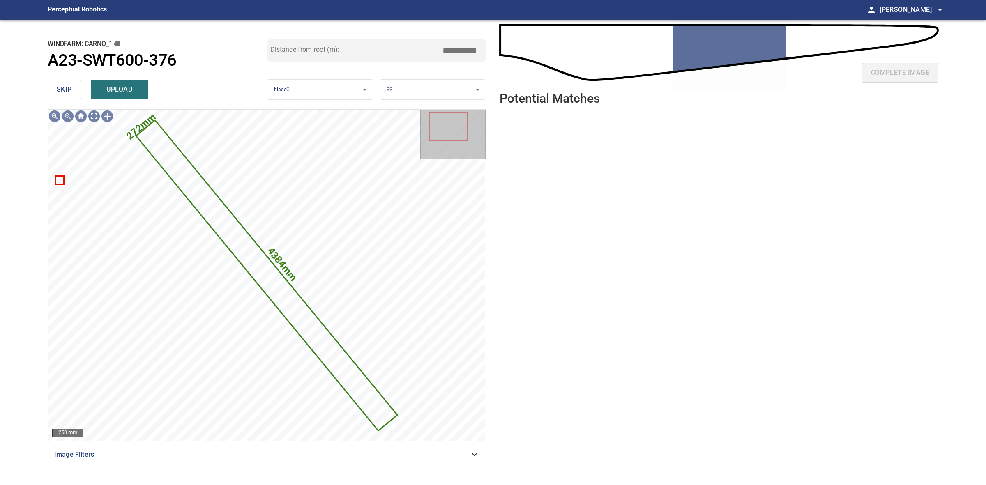
click at [444, 88] on body "**********" at bounding box center [493, 242] width 986 height 485
click at [416, 129] on li "SS" at bounding box center [432, 131] width 105 height 14
click at [461, 51] on input "*****" at bounding box center [462, 51] width 41 height 16
drag, startPoint x: 460, startPoint y: 47, endPoint x: 446, endPoint y: 46, distance: 14.0
click at [446, 46] on input "*****" at bounding box center [462, 51] width 41 height 16
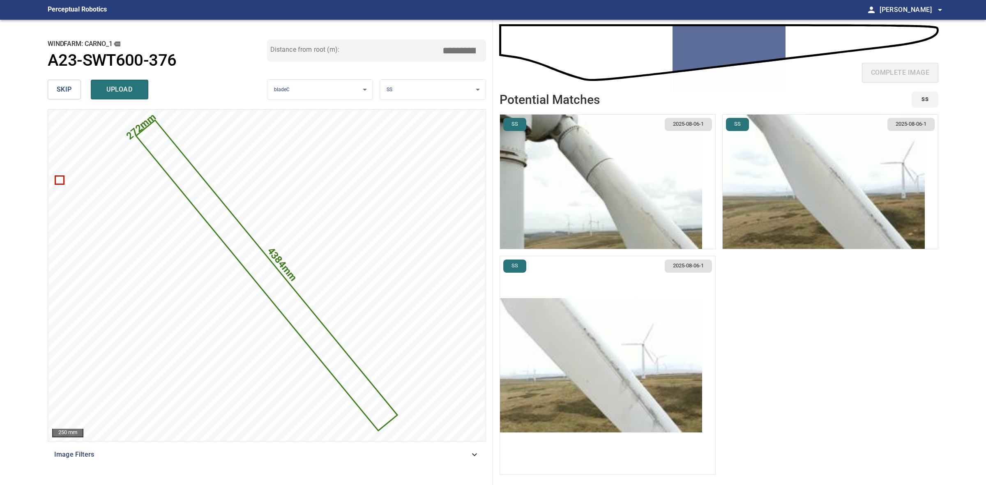
type input "****"
click at [662, 362] on img "button" at bounding box center [601, 365] width 202 height 134
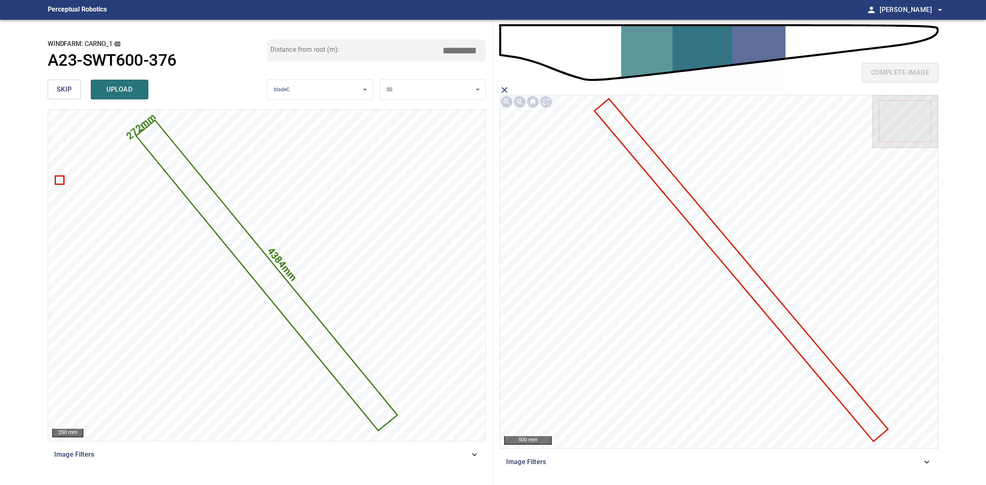
click at [794, 339] on icon at bounding box center [741, 270] width 292 height 341
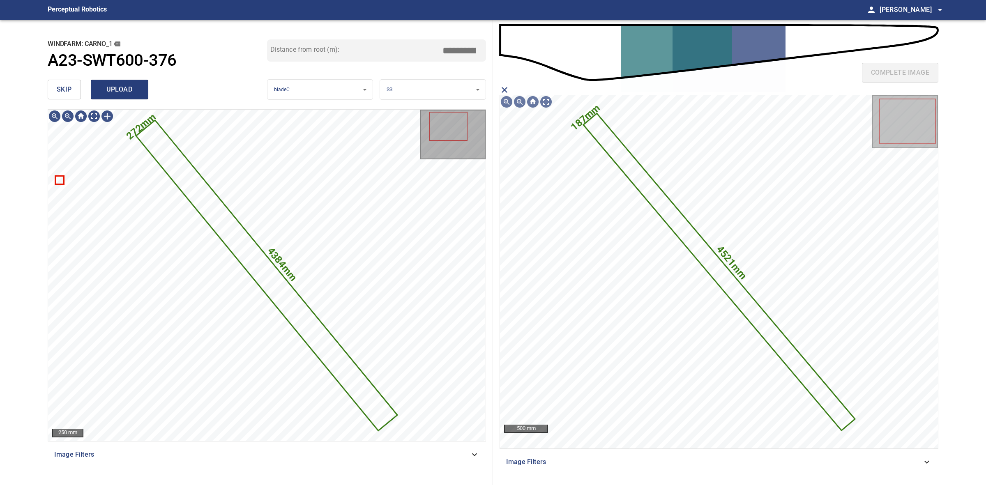
click at [136, 96] on button "upload" at bounding box center [120, 90] width 58 height 20
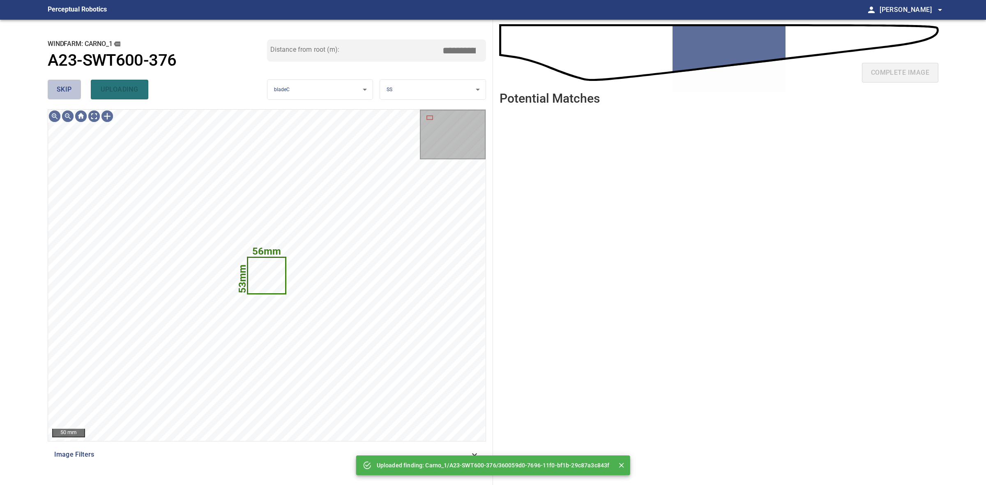
click at [61, 92] on span "skip" at bounding box center [64, 90] width 15 height 12
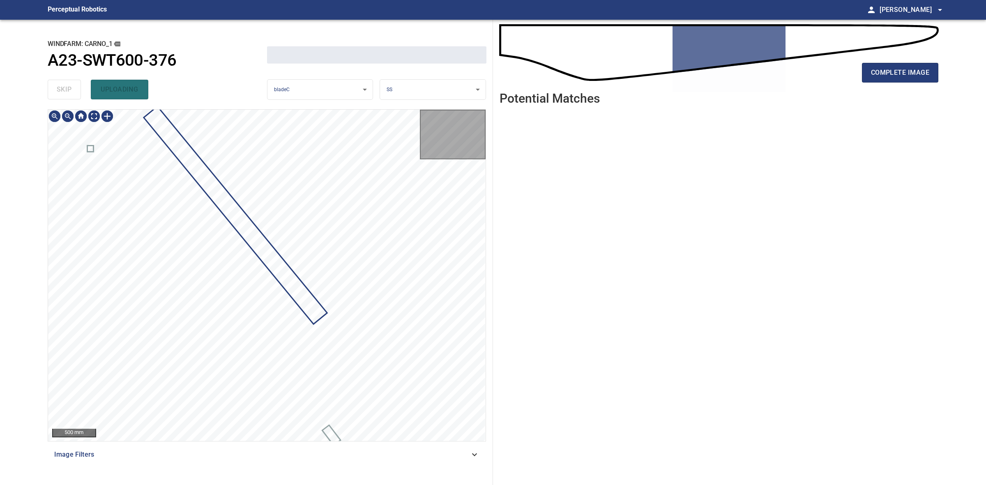
click at [61, 92] on div "skip uploading" at bounding box center [157, 89] width 219 height 26
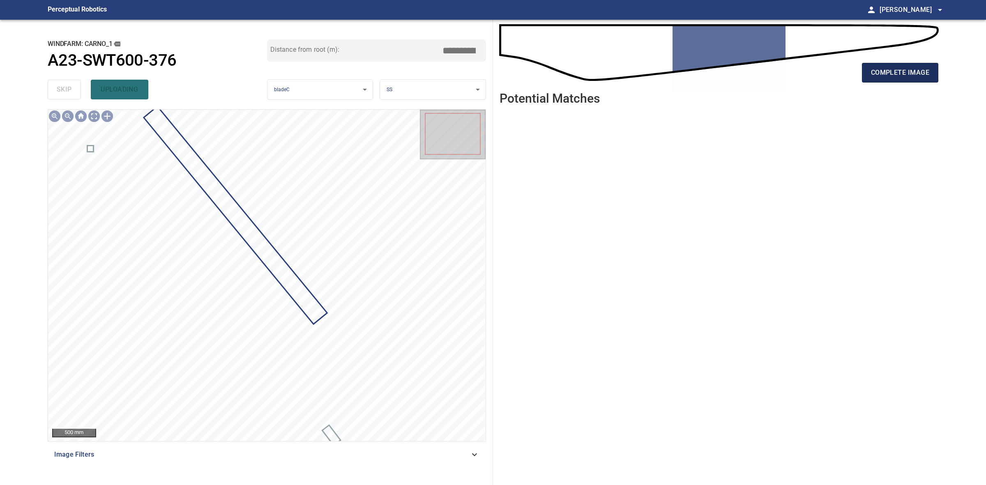
click at [922, 70] on span "complete image" at bounding box center [900, 73] width 58 height 12
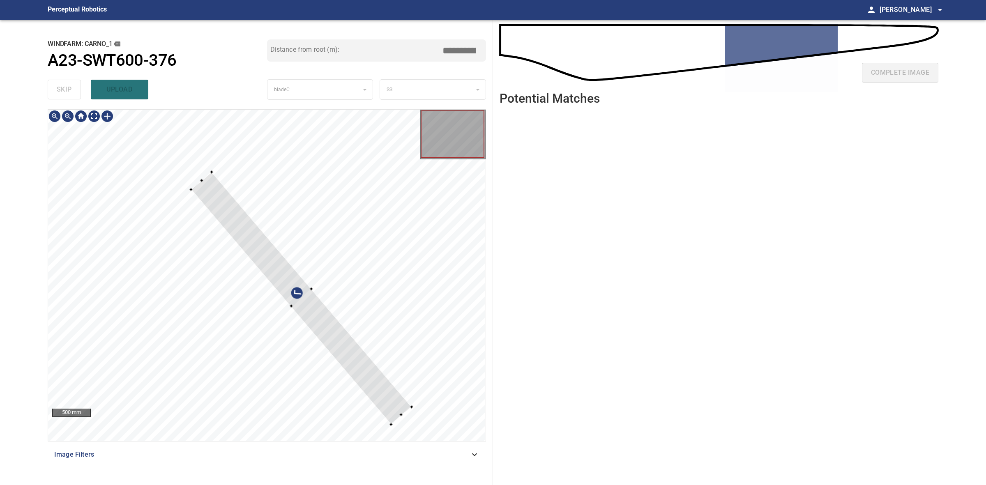
click at [193, 189] on div at bounding box center [301, 298] width 221 height 252
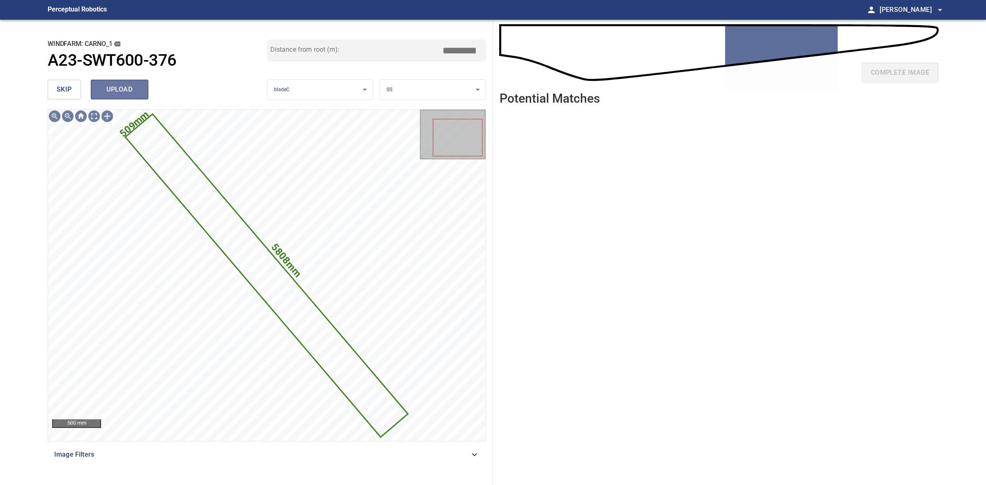
click at [129, 89] on span "upload" at bounding box center [119, 90] width 39 height 12
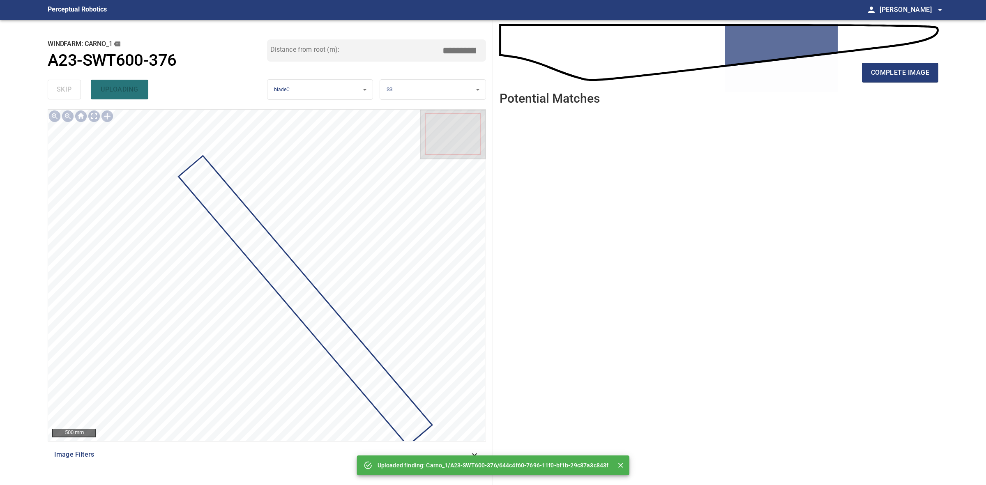
click at [886, 83] on div "complete image" at bounding box center [718, 76] width 439 height 33
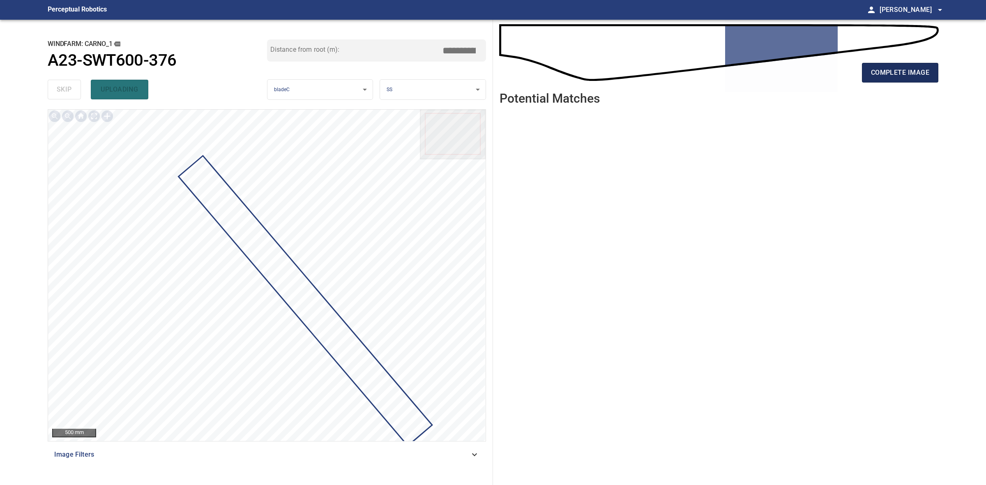
click at [886, 73] on span "complete image" at bounding box center [900, 73] width 58 height 12
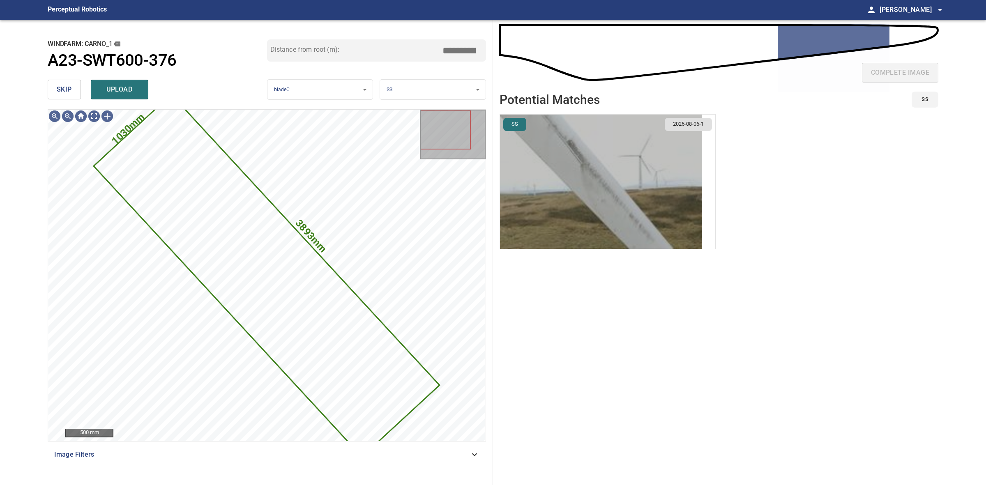
click at [600, 198] on img "button" at bounding box center [601, 182] width 202 height 134
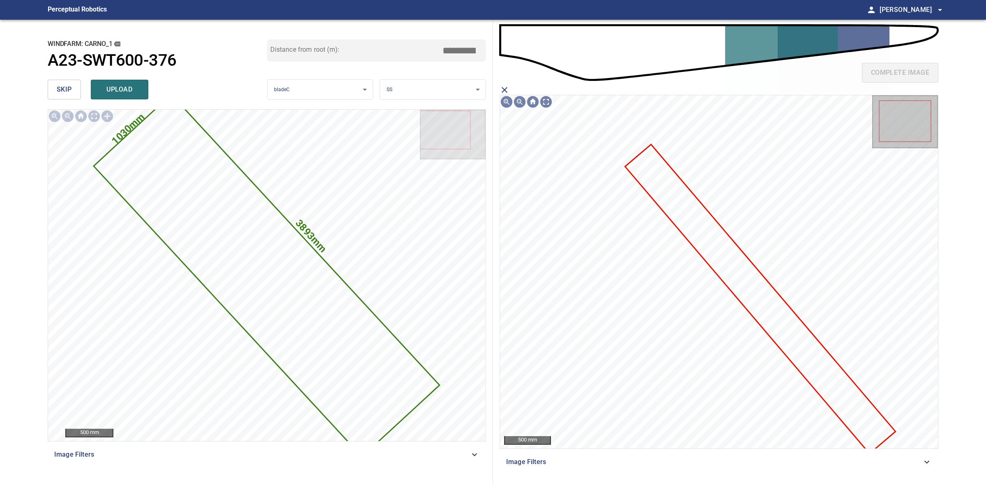
click at [726, 263] on icon at bounding box center [760, 299] width 269 height 308
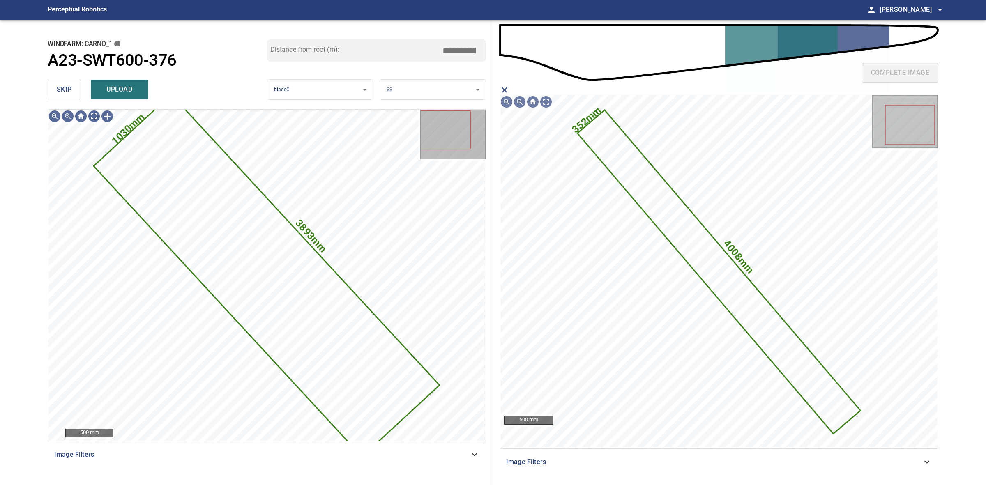
click at [130, 89] on span "upload" at bounding box center [119, 90] width 39 height 12
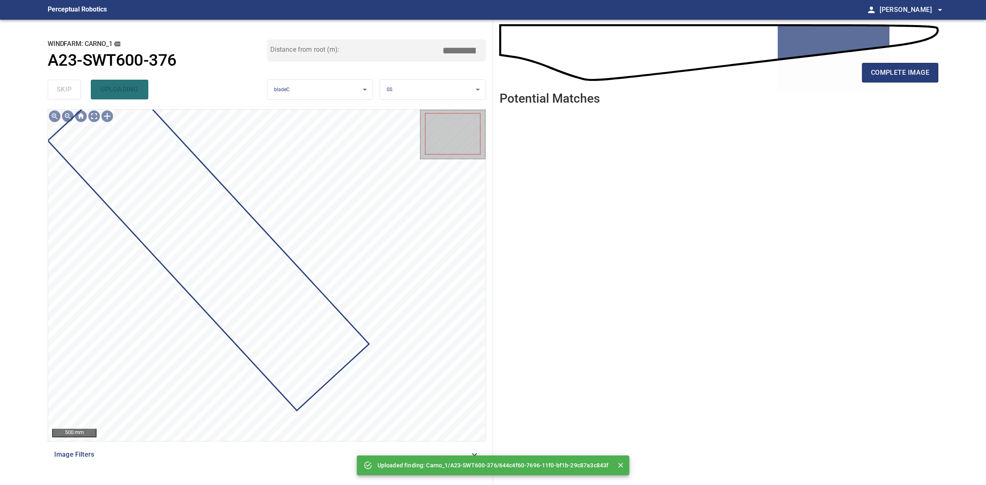
click at [897, 87] on div "complete image" at bounding box center [718, 76] width 439 height 33
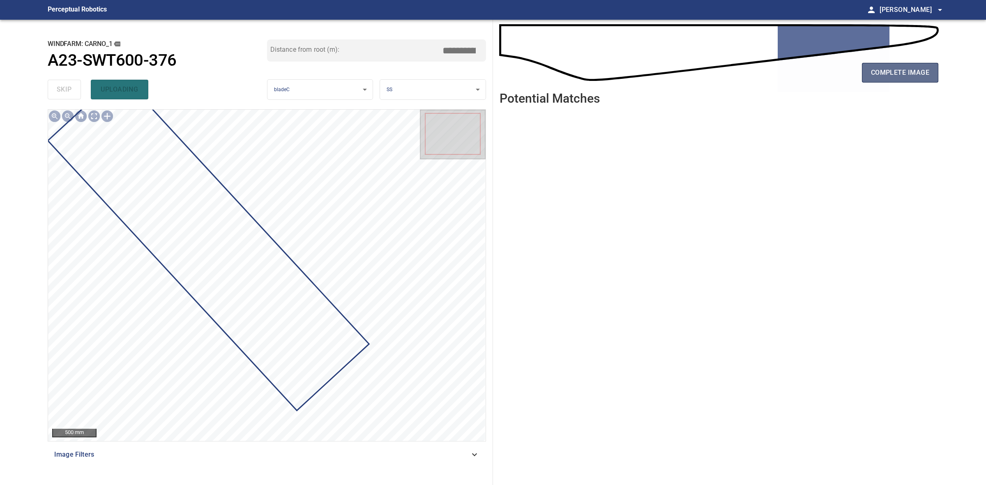
click at [898, 81] on button "complete image" at bounding box center [900, 73] width 76 height 20
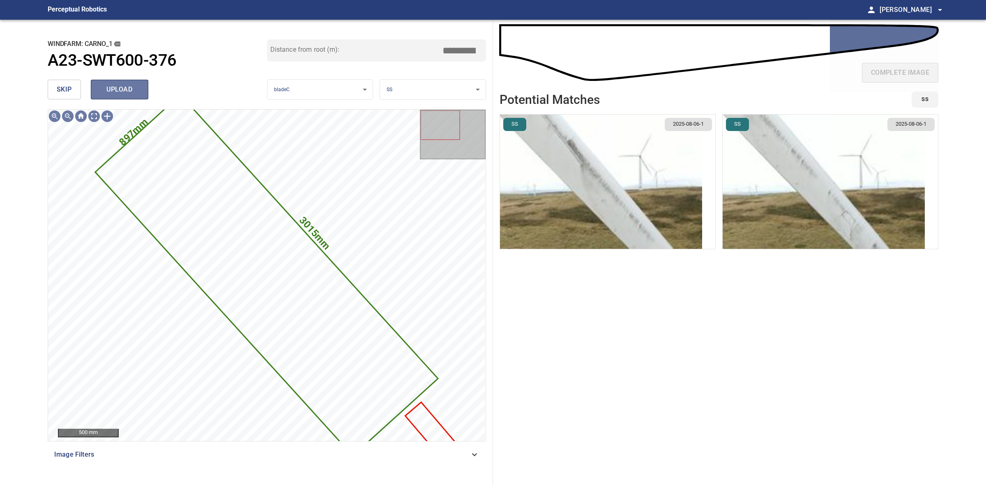
click at [140, 89] on button "upload" at bounding box center [120, 90] width 58 height 20
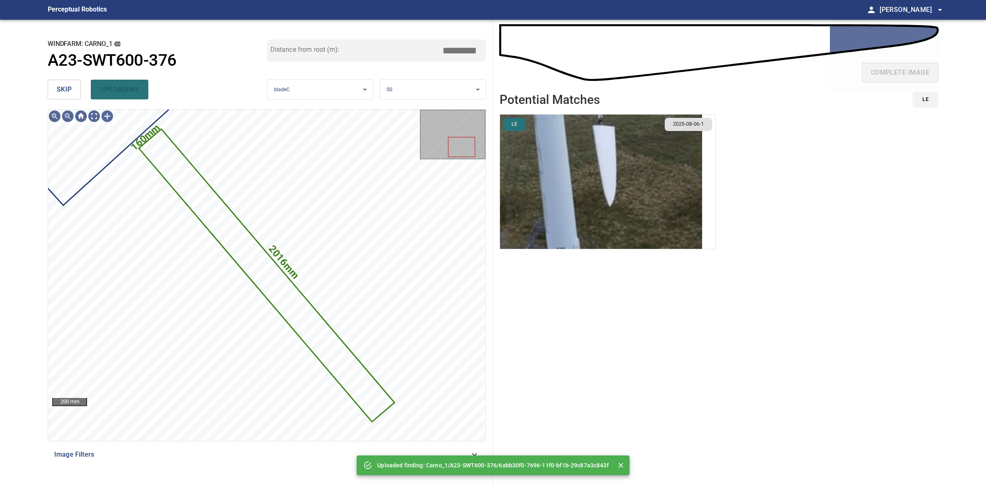
click at [422, 89] on body "**********" at bounding box center [493, 242] width 986 height 485
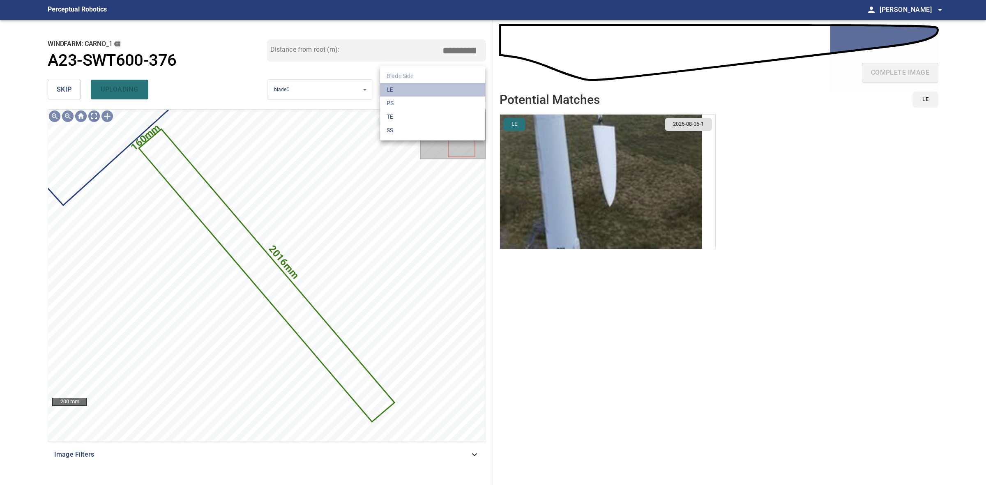
click at [422, 89] on li "LE" at bounding box center [432, 90] width 105 height 14
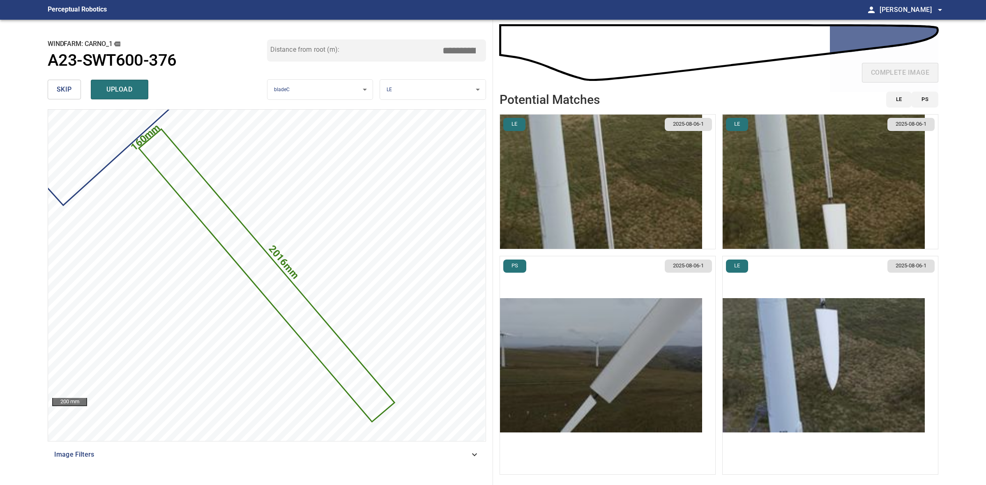
click at [807, 346] on img "button" at bounding box center [823, 365] width 202 height 134
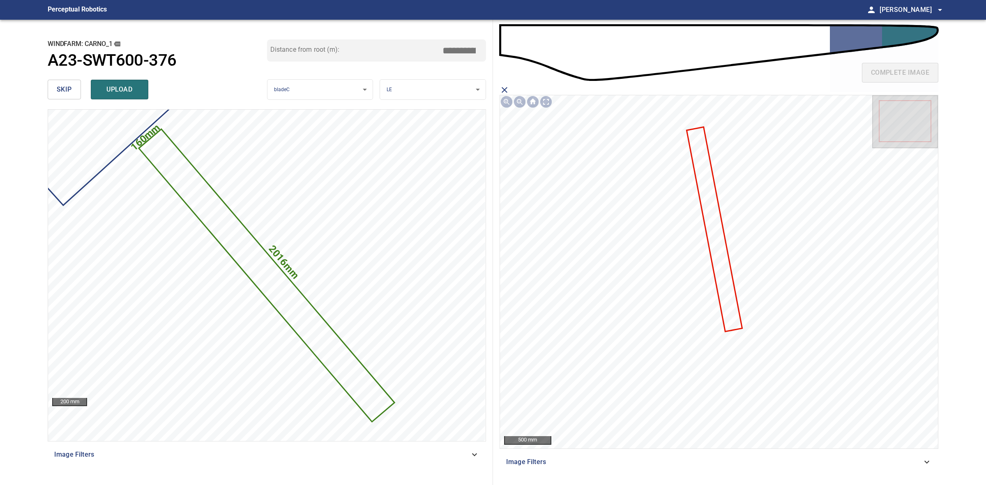
click at [722, 269] on icon at bounding box center [714, 229] width 54 height 203
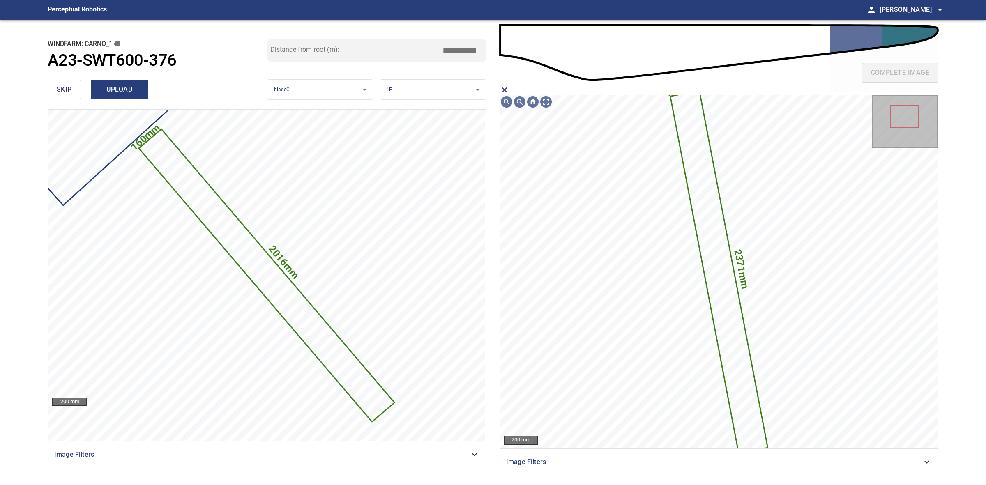
click at [115, 80] on button "upload" at bounding box center [120, 90] width 58 height 20
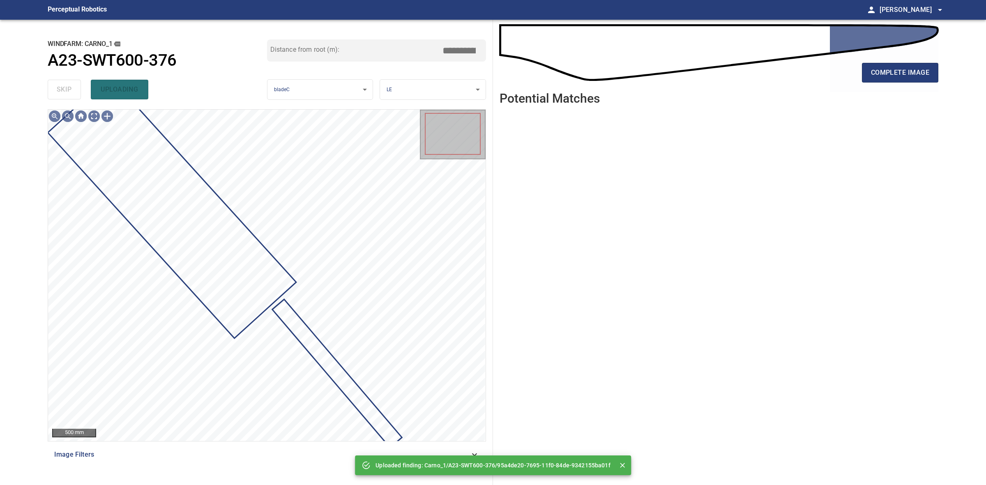
click at [37, 85] on main "**********" at bounding box center [493, 242] width 986 height 485
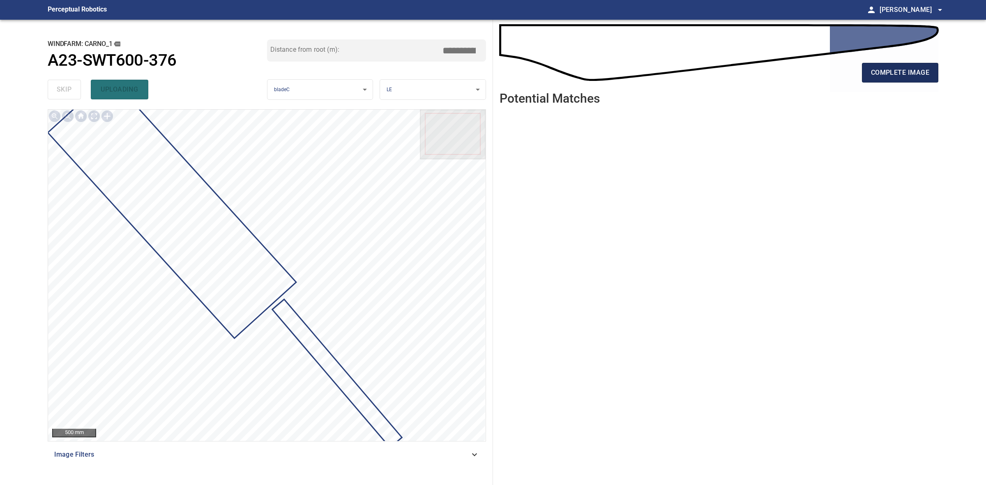
click at [896, 76] on span "complete image" at bounding box center [900, 73] width 58 height 12
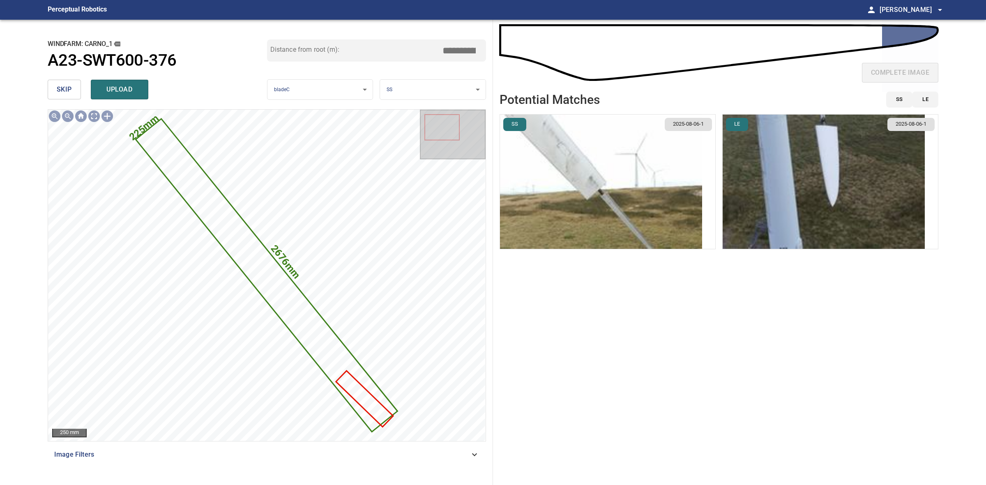
click at [794, 168] on img "button" at bounding box center [823, 182] width 202 height 134
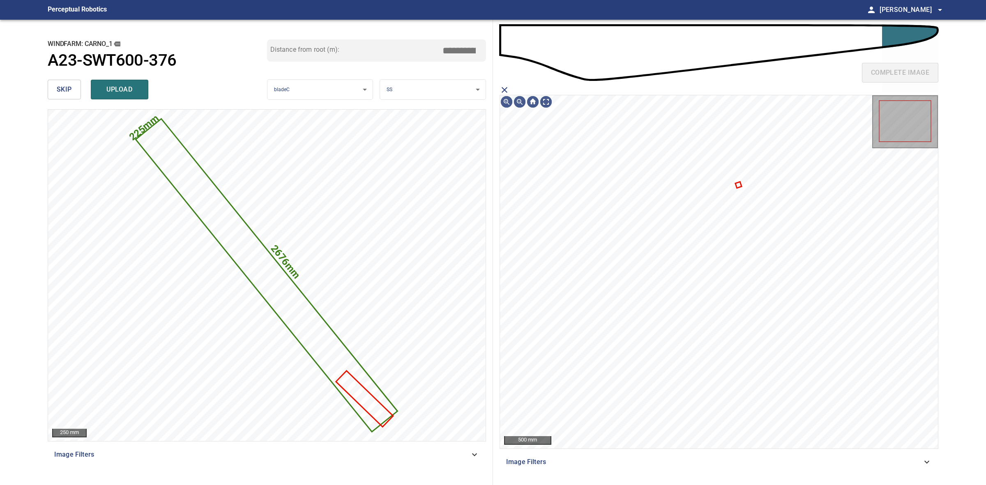
click at [506, 90] on icon "close matching imageResolution:" at bounding box center [504, 90] width 10 height 10
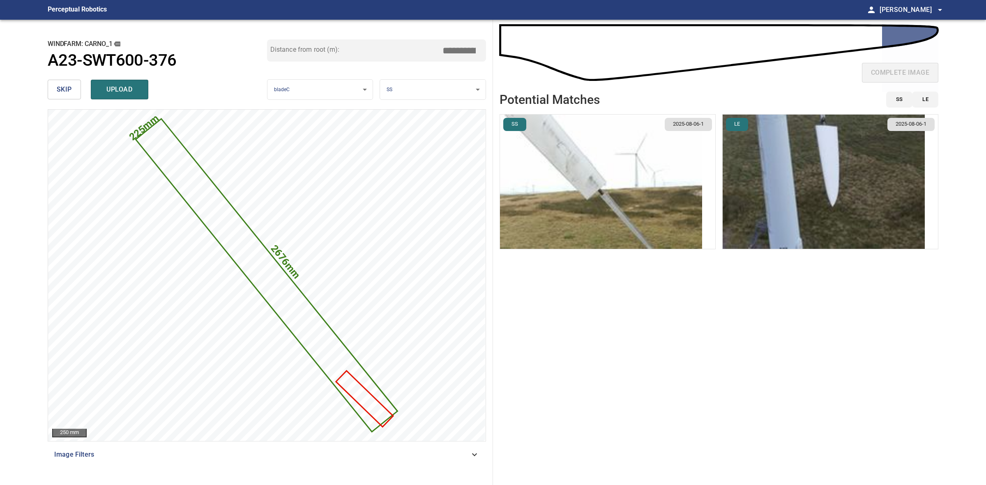
click at [652, 221] on img "button" at bounding box center [601, 182] width 202 height 134
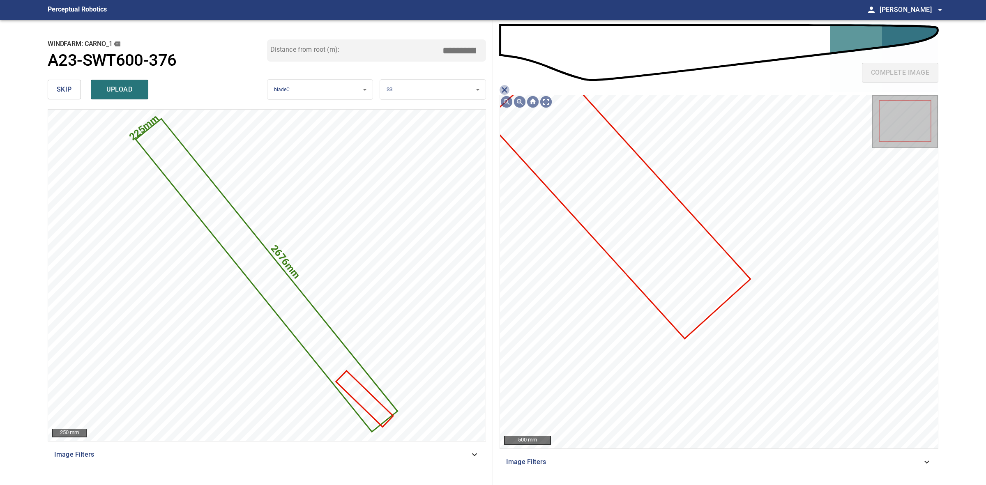
click at [504, 86] on icon "close matching imageResolution:" at bounding box center [504, 90] width 10 height 10
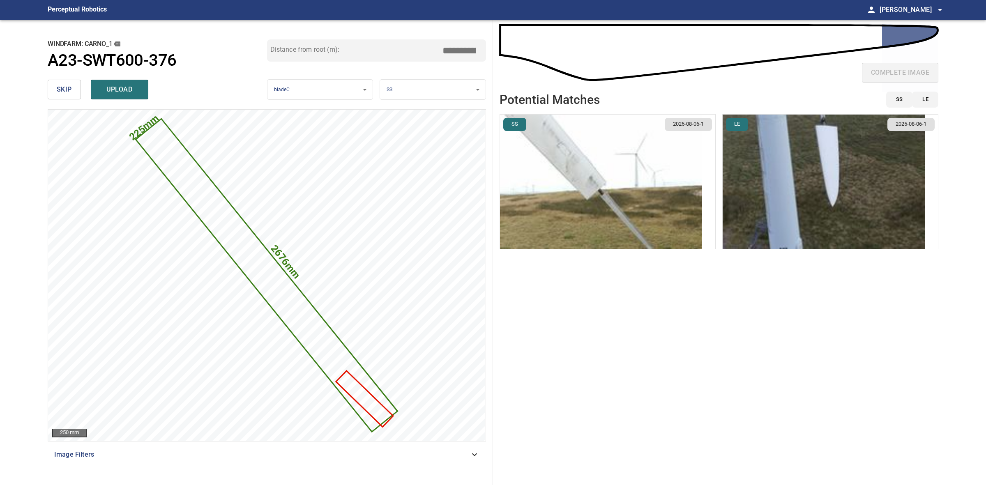
click at [820, 202] on img "button" at bounding box center [823, 182] width 202 height 134
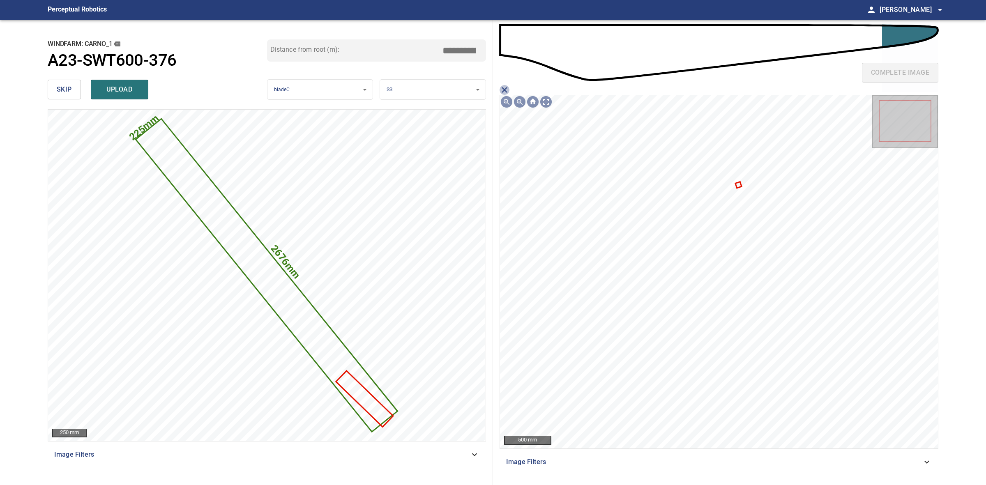
click at [505, 90] on icon "close matching imageResolution:" at bounding box center [504, 90] width 10 height 10
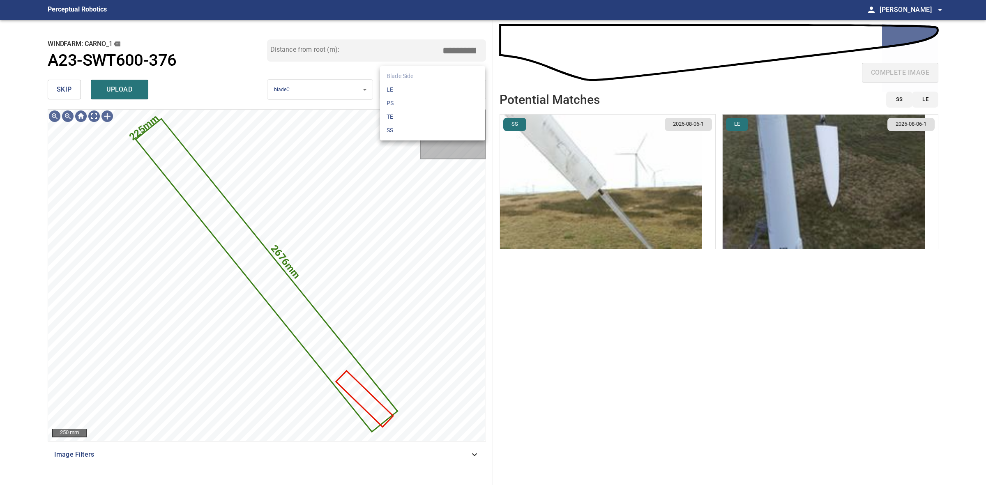
click at [420, 80] on body "**********" at bounding box center [493, 242] width 986 height 485
click at [421, 85] on li "LE" at bounding box center [432, 90] width 105 height 14
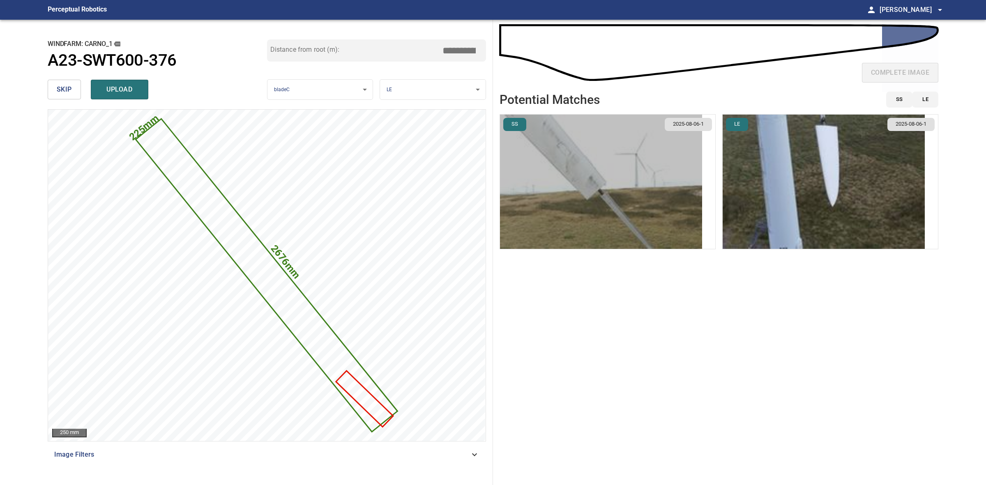
click at [630, 186] on img "button" at bounding box center [601, 182] width 202 height 134
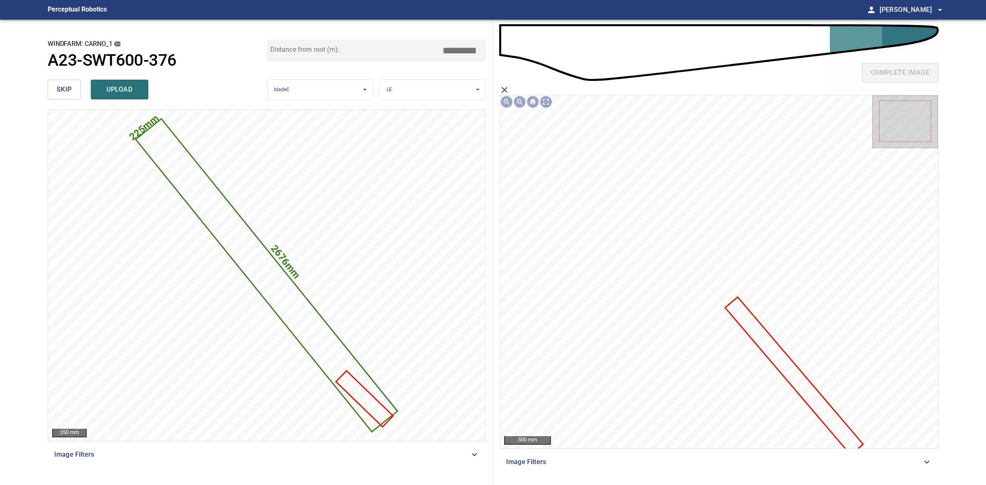
click at [751, 338] on icon at bounding box center [794, 376] width 136 height 156
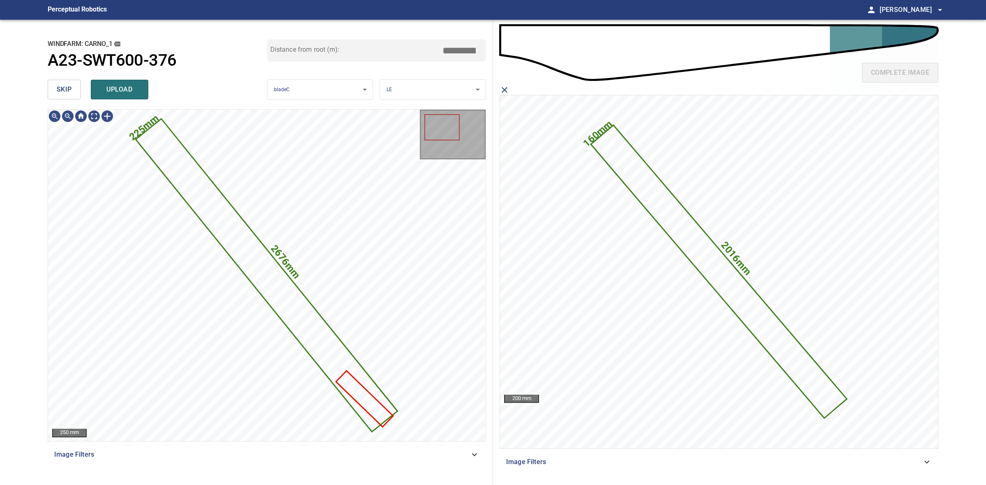
click at [116, 95] on span "upload" at bounding box center [119, 90] width 39 height 12
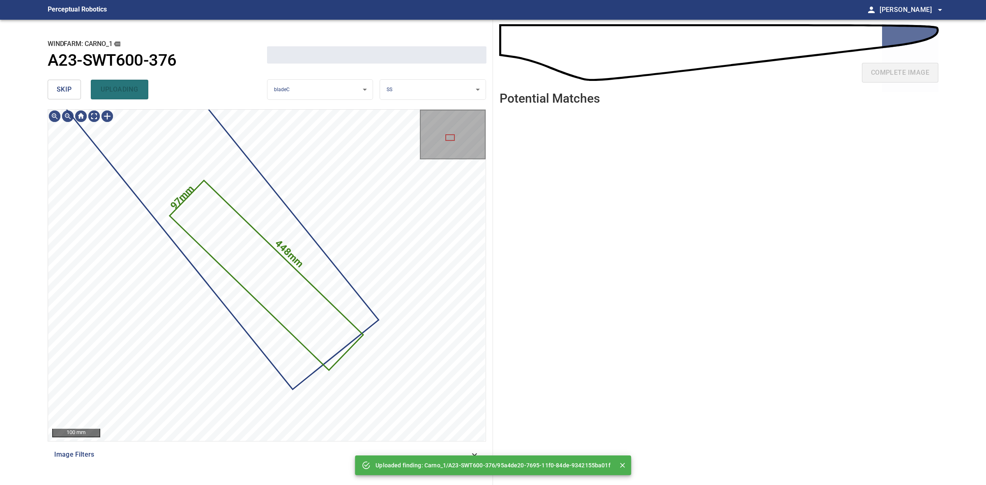
click at [76, 91] on button "skip" at bounding box center [64, 90] width 33 height 20
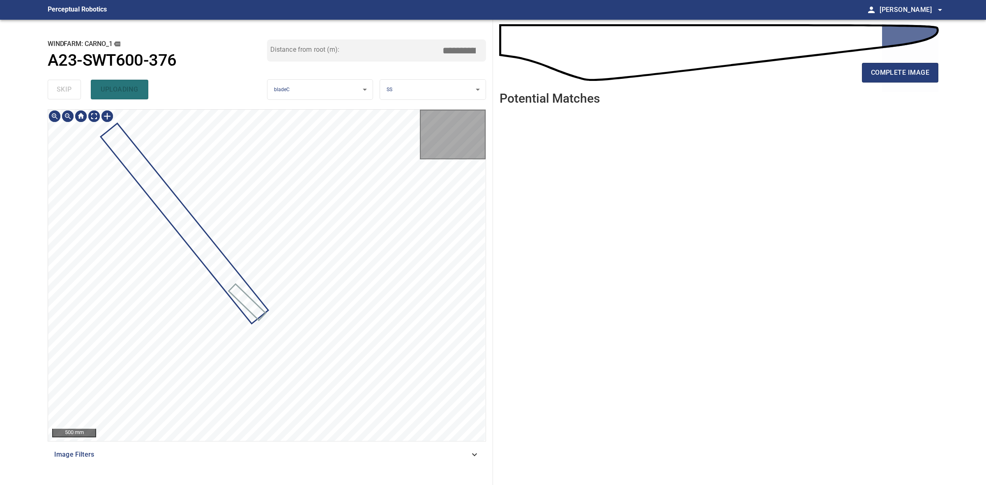
click at [75, 92] on div "skip uploading" at bounding box center [157, 89] width 219 height 26
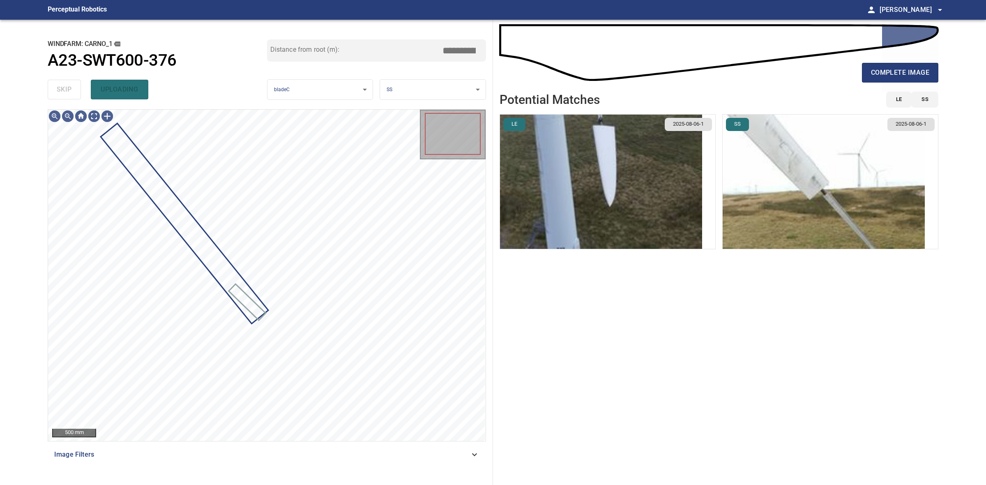
click at [75, 92] on div "skip uploading" at bounding box center [157, 89] width 219 height 26
click at [868, 83] on div "complete image" at bounding box center [718, 76] width 439 height 33
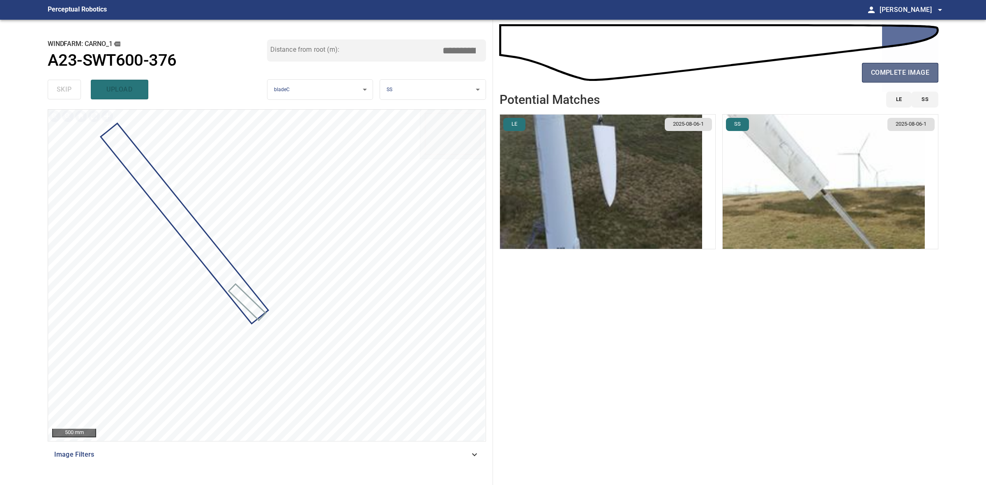
click at [869, 81] on button "complete image" at bounding box center [900, 73] width 76 height 20
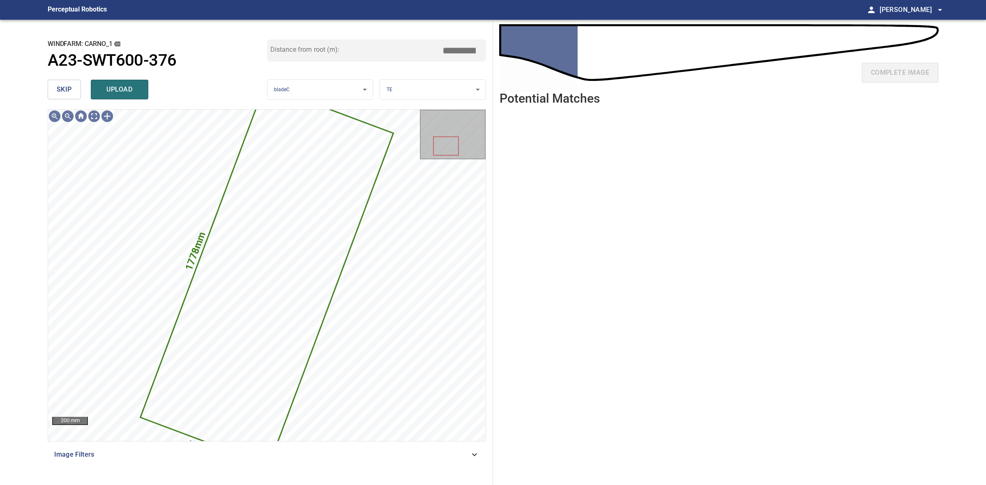
click at [64, 97] on button "skip" at bounding box center [64, 90] width 33 height 20
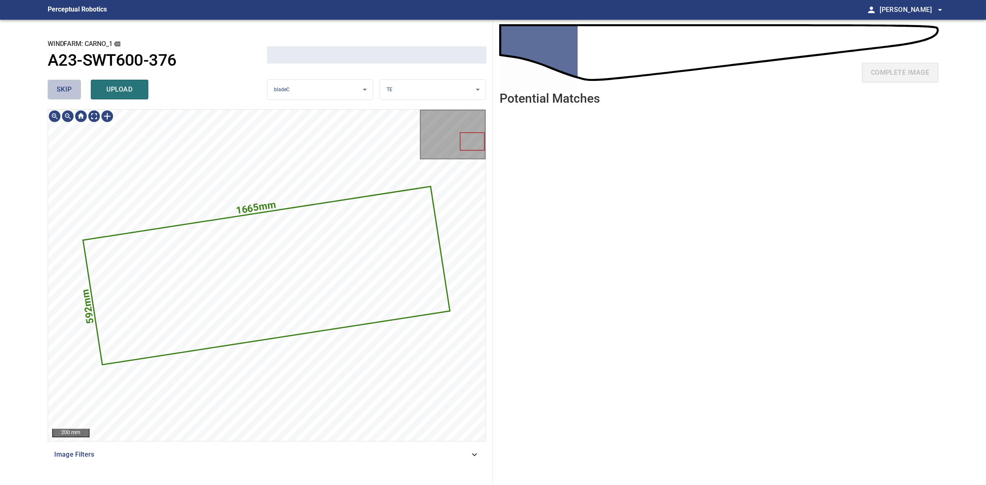
click at [64, 97] on button "skip" at bounding box center [64, 90] width 33 height 20
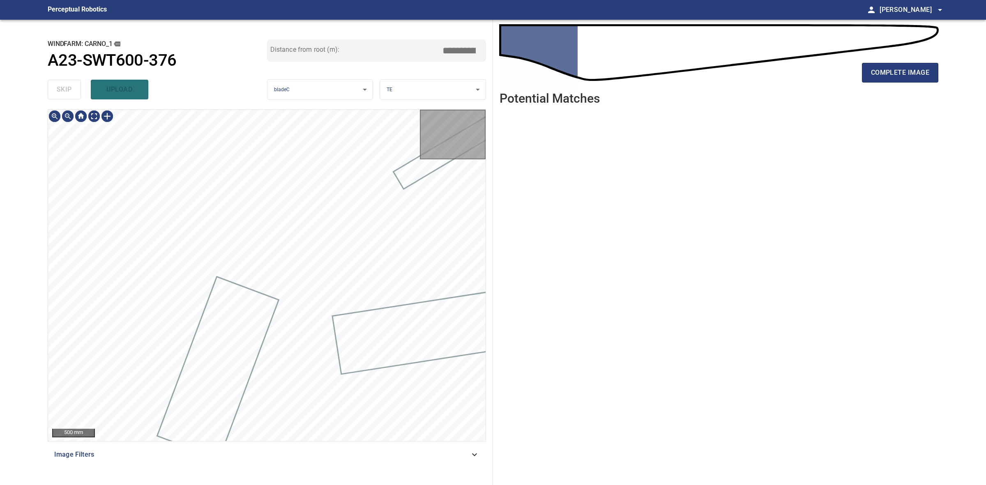
click at [64, 97] on div "skip upload" at bounding box center [157, 89] width 219 height 26
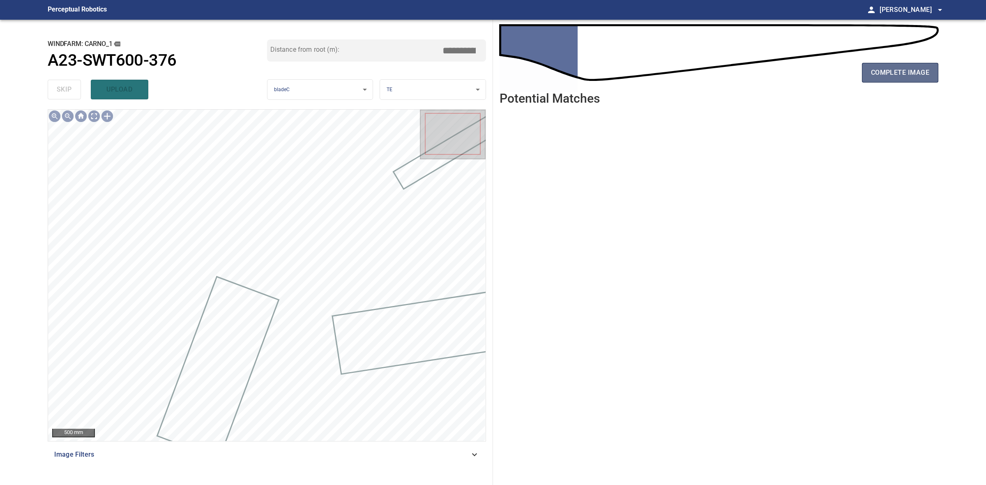
click at [928, 78] on span "complete image" at bounding box center [900, 73] width 58 height 12
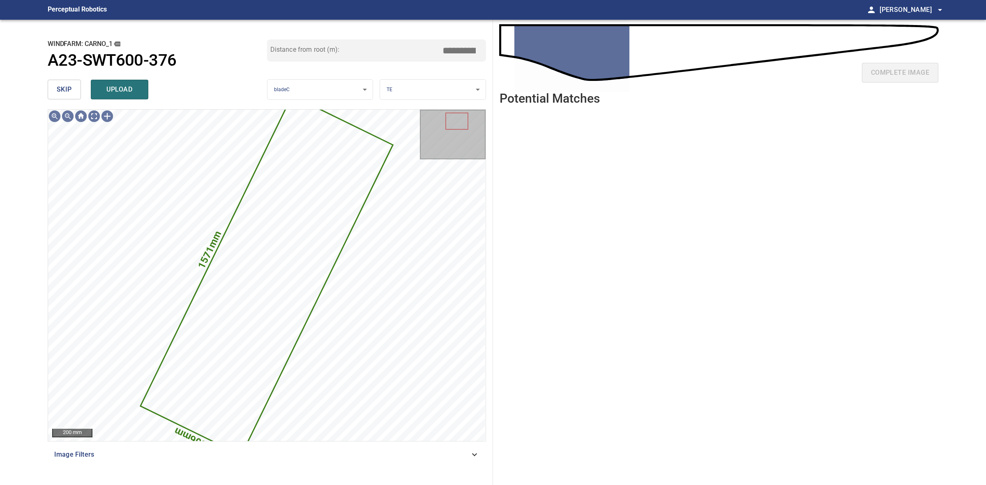
click at [53, 83] on button "skip" at bounding box center [64, 90] width 33 height 20
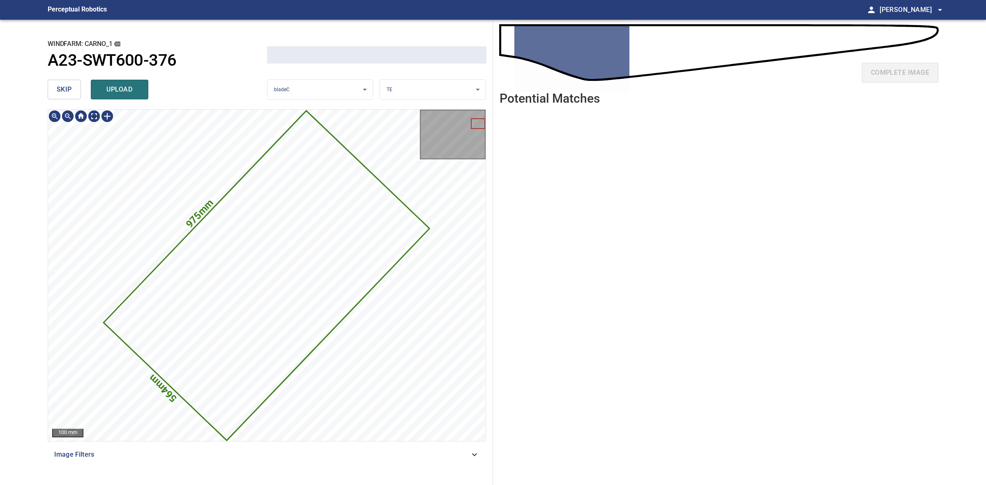
click at [53, 83] on button "skip" at bounding box center [64, 90] width 33 height 20
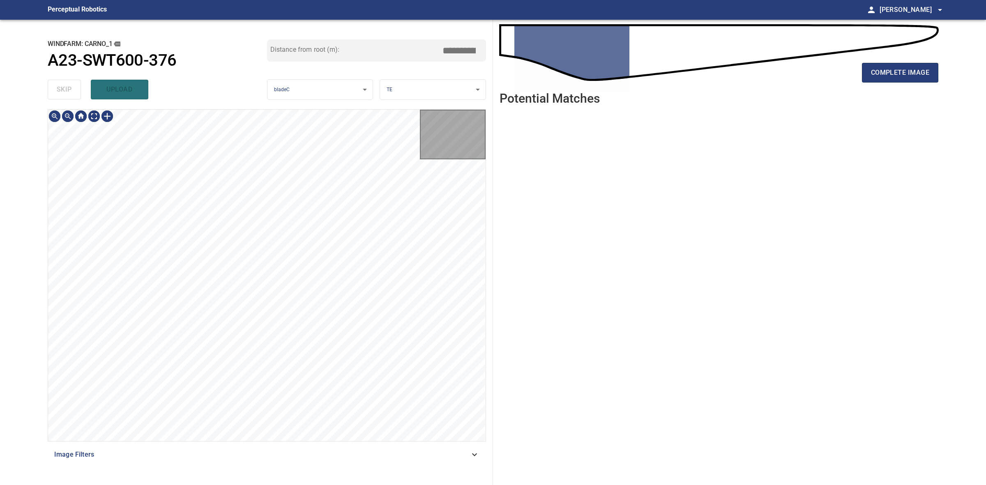
click at [53, 83] on div "skip upload" at bounding box center [157, 89] width 219 height 26
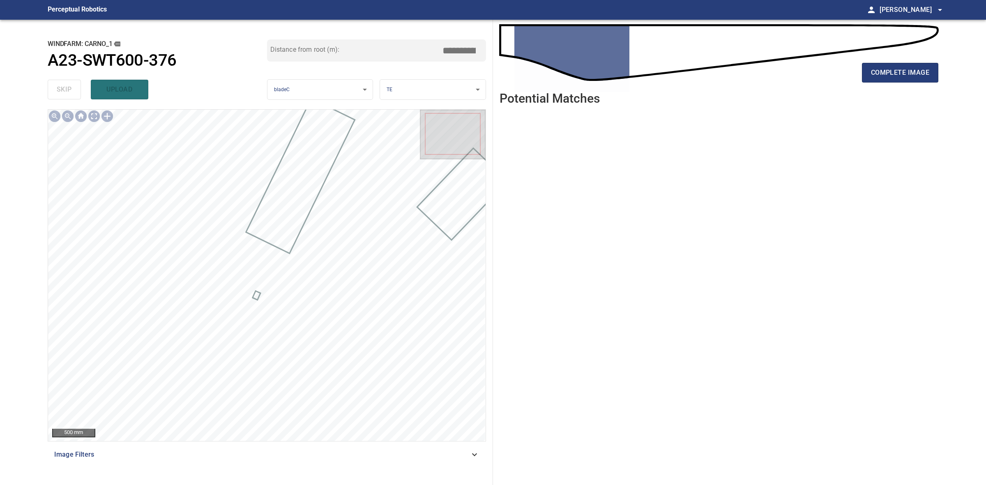
click at [943, 74] on div "complete image Potential Matches" at bounding box center [719, 252] width 452 height 465
click at [934, 75] on button "complete image" at bounding box center [900, 73] width 76 height 20
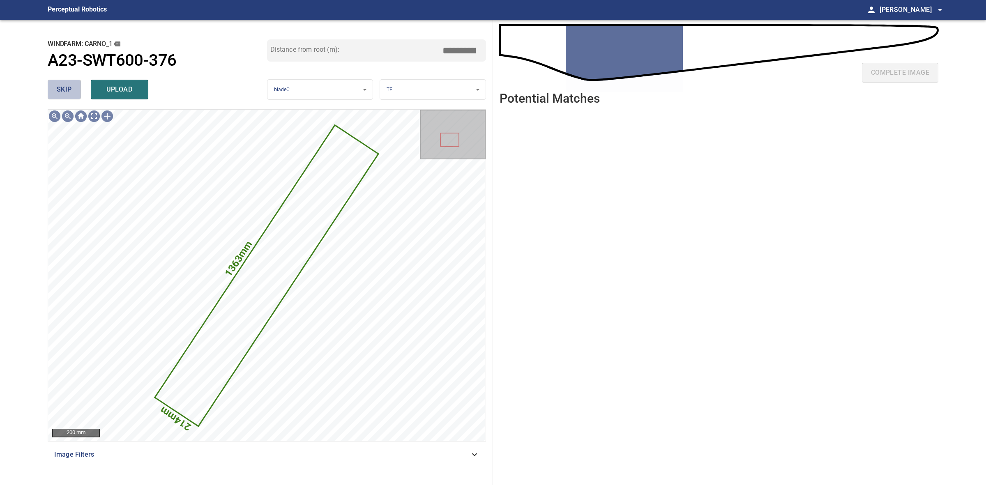
click at [80, 94] on button "skip" at bounding box center [64, 90] width 33 height 20
click at [78, 94] on button "skip" at bounding box center [64, 90] width 33 height 20
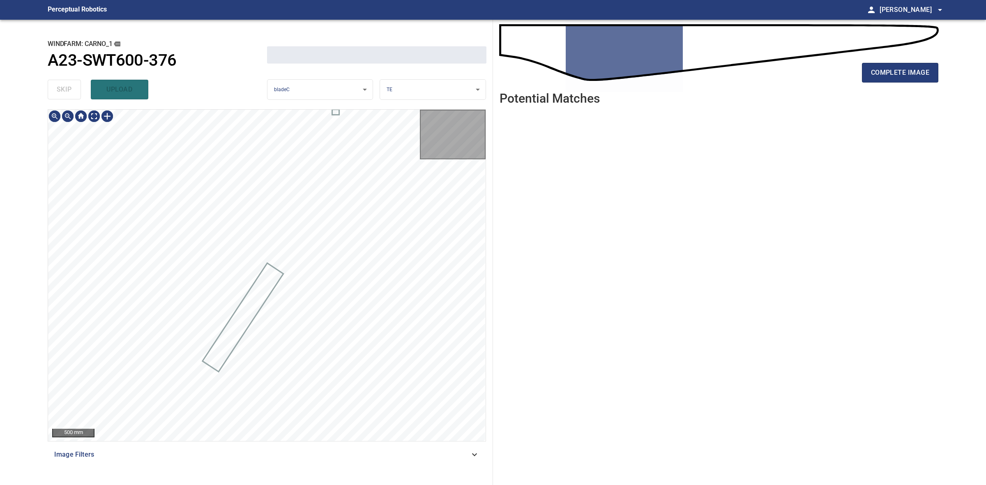
click at [78, 94] on div "skip upload" at bounding box center [157, 89] width 219 height 26
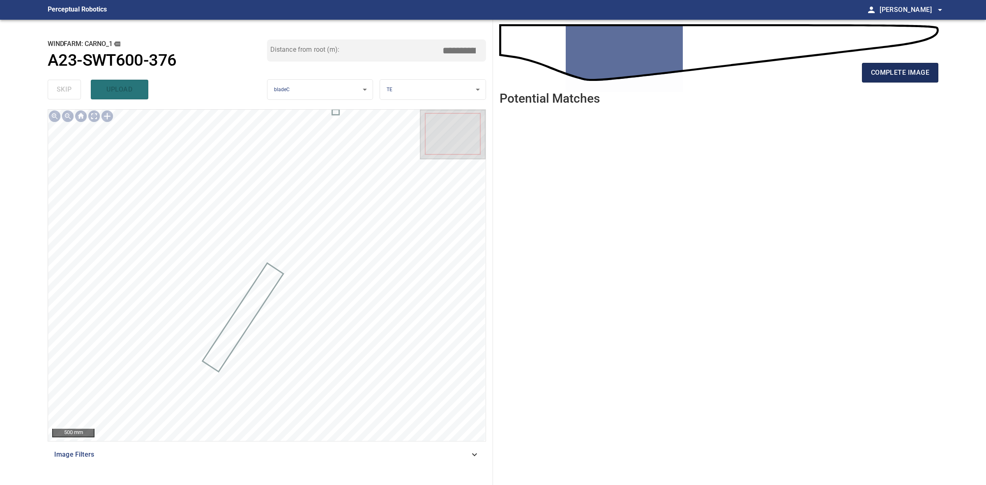
click at [909, 73] on span "complete image" at bounding box center [900, 73] width 58 height 12
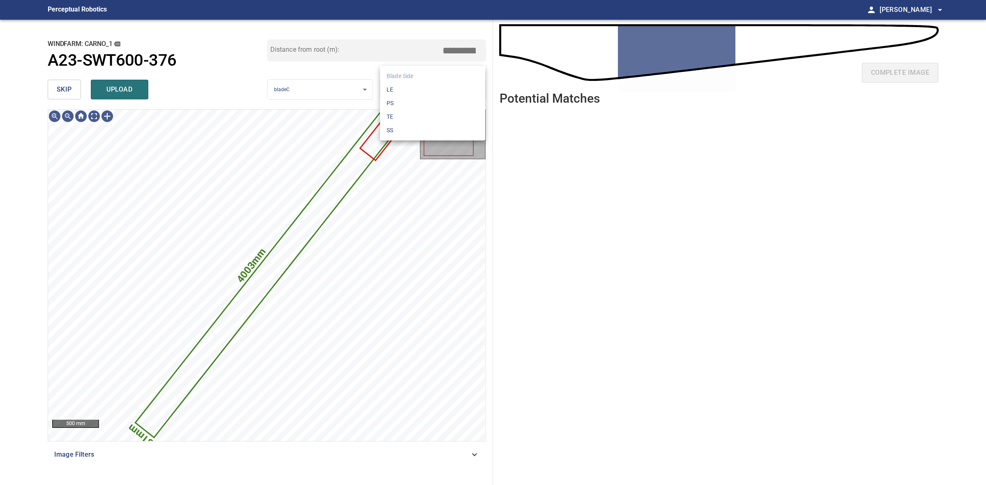
click at [422, 97] on body "**********" at bounding box center [493, 242] width 986 height 485
click at [409, 97] on li "PS" at bounding box center [432, 104] width 105 height 14
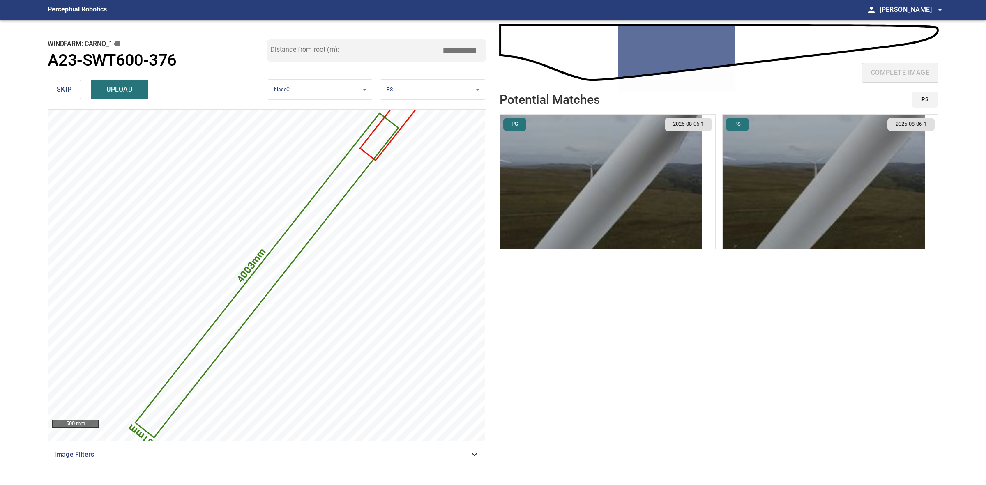
click at [630, 188] on img "button" at bounding box center [601, 182] width 202 height 134
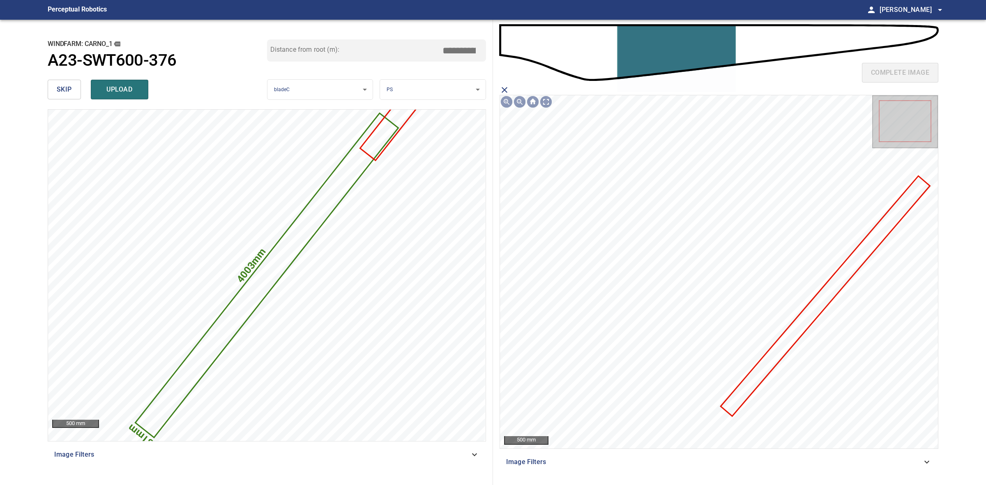
click at [847, 276] on icon at bounding box center [825, 296] width 207 height 239
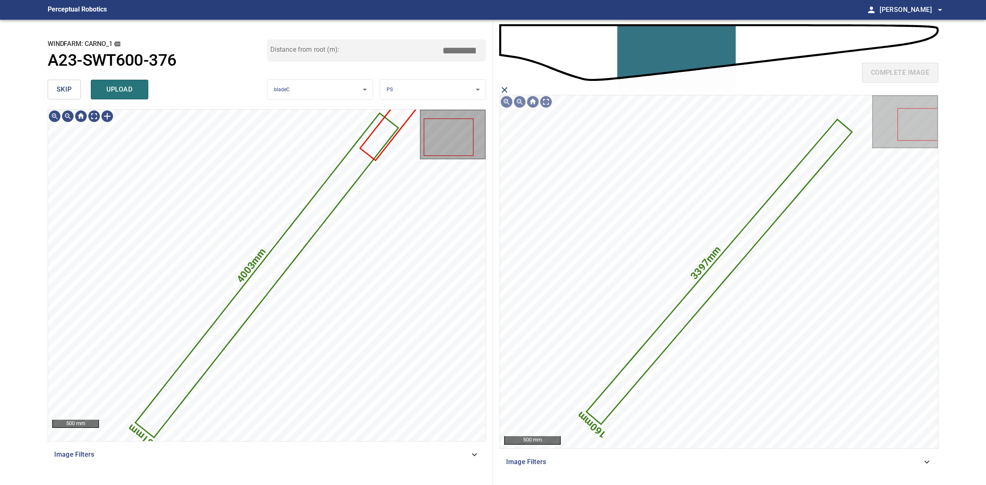
click at [128, 100] on div "skip upload" at bounding box center [157, 89] width 219 height 26
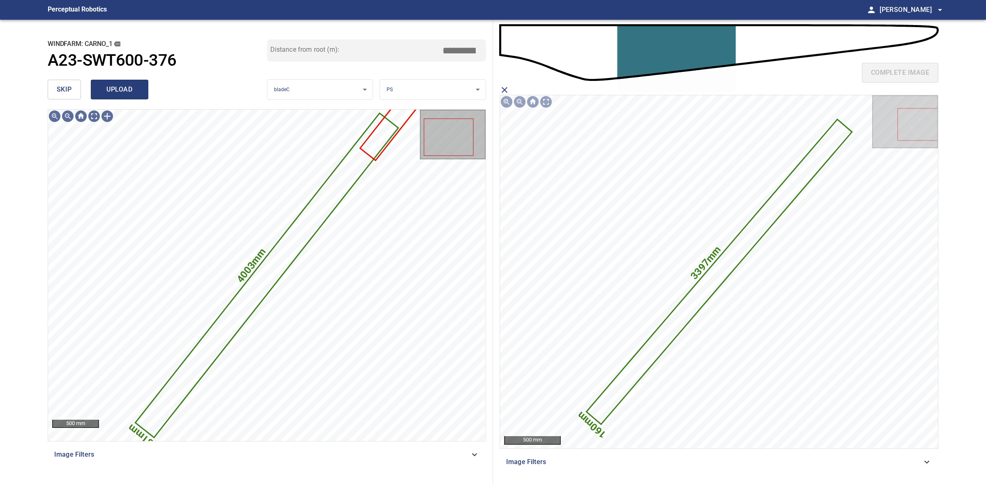
click at [126, 97] on button "upload" at bounding box center [120, 90] width 58 height 20
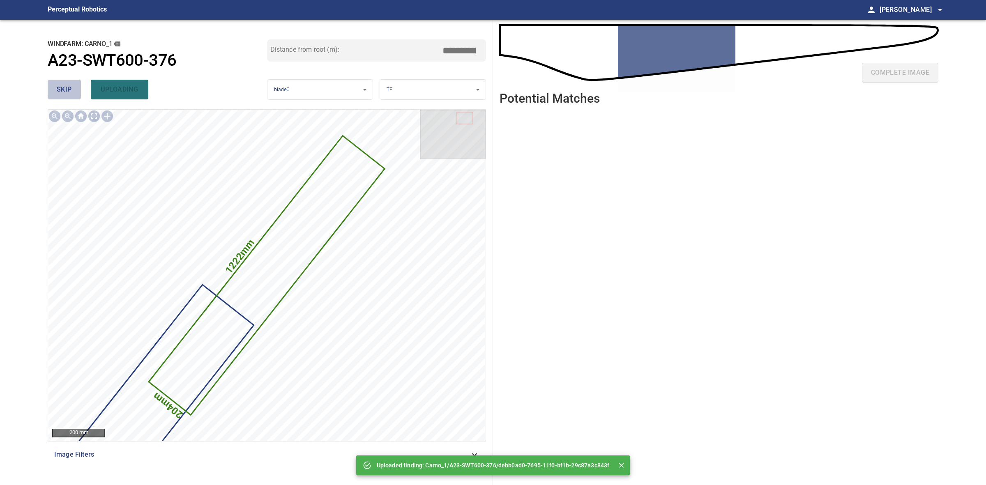
click at [61, 84] on span "skip" at bounding box center [64, 90] width 15 height 12
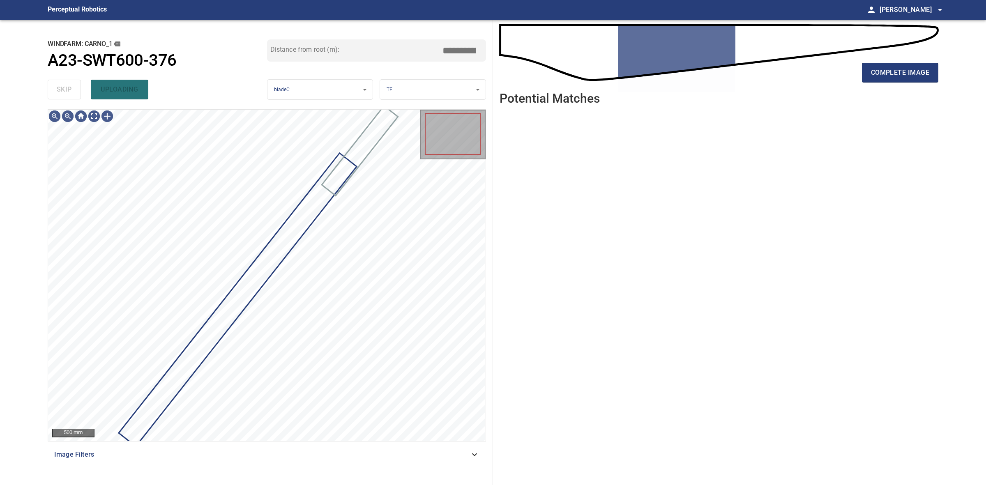
click at [60, 83] on div "skip uploading" at bounding box center [157, 89] width 219 height 26
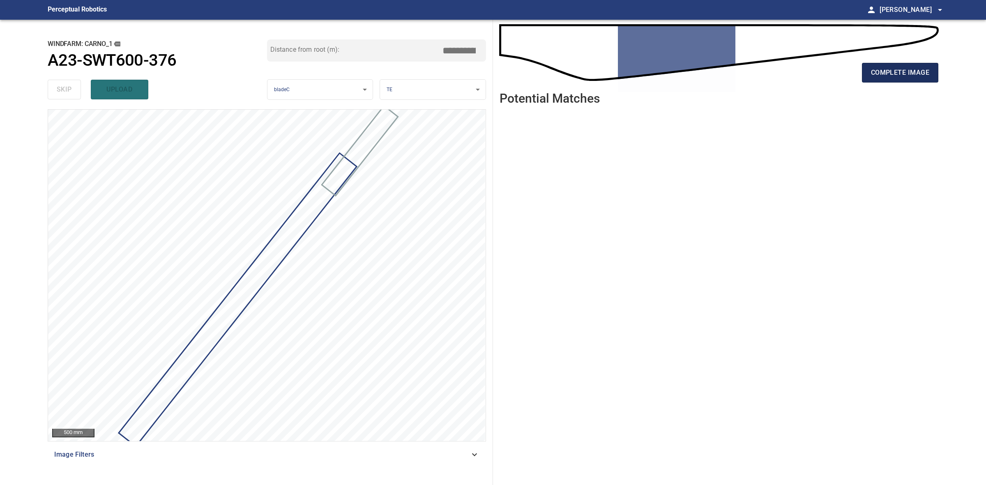
click at [887, 77] on span "complete image" at bounding box center [900, 73] width 58 height 12
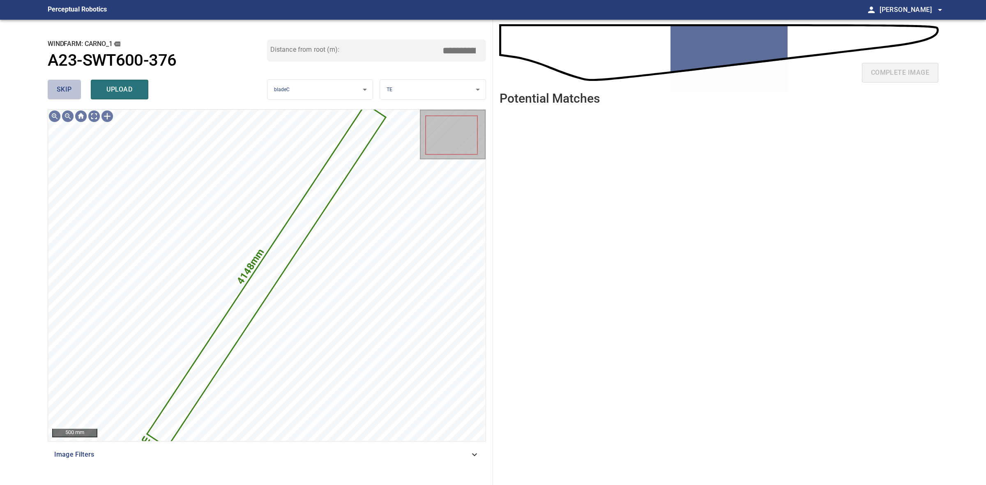
click at [78, 94] on button "skip" at bounding box center [64, 90] width 33 height 20
click at [78, 94] on div "skip upload" at bounding box center [157, 89] width 219 height 26
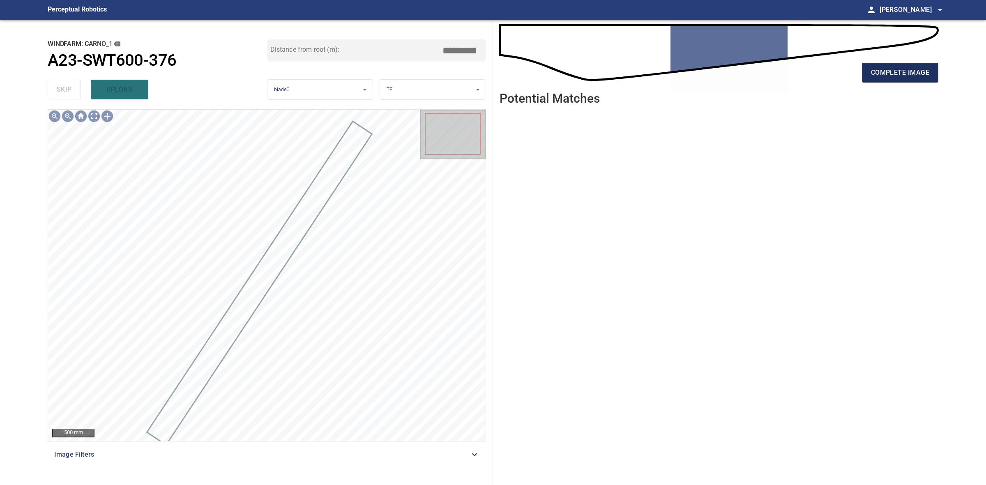
click at [884, 63] on button "complete image" at bounding box center [900, 73] width 76 height 20
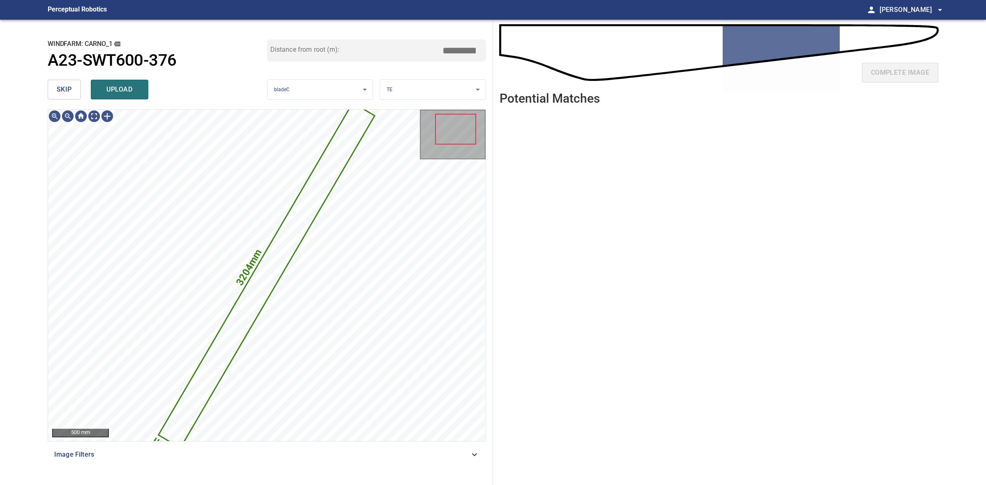
click at [65, 95] on button "skip" at bounding box center [64, 90] width 33 height 20
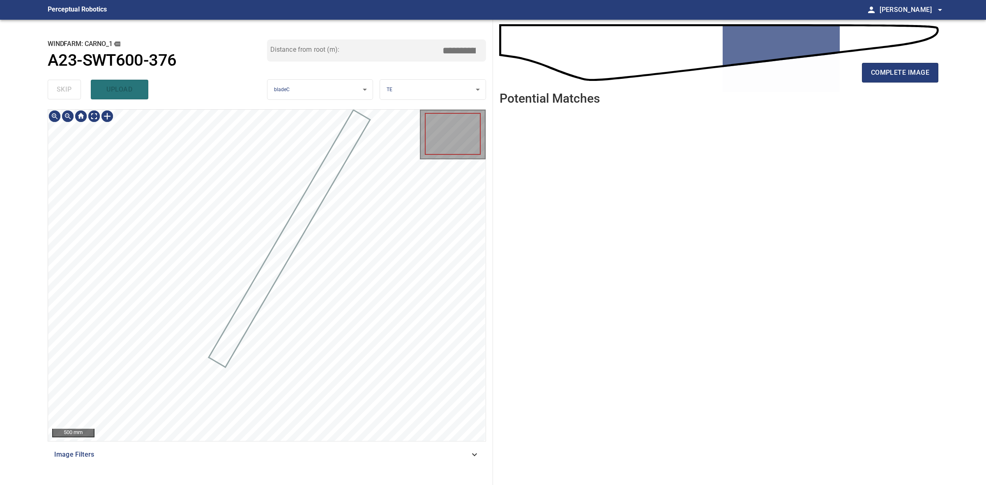
click at [65, 95] on div "skip upload" at bounding box center [157, 89] width 219 height 26
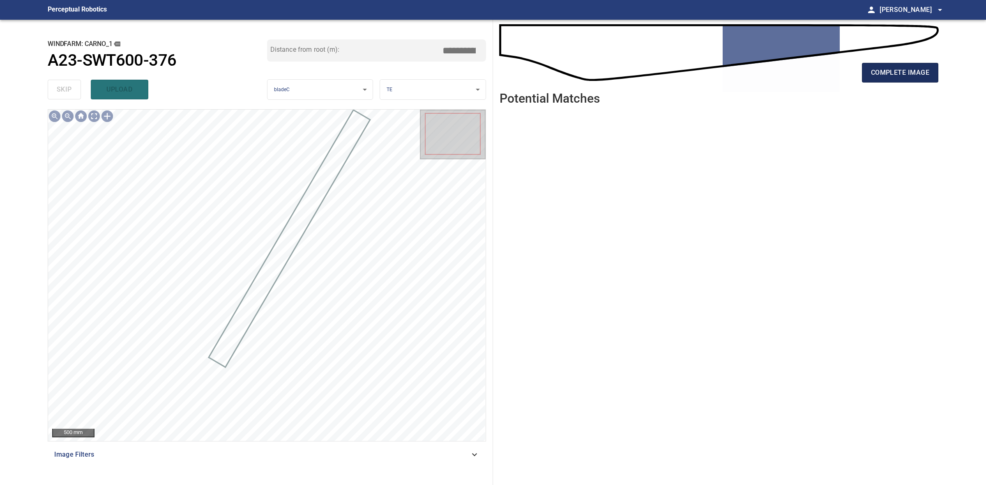
click at [902, 76] on span "complete image" at bounding box center [900, 73] width 58 height 12
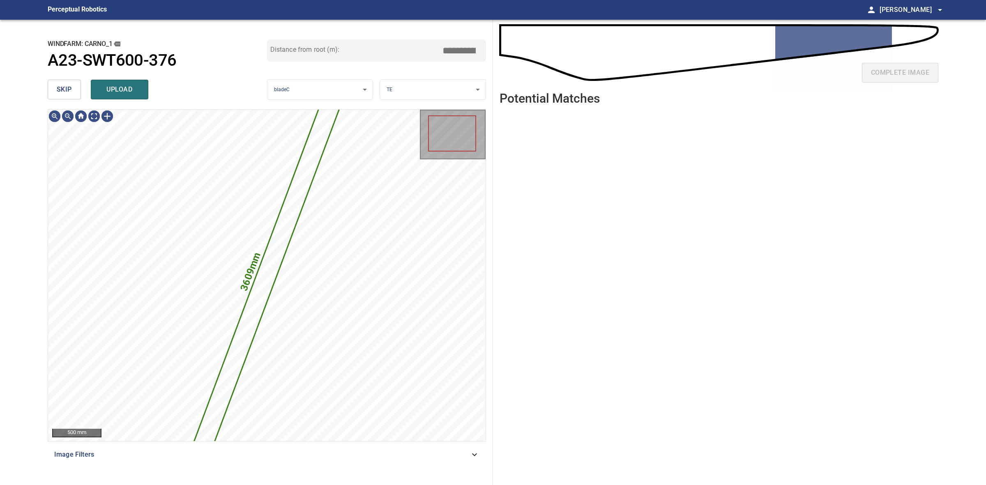
click at [68, 93] on span "skip" at bounding box center [64, 90] width 15 height 12
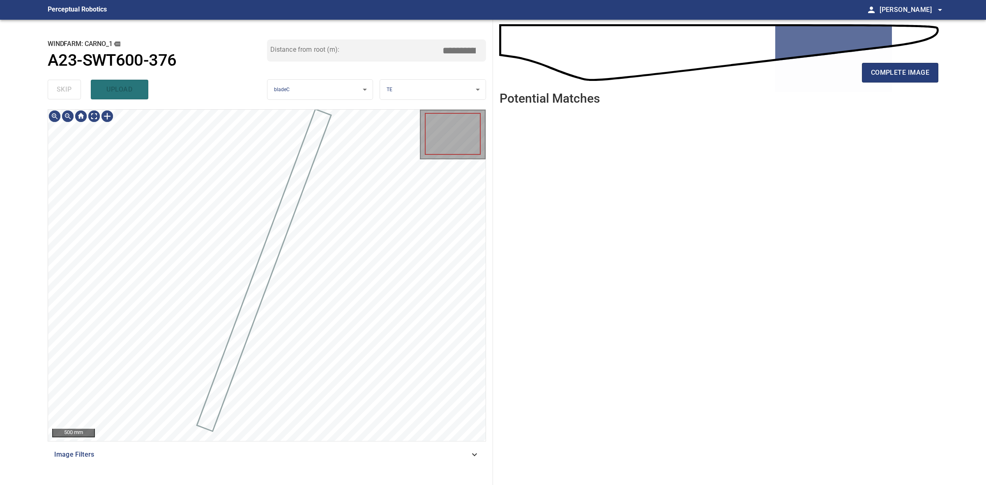
click at [68, 93] on div "skip upload" at bounding box center [157, 89] width 219 height 26
click at [889, 85] on div "complete image" at bounding box center [718, 76] width 439 height 33
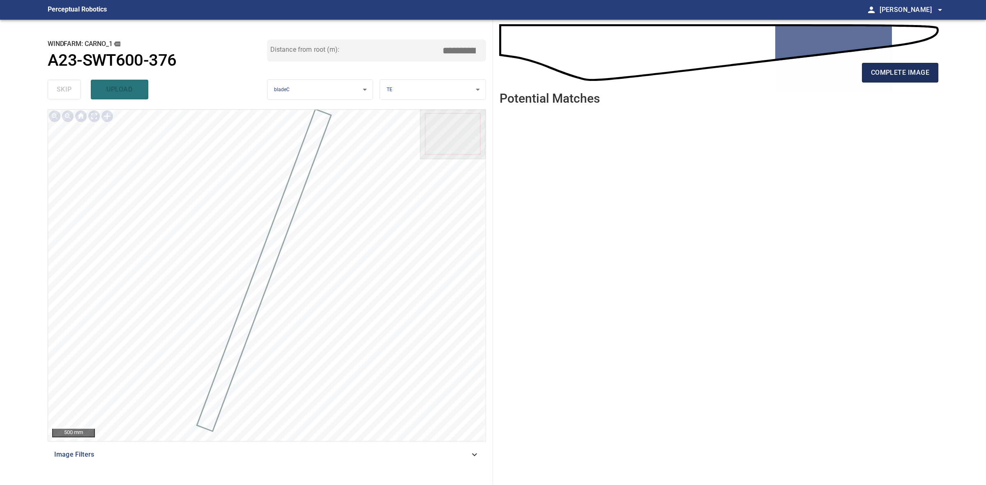
click at [895, 82] on button "complete image" at bounding box center [900, 73] width 76 height 20
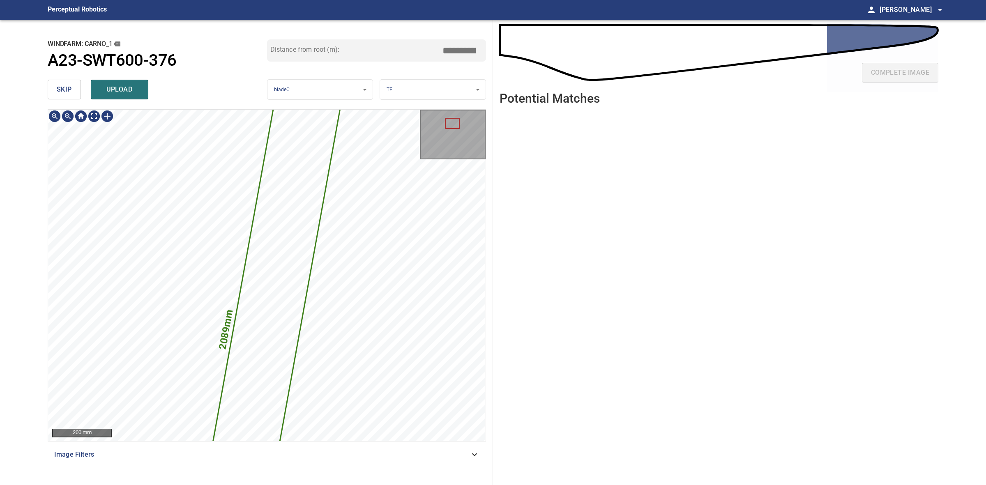
click at [126, 92] on span "upload" at bounding box center [119, 90] width 39 height 12
click at [79, 93] on button "skip" at bounding box center [64, 90] width 33 height 20
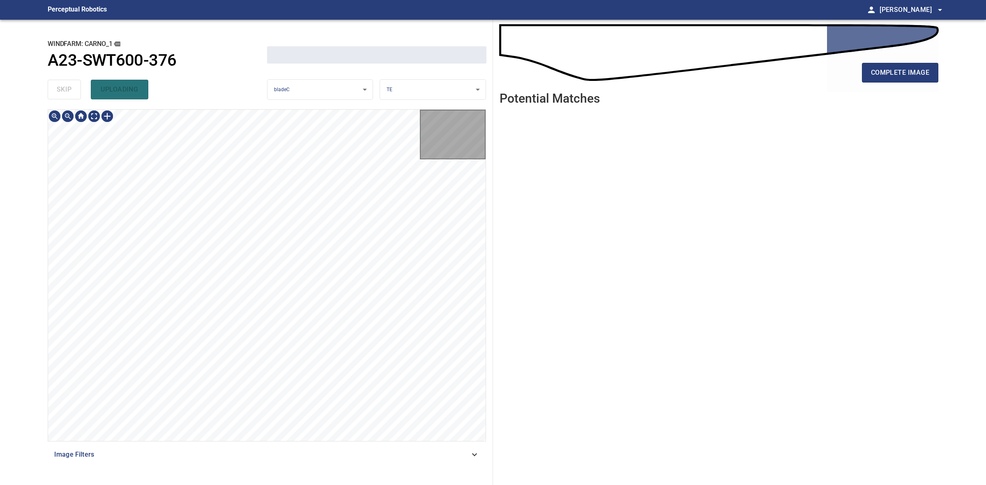
click at [76, 94] on div "skip uploading" at bounding box center [157, 89] width 219 height 26
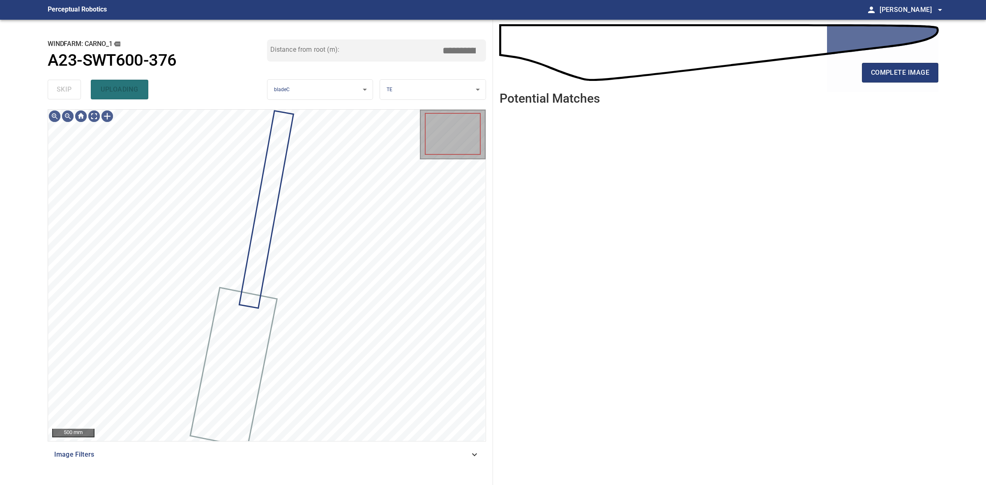
click at [76, 94] on div "skip uploading" at bounding box center [157, 89] width 219 height 26
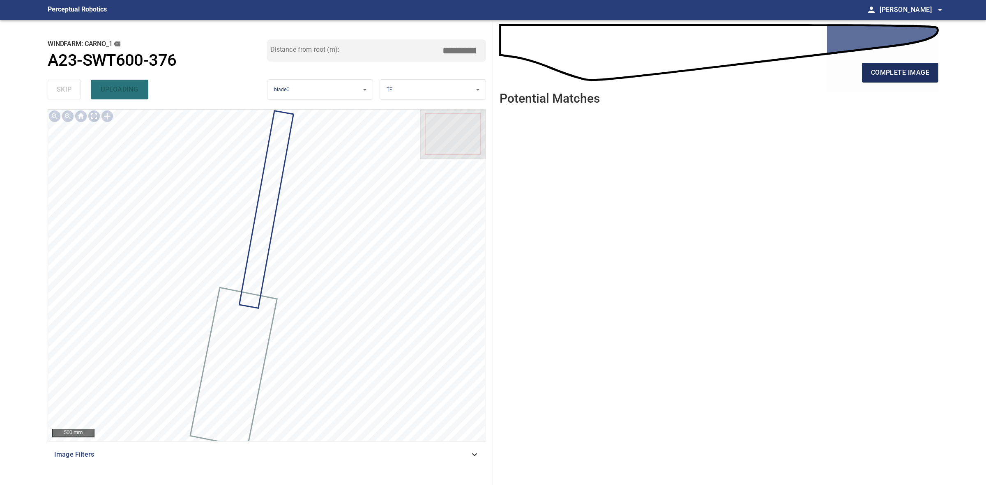
click at [879, 76] on span "complete image" at bounding box center [900, 73] width 58 height 12
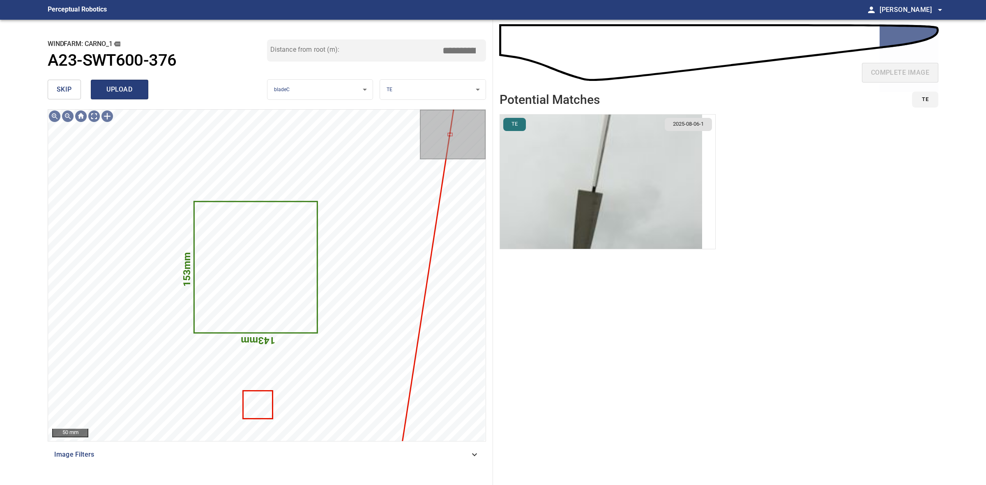
click at [120, 85] on span "upload" at bounding box center [119, 90] width 39 height 12
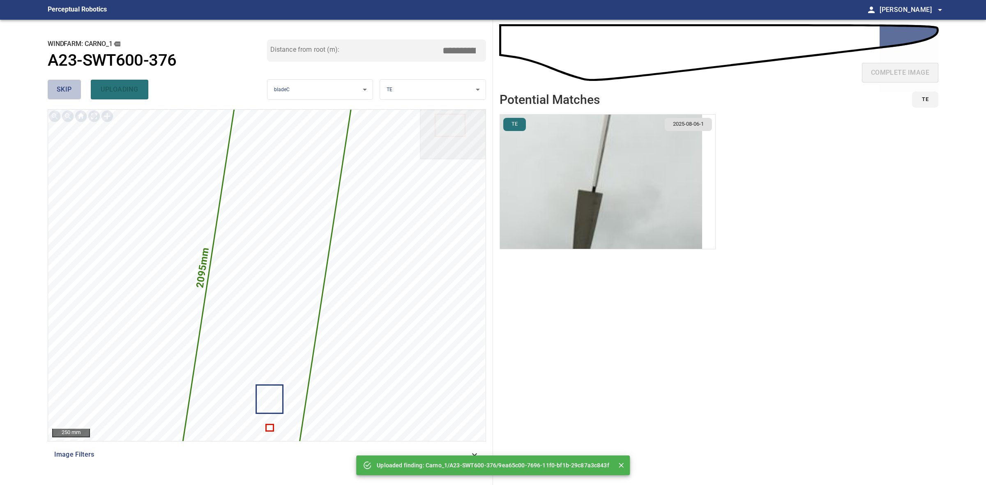
click at [69, 89] on span "skip" at bounding box center [64, 90] width 15 height 12
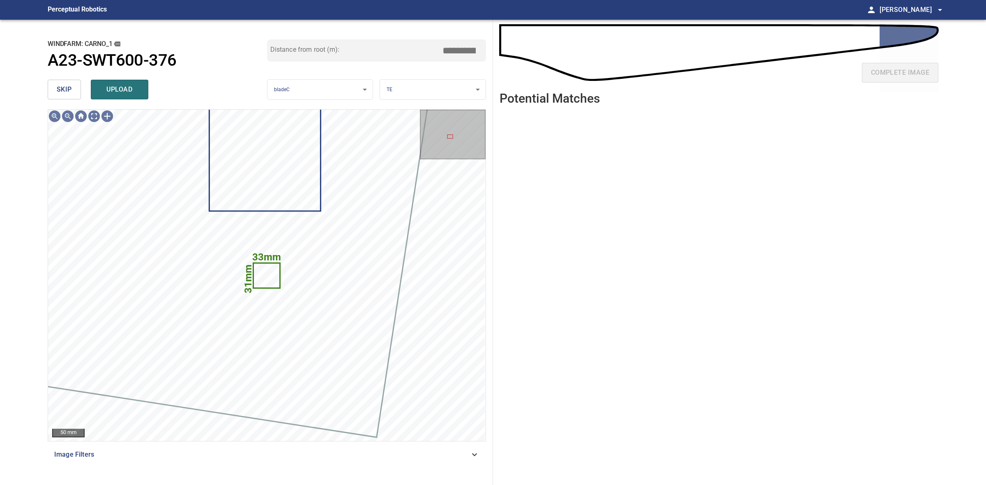
click at [69, 89] on span "skip" at bounding box center [64, 90] width 15 height 12
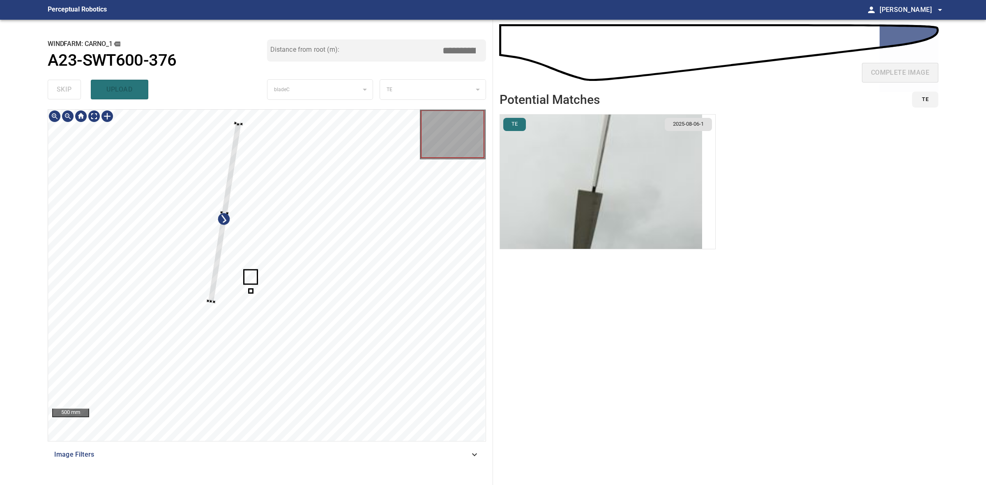
click at [227, 202] on div at bounding box center [225, 212] width 34 height 179
click at [236, 212] on div at bounding box center [266, 275] width 437 height 331
click at [232, 228] on div at bounding box center [235, 175] width 29 height 111
click at [233, 237] on div at bounding box center [239, 186] width 28 height 110
click at [235, 246] on div at bounding box center [238, 197] width 14 height 110
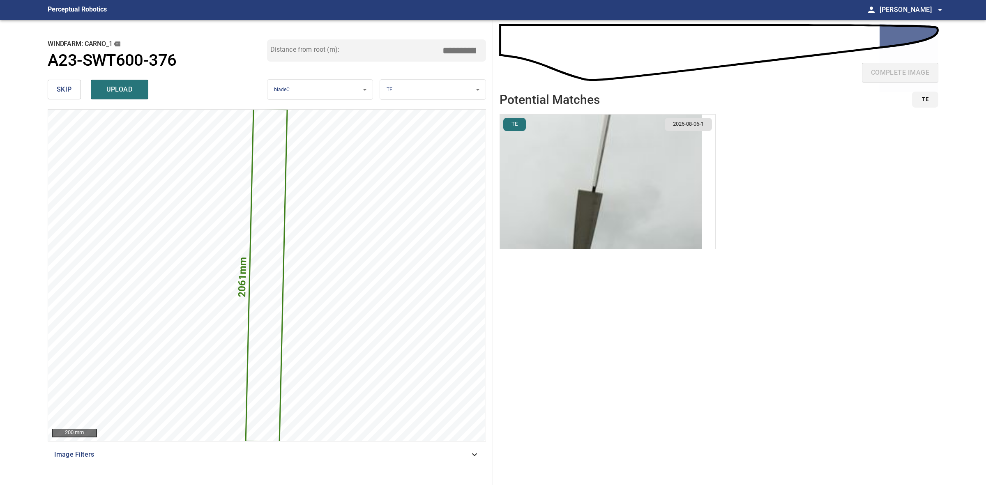
click at [419, 83] on body "**********" at bounding box center [493, 242] width 986 height 485
click at [413, 126] on li "SS" at bounding box center [432, 131] width 105 height 14
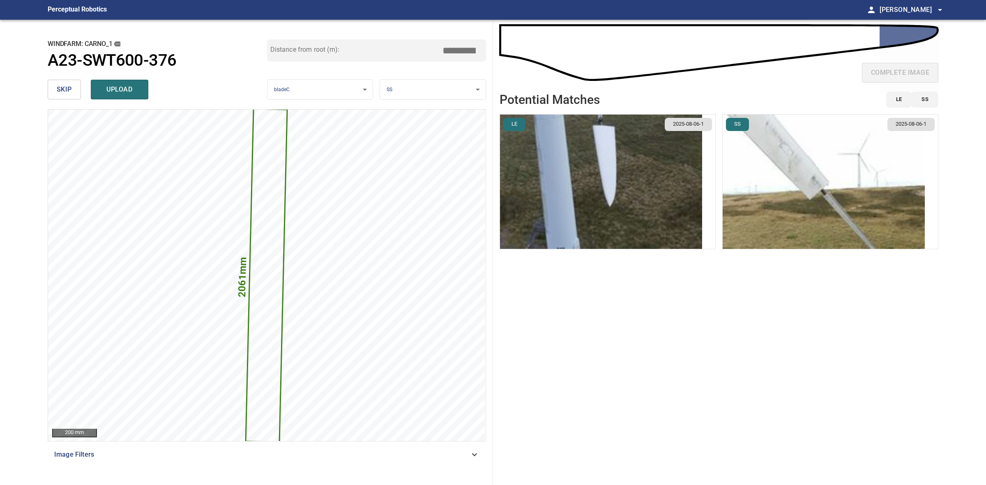
click at [127, 89] on span "upload" at bounding box center [119, 90] width 39 height 12
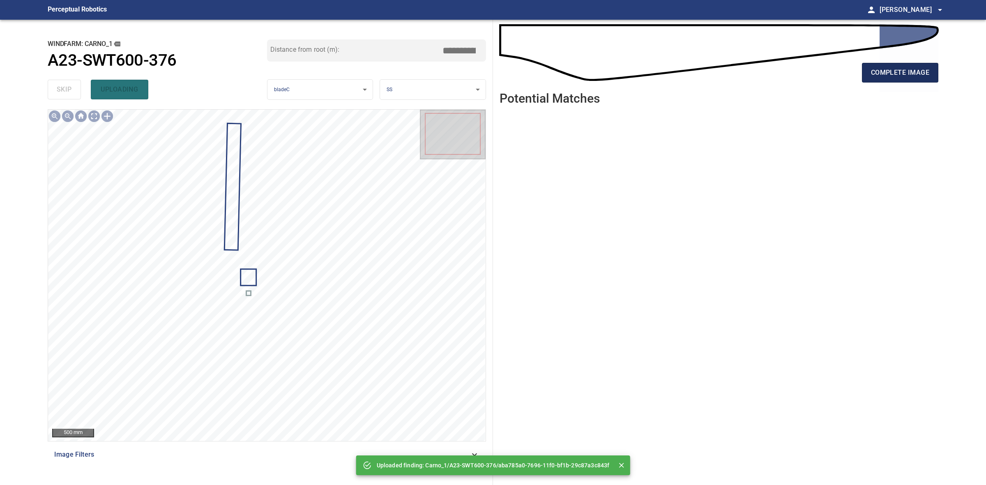
click at [873, 74] on span "complete image" at bounding box center [900, 73] width 58 height 12
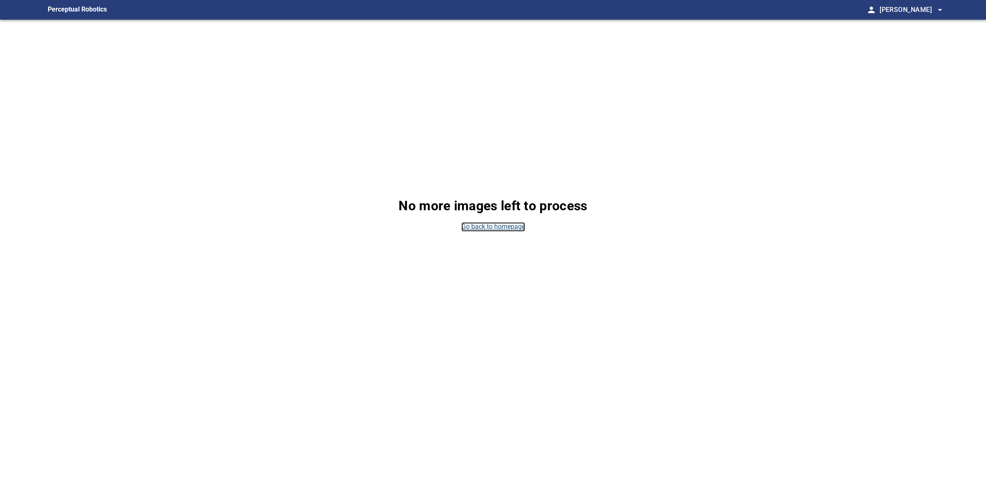
click at [478, 226] on link "Go back to homepage" at bounding box center [493, 226] width 64 height 9
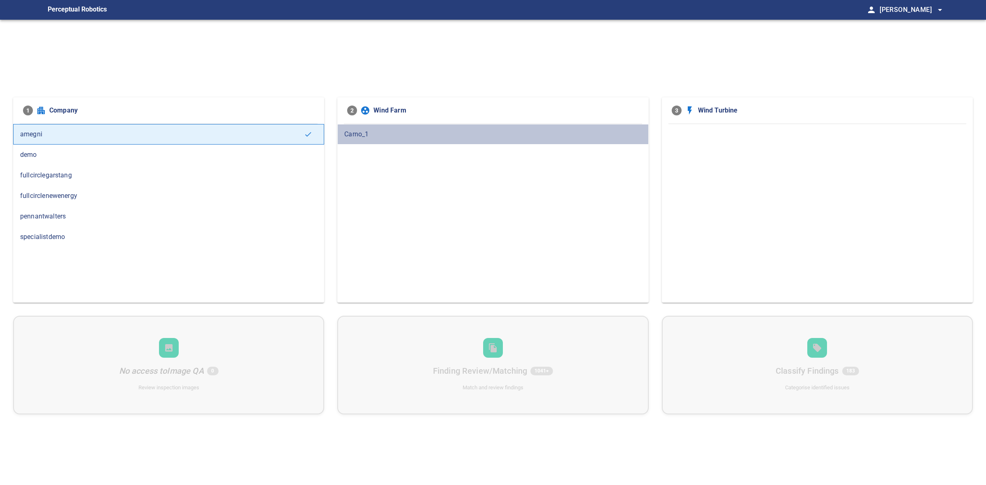
click at [415, 136] on span "Carno_1" at bounding box center [492, 134] width 297 height 10
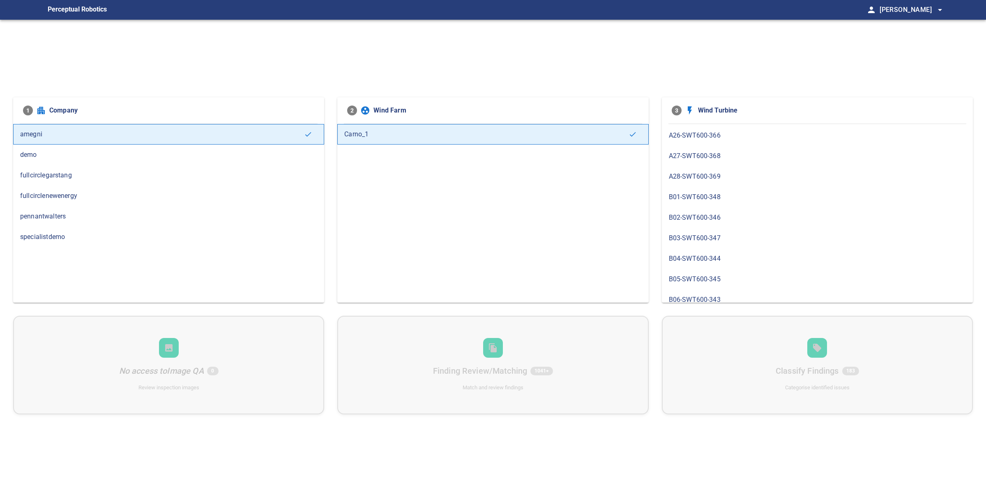
scroll to position [513, 0]
click at [838, 71] on div "1 Company amegni demo fullcirclegarstang fullcirclenewenergy pennantwalters spe…" at bounding box center [493, 262] width 986 height 485
click at [679, 210] on span "A22-SWT600-377" at bounding box center [817, 210] width 297 height 10
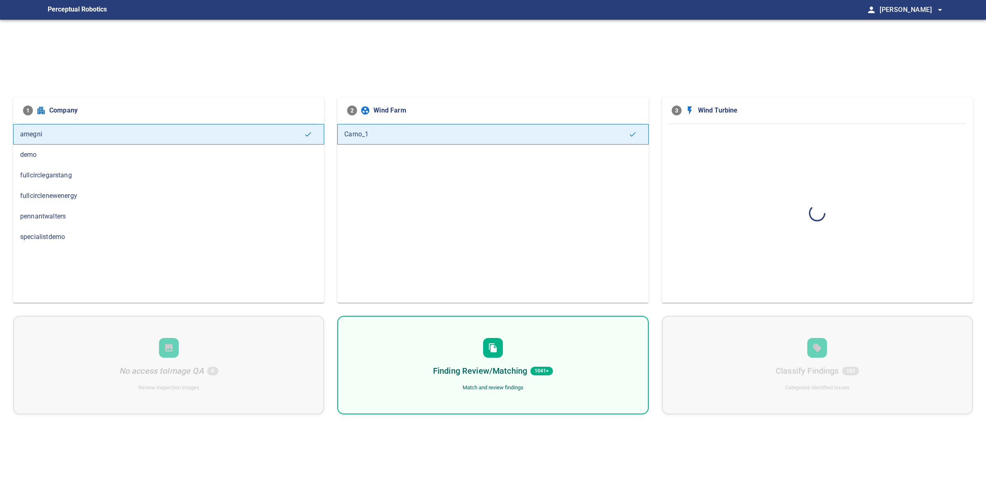
scroll to position [0, 0]
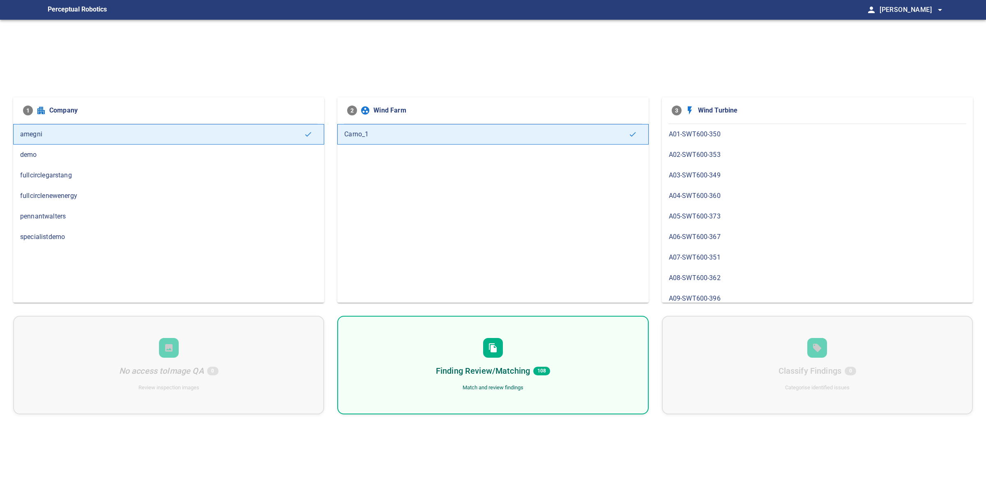
click at [497, 362] on div "Finding Review/Matching 108 Match and review findings" at bounding box center [492, 365] width 311 height 99
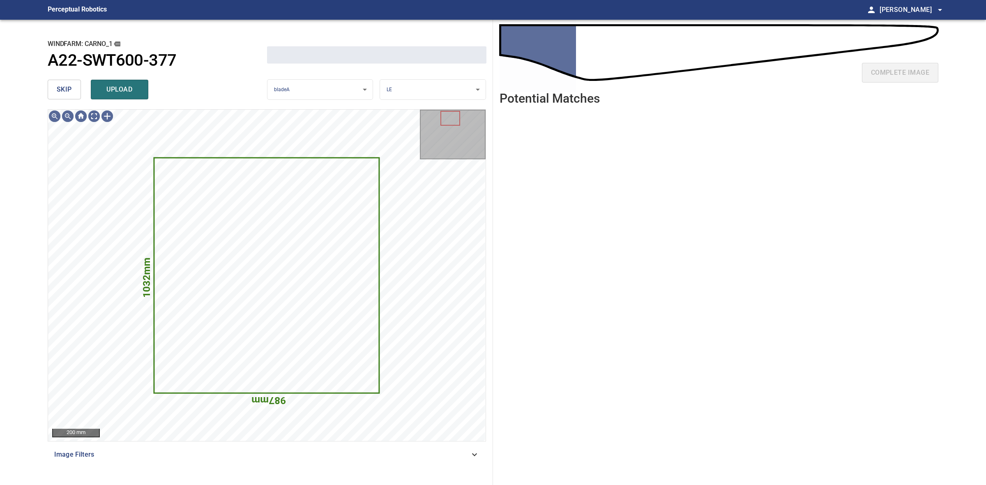
click at [74, 87] on button "skip" at bounding box center [64, 90] width 33 height 20
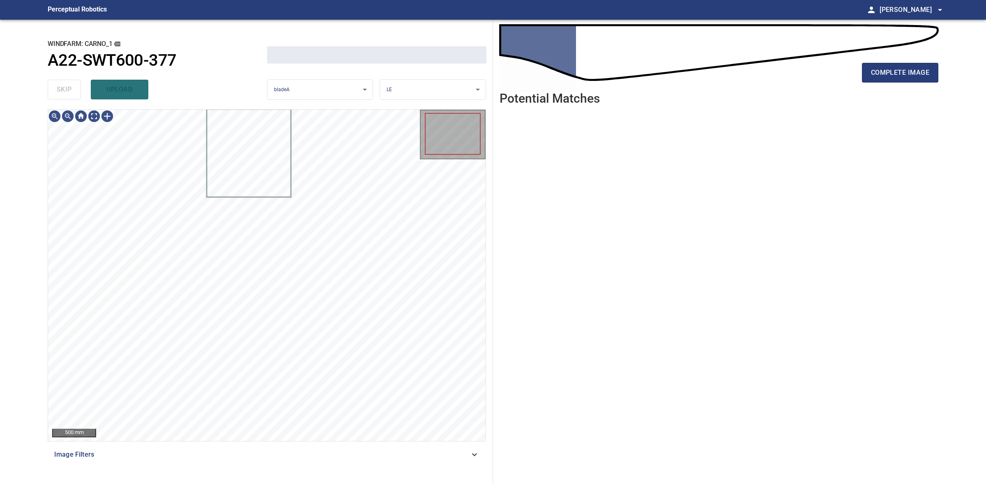
click at [74, 87] on div "skip upload" at bounding box center [157, 89] width 219 height 26
drag, startPoint x: 74, startPoint y: 87, endPoint x: 613, endPoint y: 56, distance: 539.7
click at [83, 87] on div "skip upload" at bounding box center [157, 89] width 219 height 26
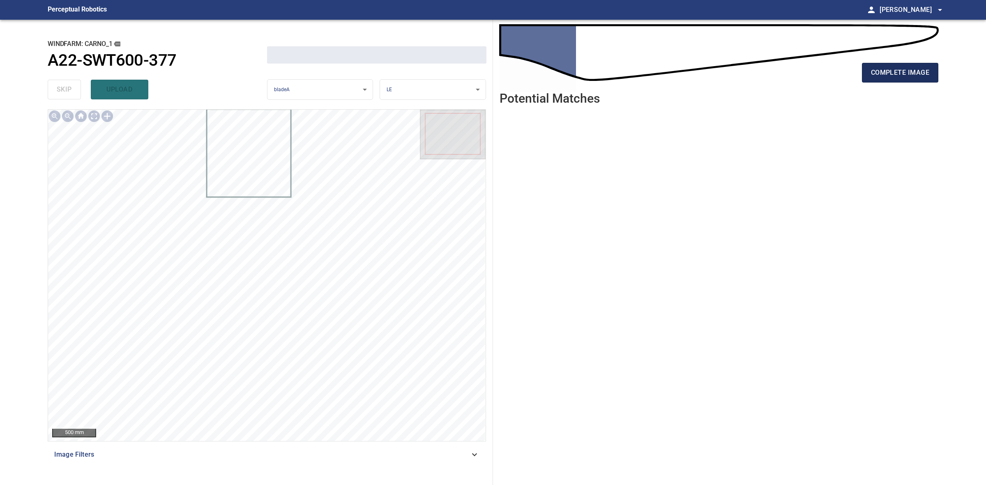
click at [903, 73] on span "complete image" at bounding box center [900, 73] width 58 height 12
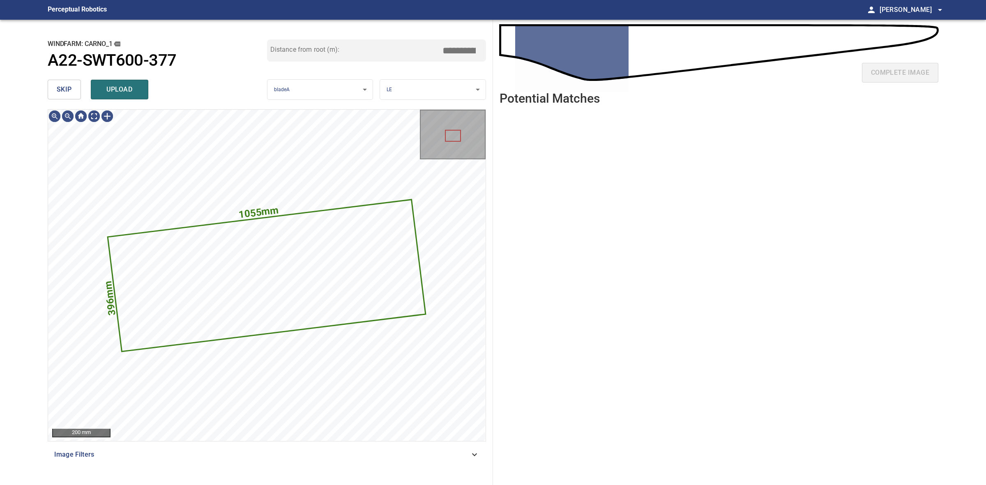
click at [81, 87] on button "skip" at bounding box center [64, 90] width 33 height 20
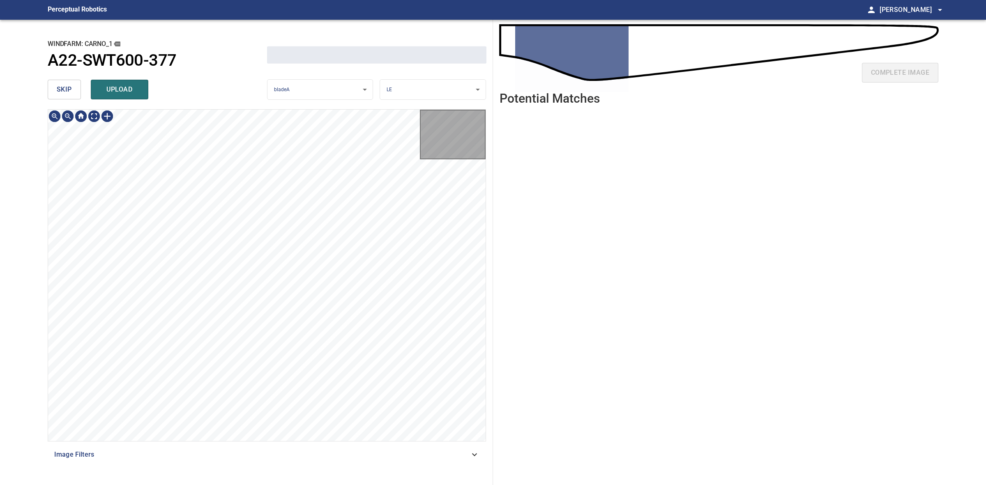
click at [81, 87] on button "skip" at bounding box center [64, 90] width 33 height 20
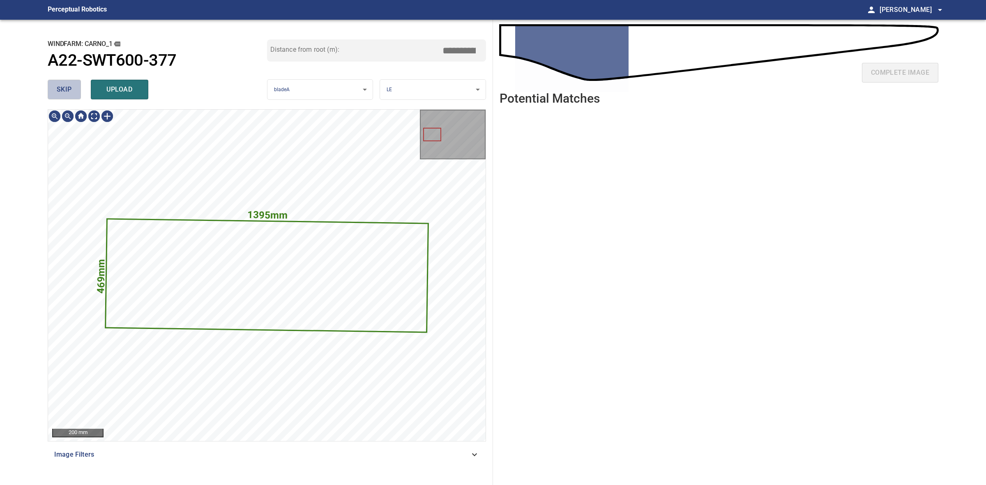
click at [81, 87] on button "skip" at bounding box center [64, 90] width 33 height 20
click at [81, 87] on div "skip upload" at bounding box center [157, 89] width 219 height 26
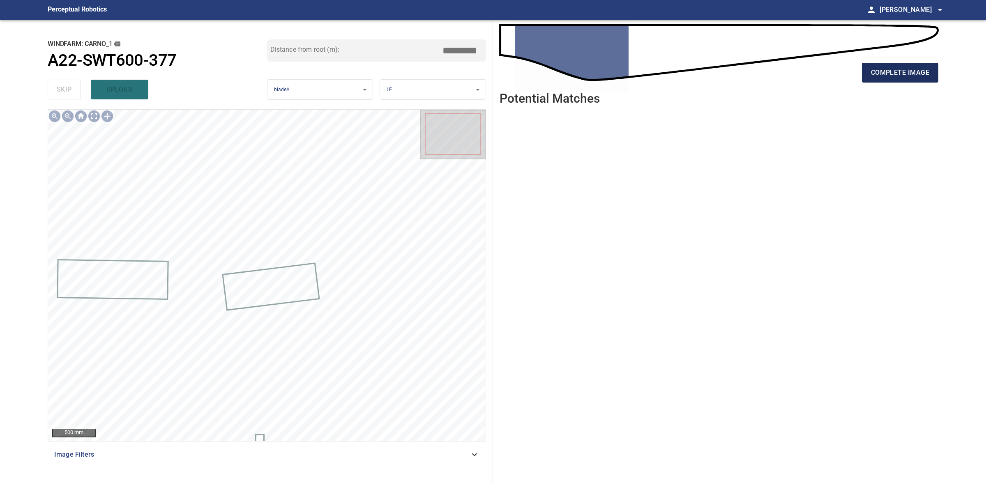
click at [886, 79] on button "complete image" at bounding box center [900, 73] width 76 height 20
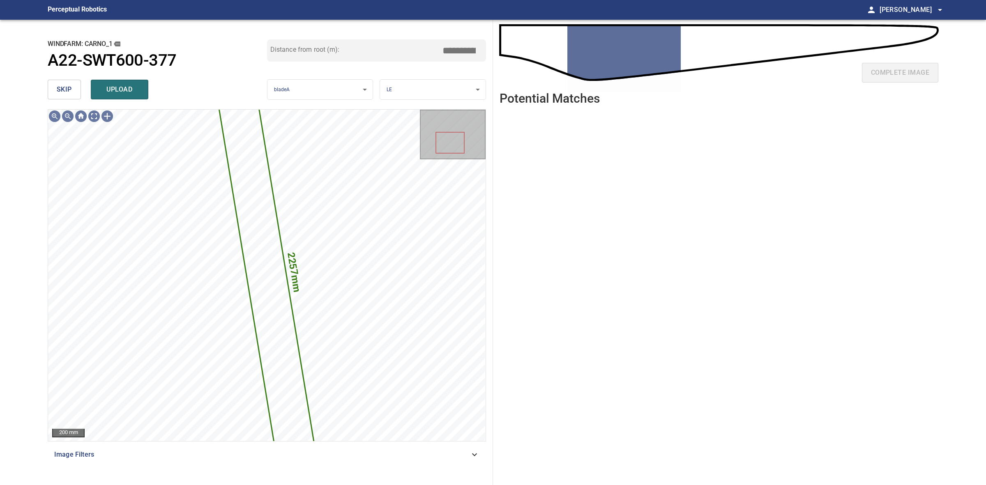
click at [58, 85] on span "skip" at bounding box center [64, 90] width 15 height 12
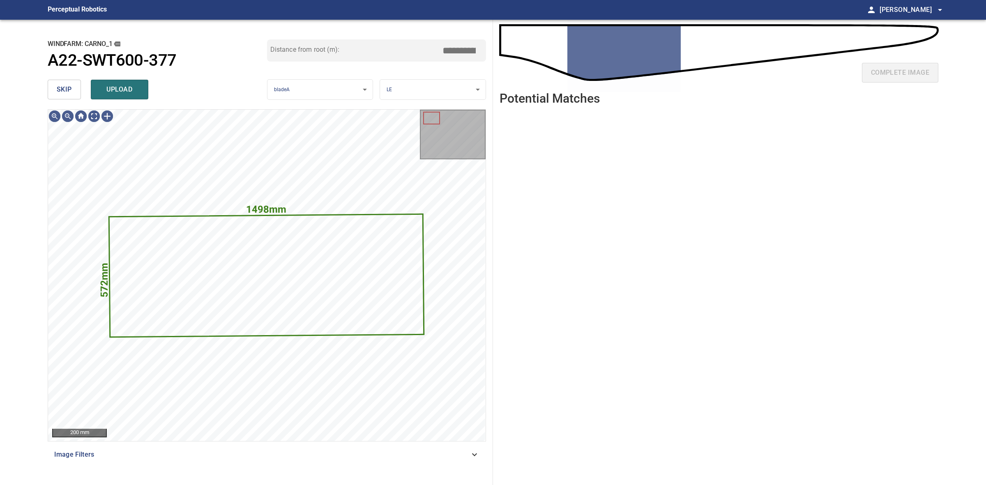
click at [58, 85] on span "skip" at bounding box center [64, 90] width 15 height 12
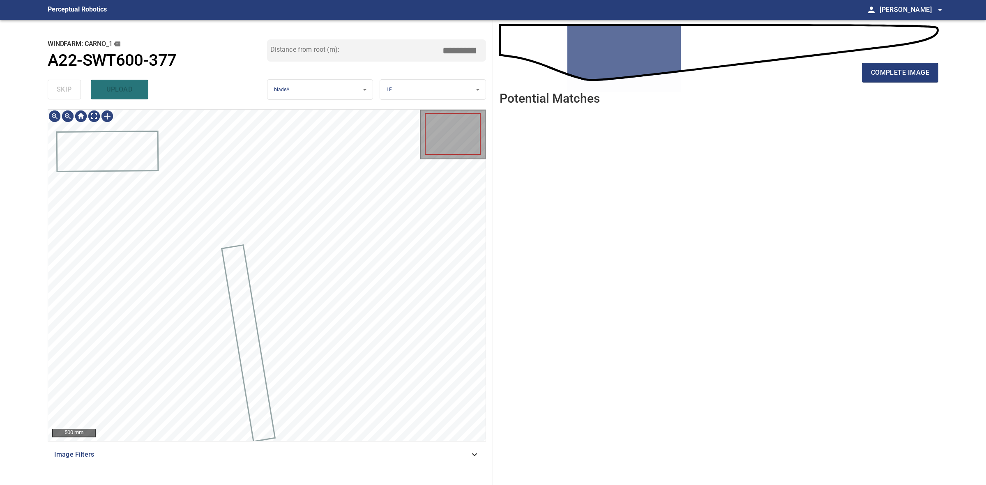
click at [58, 85] on div "skip upload" at bounding box center [157, 89] width 219 height 26
drag, startPoint x: 58, startPoint y: 85, endPoint x: 85, endPoint y: 80, distance: 27.6
click at [59, 85] on div "skip upload" at bounding box center [157, 89] width 219 height 26
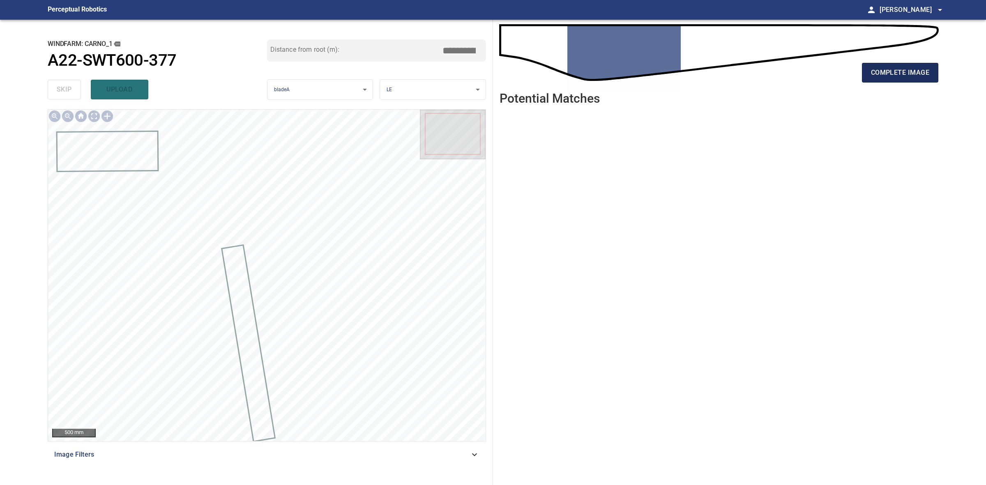
click at [924, 68] on span "complete image" at bounding box center [900, 73] width 58 height 12
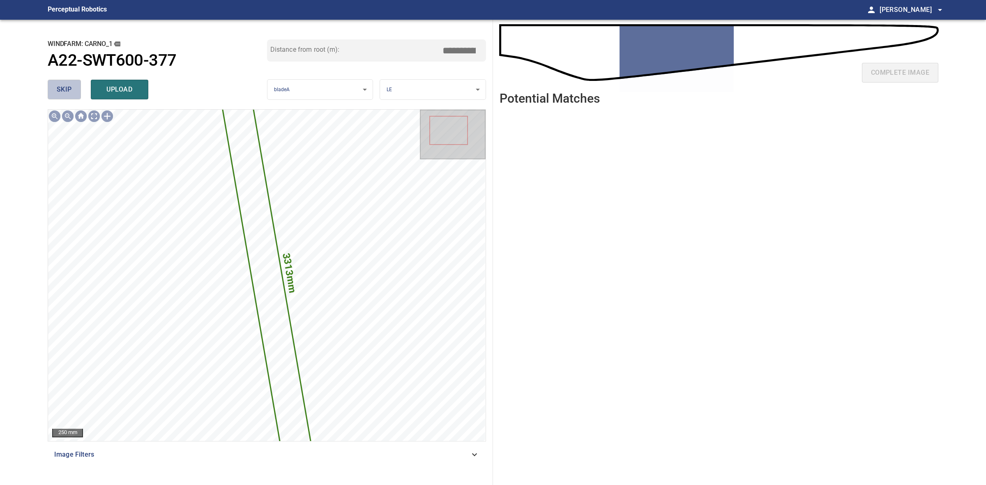
click at [52, 82] on button "skip" at bounding box center [64, 90] width 33 height 20
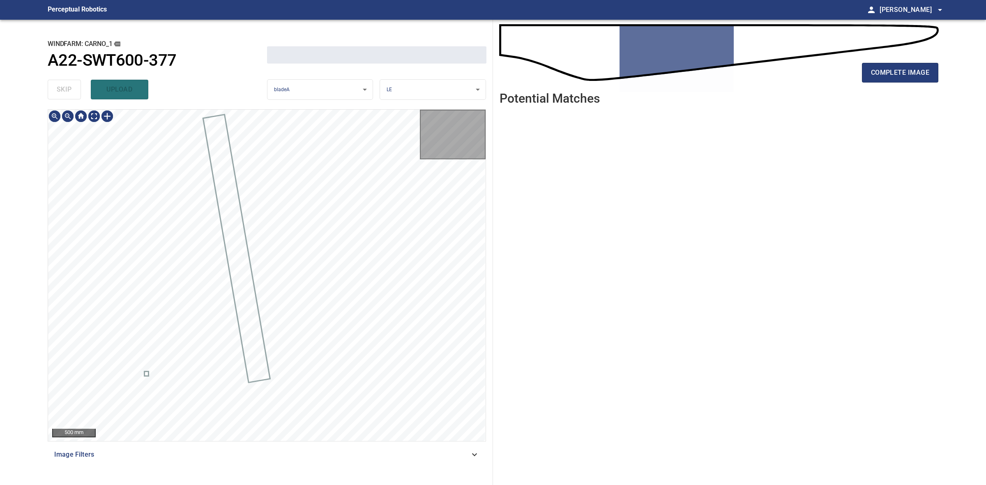
click at [52, 82] on div "skip upload" at bounding box center [157, 89] width 219 height 26
drag, startPoint x: 52, startPoint y: 82, endPoint x: 68, endPoint y: 81, distance: 16.0
click at [52, 82] on div "skip upload" at bounding box center [157, 89] width 219 height 26
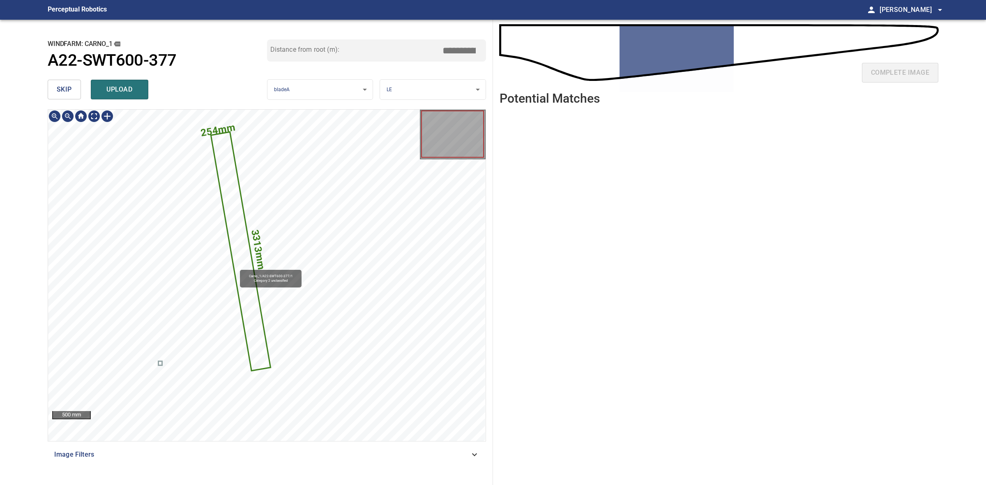
click at [241, 265] on icon at bounding box center [240, 252] width 58 height 238
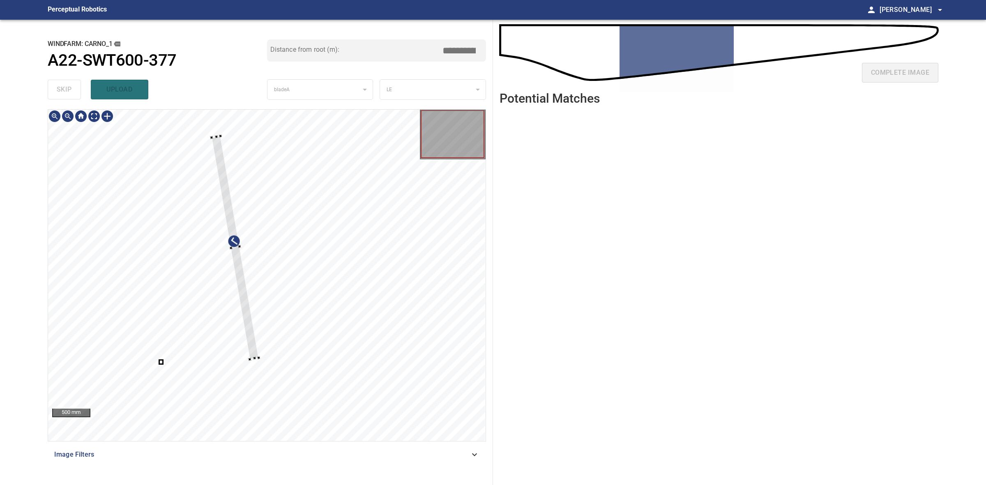
click at [255, 356] on div at bounding box center [235, 247] width 47 height 223
click at [294, 419] on div at bounding box center [276, 318] width 47 height 223
click at [274, 272] on div at bounding box center [266, 275] width 437 height 331
click at [268, 287] on div at bounding box center [281, 344] width 37 height 162
click at [272, 271] on div at bounding box center [279, 342] width 31 height 163
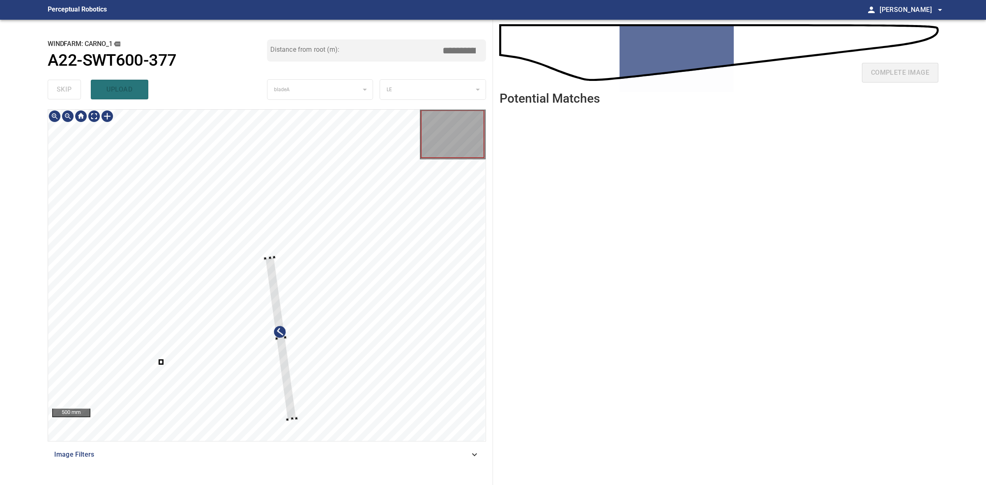
click at [278, 336] on div at bounding box center [280, 339] width 31 height 163
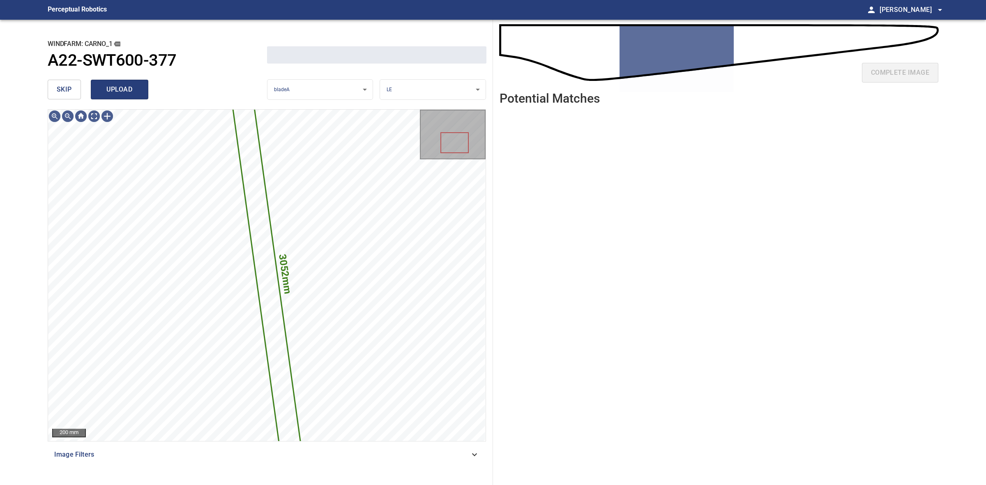
click at [122, 91] on span "upload" at bounding box center [119, 90] width 39 height 12
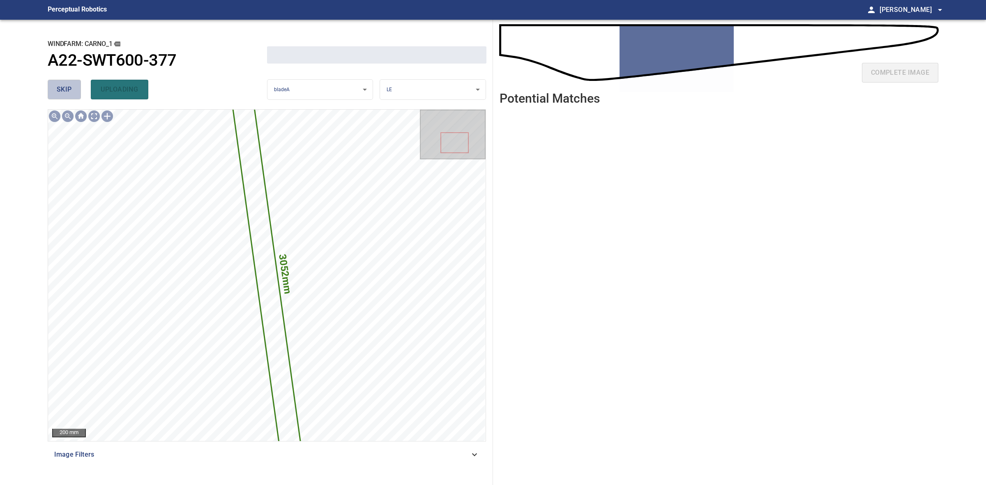
click at [72, 88] on button "skip" at bounding box center [64, 90] width 33 height 20
click at [72, 87] on div "skip uploading" at bounding box center [157, 89] width 219 height 26
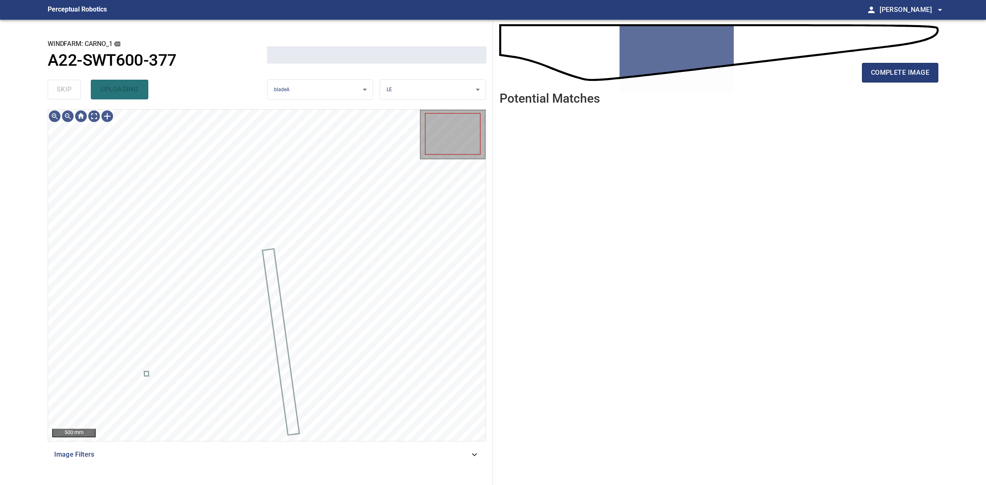
click at [72, 87] on div "skip uploading" at bounding box center [157, 89] width 219 height 26
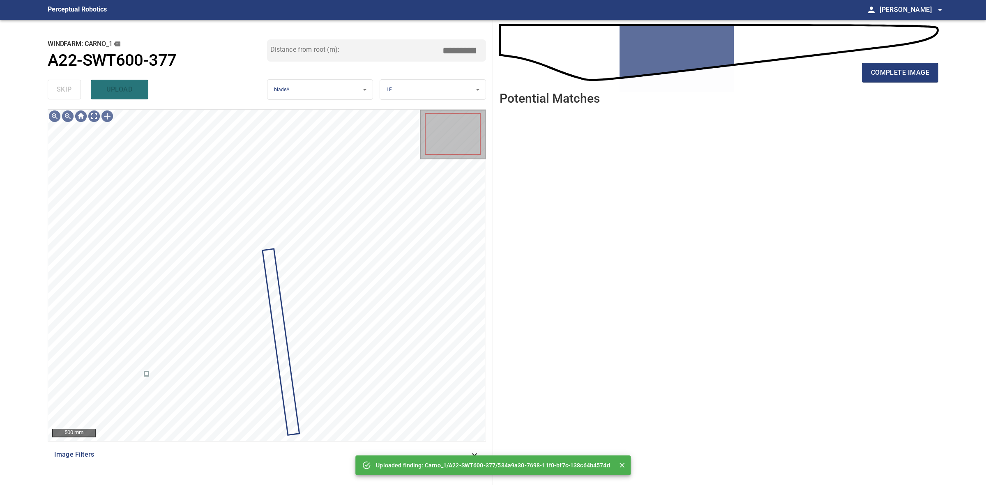
click at [940, 82] on div "complete image Potential Matches" at bounding box center [719, 252] width 452 height 465
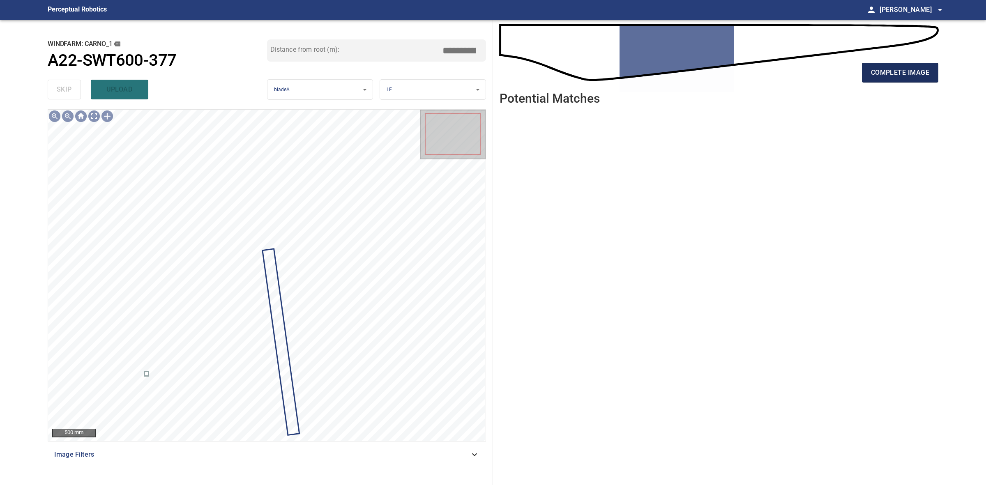
click at [919, 75] on span "complete image" at bounding box center [900, 73] width 58 height 12
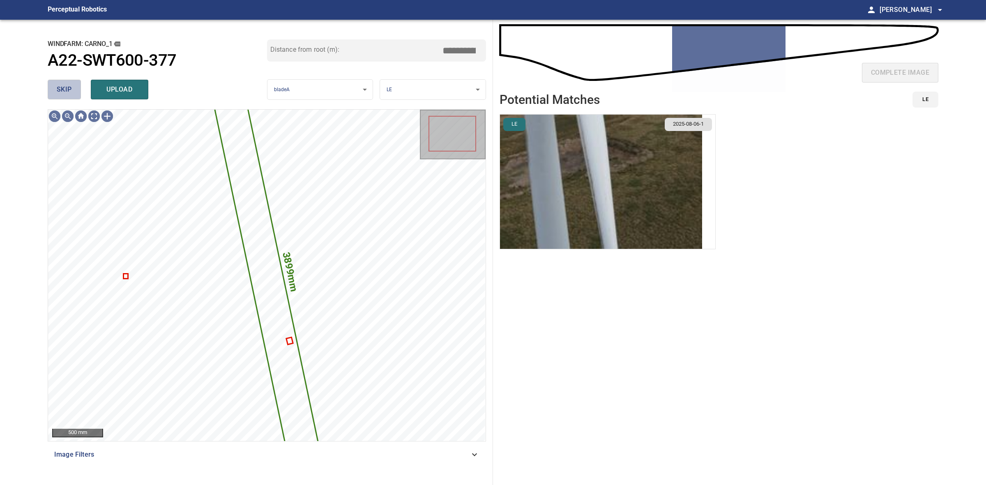
click at [55, 99] on button "skip" at bounding box center [64, 90] width 33 height 20
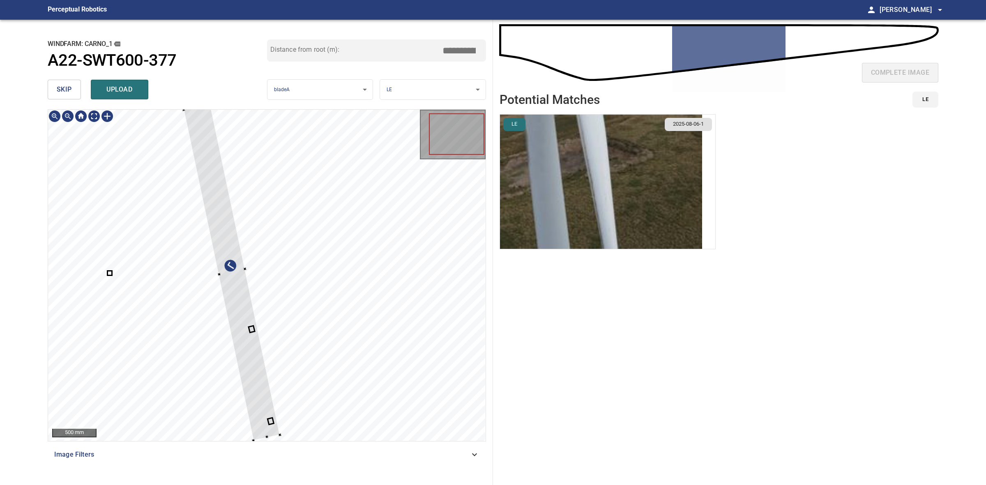
click at [206, 166] on div at bounding box center [232, 272] width 96 height 336
click at [216, 192] on div at bounding box center [238, 289] width 96 height 336
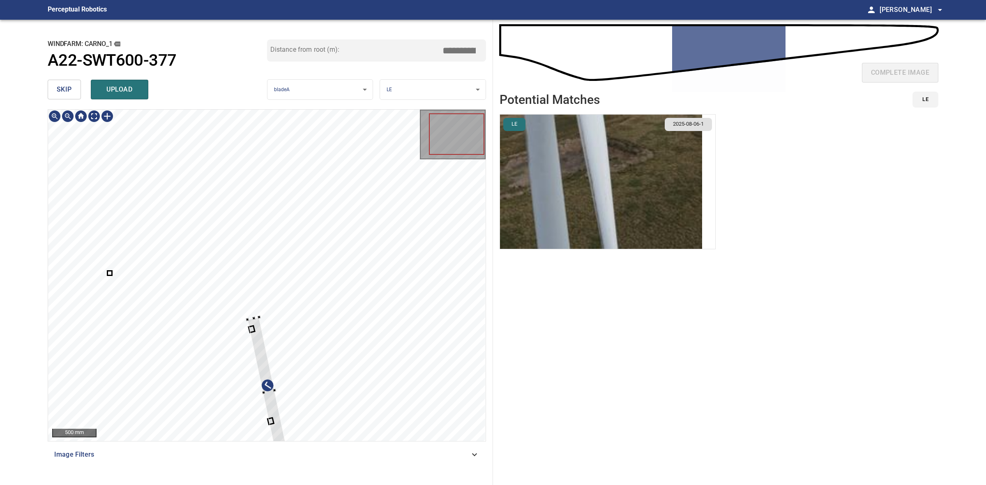
click at [248, 324] on div at bounding box center [268, 392] width 43 height 150
click at [247, 307] on div at bounding box center [261, 368] width 43 height 148
click at [241, 293] on div at bounding box center [256, 354] width 39 height 153
click at [253, 325] on div at bounding box center [259, 378] width 28 height 110
click at [276, 432] on div at bounding box center [276, 431] width 3 height 3
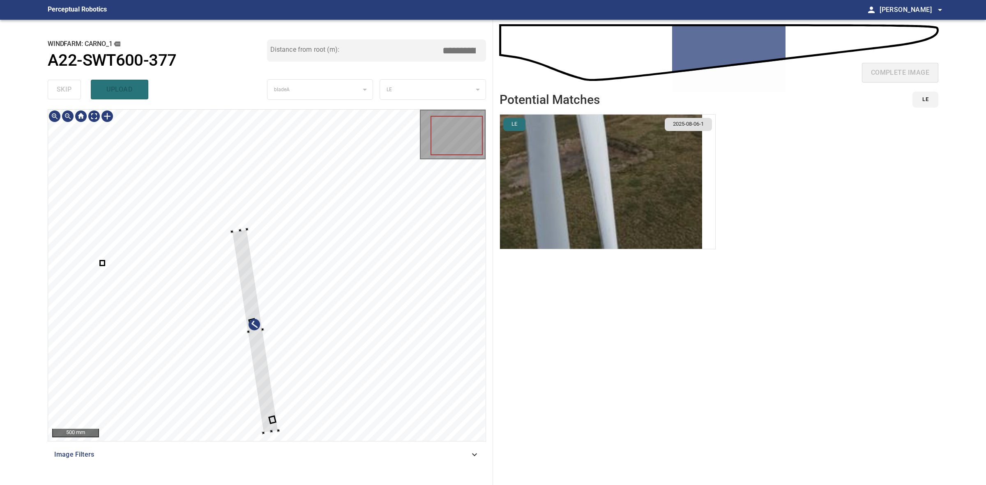
click at [253, 208] on div at bounding box center [266, 275] width 437 height 331
click at [237, 172] on div at bounding box center [266, 275] width 437 height 331
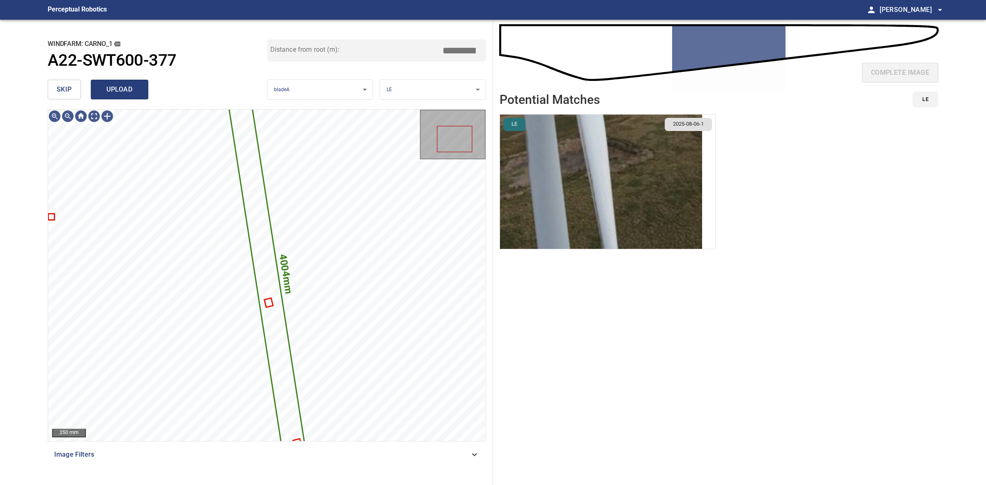
click at [113, 85] on span "upload" at bounding box center [119, 90] width 39 height 12
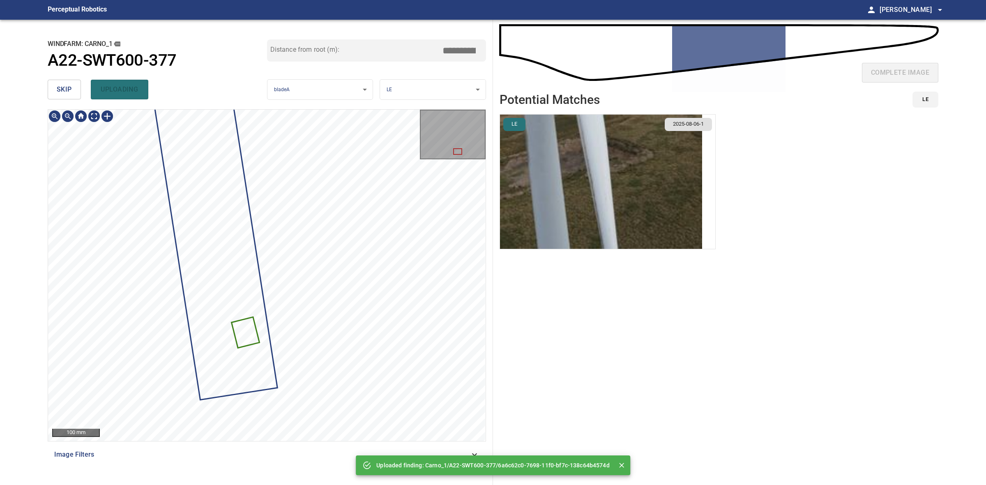
click at [54, 87] on button "skip" at bounding box center [64, 90] width 33 height 20
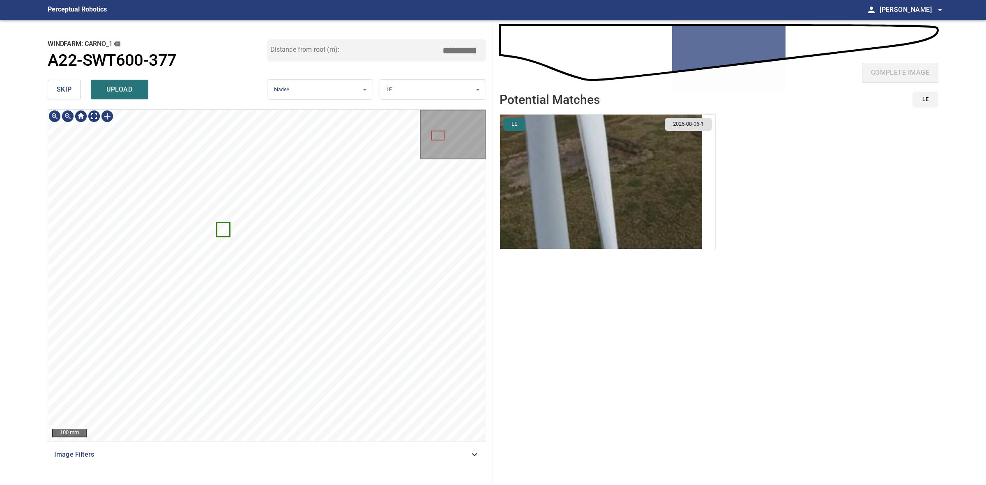
click at [71, 97] on button "skip" at bounding box center [64, 90] width 33 height 20
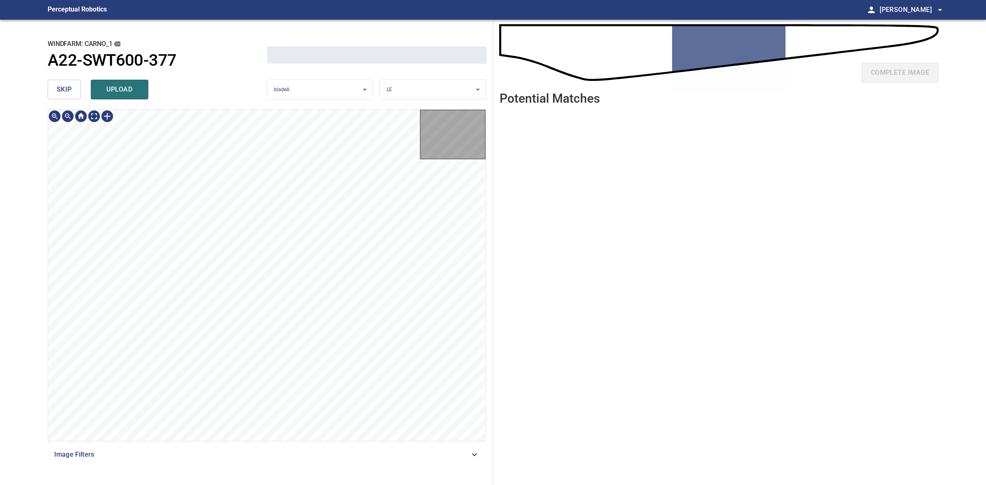
click at [71, 97] on button "skip" at bounding box center [64, 90] width 33 height 20
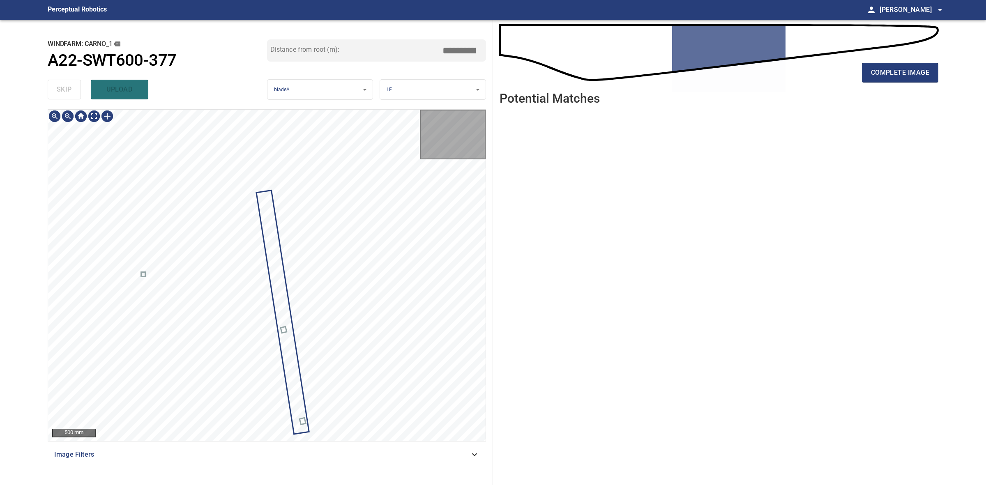
click at [71, 97] on div "skip upload" at bounding box center [157, 89] width 219 height 26
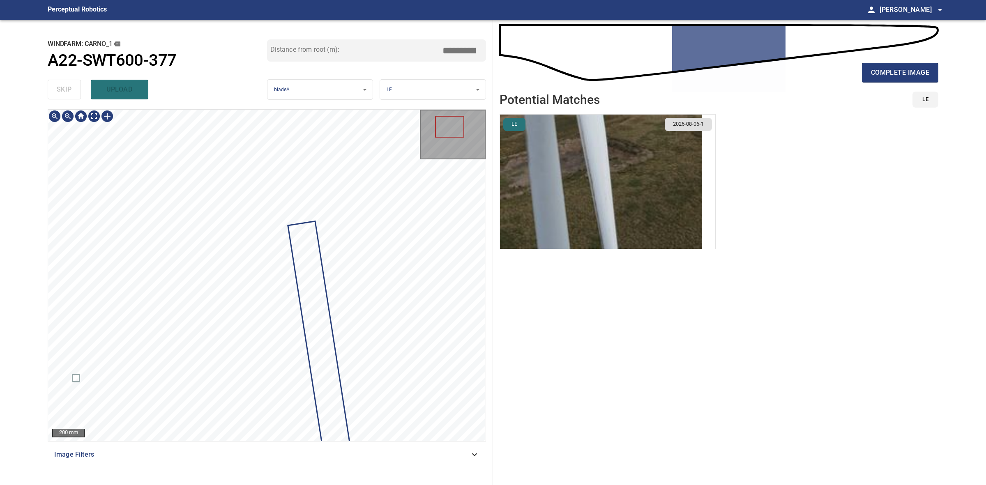
click at [329, 324] on div at bounding box center [266, 275] width 437 height 331
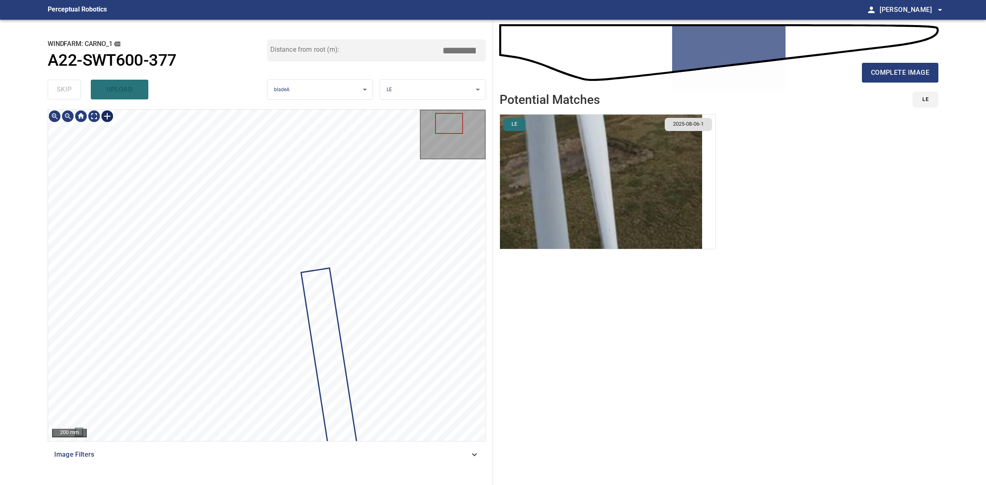
click at [107, 120] on div at bounding box center [107, 116] width 13 height 13
click at [309, 249] on div at bounding box center [266, 275] width 437 height 331
click at [298, 223] on div at bounding box center [306, 182] width 47 height 128
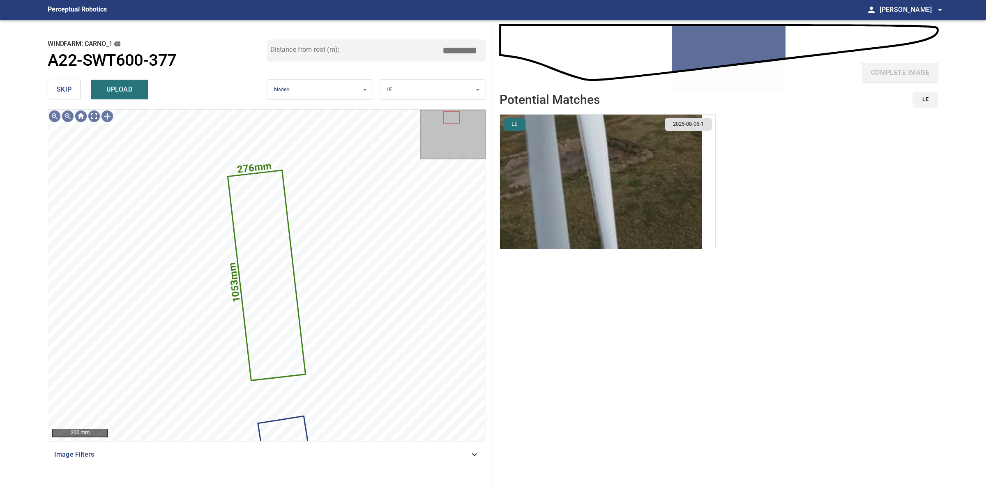
drag, startPoint x: 587, startPoint y: 183, endPoint x: 598, endPoint y: 183, distance: 10.7
click at [587, 183] on img "button" at bounding box center [601, 182] width 202 height 134
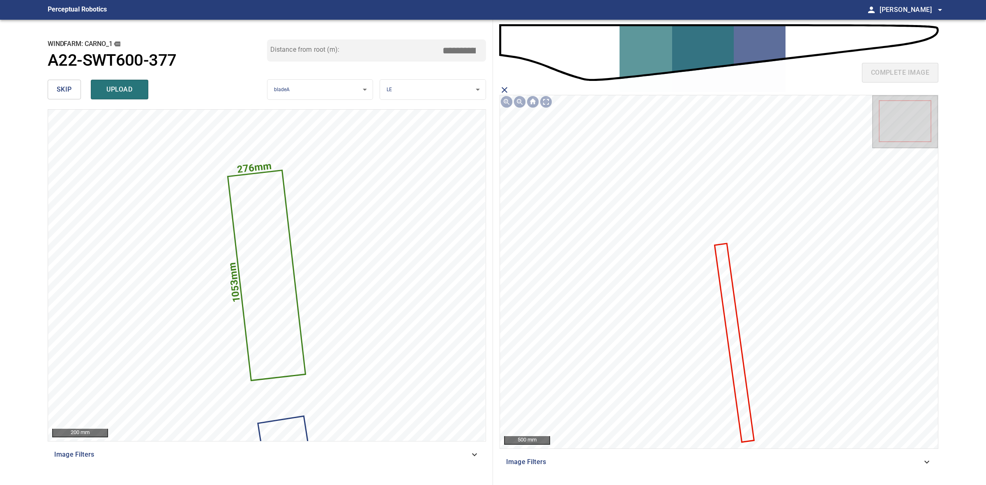
click at [729, 279] on icon at bounding box center [734, 342] width 38 height 197
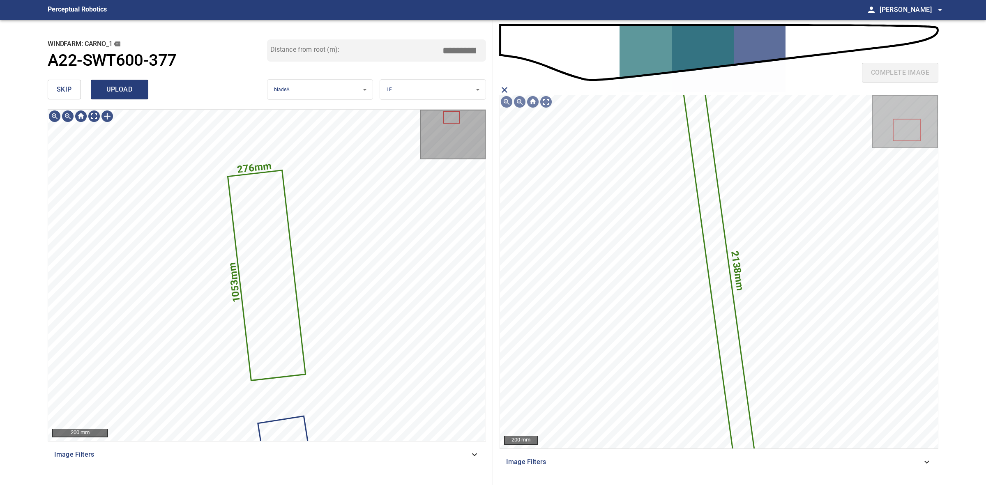
click at [134, 93] on span "upload" at bounding box center [119, 90] width 39 height 12
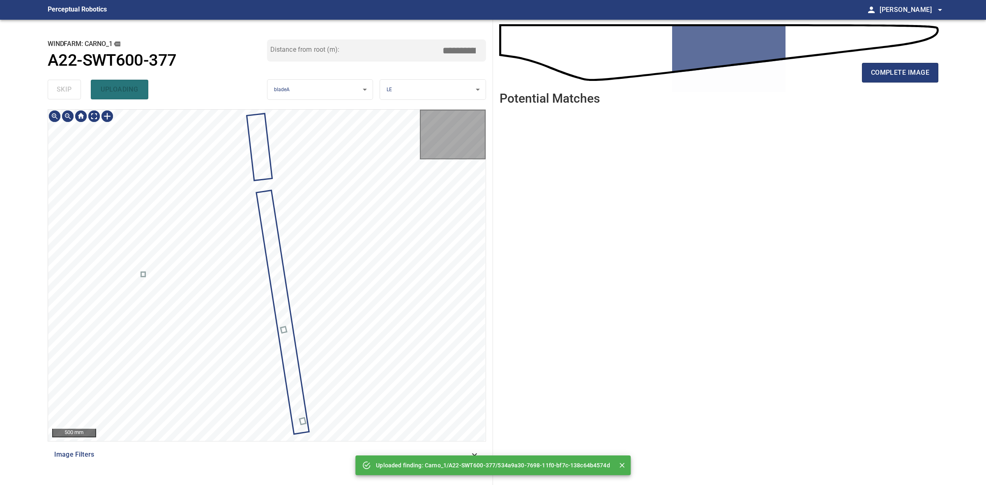
click at [76, 94] on div "skip uploading" at bounding box center [157, 89] width 219 height 26
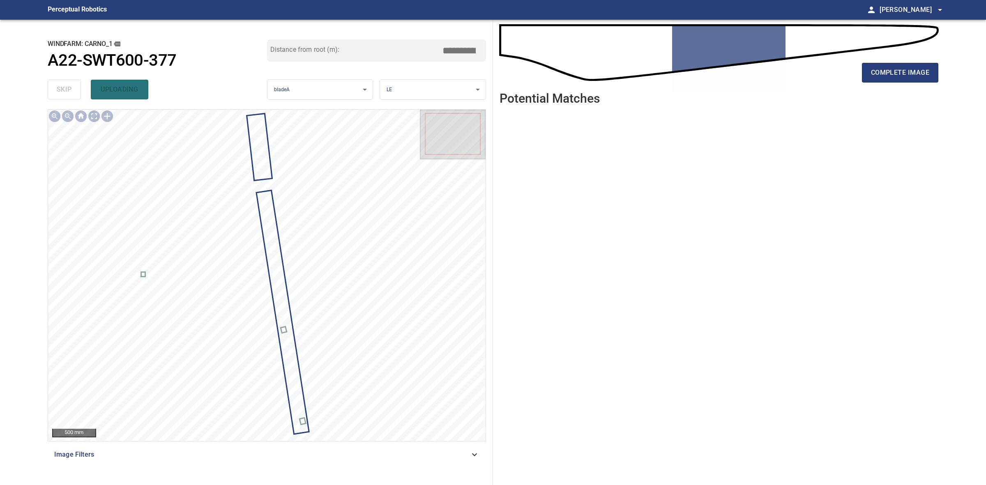
click at [882, 83] on div "complete image" at bounding box center [718, 76] width 439 height 33
click at [884, 78] on button "complete image" at bounding box center [900, 73] width 76 height 20
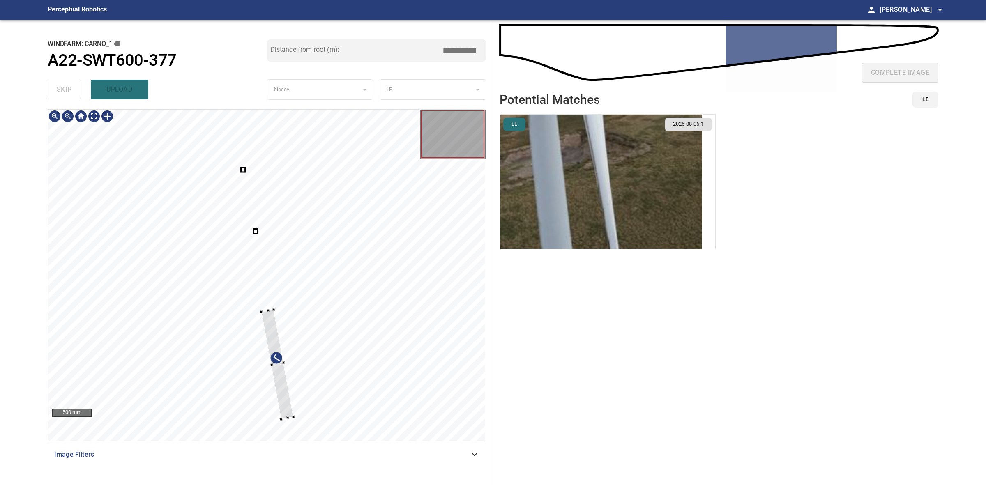
click at [264, 313] on div at bounding box center [277, 364] width 32 height 110
click at [237, 161] on div at bounding box center [266, 275] width 437 height 331
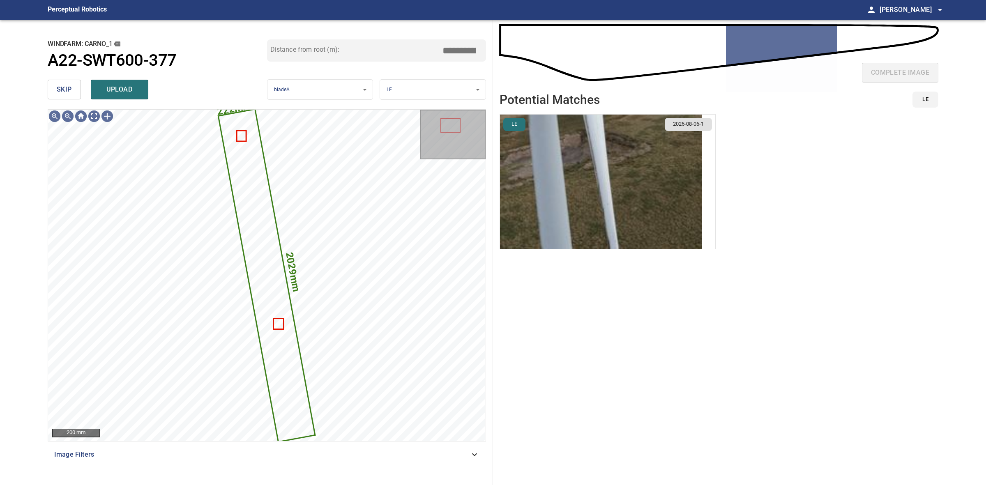
click at [70, 89] on span "skip" at bounding box center [64, 90] width 15 height 12
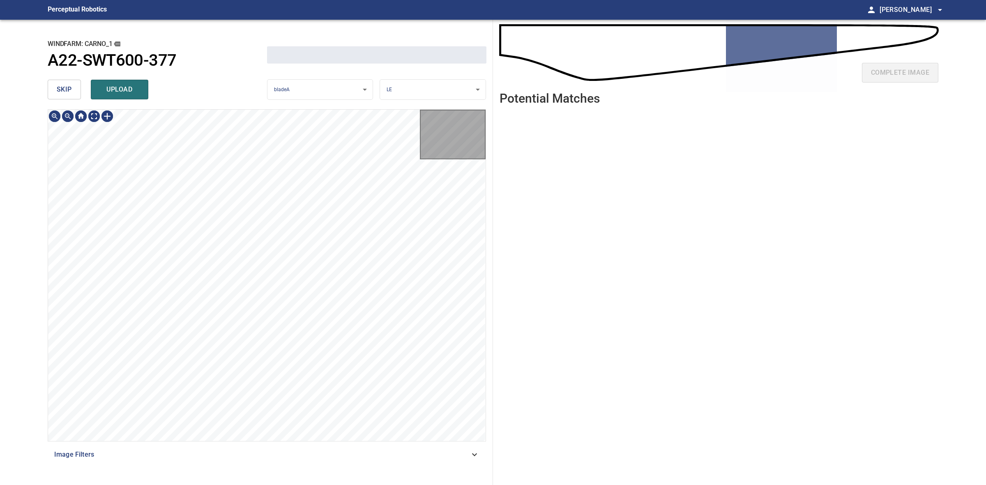
click at [70, 89] on span "skip" at bounding box center [64, 90] width 15 height 12
click at [70, 89] on div "skip upload" at bounding box center [157, 89] width 219 height 26
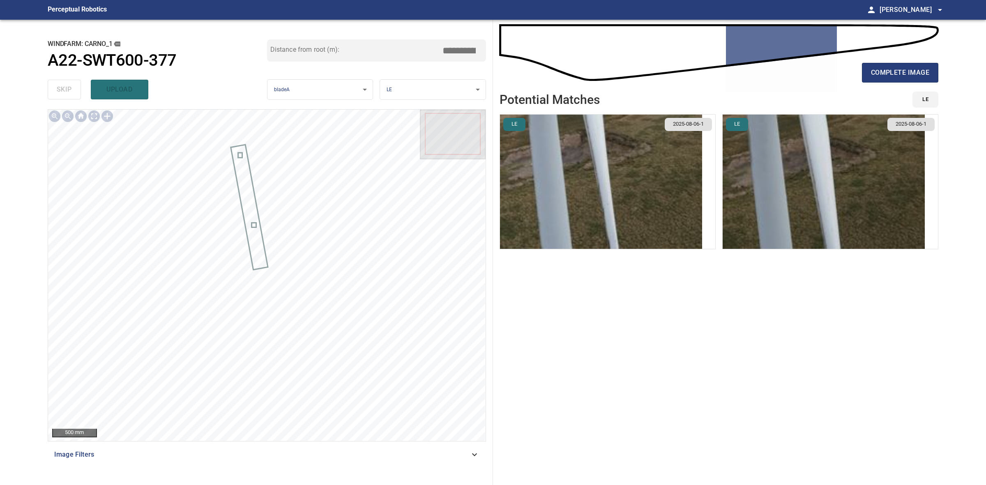
click at [915, 85] on div "complete image" at bounding box center [718, 76] width 439 height 33
click at [912, 80] on button "complete image" at bounding box center [900, 73] width 76 height 20
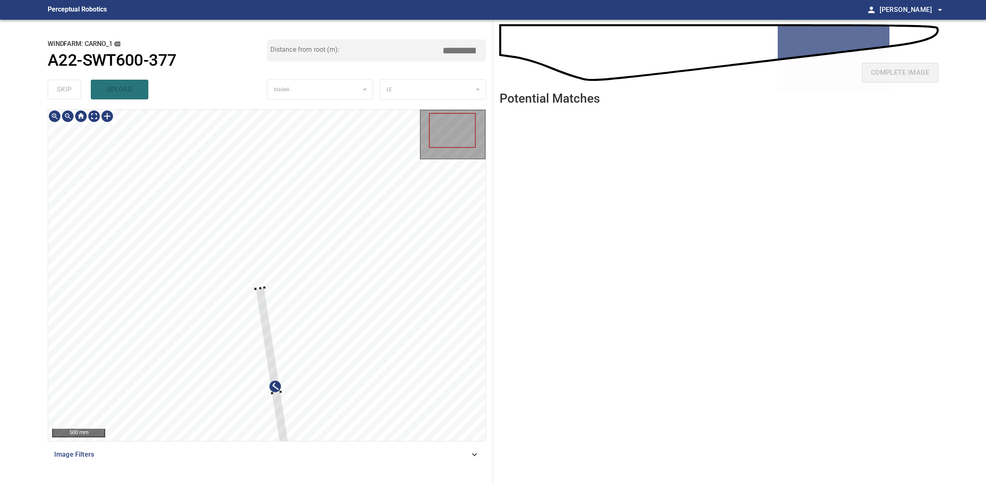
click at [258, 295] on div at bounding box center [275, 393] width 41 height 211
click at [253, 347] on div at bounding box center [266, 275] width 437 height 331
click at [239, 186] on div at bounding box center [249, 243] width 45 height 186
click at [251, 243] on div at bounding box center [249, 243] width 45 height 186
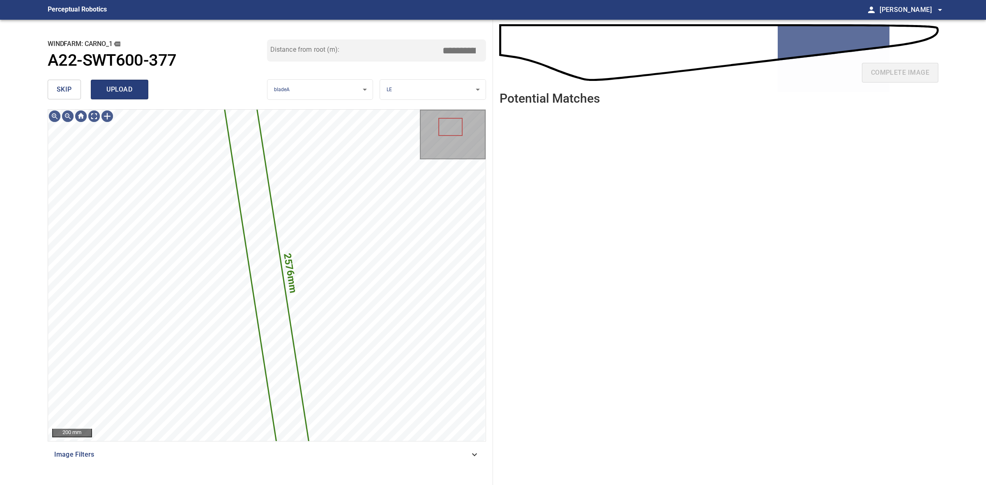
click at [126, 89] on span "upload" at bounding box center [119, 90] width 39 height 12
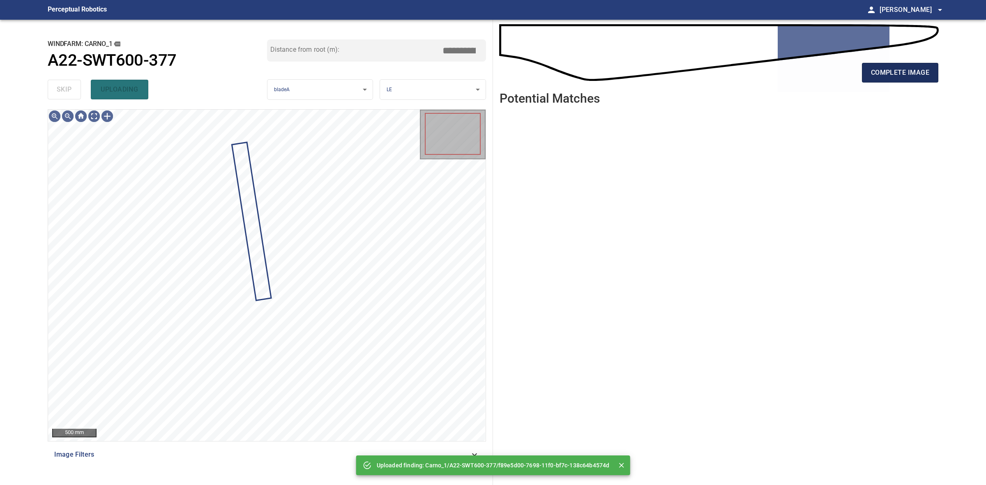
click at [875, 69] on span "complete image" at bounding box center [900, 73] width 58 height 12
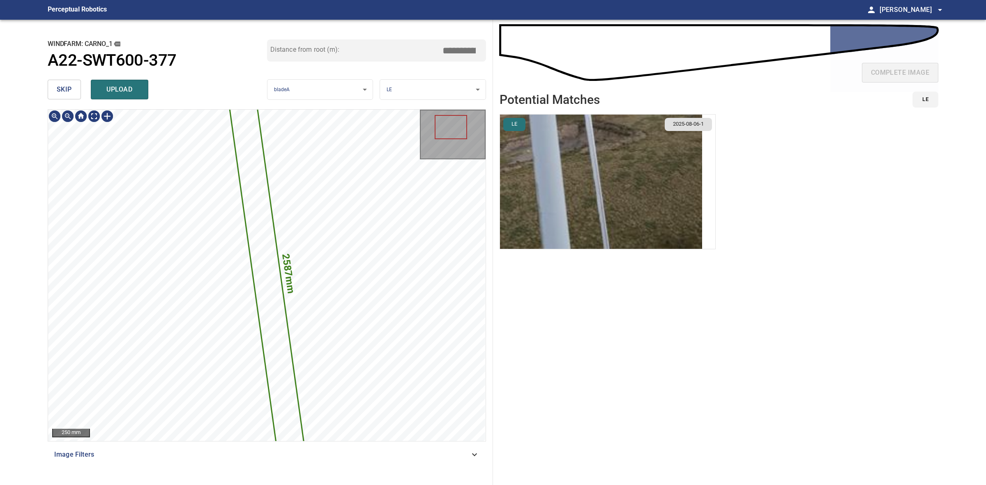
click at [565, 188] on img "button" at bounding box center [601, 182] width 202 height 134
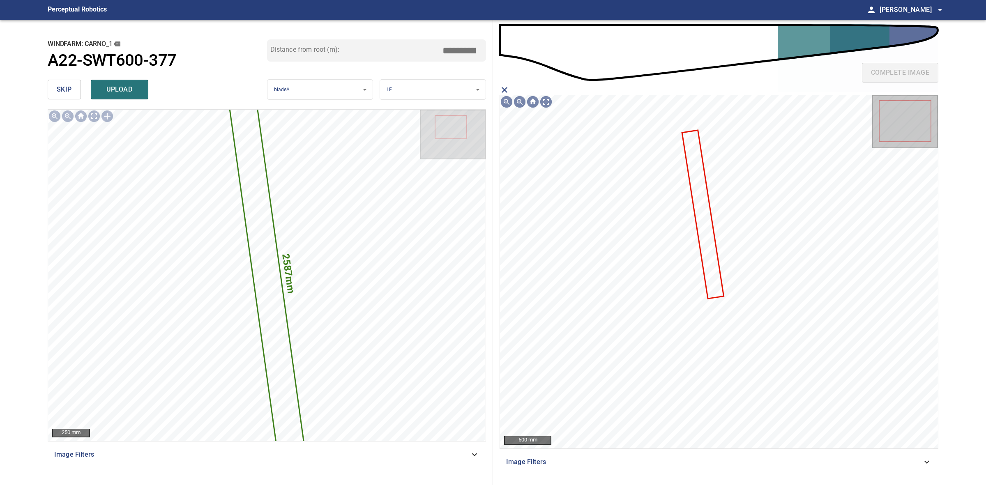
click at [708, 268] on icon at bounding box center [703, 214] width 40 height 167
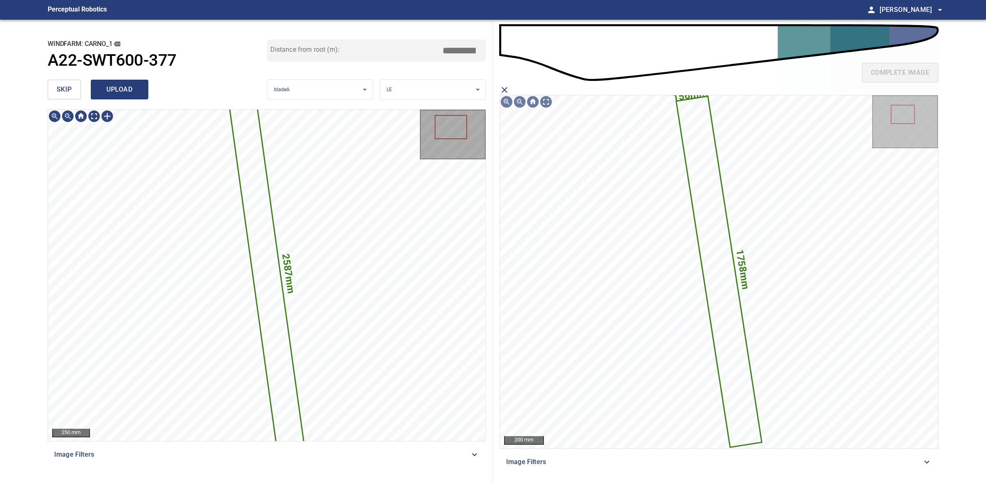
click at [119, 89] on span "upload" at bounding box center [119, 90] width 39 height 12
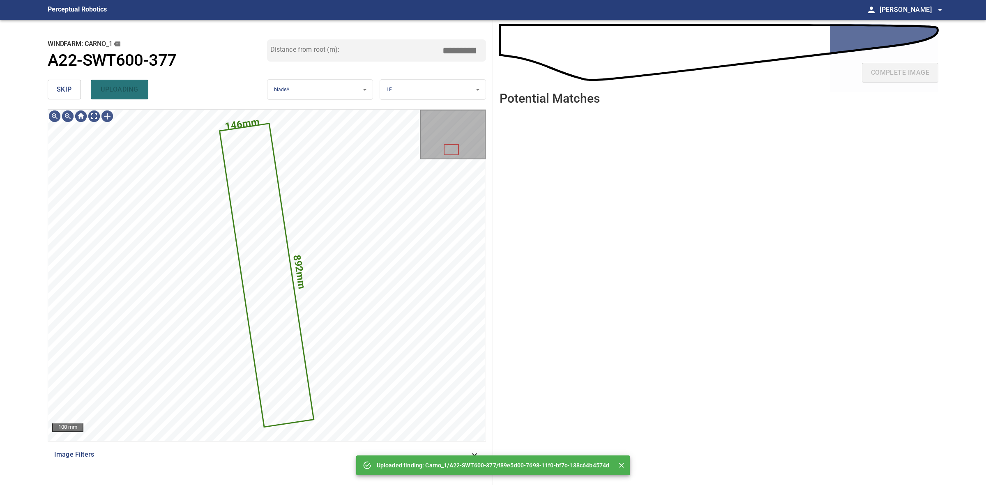
click at [64, 83] on button "skip" at bounding box center [64, 90] width 33 height 20
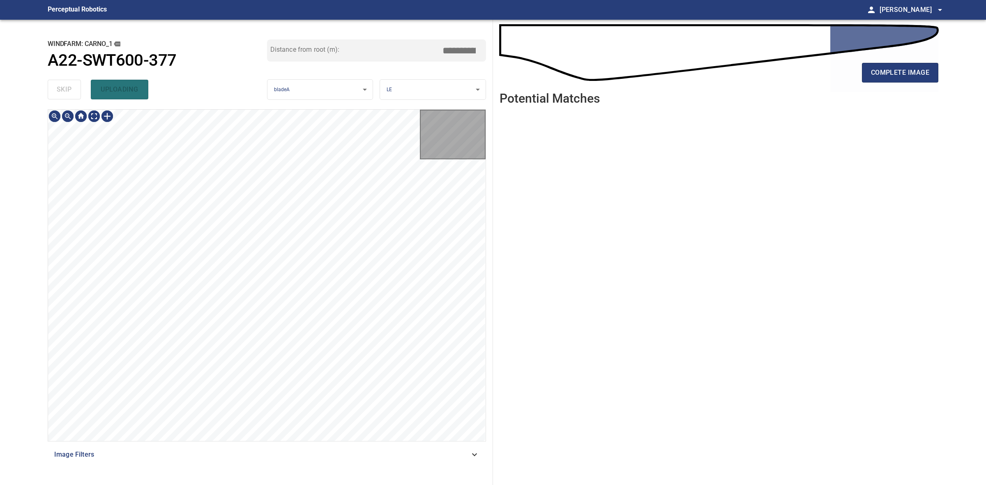
click at [64, 83] on div "skip uploading" at bounding box center [157, 89] width 219 height 26
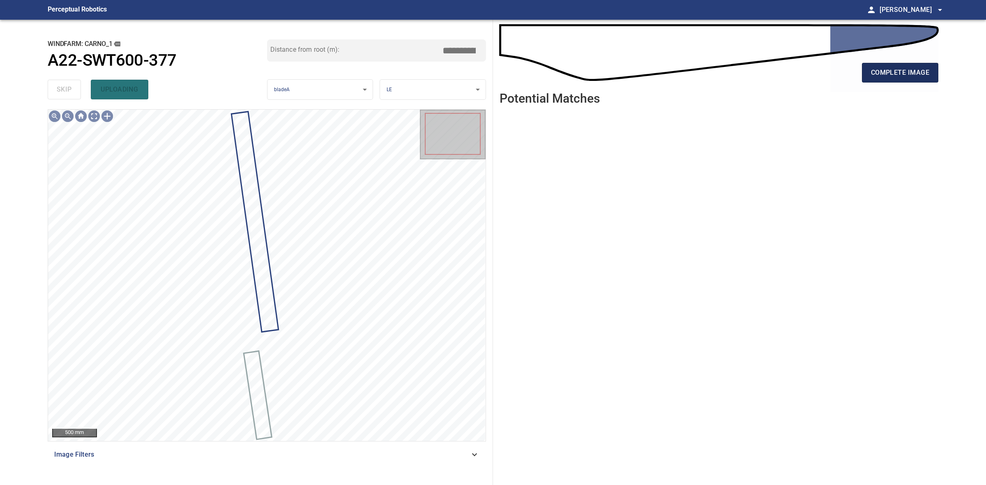
click at [869, 68] on button "complete image" at bounding box center [900, 73] width 76 height 20
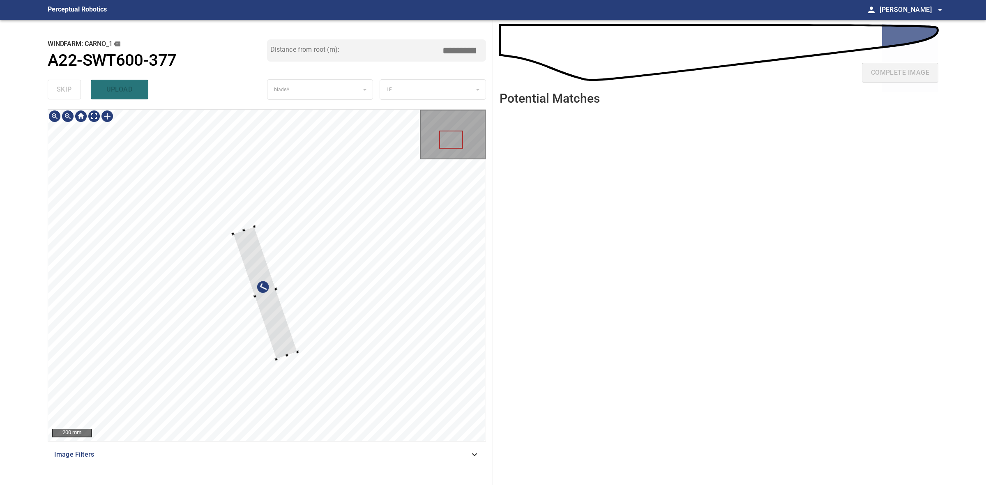
click at [253, 227] on div at bounding box center [265, 293] width 64 height 133
click at [235, 150] on div at bounding box center [266, 275] width 437 height 331
click at [237, 147] on div at bounding box center [251, 221] width 69 height 209
click at [283, 358] on div at bounding box center [266, 275] width 437 height 331
click at [229, 106] on div "**********" at bounding box center [267, 252] width 452 height 465
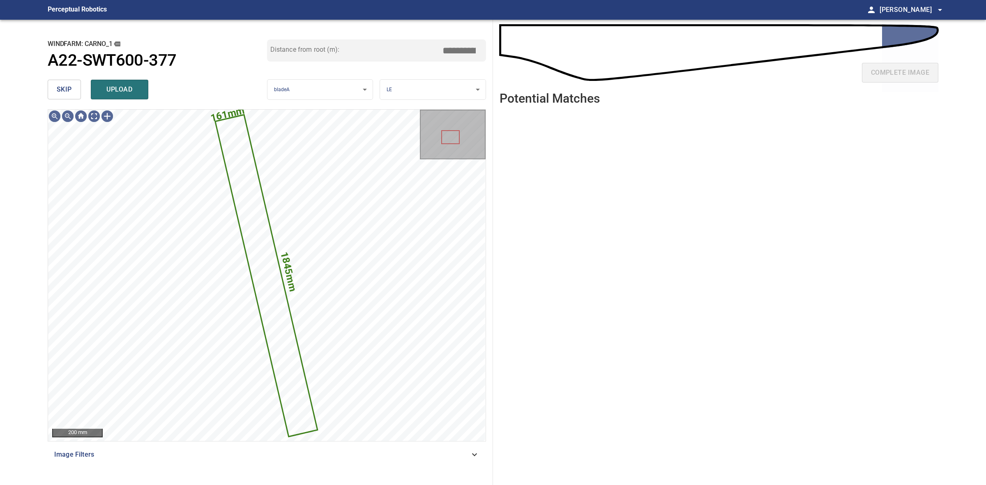
click at [390, 97] on body "**********" at bounding box center [493, 242] width 986 height 485
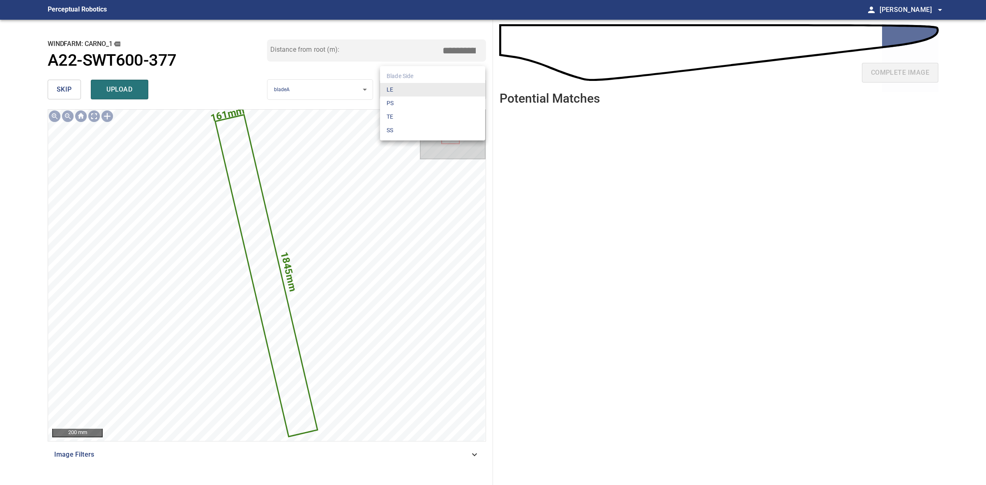
click at [393, 95] on li "LE" at bounding box center [432, 90] width 105 height 14
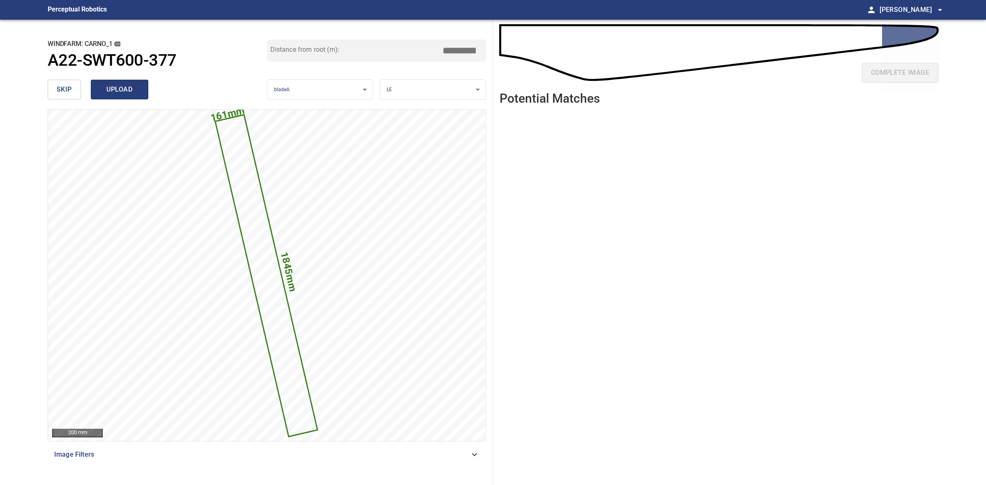
click at [140, 95] on button "upload" at bounding box center [120, 90] width 58 height 20
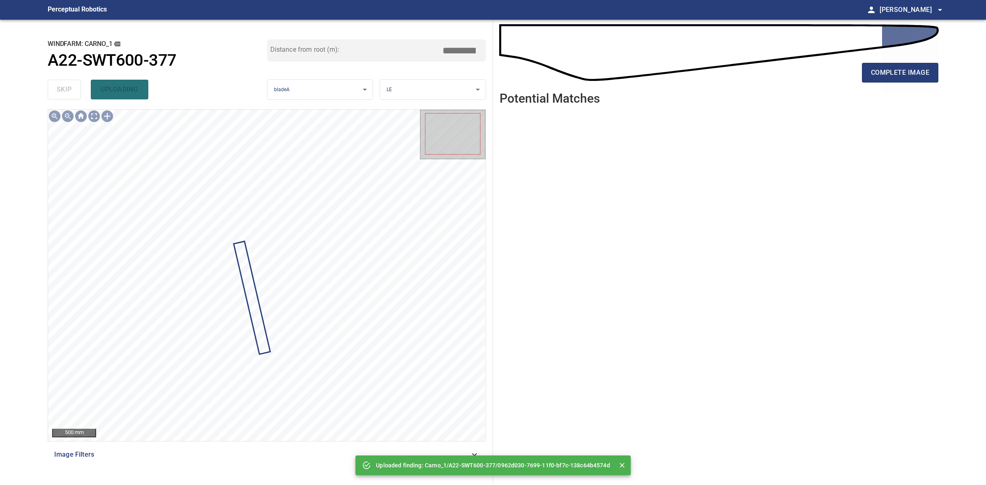
click at [861, 68] on div "complete image" at bounding box center [718, 76] width 439 height 33
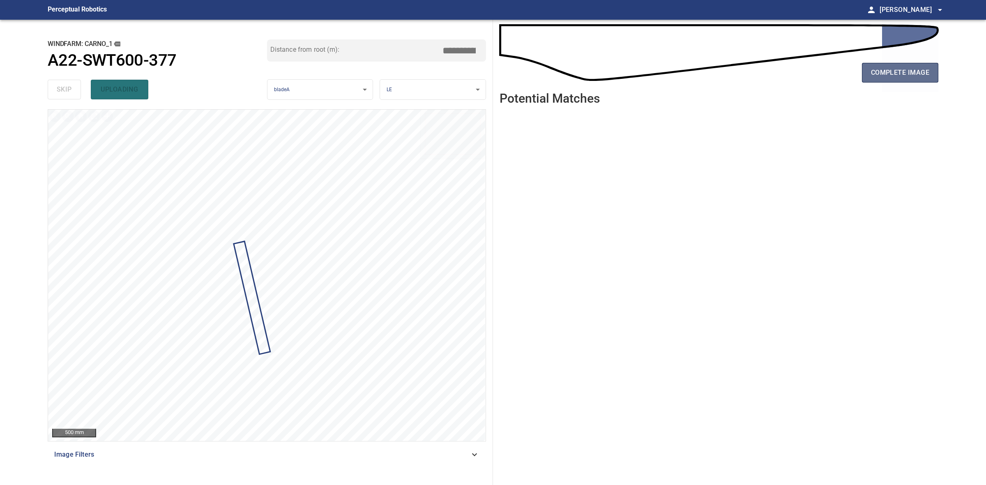
click at [871, 69] on span "complete image" at bounding box center [900, 73] width 58 height 12
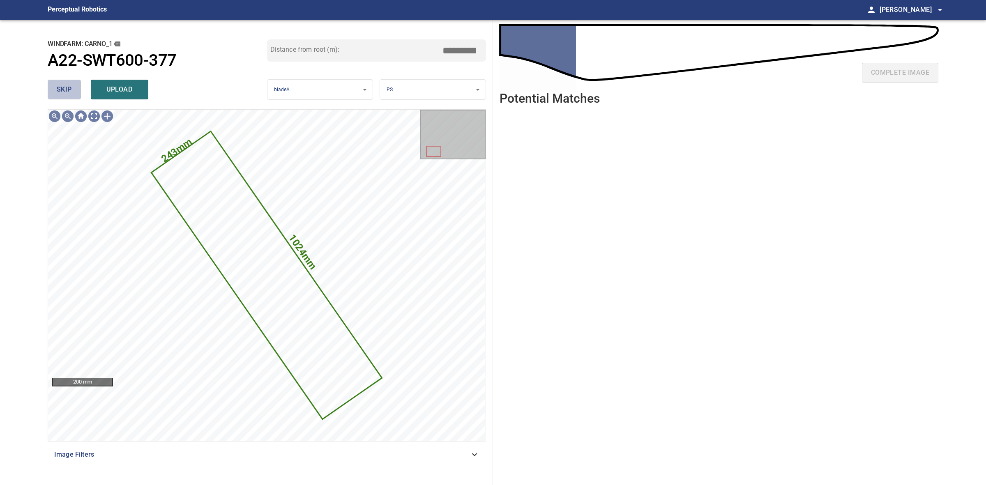
click at [52, 87] on button "skip" at bounding box center [64, 90] width 33 height 20
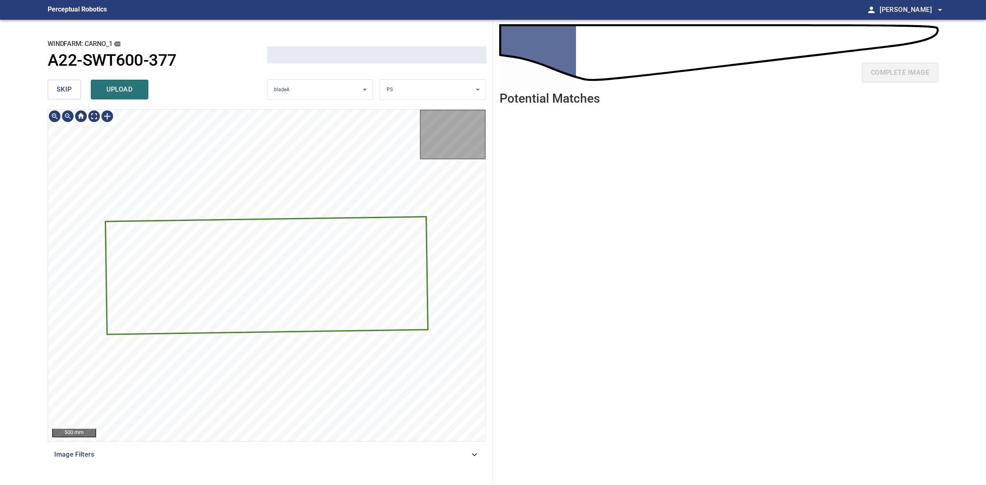
click at [52, 87] on button "skip" at bounding box center [64, 90] width 33 height 20
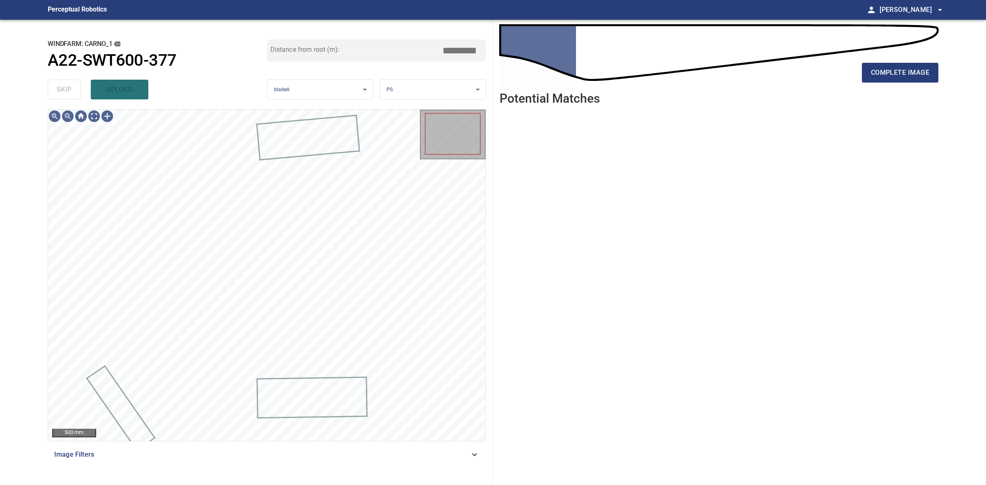
click at [52, 87] on div "skip upload" at bounding box center [157, 89] width 219 height 26
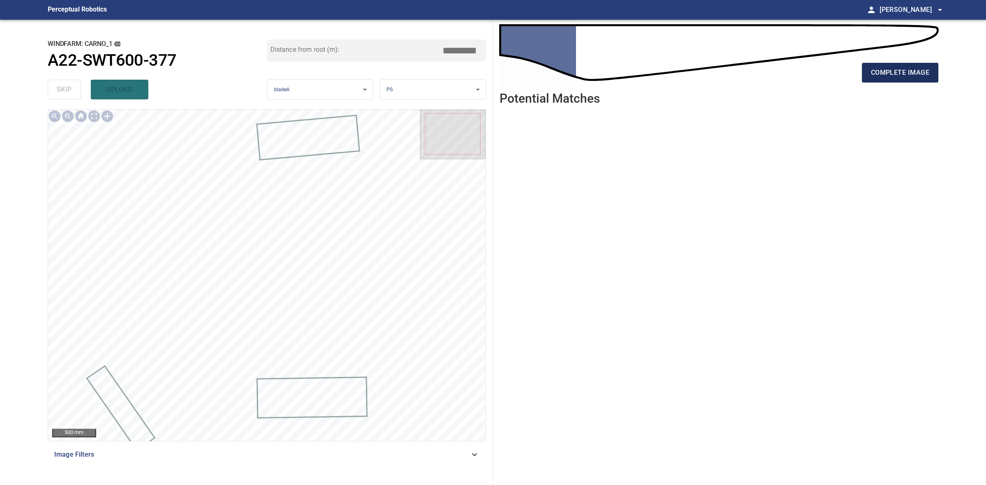
click at [883, 67] on span "complete image" at bounding box center [900, 73] width 58 height 12
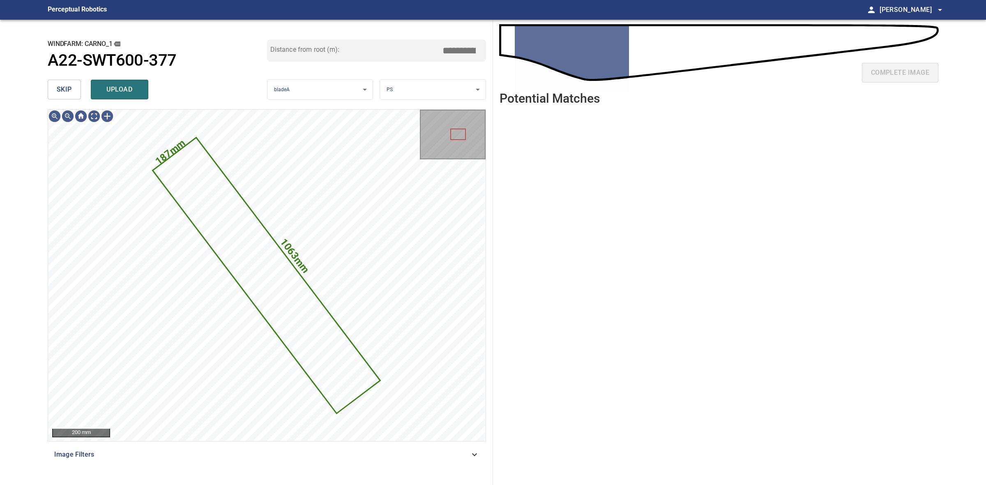
click at [50, 92] on button "skip" at bounding box center [64, 90] width 33 height 20
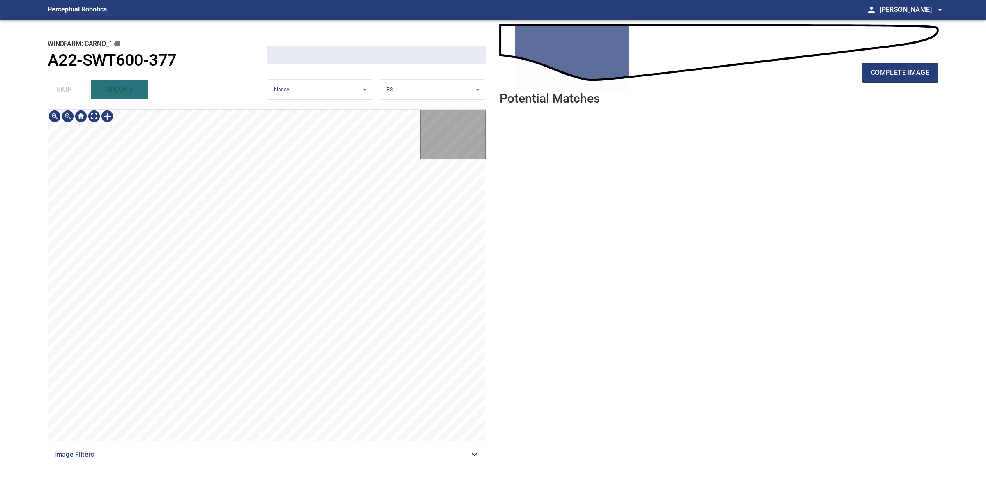
click at [50, 92] on div "skip upload" at bounding box center [157, 89] width 219 height 26
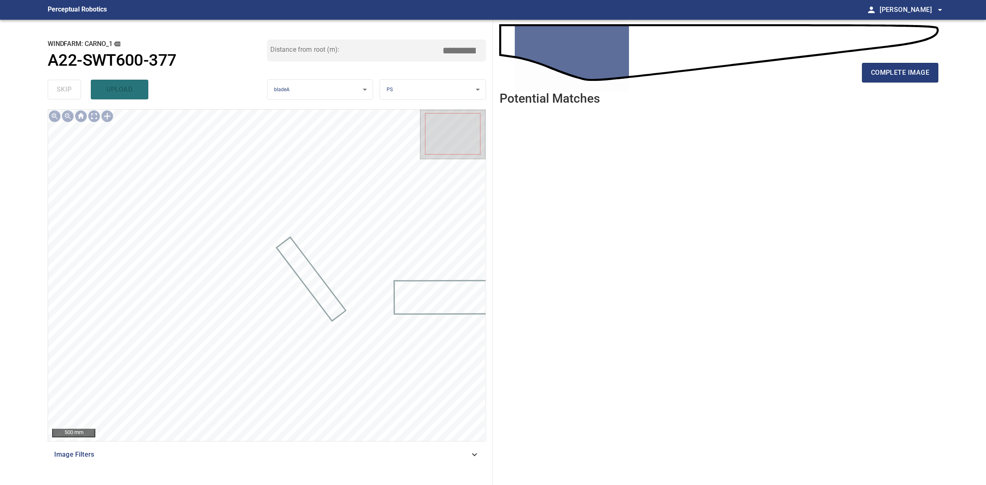
click at [902, 62] on div "complete image" at bounding box center [718, 76] width 439 height 33
click at [899, 67] on span "complete image" at bounding box center [900, 73] width 58 height 12
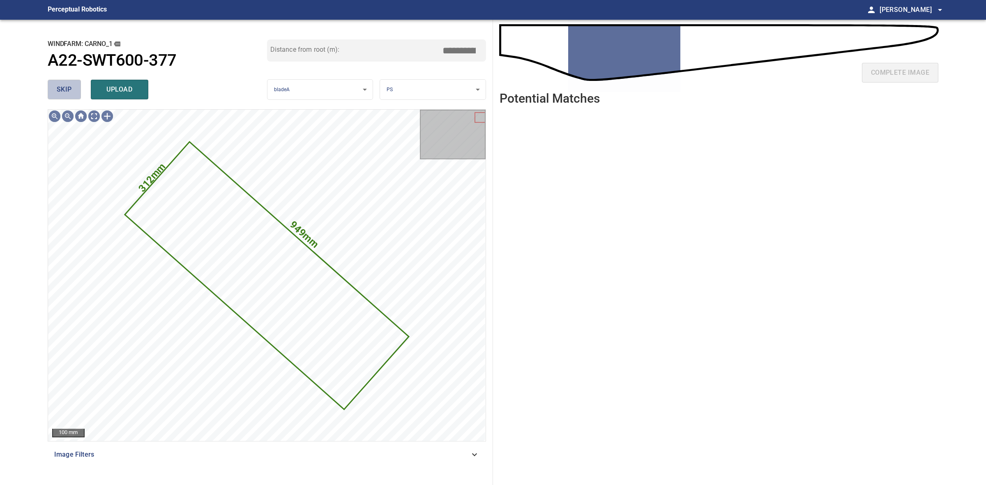
click at [64, 93] on span "skip" at bounding box center [64, 90] width 15 height 12
click at [64, 93] on div "skip upload" at bounding box center [157, 89] width 219 height 26
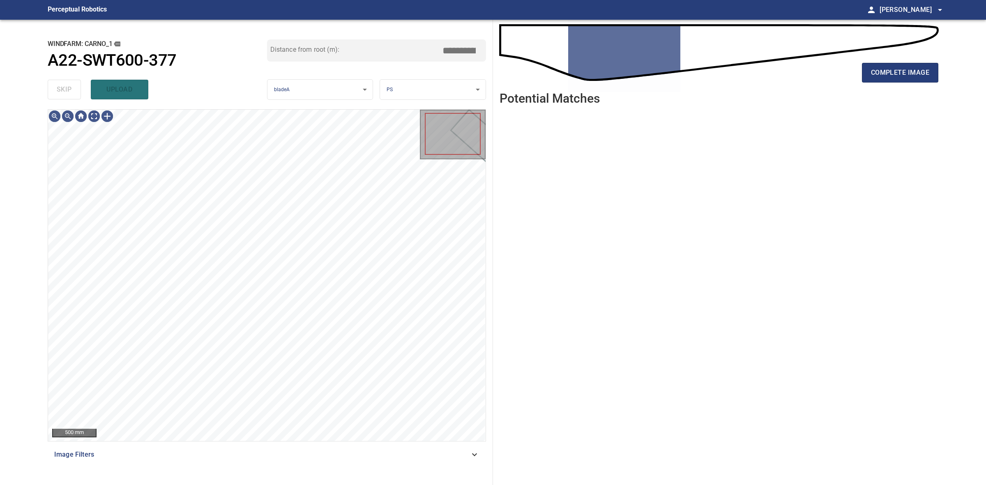
click at [64, 93] on div "skip upload" at bounding box center [157, 89] width 219 height 26
click at [922, 69] on span "complete image" at bounding box center [900, 73] width 58 height 12
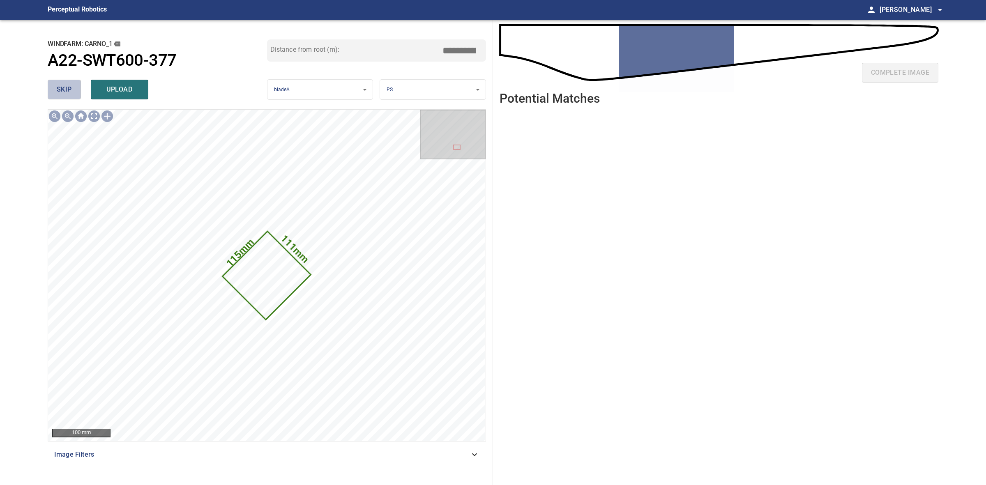
click at [72, 82] on button "skip" at bounding box center [64, 90] width 33 height 20
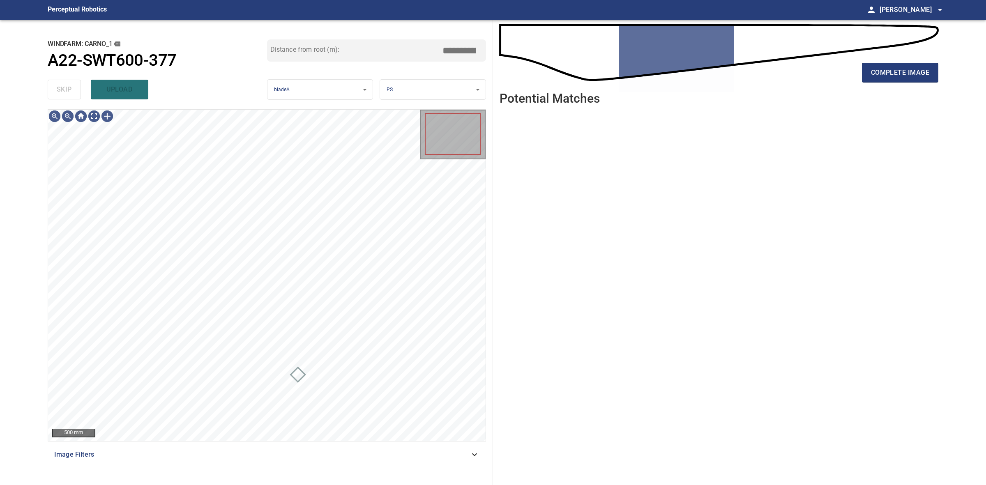
click at [72, 82] on div "skip upload" at bounding box center [157, 89] width 219 height 26
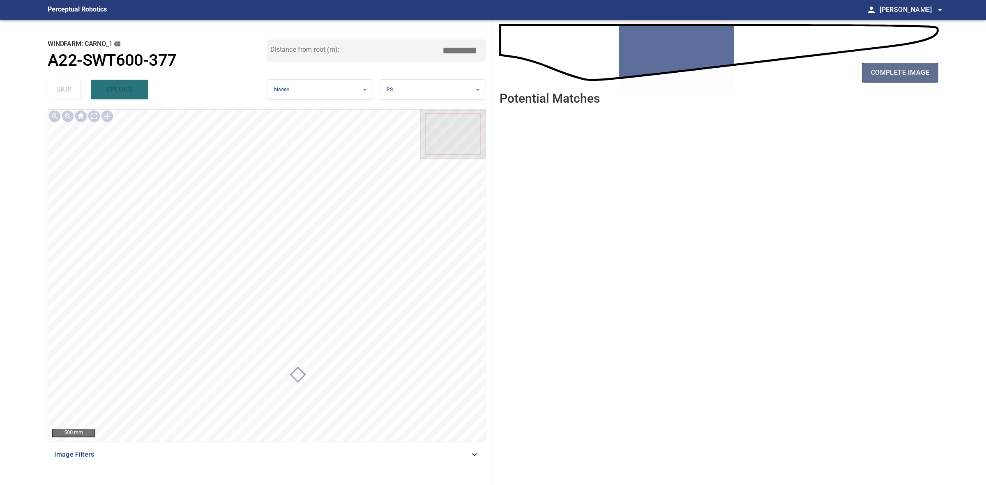
click at [910, 64] on button "complete image" at bounding box center [900, 73] width 76 height 20
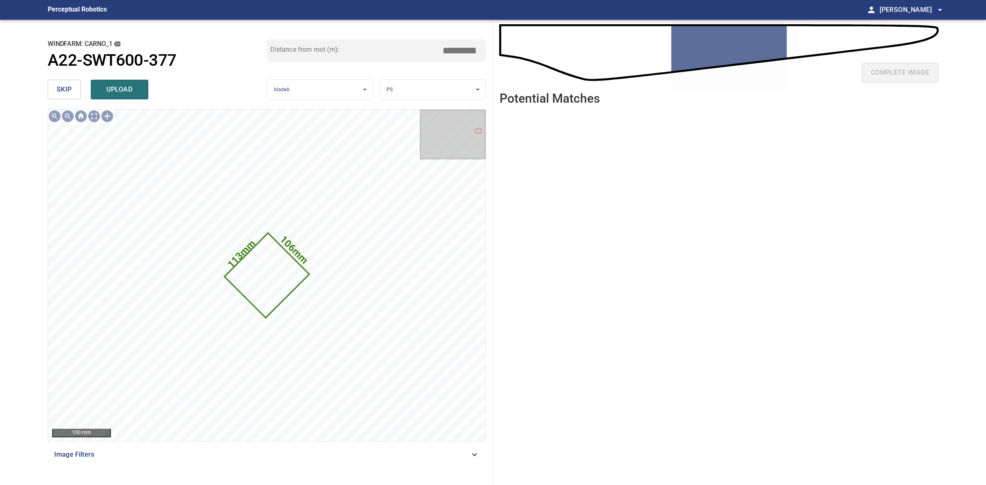
click at [62, 86] on span "skip" at bounding box center [64, 90] width 15 height 12
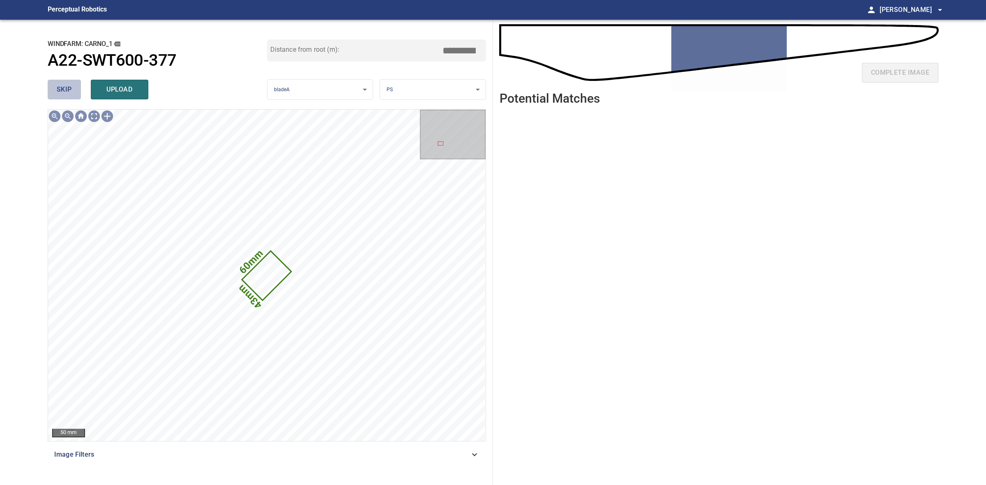
click at [62, 86] on span "skip" at bounding box center [64, 90] width 15 height 12
click at [62, 86] on div "skip upload" at bounding box center [157, 89] width 219 height 26
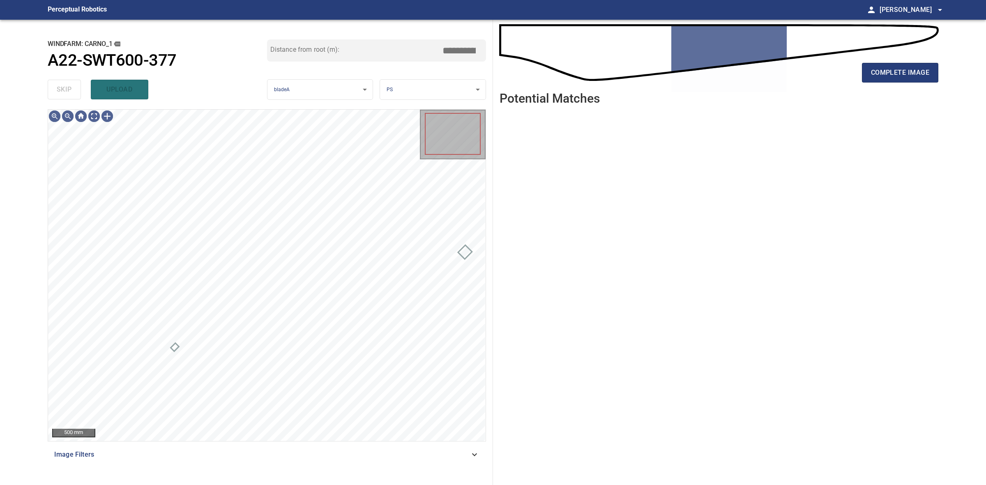
click at [62, 86] on div "skip upload" at bounding box center [157, 89] width 219 height 26
click at [883, 83] on div "complete image" at bounding box center [718, 76] width 439 height 33
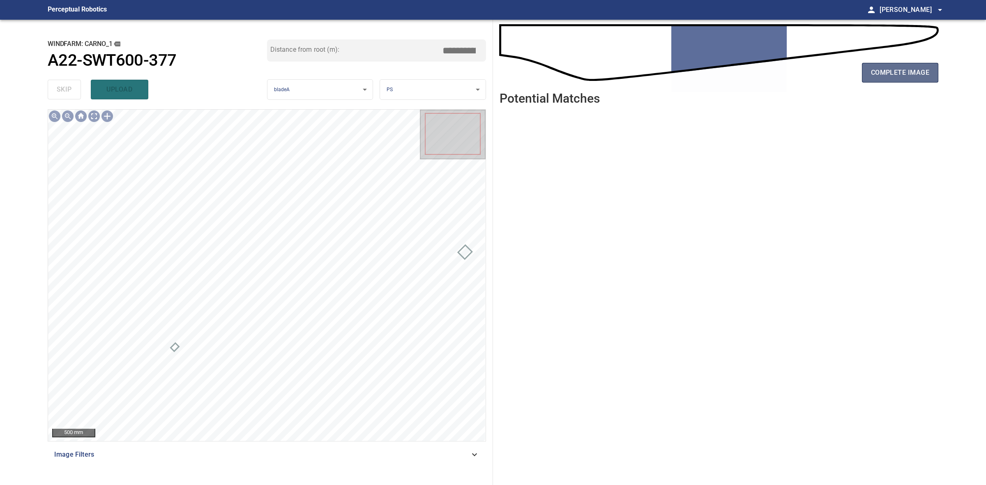
click at [886, 81] on button "complete image" at bounding box center [900, 73] width 76 height 20
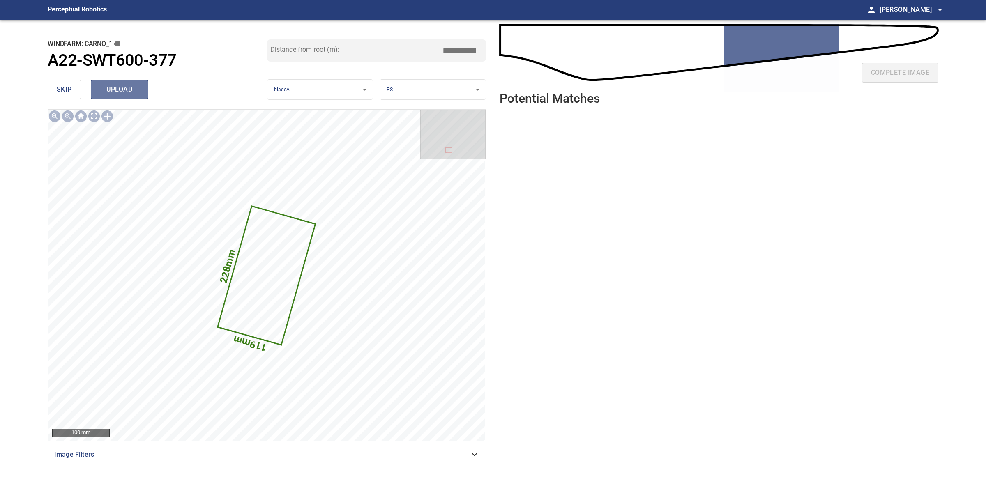
click at [143, 93] on button "upload" at bounding box center [120, 90] width 58 height 20
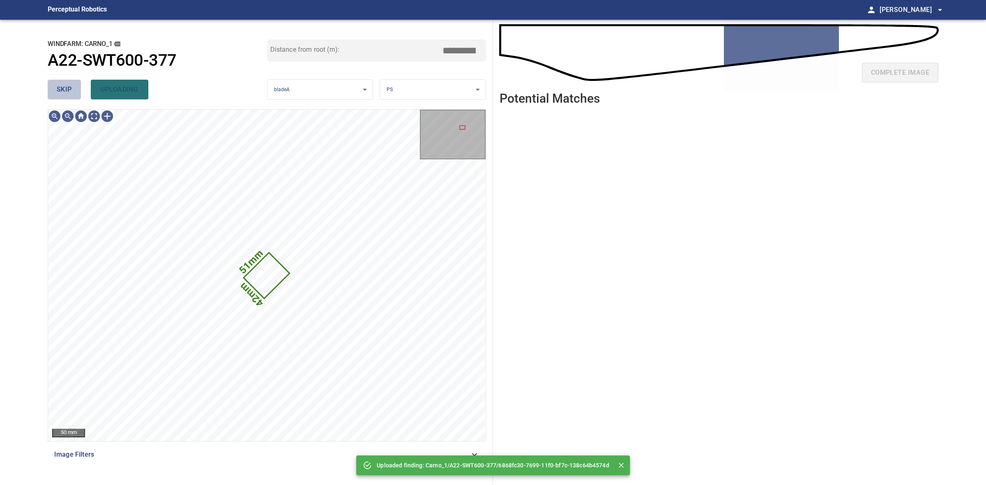
click at [73, 90] on button "skip" at bounding box center [64, 90] width 33 height 20
click at [73, 90] on div "skip uploading" at bounding box center [157, 89] width 219 height 26
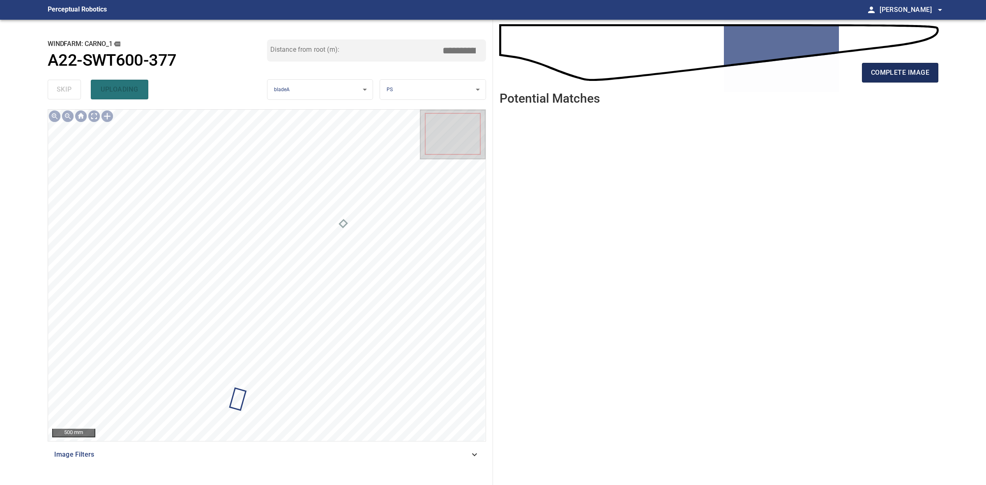
click at [904, 73] on span "complete image" at bounding box center [900, 73] width 58 height 12
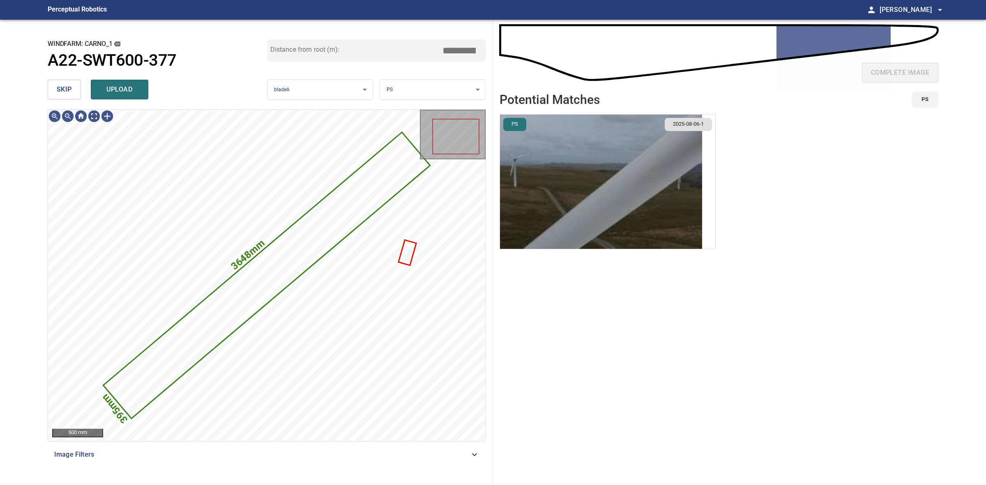
click at [66, 78] on div "skip upload" at bounding box center [157, 89] width 219 height 26
click at [59, 90] on span "skip" at bounding box center [64, 90] width 15 height 12
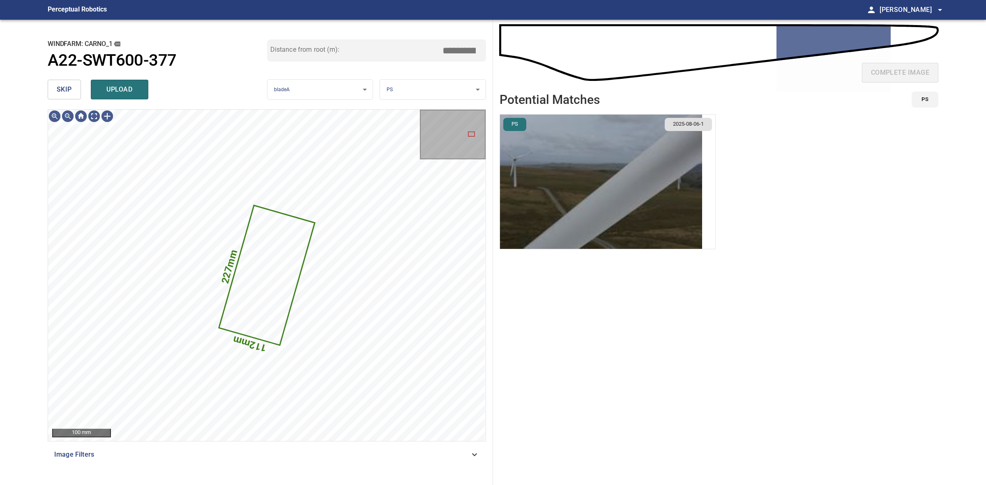
click at [58, 85] on span "skip" at bounding box center [64, 90] width 15 height 12
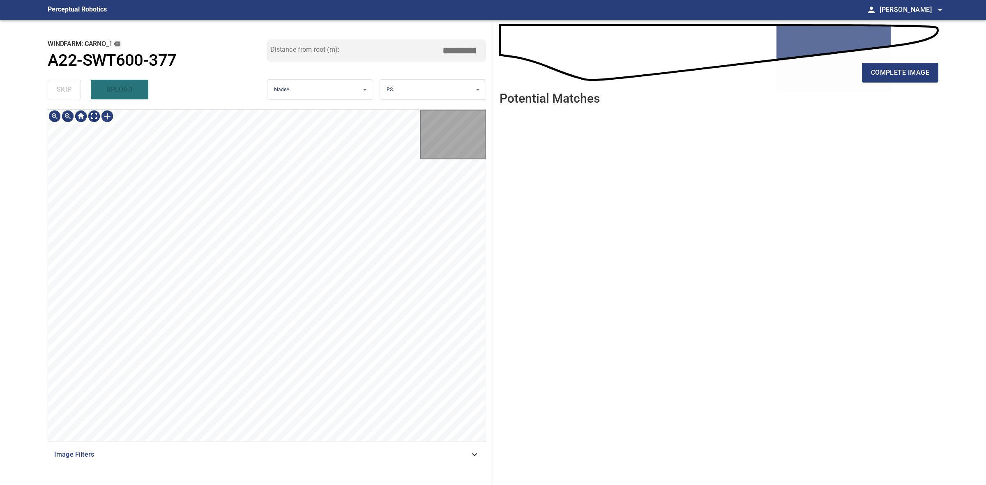
click at [58, 85] on div "skip upload" at bounding box center [157, 89] width 219 height 26
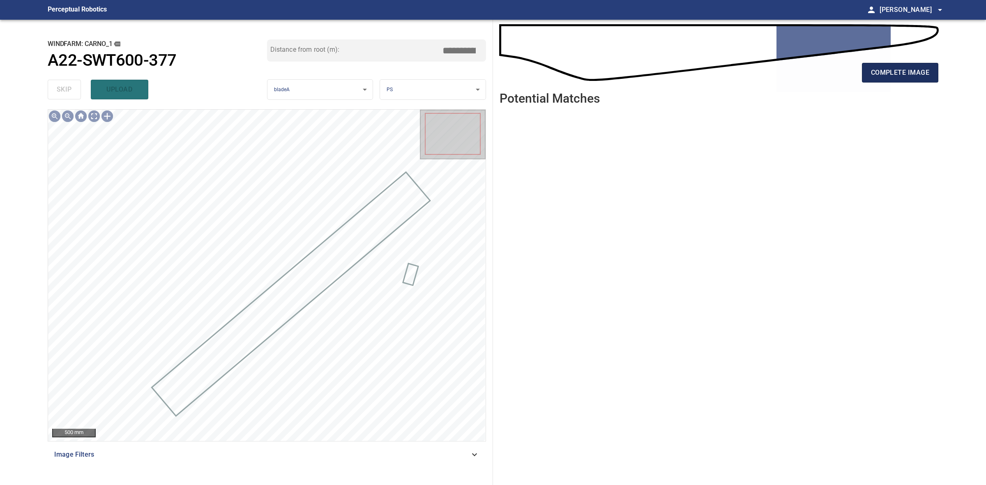
click at [886, 80] on button "complete image" at bounding box center [900, 73] width 76 height 20
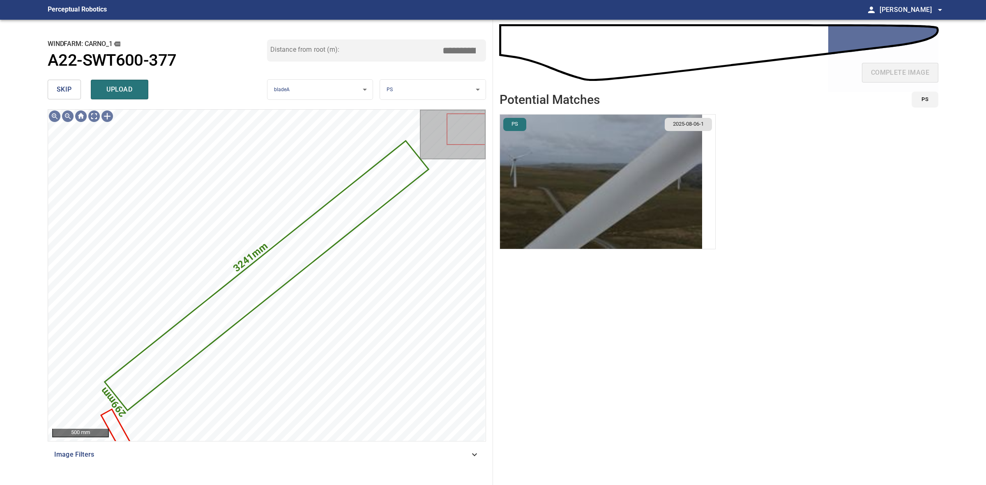
click at [69, 85] on span "skip" at bounding box center [64, 90] width 15 height 12
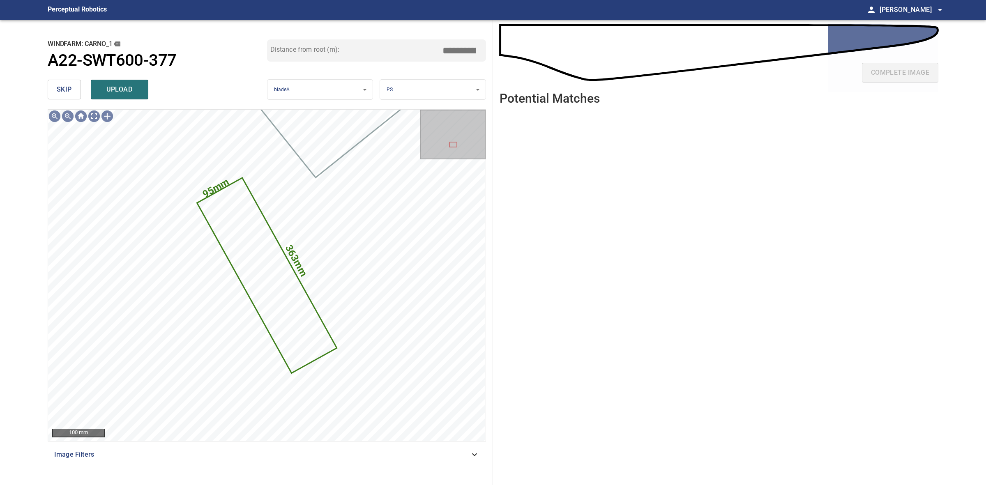
click at [69, 85] on span "skip" at bounding box center [64, 90] width 15 height 12
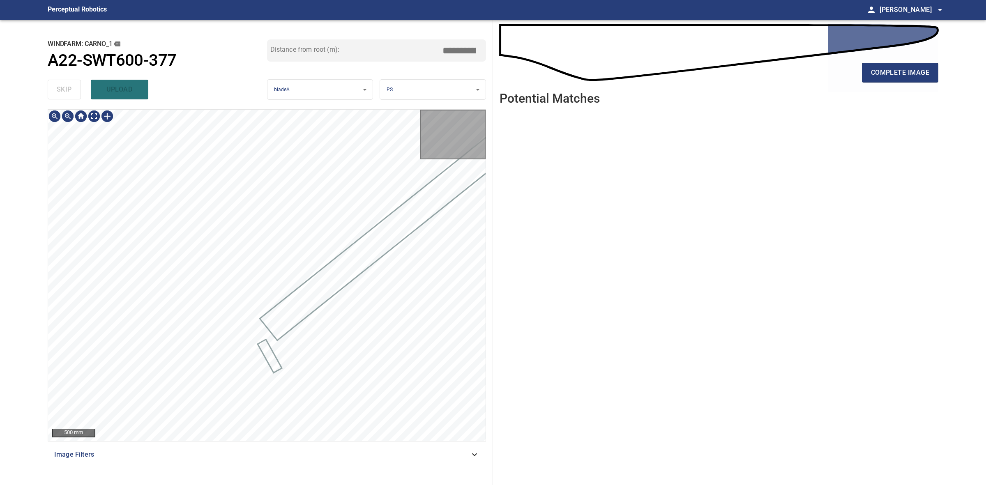
click at [69, 85] on div "skip upload" at bounding box center [157, 89] width 219 height 26
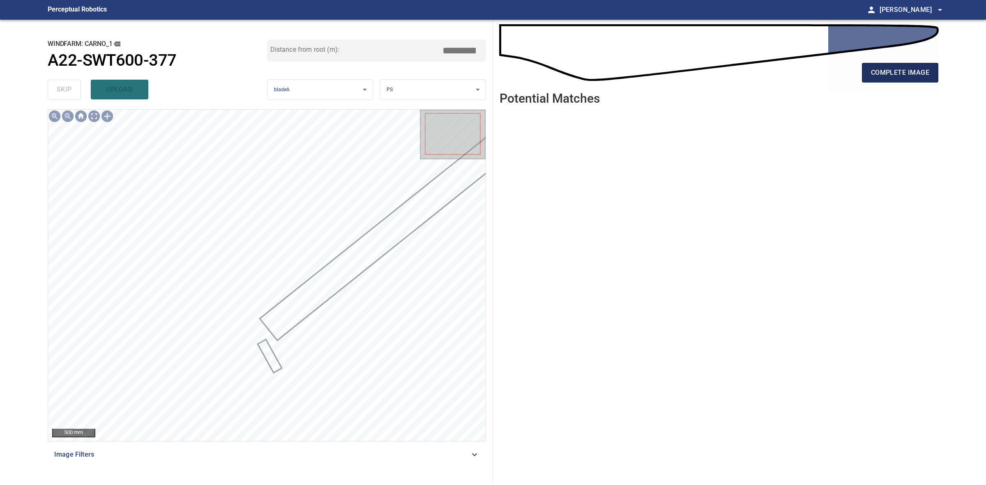
click at [925, 76] on span "complete image" at bounding box center [900, 73] width 58 height 12
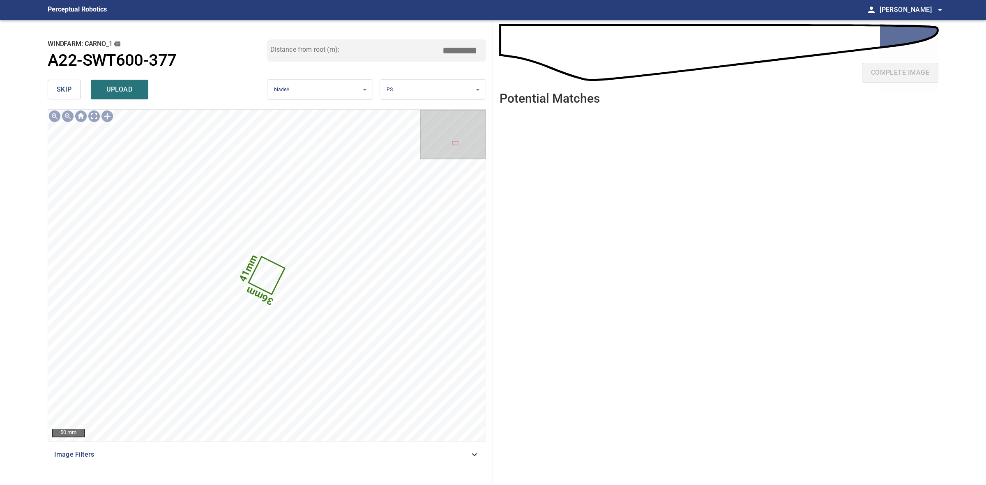
click at [60, 91] on span "skip" at bounding box center [64, 90] width 15 height 12
click at [60, 91] on div "skip upload" at bounding box center [157, 89] width 219 height 26
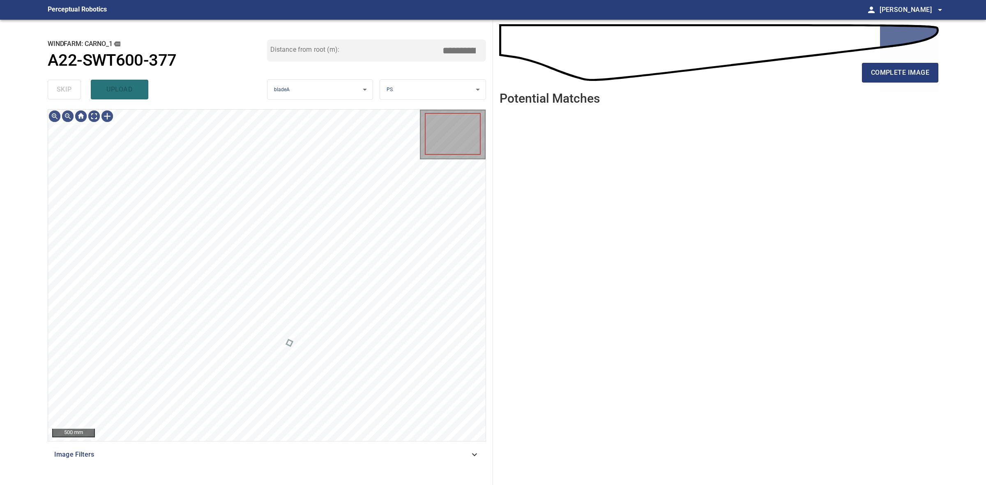
click at [60, 91] on div "skip upload" at bounding box center [157, 89] width 219 height 26
click at [895, 76] on span "complete image" at bounding box center [900, 73] width 58 height 12
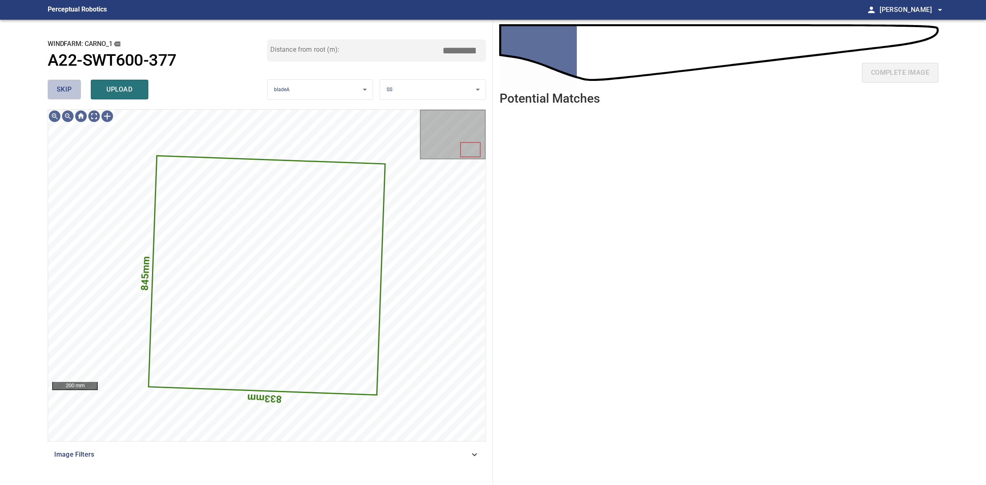
click at [60, 93] on span "skip" at bounding box center [64, 90] width 15 height 12
click at [60, 93] on div "skip upload" at bounding box center [157, 89] width 219 height 26
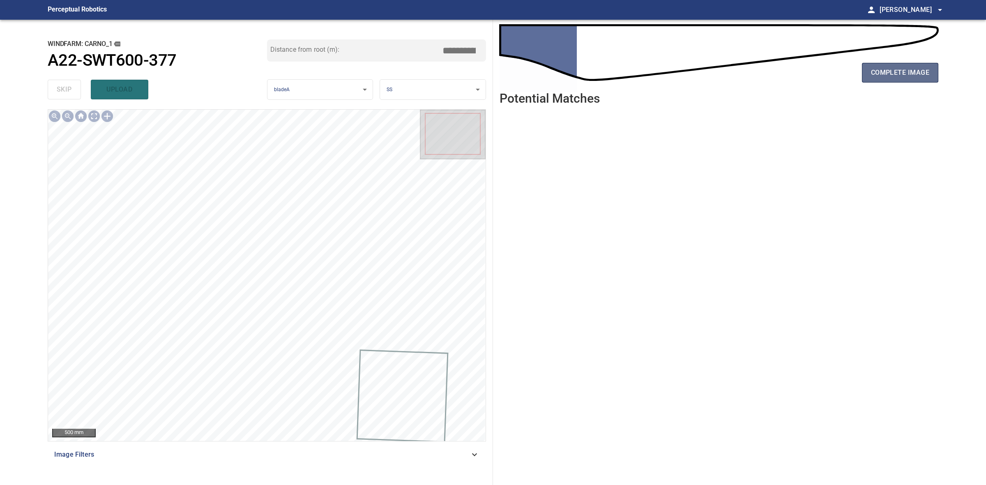
click at [869, 67] on button "complete image" at bounding box center [900, 73] width 76 height 20
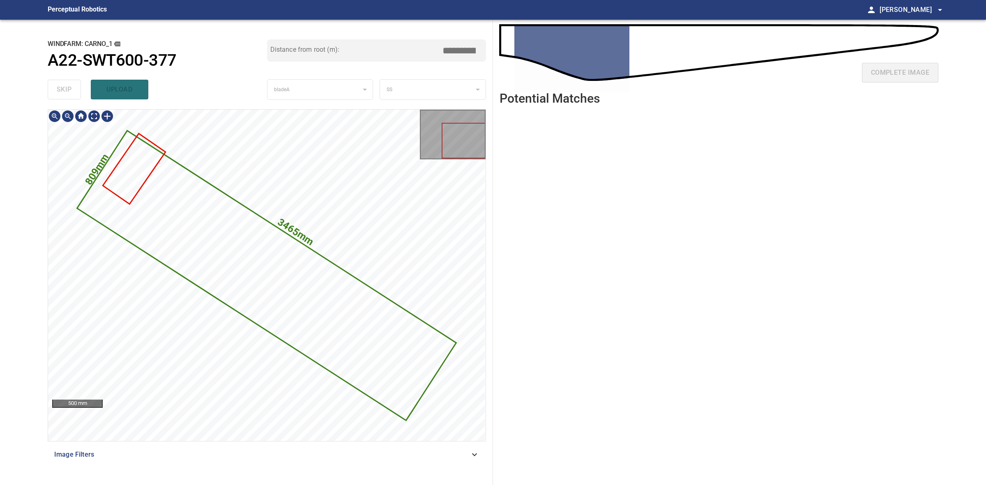
click at [258, 253] on icon at bounding box center [266, 275] width 377 height 288
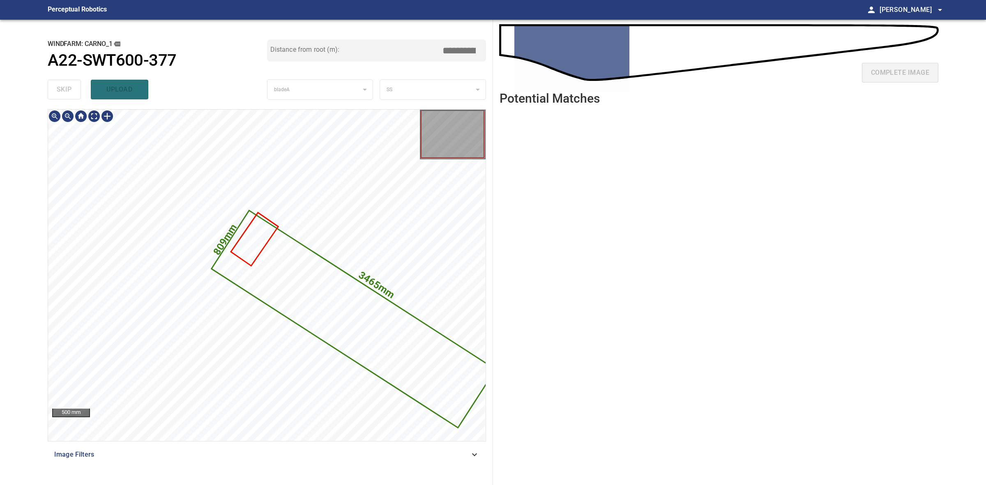
click at [279, 276] on icon at bounding box center [353, 320] width 282 height 216
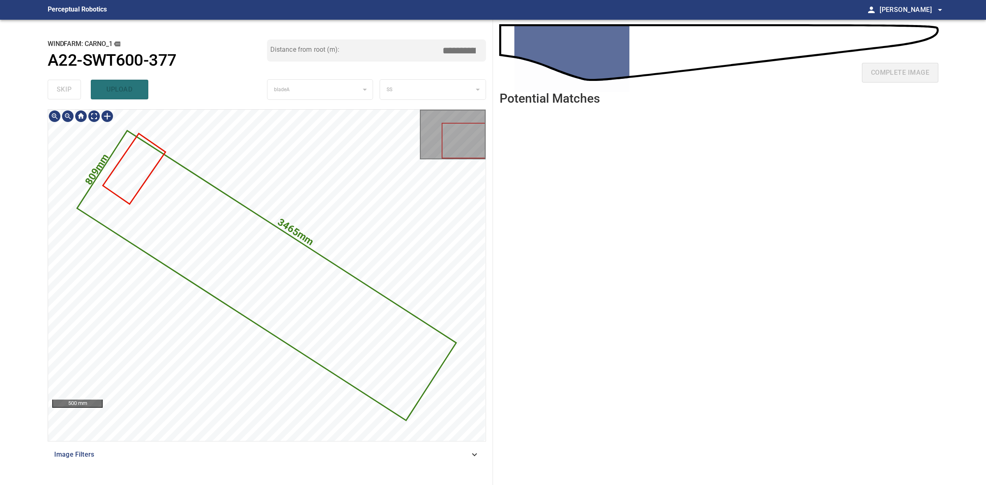
click at [366, 333] on icon at bounding box center [266, 275] width 377 height 288
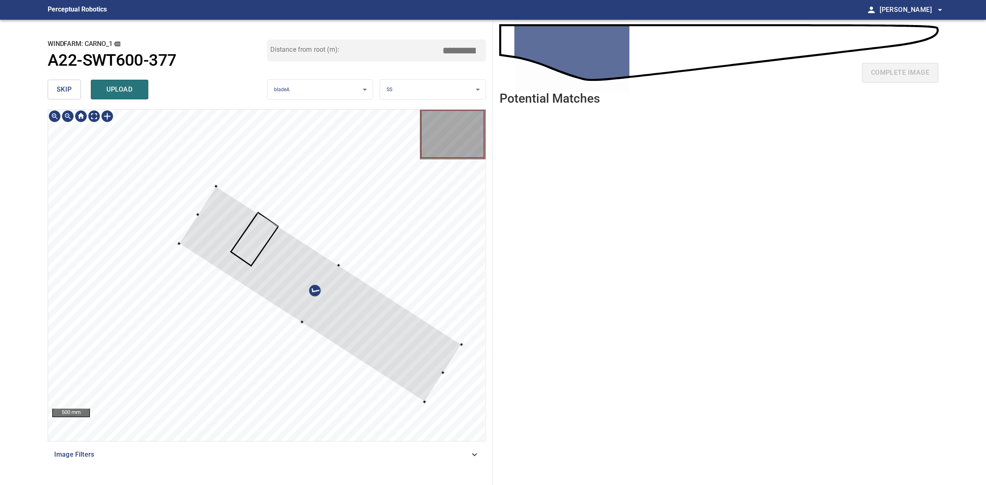
click at [398, 327] on div at bounding box center [320, 294] width 282 height 216
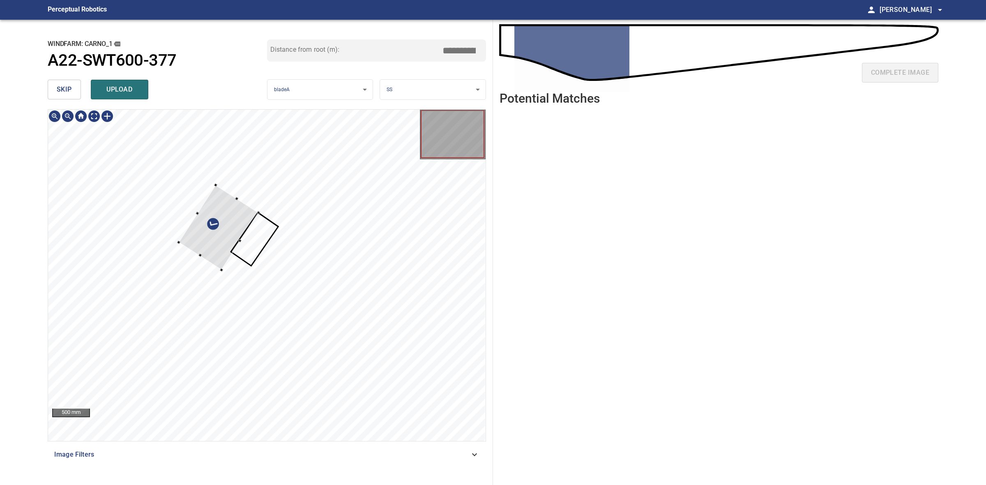
click at [223, 242] on div at bounding box center [219, 227] width 80 height 85
click at [263, 253] on div at bounding box center [259, 260] width 71 height 79
click at [286, 251] on div at bounding box center [265, 254] width 71 height 79
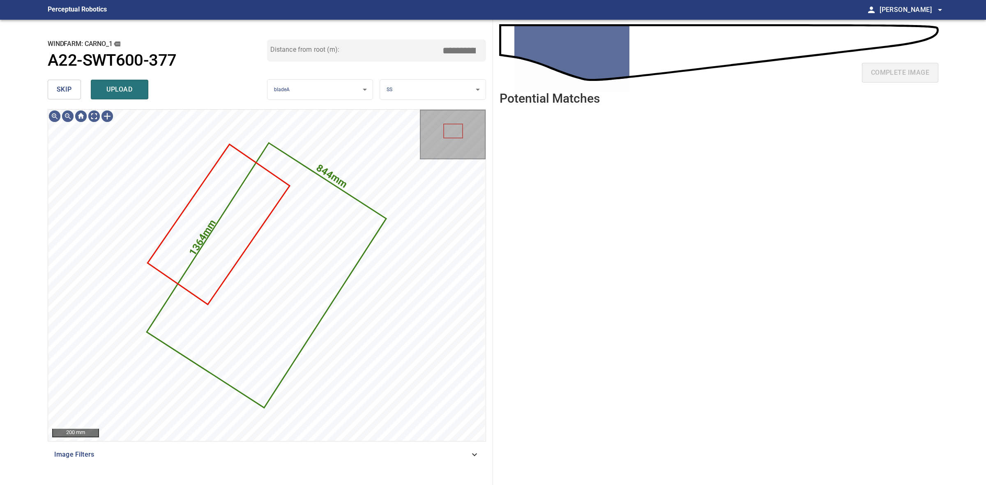
drag, startPoint x: 111, startPoint y: 89, endPoint x: 99, endPoint y: 87, distance: 12.4
click at [111, 89] on span "upload" at bounding box center [119, 90] width 39 height 12
click at [76, 85] on button "skip" at bounding box center [64, 90] width 33 height 20
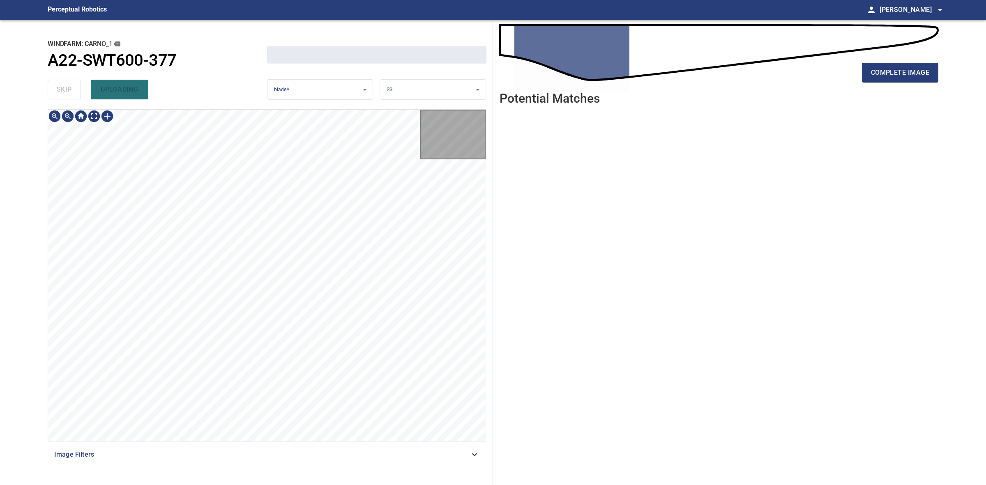
click at [76, 85] on div "skip uploading" at bounding box center [157, 89] width 219 height 26
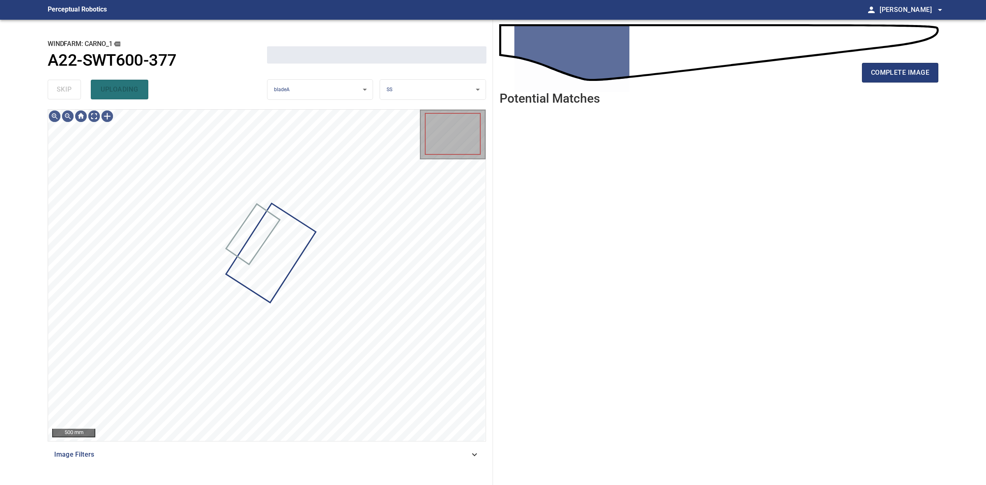
drag, startPoint x: 76, startPoint y: 85, endPoint x: 81, endPoint y: 87, distance: 5.0
click at [76, 87] on div "skip uploading" at bounding box center [157, 89] width 219 height 26
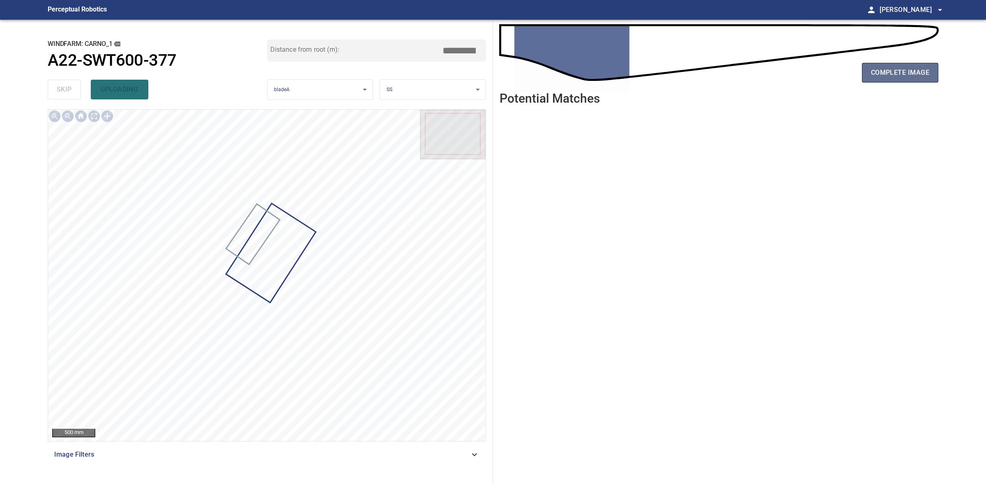
click at [891, 73] on span "complete image" at bounding box center [900, 73] width 58 height 12
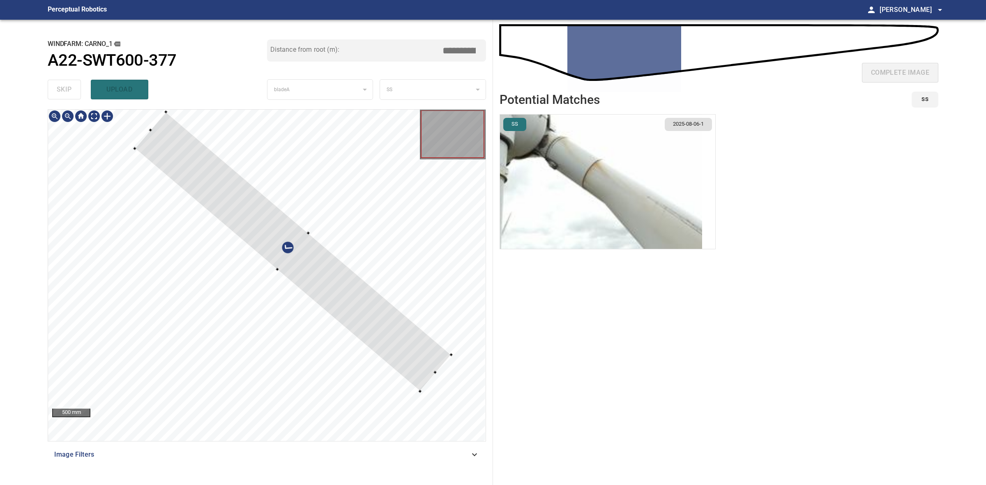
click at [420, 391] on div at bounding box center [293, 251] width 316 height 279
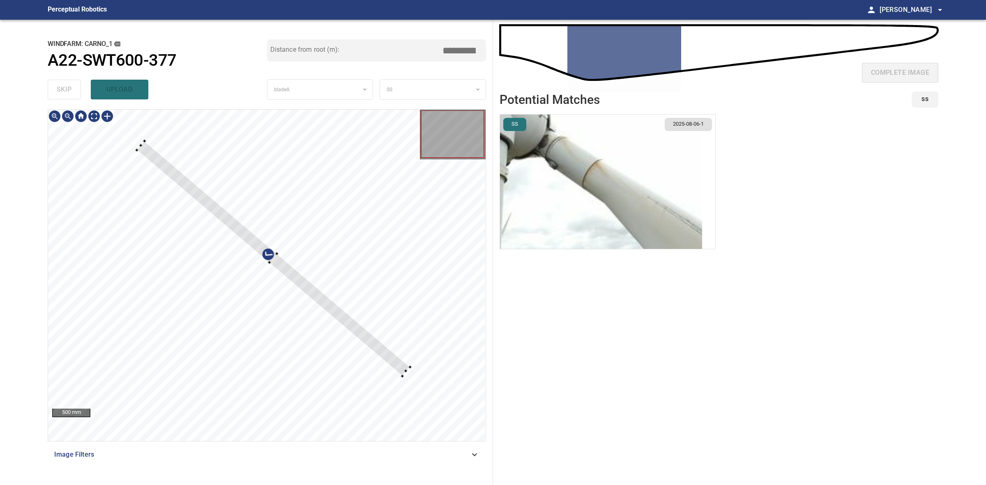
click at [407, 368] on div at bounding box center [273, 258] width 273 height 235
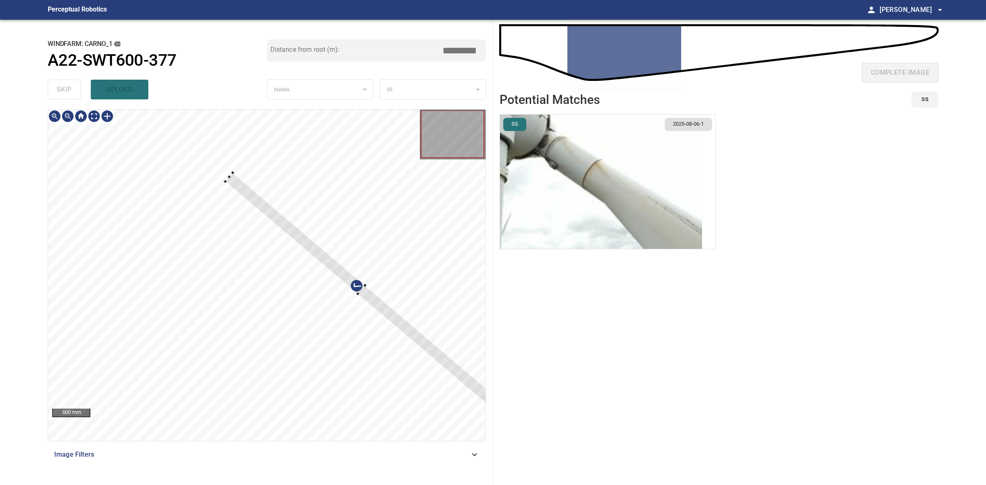
click at [480, 396] on div at bounding box center [361, 290] width 273 height 235
click at [337, 282] on div at bounding box center [354, 295] width 263 height 212
click at [237, 198] on div at bounding box center [363, 295] width 257 height 213
click at [258, 210] on div at bounding box center [364, 295] width 257 height 212
click at [275, 235] on div at bounding box center [266, 275] width 437 height 331
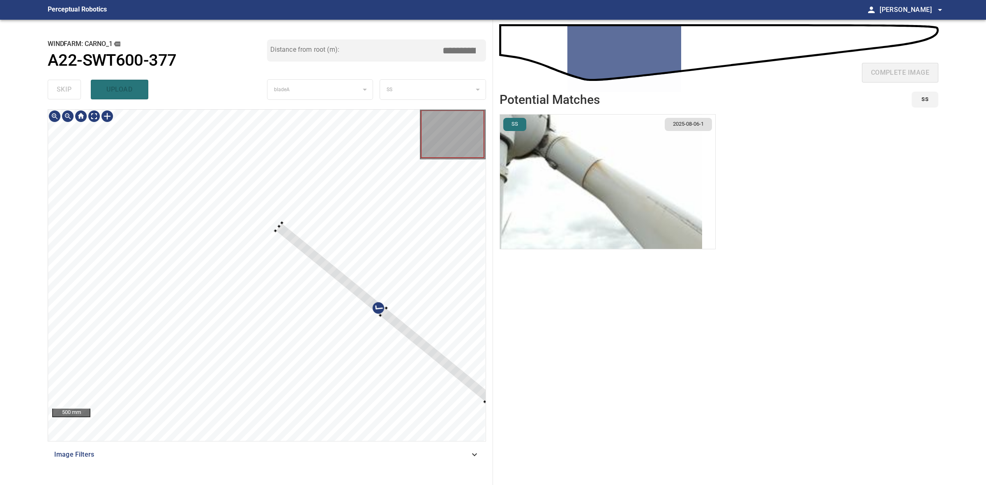
click at [291, 231] on div at bounding box center [383, 312] width 216 height 179
click at [325, 263] on div at bounding box center [383, 311] width 218 height 177
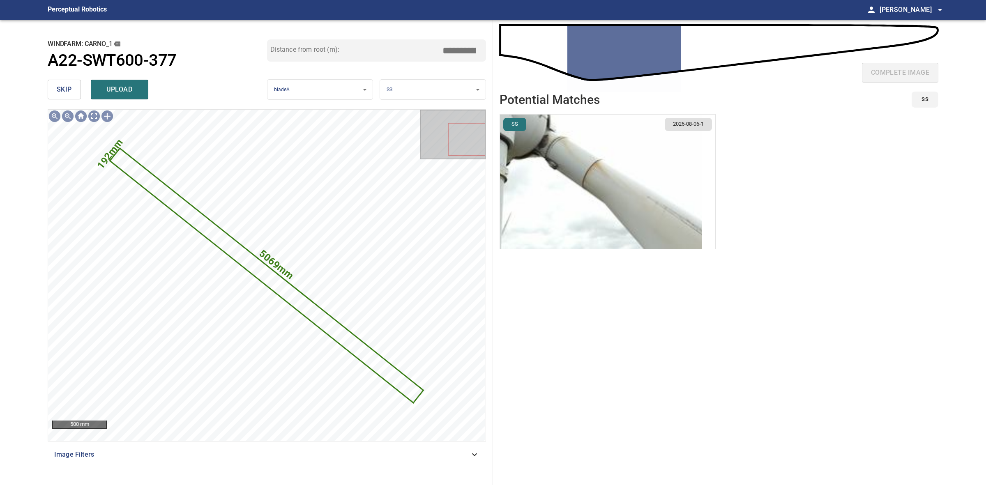
drag, startPoint x: 140, startPoint y: 88, endPoint x: 84, endPoint y: 90, distance: 56.3
click at [140, 88] on button "upload" at bounding box center [120, 90] width 58 height 20
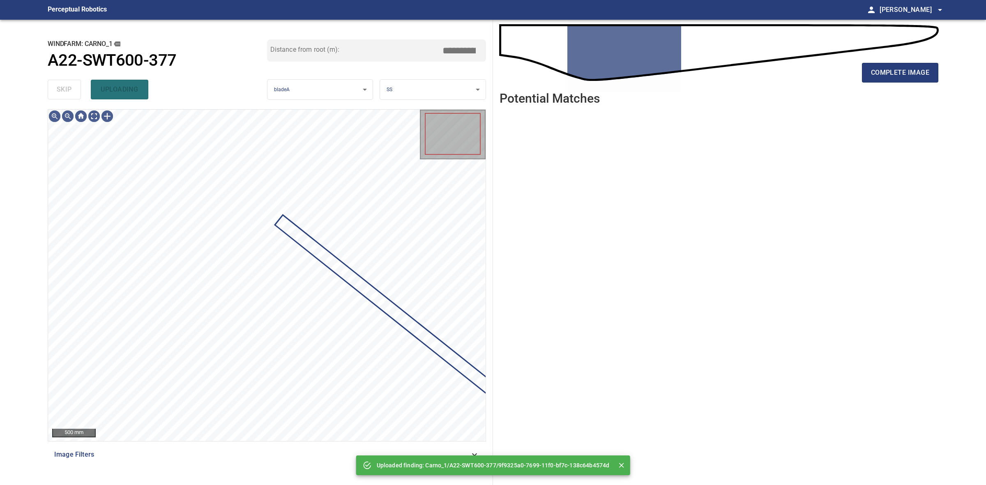
click at [74, 90] on div "skip uploading" at bounding box center [157, 89] width 219 height 26
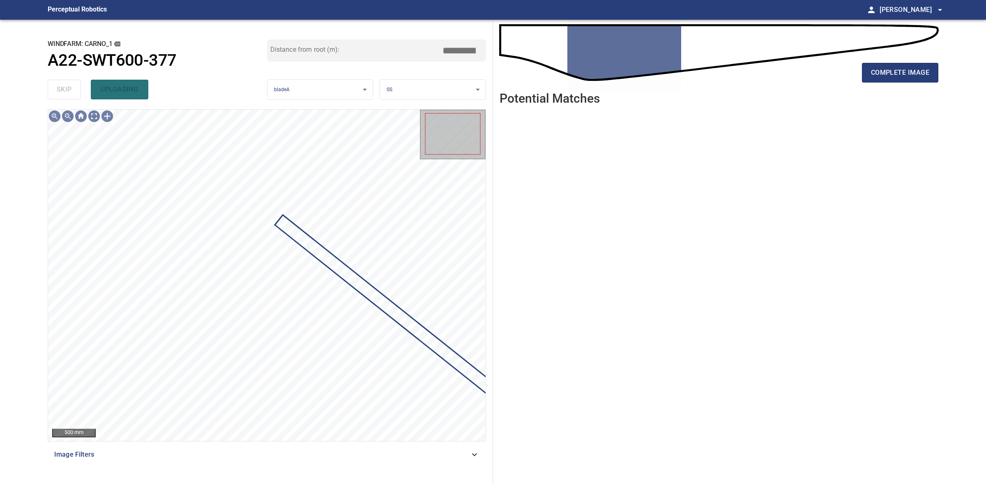
drag, startPoint x: 74, startPoint y: 90, endPoint x: 320, endPoint y: 95, distance: 246.1
click at [78, 92] on div "skip uploading" at bounding box center [157, 89] width 219 height 26
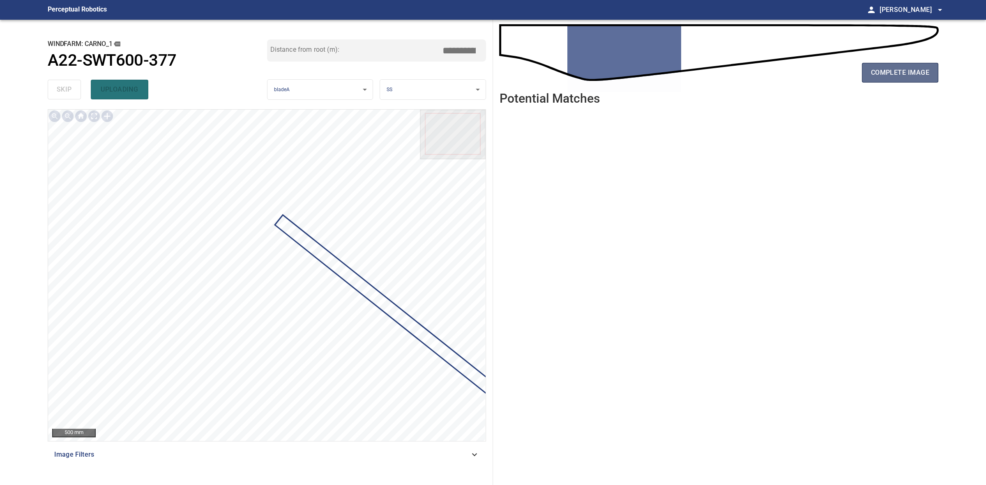
click at [913, 77] on span "complete image" at bounding box center [900, 73] width 58 height 12
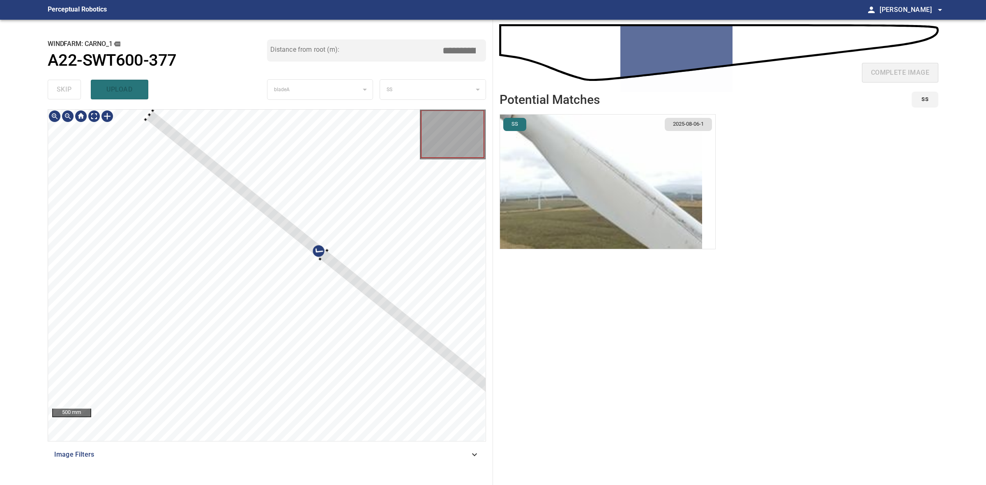
click at [308, 247] on div at bounding box center [323, 255] width 356 height 289
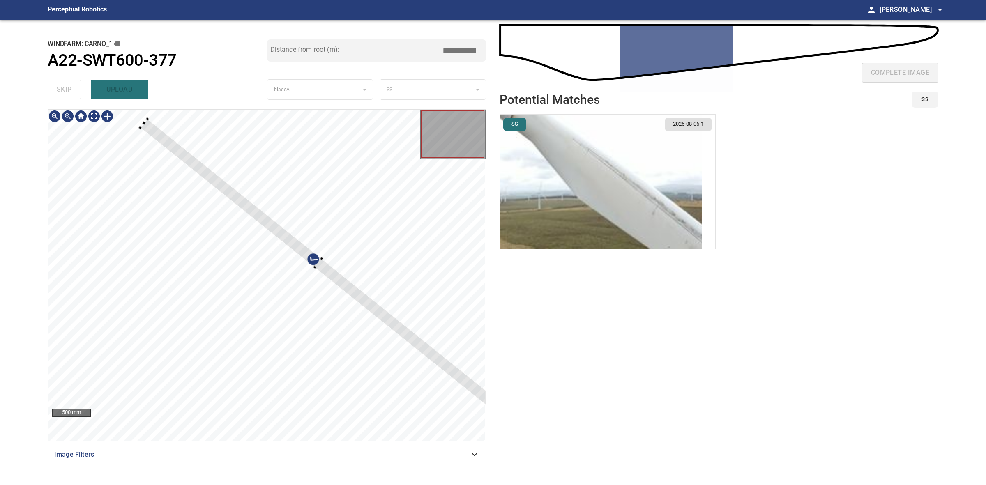
click at [301, 249] on div at bounding box center [318, 263] width 356 height 289
click at [175, 156] on div at bounding box center [332, 276] width 327 height 266
click at [225, 194] on div at bounding box center [321, 265] width 323 height 262
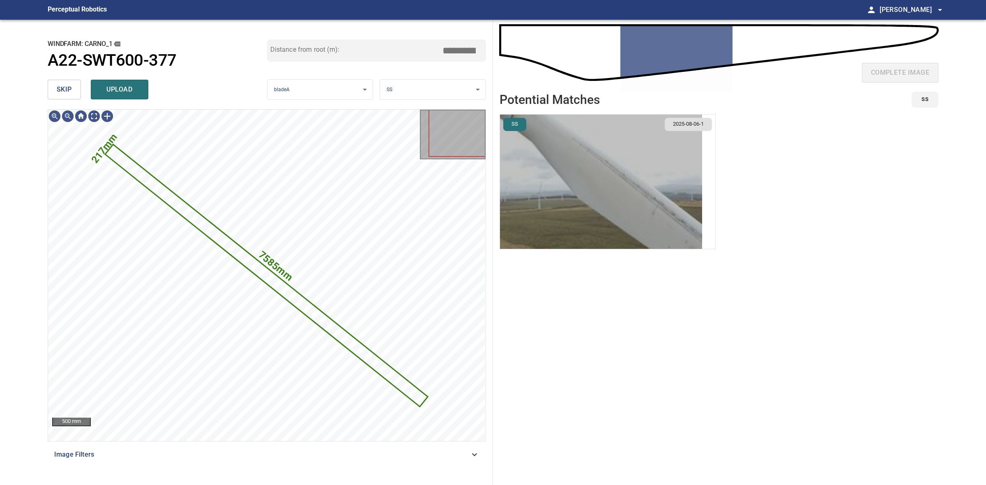
click at [626, 185] on img "button" at bounding box center [601, 182] width 202 height 134
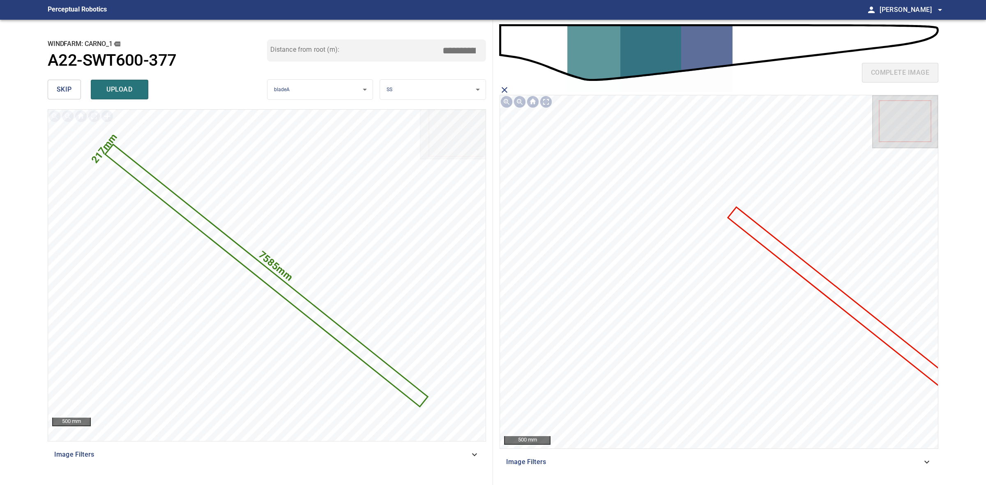
click at [782, 255] on icon at bounding box center [860, 315] width 264 height 214
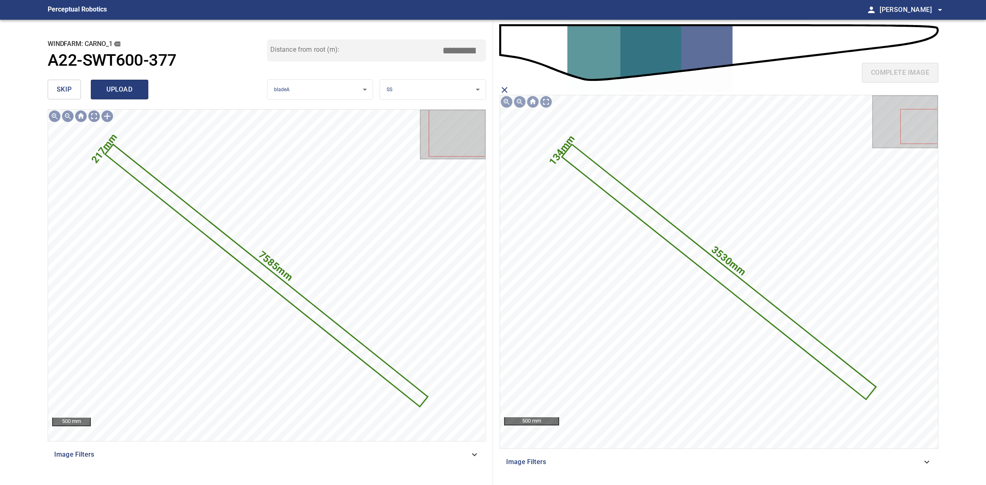
click at [125, 81] on button "upload" at bounding box center [120, 90] width 58 height 20
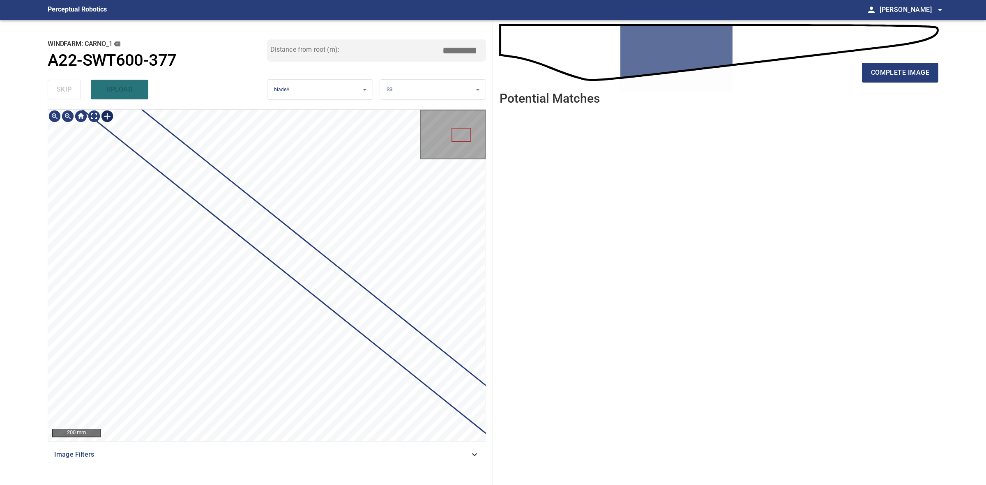
click at [106, 116] on div at bounding box center [107, 116] width 13 height 13
click at [153, 217] on div at bounding box center [266, 275] width 437 height 331
click at [295, 341] on div at bounding box center [266, 275] width 437 height 331
click at [315, 313] on div at bounding box center [296, 306] width 59 height 48
click at [333, 350] on div at bounding box center [266, 275] width 437 height 331
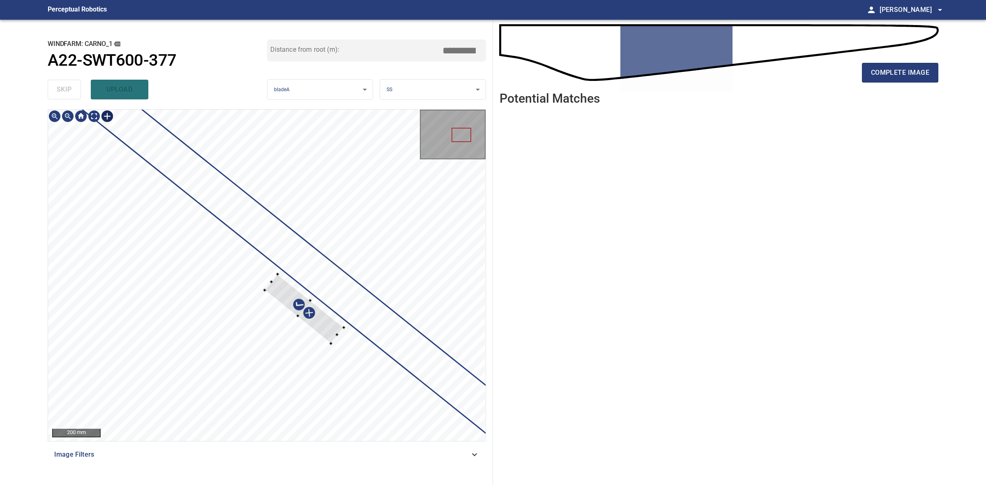
click at [324, 326] on div at bounding box center [304, 308] width 79 height 69
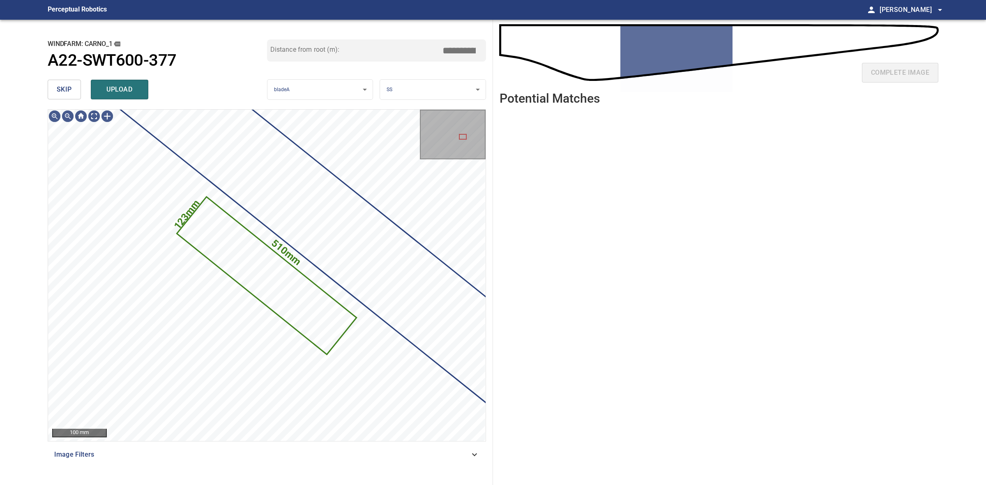
click at [137, 90] on span "upload" at bounding box center [119, 90] width 39 height 12
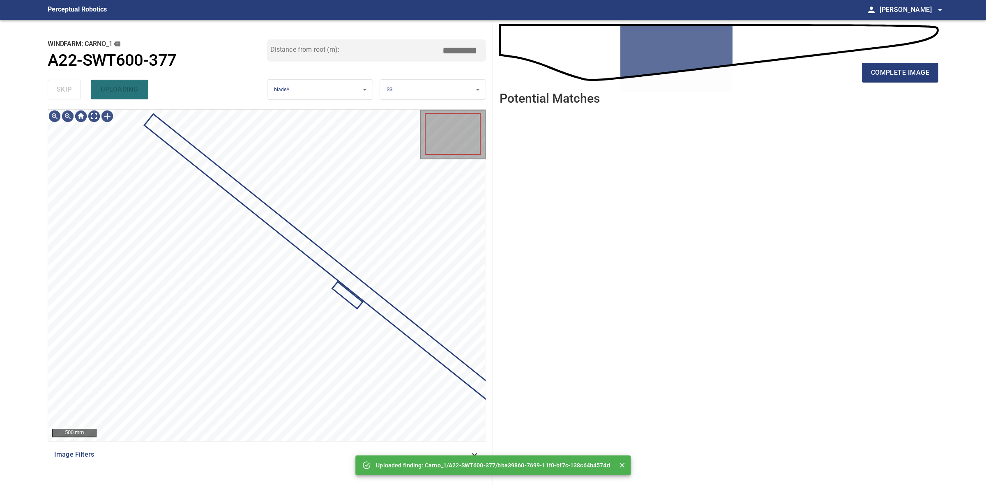
click at [75, 87] on div "skip uploading" at bounding box center [157, 89] width 219 height 26
drag, startPoint x: 75, startPoint y: 87, endPoint x: 116, endPoint y: 91, distance: 41.2
click at [75, 87] on div "skip uploading" at bounding box center [157, 89] width 219 height 26
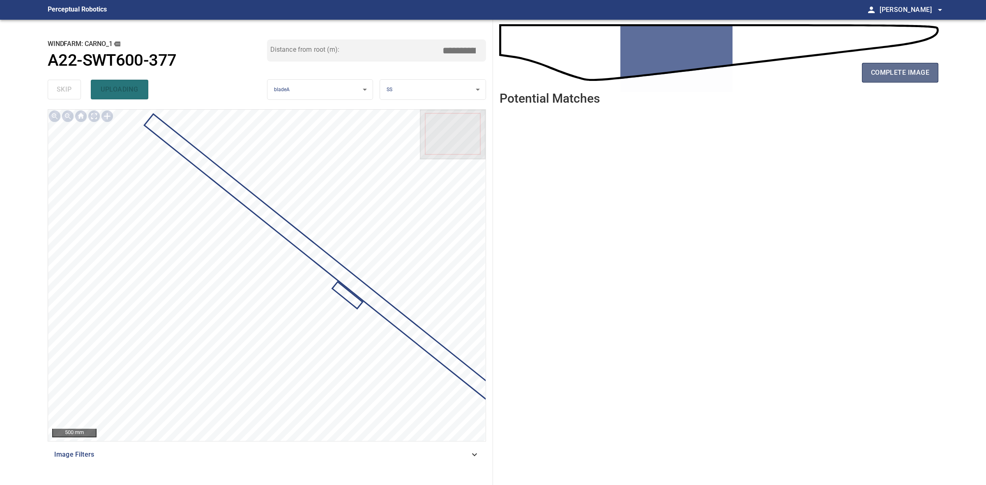
click at [890, 81] on button "complete image" at bounding box center [900, 73] width 76 height 20
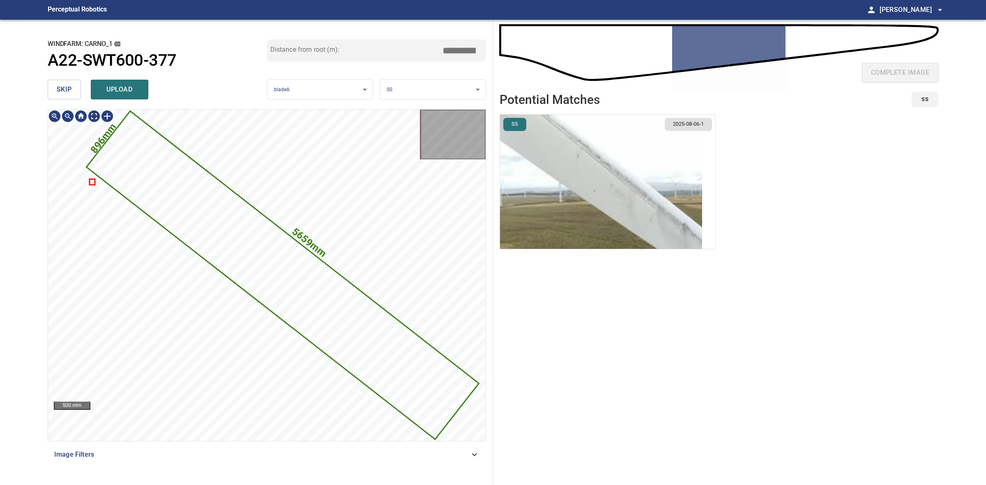
click at [159, 185] on icon at bounding box center [282, 275] width 391 height 327
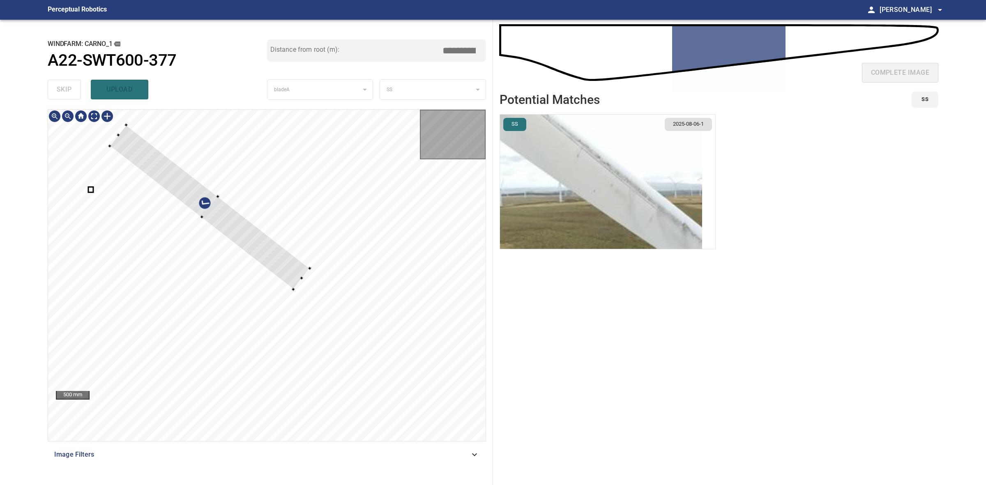
click at [278, 269] on div at bounding box center [210, 207] width 200 height 164
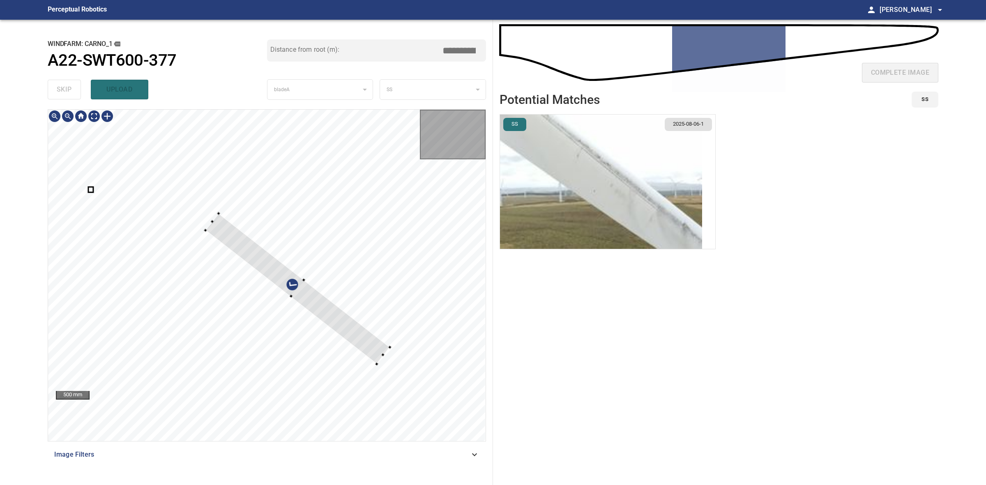
click at [346, 334] on div at bounding box center [297, 288] width 184 height 150
click at [363, 343] on div at bounding box center [297, 288] width 184 height 150
click at [334, 315] on div at bounding box center [302, 291] width 184 height 150
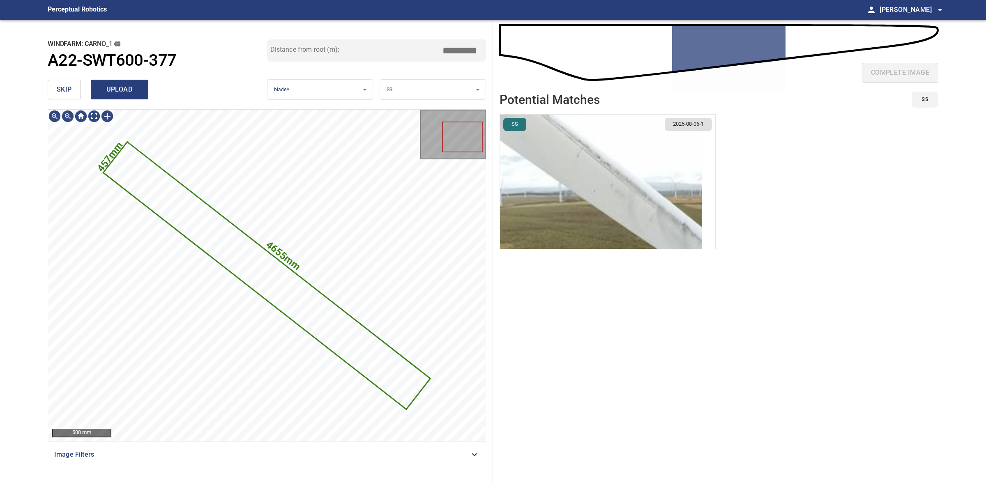
click at [127, 87] on span "upload" at bounding box center [119, 90] width 39 height 12
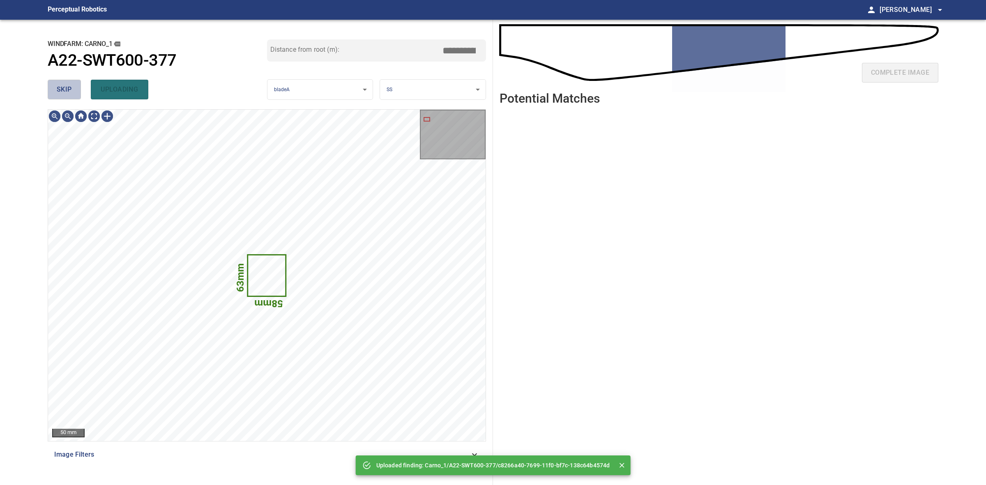
click at [58, 85] on span "skip" at bounding box center [64, 90] width 15 height 12
click at [58, 85] on div "skip uploading" at bounding box center [157, 89] width 219 height 26
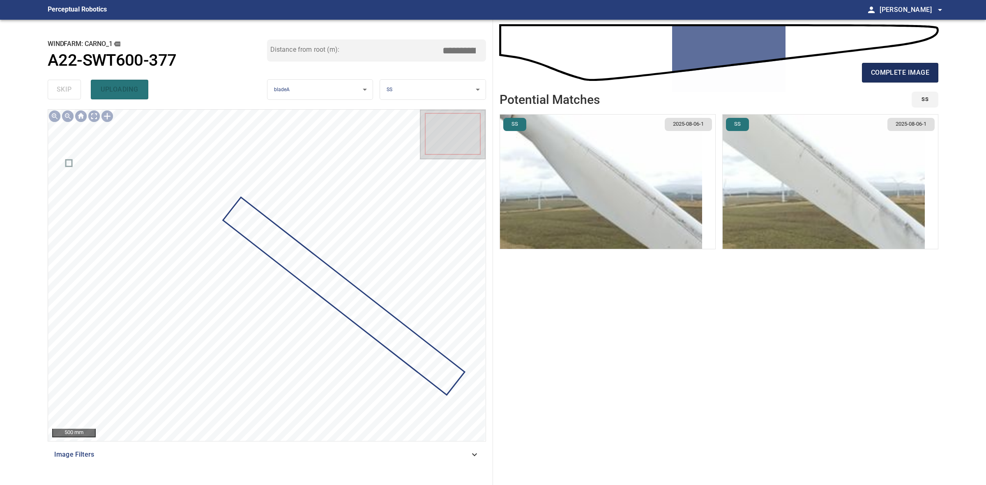
click at [918, 73] on span "complete image" at bounding box center [900, 73] width 58 height 12
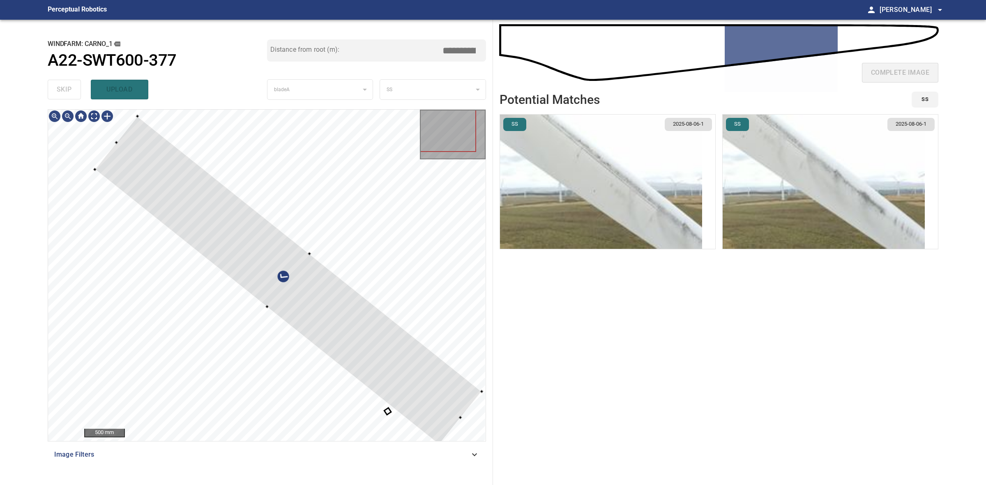
click at [442, 444] on div "500 mm Image Filters" at bounding box center [267, 293] width 438 height 369
click at [362, 371] on div at bounding box center [289, 284] width 388 height 329
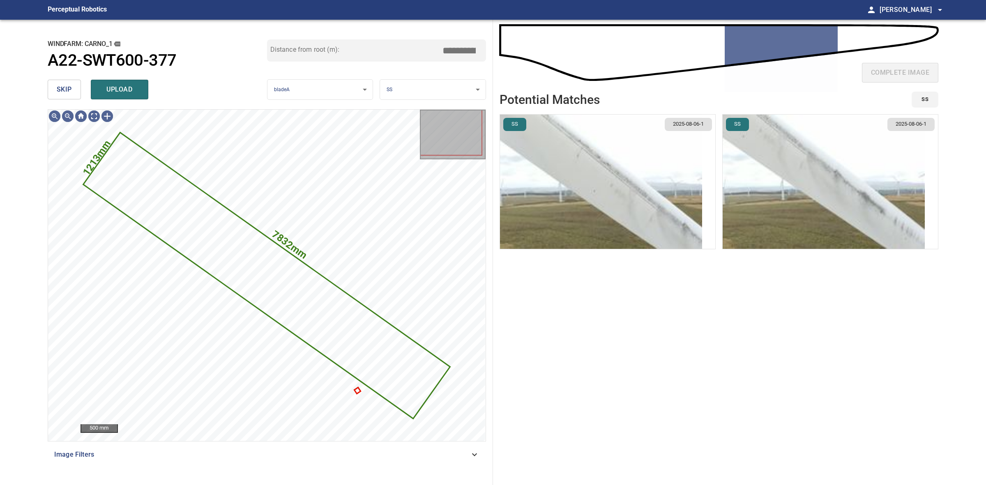
click at [841, 186] on img "button" at bounding box center [823, 182] width 202 height 134
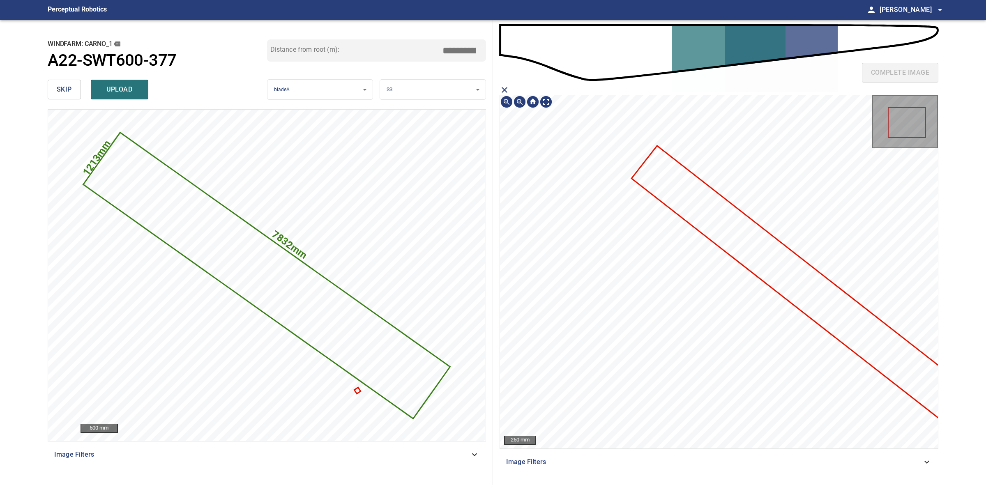
click at [717, 222] on icon at bounding box center [806, 288] width 347 height 283
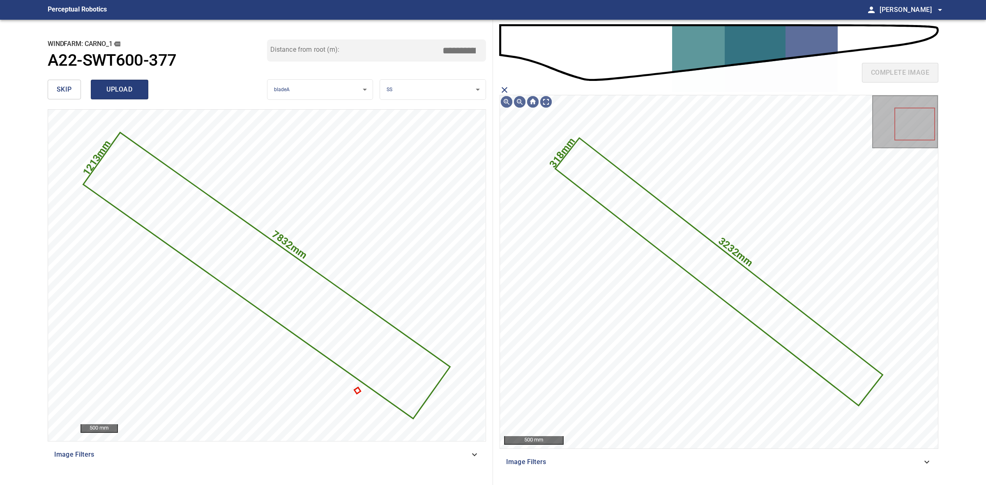
click at [122, 90] on span "upload" at bounding box center [119, 90] width 39 height 12
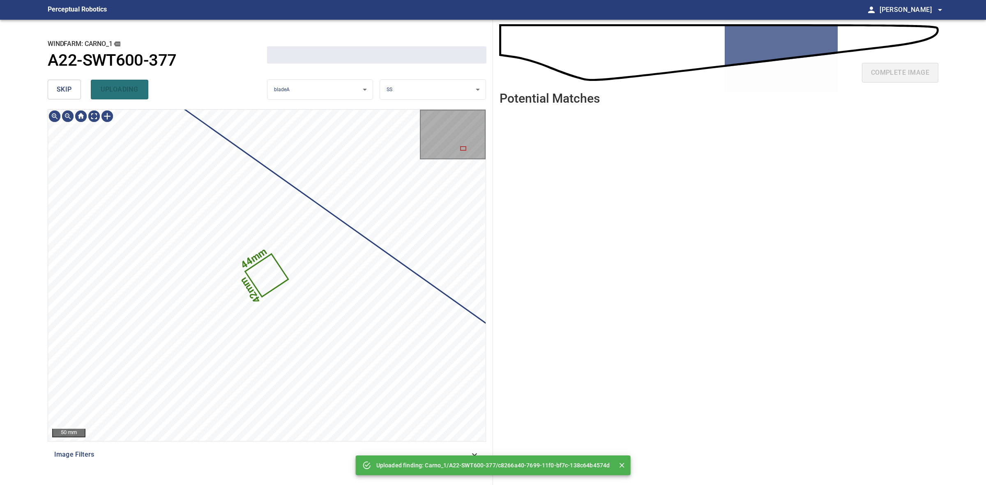
click at [69, 85] on span "skip" at bounding box center [64, 90] width 15 height 12
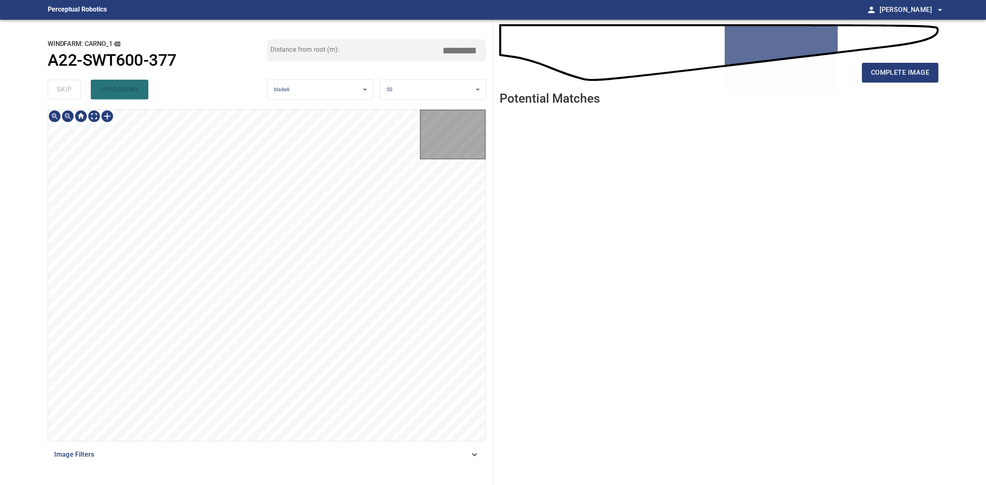
click at [69, 85] on div "skip uploading" at bounding box center [157, 89] width 219 height 26
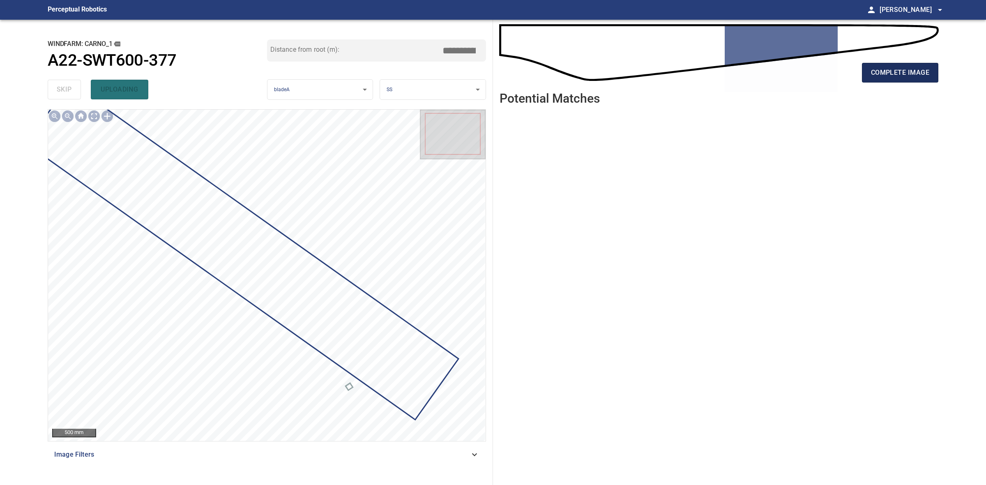
drag, startPoint x: 949, startPoint y: 77, endPoint x: 936, endPoint y: 75, distance: 12.9
click at [948, 77] on main "**********" at bounding box center [493, 242] width 986 height 485
click at [936, 75] on button "complete image" at bounding box center [900, 73] width 76 height 20
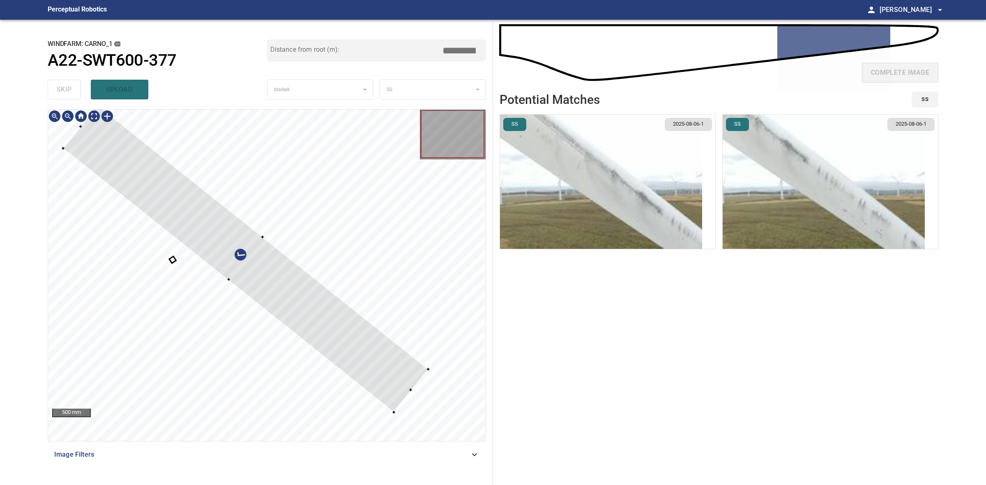
click at [394, 409] on div at bounding box center [245, 258] width 365 height 307
click at [346, 367] on div at bounding box center [243, 262] width 365 height 307
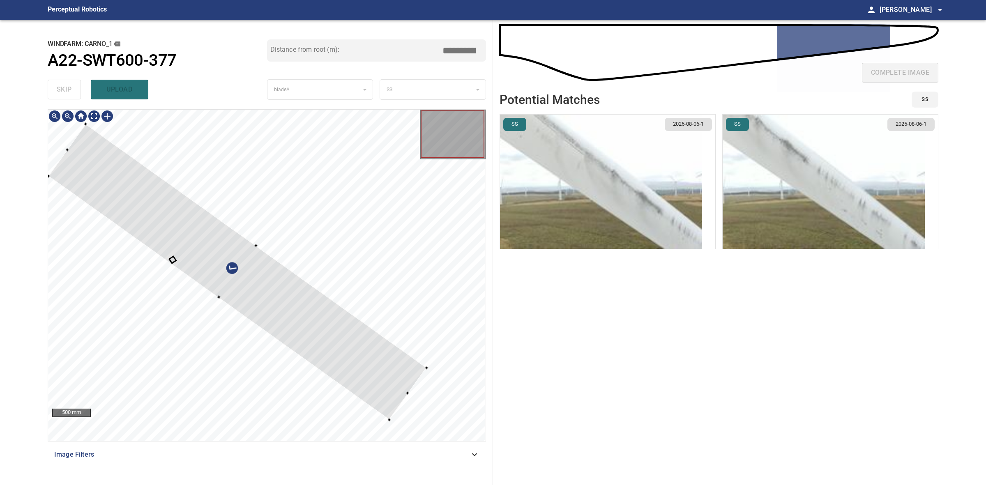
click at [213, 296] on div at bounding box center [266, 275] width 437 height 331
click at [243, 282] on div at bounding box center [239, 269] width 379 height 297
click at [229, 253] on div at bounding box center [239, 269] width 379 height 297
click at [257, 259] on div at bounding box center [238, 268] width 379 height 297
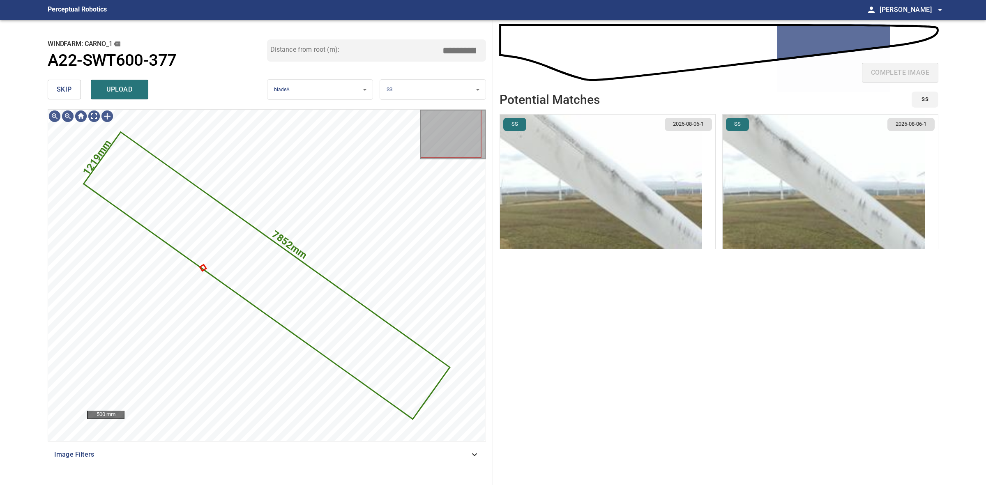
click at [767, 193] on img "button" at bounding box center [823, 182] width 202 height 134
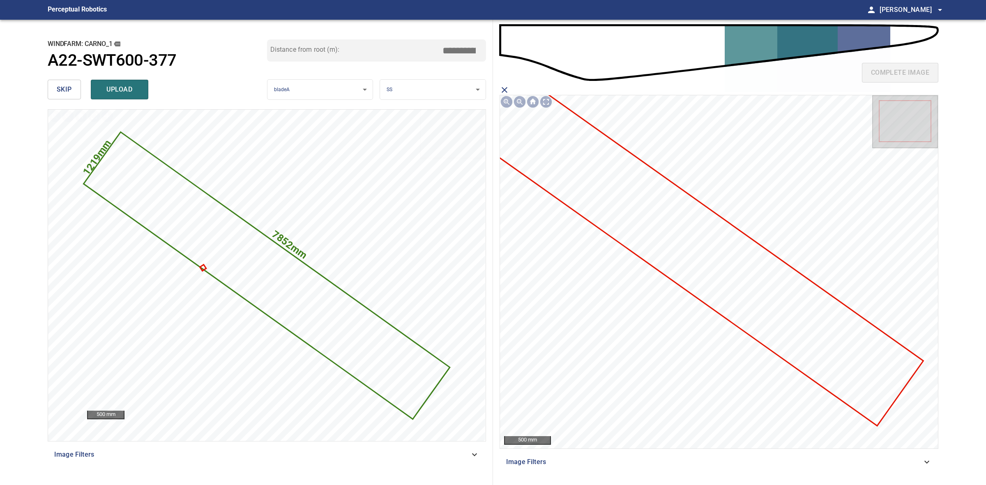
click at [749, 279] on icon at bounding box center [692, 245] width 458 height 357
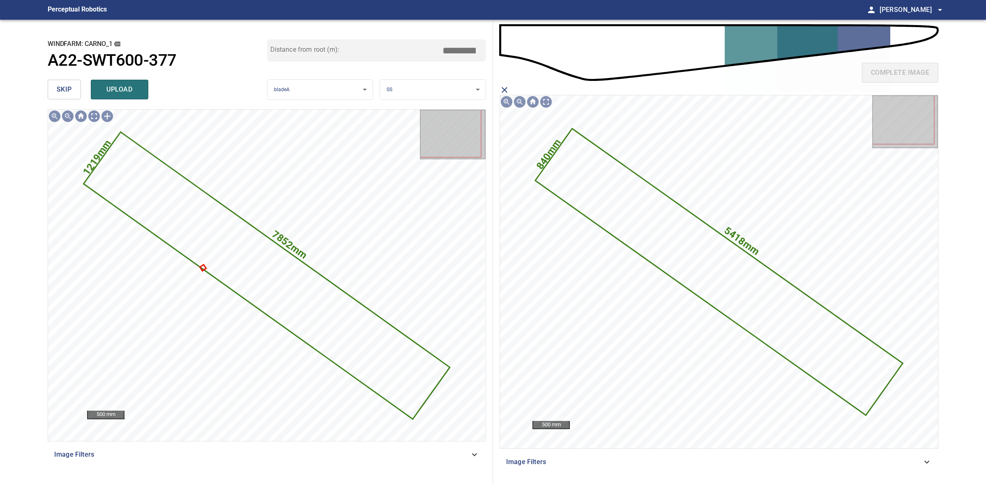
drag, startPoint x: 132, startPoint y: 91, endPoint x: 68, endPoint y: 92, distance: 64.5
click at [132, 91] on span "upload" at bounding box center [119, 90] width 39 height 12
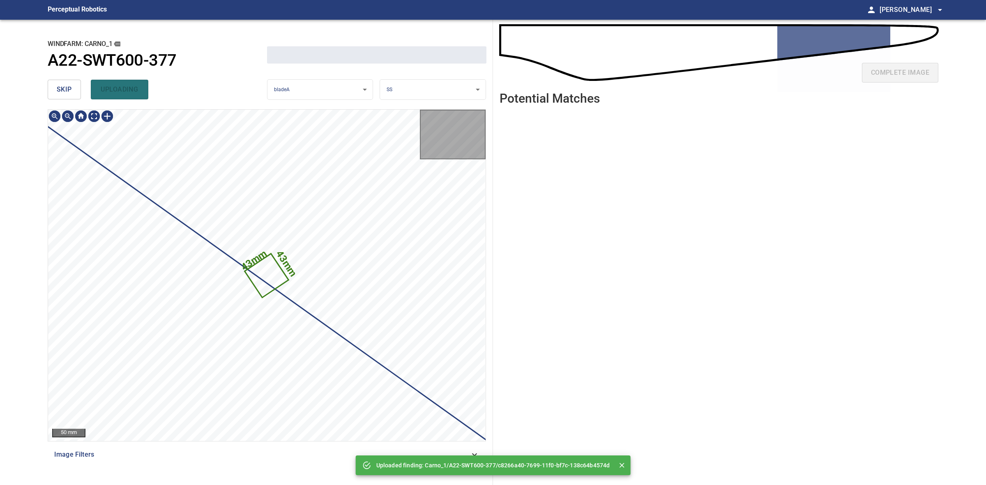
click at [68, 92] on span "skip" at bounding box center [64, 90] width 15 height 12
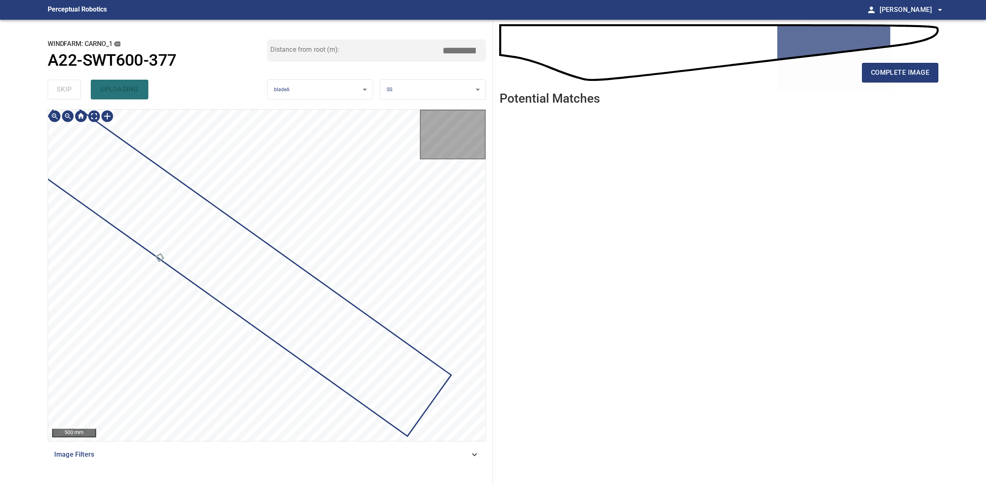
click at [68, 92] on div "skip uploading" at bounding box center [157, 89] width 219 height 26
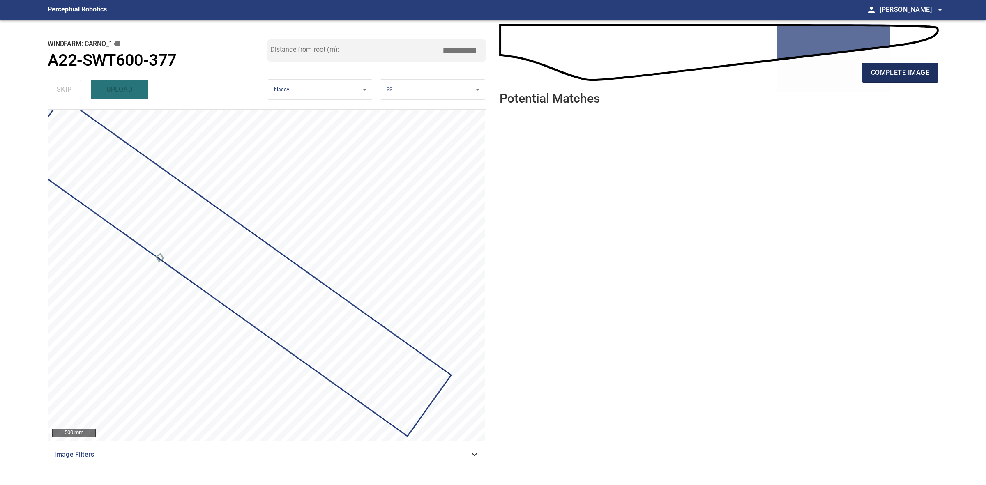
click at [928, 77] on span "complete image" at bounding box center [900, 73] width 58 height 12
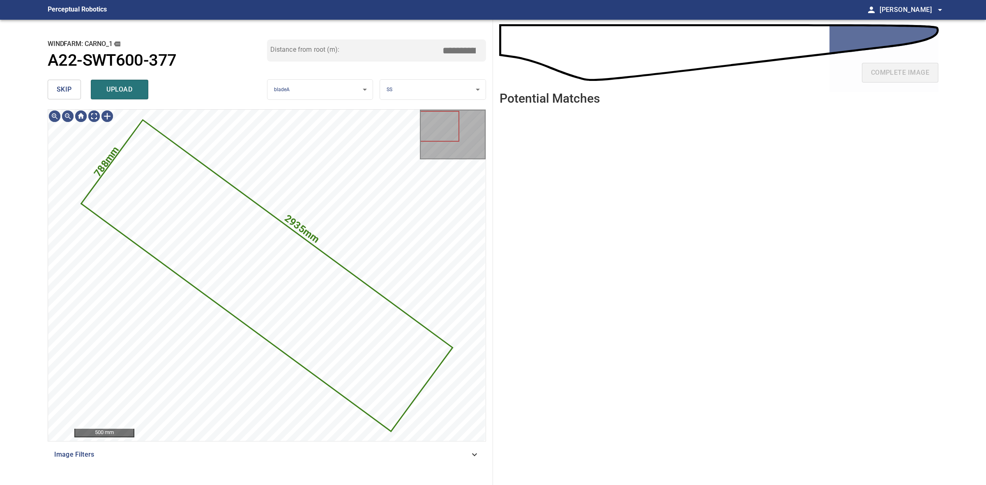
click at [44, 77] on div "**********" at bounding box center [267, 252] width 452 height 465
click at [47, 80] on div "**********" at bounding box center [267, 252] width 452 height 465
click at [48, 80] on div "skip upload" at bounding box center [157, 89] width 219 height 26
click at [51, 85] on button "skip" at bounding box center [64, 90] width 33 height 20
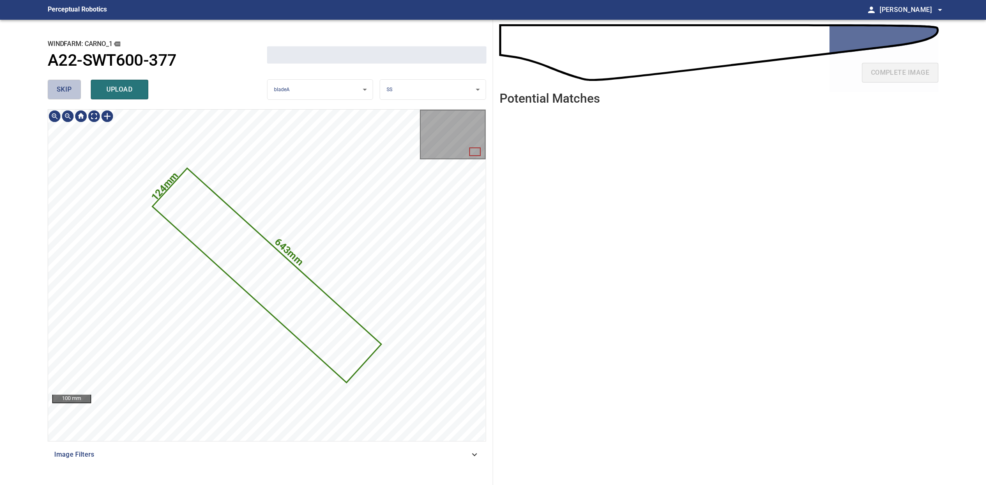
click at [51, 85] on button "skip" at bounding box center [64, 90] width 33 height 20
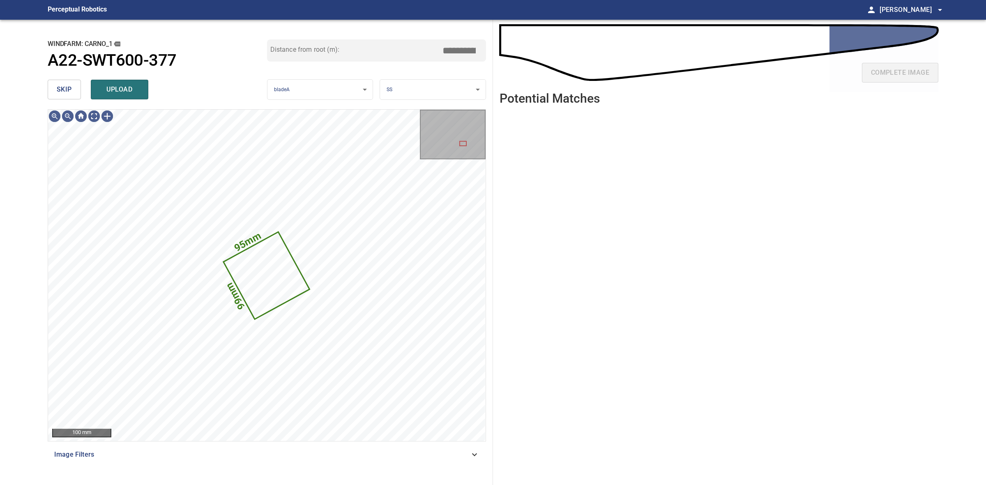
click at [51, 85] on button "skip" at bounding box center [64, 90] width 33 height 20
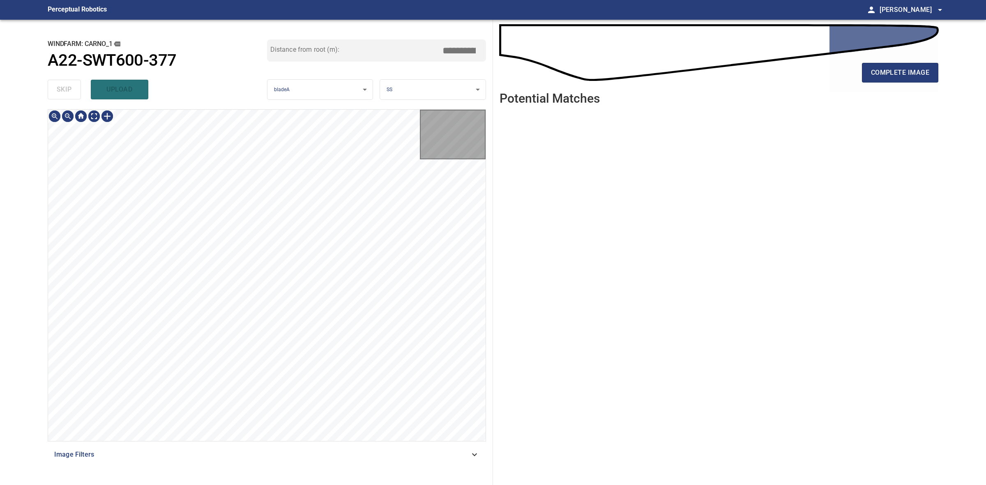
click at [52, 85] on div "skip upload" at bounding box center [157, 89] width 219 height 26
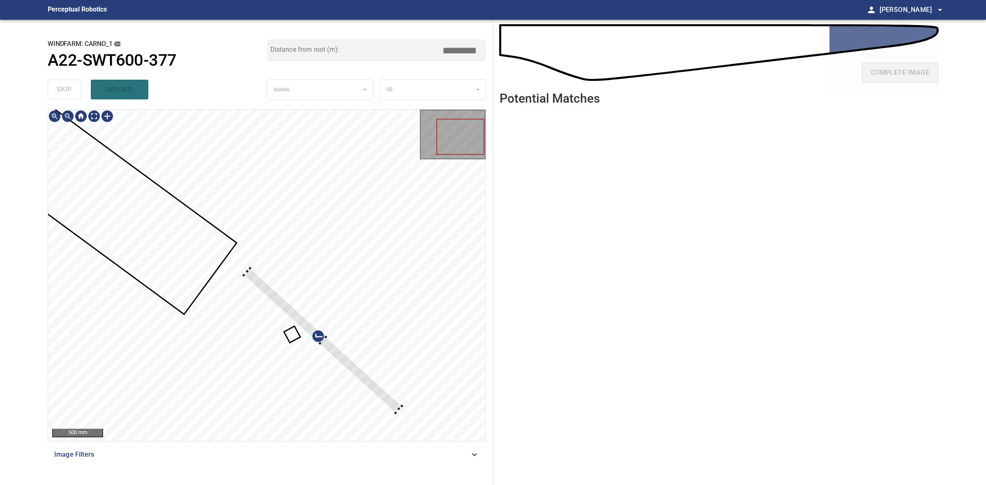
click at [231, 284] on div at bounding box center [266, 275] width 437 height 331
click at [239, 271] on div at bounding box center [266, 275] width 437 height 331
click at [228, 263] on div at bounding box center [301, 325] width 173 height 145
click at [375, 376] on div at bounding box center [302, 323] width 174 height 144
click at [391, 379] on div at bounding box center [266, 275] width 437 height 331
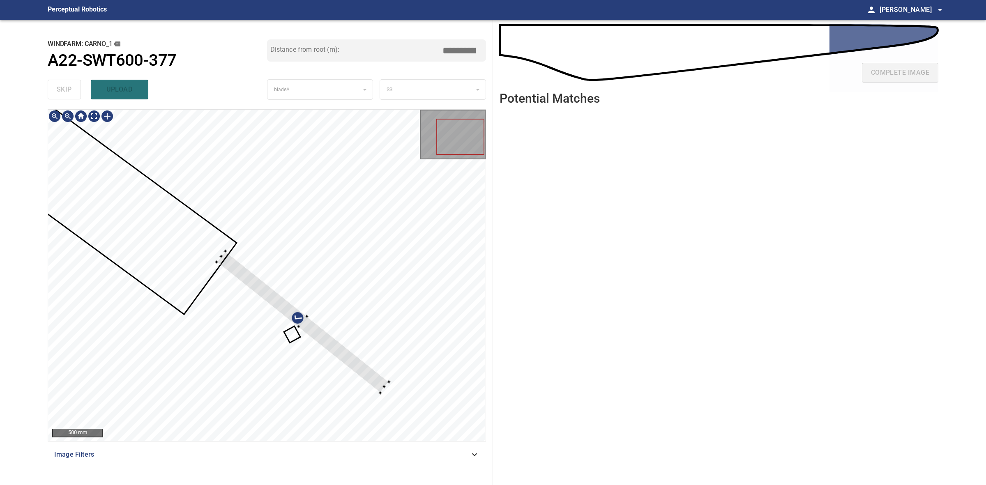
click at [378, 379] on div at bounding box center [302, 322] width 172 height 142
click at [428, 415] on div at bounding box center [266, 275] width 437 height 331
click at [409, 407] on div at bounding box center [319, 338] width 211 height 173
click at [328, 332] on div at bounding box center [325, 332] width 3 height 3
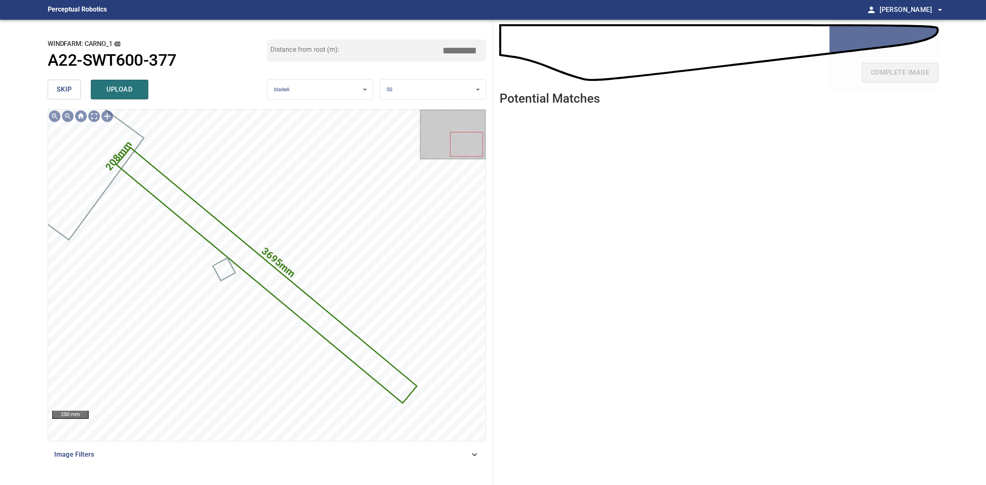
click at [421, 90] on body "**********" at bounding box center [493, 242] width 986 height 485
click at [421, 89] on li "LE" at bounding box center [432, 90] width 105 height 14
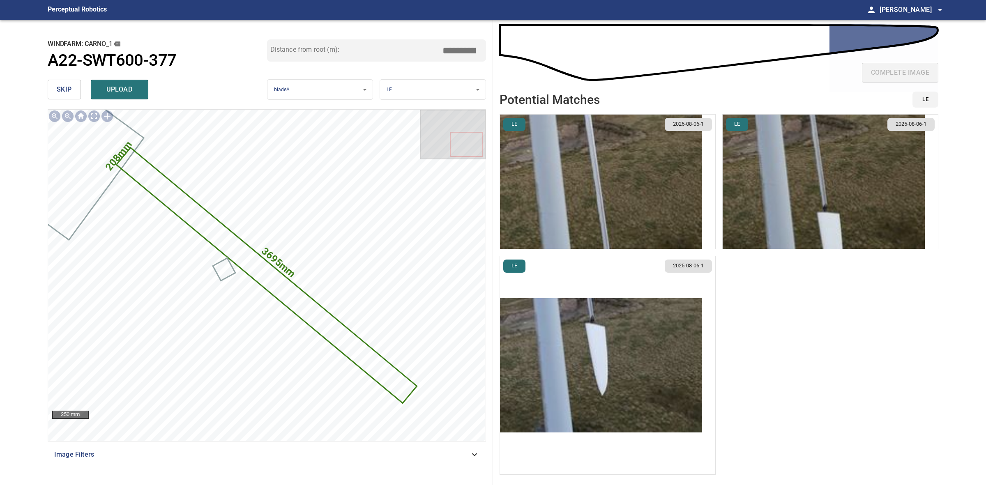
click at [775, 193] on img "button" at bounding box center [823, 182] width 202 height 134
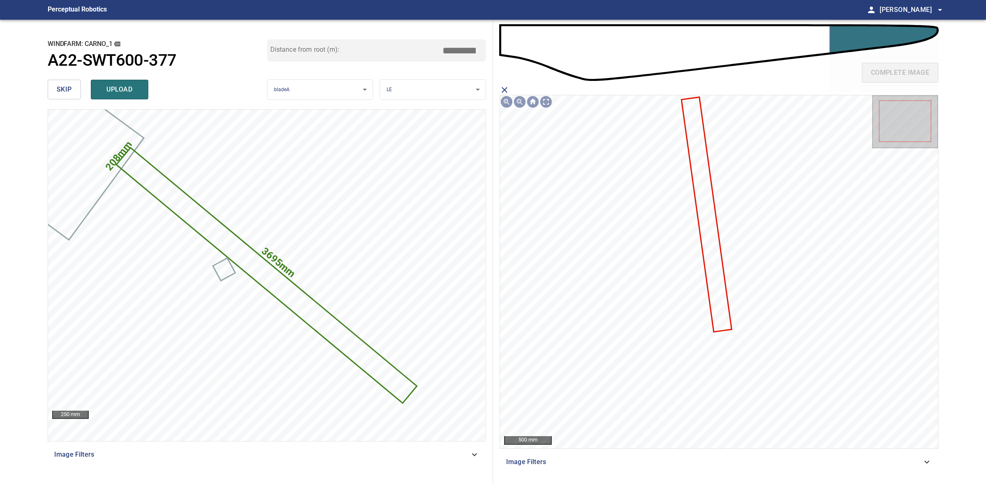
click at [717, 290] on icon at bounding box center [706, 214] width 48 height 233
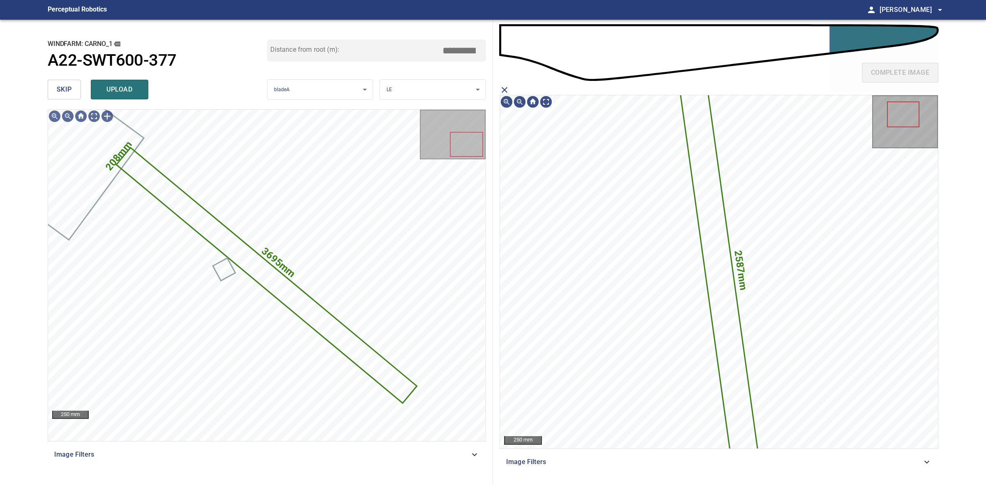
click at [506, 85] on icon "close matching imageResolution:" at bounding box center [504, 90] width 10 height 10
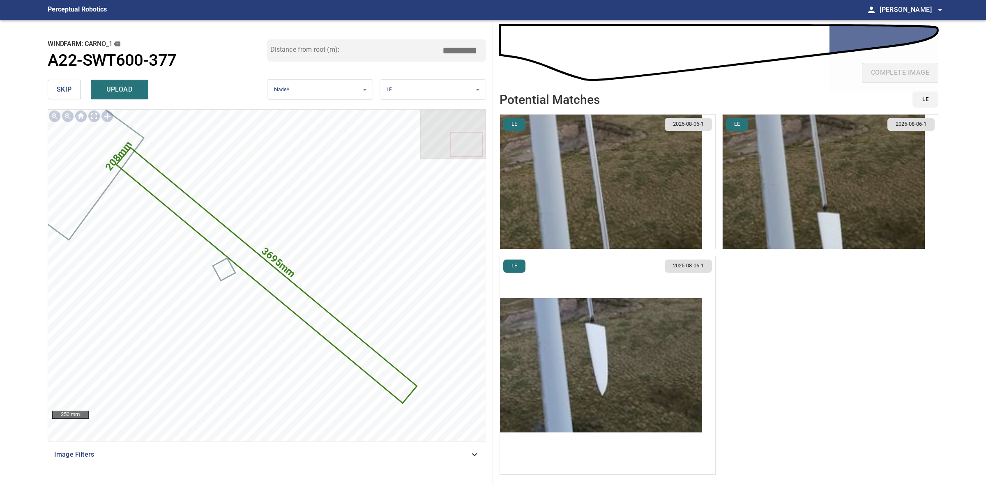
click at [574, 336] on img "button" at bounding box center [601, 365] width 202 height 134
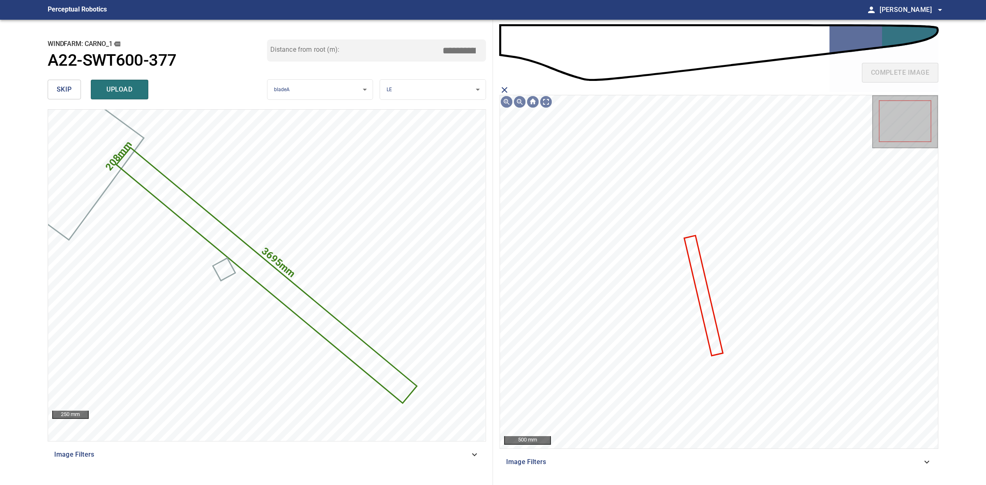
click at [708, 311] on icon at bounding box center [703, 295] width 37 height 119
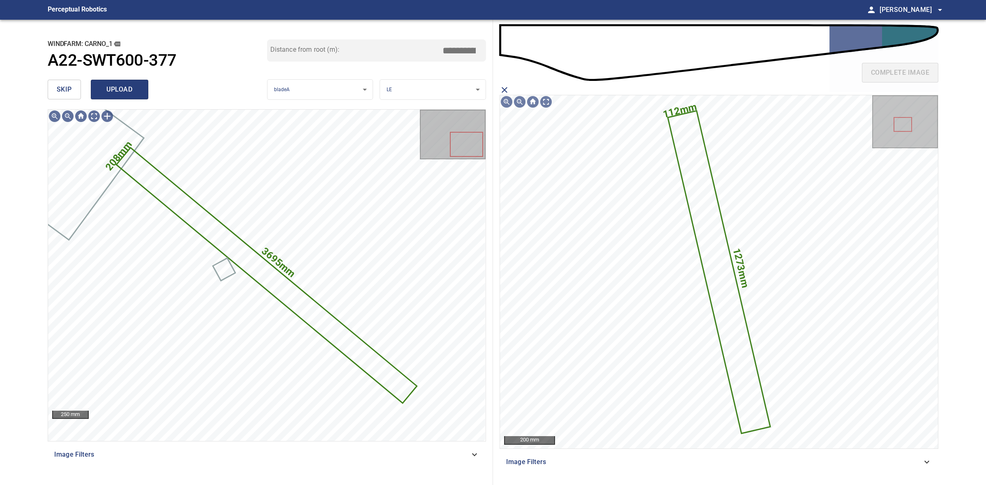
click at [122, 94] on span "upload" at bounding box center [119, 90] width 39 height 12
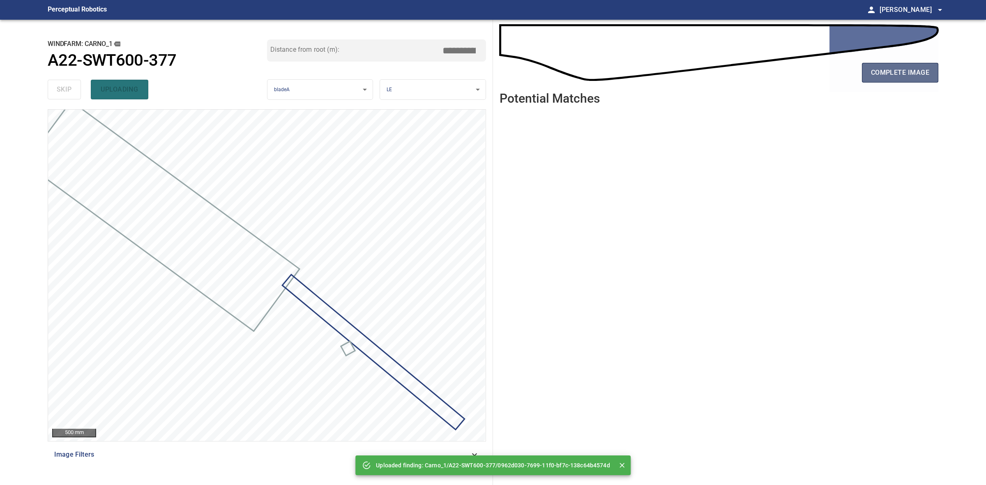
click at [878, 66] on button "complete image" at bounding box center [900, 73] width 76 height 20
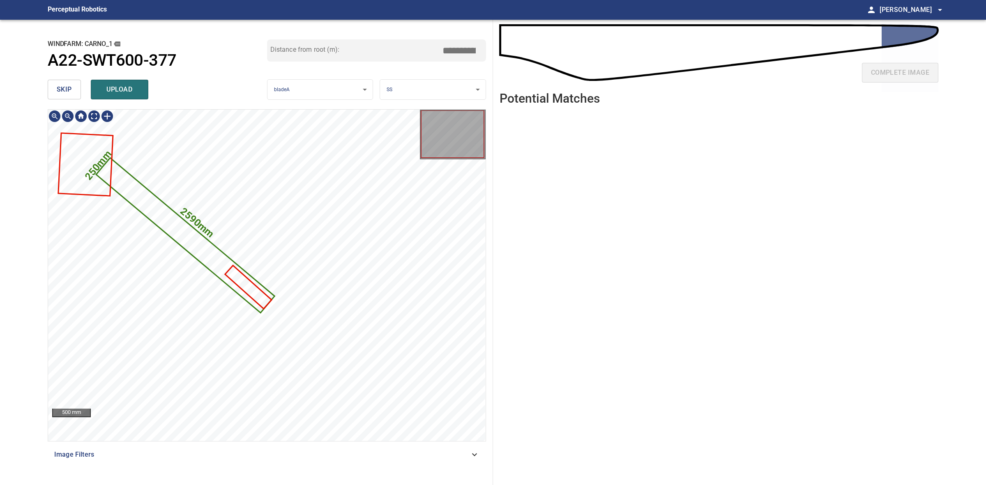
click at [418, 89] on body "**********" at bounding box center [493, 242] width 986 height 485
click at [418, 89] on li "LE" at bounding box center [432, 90] width 105 height 14
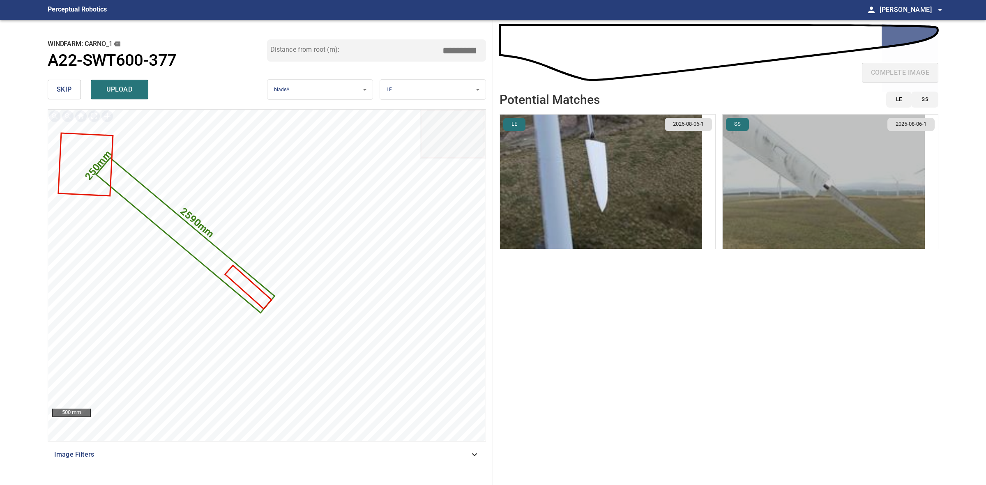
click at [785, 182] on img "button" at bounding box center [823, 182] width 202 height 134
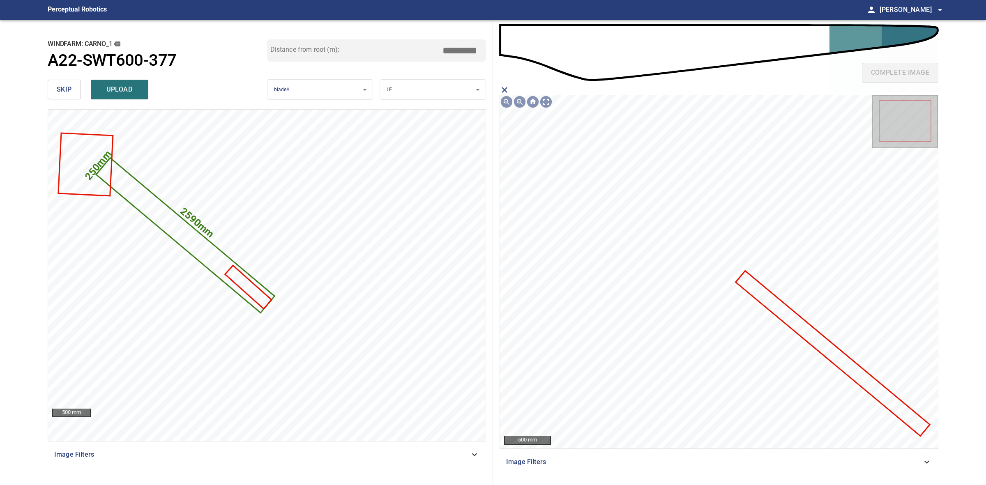
click at [815, 333] on icon at bounding box center [832, 353] width 192 height 163
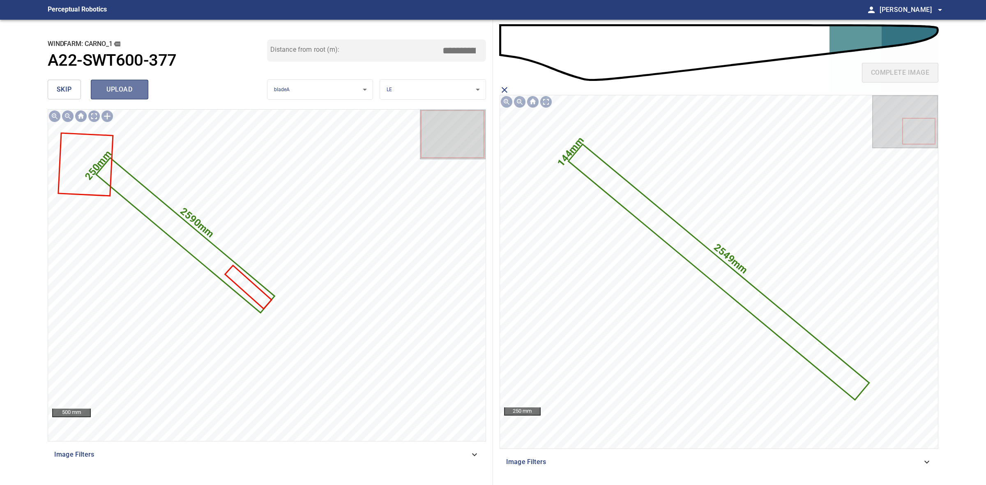
click at [113, 92] on span "upload" at bounding box center [119, 90] width 39 height 12
